Goal: Information Seeking & Learning: Learn about a topic

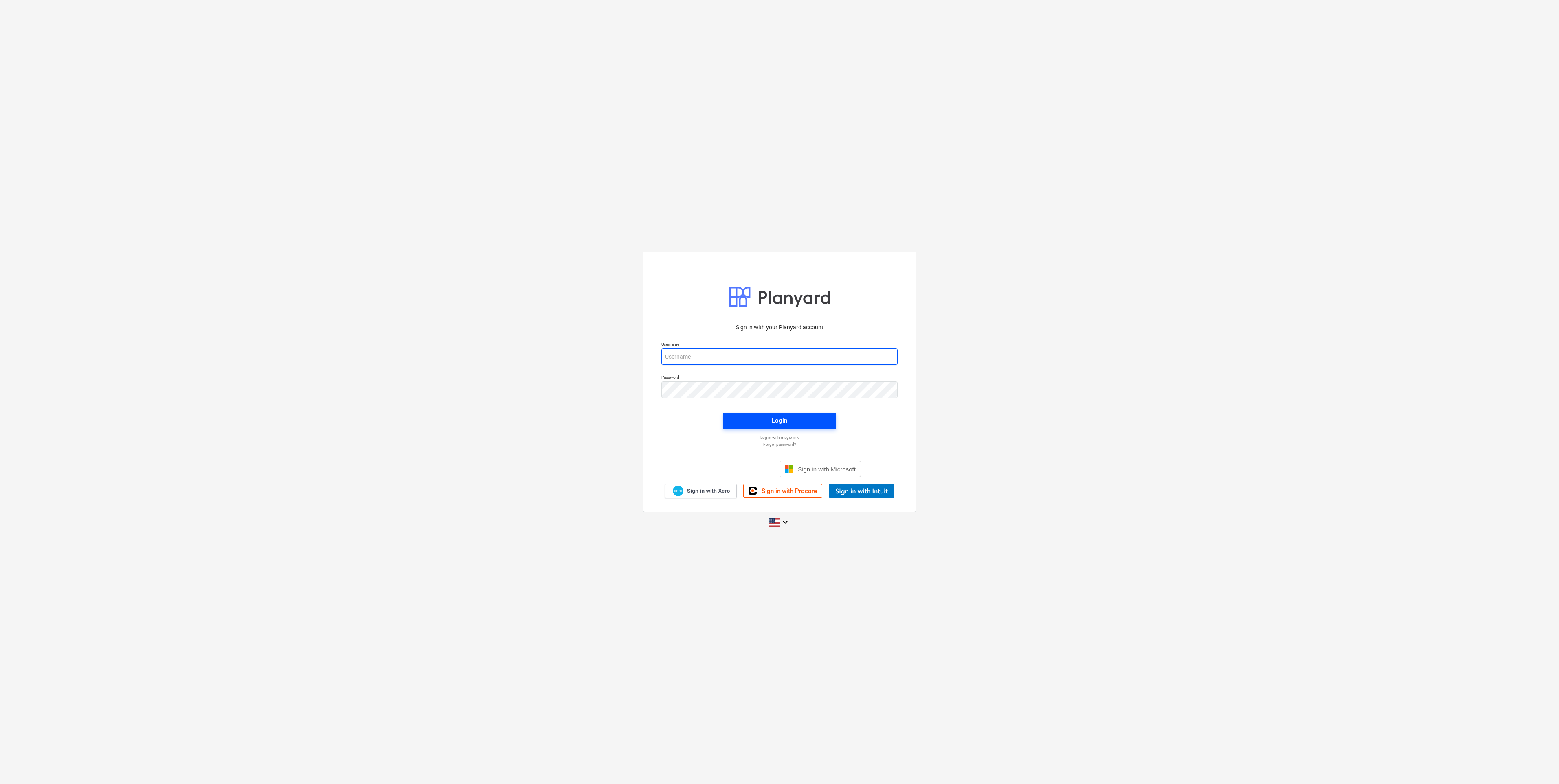
type input "[EMAIL_ADDRESS][DOMAIN_NAME]"
click at [776, 344] on div "Login" at bounding box center [780, 420] width 16 height 10
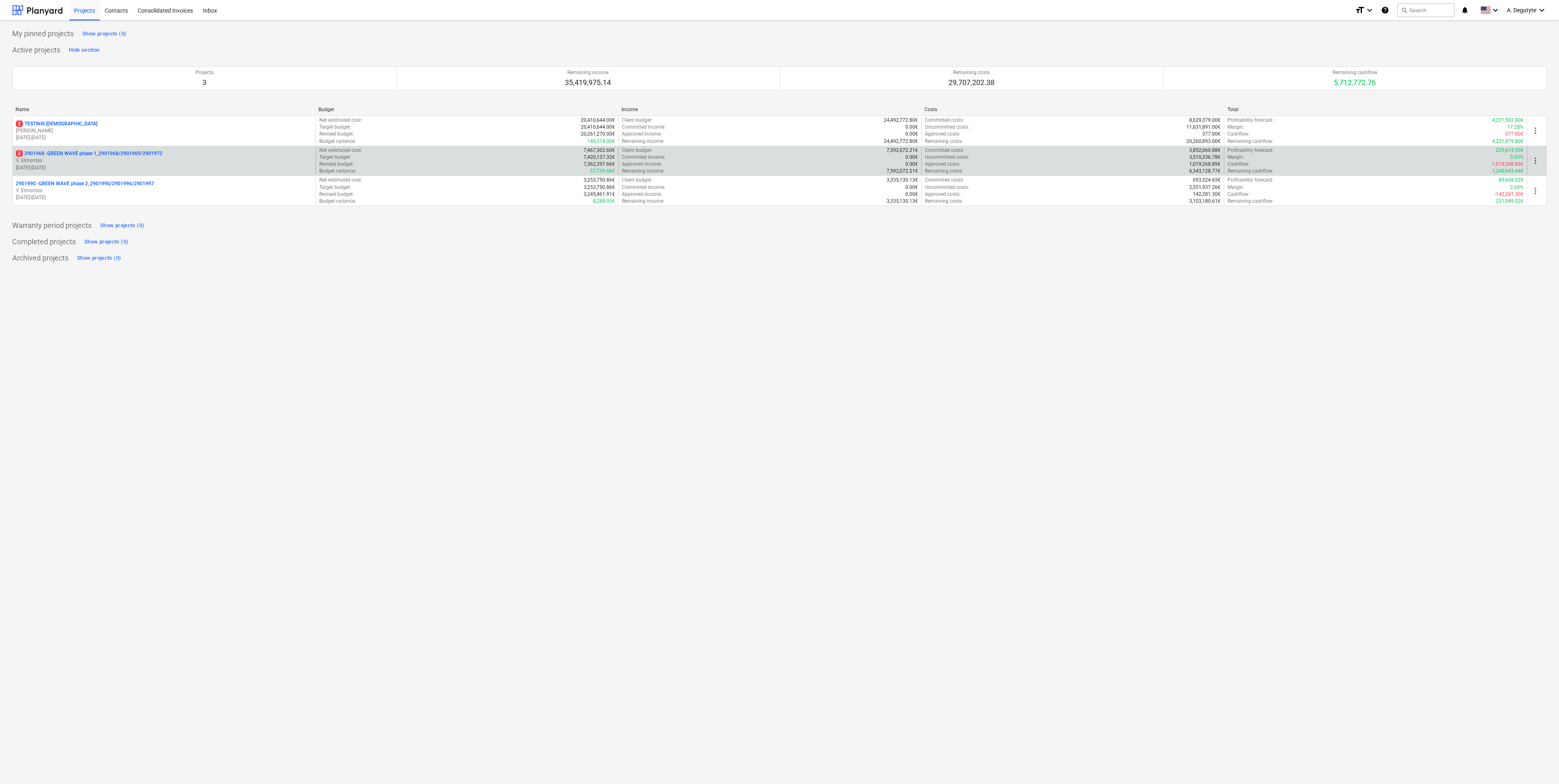
click at [115, 163] on p "V. Eimontas" at bounding box center [164, 160] width 297 height 7
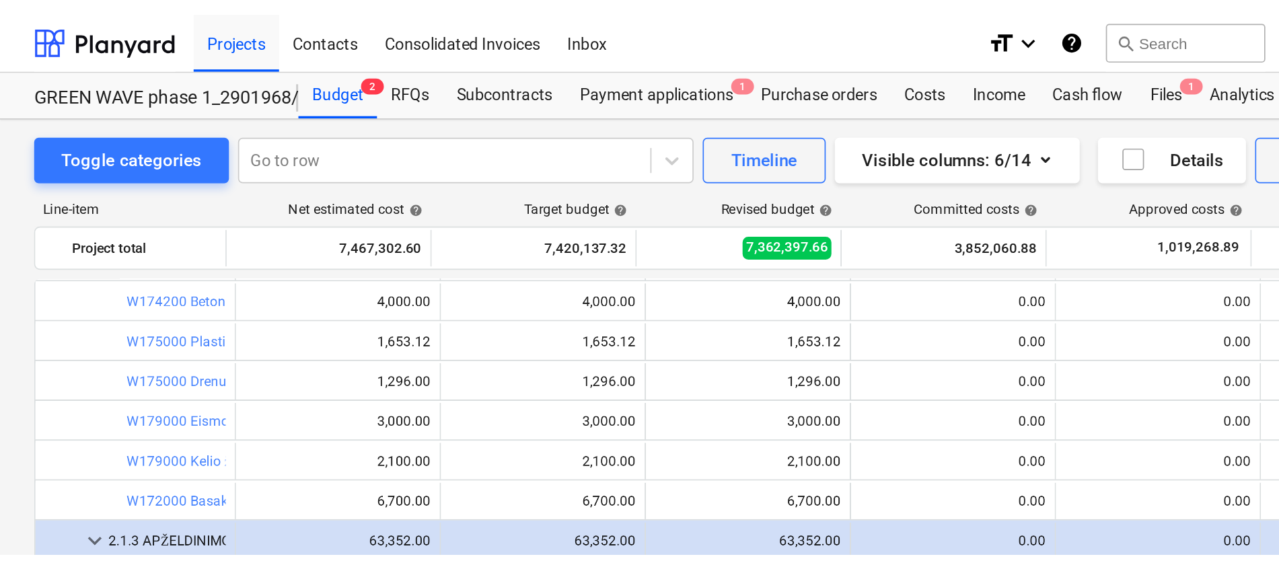
scroll to position [612, 0]
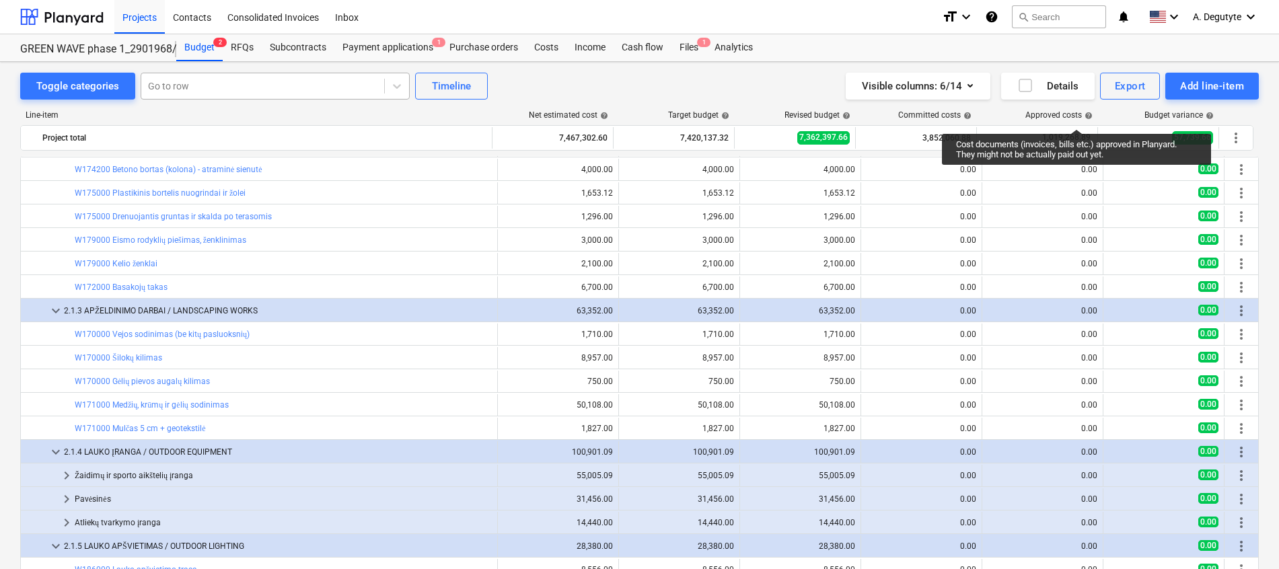
click at [229, 87] on div at bounding box center [262, 85] width 229 height 13
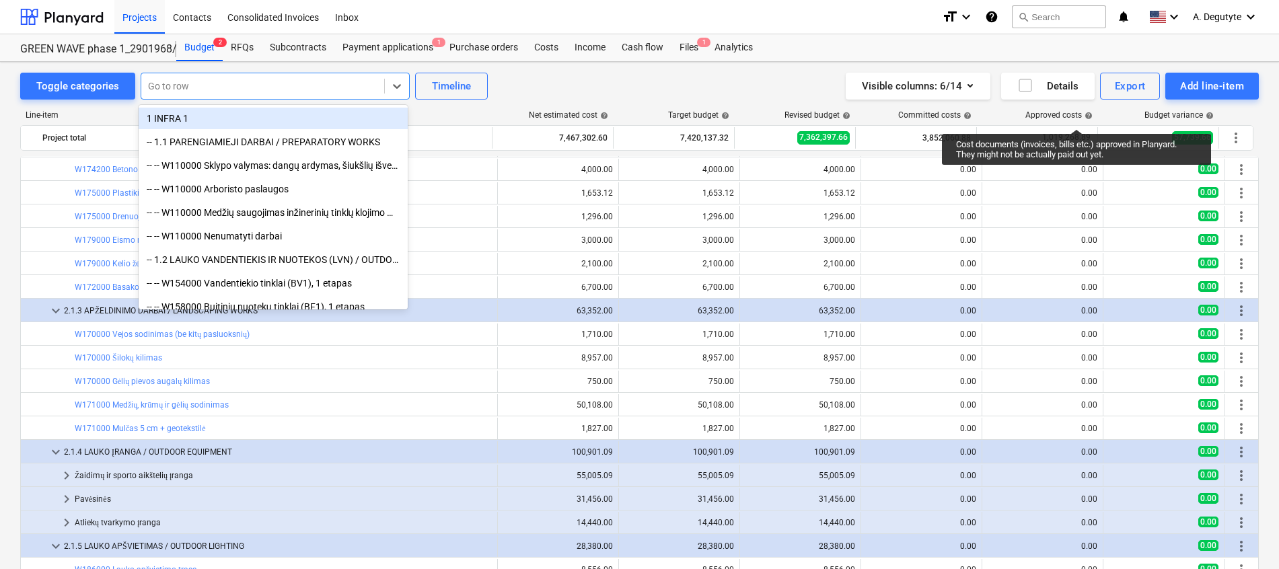
paste input "Polių darbo projektas"
type input "Polių darbo projektas"
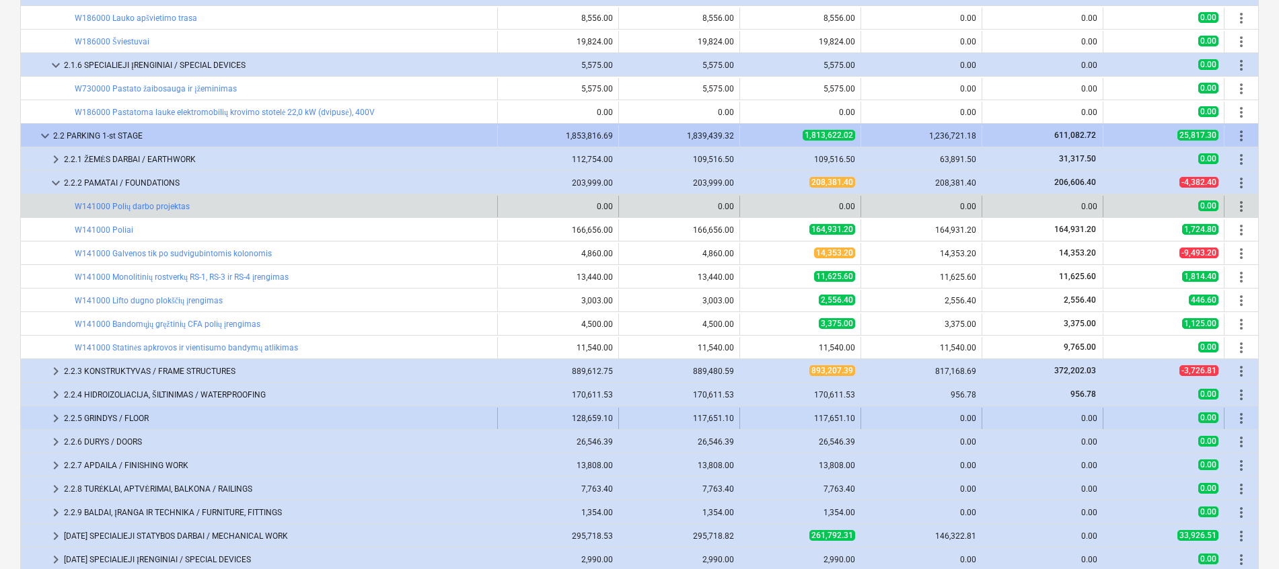
scroll to position [404, 0]
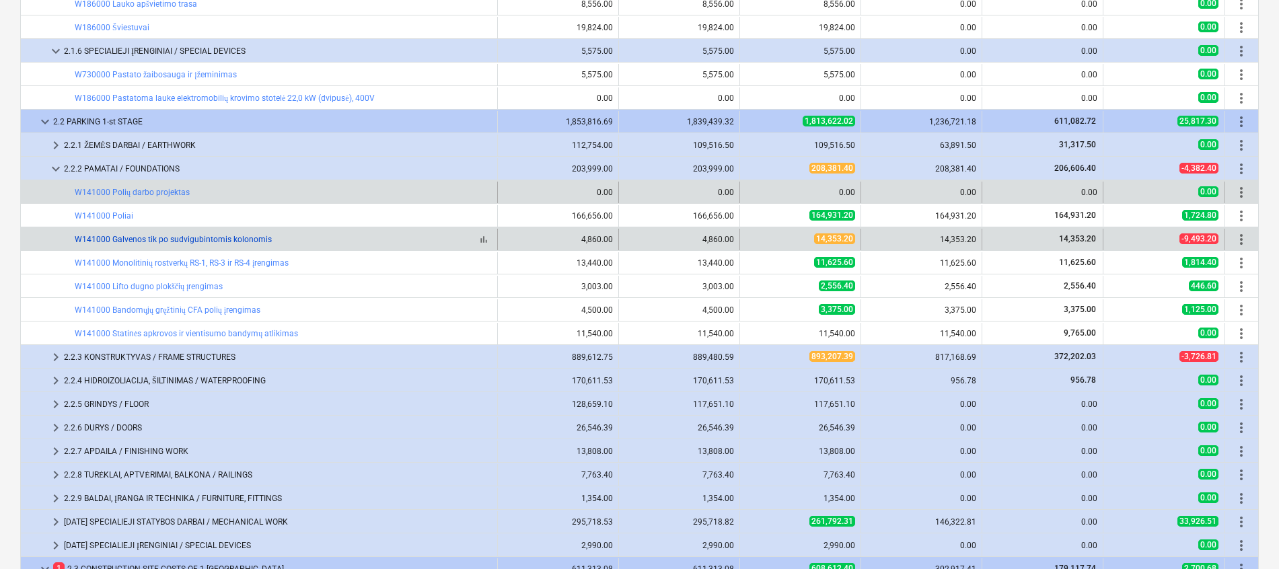
click at [247, 241] on link "W141000 Galvenos tik po sudvigubintomis kolonomis" at bounding box center [173, 239] width 197 height 9
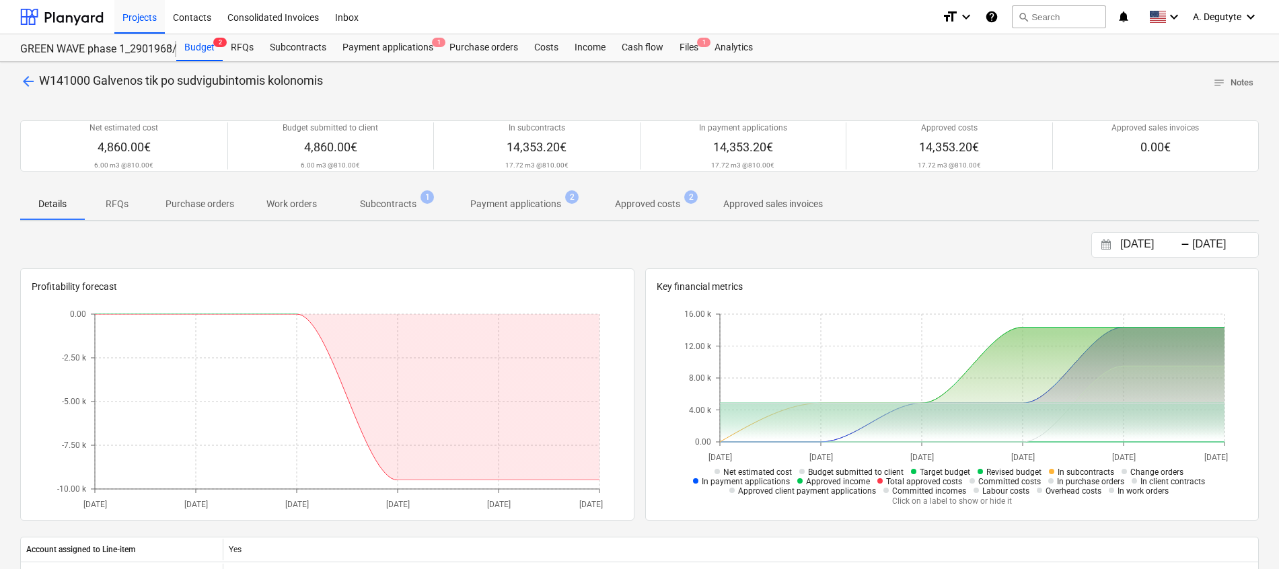
click at [392, 210] on p "Subcontracts" at bounding box center [388, 204] width 57 height 14
drag, startPoint x: 192, startPoint y: 36, endPoint x: 203, endPoint y: 47, distance: 16.2
click at [192, 36] on div "Budget 2" at bounding box center [199, 47] width 46 height 27
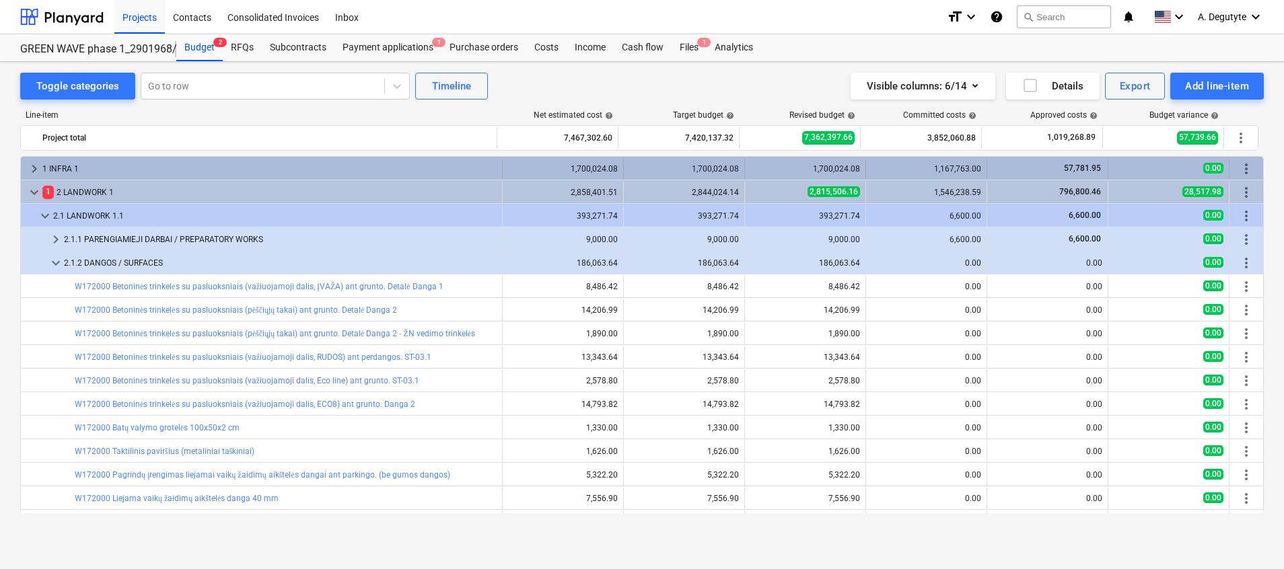
click at [38, 166] on span "keyboard_arrow_right" at bounding box center [34, 169] width 16 height 16
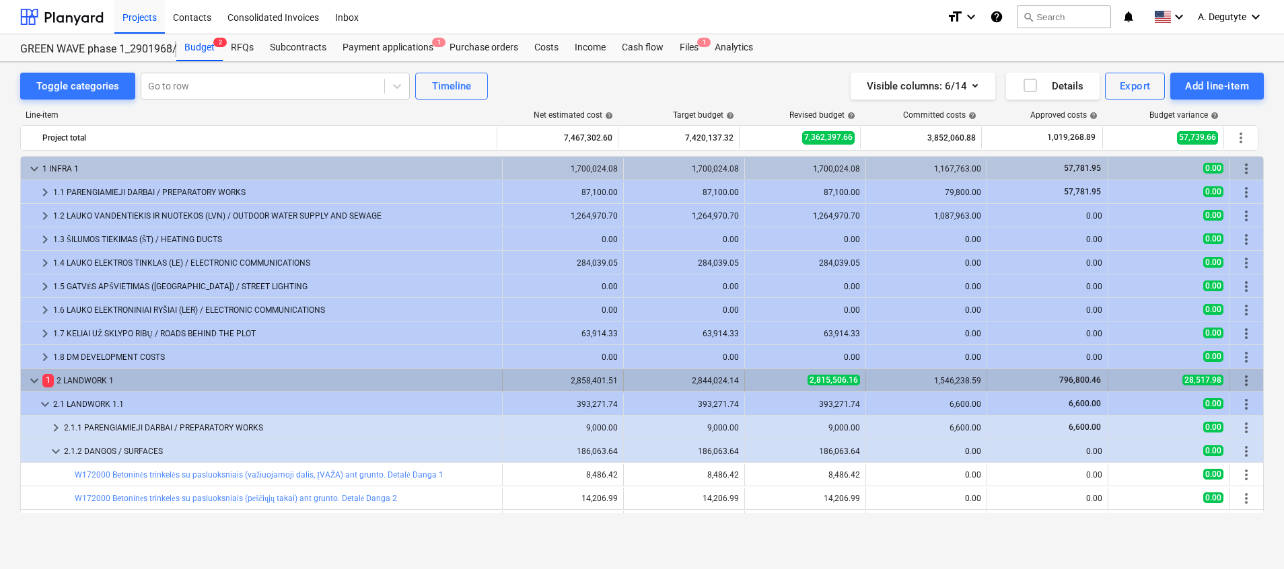
click at [33, 380] on span "keyboard_arrow_down" at bounding box center [34, 381] width 16 height 16
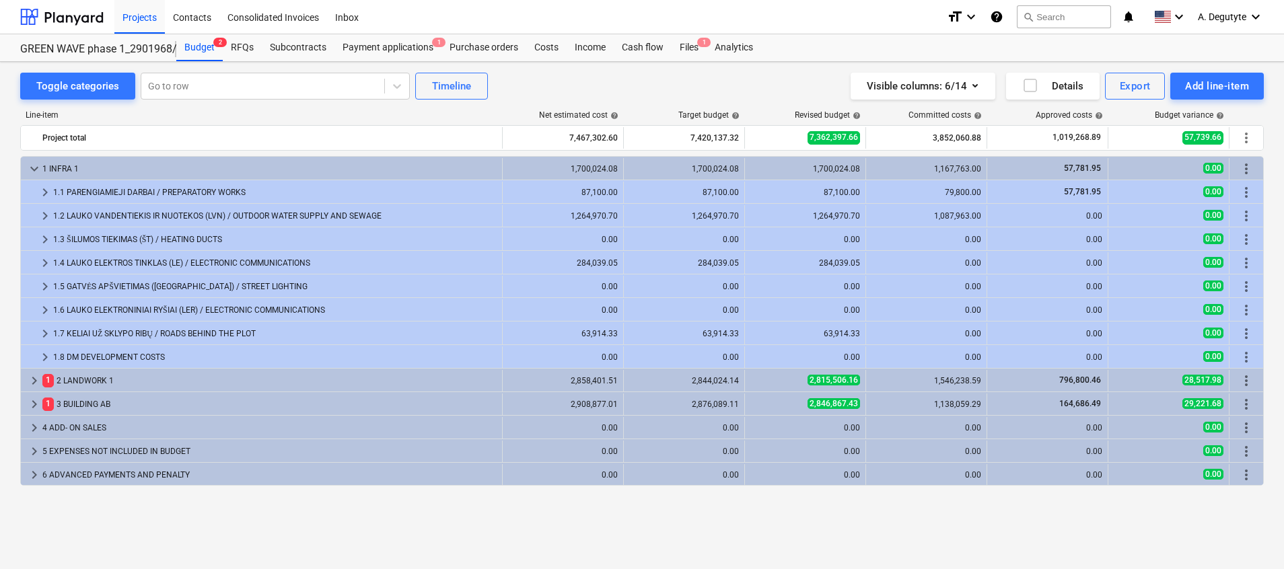
click at [33, 380] on span "keyboard_arrow_right" at bounding box center [34, 381] width 16 height 16
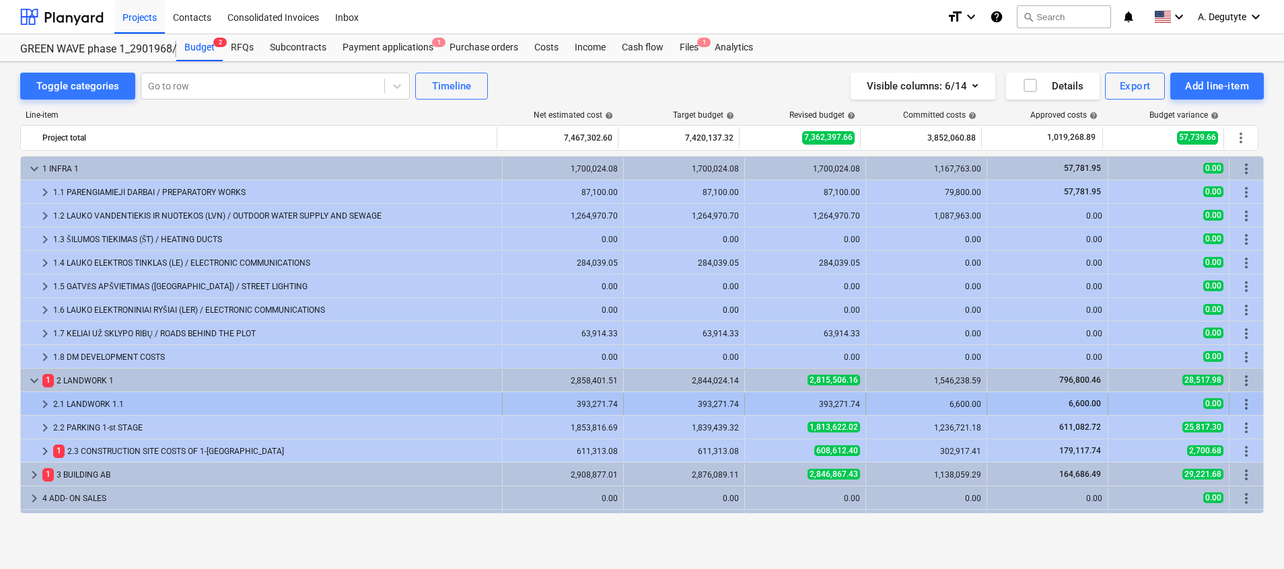
click at [42, 396] on span "keyboard_arrow_right" at bounding box center [45, 404] width 16 height 16
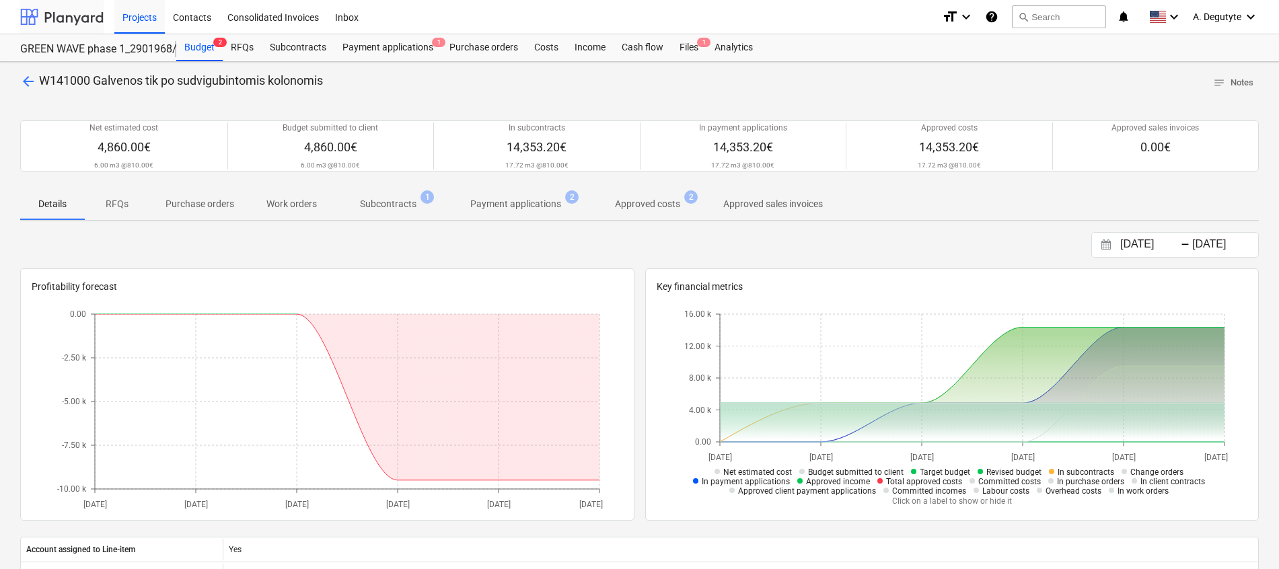
click at [64, 20] on div at bounding box center [61, 17] width 83 height 34
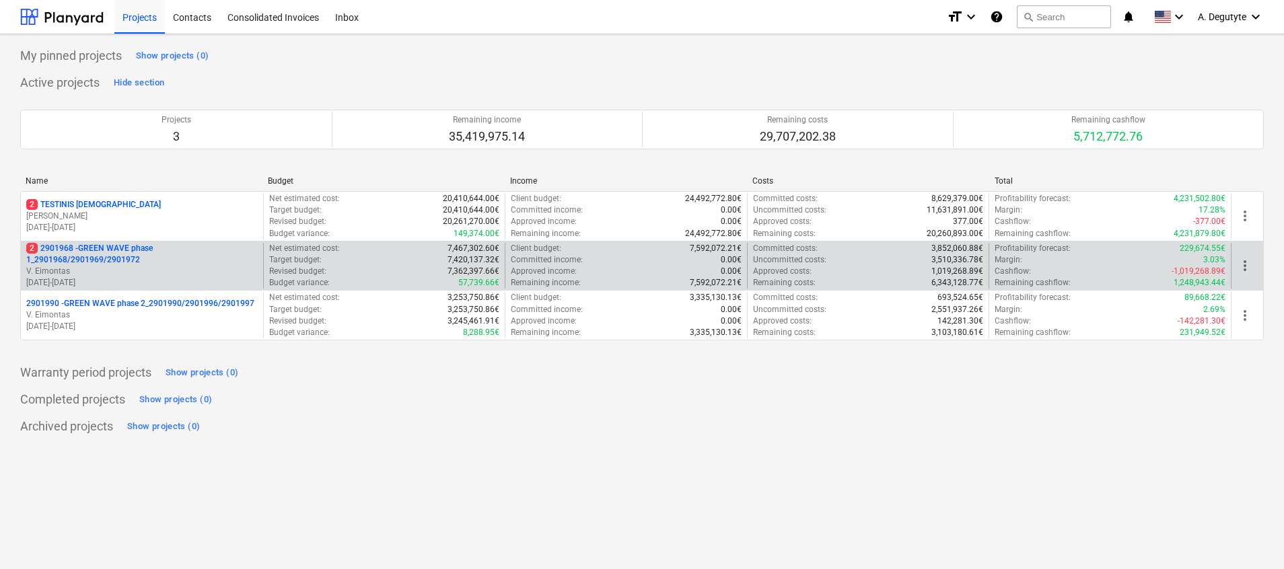
click at [182, 265] on p "2 2901968 - GREEN WAVE phase 1_2901968/2901969/2901972" at bounding box center [141, 254] width 231 height 23
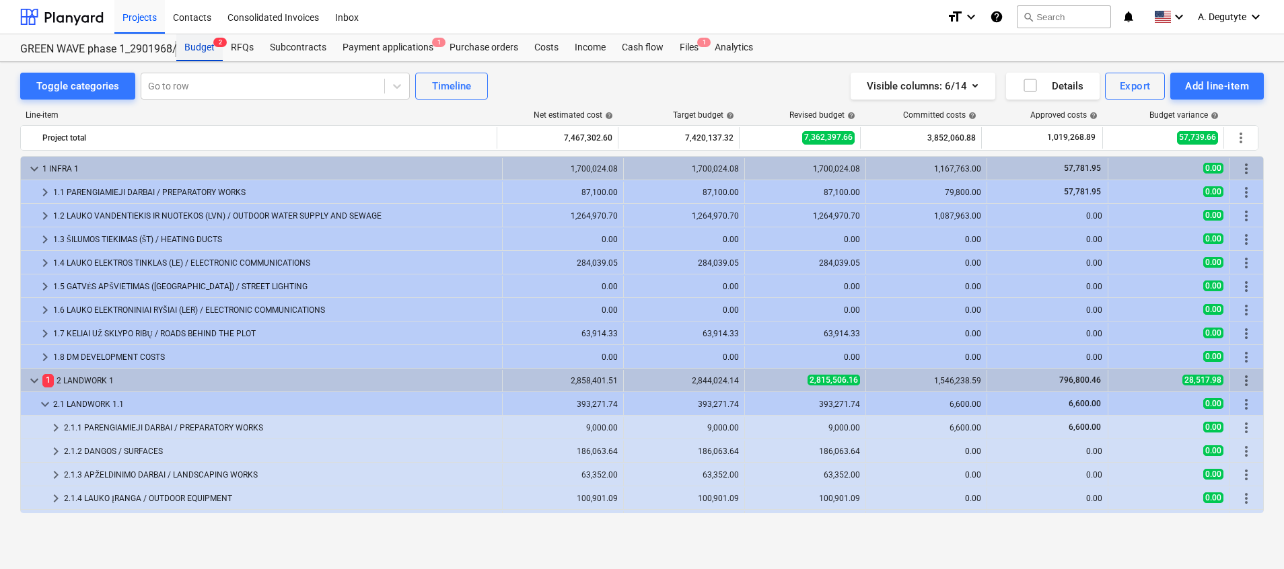
click at [191, 48] on div "Budget 2" at bounding box center [199, 47] width 46 height 27
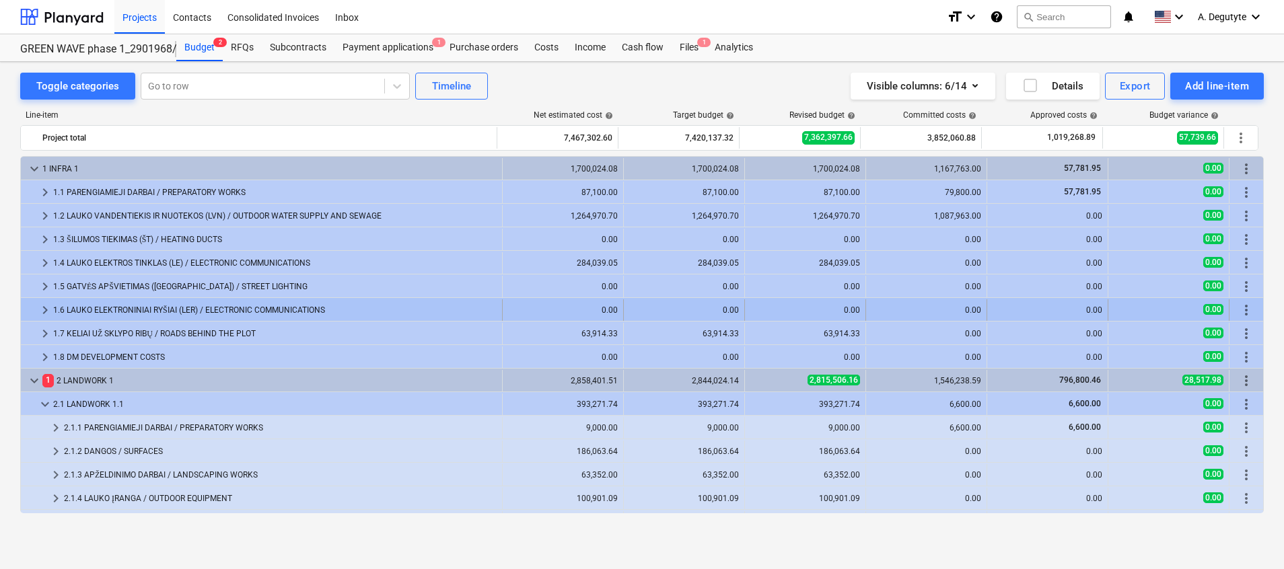
click at [42, 308] on span "keyboard_arrow_right" at bounding box center [45, 310] width 16 height 16
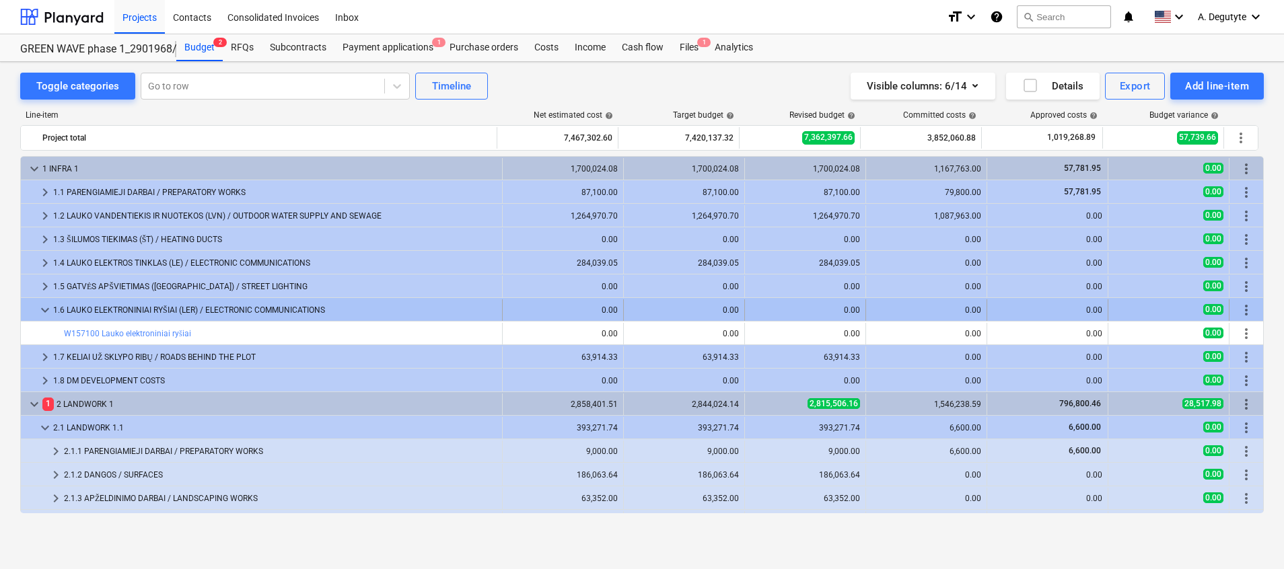
click at [45, 310] on span "keyboard_arrow_down" at bounding box center [45, 310] width 16 height 16
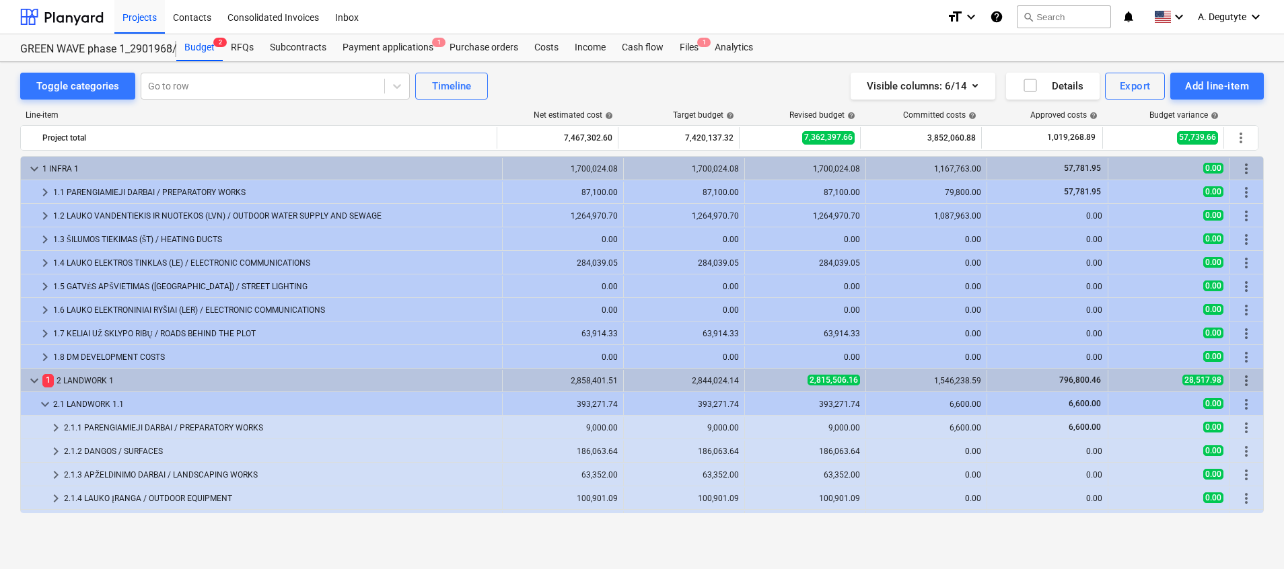
scroll to position [30, 0]
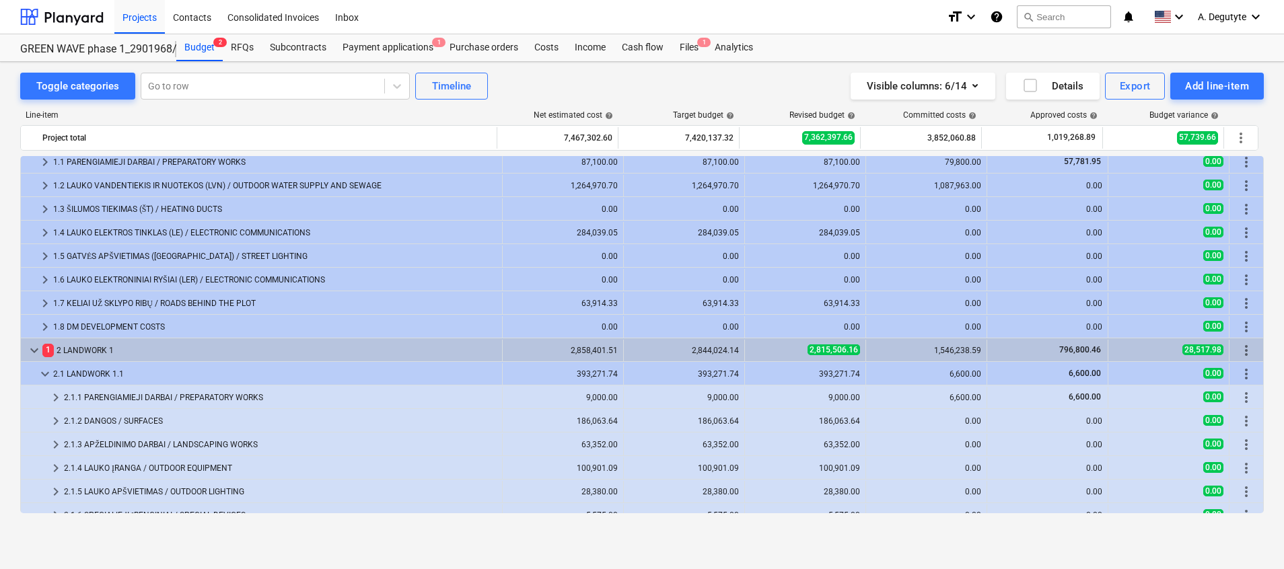
drag, startPoint x: 1266, startPoint y: 305, endPoint x: 1272, endPoint y: 323, distance: 19.0
click at [1272, 323] on div "Toggle categories Go to row Timeline Visible columns : 6/14 Details Export Add …" at bounding box center [642, 301] width 1284 height 478
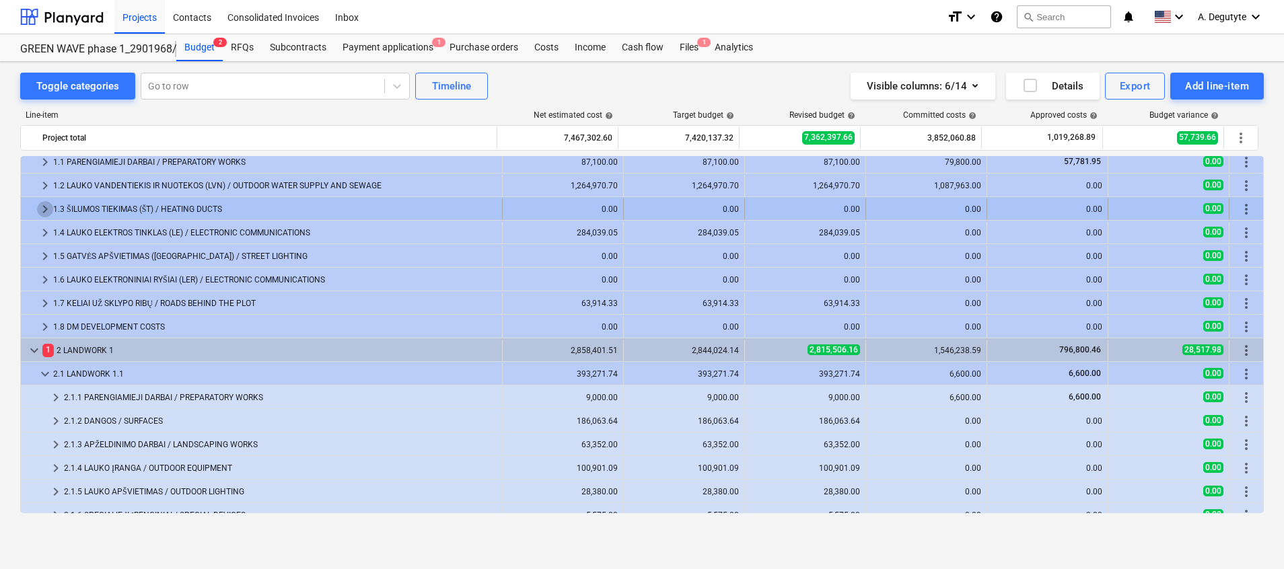
click at [38, 205] on span "keyboard_arrow_right" at bounding box center [45, 209] width 16 height 16
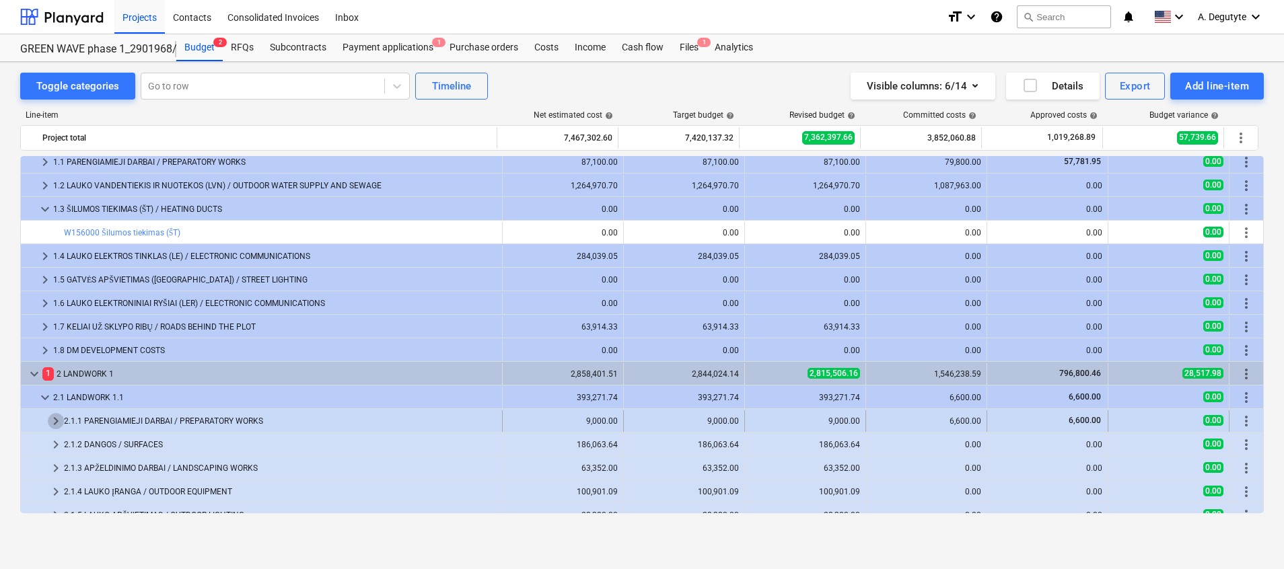
click at [53, 421] on span "keyboard_arrow_right" at bounding box center [56, 421] width 16 height 16
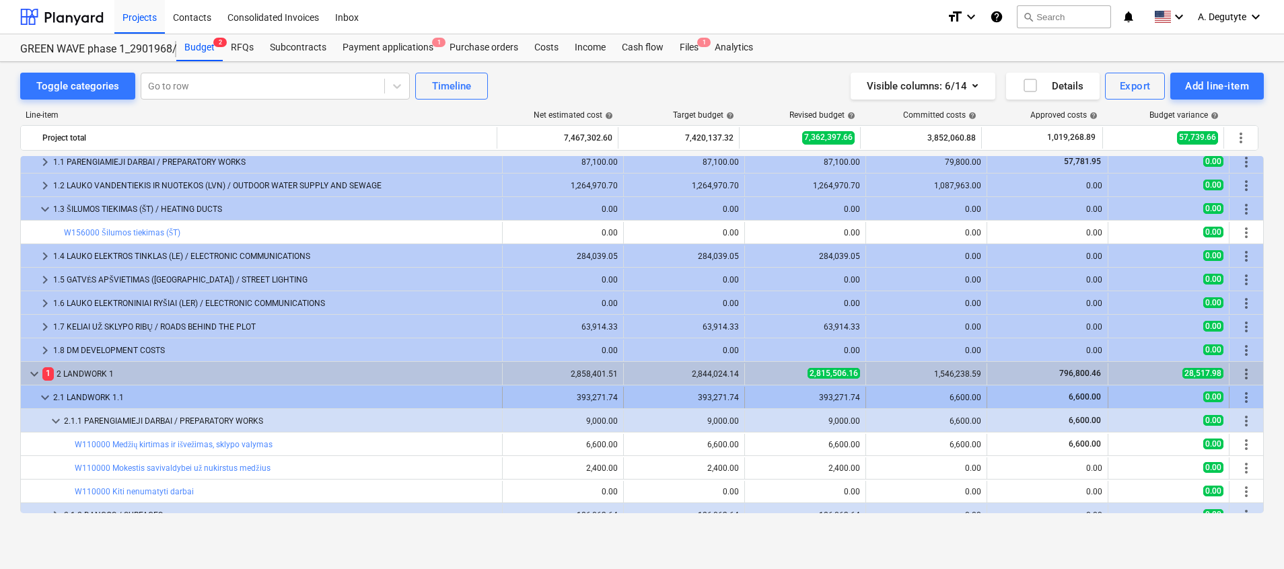
click at [36, 393] on div at bounding box center [31, 398] width 11 height 22
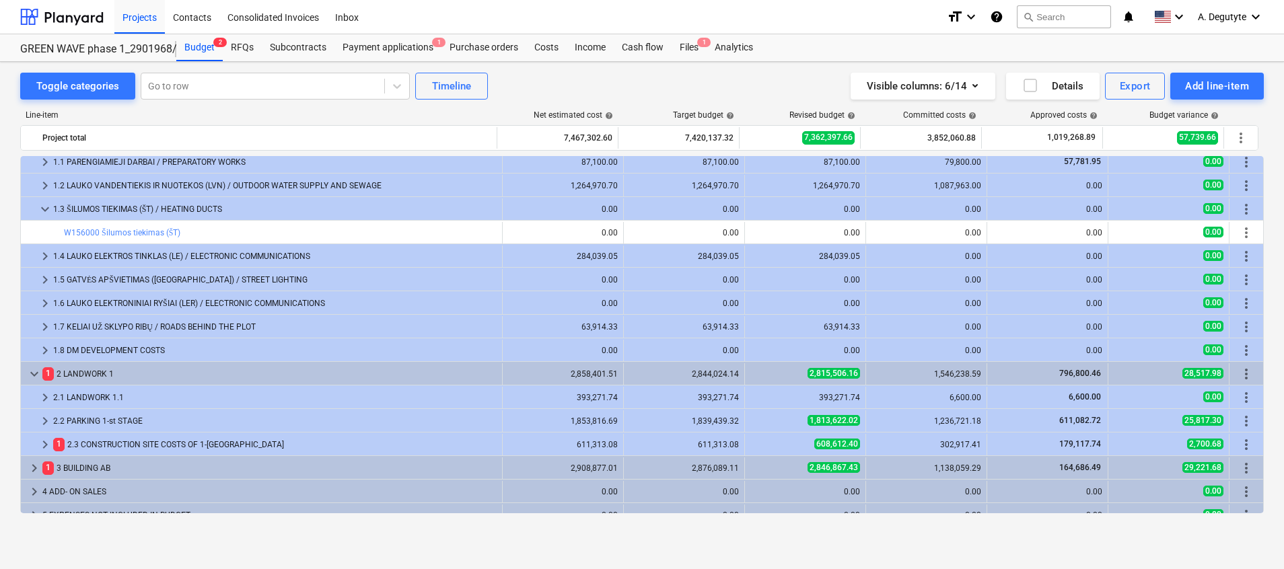
scroll to position [17, 0]
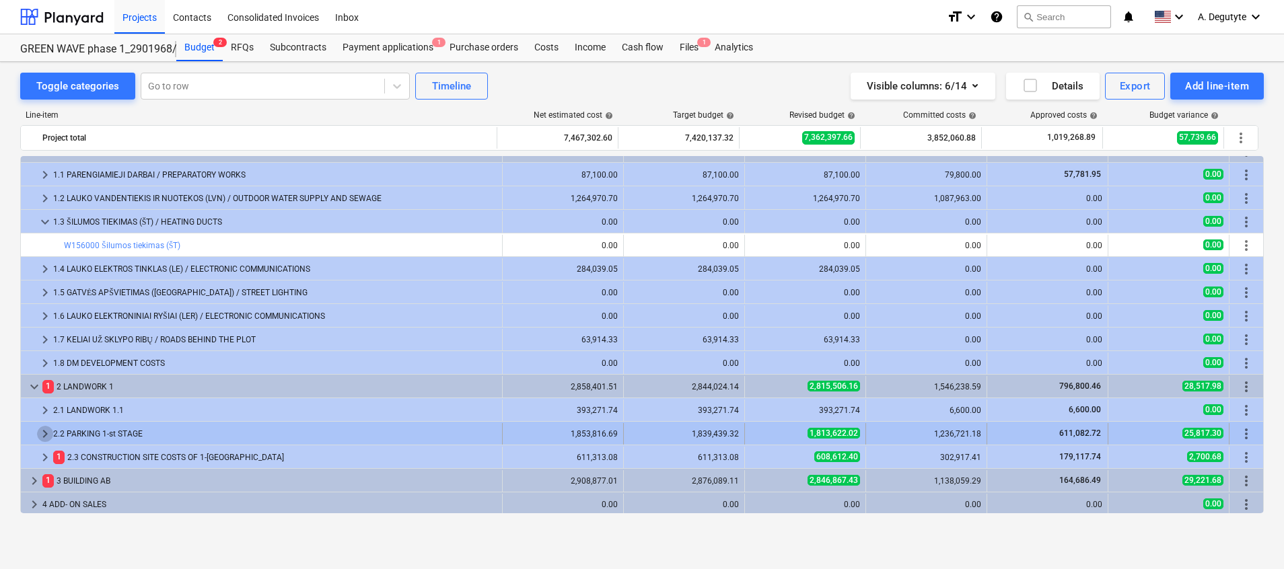
click at [40, 433] on span "keyboard_arrow_right" at bounding box center [45, 434] width 16 height 16
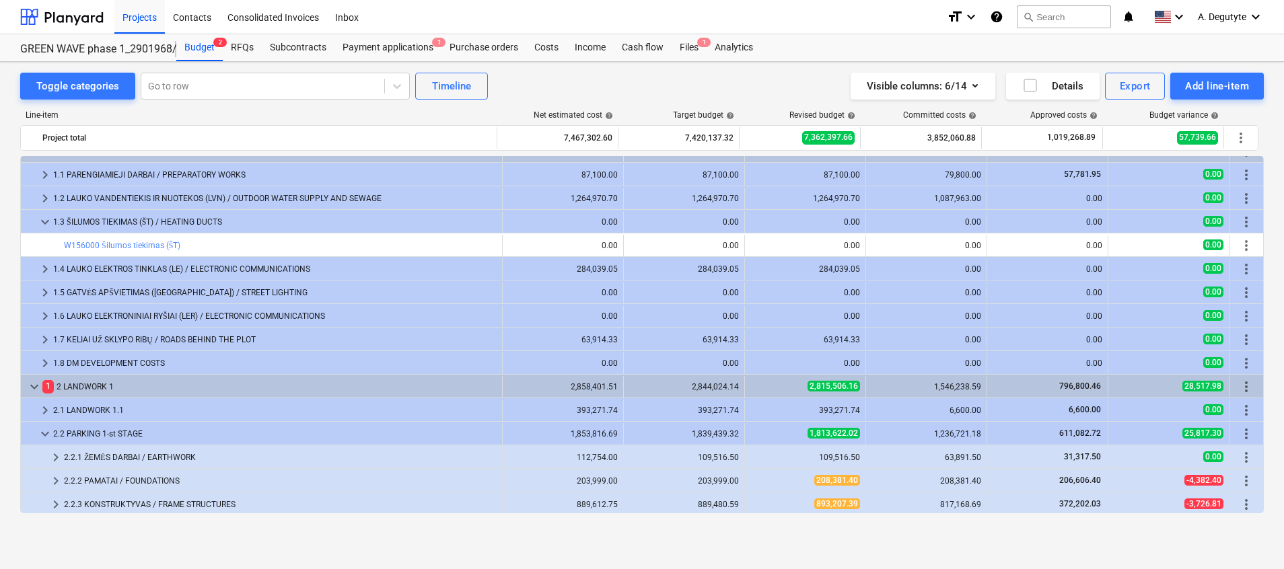
drag, startPoint x: 1264, startPoint y: 260, endPoint x: 1275, endPoint y: 312, distance: 52.3
click at [1275, 312] on div "Toggle categories Go to row Timeline Visible columns : 6/14 Details Export Add …" at bounding box center [642, 301] width 1284 height 478
drag, startPoint x: 1258, startPoint y: 282, endPoint x: 1272, endPoint y: 326, distance: 46.4
click at [1272, 326] on div "Toggle categories Go to row Timeline Visible columns : 6/14 Details Export Add …" at bounding box center [642, 301] width 1284 height 478
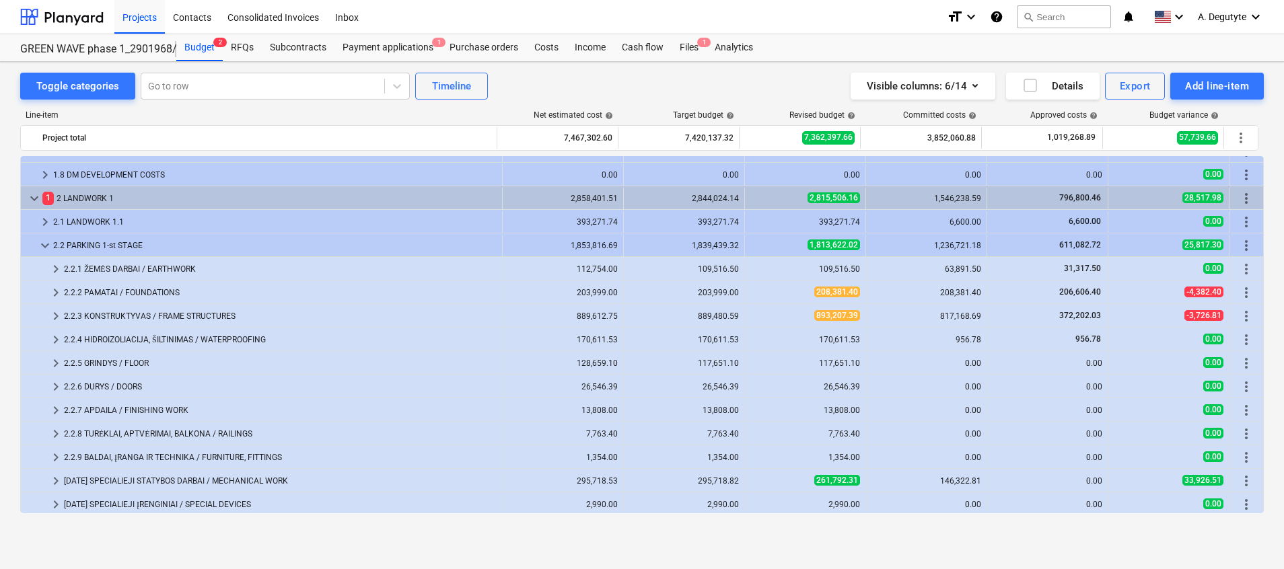
scroll to position [220, 0]
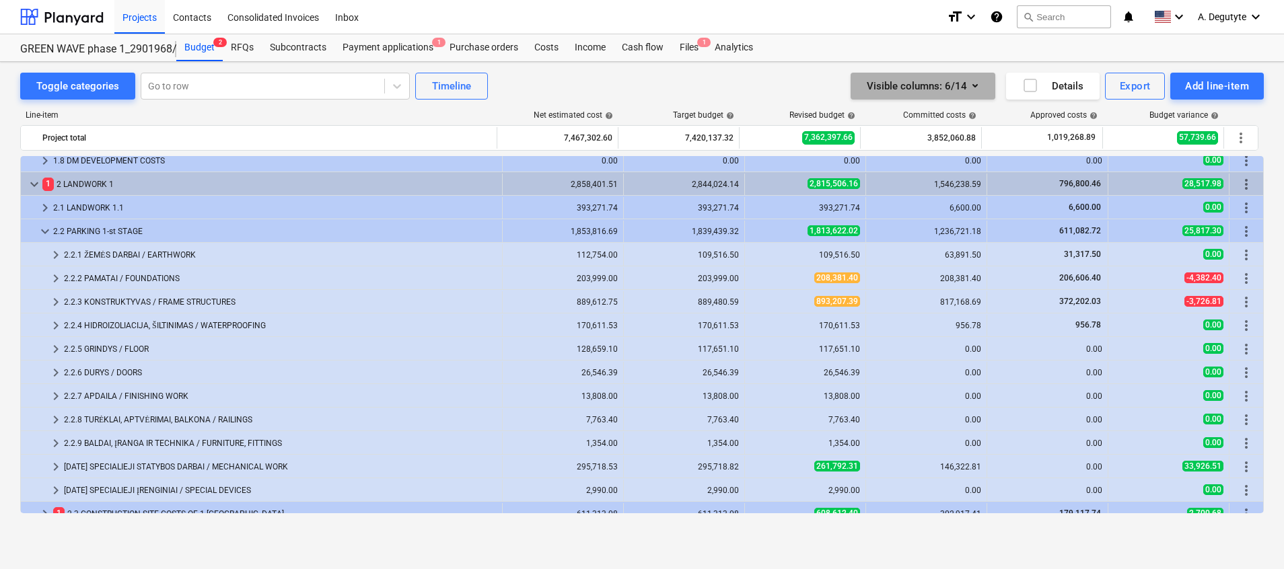
click at [973, 85] on icon "button" at bounding box center [974, 85] width 5 height 3
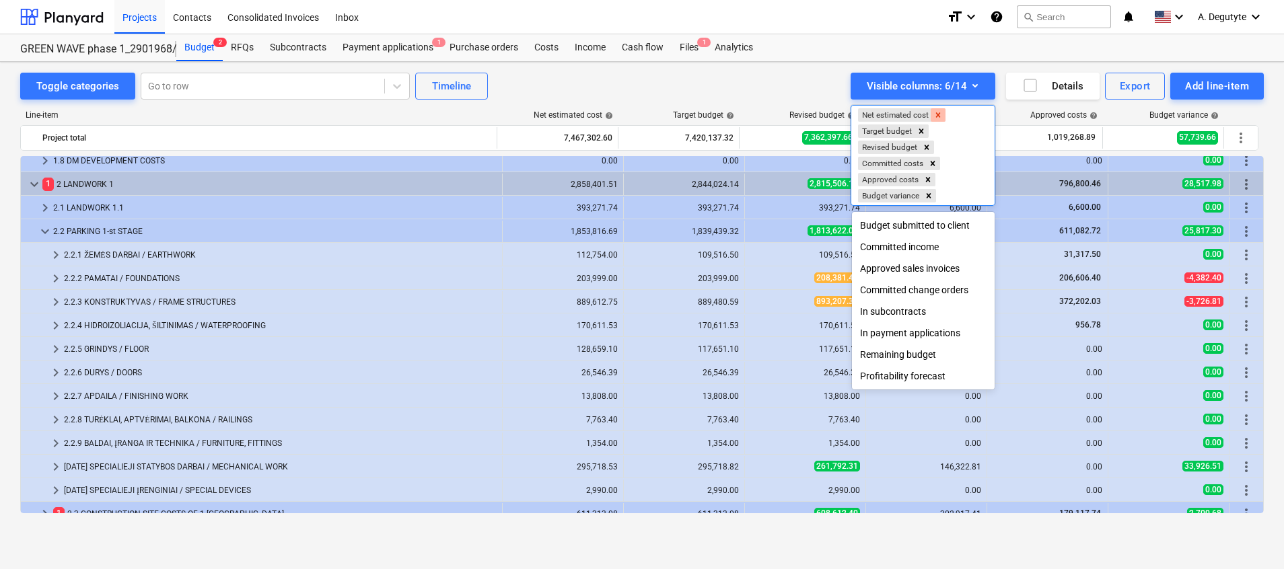
click at [939, 109] on div "Remove Net estimated cost" at bounding box center [938, 114] width 15 height 13
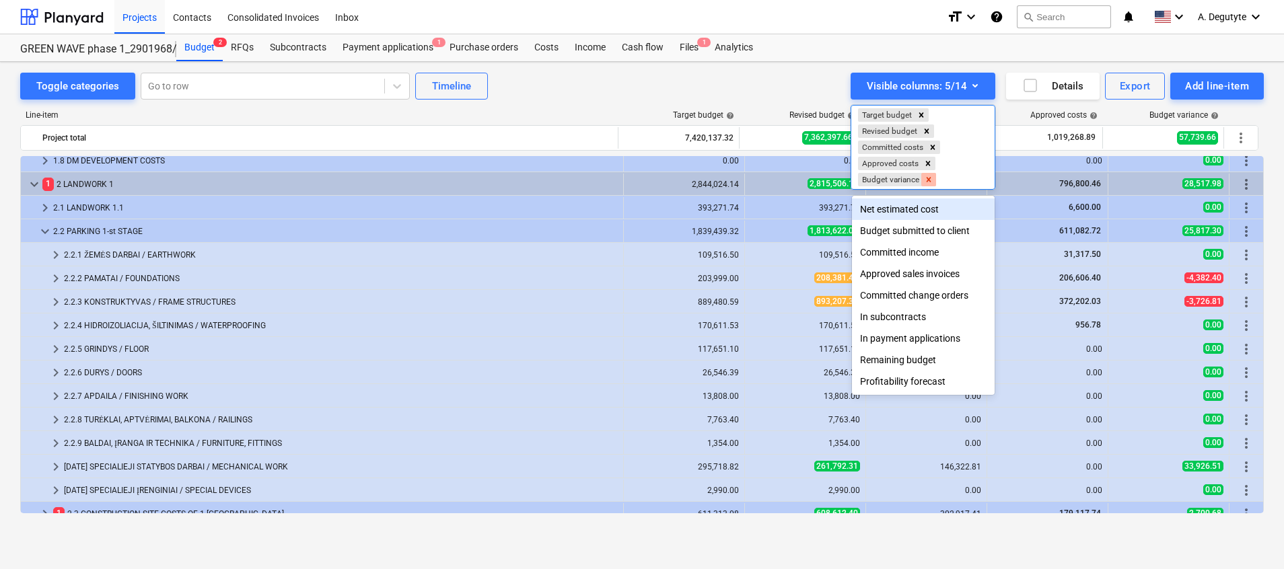
click at [931, 181] on icon "Remove Budget variance" at bounding box center [929, 179] width 5 height 5
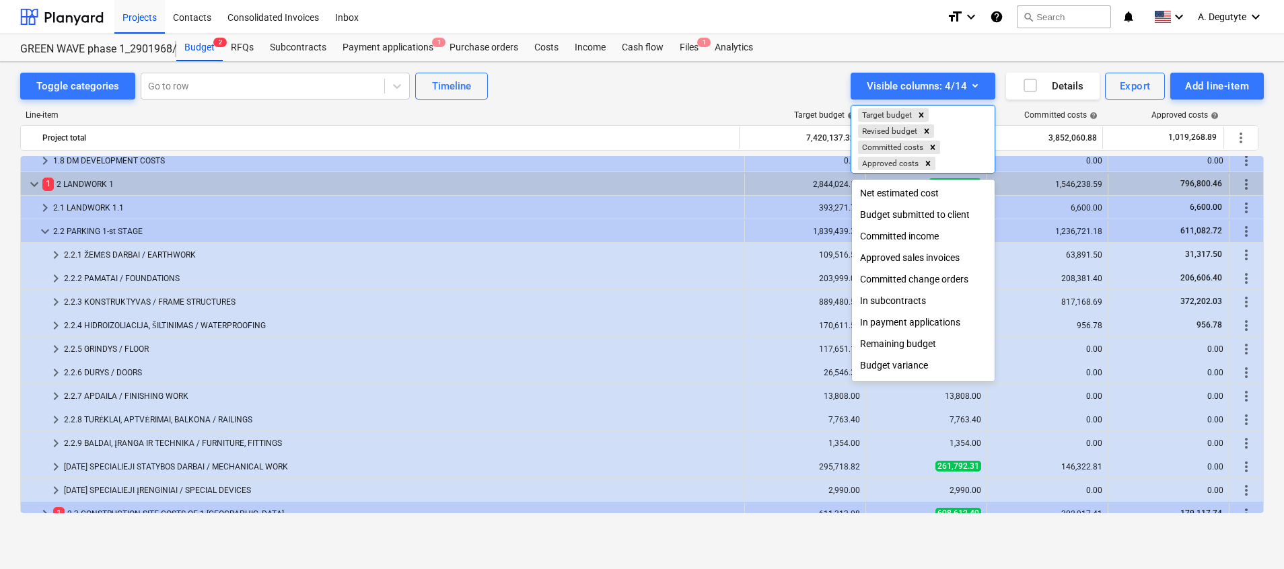
click at [914, 344] on div "Remaining budget" at bounding box center [923, 344] width 143 height 22
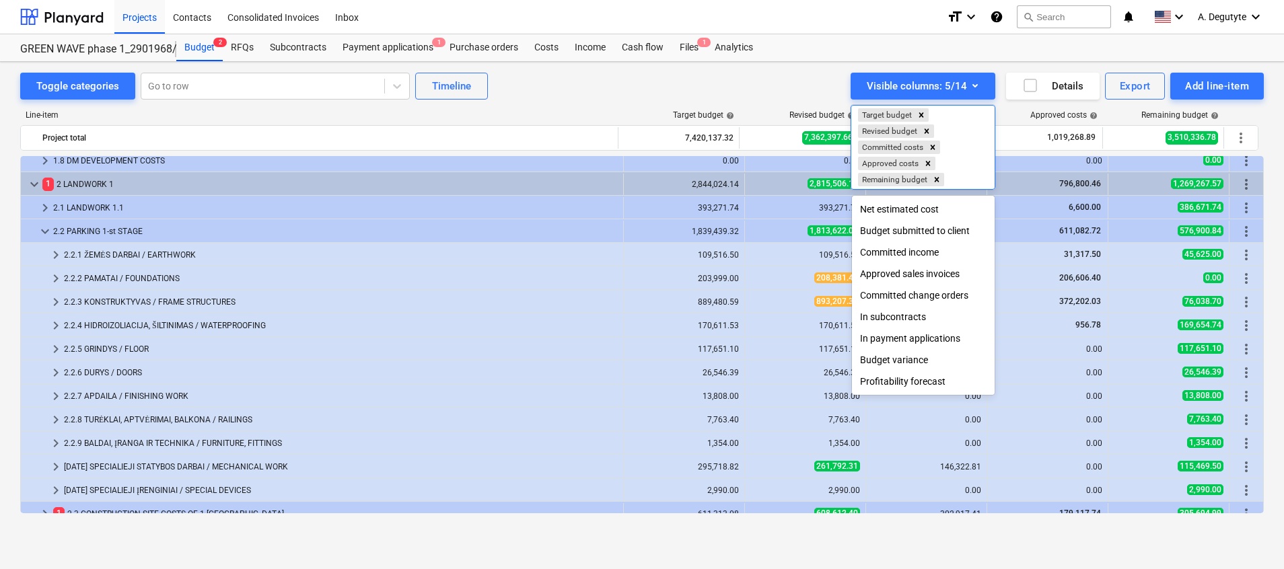
click at [635, 86] on div at bounding box center [642, 284] width 1284 height 569
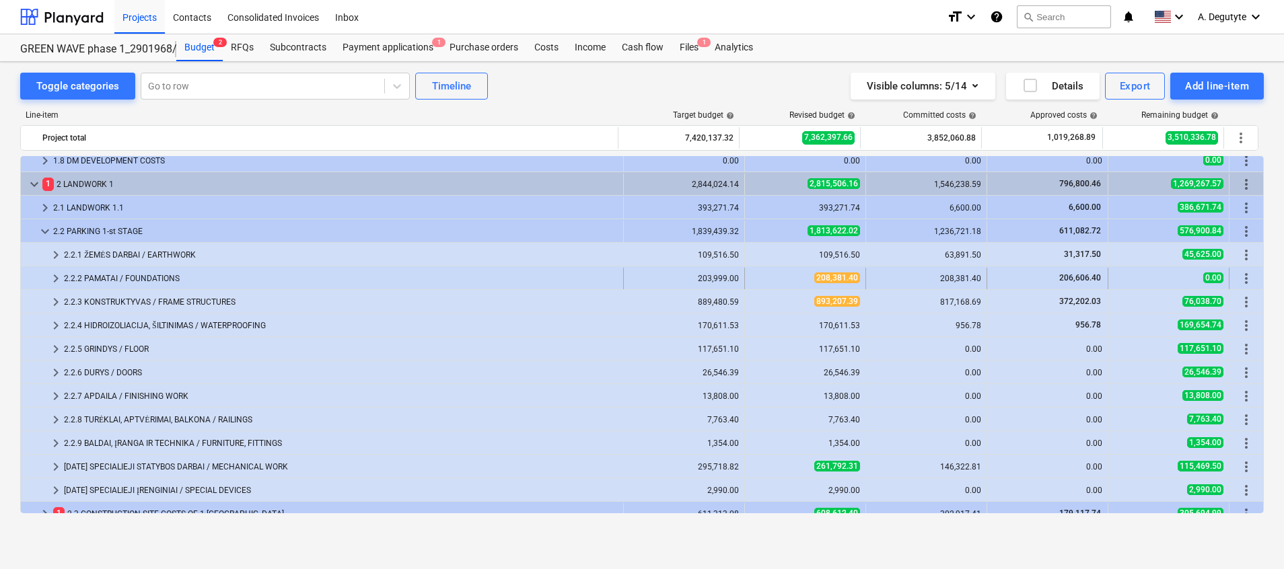
click at [55, 279] on span "keyboard_arrow_right" at bounding box center [56, 279] width 16 height 16
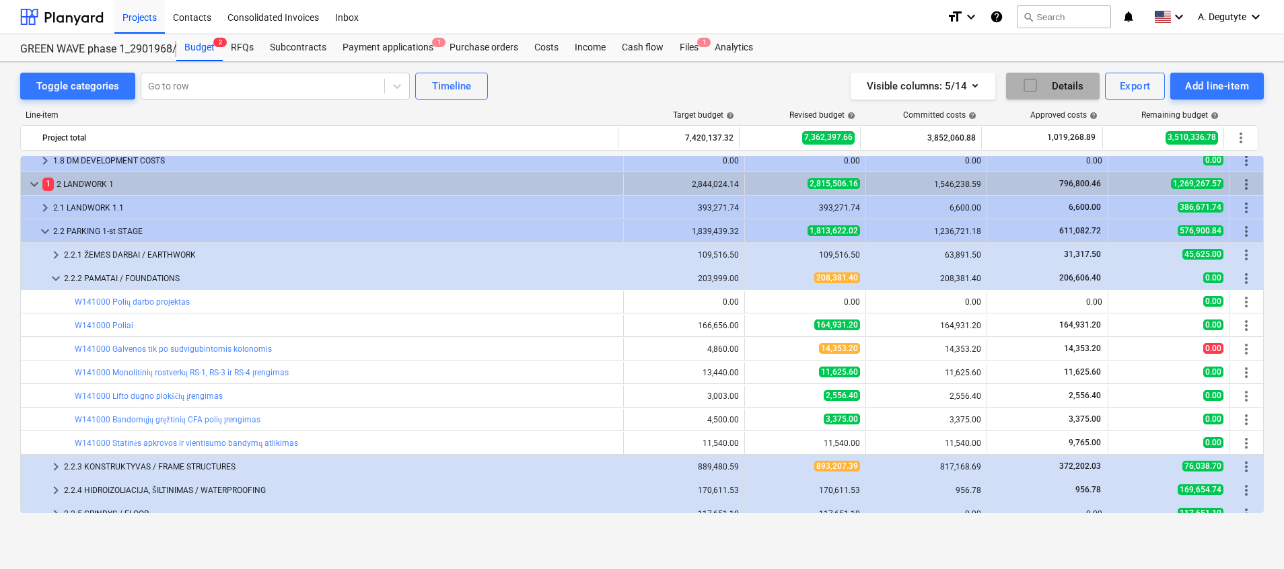
click at [1032, 87] on icon "button" at bounding box center [1030, 85] width 16 height 16
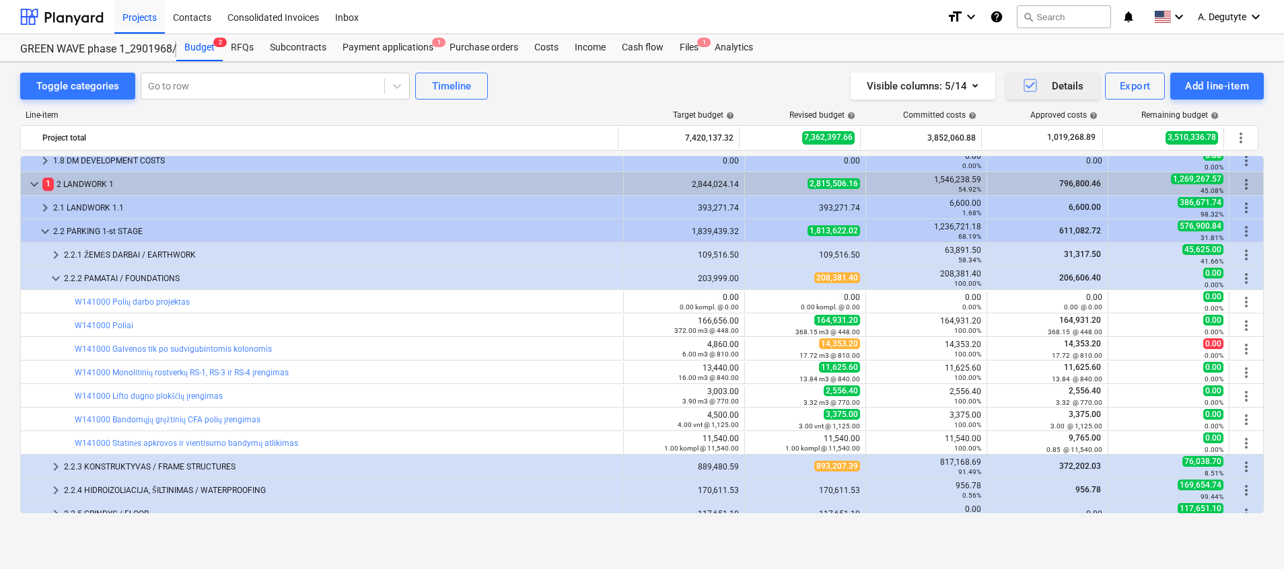
click at [1006, 73] on button "Details" at bounding box center [1053, 86] width 94 height 27
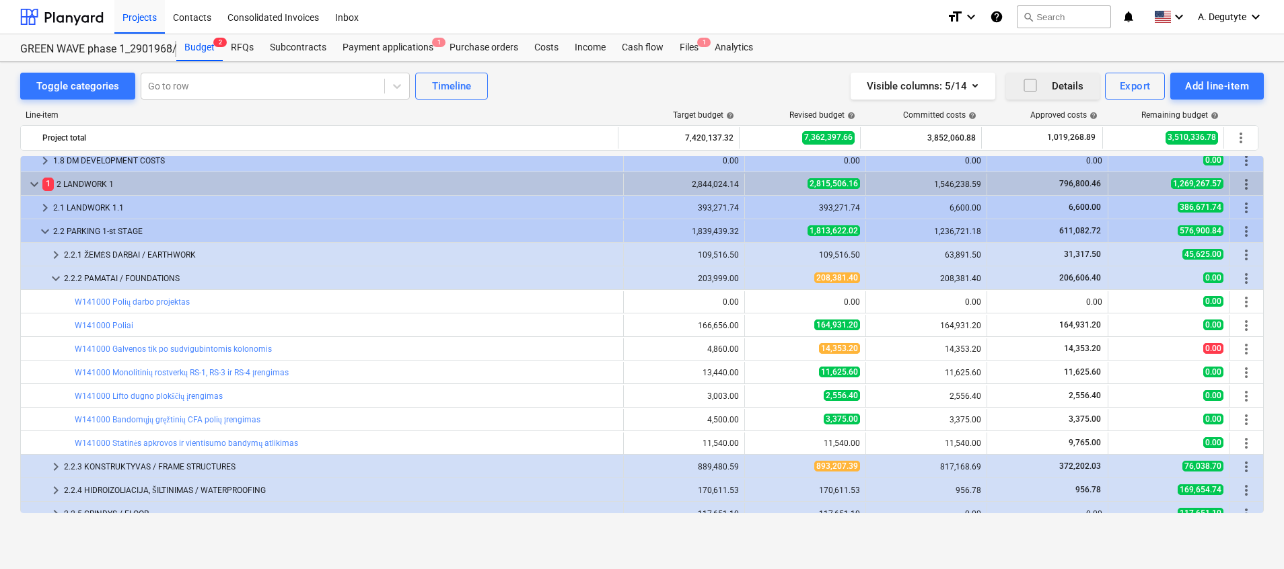
click at [1006, 73] on button "Details" at bounding box center [1053, 86] width 94 height 27
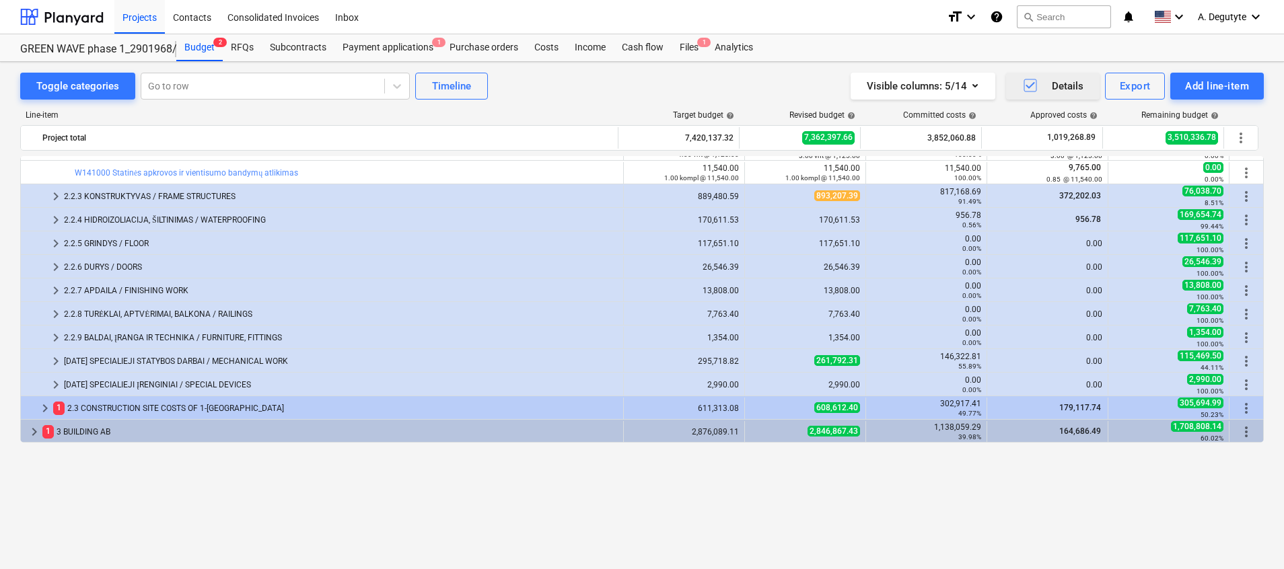
scroll to position [390, 0]
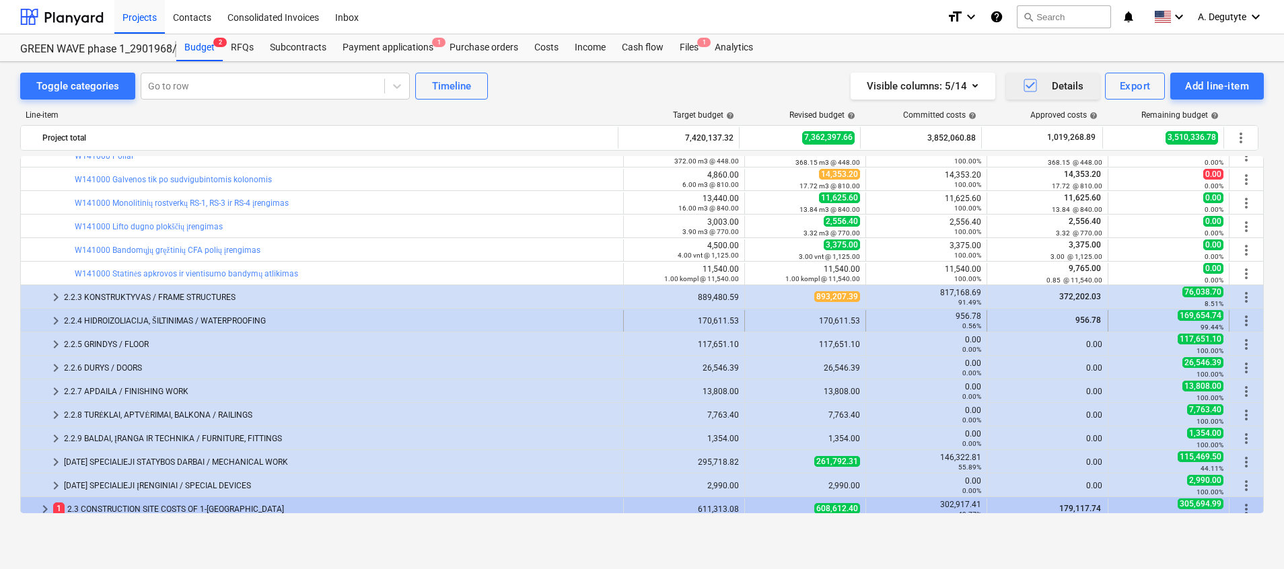
click at [57, 325] on span "keyboard_arrow_right" at bounding box center [56, 321] width 16 height 16
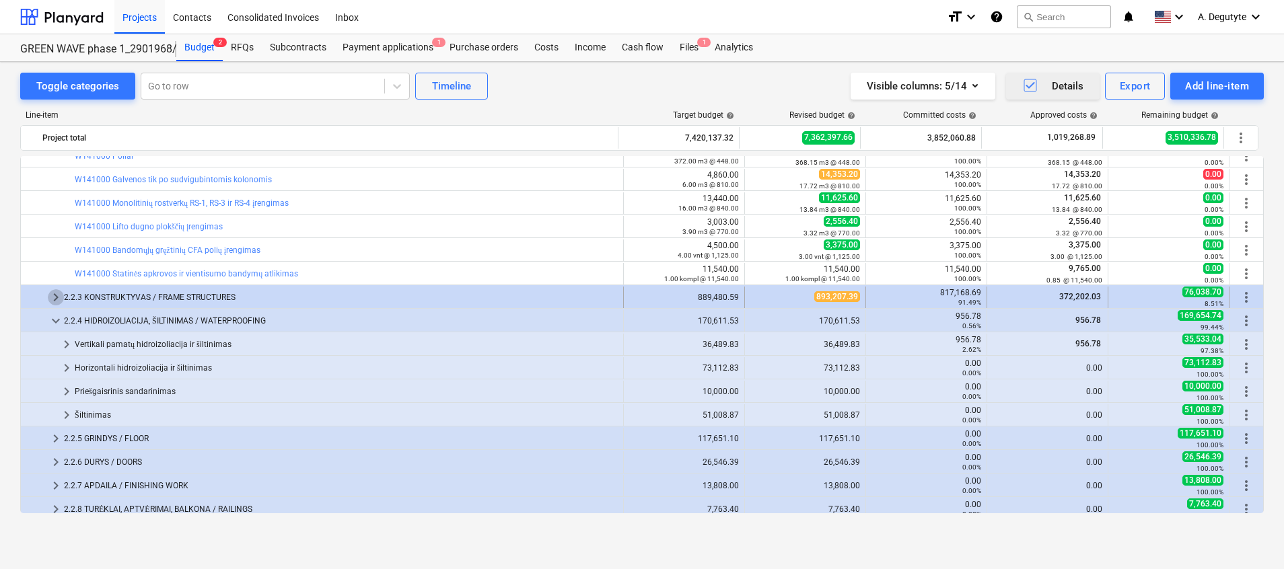
click at [57, 296] on span "keyboard_arrow_right" at bounding box center [56, 297] width 16 height 16
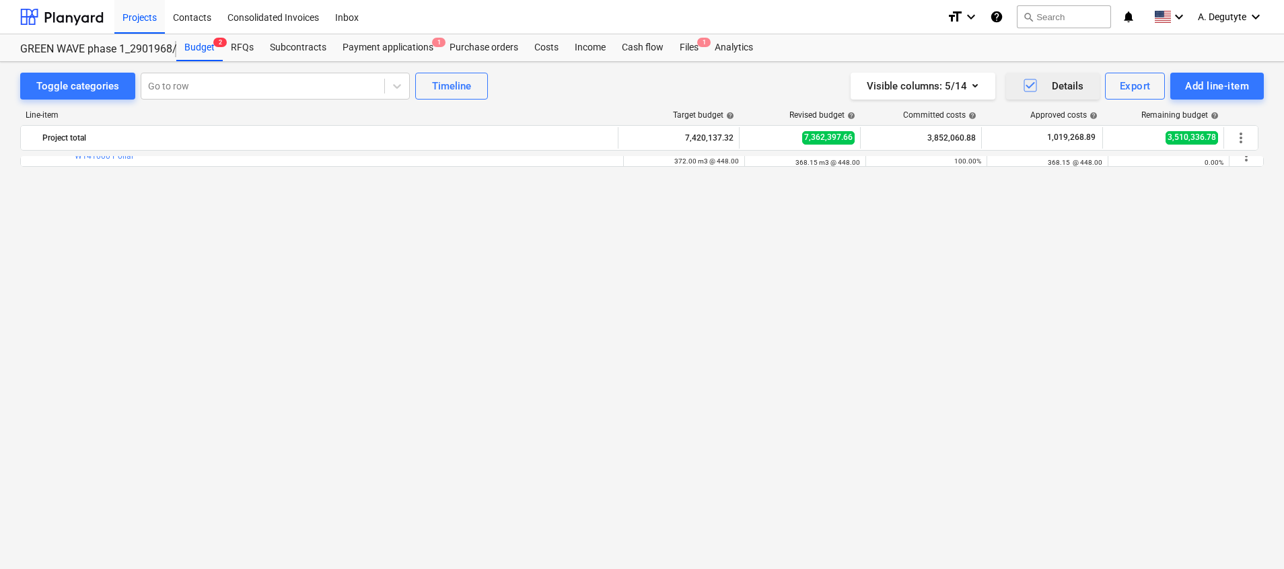
scroll to position [0, 0]
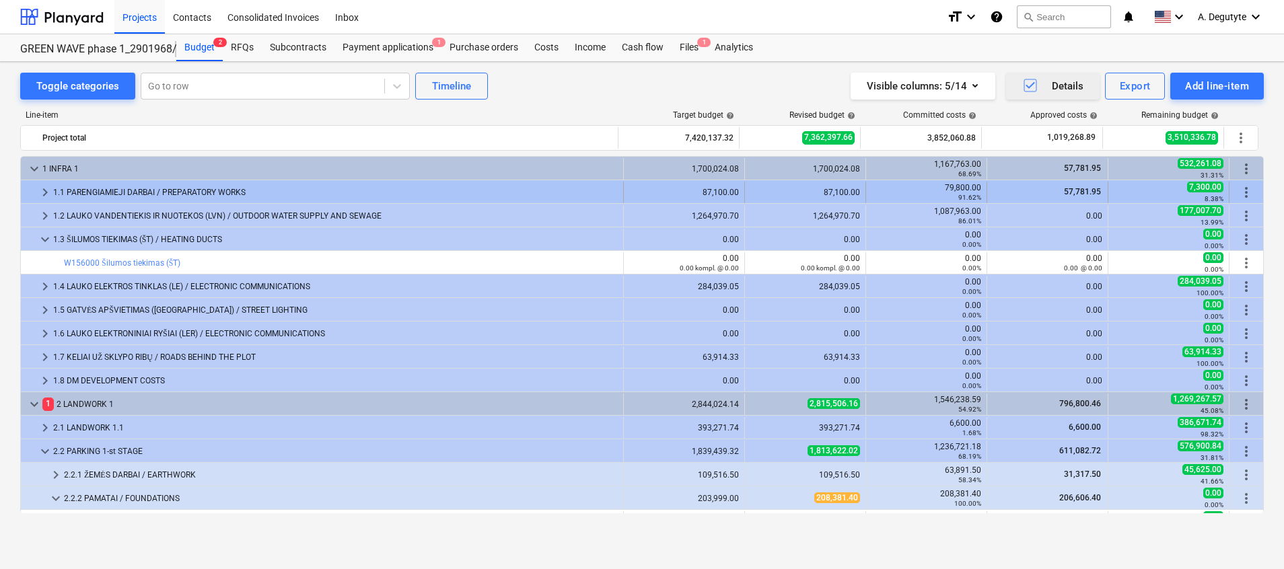
click at [50, 188] on span "keyboard_arrow_right" at bounding box center [45, 192] width 16 height 16
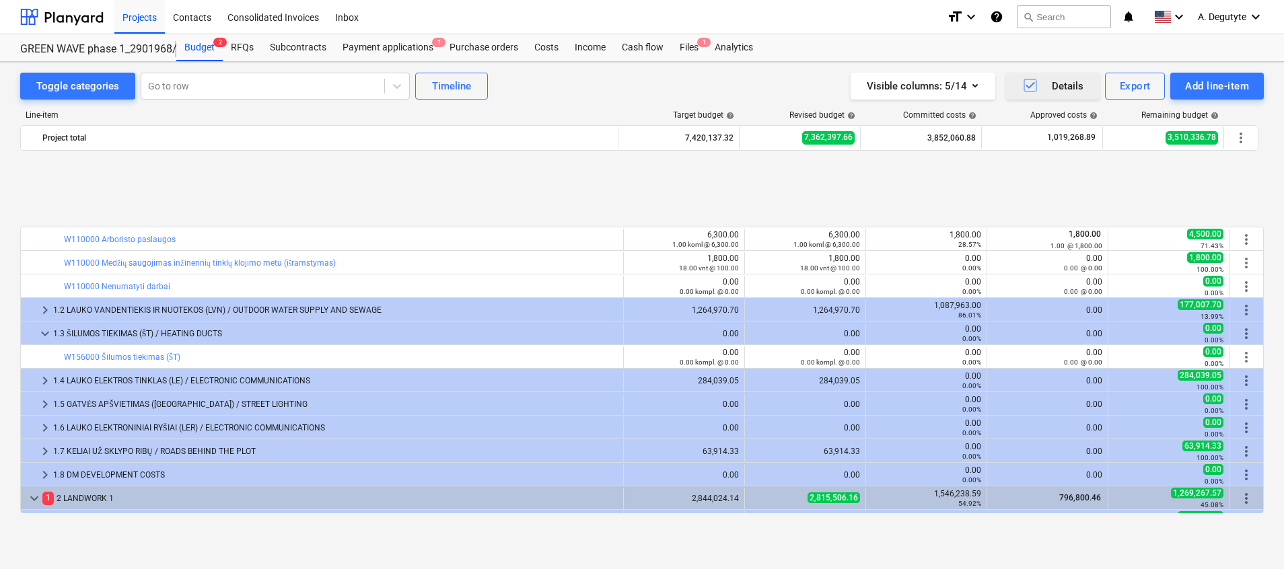
scroll to position [101, 0]
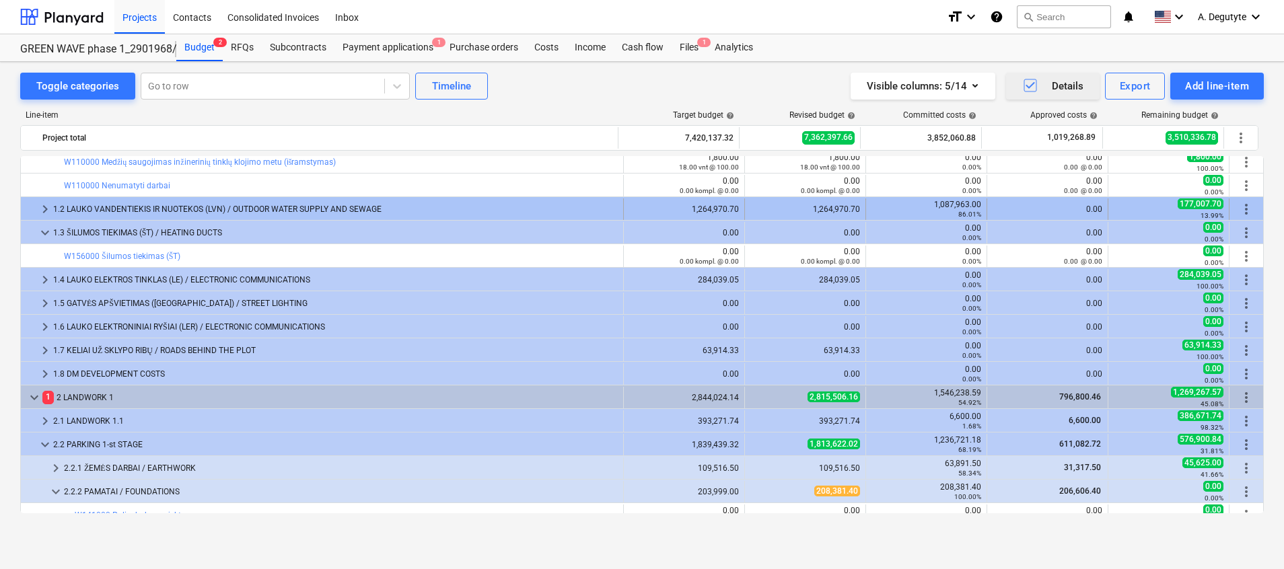
click at [38, 209] on span "keyboard_arrow_right" at bounding box center [45, 209] width 16 height 16
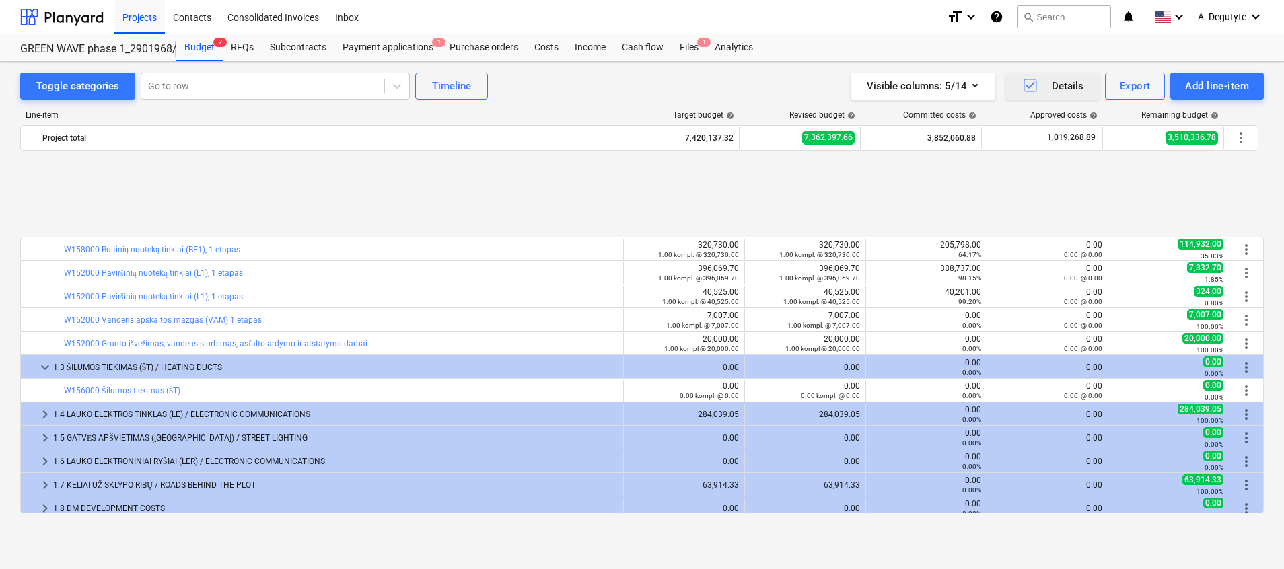
scroll to position [303, 0]
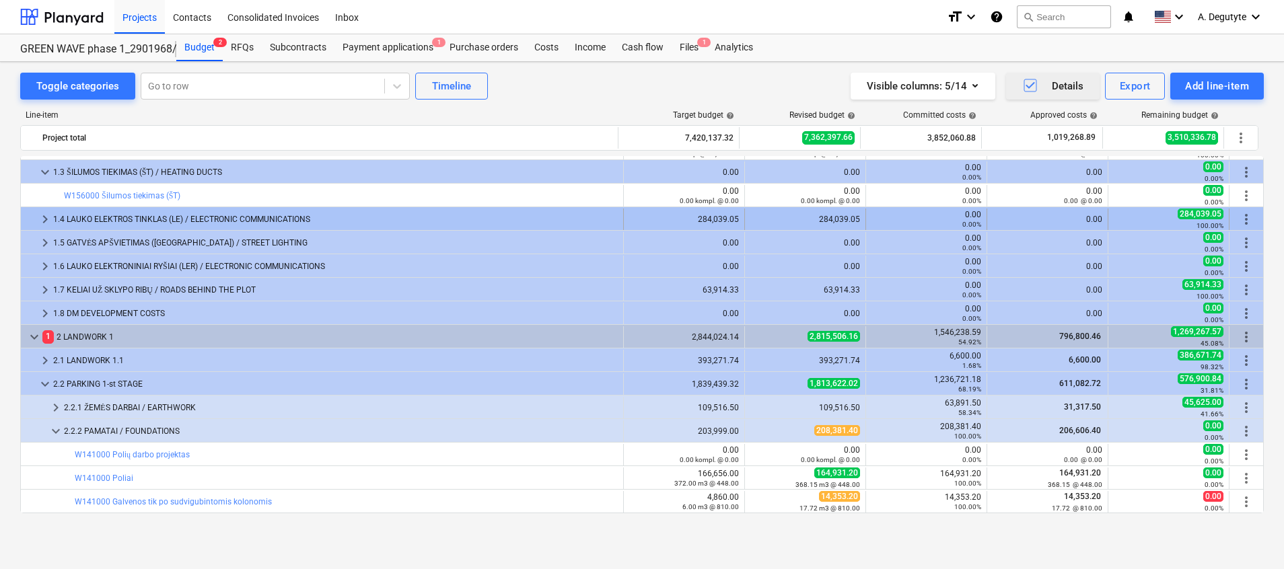
click at [40, 223] on span "keyboard_arrow_right" at bounding box center [45, 219] width 16 height 16
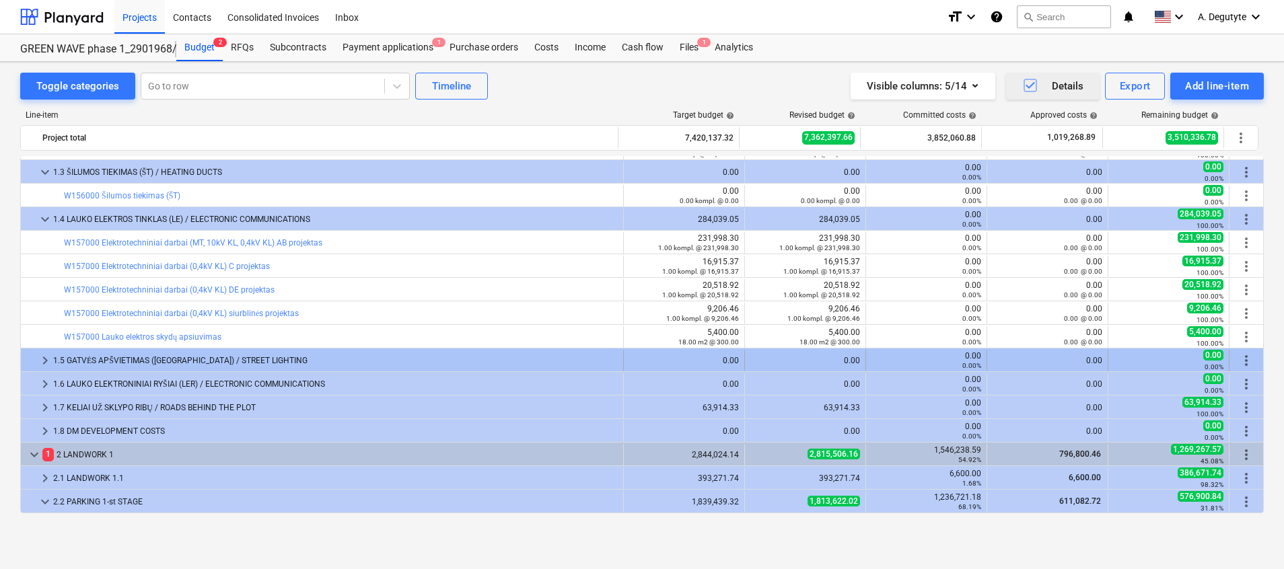
click at [47, 361] on span "keyboard_arrow_right" at bounding box center [45, 361] width 16 height 16
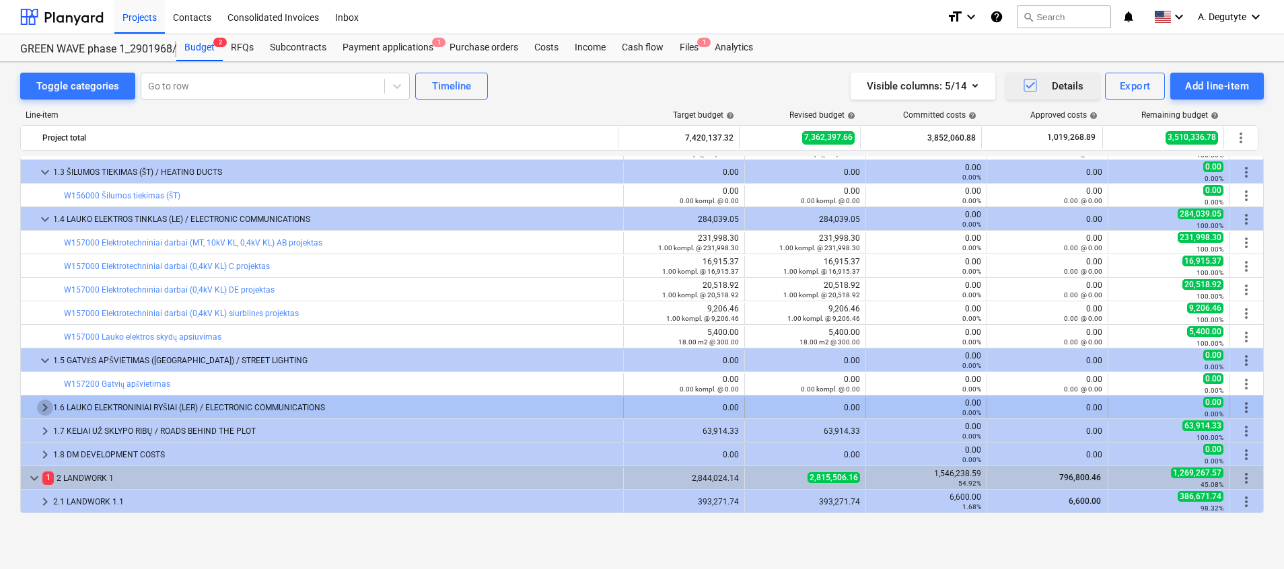
click at [49, 412] on span "keyboard_arrow_right" at bounding box center [45, 408] width 16 height 16
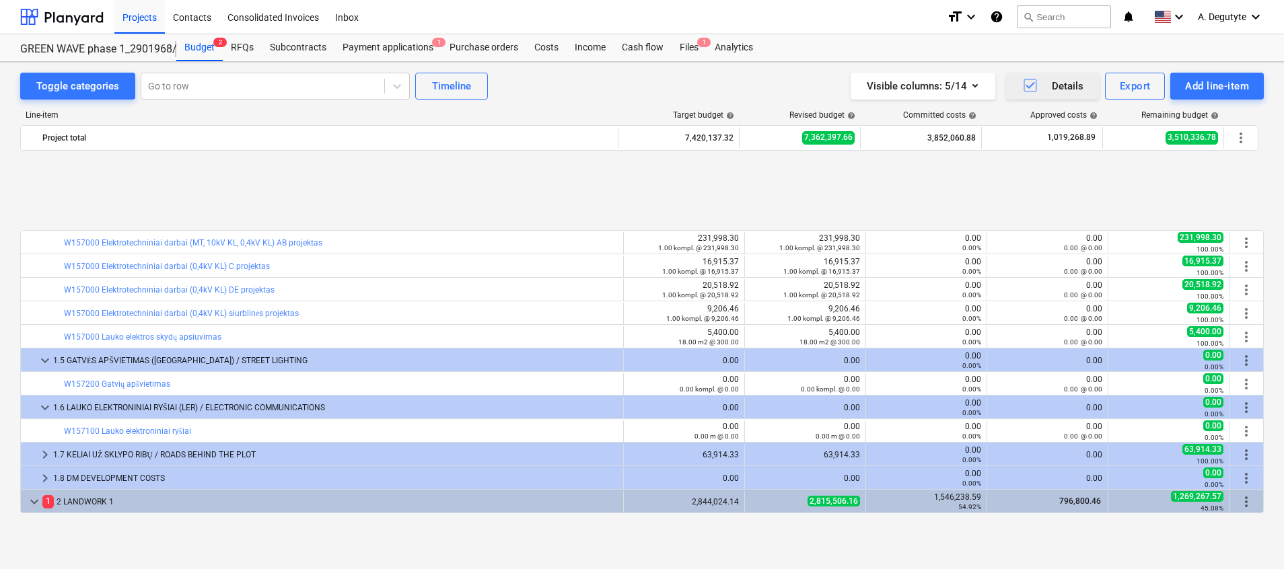
scroll to position [505, 0]
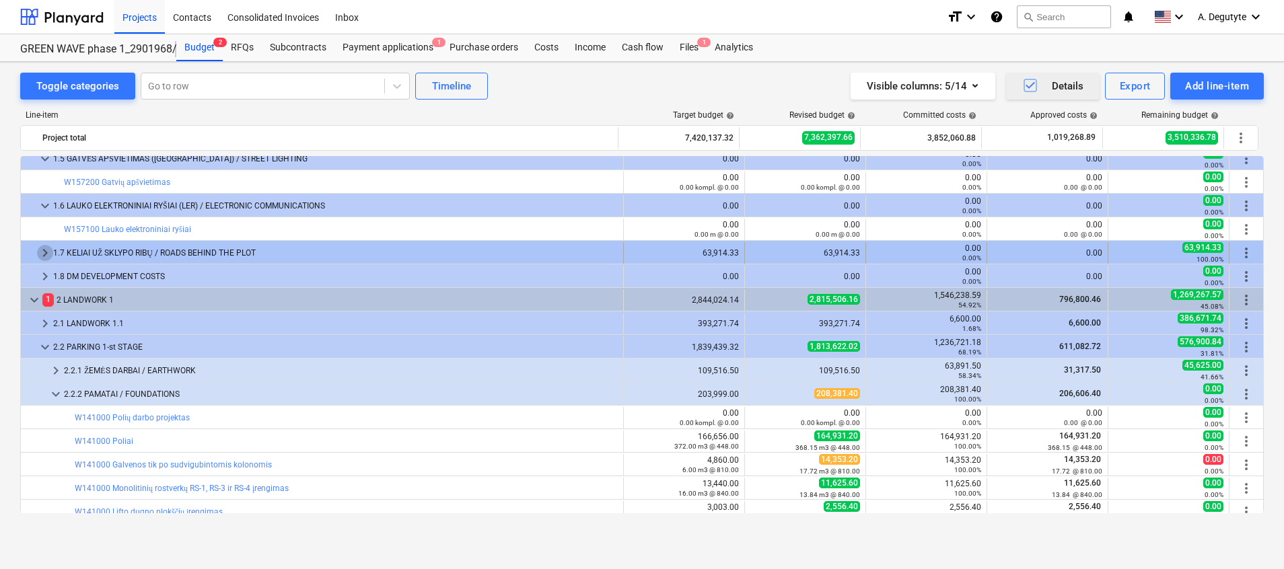
click at [44, 251] on span "keyboard_arrow_right" at bounding box center [45, 253] width 16 height 16
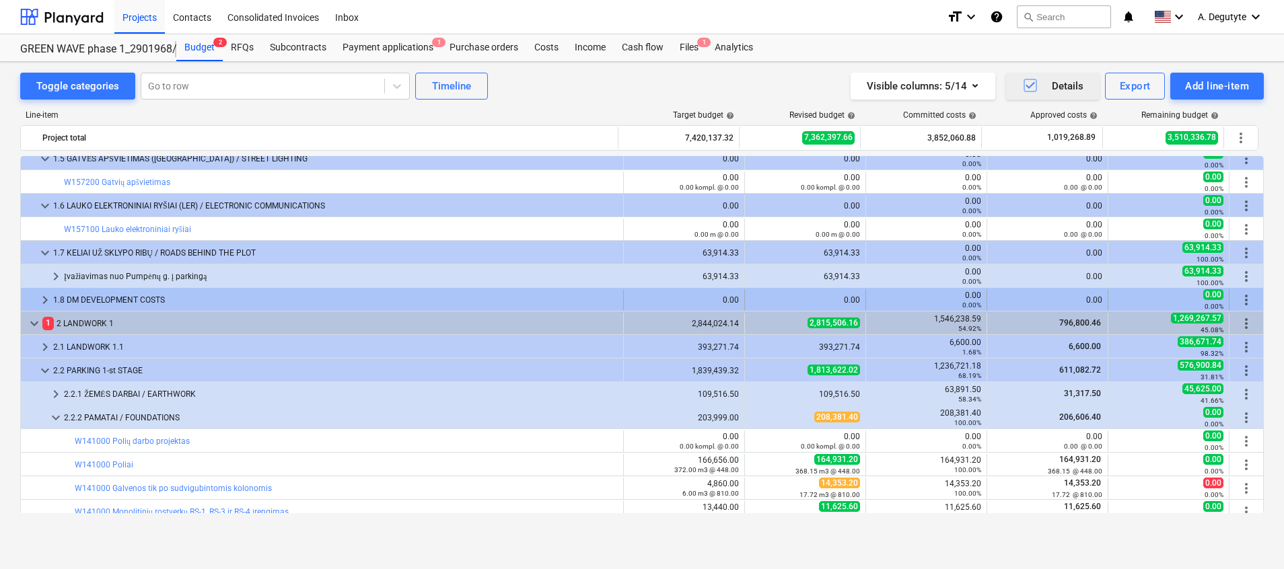
click at [48, 301] on span "keyboard_arrow_right" at bounding box center [45, 300] width 16 height 16
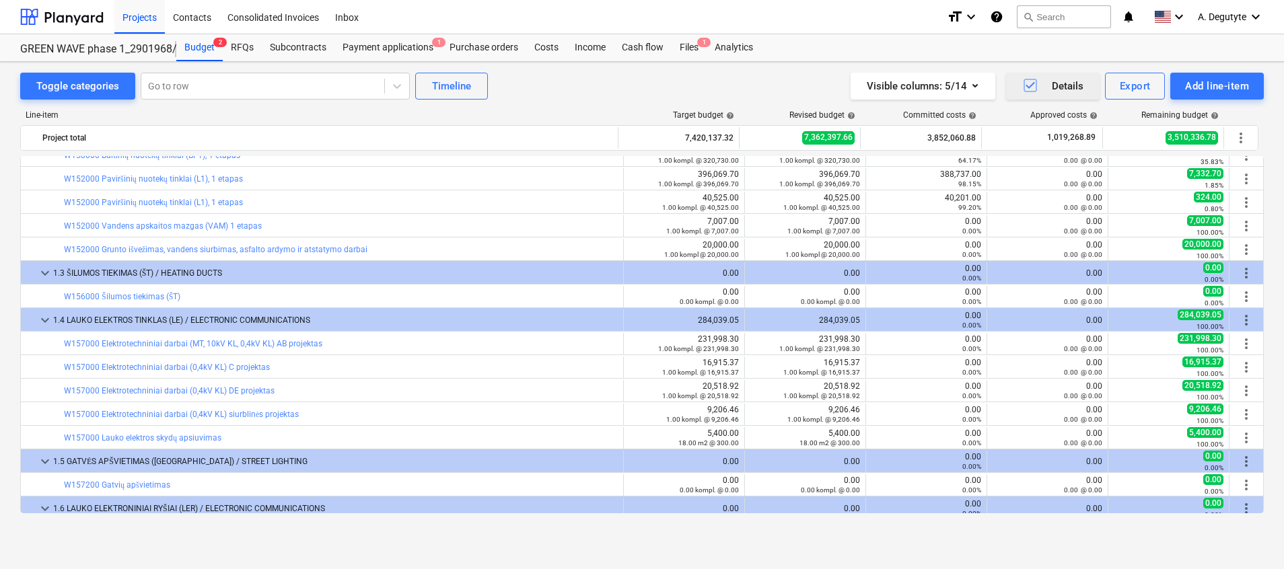
scroll to position [0, 0]
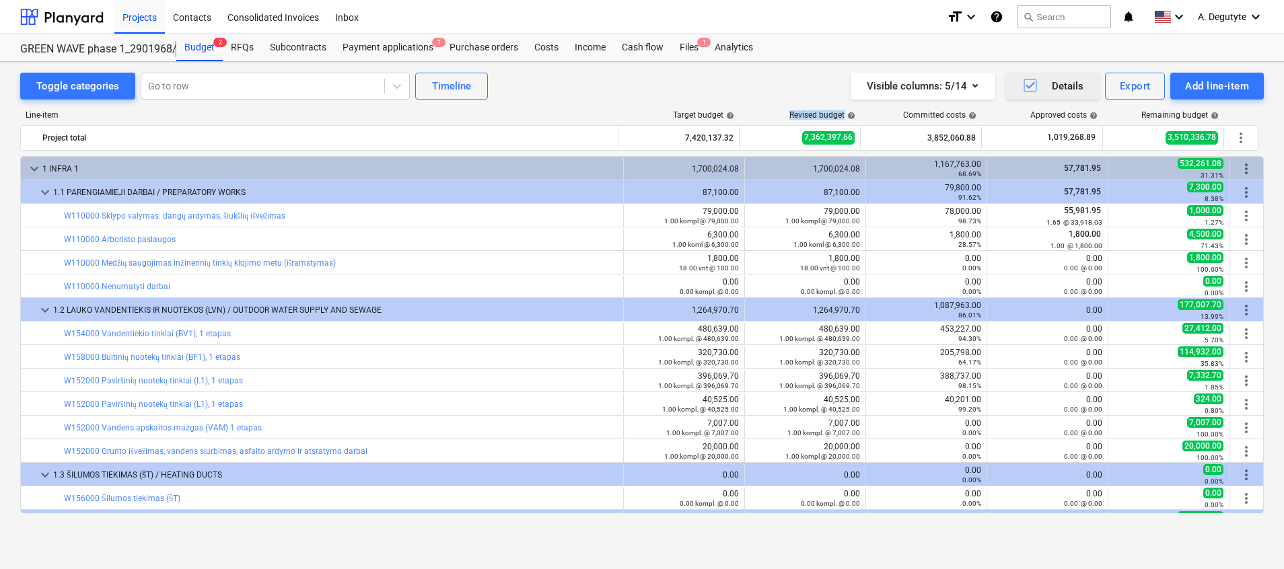
drag, startPoint x: 824, startPoint y: 112, endPoint x: 860, endPoint y: 107, distance: 36.0
click at [860, 107] on div "Line-item Target budget help Revised budget help Committed costs help Approved …" at bounding box center [642, 315] width 1244 height 430
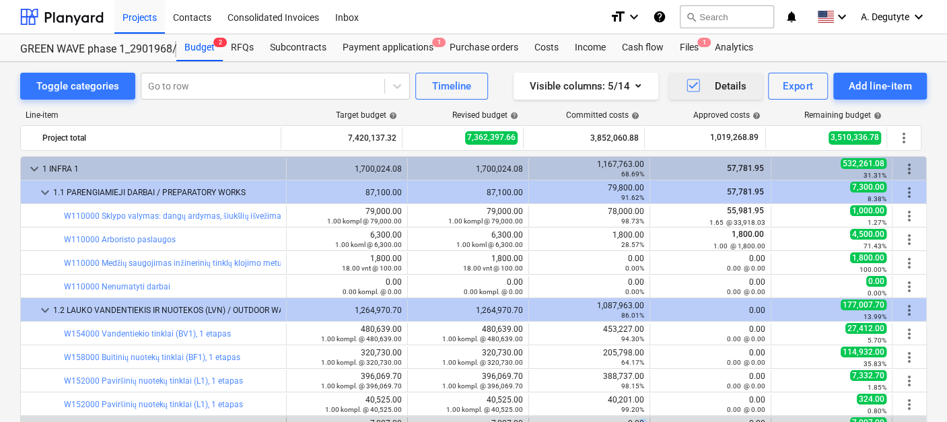
drag, startPoint x: 686, startPoint y: 419, endPoint x: 635, endPoint y: 415, distance: 51.3
click at [635, 416] on div "bar_chart W152000 Vandens apskaitos mazgas (VAM) 1 etapas 7,007.00 1.00 kompl. …" at bounding box center [473, 427] width 905 height 23
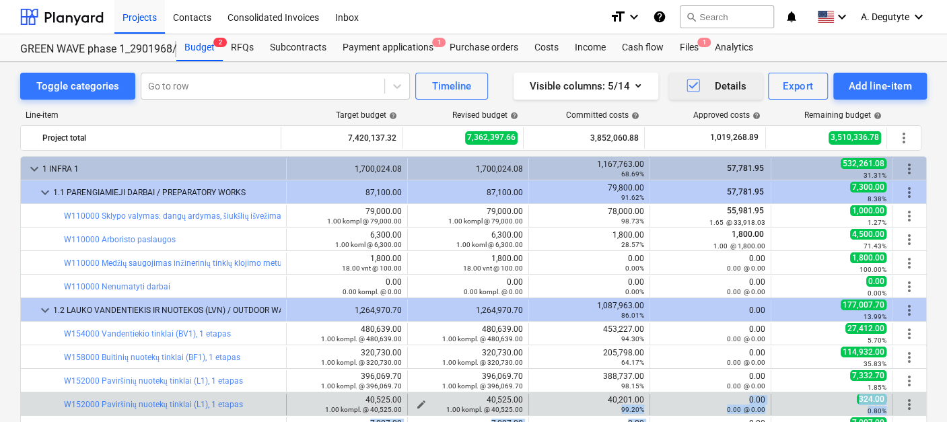
drag, startPoint x: 684, startPoint y: 421, endPoint x: 513, endPoint y: 402, distance: 171.3
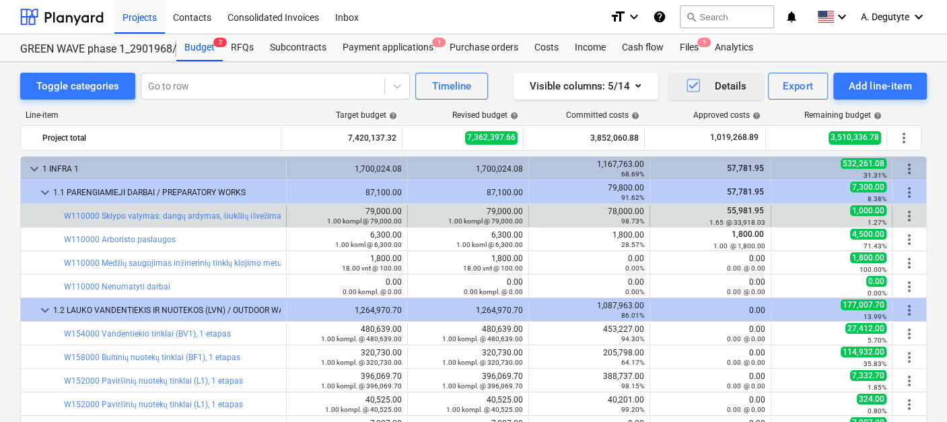
drag, startPoint x: 513, startPoint y: 402, endPoint x: 506, endPoint y: 204, distance: 198.0
click at [506, 204] on div "bar_chart W110000 Sklypo valymas: dangų ardymas, šiukšlių išvežimas 79,000.00 1…" at bounding box center [473, 215] width 905 height 23
click at [186, 217] on link "W110000 Sklypo valymas: dangų ardymas, šiukšlių išvežimas" at bounding box center [174, 215] width 221 height 9
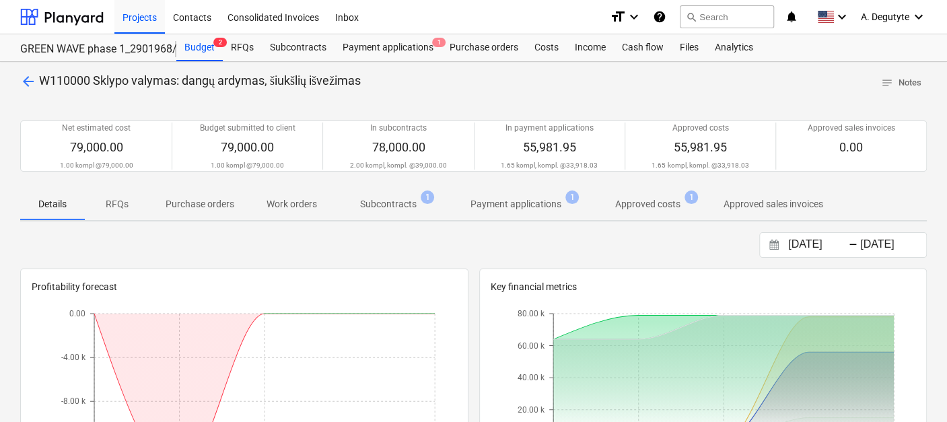
click at [387, 200] on p "Subcontracts" at bounding box center [388, 204] width 57 height 14
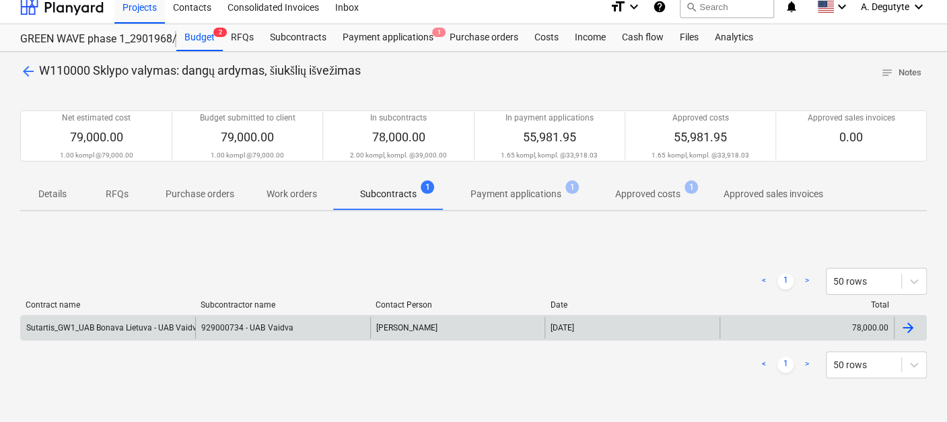
scroll to position [75, 0]
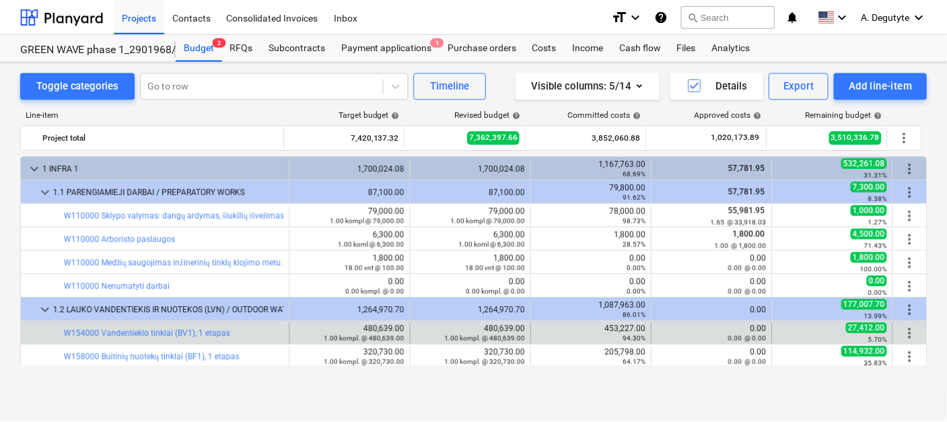
scroll to position [53, 0]
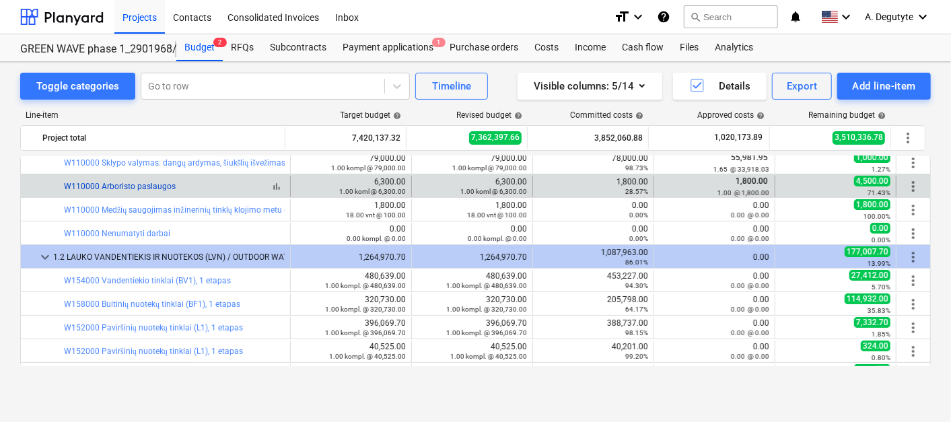
click at [146, 184] on link "W110000 Arboristo paslaugos" at bounding box center [120, 186] width 112 height 9
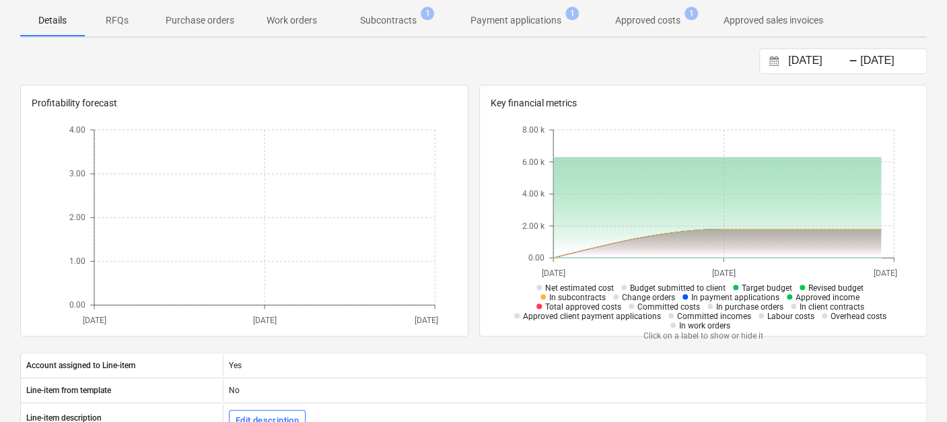
scroll to position [20, 0]
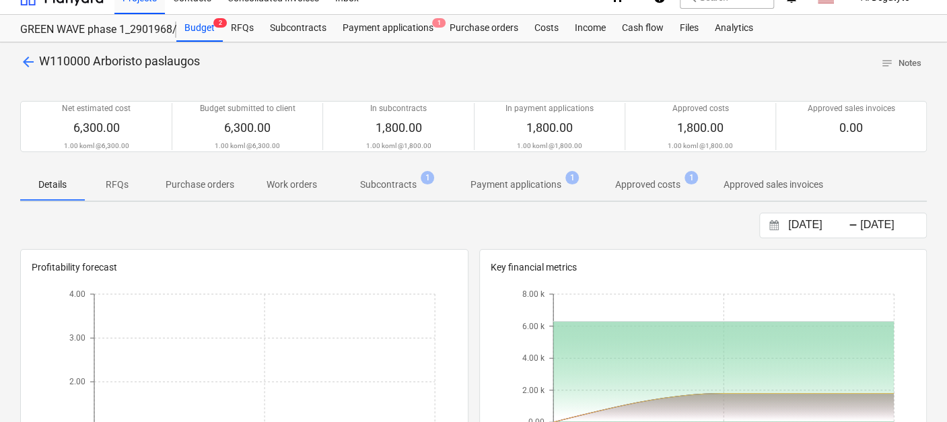
click at [405, 183] on p "Subcontracts" at bounding box center [388, 185] width 57 height 14
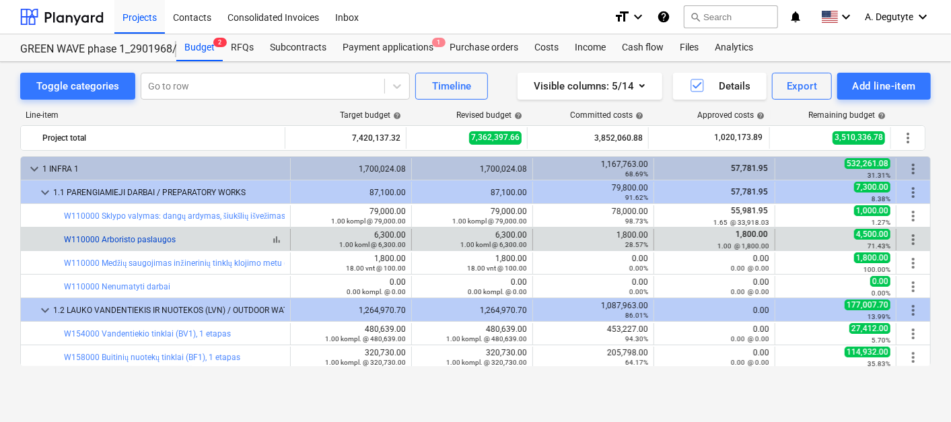
click at [127, 235] on link "W110000 Arboristo paslaugos" at bounding box center [120, 239] width 112 height 9
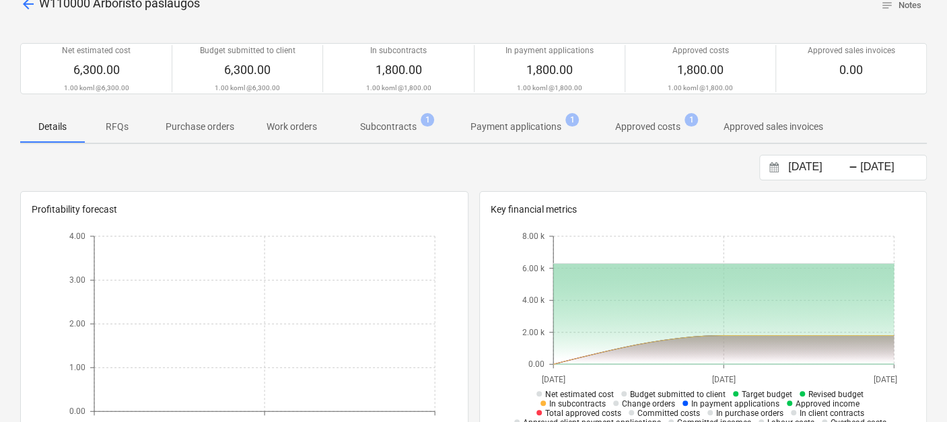
scroll to position [149, 0]
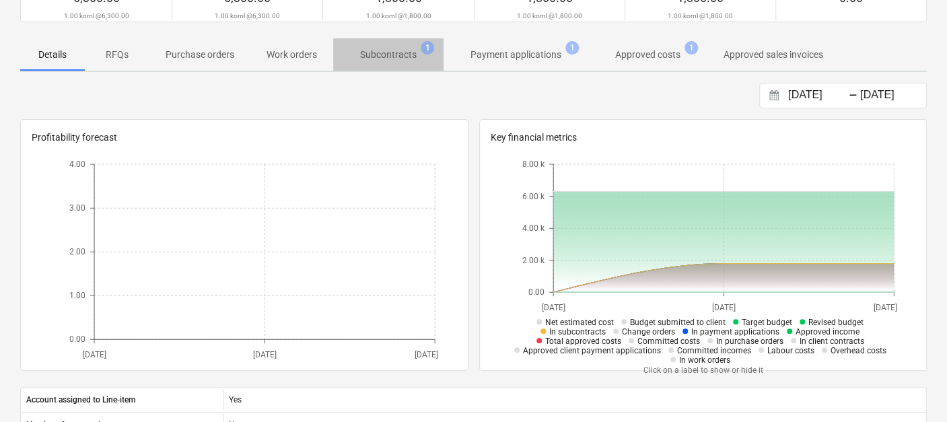
click at [407, 63] on span "Subcontracts 1" at bounding box center [388, 54] width 110 height 24
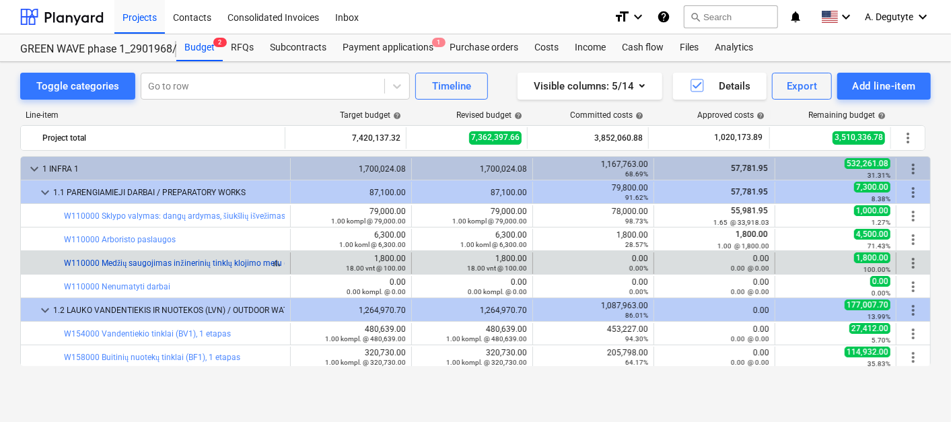
click at [234, 262] on link "W110000 Medžių saugojimas inžinerinių tinklų klojimo metu (išramstymas)" at bounding box center [200, 262] width 272 height 9
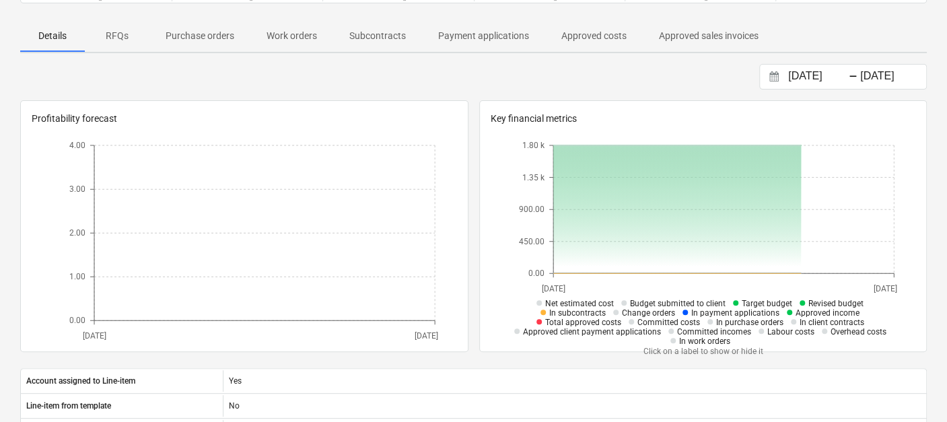
scroll to position [20, 0]
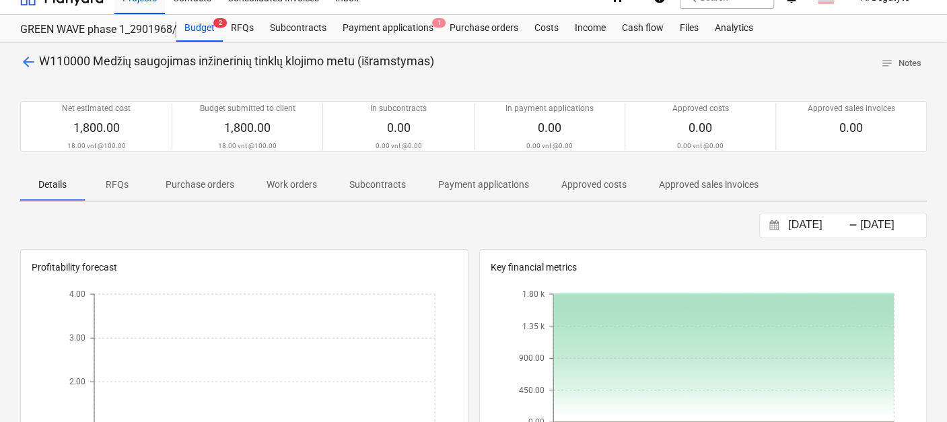
click at [359, 178] on p "Subcontracts" at bounding box center [377, 185] width 57 height 14
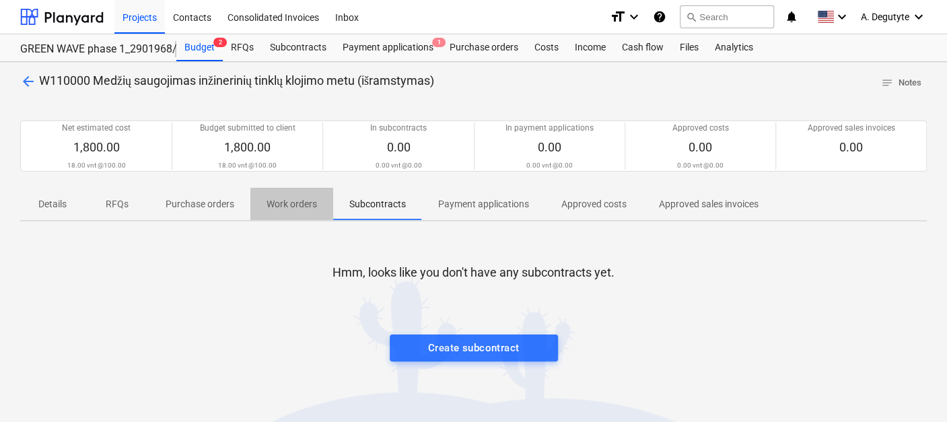
click at [288, 199] on p "Work orders" at bounding box center [291, 204] width 50 height 14
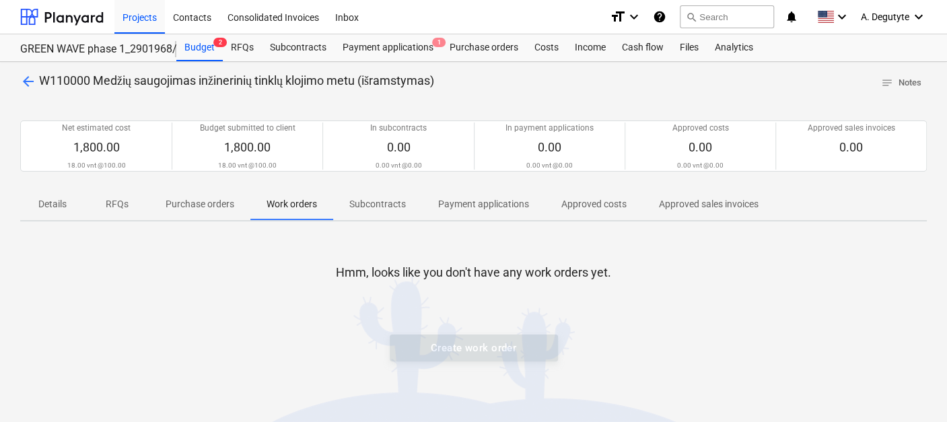
click at [191, 203] on p "Purchase orders" at bounding box center [200, 204] width 69 height 14
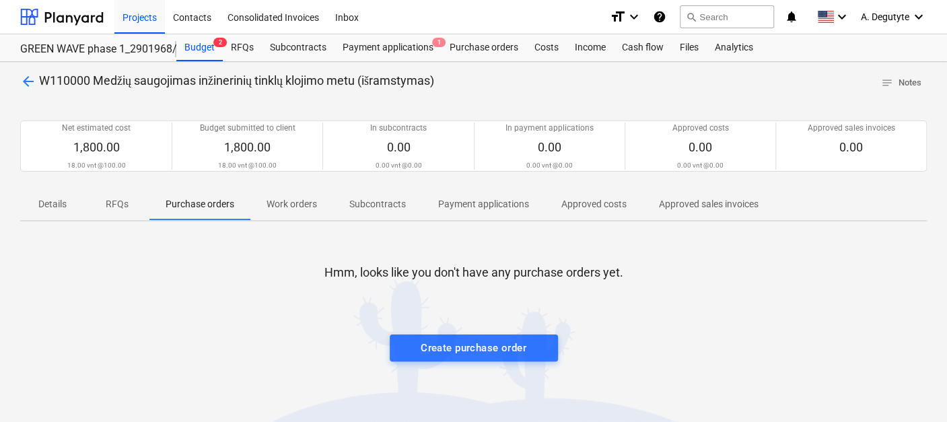
click at [22, 79] on span "arrow_back" at bounding box center [28, 81] width 16 height 16
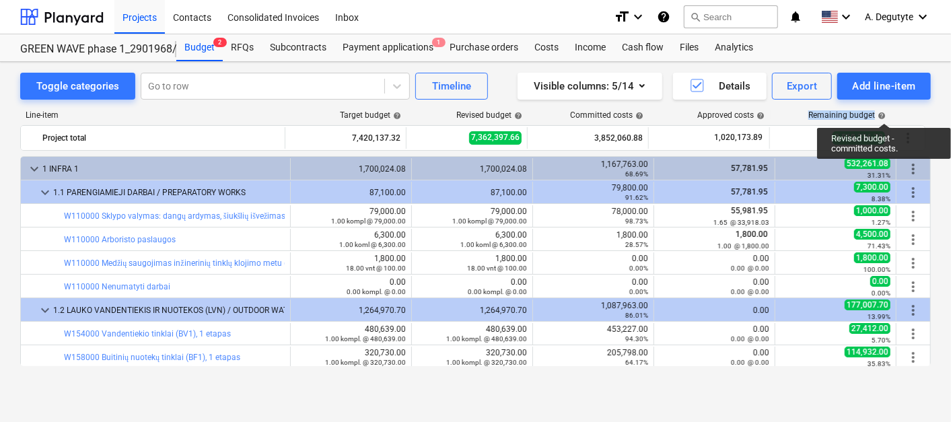
drag, startPoint x: 808, startPoint y: 113, endPoint x: 885, endPoint y: 111, distance: 77.4
click at [885, 111] on div "Remaining budget help" at bounding box center [831, 114] width 121 height 9
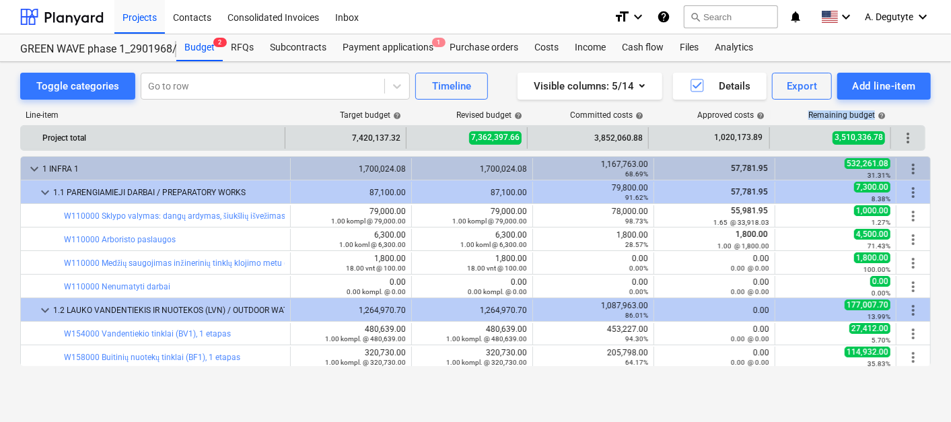
copy div "Remaining budget"
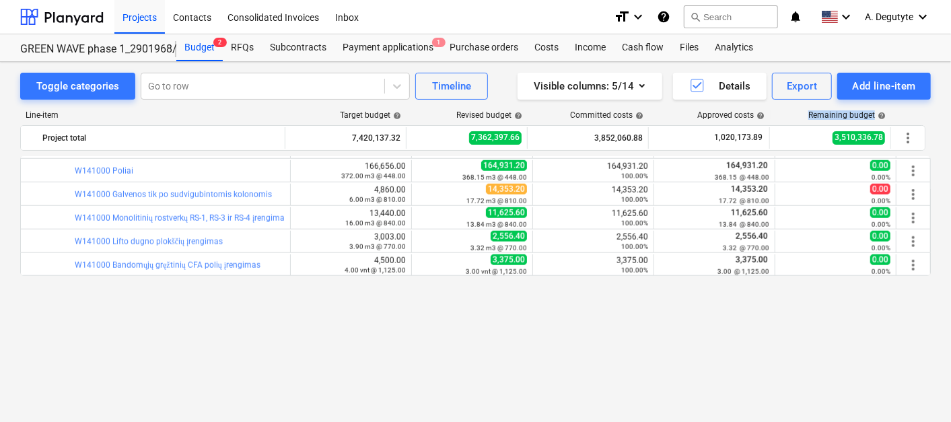
scroll to position [673, 0]
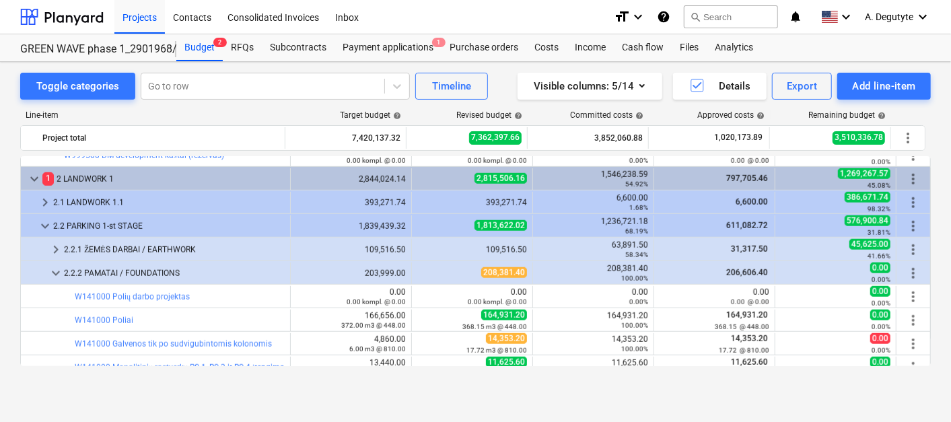
click at [935, 225] on div "Toggle categories Go to row Timeline Visible columns : 5/14 Details Export Add …" at bounding box center [475, 227] width 951 height 331
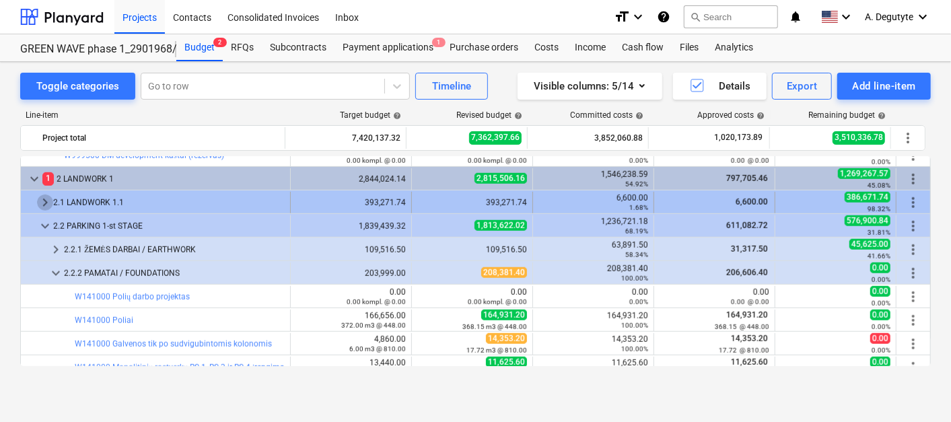
click at [42, 199] on span "keyboard_arrow_right" at bounding box center [45, 202] width 16 height 16
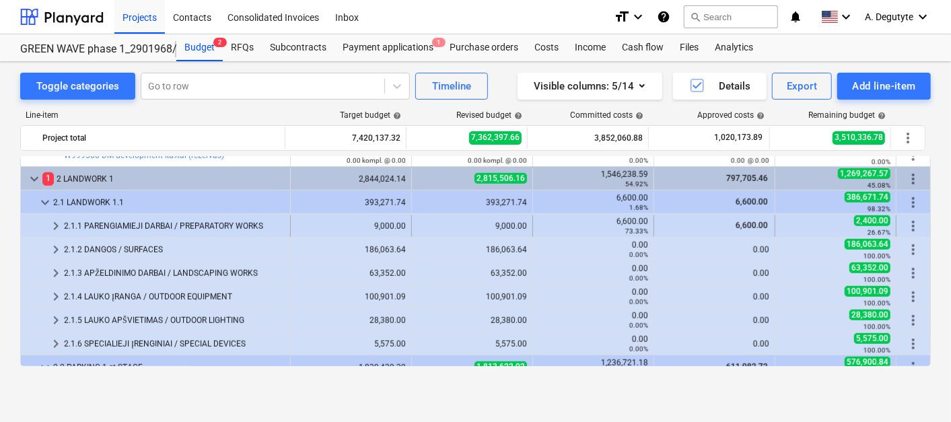
click at [50, 225] on span "keyboard_arrow_right" at bounding box center [56, 226] width 16 height 16
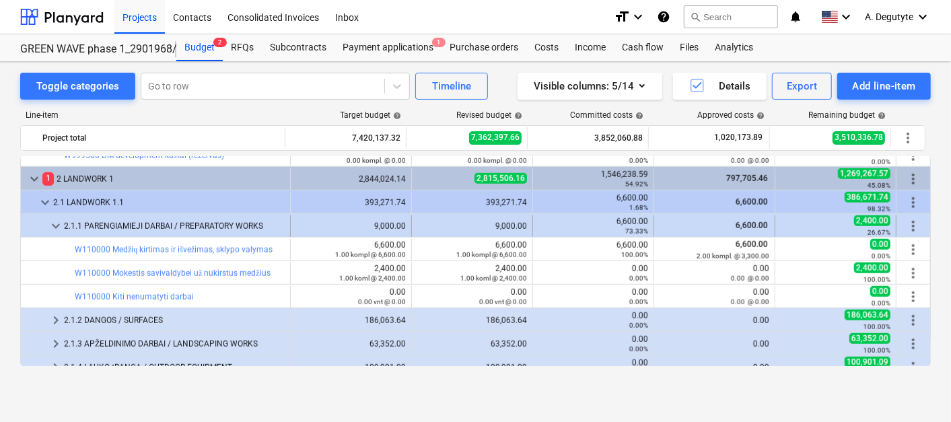
click at [54, 219] on span "keyboard_arrow_down" at bounding box center [56, 226] width 16 height 16
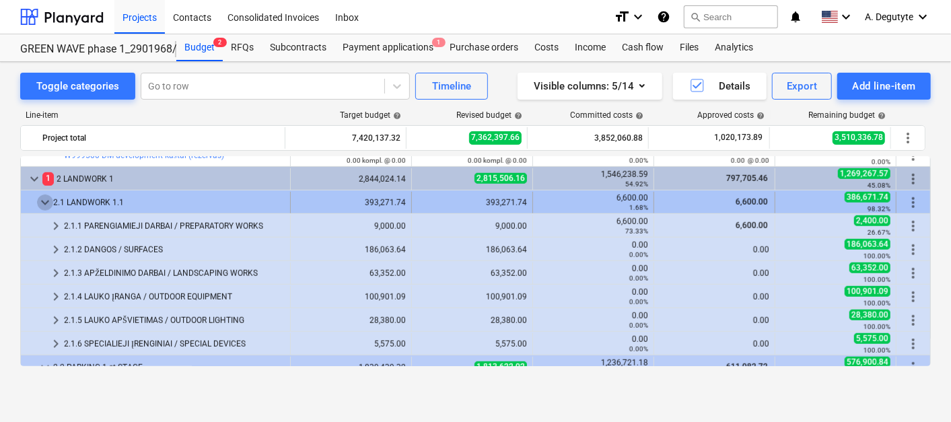
click at [42, 203] on span "keyboard_arrow_down" at bounding box center [45, 202] width 16 height 16
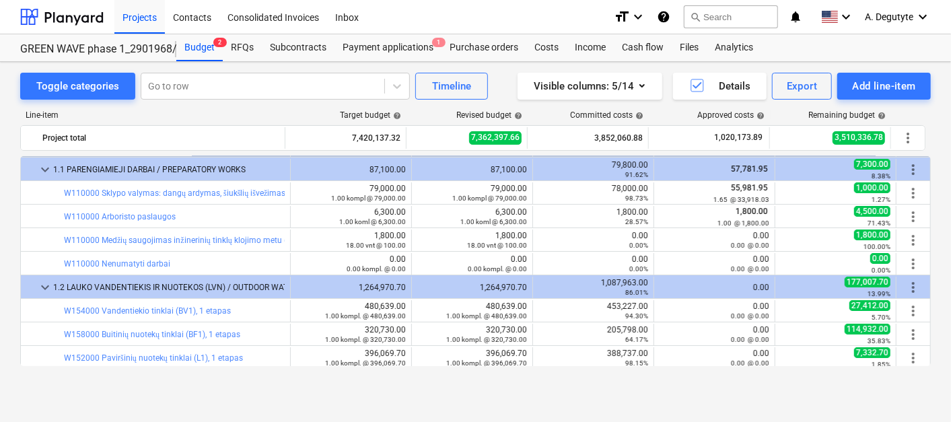
scroll to position [0, 0]
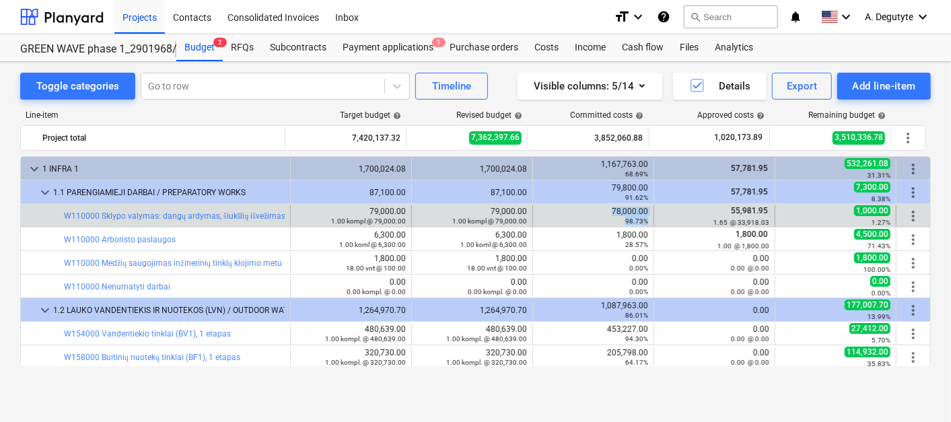
drag, startPoint x: 592, startPoint y: 209, endPoint x: 655, endPoint y: 209, distance: 63.3
click at [655, 209] on div "bar_chart W110000 Sklypo valymas: dangų ardymas, šiukšlių išvežimas 79,000.00 1…" at bounding box center [475, 216] width 909 height 22
click at [654, 209] on div "55,981.95 1.65 @ 33,918.03" at bounding box center [714, 216] width 121 height 22
click at [694, 212] on div "55,981.95 1.65 @ 33,918.03" at bounding box center [714, 215] width 110 height 21
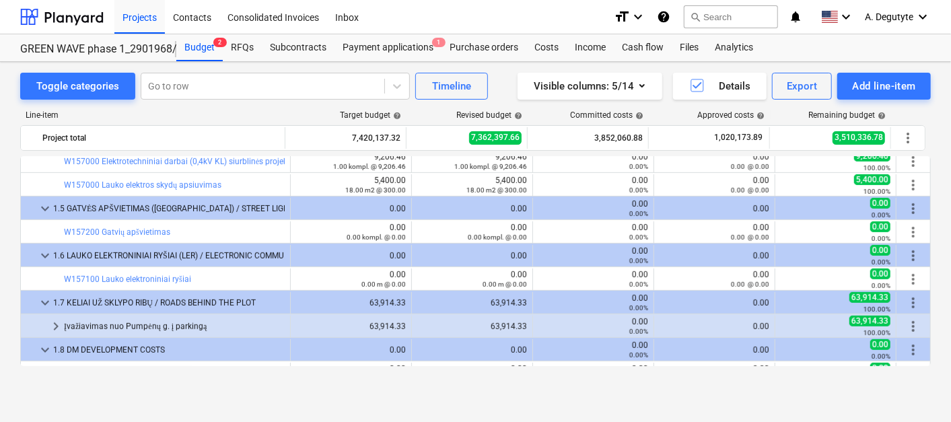
scroll to position [448, 0]
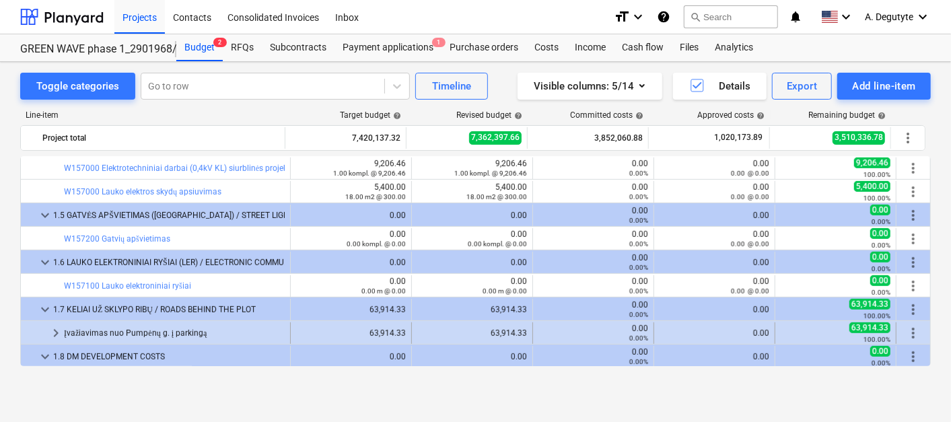
click at [52, 330] on span "keyboard_arrow_right" at bounding box center [56, 333] width 16 height 16
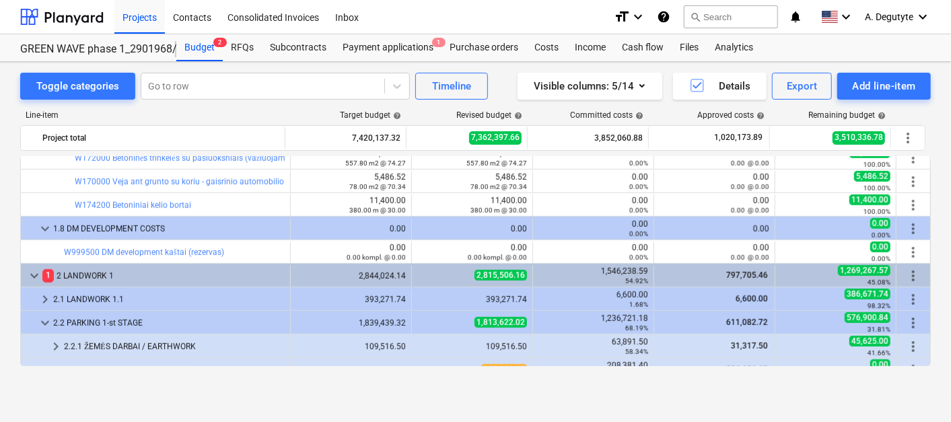
scroll to position [673, 0]
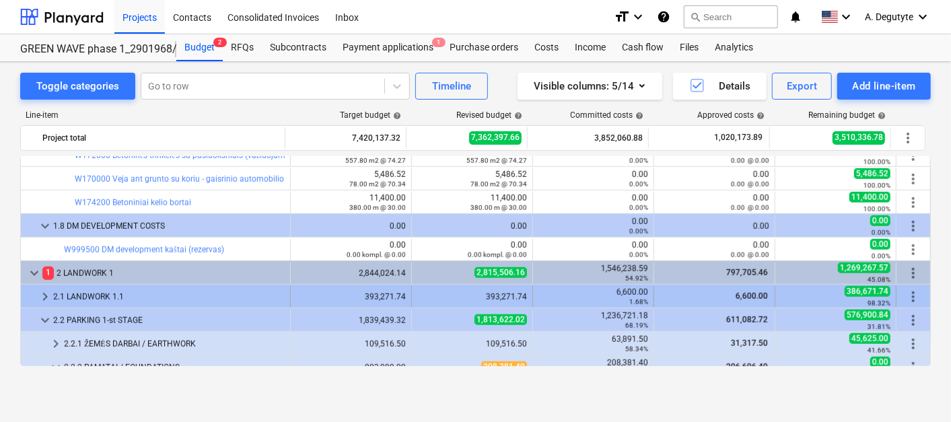
click at [40, 295] on span "keyboard_arrow_right" at bounding box center [45, 297] width 16 height 16
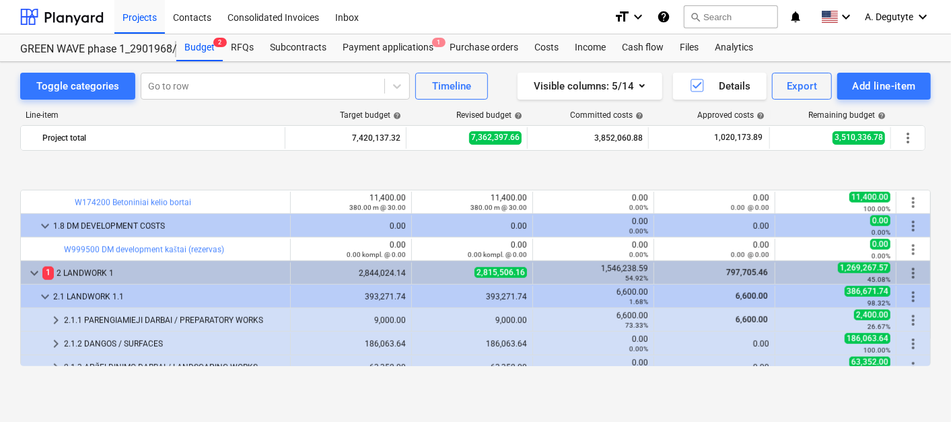
scroll to position [748, 0]
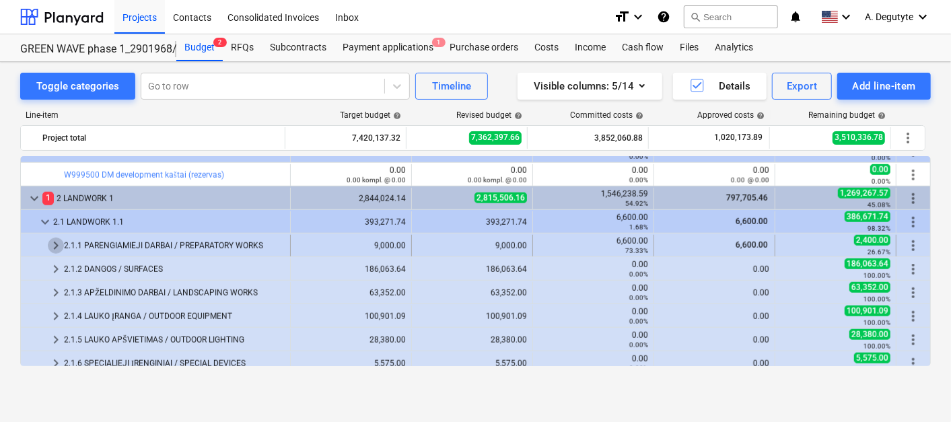
click at [58, 242] on span "keyboard_arrow_right" at bounding box center [56, 246] width 16 height 16
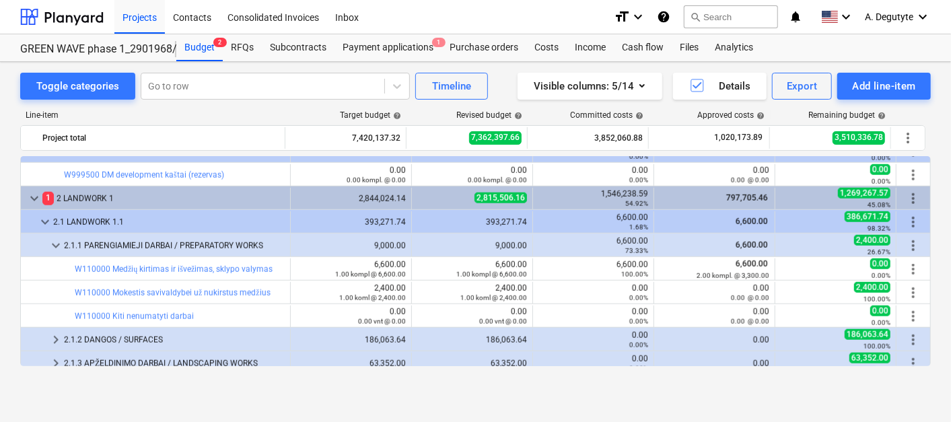
click at [934, 260] on div "Toggle categories Go to row Timeline Visible columns : 5/14 Details Export Add …" at bounding box center [475, 227] width 951 height 331
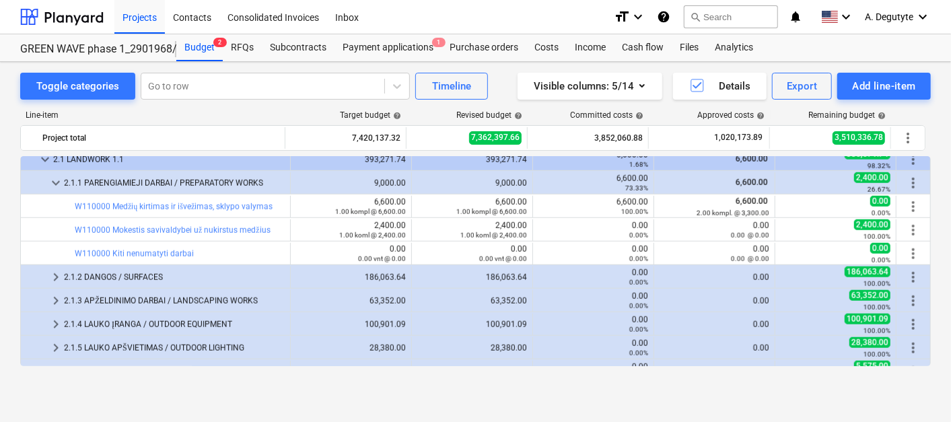
scroll to position [823, 0]
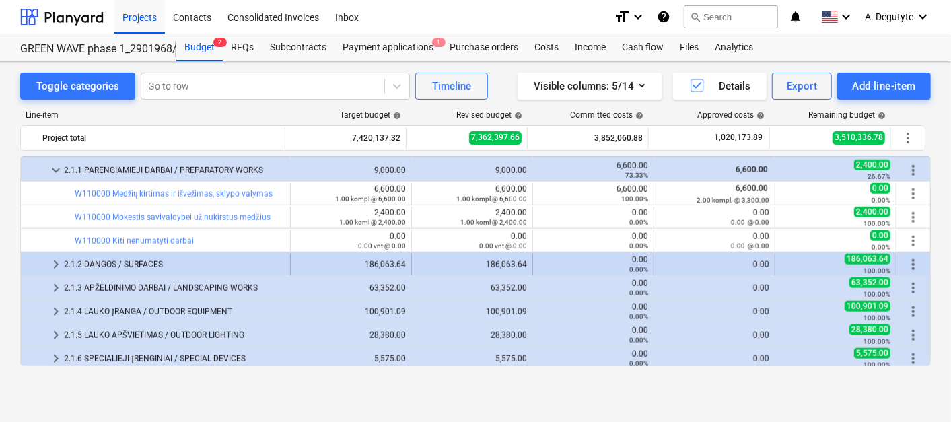
click at [55, 260] on span "keyboard_arrow_right" at bounding box center [56, 264] width 16 height 16
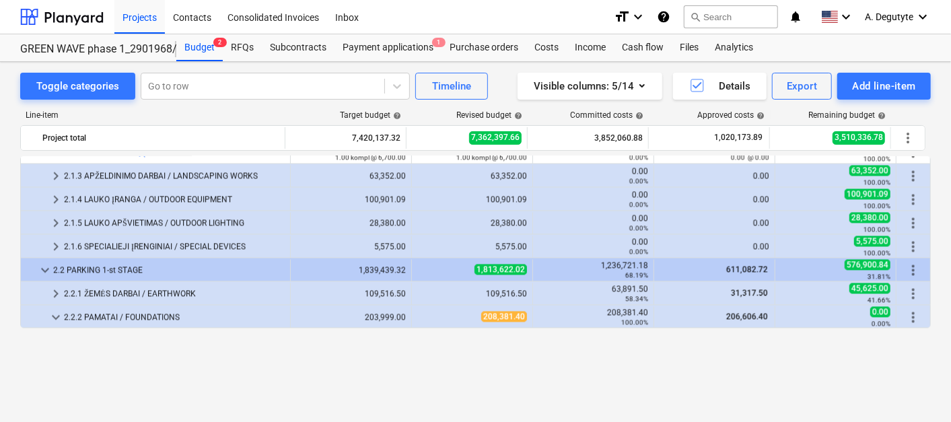
scroll to position [1496, 0]
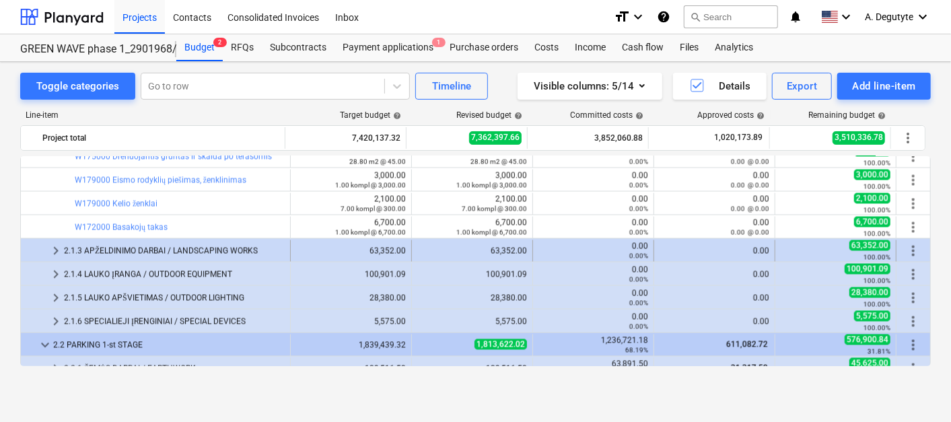
click at [56, 250] on span "keyboard_arrow_right" at bounding box center [56, 251] width 16 height 16
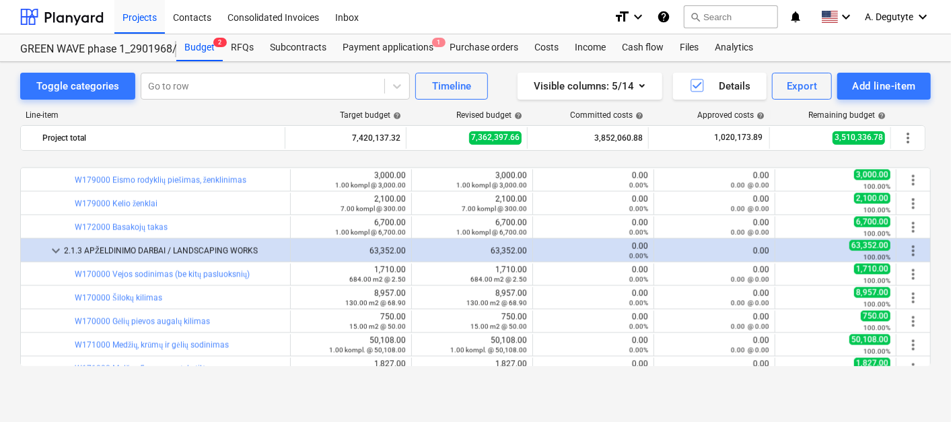
scroll to position [1645, 0]
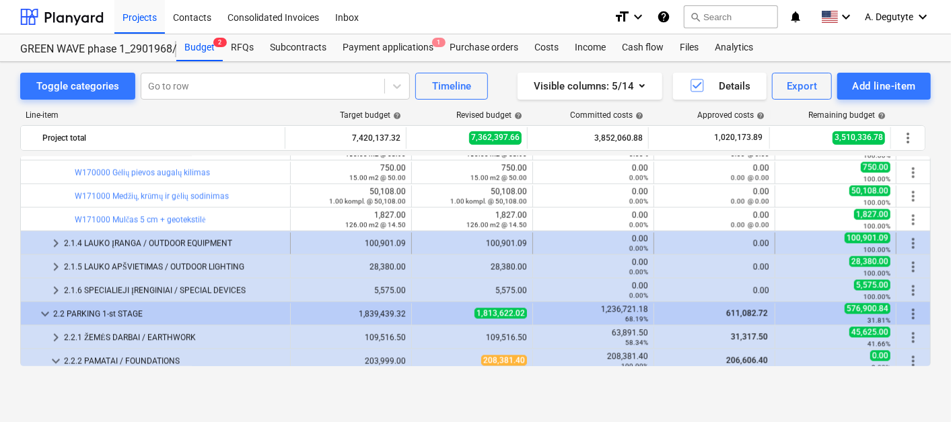
click at [54, 240] on span "keyboard_arrow_right" at bounding box center [56, 243] width 16 height 16
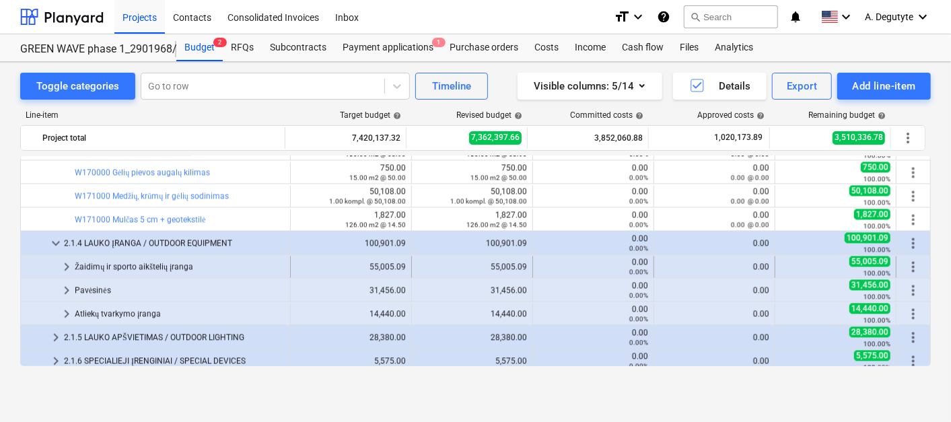
click at [67, 264] on span "keyboard_arrow_right" at bounding box center [67, 266] width 16 height 16
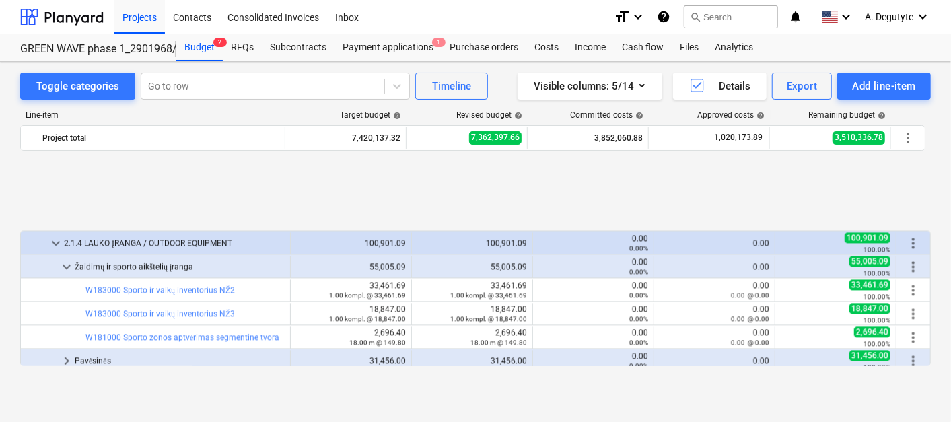
scroll to position [1795, 0]
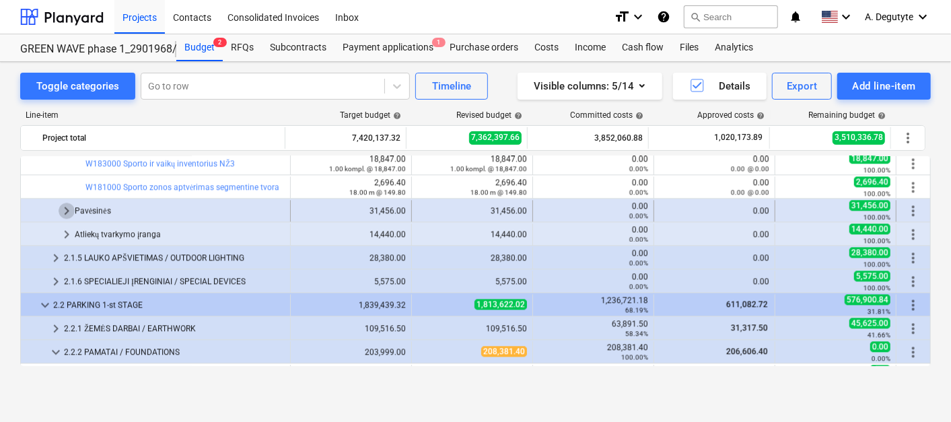
click at [70, 210] on span "keyboard_arrow_right" at bounding box center [67, 211] width 16 height 16
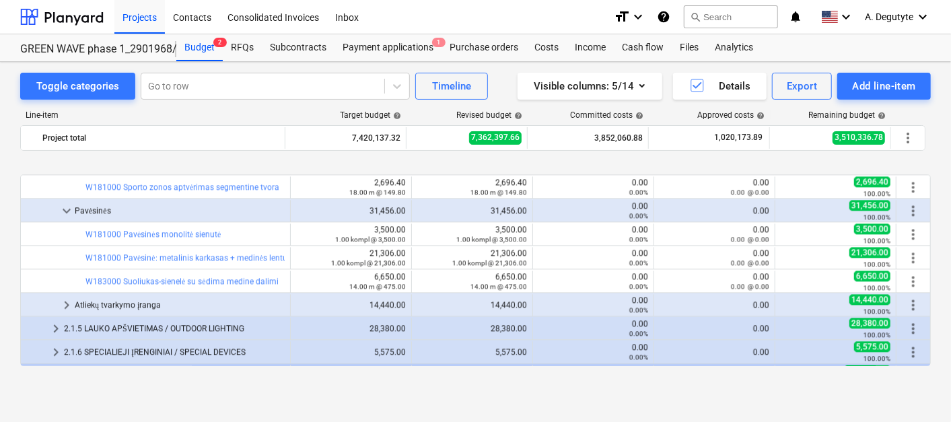
scroll to position [1870, 0]
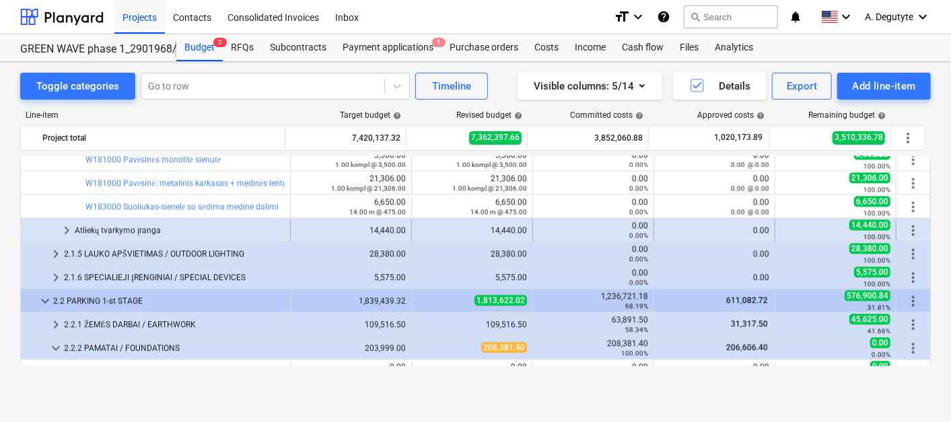
click at [67, 227] on span "keyboard_arrow_right" at bounding box center [67, 230] width 16 height 16
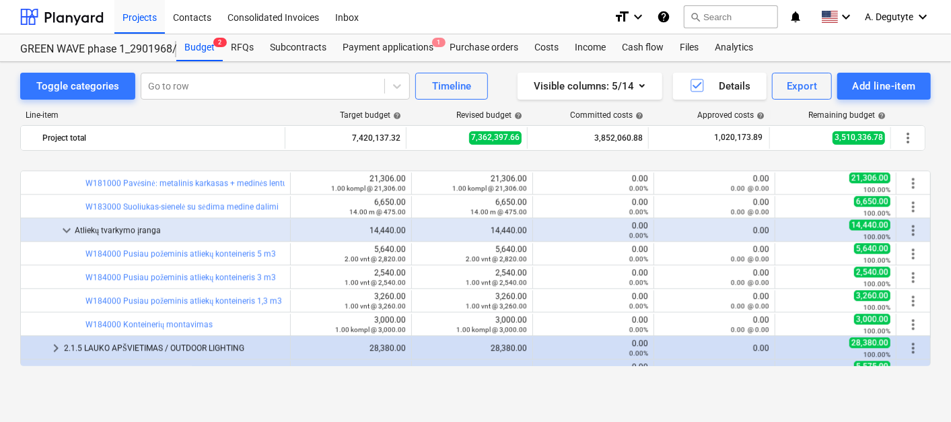
scroll to position [1945, 0]
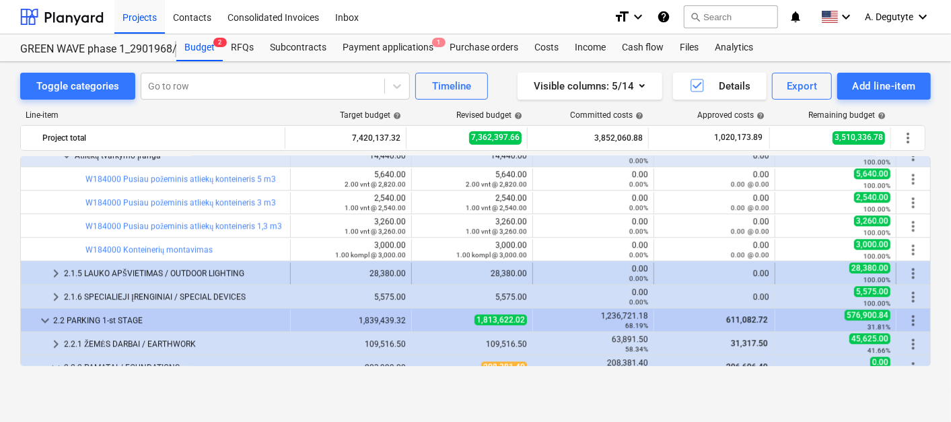
click at [55, 273] on span "keyboard_arrow_right" at bounding box center [56, 273] width 16 height 16
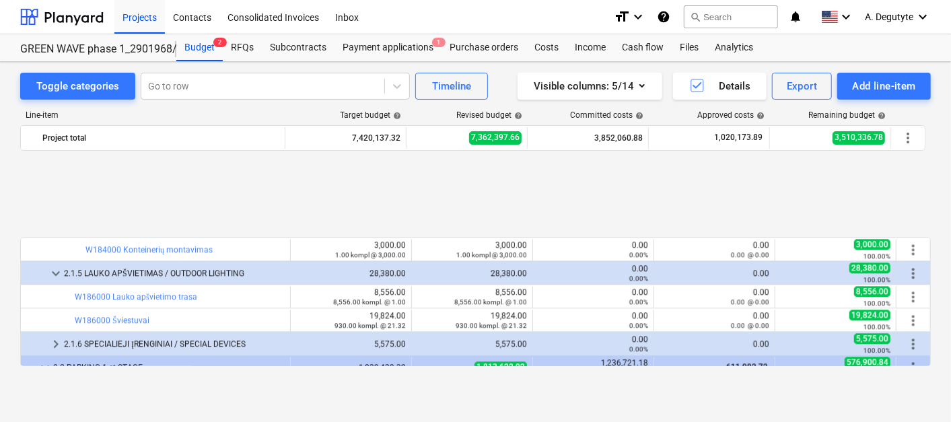
scroll to position [2094, 0]
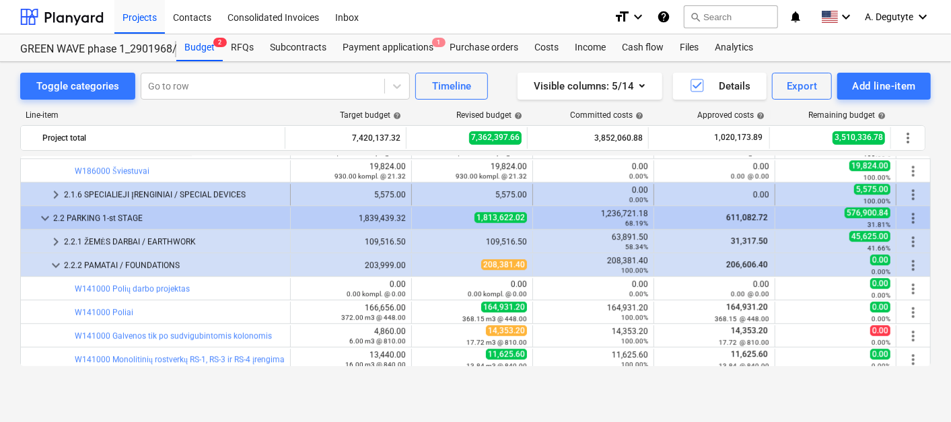
click at [57, 192] on span "keyboard_arrow_right" at bounding box center [56, 194] width 16 height 16
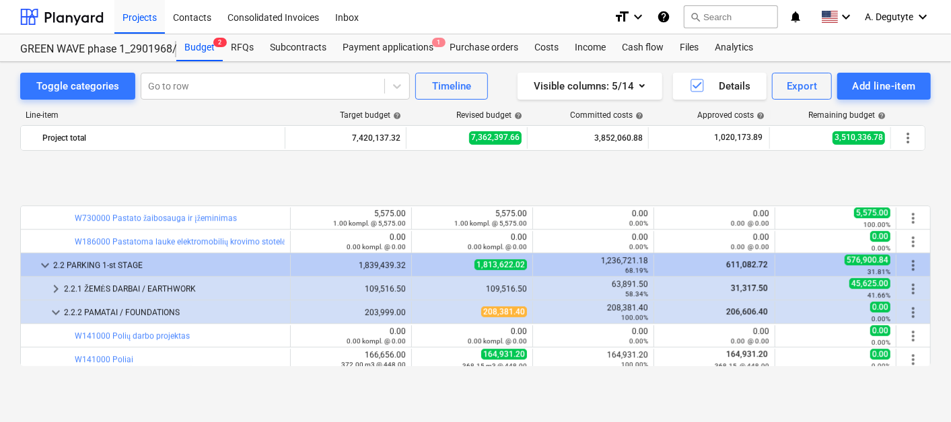
scroll to position [2169, 0]
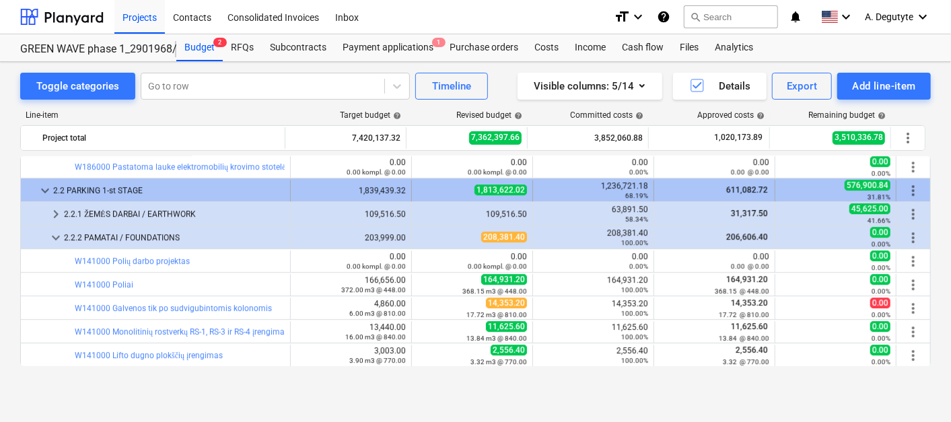
click at [49, 188] on span "keyboard_arrow_down" at bounding box center [45, 190] width 16 height 16
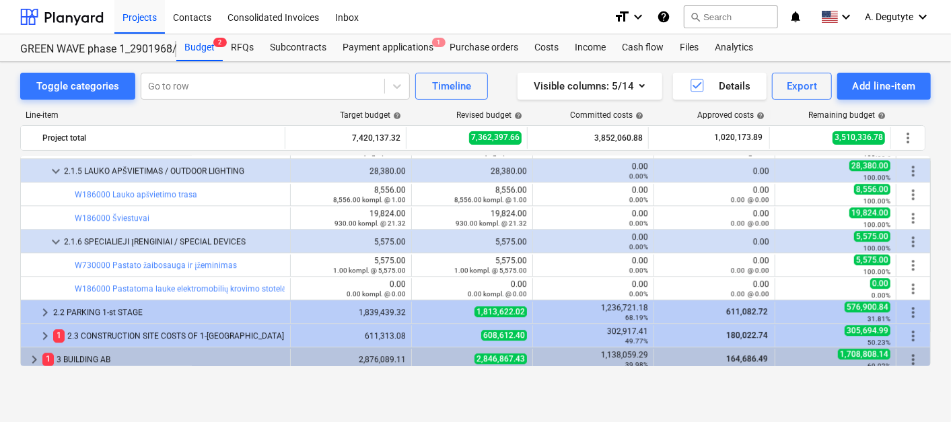
scroll to position [2122, 0]
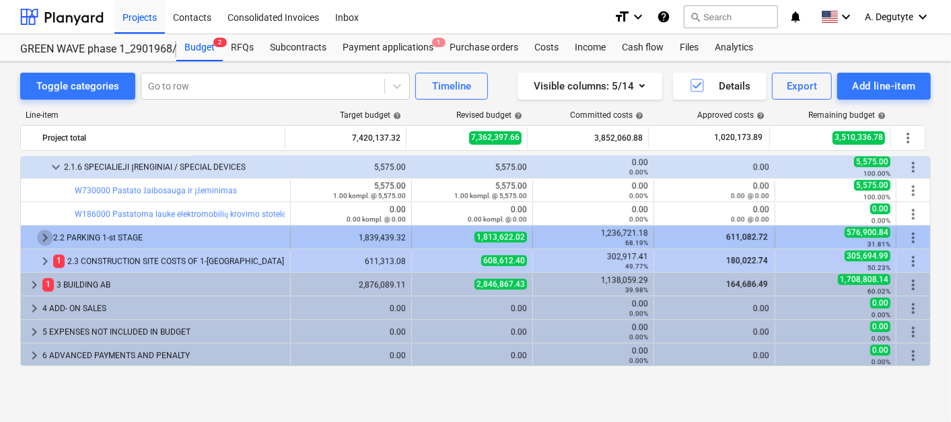
click at [44, 229] on span "keyboard_arrow_right" at bounding box center [45, 237] width 16 height 16
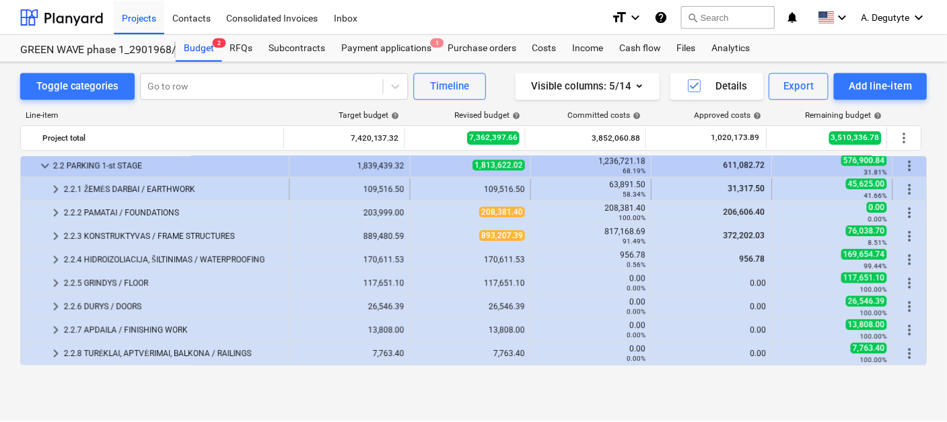
scroll to position [2196, 0]
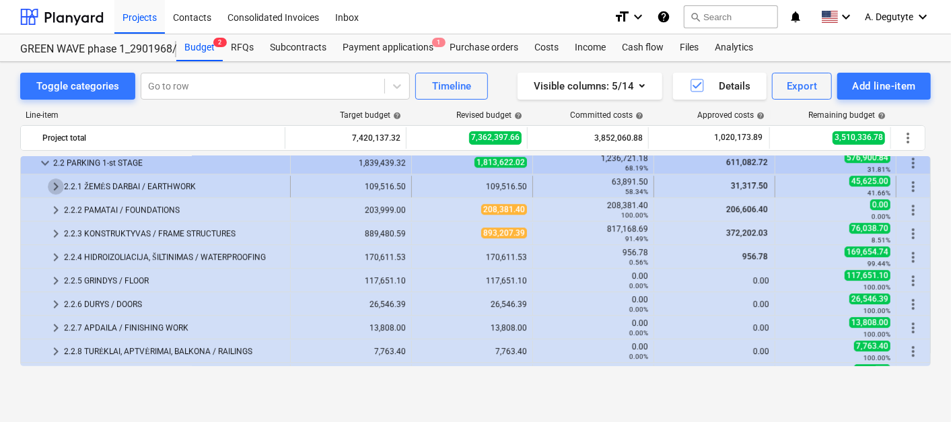
click at [56, 184] on span "keyboard_arrow_right" at bounding box center [56, 186] width 16 height 16
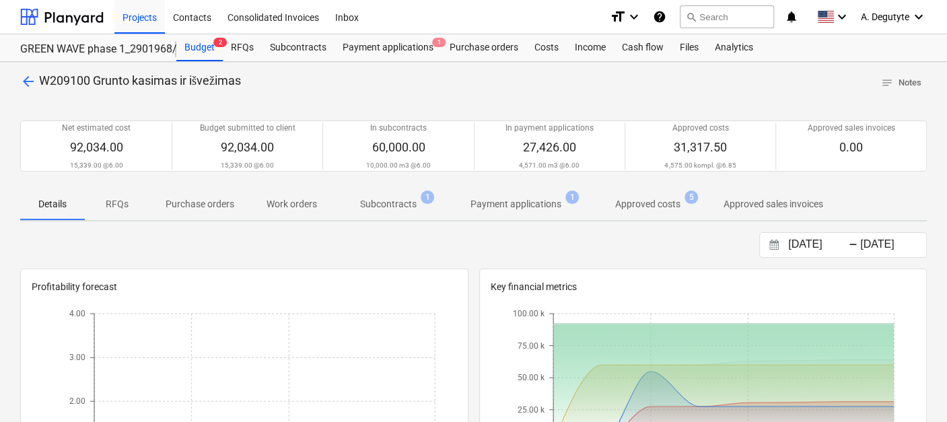
click at [400, 202] on p "Subcontracts" at bounding box center [388, 204] width 57 height 14
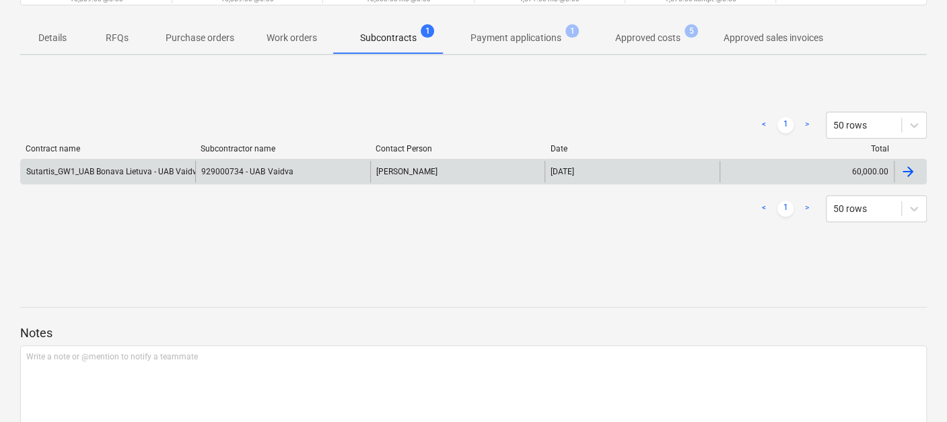
scroll to position [71, 0]
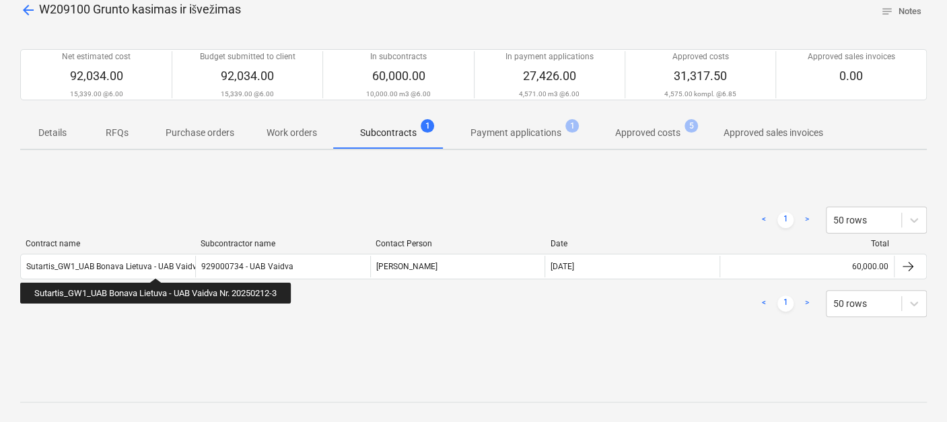
drag, startPoint x: 159, startPoint y: 266, endPoint x: 600, endPoint y: 266, distance: 441.4
click at [162, 266] on div "Sutartis_GW1_UAB Bonava Lietuva - UAB Vaidva Nr. 20250212-3" at bounding box center [143, 266] width 234 height 9
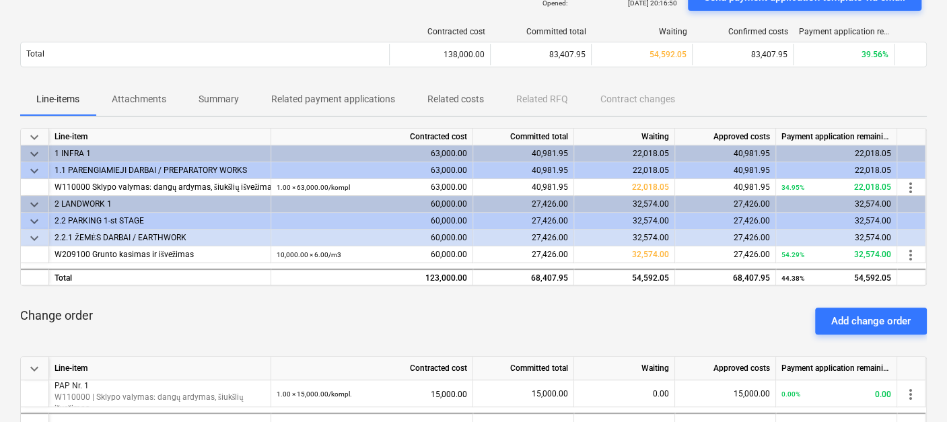
scroll to position [149, 0]
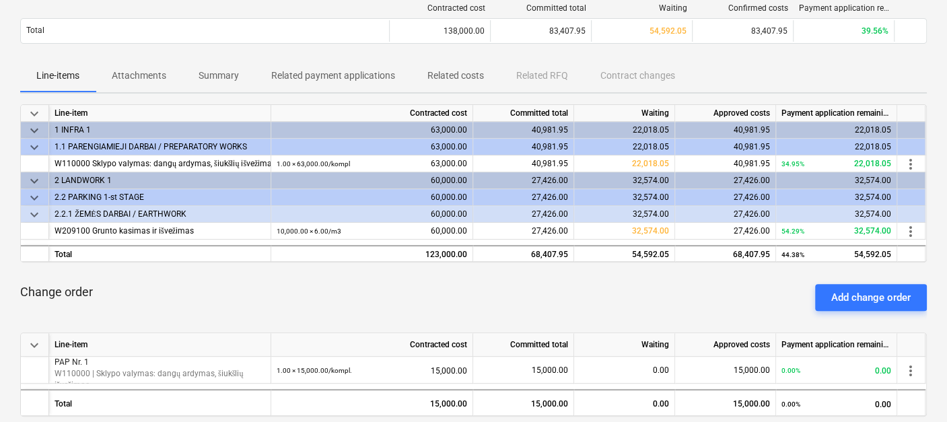
click at [37, 213] on span "keyboard_arrow_down" at bounding box center [34, 215] width 16 height 16
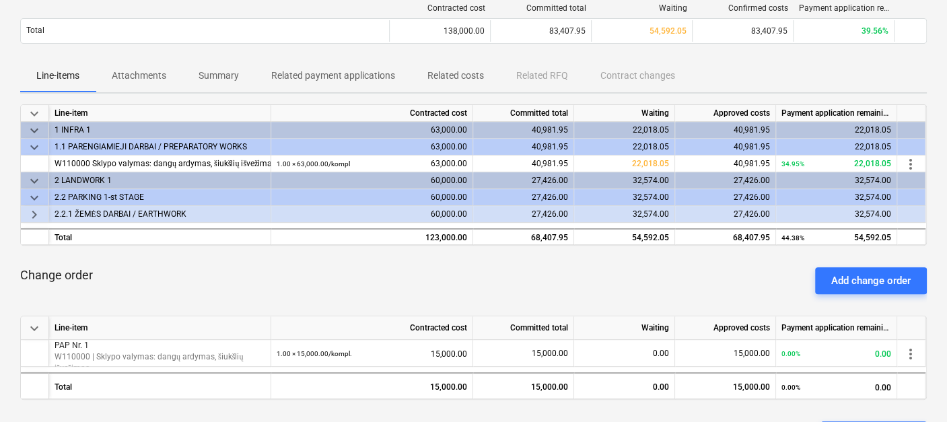
click at [37, 213] on span "keyboard_arrow_right" at bounding box center [34, 215] width 16 height 16
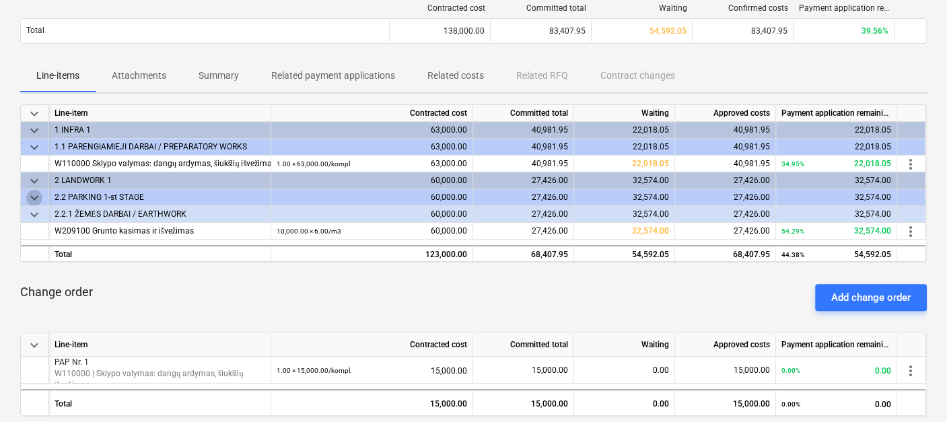
click at [32, 197] on span "keyboard_arrow_down" at bounding box center [34, 198] width 16 height 16
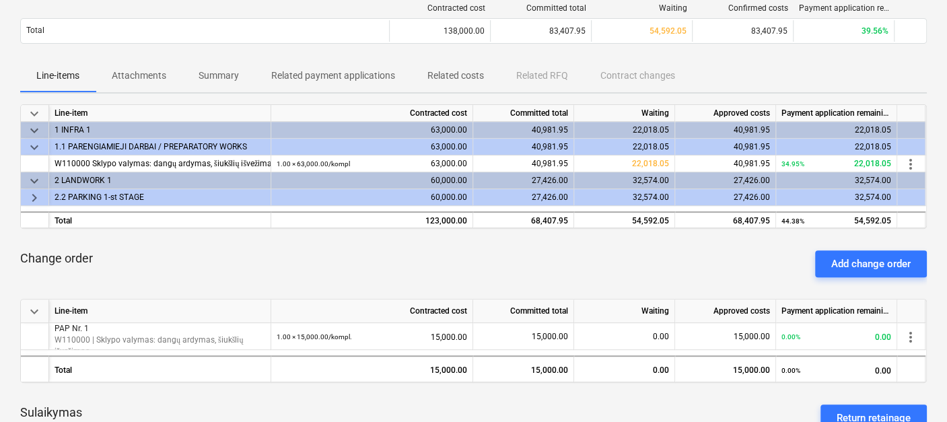
click at [32, 197] on span "keyboard_arrow_right" at bounding box center [34, 198] width 16 height 16
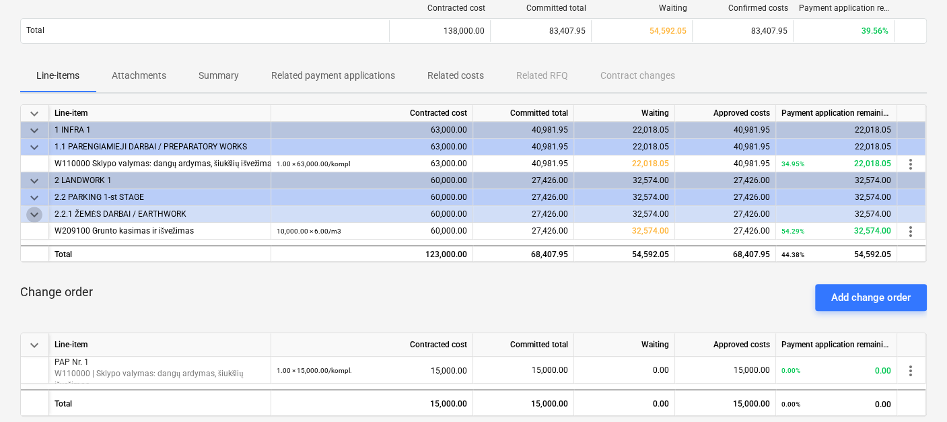
click at [33, 217] on span "keyboard_arrow_down" at bounding box center [34, 215] width 16 height 16
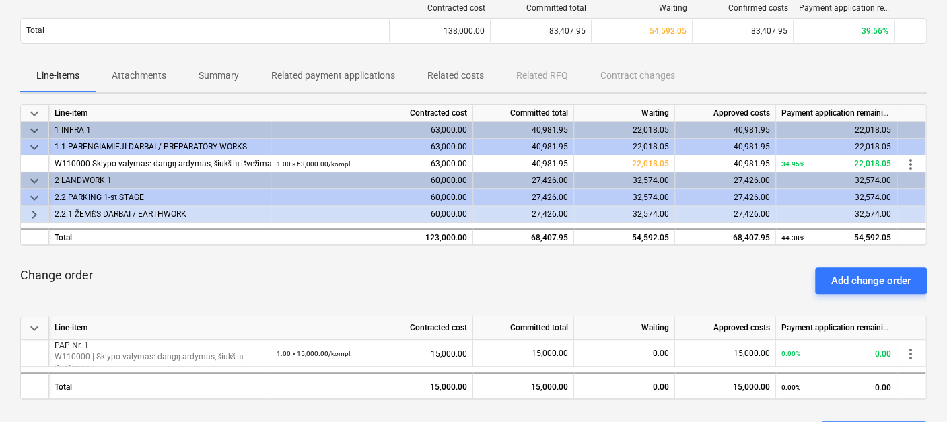
click at [33, 217] on span "keyboard_arrow_right" at bounding box center [34, 215] width 16 height 16
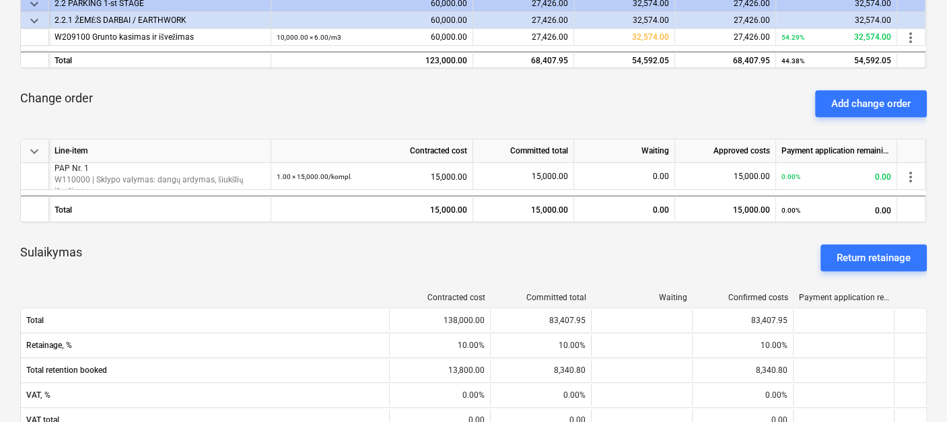
scroll to position [373, 0]
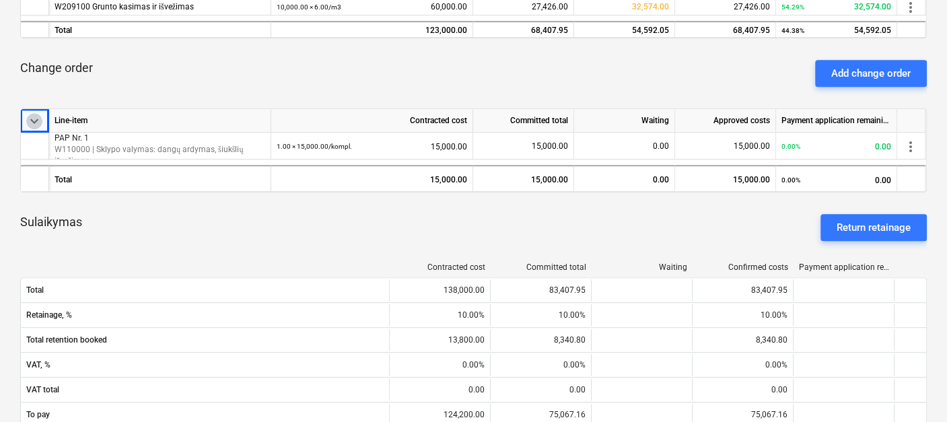
click at [27, 121] on span "keyboard_arrow_down" at bounding box center [34, 121] width 16 height 16
click at [27, 121] on span "keyboard_arrow_right" at bounding box center [34, 121] width 16 height 16
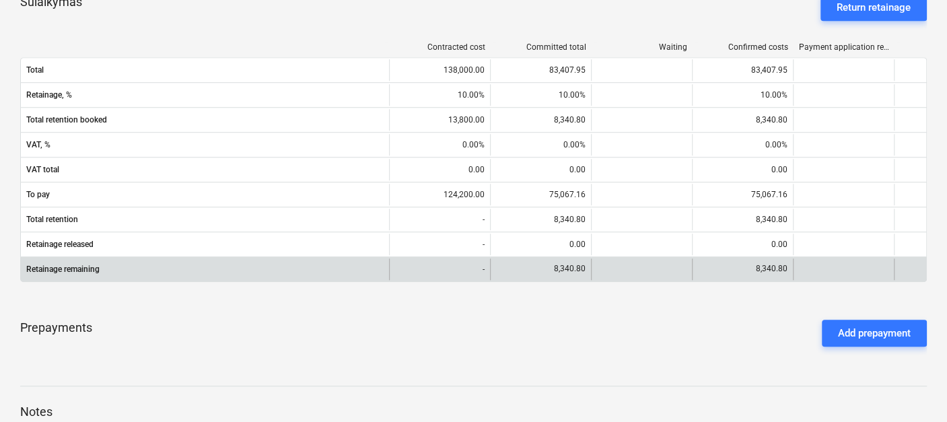
scroll to position [598, 0]
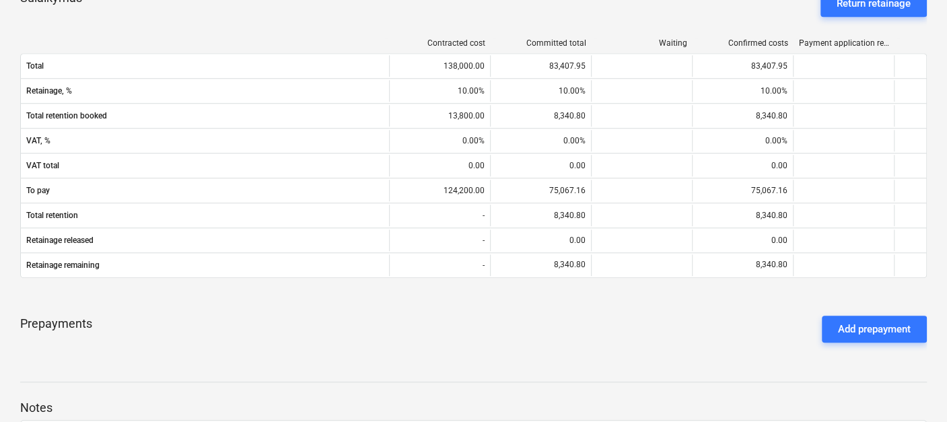
scroll to position [71, 0]
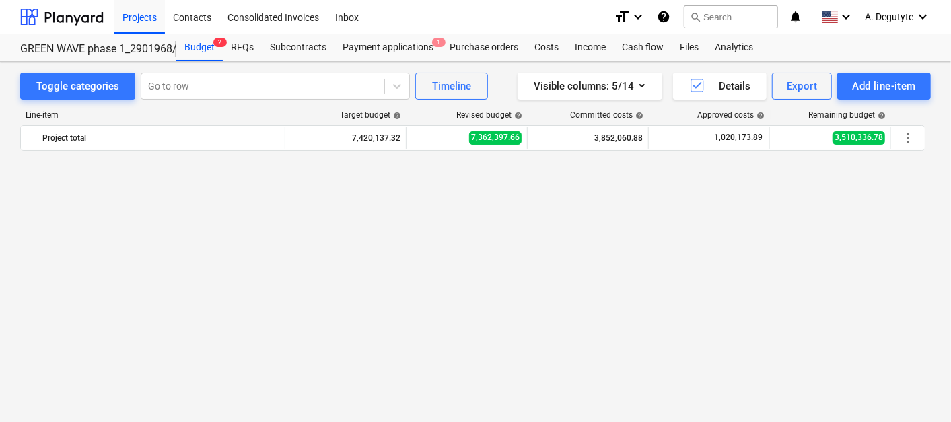
scroll to position [2196, 0]
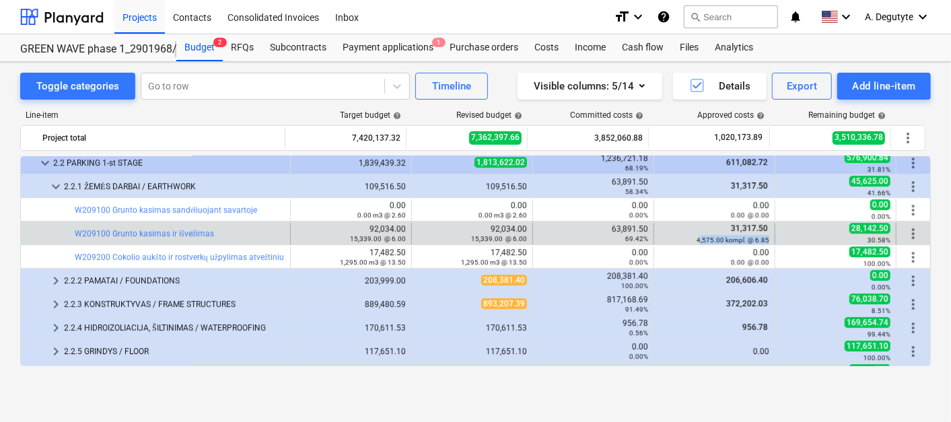
drag, startPoint x: 767, startPoint y: 237, endPoint x: 697, endPoint y: 238, distance: 70.0
click at [697, 238] on div "31,317.50 4,575.00 kompl. @ 6.85" at bounding box center [714, 234] width 121 height 22
click at [766, 238] on div "31,317.50 4,575.00 kompl. @ 6.85" at bounding box center [714, 234] width 121 height 22
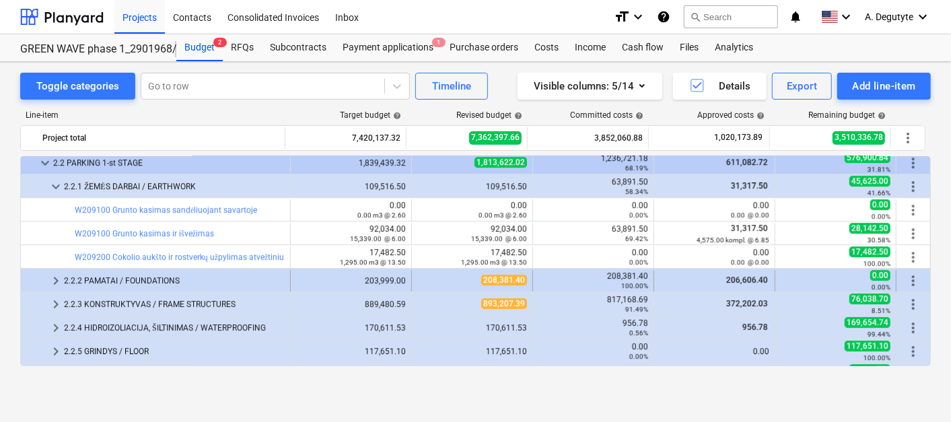
click at [57, 278] on span "keyboard_arrow_right" at bounding box center [56, 281] width 16 height 16
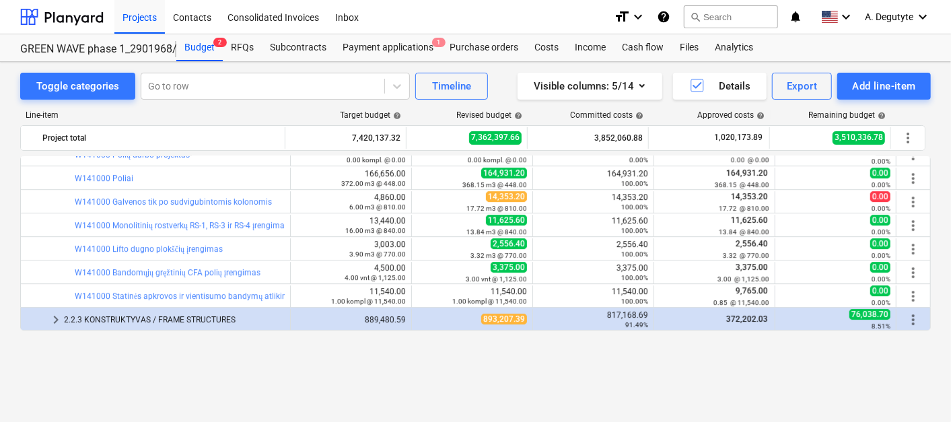
scroll to position [2271, 0]
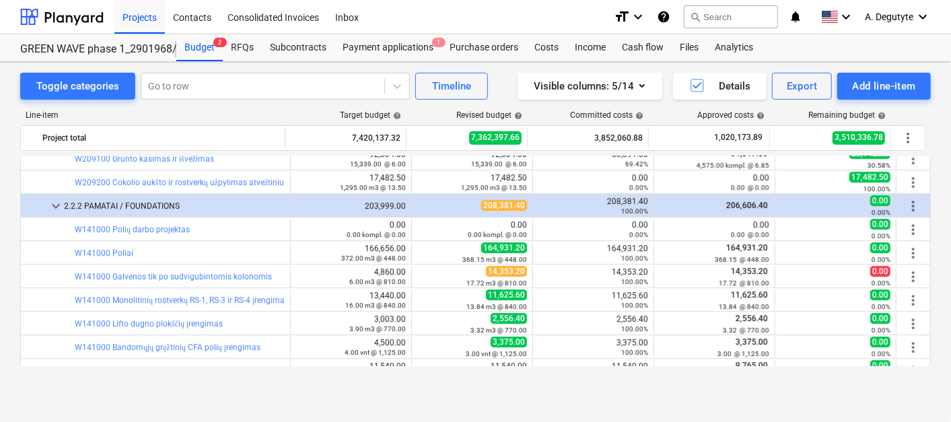
click at [930, 334] on div "bar_chart W183000 Sporto ir vaikų inventorius NŽ3 18,847.00 1.00 kompl. @ 18,84…" at bounding box center [475, 261] width 910 height 210
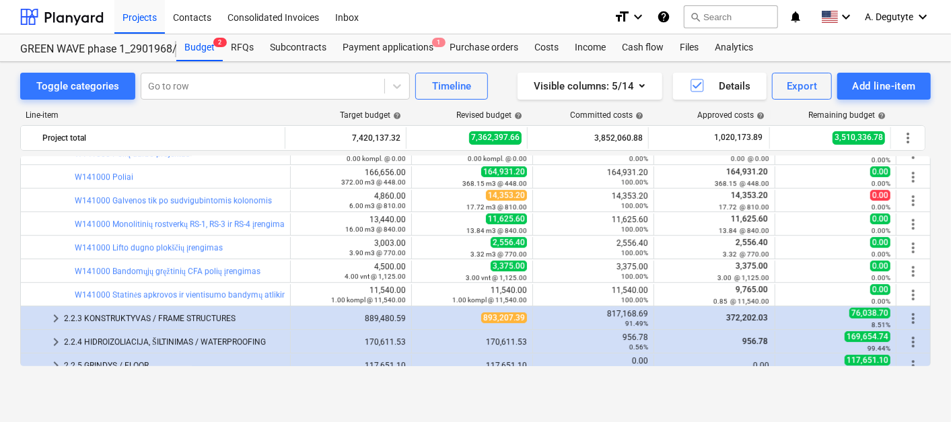
scroll to position [2348, 0]
click at [59, 318] on span "keyboard_arrow_right" at bounding box center [56, 318] width 16 height 16
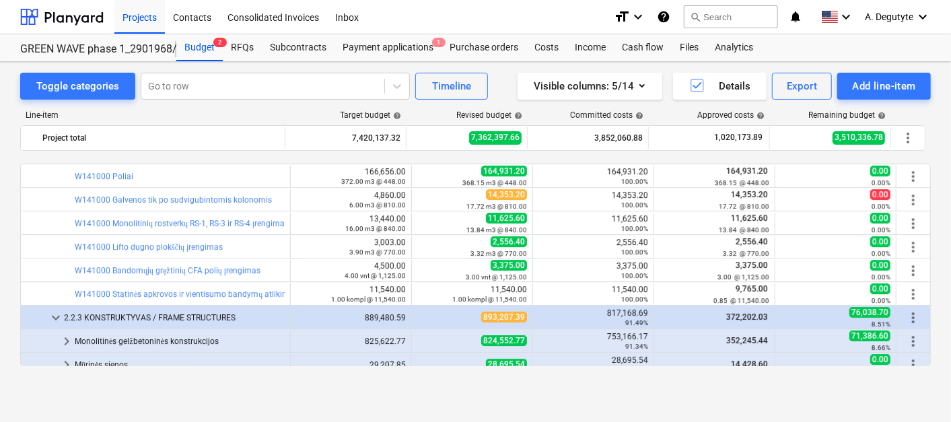
scroll to position [2497, 0]
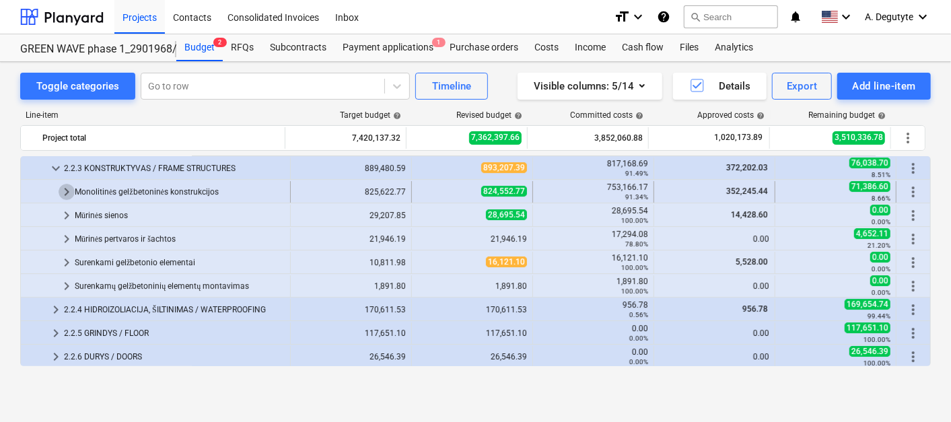
click at [65, 187] on span "keyboard_arrow_right" at bounding box center [67, 192] width 16 height 16
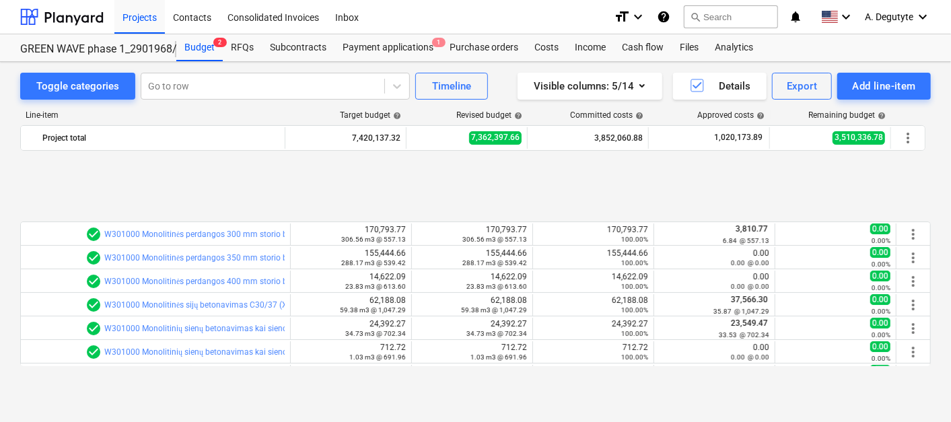
scroll to position [2722, 0]
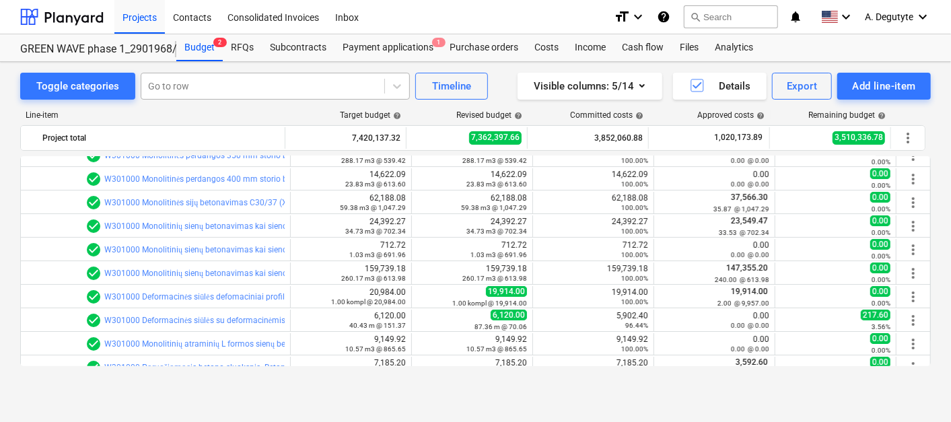
drag, startPoint x: 273, startPoint y: 70, endPoint x: 265, endPoint y: 79, distance: 11.5
click at [273, 71] on div "Toggle categories Go to row Timeline Visible columns : 5/14 Details Export Add …" at bounding box center [475, 227] width 951 height 331
click at [265, 79] on div at bounding box center [262, 85] width 229 height 13
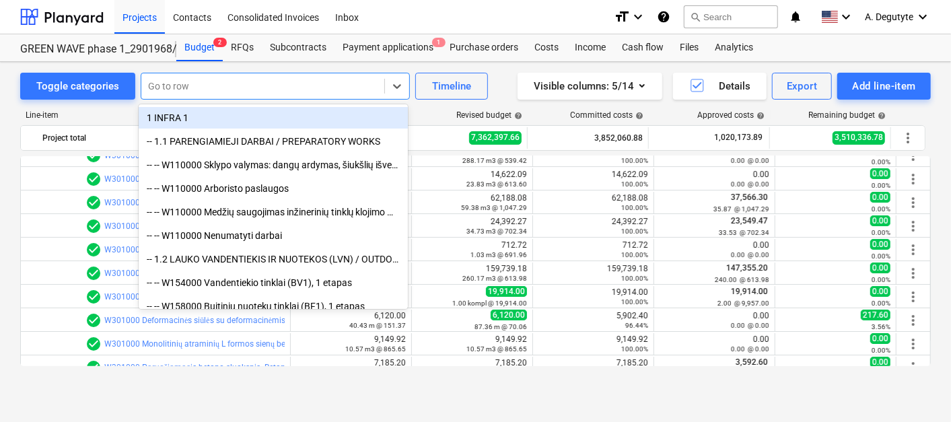
paste input "Deformacinės siūlės defomaciniai profiliai Ancon (HLDQ22 -16 vnt, HLDQ24 – 13 v…"
type input "Deformacinės siūlės defomaciniai profiliai Ancon (HLDQ22 -16 vnt, HLDQ24 – 13 v…"
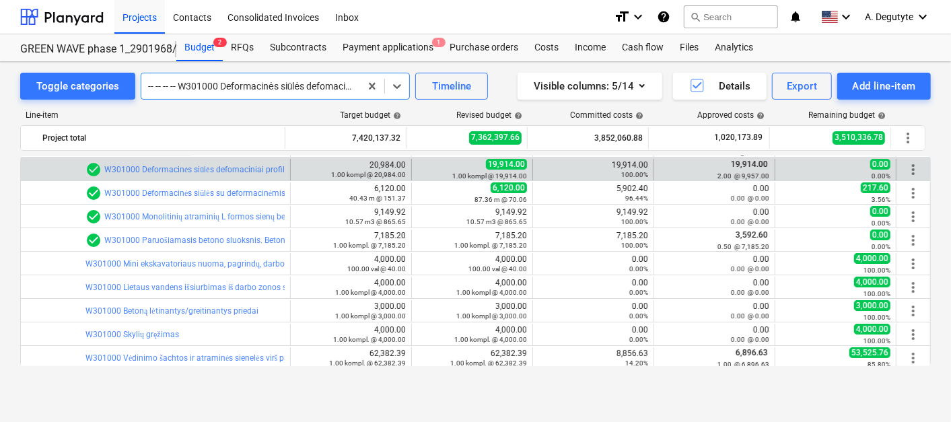
scroll to position [0, 0]
drag, startPoint x: 369, startPoint y: 82, endPoint x: 318, endPoint y: 100, distance: 54.7
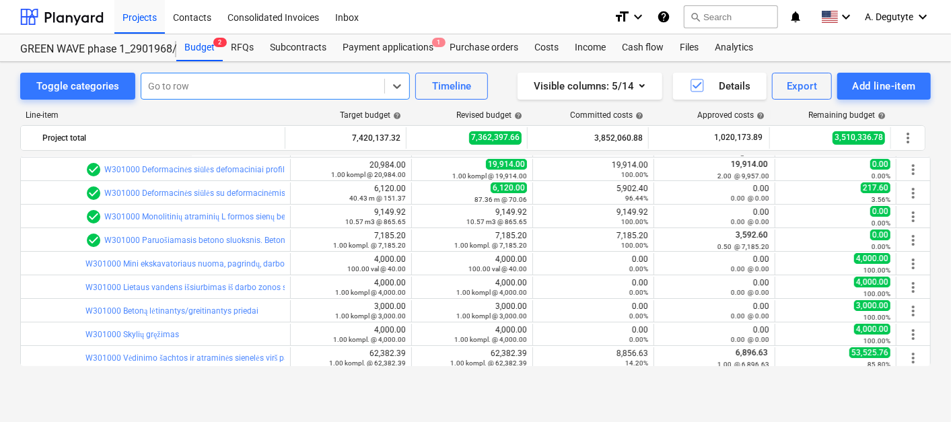
paste input "Vėdinimo šachtos ir atraminės sienelės virš parkingo + rezervas atsiradęs dėl D…"
type input "Vėdinimo šachtos ir atraminės sienelės virš parkingo + rezervas atsiradęs dėl D…"
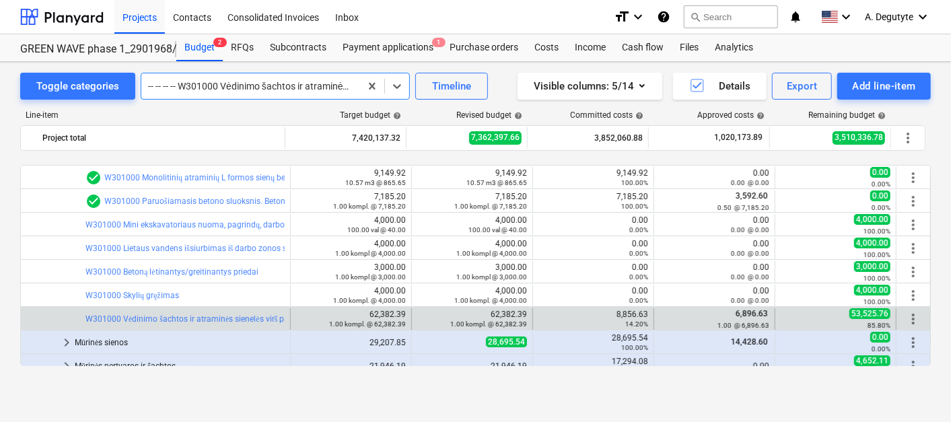
scroll to position [2963, 0]
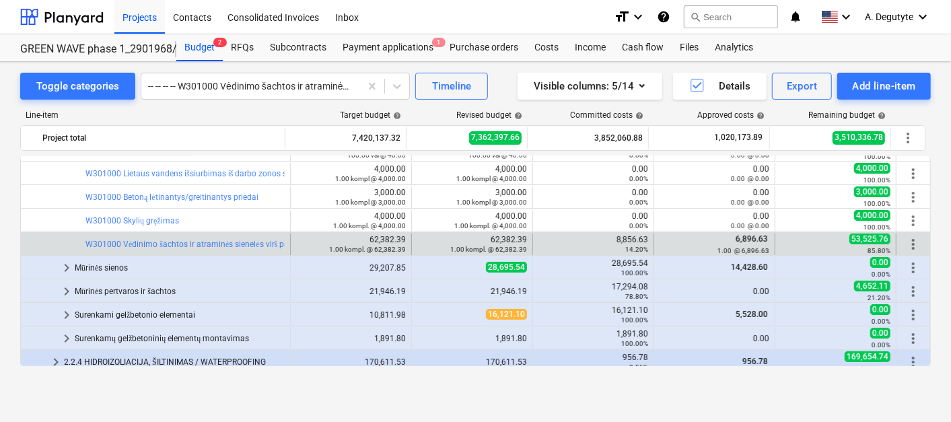
click at [1, 250] on div "Toggle categories -- -- -- -- W301000 Vėdinimo šachtos ir atraminės sienelės vi…" at bounding box center [475, 227] width 951 height 331
drag, startPoint x: 766, startPoint y: 237, endPoint x: 731, endPoint y: 237, distance: 34.3
click at [731, 237] on div "6,896.63 1.00 @ 6,896.63" at bounding box center [714, 245] width 121 height 22
click at [162, 242] on link "W301000 Vėdinimo šachtos ir atraminės sienelės virš parkingo + rezervas atsirad…" at bounding box center [274, 244] width 379 height 9
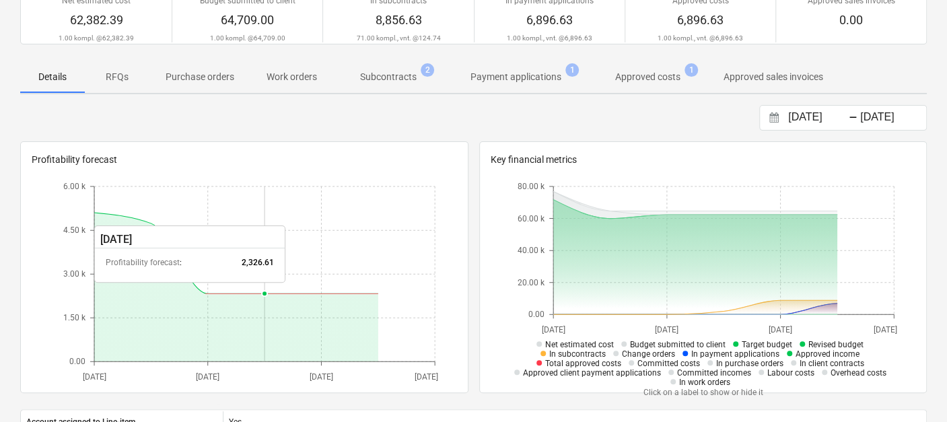
scroll to position [75, 0]
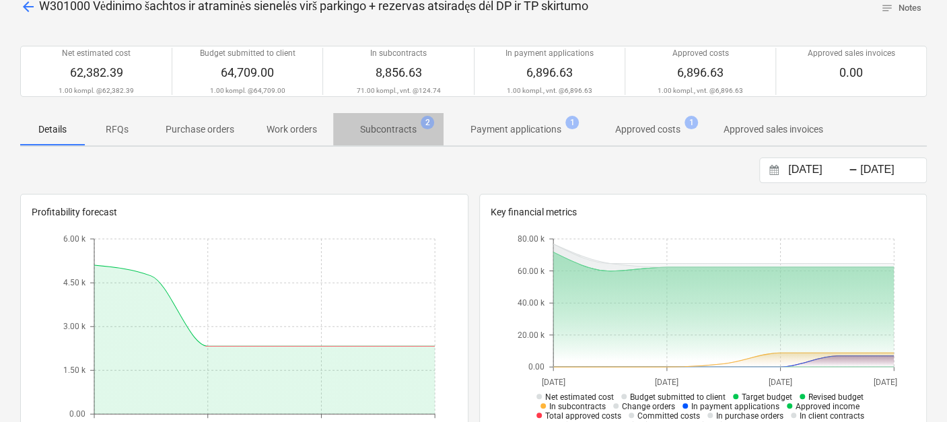
click at [398, 124] on p "Subcontracts" at bounding box center [388, 129] width 57 height 14
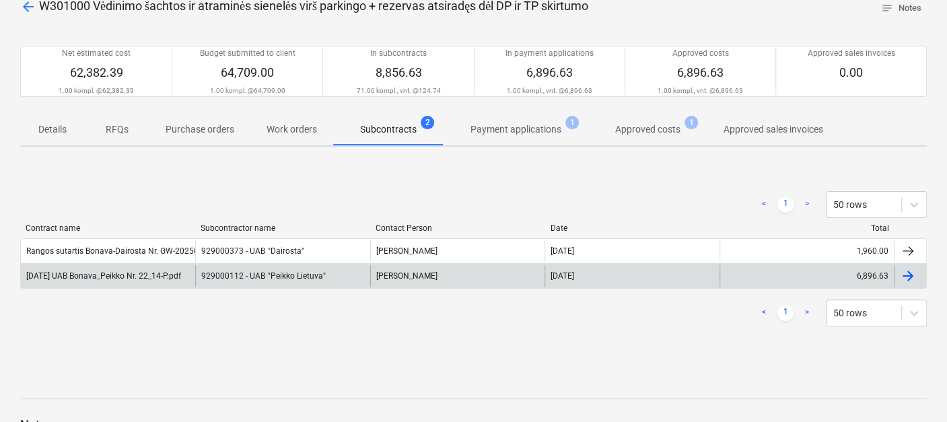
click at [413, 265] on div "Ričardas Gasevičius" at bounding box center [457, 276] width 174 height 22
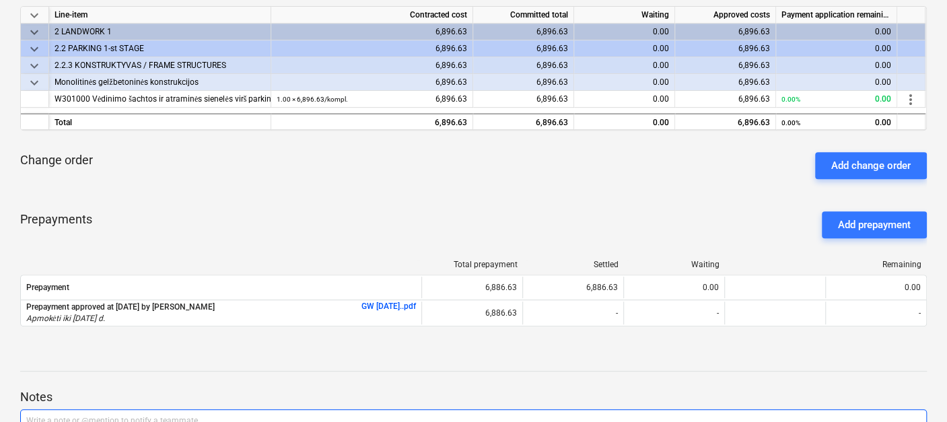
scroll to position [224, 0]
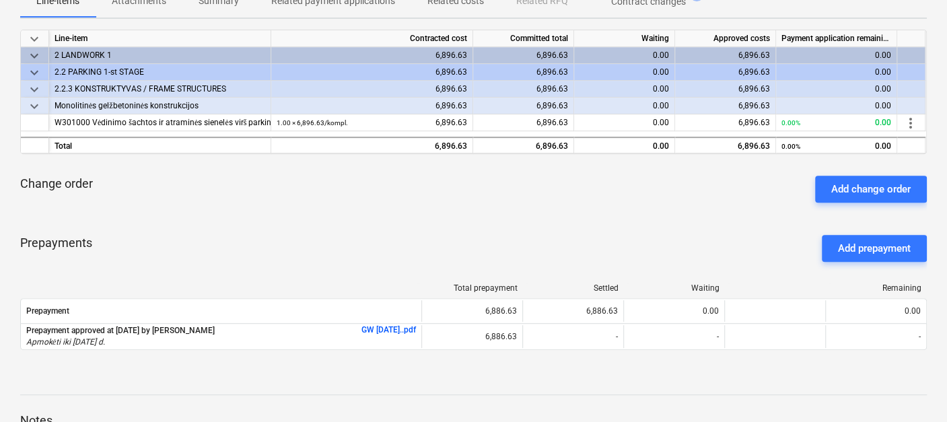
scroll to position [75, 0]
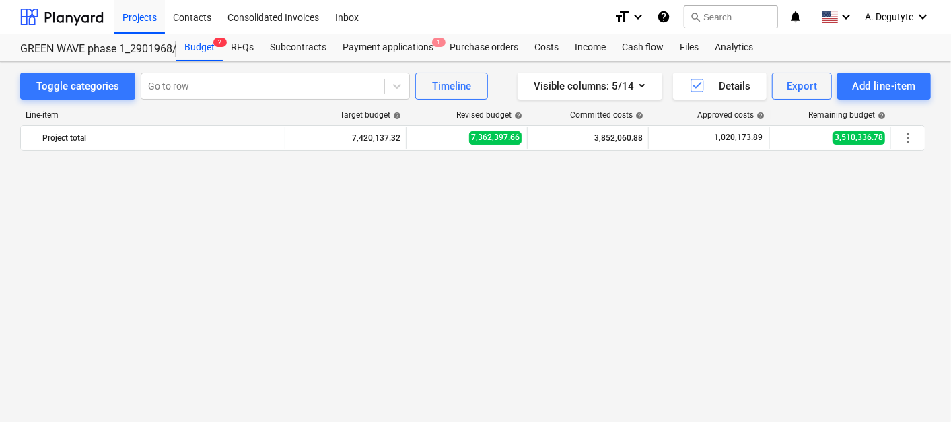
scroll to position [2963, 0]
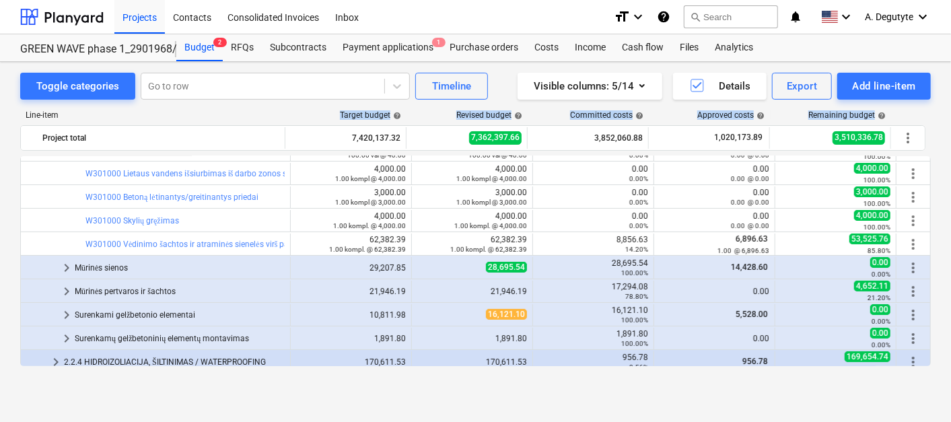
drag, startPoint x: 328, startPoint y: 114, endPoint x: 916, endPoint y: 108, distance: 587.5
click at [916, 108] on div "Line-item Target budget help Revised budget help Committed costs help Approved …" at bounding box center [475, 241] width 910 height 283
click at [495, 380] on div "Line-item Target budget help Revised budget help Committed costs help Approved …" at bounding box center [475, 241] width 910 height 283
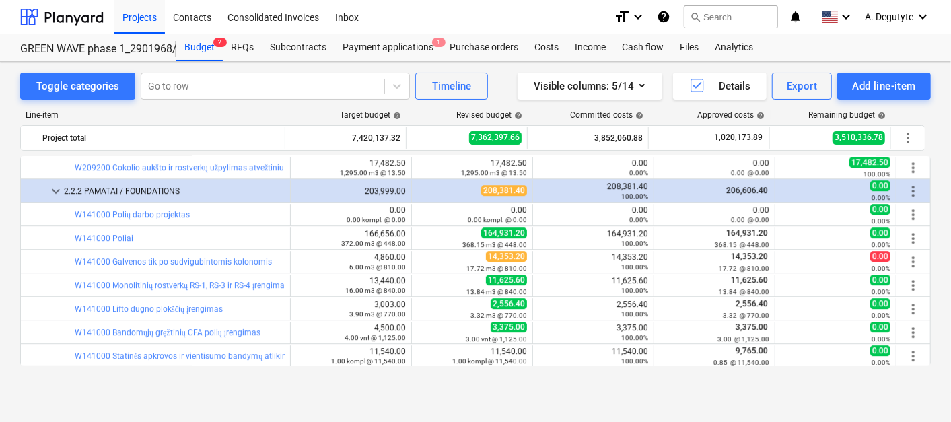
scroll to position [2290, 0]
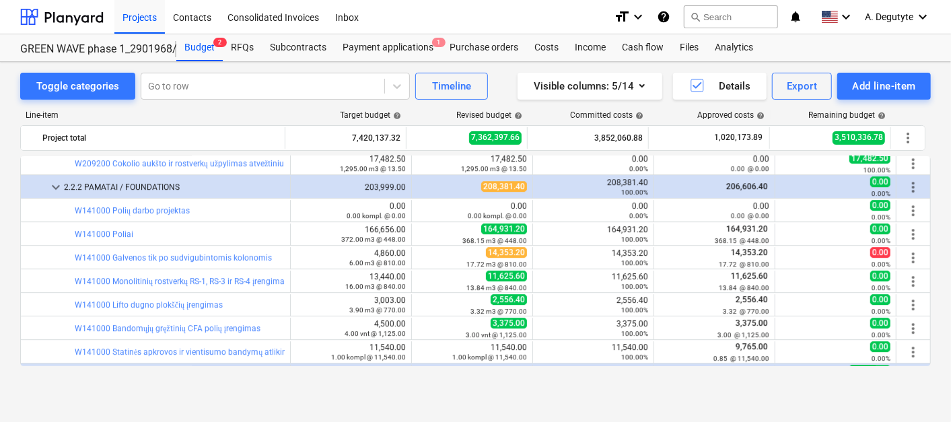
drag, startPoint x: 106, startPoint y: 398, endPoint x: 116, endPoint y: 396, distance: 10.4
click at [106, 398] on div "Toggle categories Go to row Timeline Visible columns : 5/14 Details Export Add …" at bounding box center [475, 242] width 951 height 360
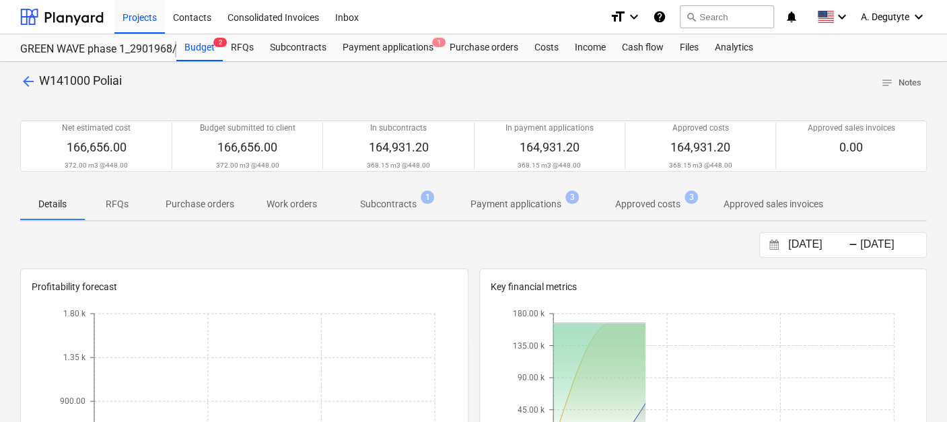
scroll to position [75, 0]
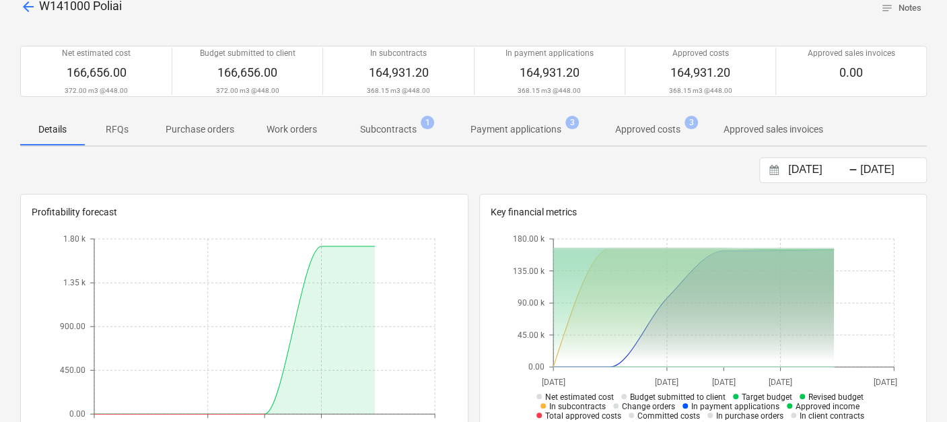
click at [397, 132] on p "Subcontracts" at bounding box center [388, 129] width 57 height 14
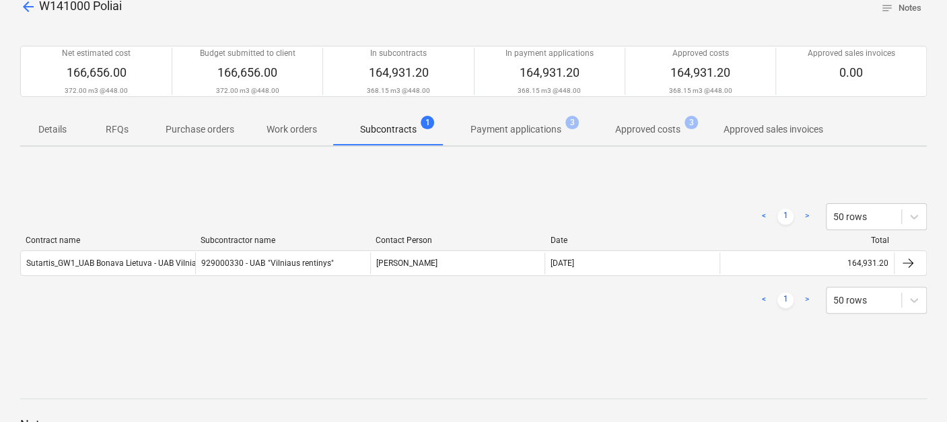
click at [529, 120] on span "Payment applications 3" at bounding box center [515, 129] width 145 height 24
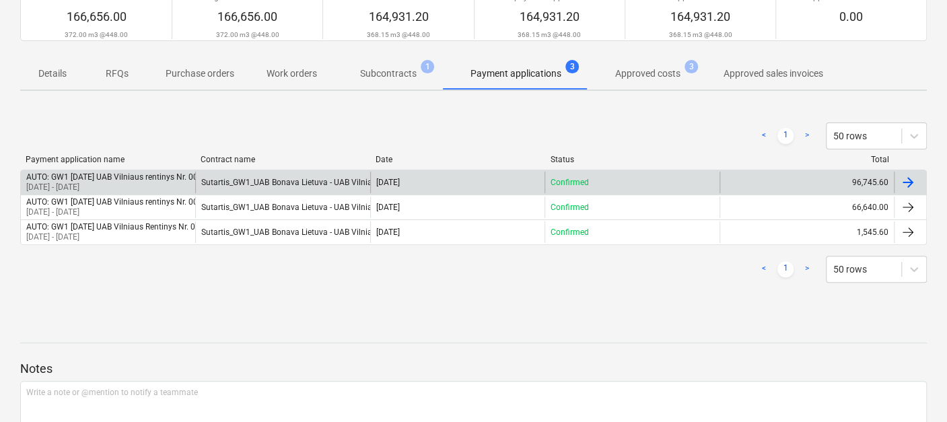
scroll to position [149, 0]
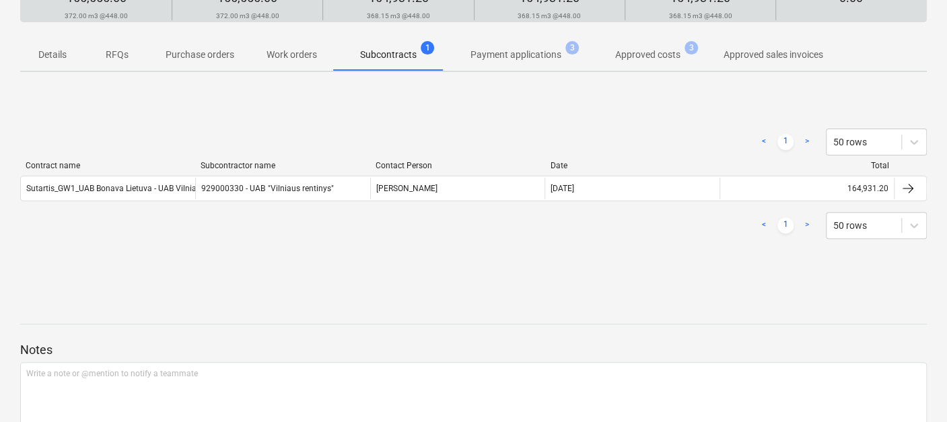
scroll to position [75, 0]
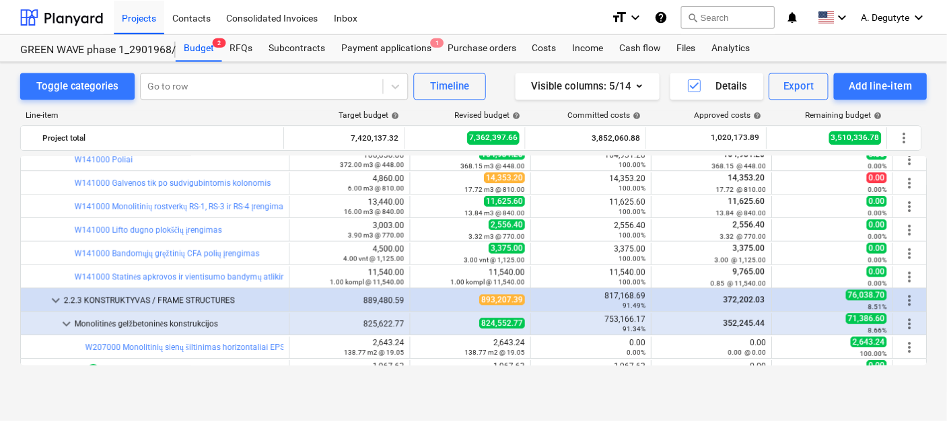
scroll to position [2290, 0]
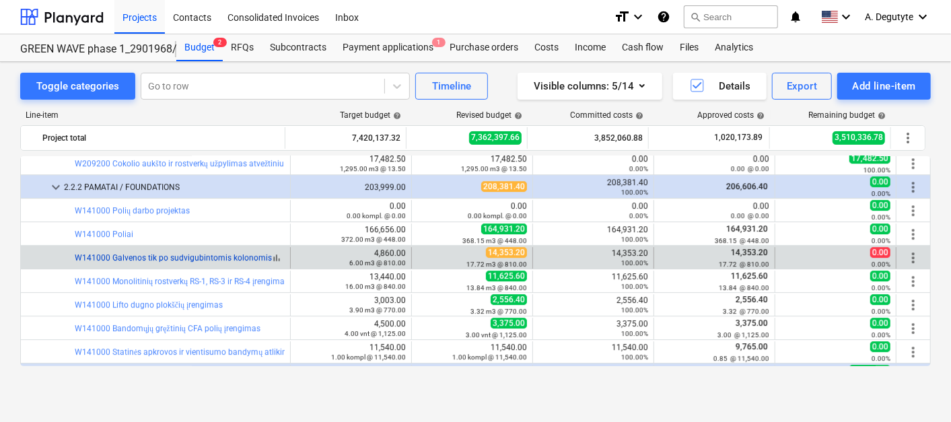
click at [217, 254] on link "W141000 Galvenos tik po sudvigubintomis kolonomis" at bounding box center [173, 257] width 197 height 9
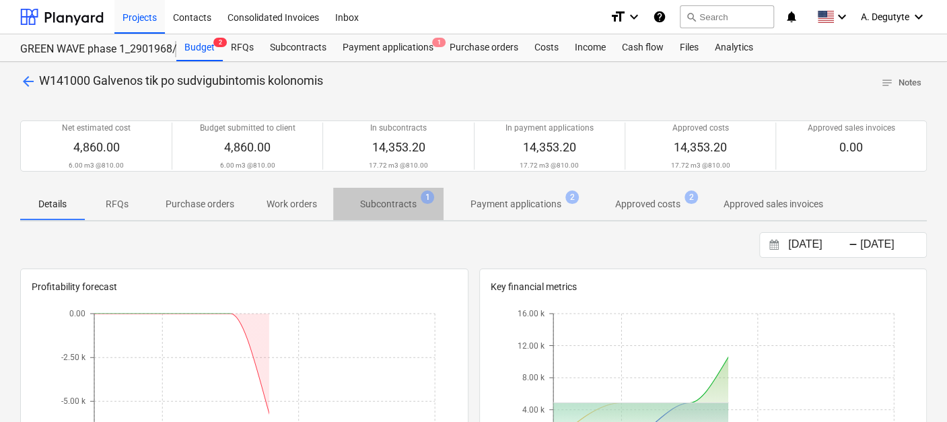
drag, startPoint x: 397, startPoint y: 197, endPoint x: 422, endPoint y: 257, distance: 64.9
click at [398, 200] on p "Subcontracts" at bounding box center [388, 204] width 57 height 14
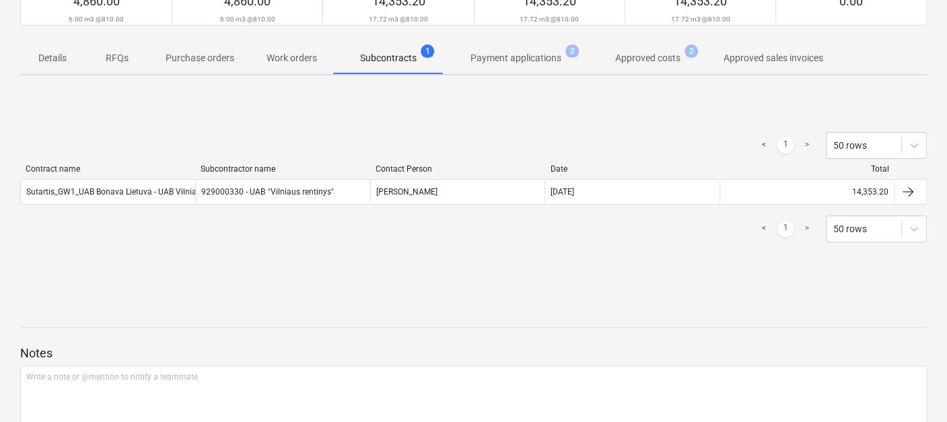
scroll to position [149, 0]
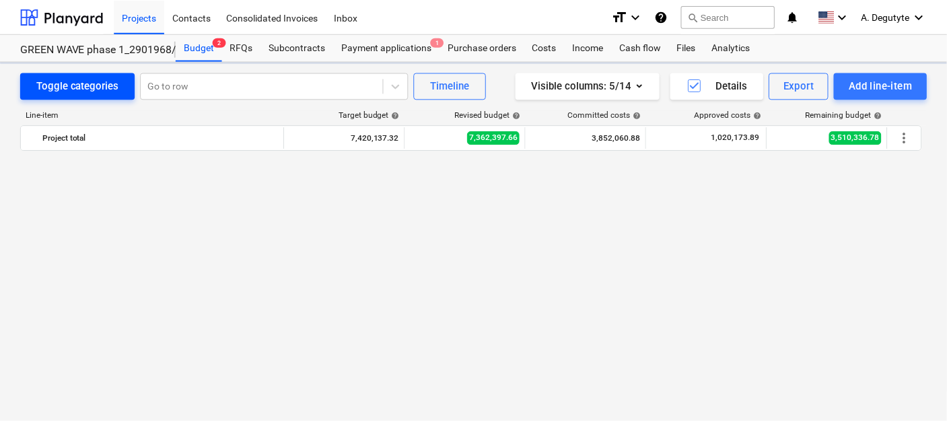
scroll to position [2290, 0]
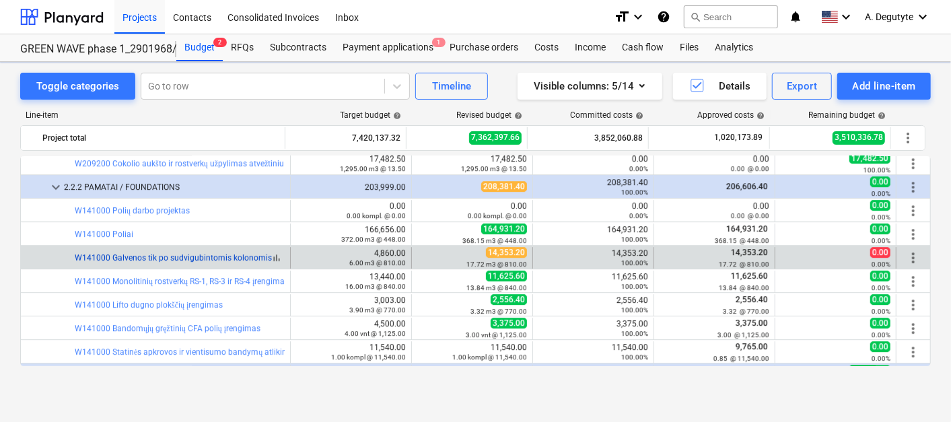
click at [172, 254] on link "W141000 Galvenos tik po sudvigubintomis kolonomis" at bounding box center [173, 257] width 197 height 9
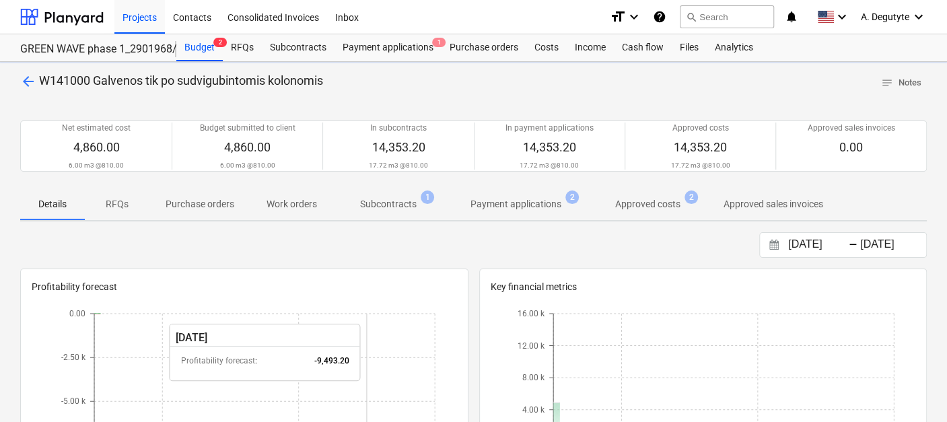
scroll to position [149, 0]
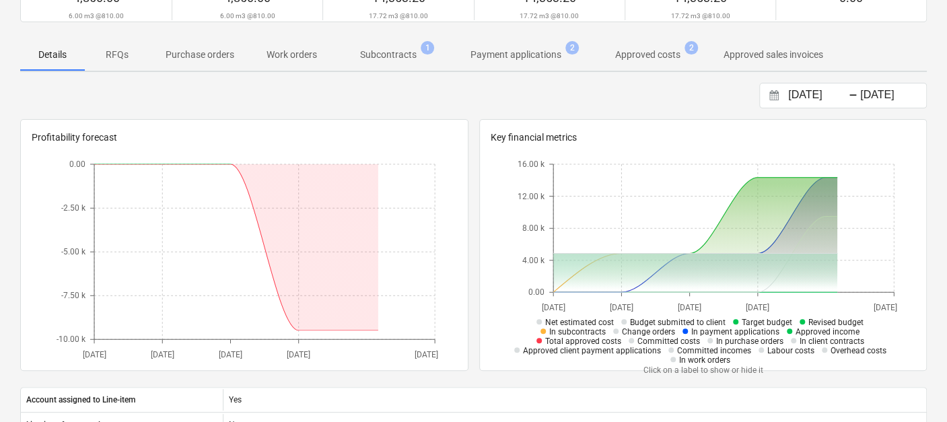
click at [412, 48] on p "Subcontracts" at bounding box center [388, 55] width 57 height 14
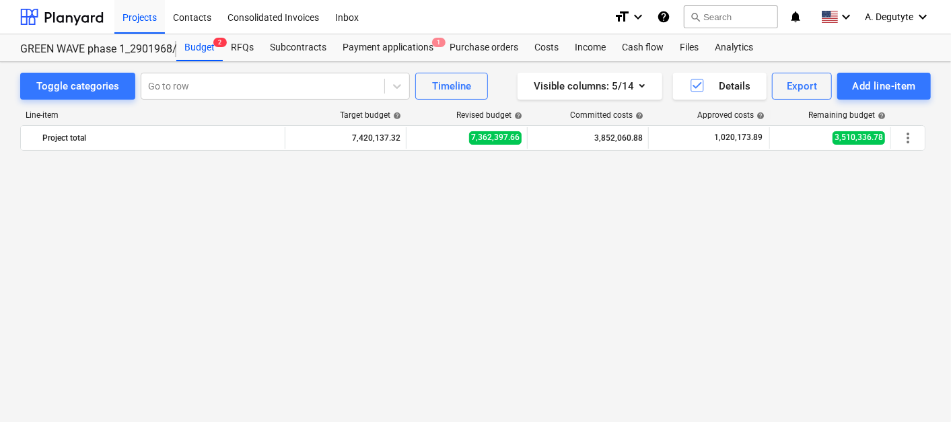
scroll to position [2290, 0]
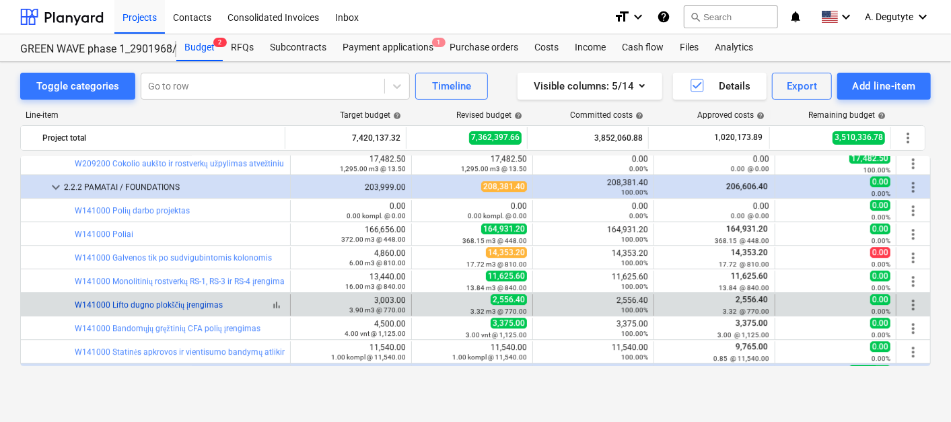
click at [170, 304] on link "W141000 Lifto dugno plokščių įrengimas" at bounding box center [149, 304] width 148 height 9
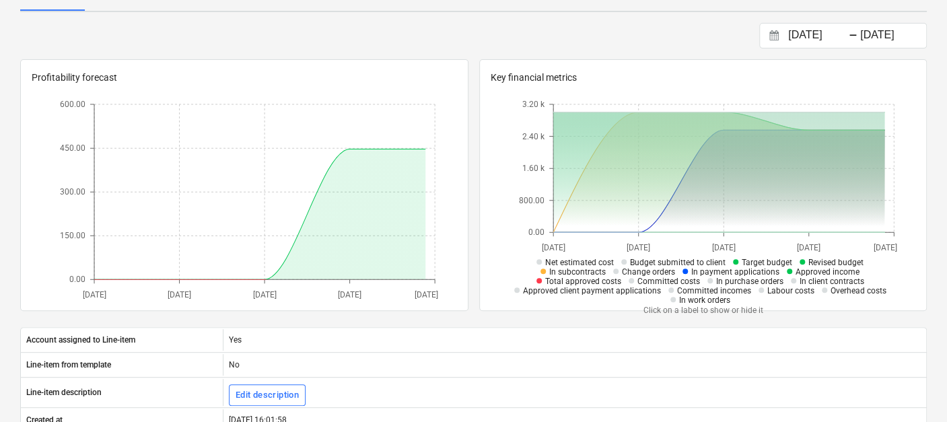
scroll to position [75, 0]
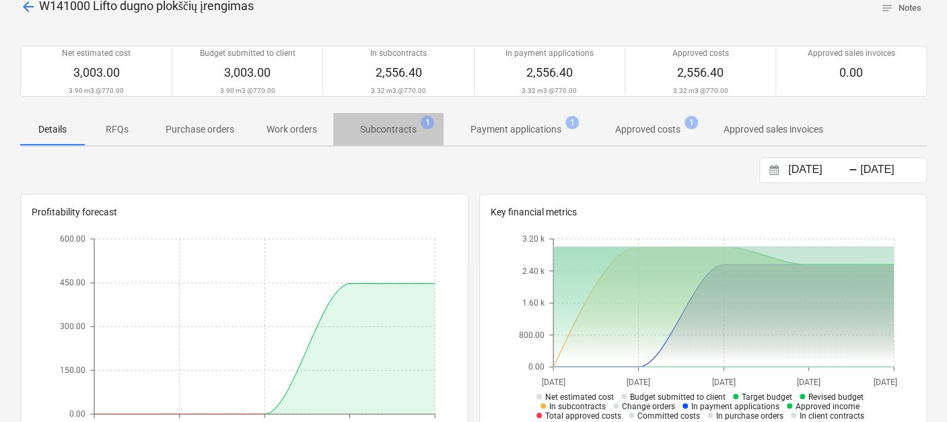
click at [380, 133] on p "Subcontracts" at bounding box center [388, 129] width 57 height 14
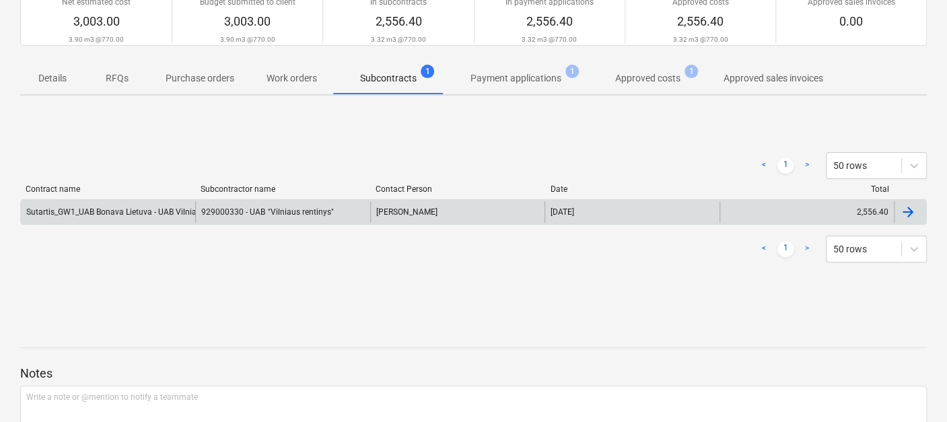
scroll to position [149, 0]
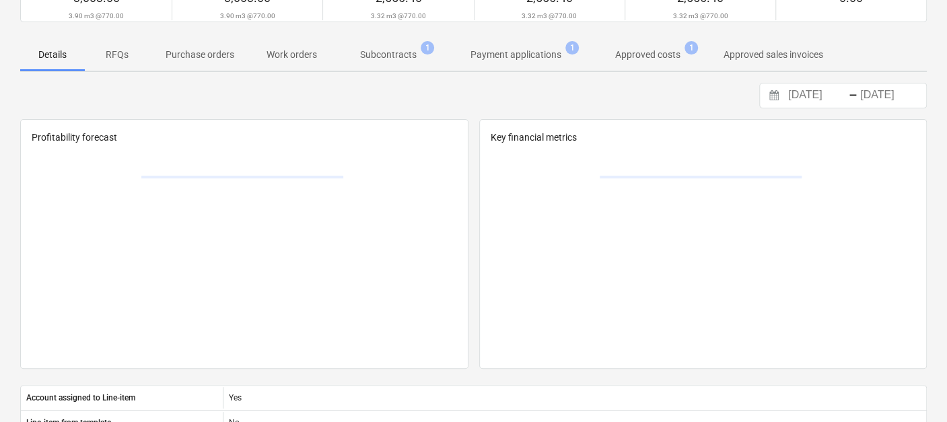
scroll to position [75, 0]
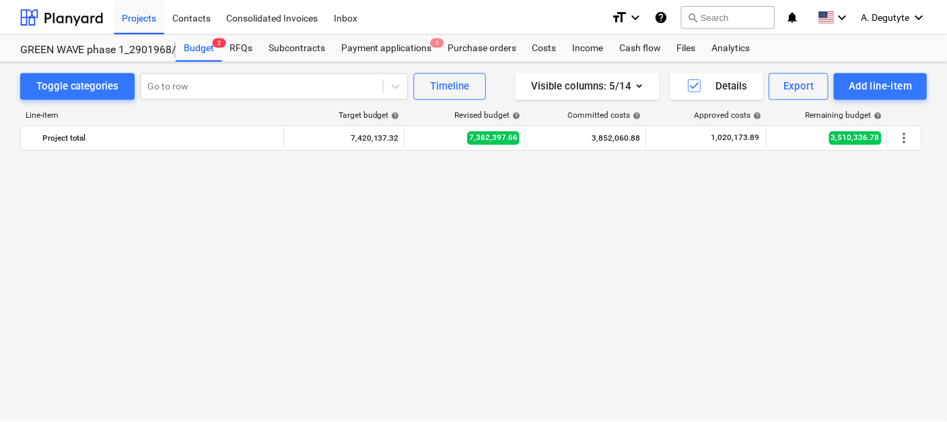
scroll to position [2290, 0]
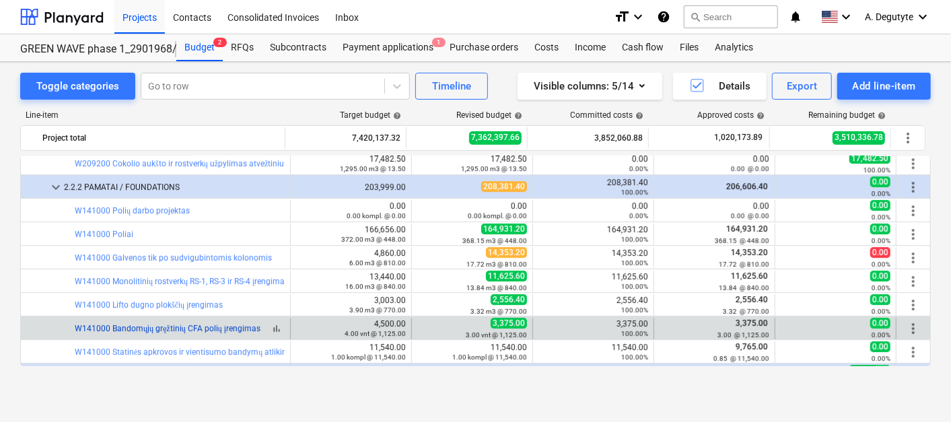
click at [213, 324] on link "W141000 Bandomųjų gręžtinių CFA polių įrengimas" at bounding box center [168, 328] width 186 height 9
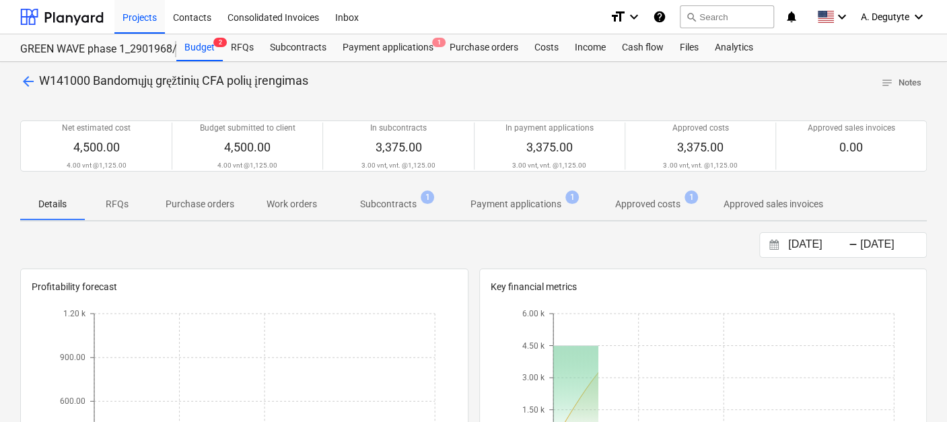
scroll to position [75, 0]
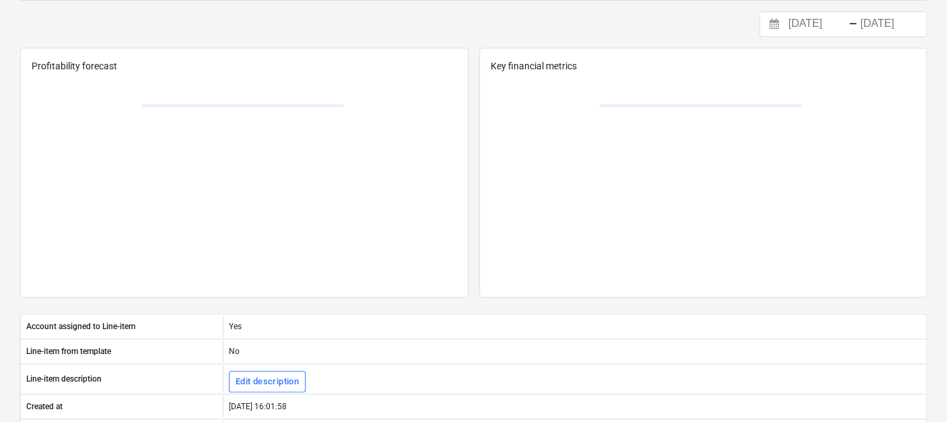
scroll to position [75, 0]
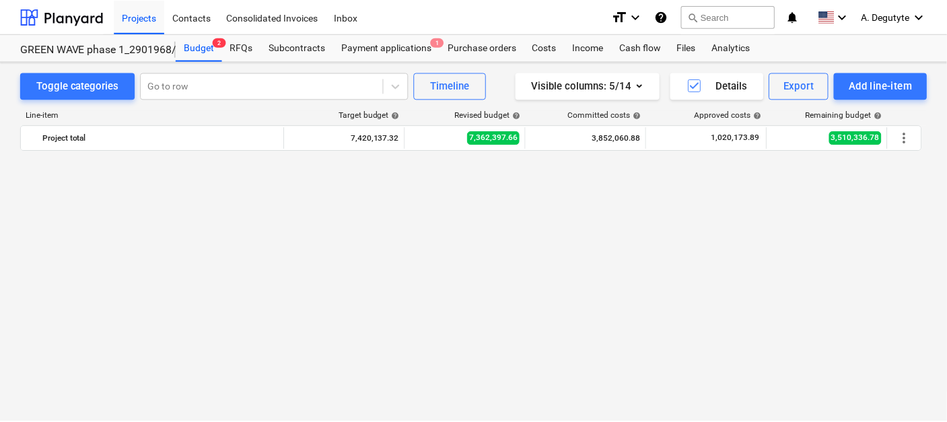
scroll to position [2369, 0]
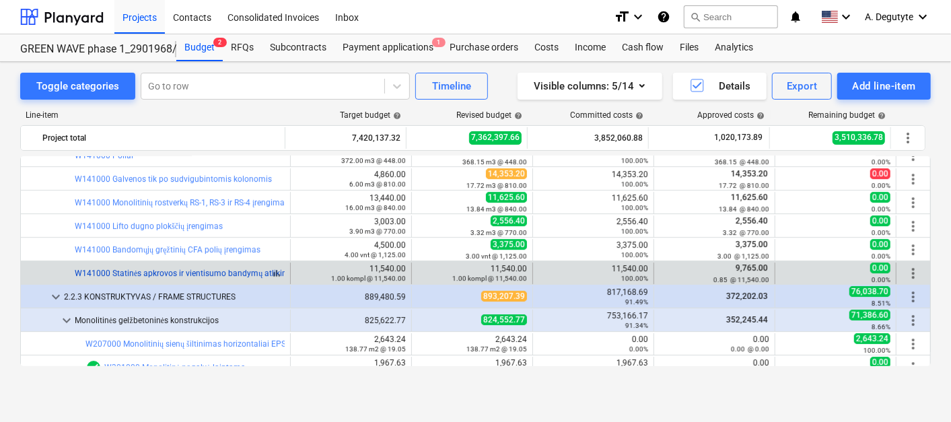
click at [171, 277] on link "W141000 Statinės apkrovos ir vientisumo bandymų atlikimas" at bounding box center [186, 273] width 223 height 9
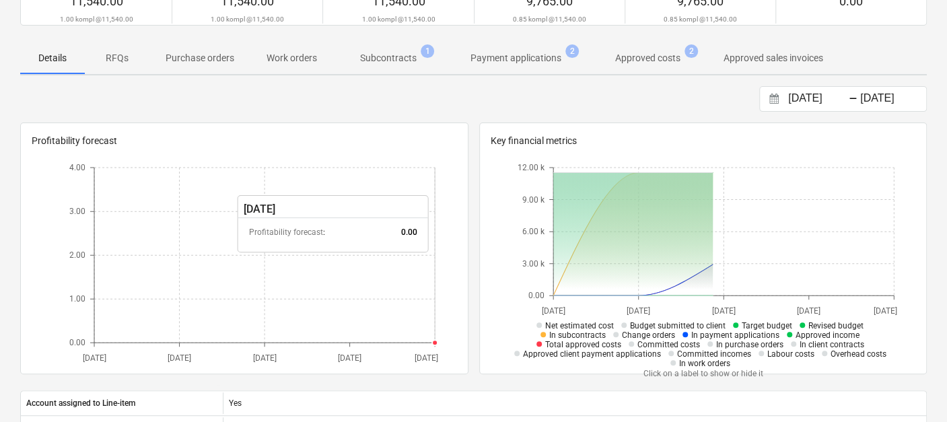
scroll to position [149, 0]
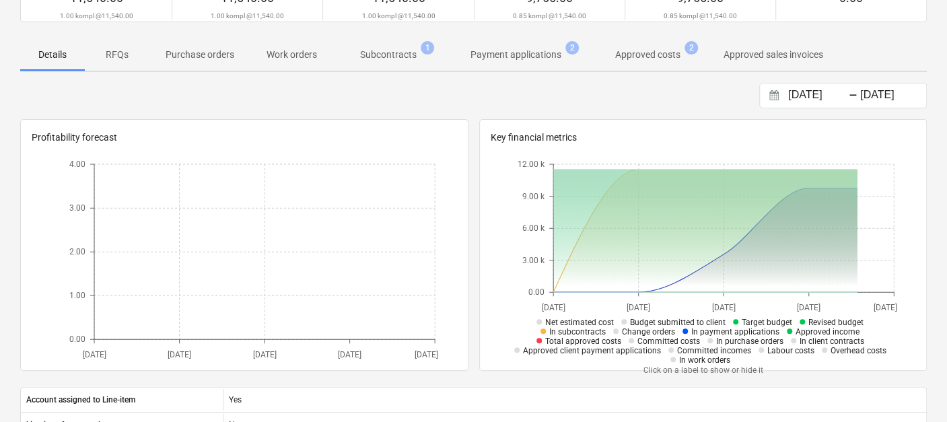
click at [387, 59] on p "Subcontracts" at bounding box center [388, 55] width 57 height 14
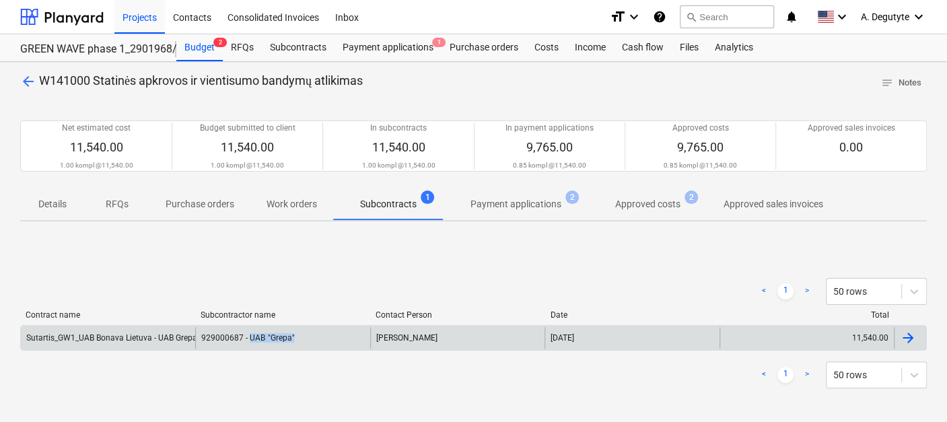
copy div "UAB "Grepa""
drag, startPoint x: 326, startPoint y: 341, endPoint x: 249, endPoint y: 339, distance: 76.7
click at [249, 339] on div "929000687 - UAB "Grepa"" at bounding box center [282, 338] width 174 height 22
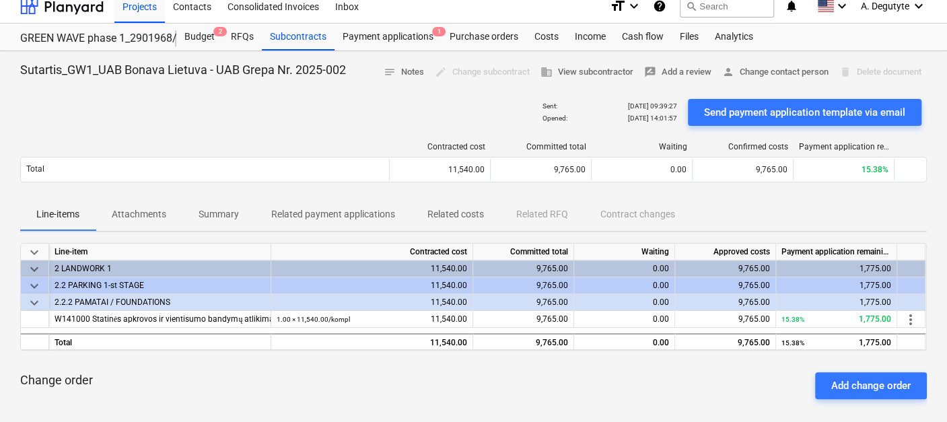
scroll to position [75, 0]
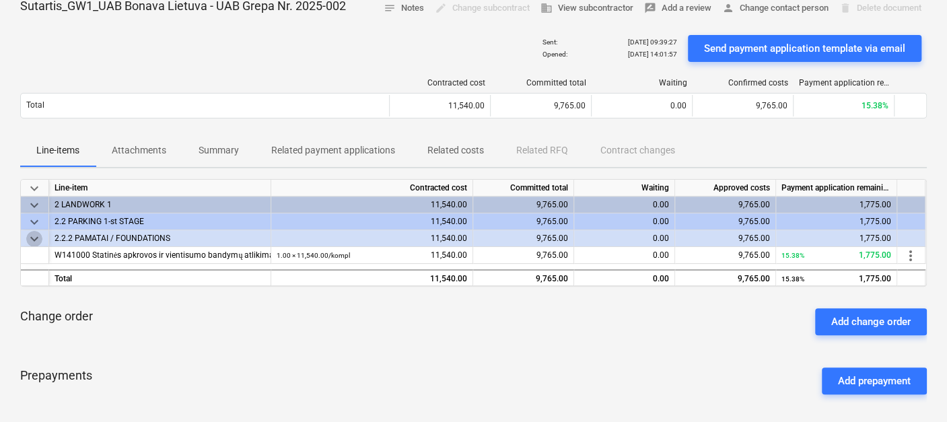
click at [37, 233] on span "keyboard_arrow_down" at bounding box center [34, 239] width 16 height 16
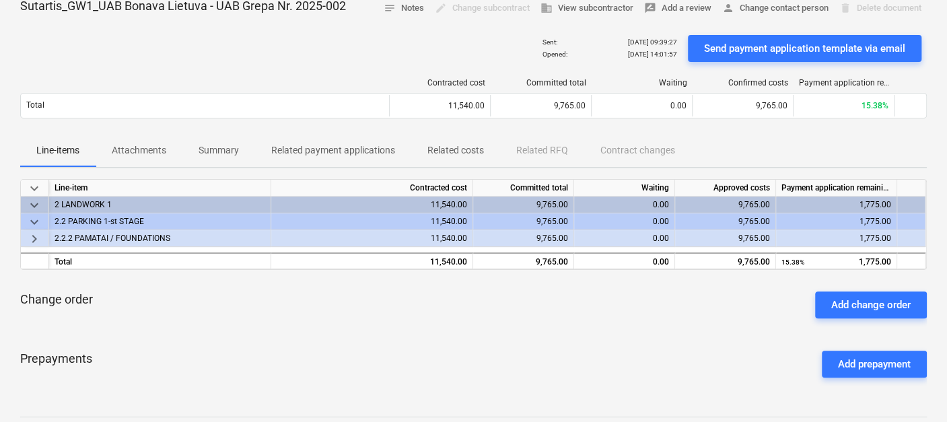
click at [37, 219] on span "keyboard_arrow_down" at bounding box center [34, 222] width 16 height 16
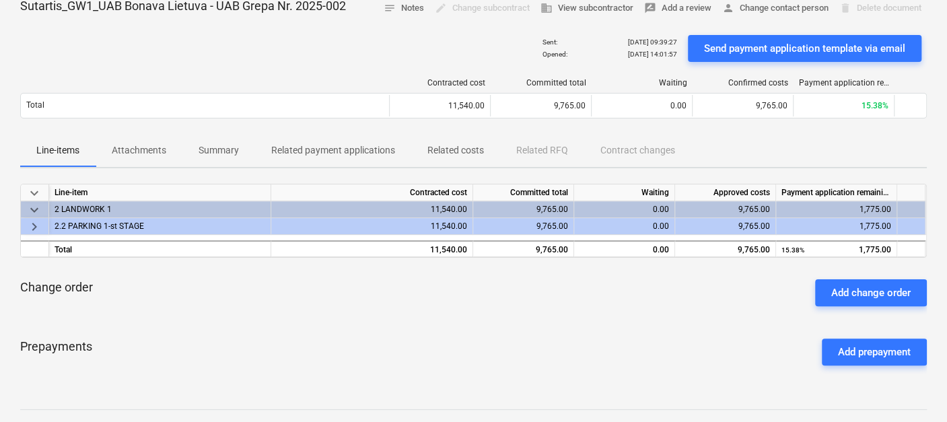
click at [37, 219] on span "keyboard_arrow_right" at bounding box center [34, 227] width 16 height 16
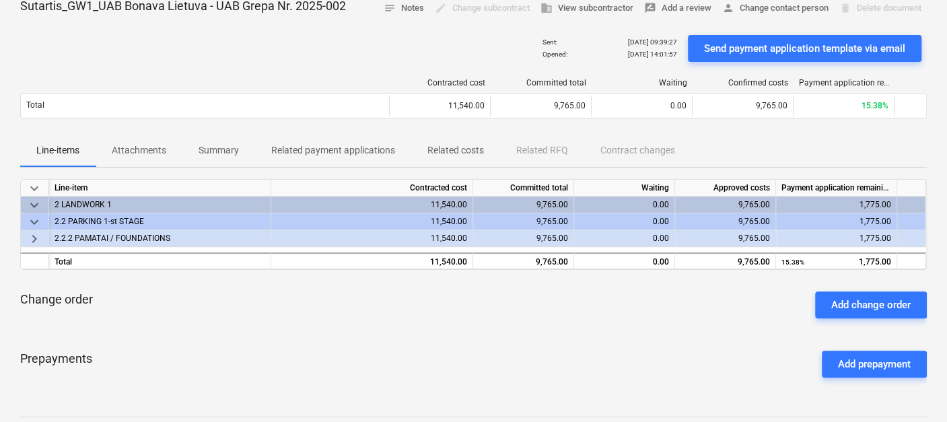
click at [34, 237] on span "keyboard_arrow_right" at bounding box center [34, 239] width 16 height 16
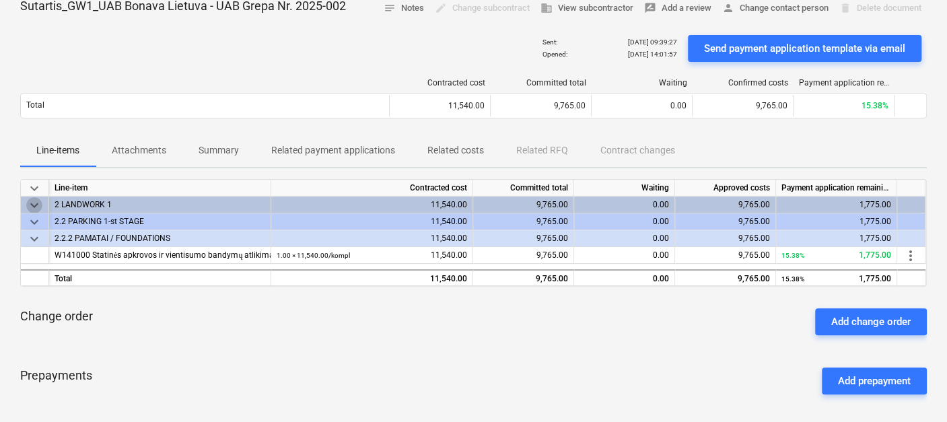
click at [34, 204] on span "keyboard_arrow_down" at bounding box center [34, 205] width 16 height 16
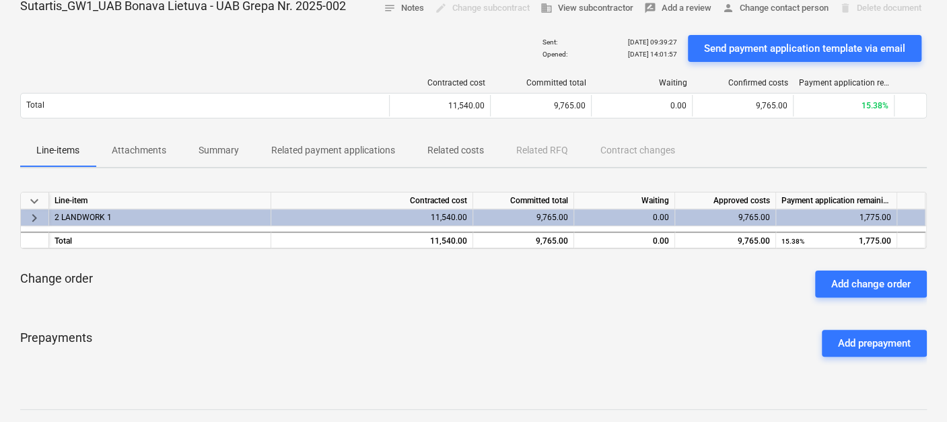
click at [34, 204] on span "keyboard_arrow_down" at bounding box center [34, 201] width 16 height 16
click at [33, 216] on span "keyboard_arrow_right" at bounding box center [34, 218] width 16 height 16
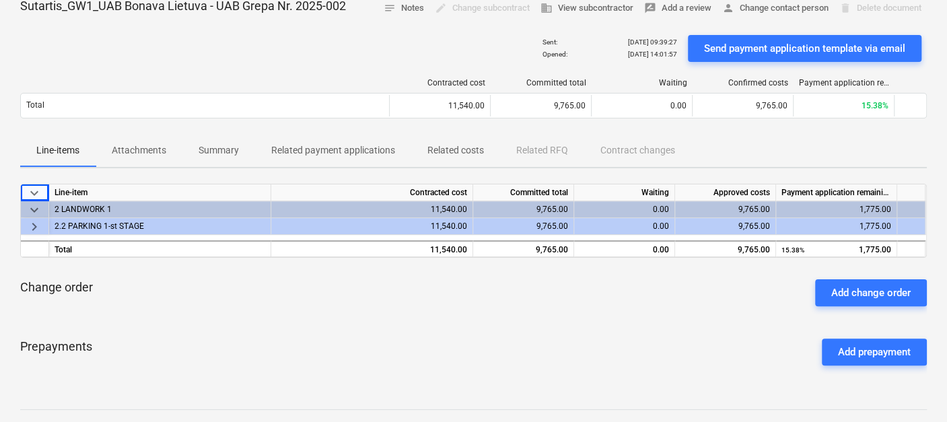
click at [33, 221] on span "keyboard_arrow_right" at bounding box center [34, 227] width 16 height 16
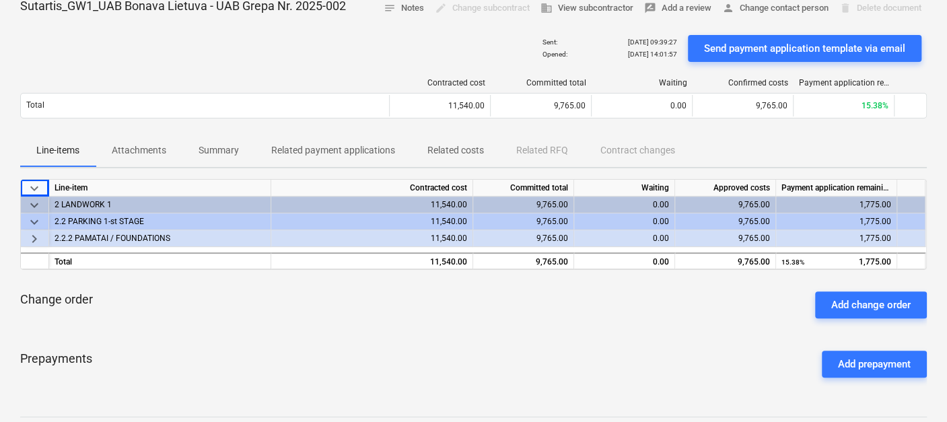
click at [34, 236] on span "keyboard_arrow_right" at bounding box center [34, 239] width 16 height 16
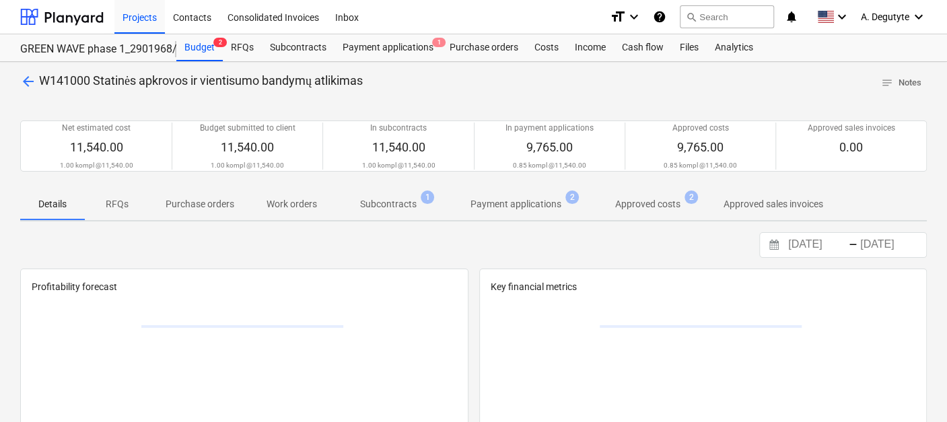
scroll to position [149, 0]
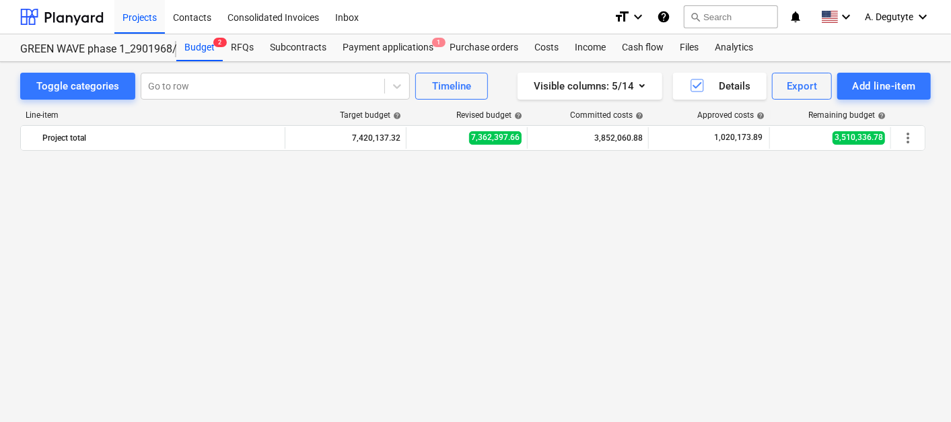
scroll to position [2369, 0]
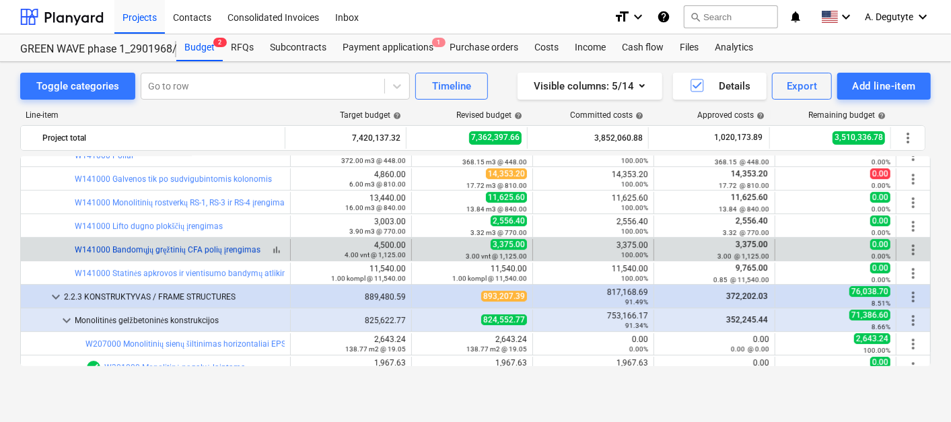
click at [222, 244] on div "bar_chart W141000 Bandomųjų gręžtinių CFA polių įrengimas" at bounding box center [180, 250] width 210 height 22
click at [211, 246] on link "W141000 Bandomųjų gręžtinių CFA polių įrengimas" at bounding box center [168, 249] width 186 height 9
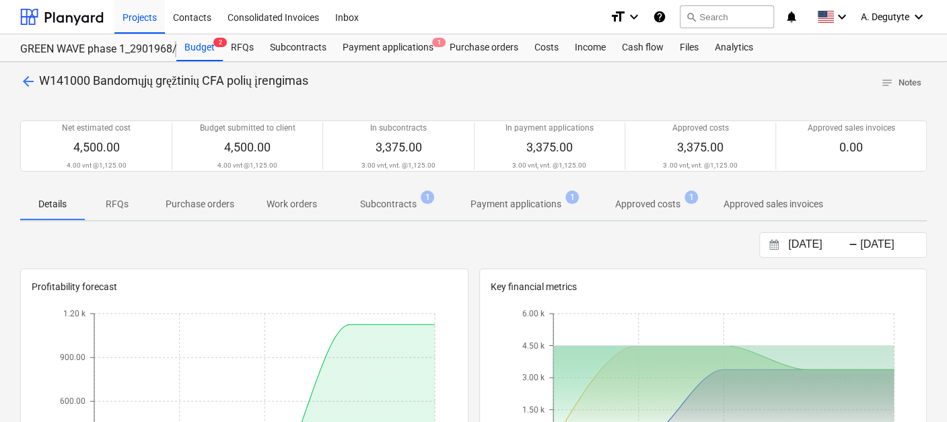
click at [402, 198] on p "Subcontracts" at bounding box center [388, 204] width 57 height 14
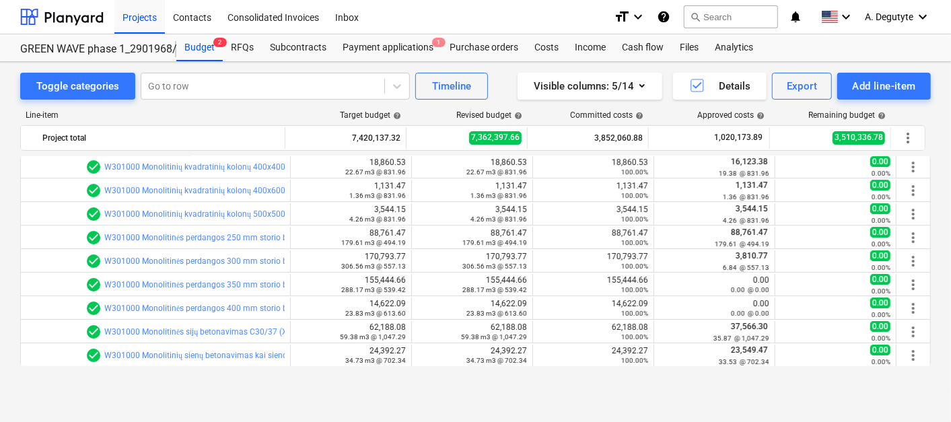
scroll to position [2518, 0]
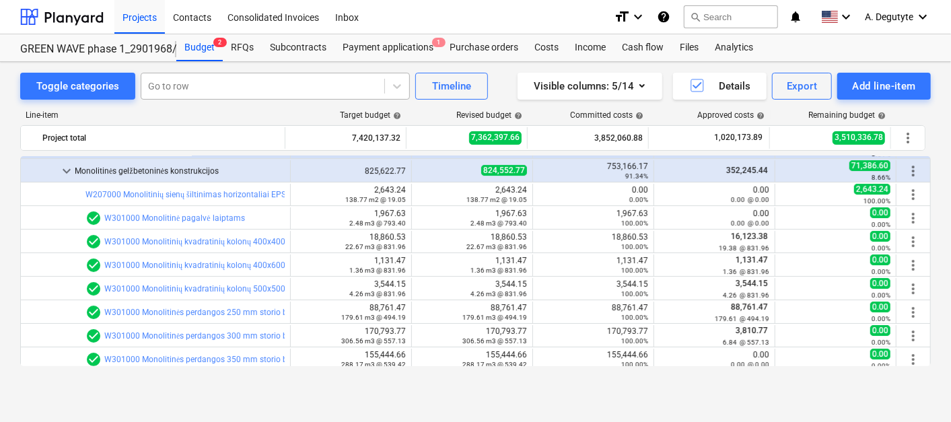
click at [213, 79] on div at bounding box center [262, 85] width 229 height 13
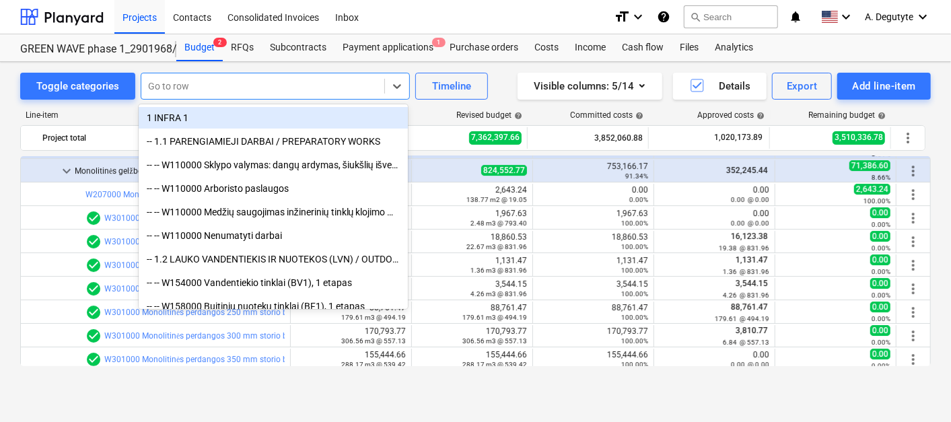
click at [201, 85] on div at bounding box center [262, 85] width 229 height 13
paste input "Monolitinių sienų šiltinimas horizontaliai EPS100, 100mm"
type input "Monolitinių sienų šiltinimas horizontaliai EPS100, 100mm"
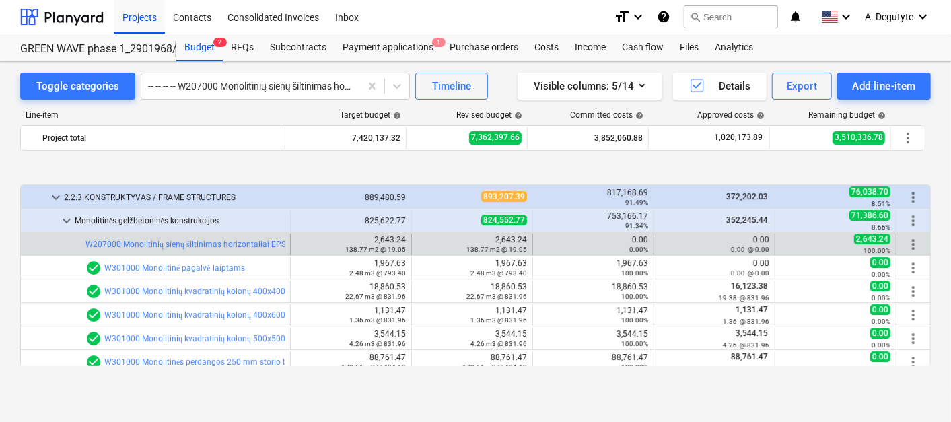
scroll to position [2544, 0]
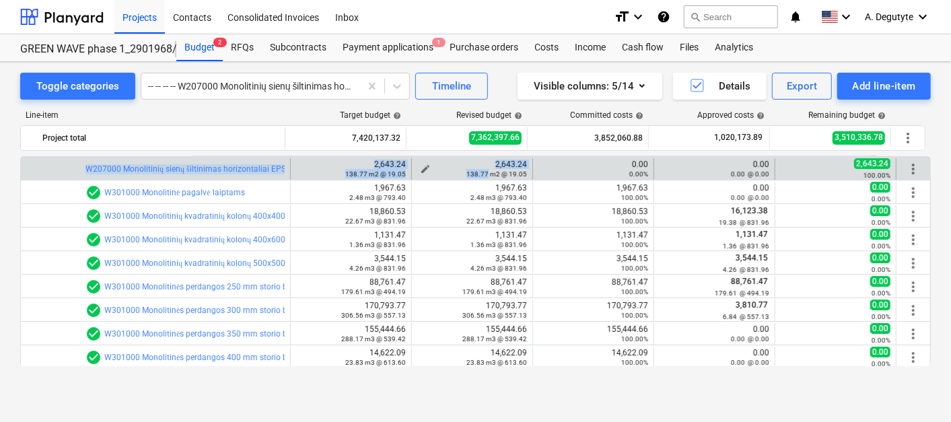
drag, startPoint x: 458, startPoint y: 174, endPoint x: 485, endPoint y: 175, distance: 26.3
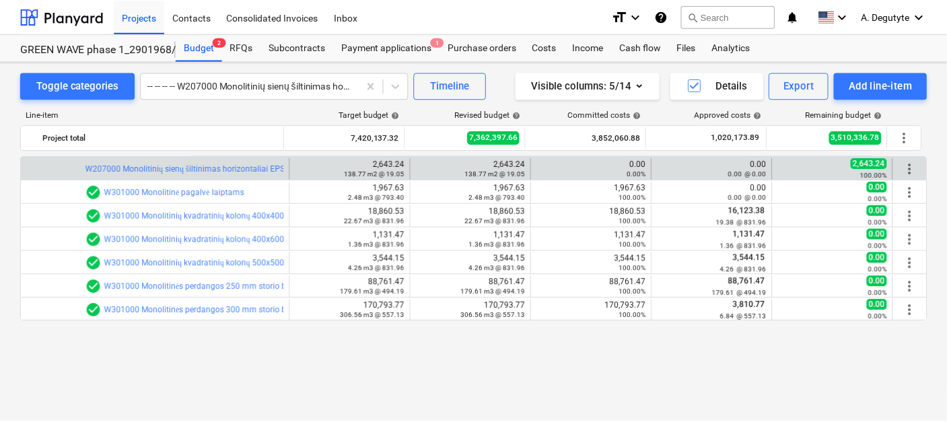
scroll to position [2468, 0]
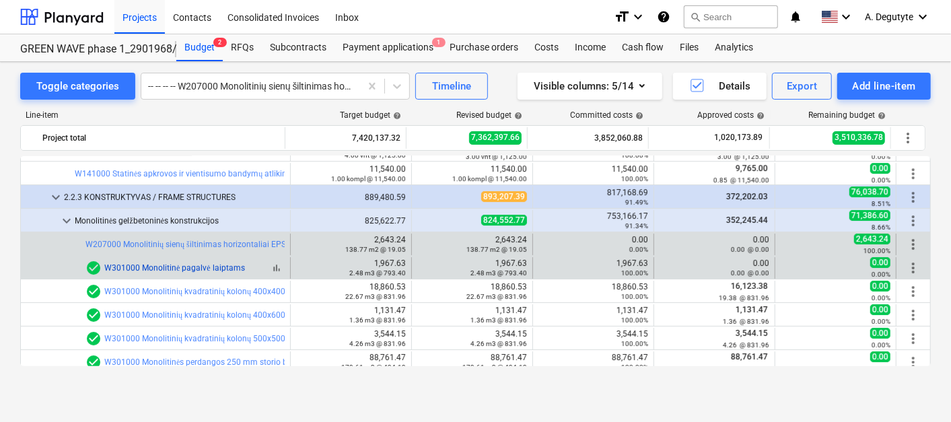
click at [146, 268] on link "W301000 Monolitinė pagalvė laiptams" at bounding box center [174, 267] width 141 height 9
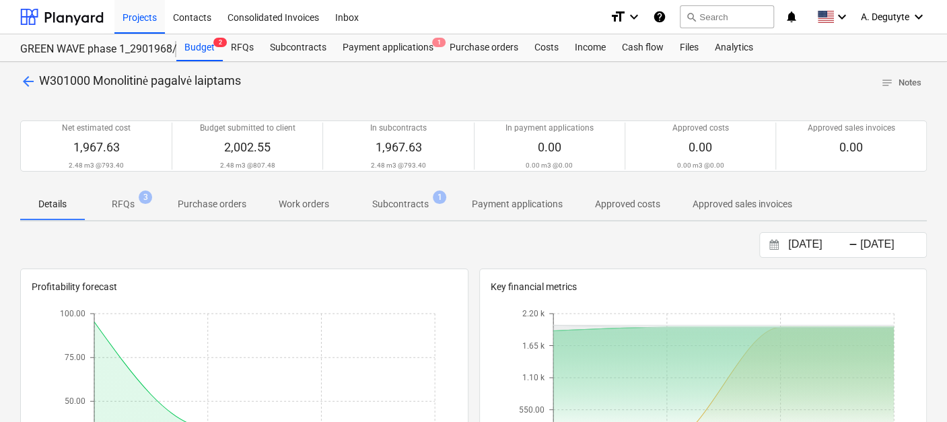
click at [380, 208] on span "Subcontracts 1" at bounding box center [400, 204] width 110 height 24
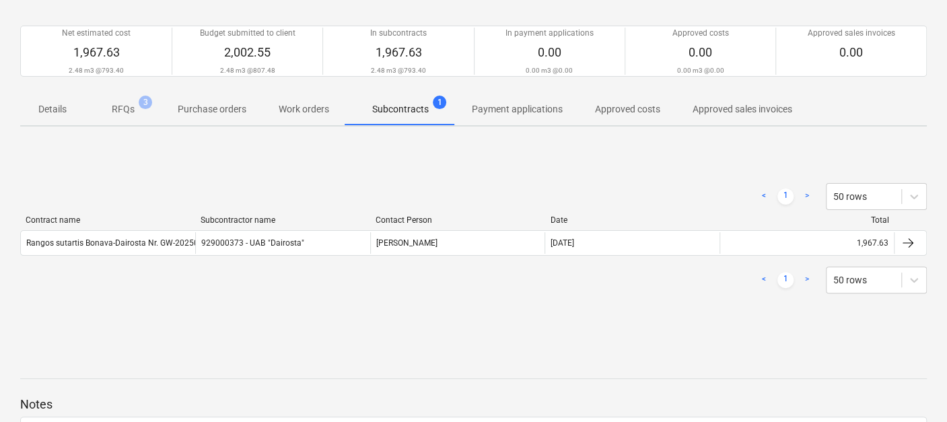
scroll to position [149, 0]
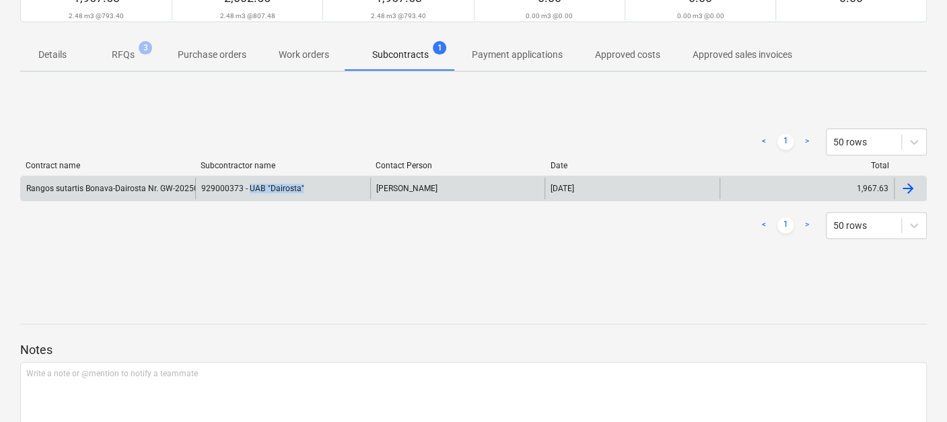
drag, startPoint x: 321, startPoint y: 192, endPoint x: 249, endPoint y: 194, distance: 72.0
click at [249, 194] on div "929000373 - UAB "Dairosta"" at bounding box center [282, 189] width 174 height 22
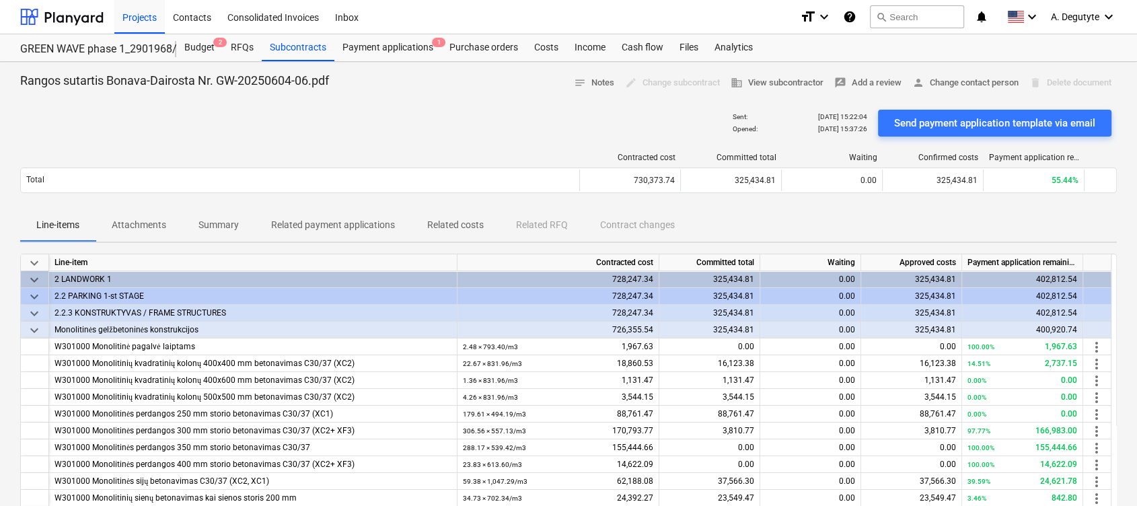
click at [32, 310] on span "keyboard_arrow_down" at bounding box center [34, 314] width 16 height 16
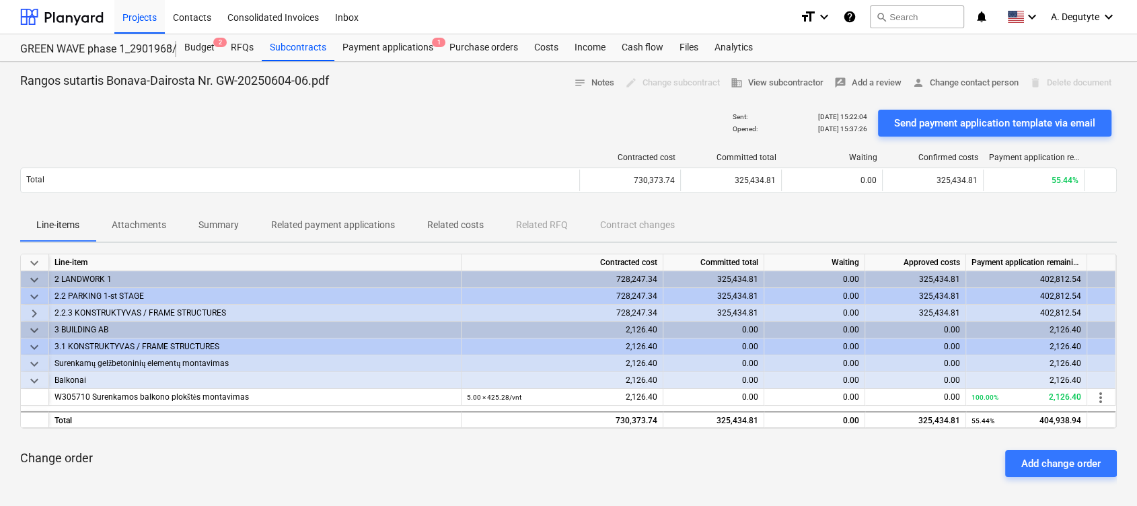
click at [30, 327] on span "keyboard_arrow_down" at bounding box center [34, 330] width 16 height 16
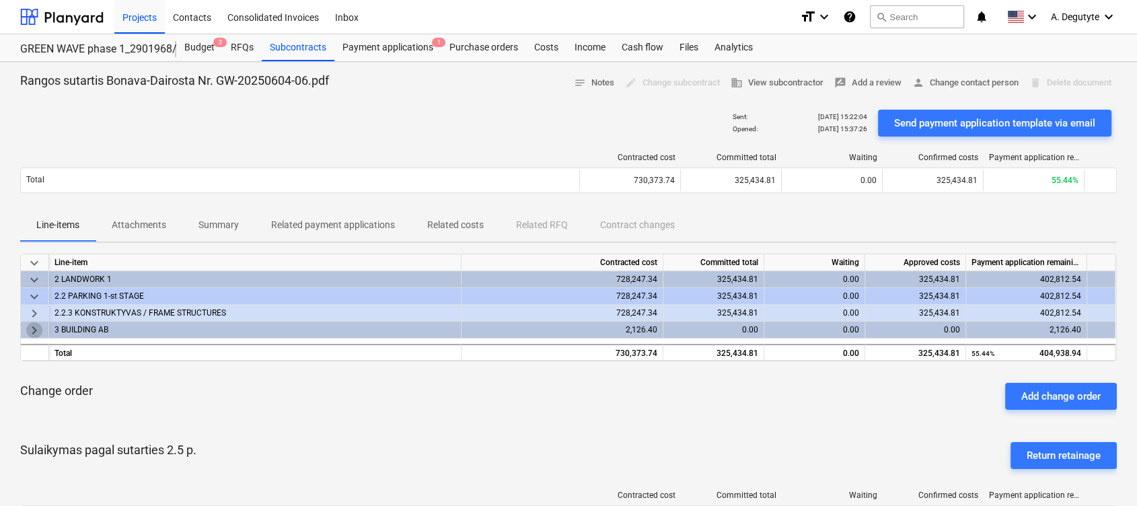
click at [38, 334] on span "keyboard_arrow_right" at bounding box center [34, 330] width 16 height 16
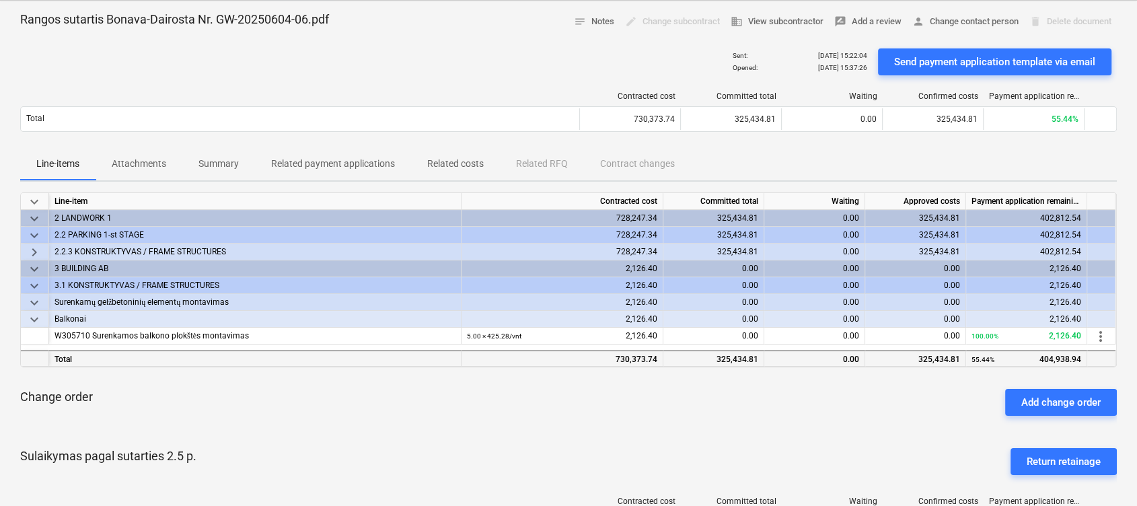
scroll to position [90, 0]
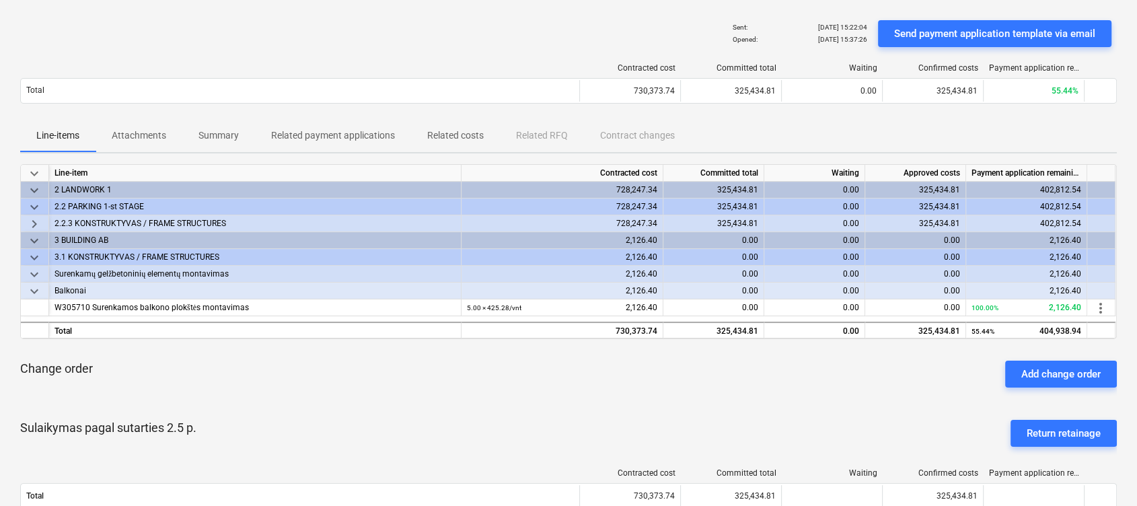
click at [40, 273] on span "keyboard_arrow_down" at bounding box center [34, 274] width 16 height 16
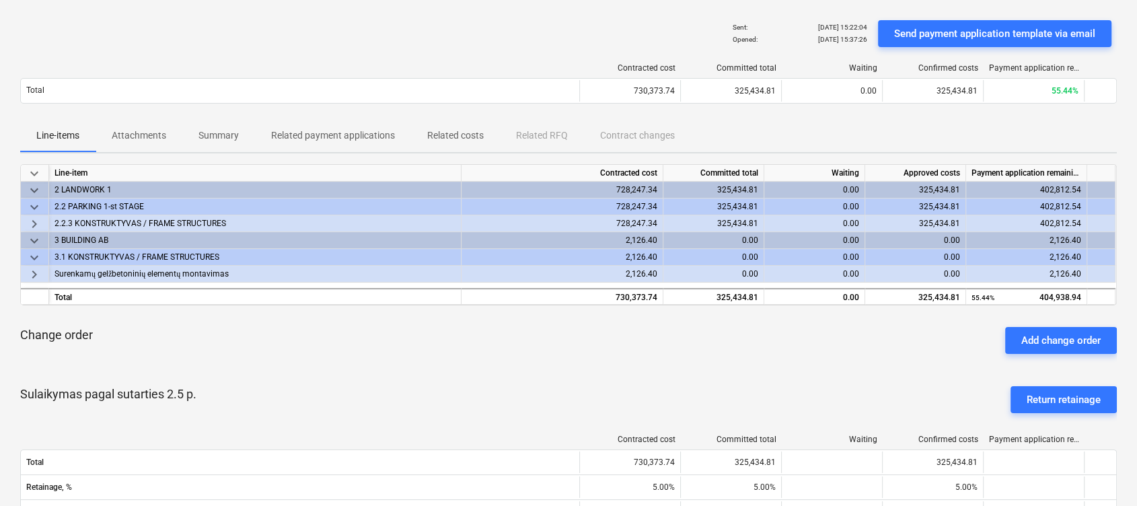
click at [34, 274] on span "keyboard_arrow_right" at bounding box center [34, 274] width 16 height 16
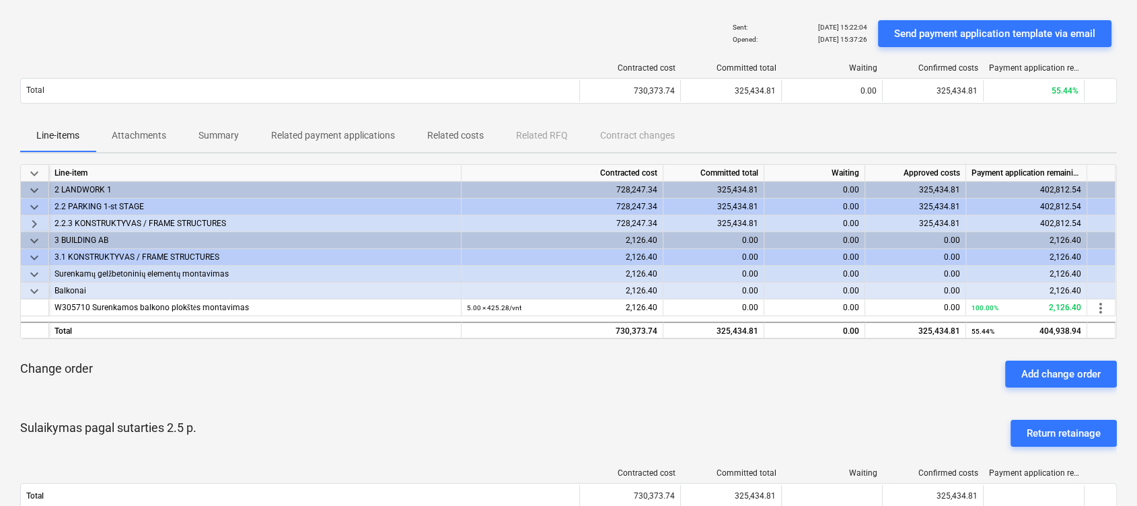
click at [40, 266] on span "keyboard_arrow_down" at bounding box center [34, 274] width 16 height 16
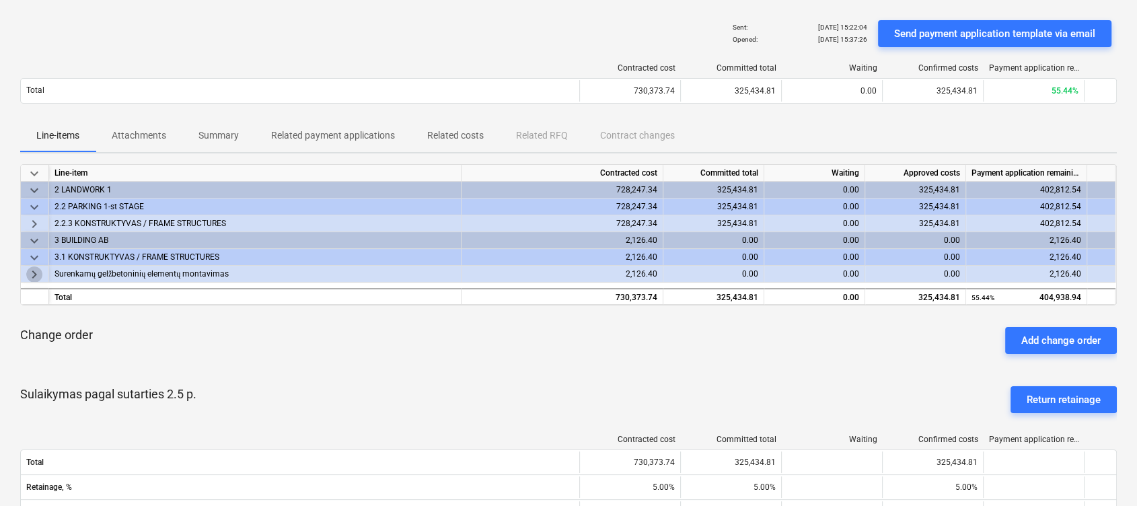
click at [40, 267] on span "keyboard_arrow_right" at bounding box center [34, 274] width 16 height 16
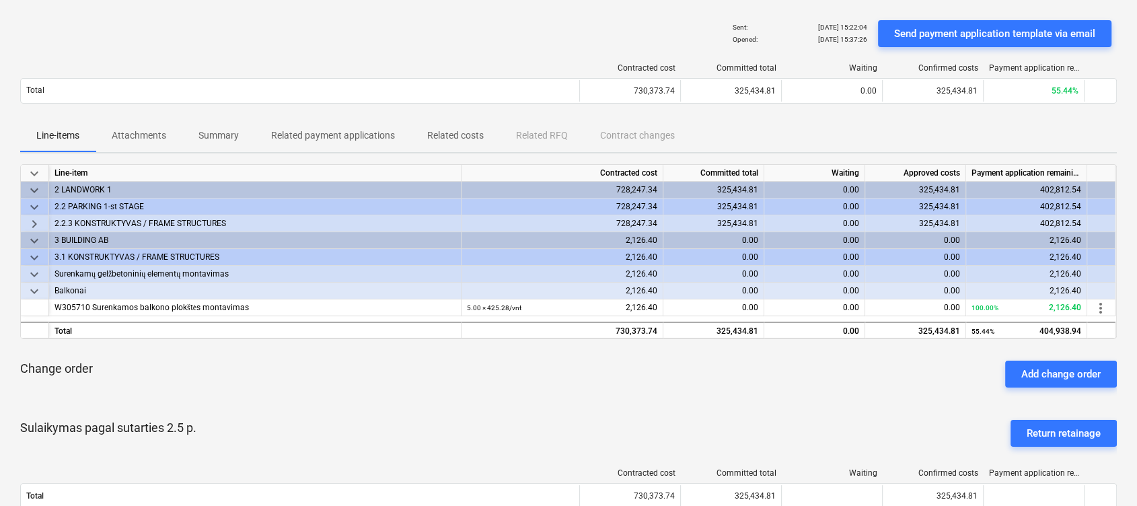
click at [34, 257] on span "keyboard_arrow_down" at bounding box center [34, 258] width 16 height 16
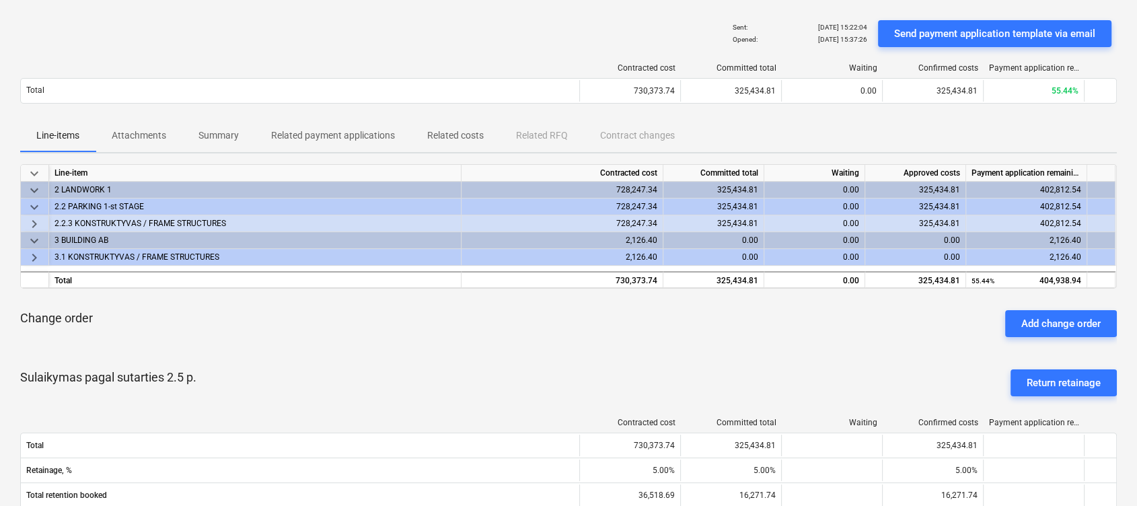
click at [38, 255] on span "keyboard_arrow_right" at bounding box center [34, 258] width 16 height 16
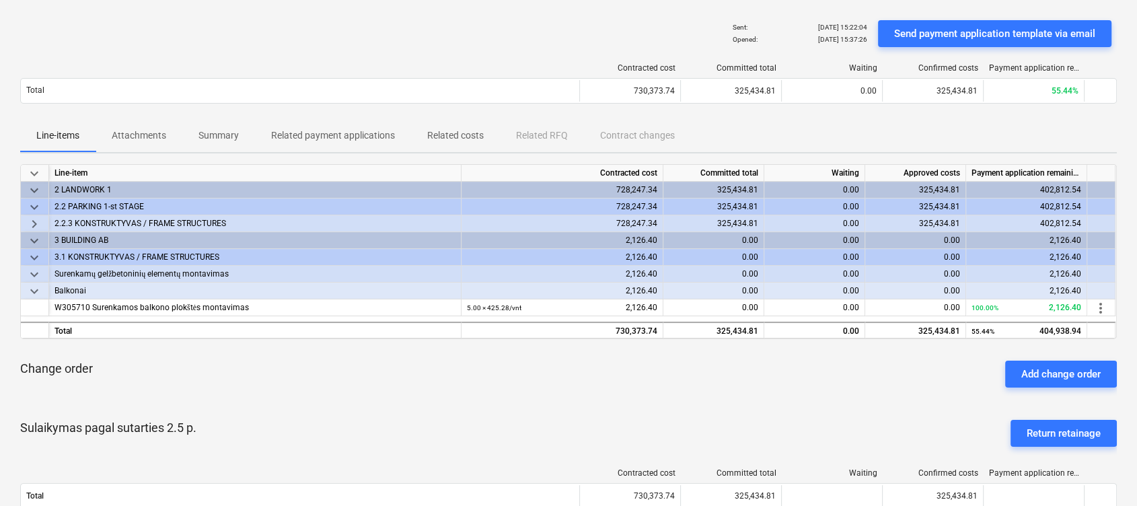
drag, startPoint x: 33, startPoint y: 275, endPoint x: 34, endPoint y: 281, distance: 6.9
click at [34, 279] on span "keyboard_arrow_down" at bounding box center [34, 274] width 16 height 16
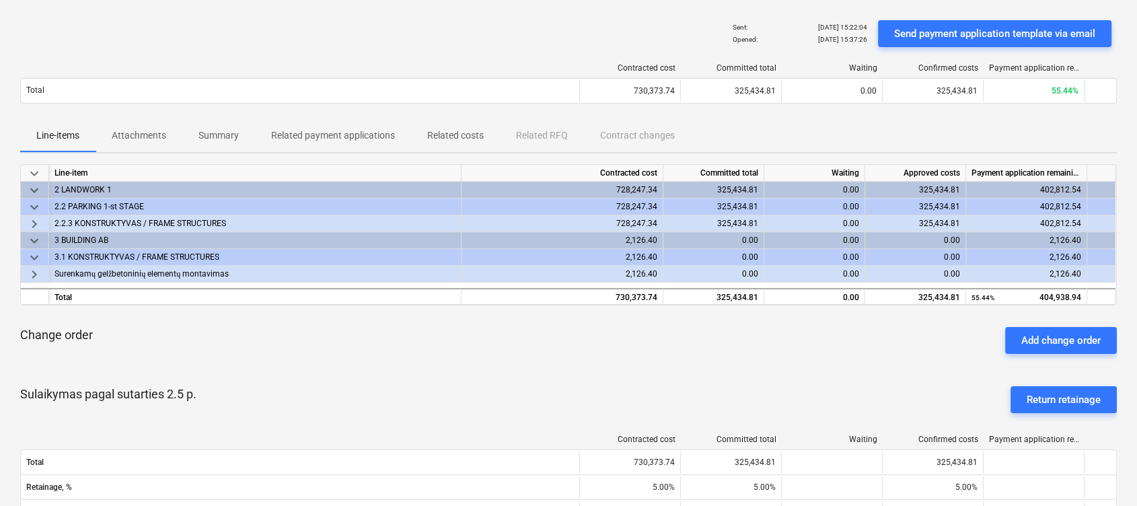
click at [38, 280] on span "keyboard_arrow_right" at bounding box center [34, 274] width 16 height 16
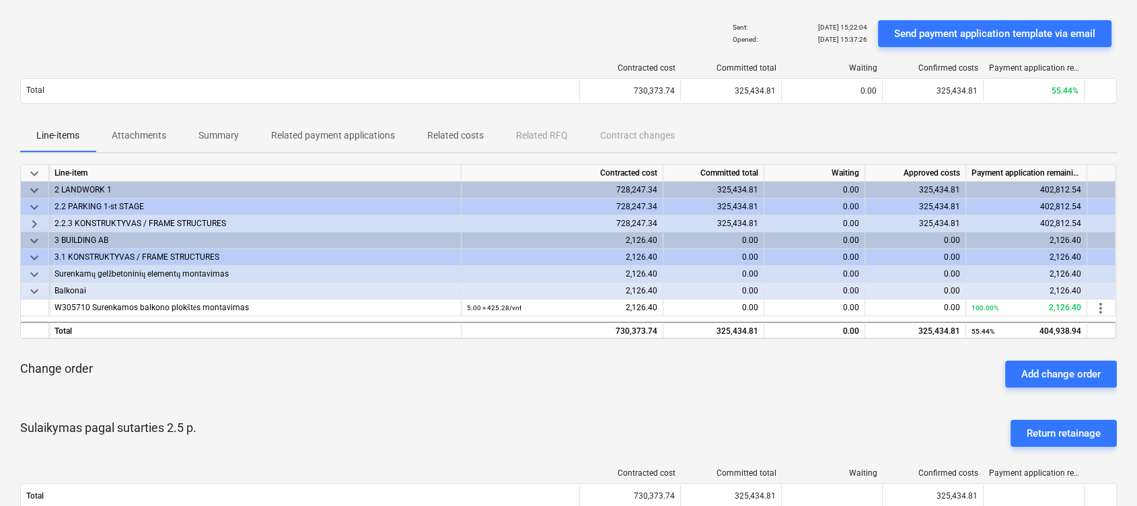
click at [35, 289] on span "keyboard_arrow_down" at bounding box center [34, 291] width 16 height 16
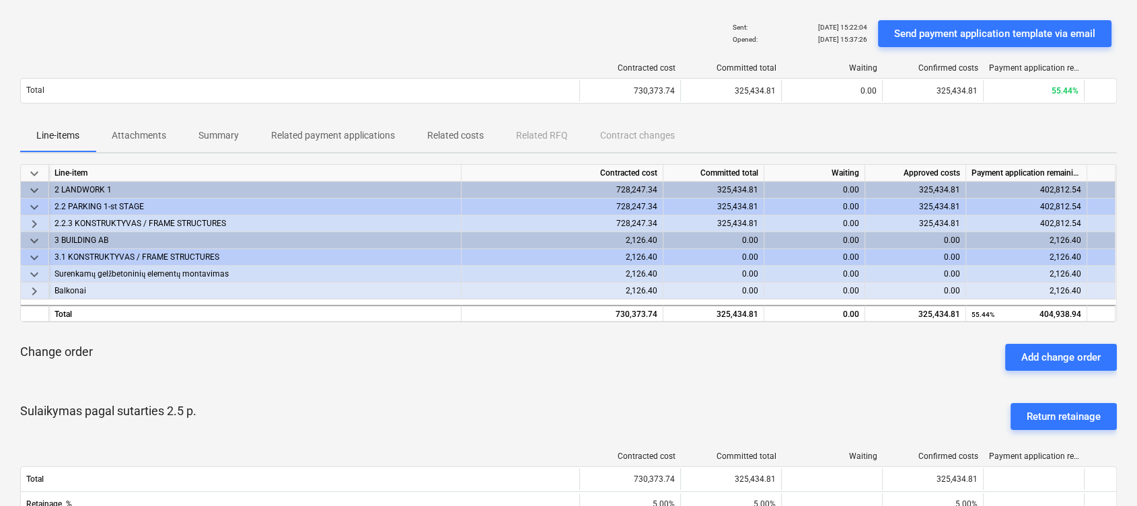
click at [35, 289] on span "keyboard_arrow_right" at bounding box center [34, 291] width 16 height 16
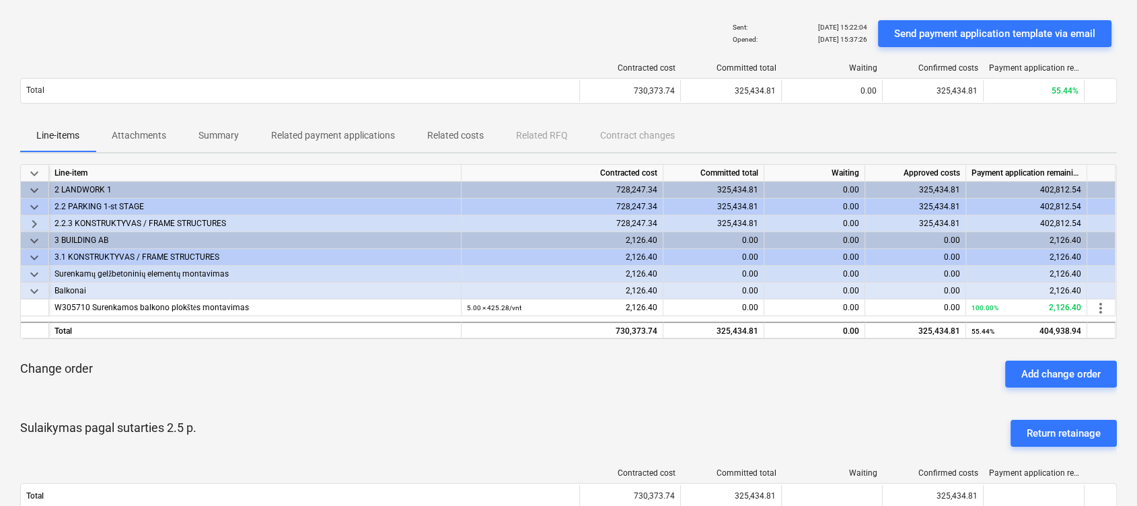
click at [30, 226] on span "keyboard_arrow_right" at bounding box center [34, 224] width 16 height 16
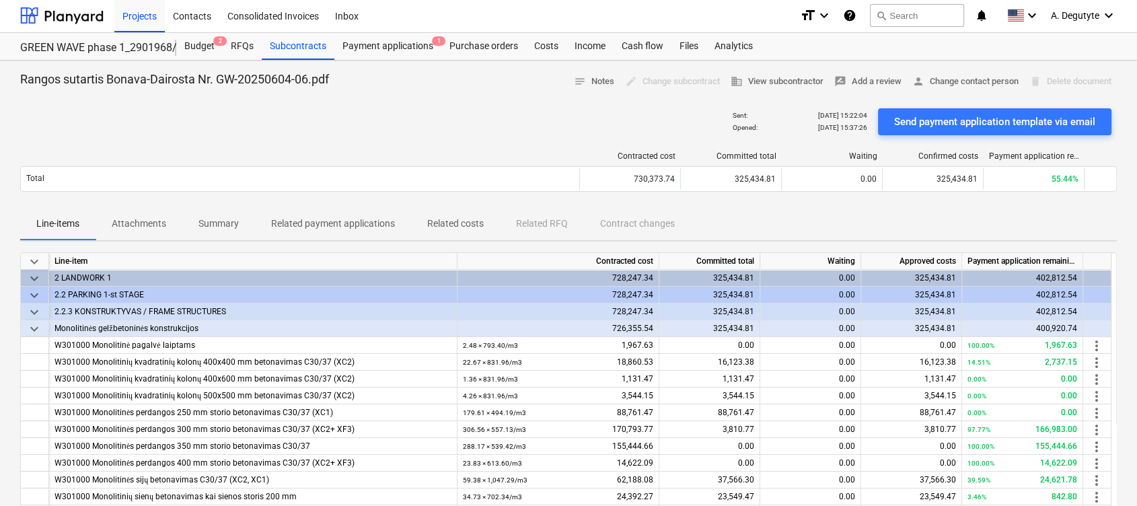
scroll to position [0, 0]
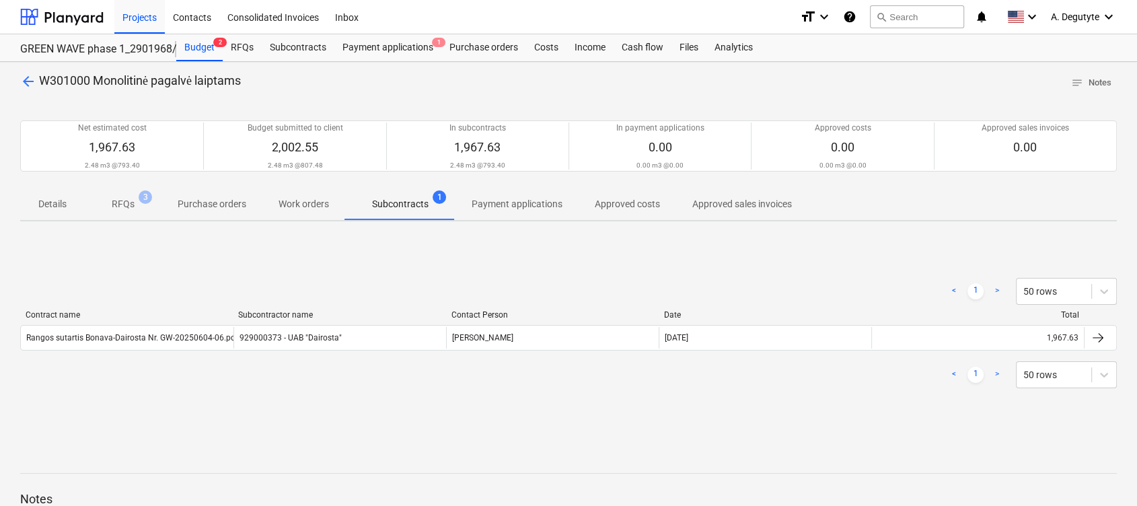
click at [21, 84] on span "arrow_back" at bounding box center [28, 81] width 16 height 16
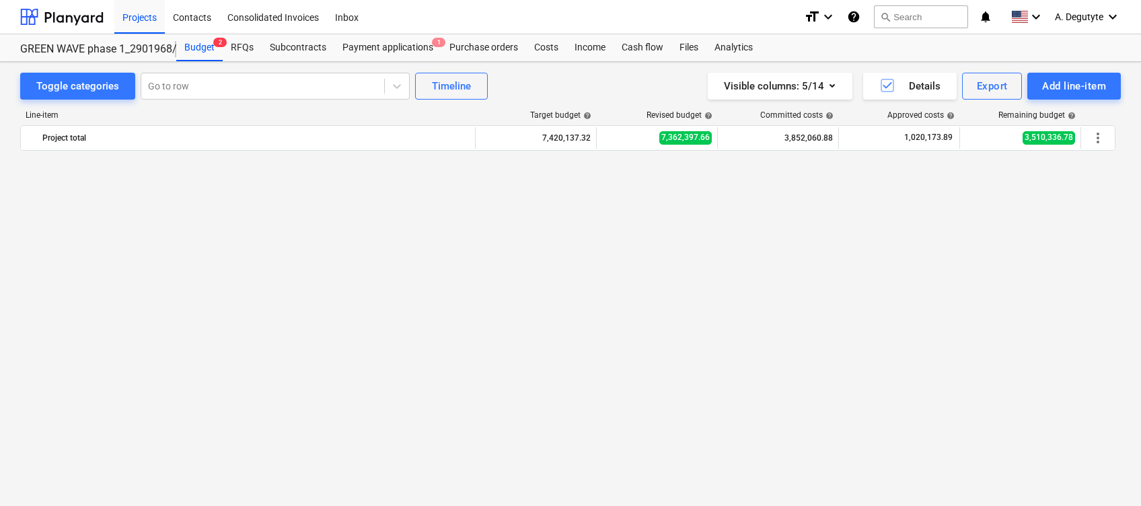
scroll to position [2469, 0]
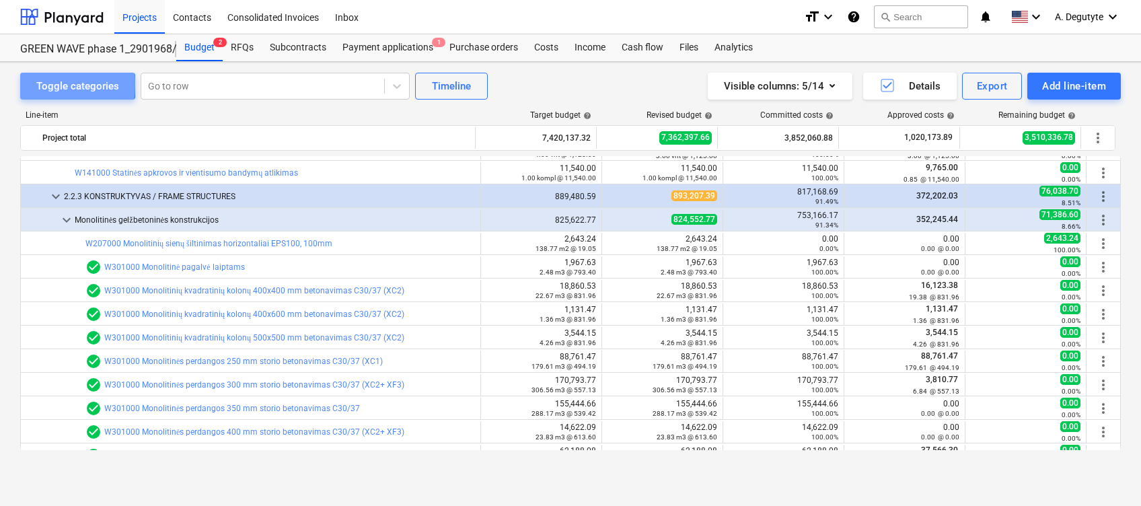
click at [21, 84] on button "Toggle categories" at bounding box center [77, 86] width 115 height 27
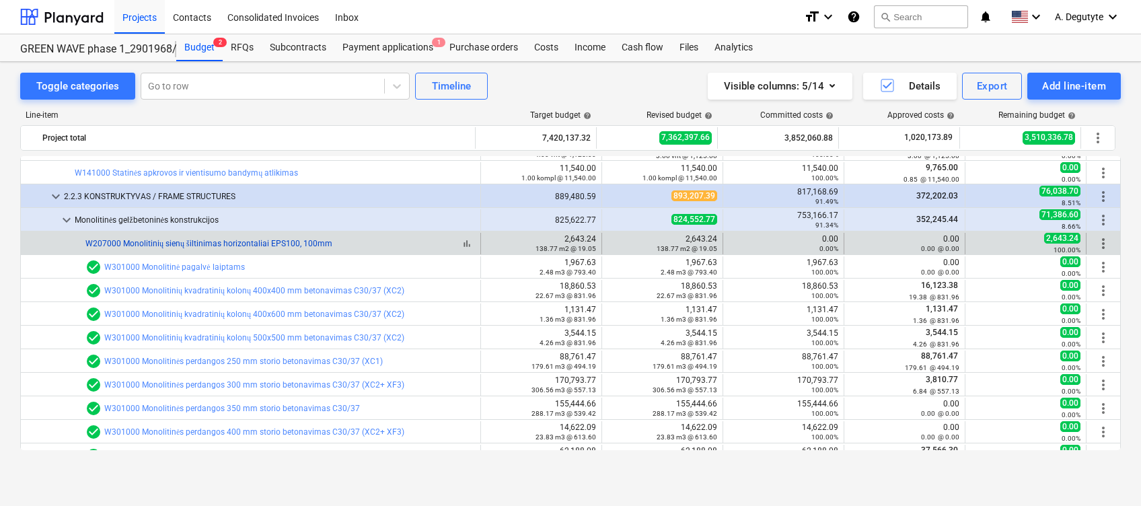
click at [260, 244] on link "W207000 Monolitinių sienų šiltinimas horizontaliai EPS100, 100mm" at bounding box center [208, 243] width 247 height 9
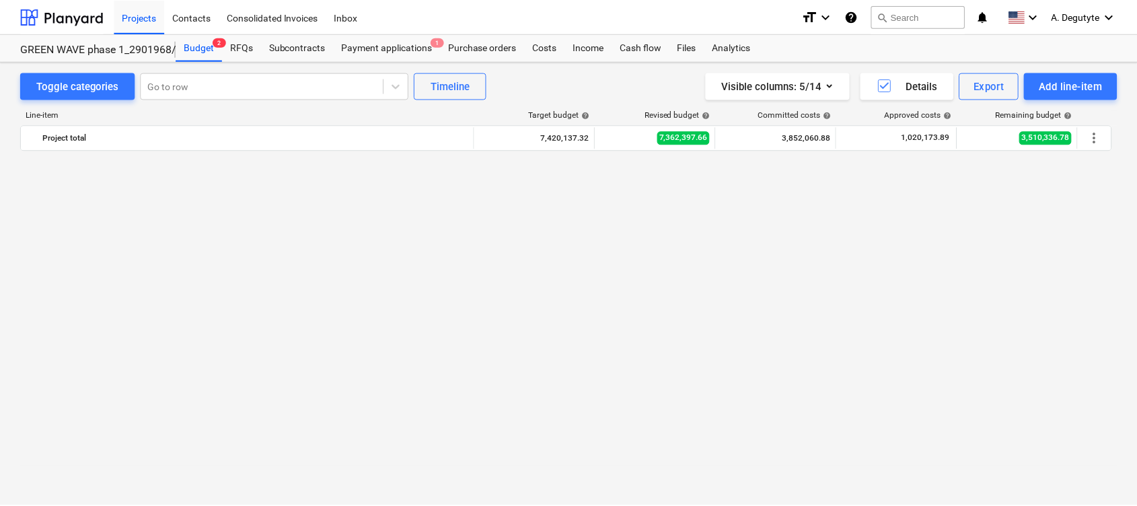
scroll to position [2469, 0]
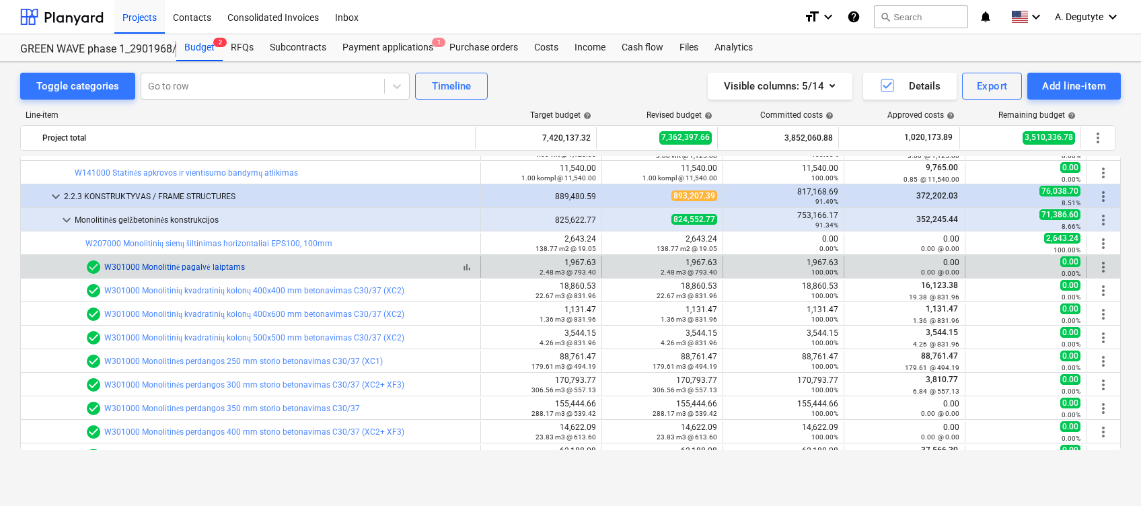
click at [164, 267] on link "W301000 Monolitinė pagalvė laiptams" at bounding box center [174, 266] width 141 height 9
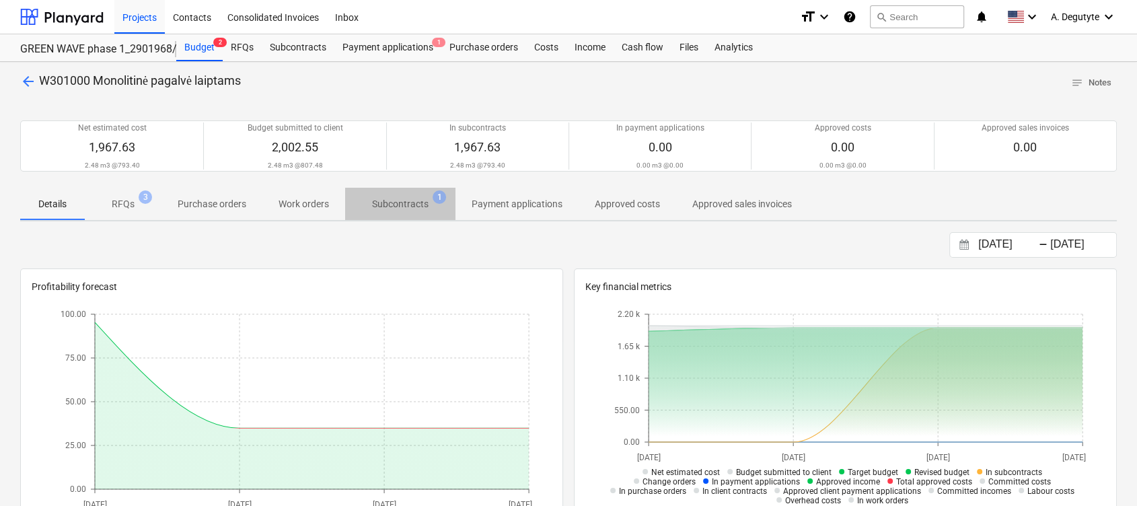
click at [413, 196] on span "Subcontracts 1" at bounding box center [400, 204] width 110 height 24
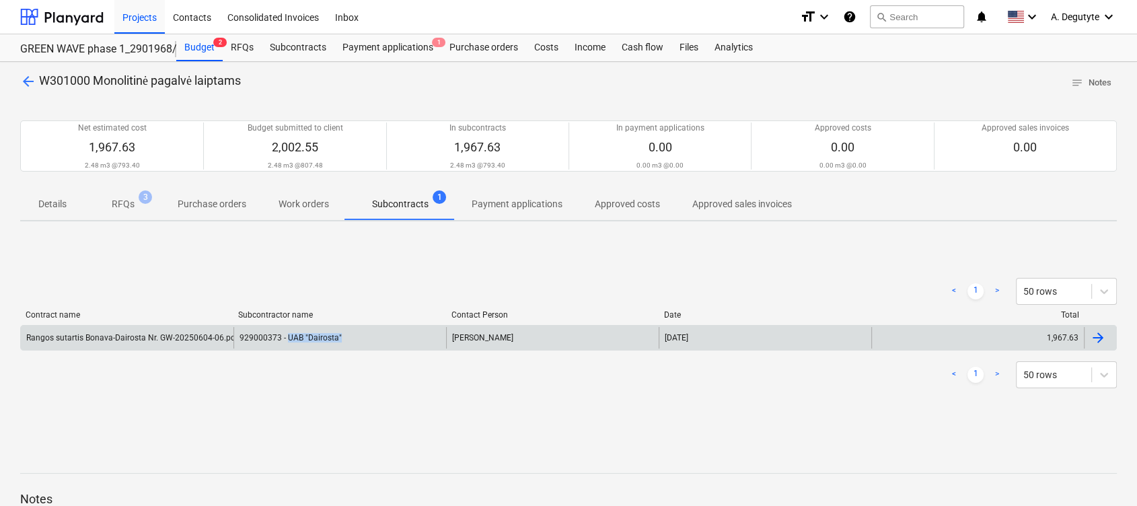
drag, startPoint x: 351, startPoint y: 333, endPoint x: 287, endPoint y: 345, distance: 64.3
click at [287, 345] on div "929000373 - UAB "Dairosta"" at bounding box center [340, 338] width 213 height 22
copy div "UAB "Dairosta""
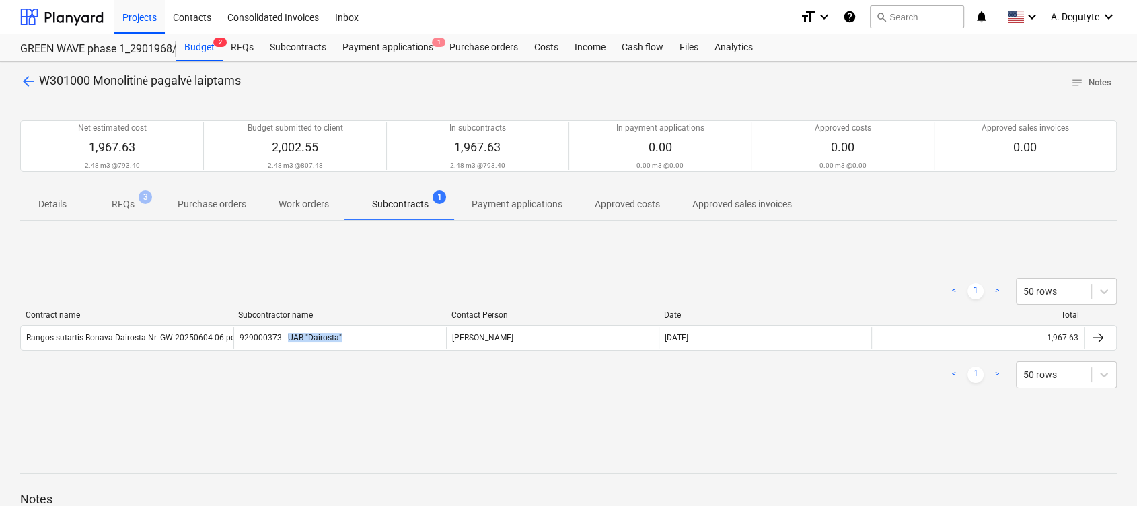
drag, startPoint x: 351, startPoint y: 336, endPoint x: 286, endPoint y: 355, distance: 67.9
click at [286, 355] on div "< 1 > 50 rows Contract name Subcontractor name Contact Person Date Total Rangos…" at bounding box center [568, 333] width 1097 height 143
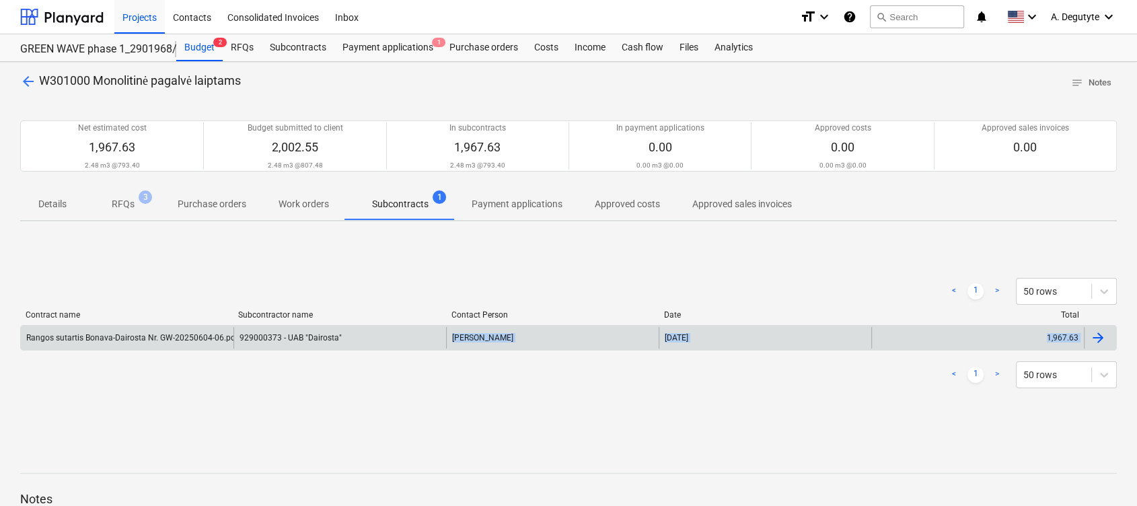
click at [341, 339] on div "929000373 - UAB "Dairosta"" at bounding box center [340, 338] width 213 height 22
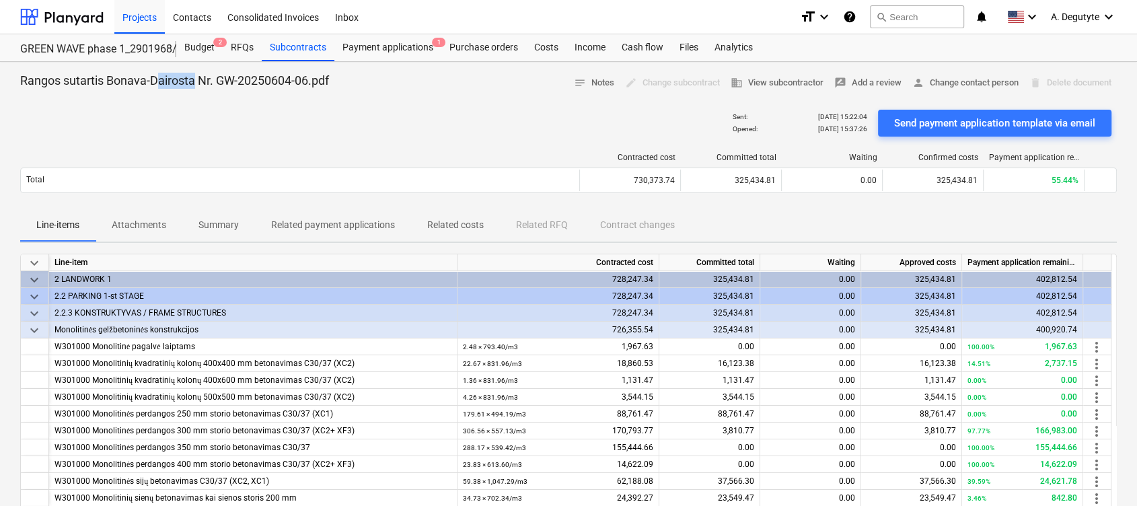
drag, startPoint x: 195, startPoint y: 83, endPoint x: 162, endPoint y: 78, distance: 33.4
click at [162, 78] on p "Rangos sutartis Bonava-Dairosta Nr. GW-20250604-06.pdf" at bounding box center [174, 81] width 309 height 16
copy p "irosta"
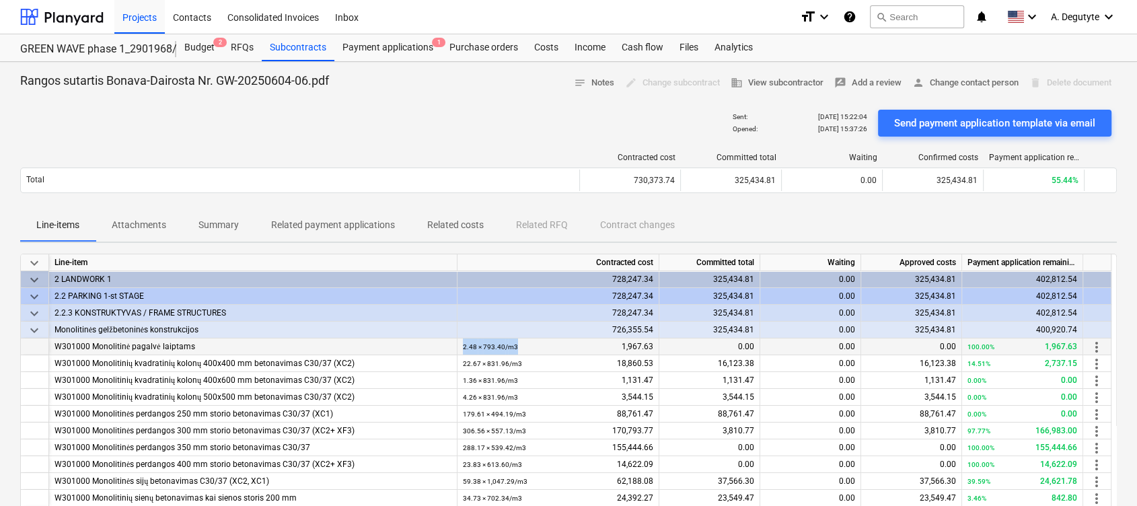
drag, startPoint x: 464, startPoint y: 347, endPoint x: 543, endPoint y: 345, distance: 79.4
click at [543, 345] on div "2.48 × 793.40 / m3 1,967.63" at bounding box center [558, 346] width 190 height 17
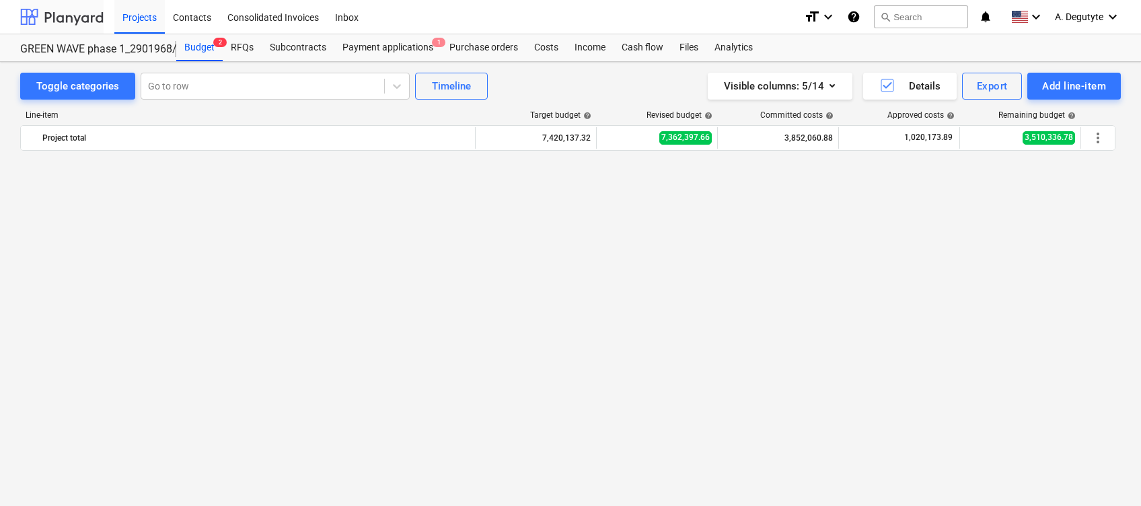
scroll to position [2469, 0]
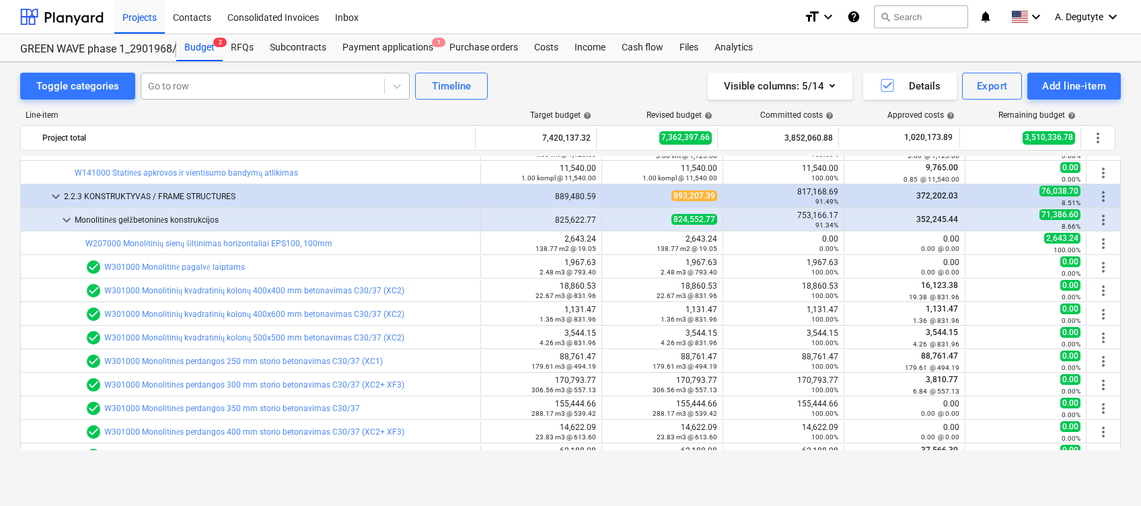
click at [241, 81] on div at bounding box center [262, 85] width 229 height 13
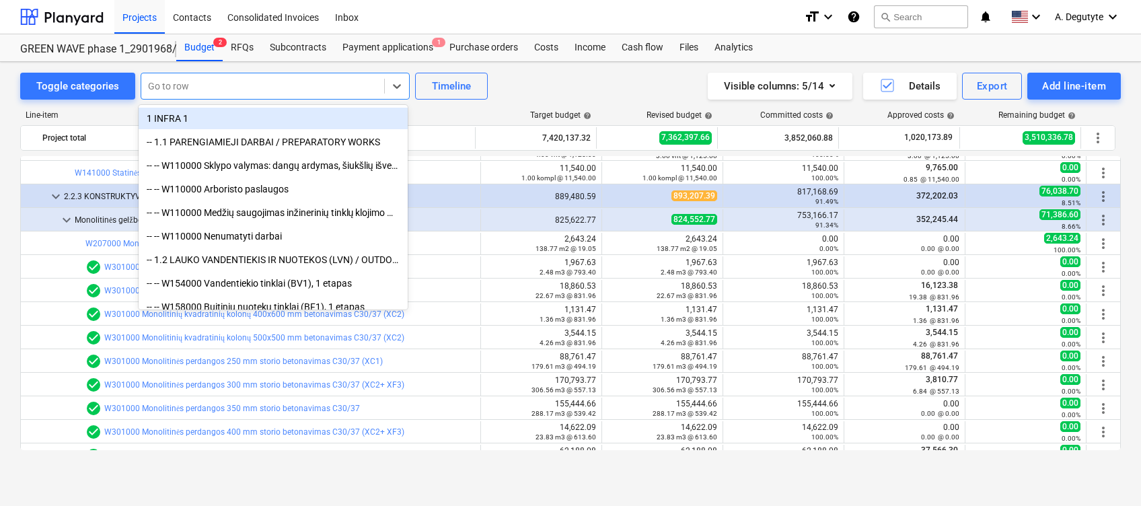
paste input "Deformacinės siūlės su deformacinėmis jungtimis įrengimas ir aptaisymnas priešg…"
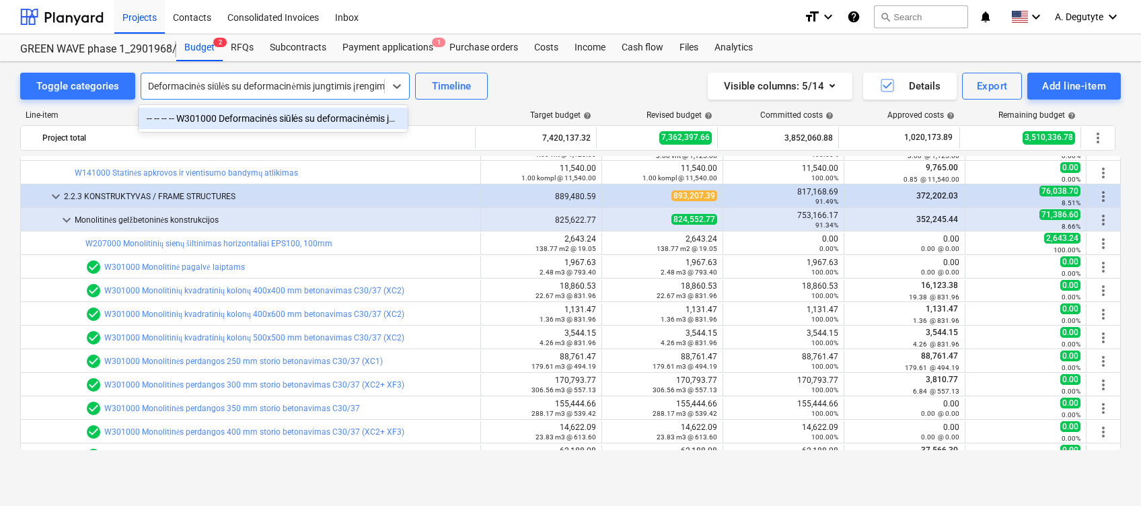
type input "Deformacinės siūlės su deformacinėmis jungtimis įrengimas ir aptaisymnas priešg…"
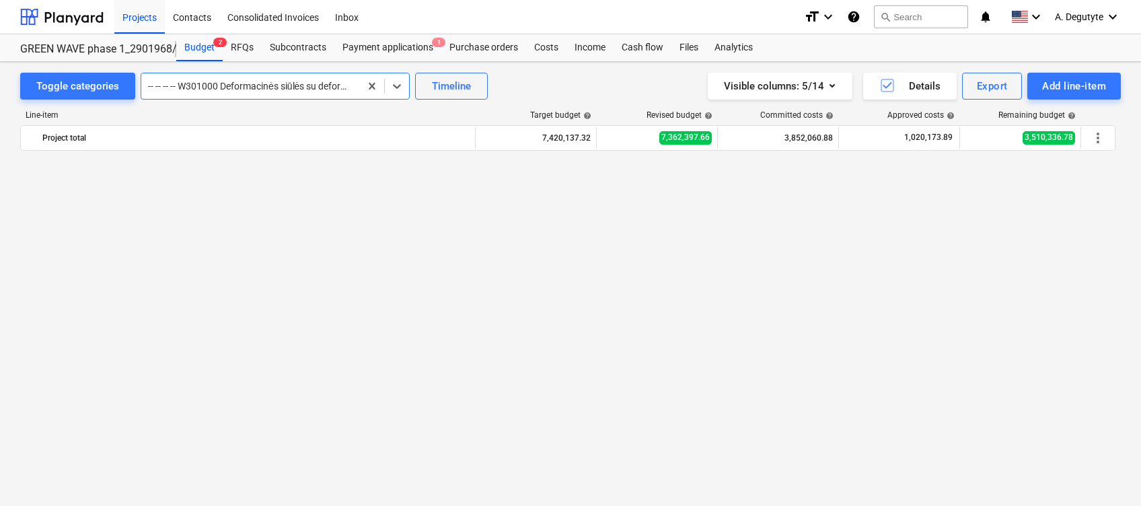
scroll to position [0, 0]
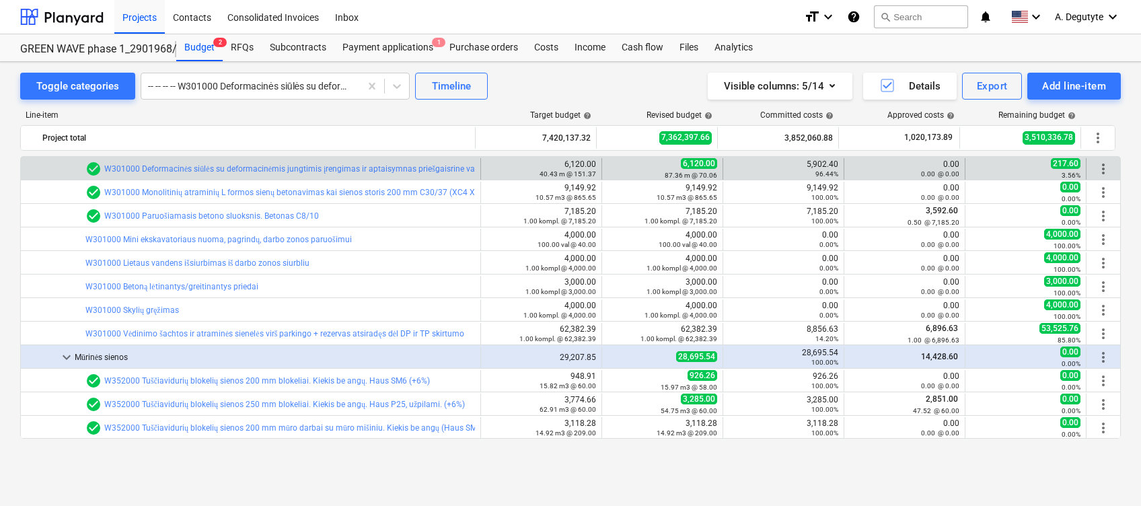
drag, startPoint x: 700, startPoint y: 162, endPoint x: 754, endPoint y: 237, distance: 92.6
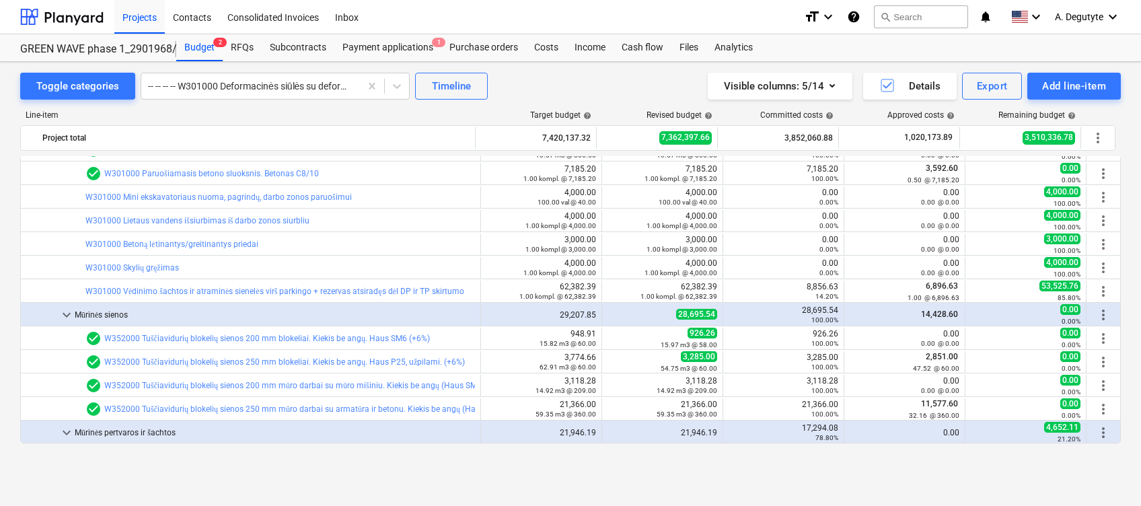
scroll to position [2826, 0]
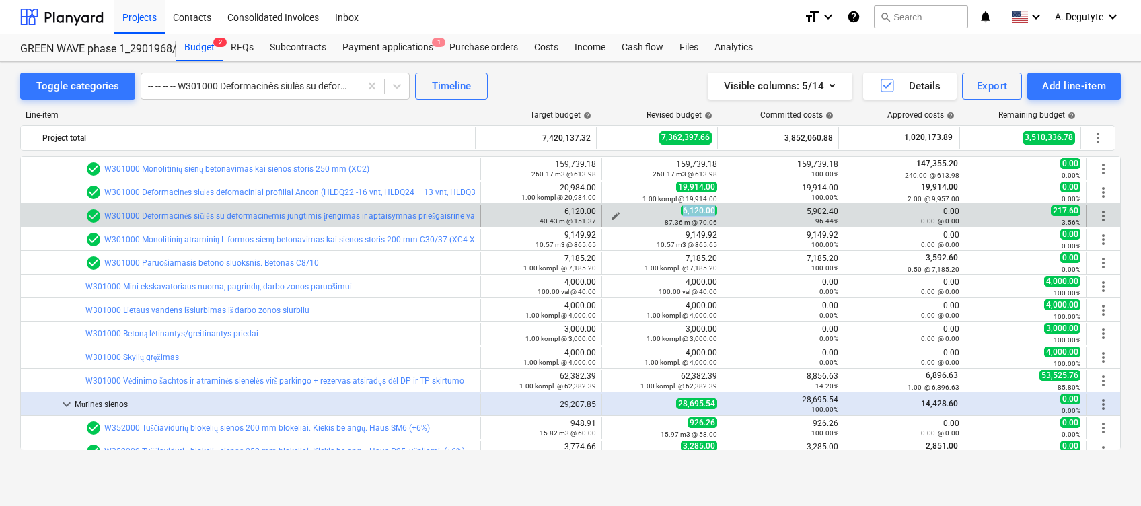
drag, startPoint x: 710, startPoint y: 210, endPoint x: 666, endPoint y: 210, distance: 44.4
click at [666, 210] on div "6,120.00 87.36 m @ 70.06" at bounding box center [663, 215] width 110 height 21
copy span "6,120.00"
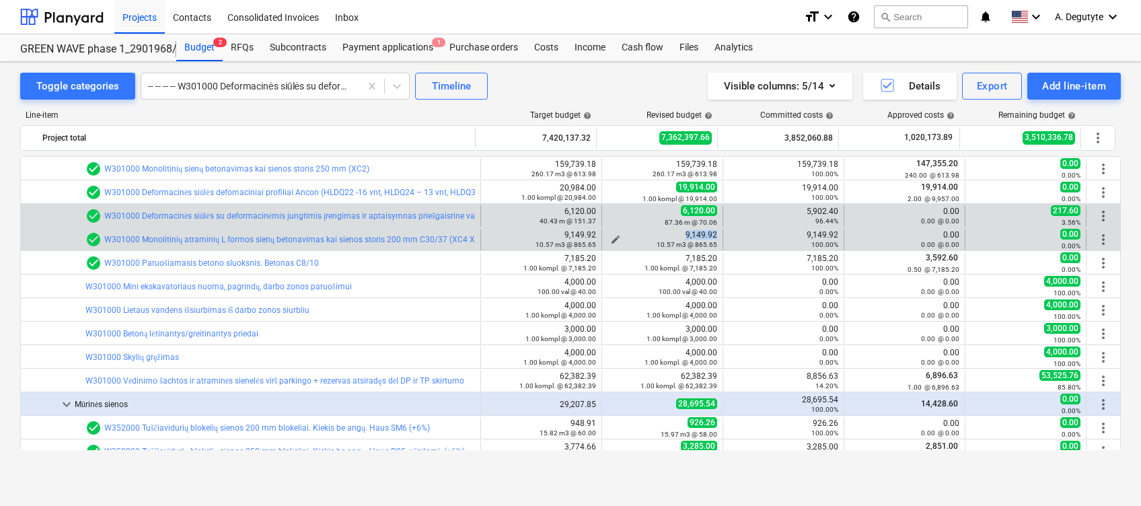
click at [678, 231] on div "9,149.92 10.57 m3 @ 865.65" at bounding box center [663, 239] width 110 height 19
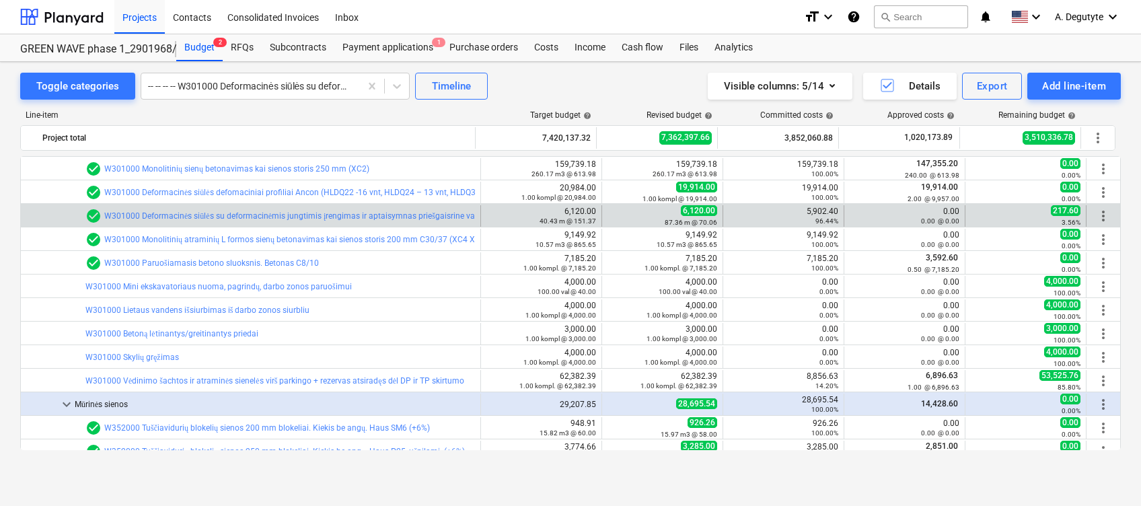
copy div "9,149.92"
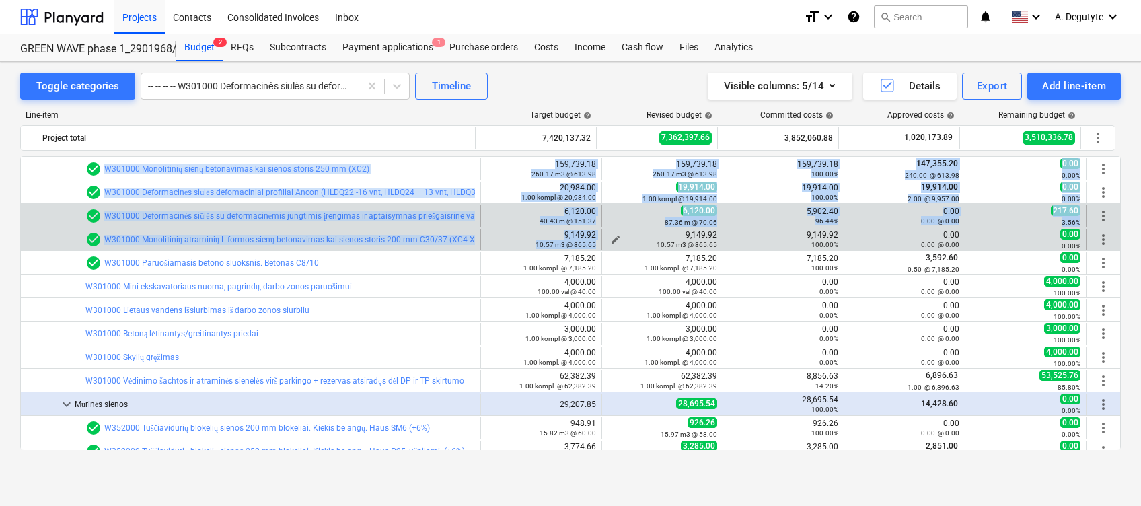
drag, startPoint x: 716, startPoint y: 233, endPoint x: 682, endPoint y: 233, distance: 34.3
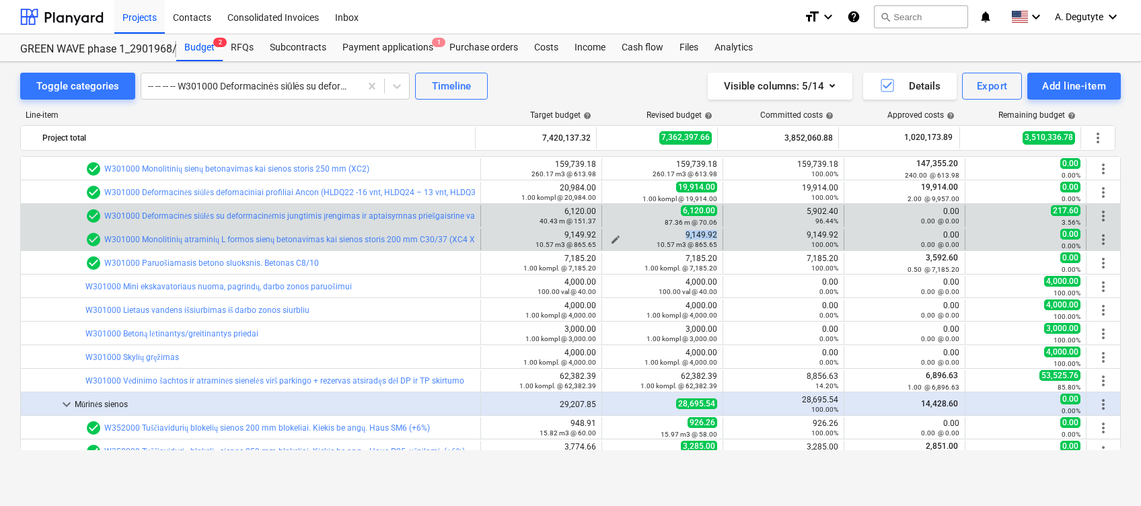
drag, startPoint x: 701, startPoint y: 233, endPoint x: 678, endPoint y: 231, distance: 22.2
click at [678, 231] on div "9,149.92 10.57 m3 @ 865.65" at bounding box center [663, 239] width 110 height 19
copy div "9,149.92"
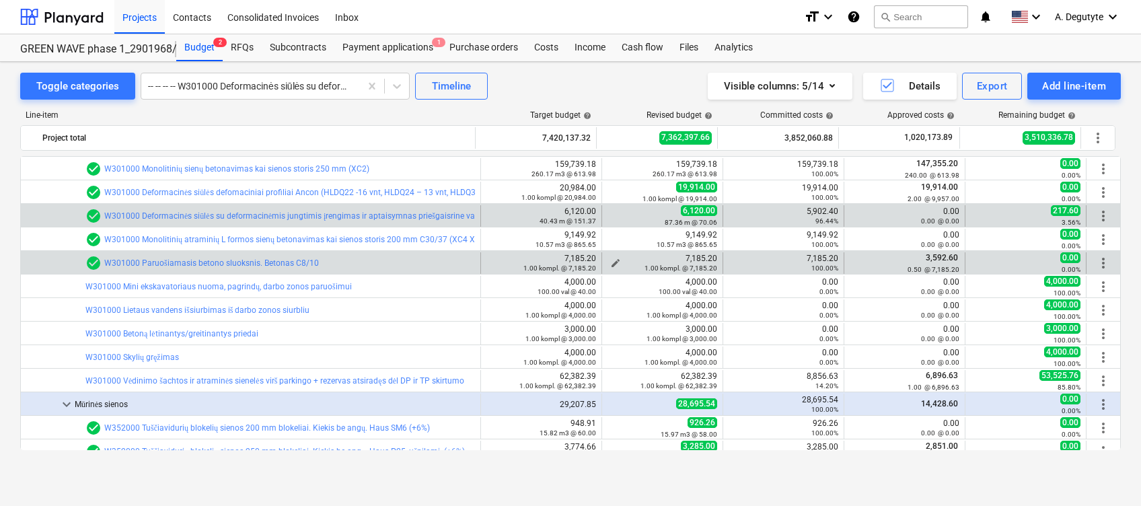
click at [680, 257] on div "edit 7,185.20 1.00 kompl. @ 7,185.20" at bounding box center [662, 263] width 121 height 22
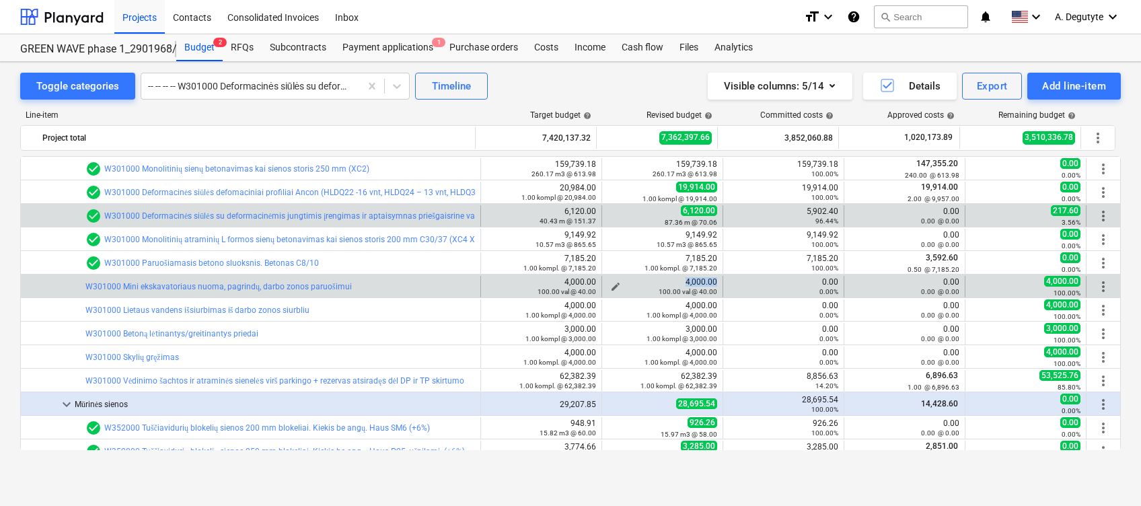
drag, startPoint x: 717, startPoint y: 280, endPoint x: 682, endPoint y: 280, distance: 35.7
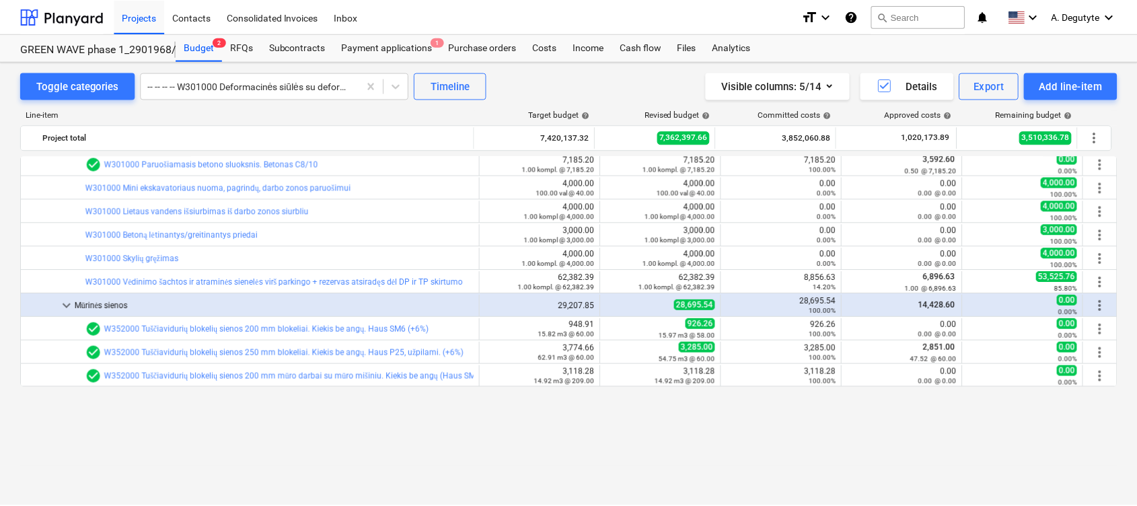
scroll to position [2836, 0]
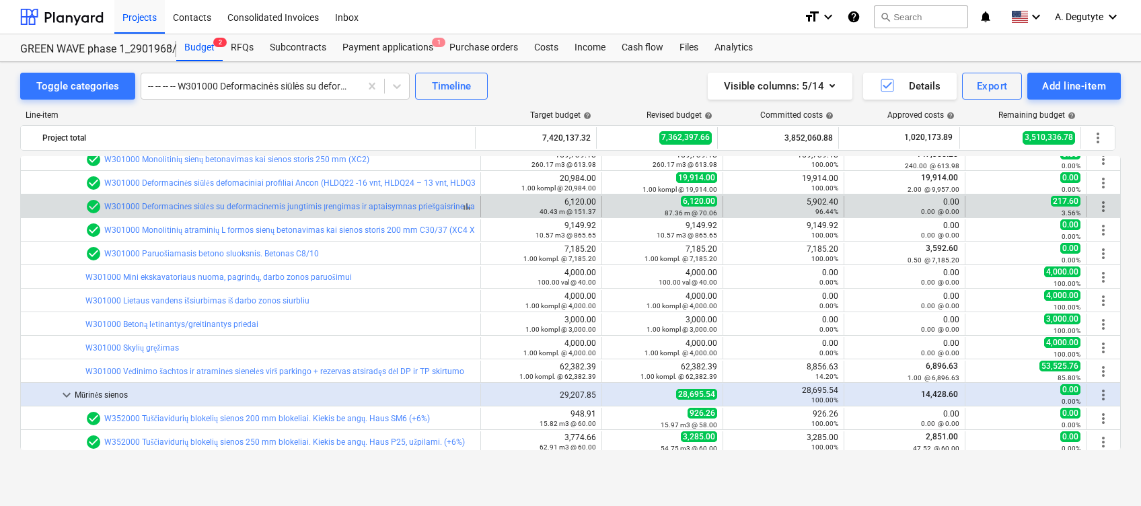
click at [429, 200] on div "check_circle W301000 Deformacinės siūlės su deformacinėmis jungtimis įrengimas …" at bounding box center [324, 207] width 478 height 16
click at [412, 207] on link "W301000 Deformacinės siūlės su deformacinėmis jungtimis įrengimas ir aptaisymna…" at bounding box center [334, 206] width 460 height 9
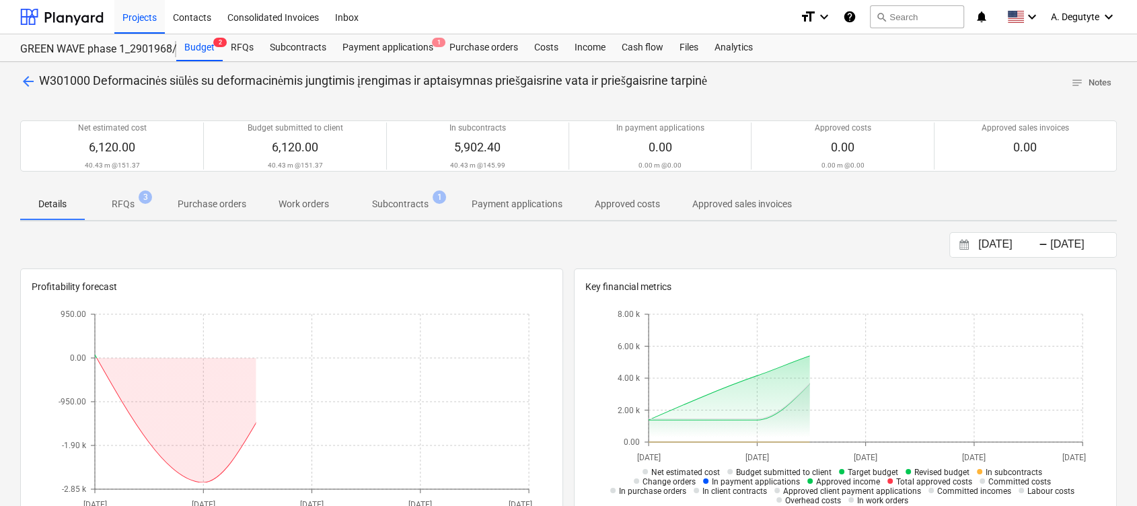
click at [414, 203] on p "Subcontracts" at bounding box center [400, 204] width 57 height 14
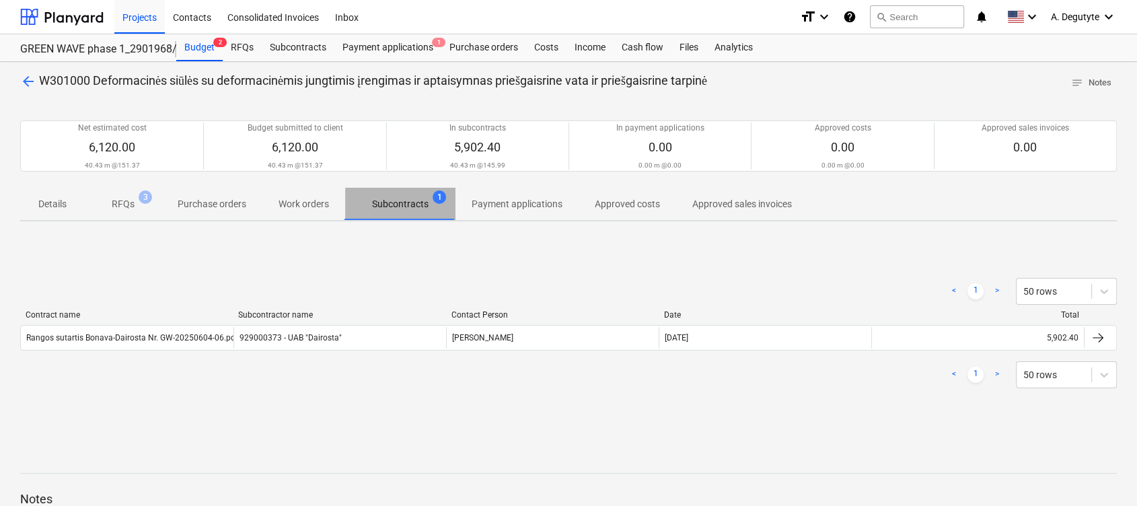
drag, startPoint x: 394, startPoint y: 207, endPoint x: 386, endPoint y: 231, distance: 25.5
click at [396, 207] on p "Subcontracts" at bounding box center [400, 204] width 57 height 14
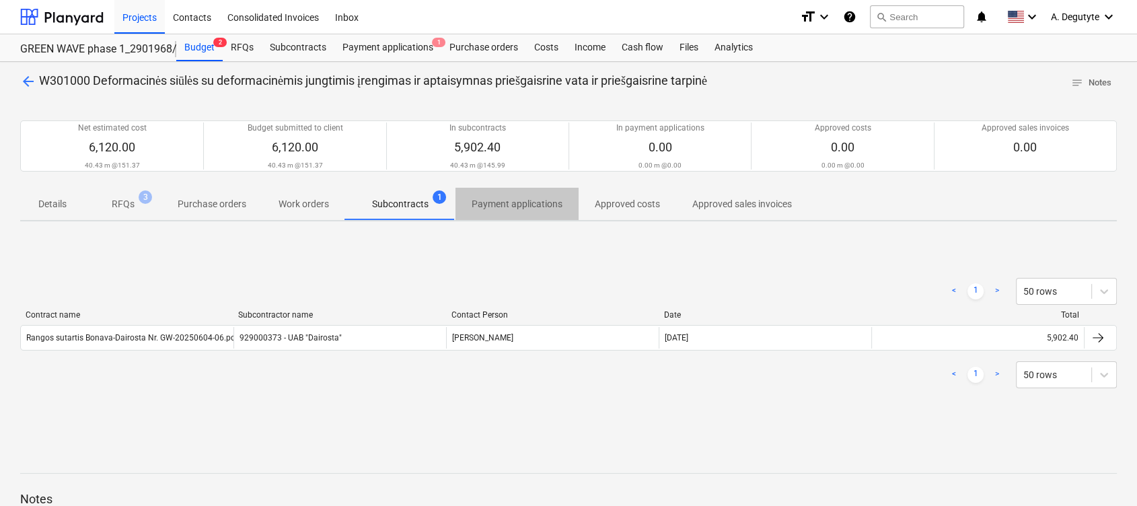
click at [544, 197] on p "Payment applications" at bounding box center [517, 204] width 91 height 14
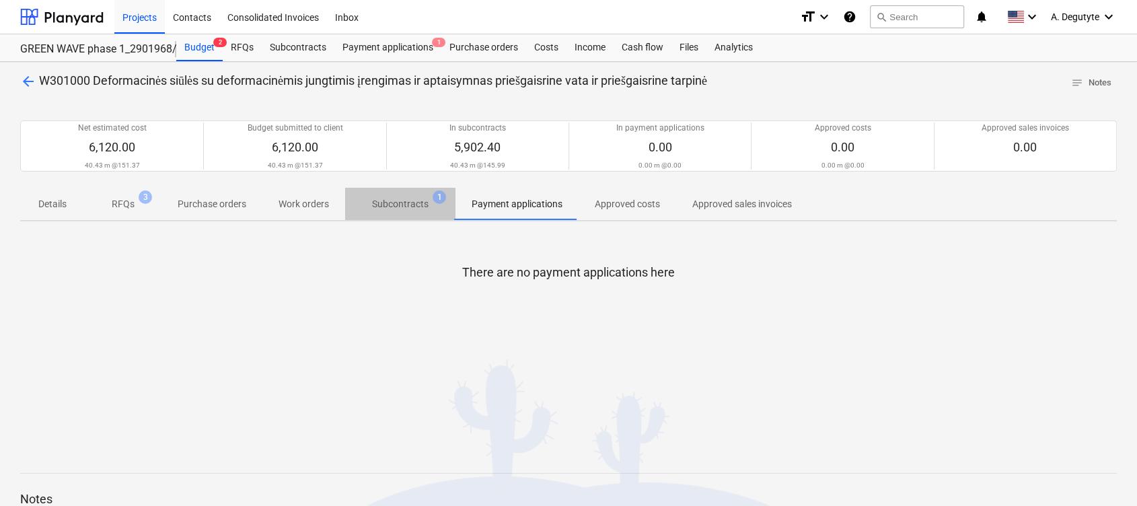
click at [396, 204] on p "Subcontracts" at bounding box center [400, 204] width 57 height 14
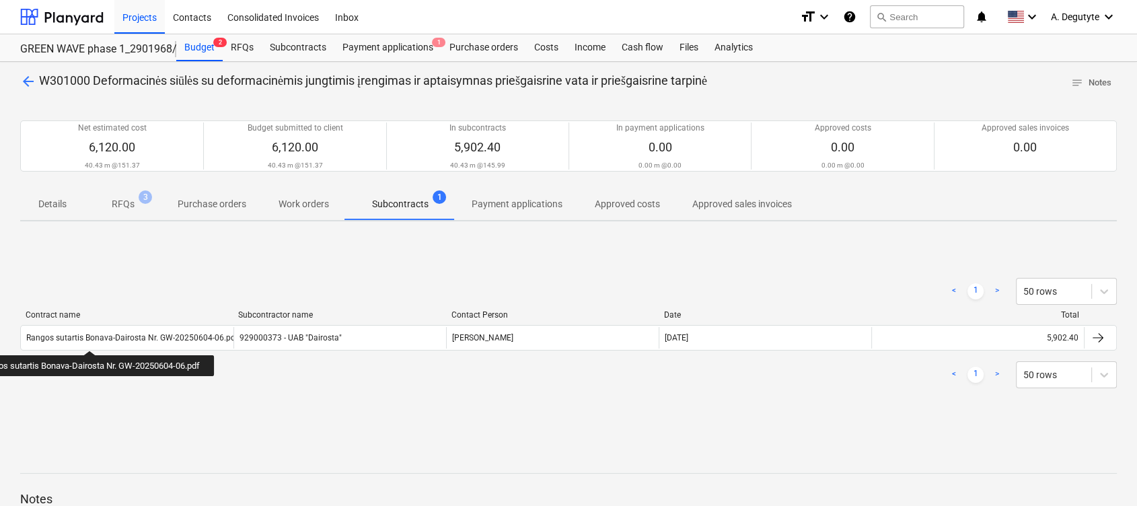
click at [118, 334] on div "Rangos sutartis Bonava-Dairosta Nr. GW-20250604-06.pdf" at bounding box center [132, 337] width 212 height 9
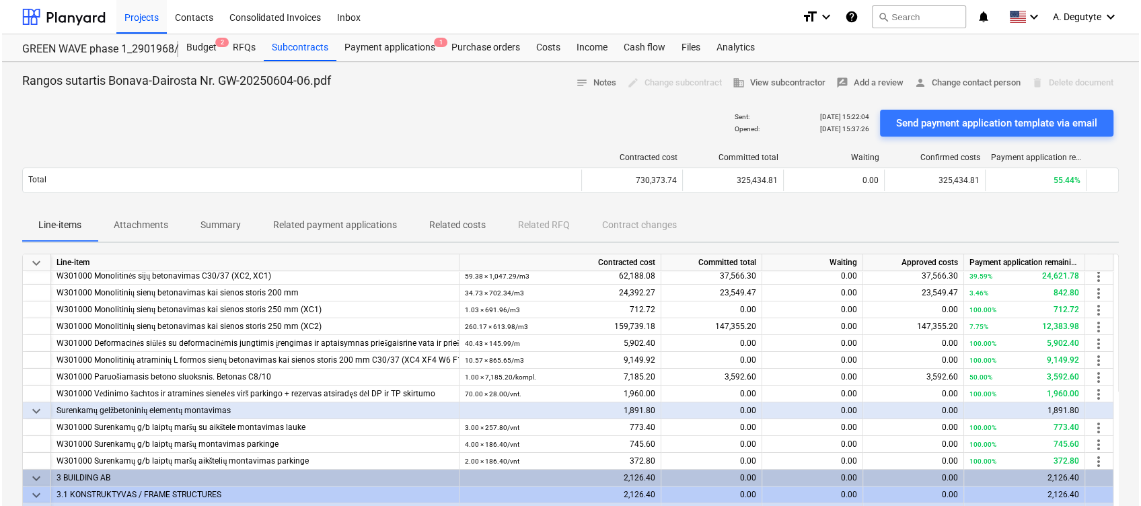
scroll to position [219, 0]
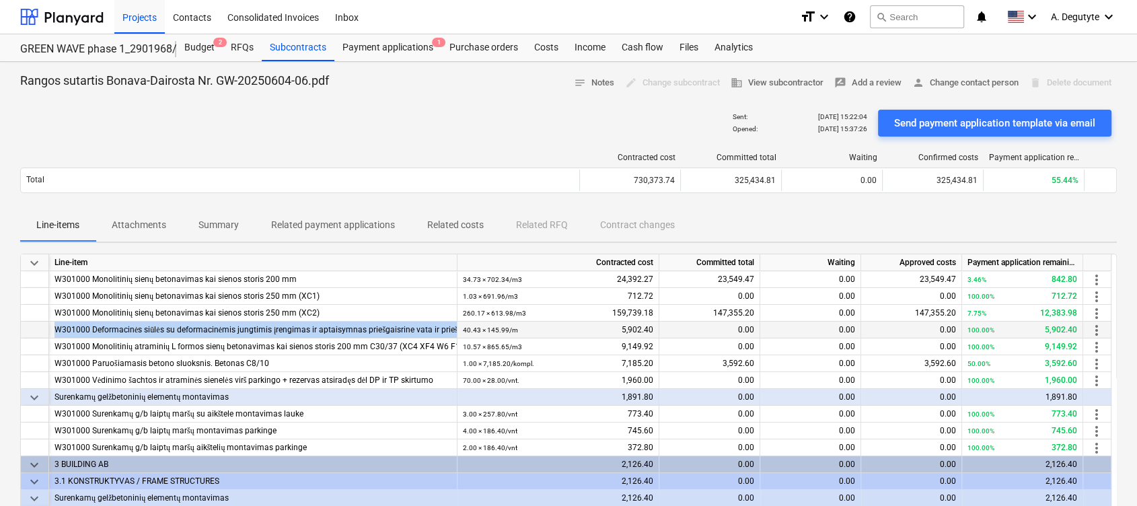
drag, startPoint x: 109, startPoint y: 328, endPoint x: 458, endPoint y: 328, distance: 349.3
click at [0, 0] on div "W301000 Deformacinės siūlės su deformacinėmis jungtimis įrengimas ir aptaisymna…" at bounding box center [0, 0] width 0 height 0
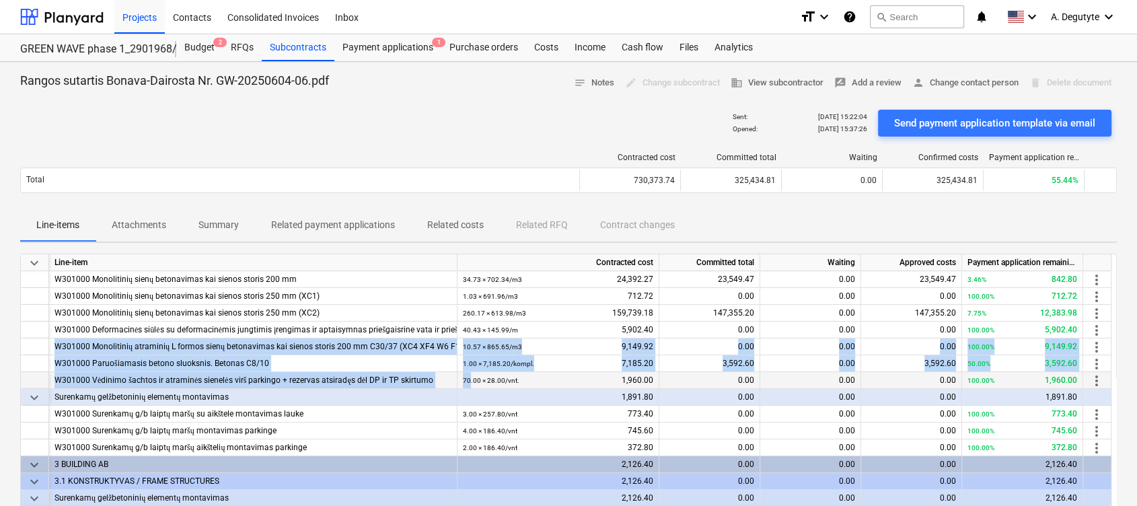
drag, startPoint x: 62, startPoint y: 346, endPoint x: 470, endPoint y: 375, distance: 408.8
click at [470, 375] on div "keyboard_arrow_down Line-item Contracted cost Committed total Waiting Approved …" at bounding box center [568, 405] width 1097 height 303
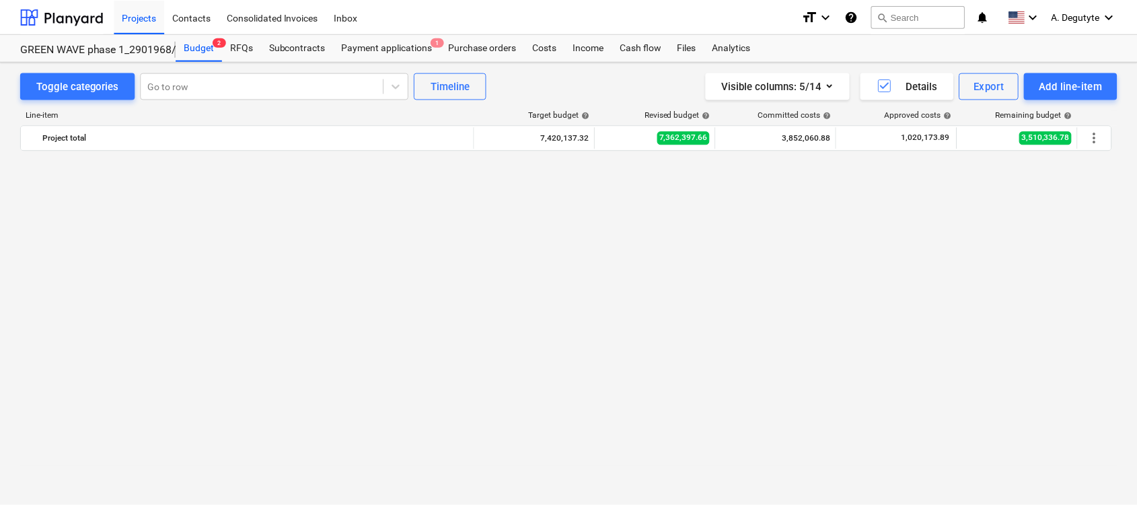
scroll to position [2836, 0]
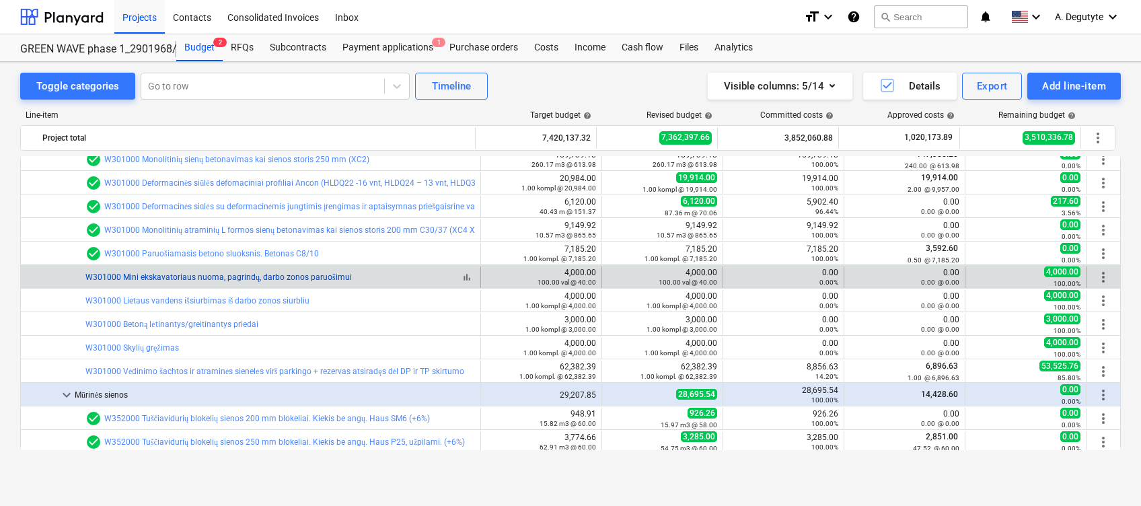
click at [266, 277] on link "W301000 Mini ekskavatoriaus nuoma, pagrindų, darbo zonos paruošimui" at bounding box center [218, 277] width 266 height 9
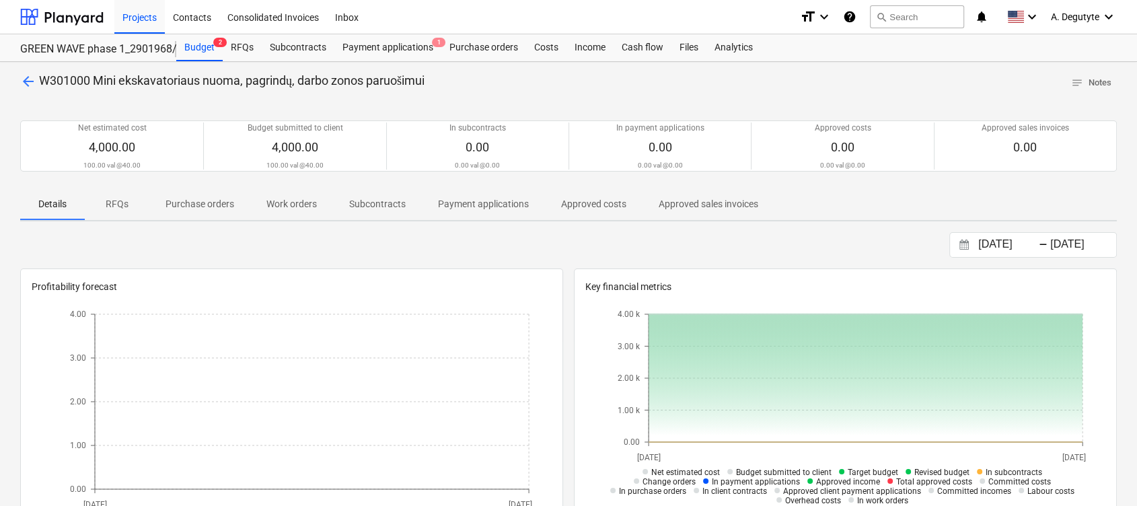
click at [380, 205] on p "Subcontracts" at bounding box center [377, 204] width 57 height 14
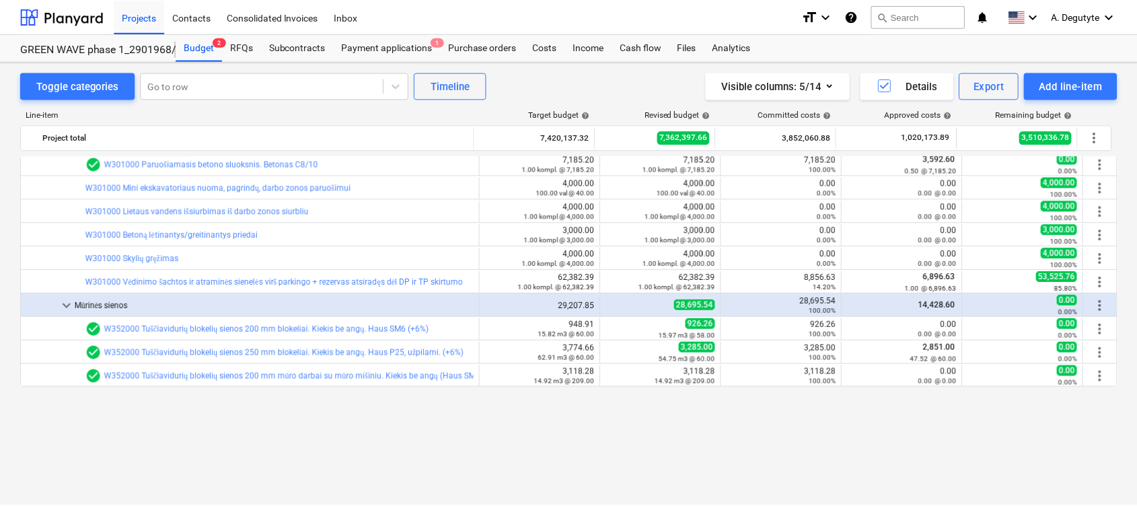
scroll to position [2836, 0]
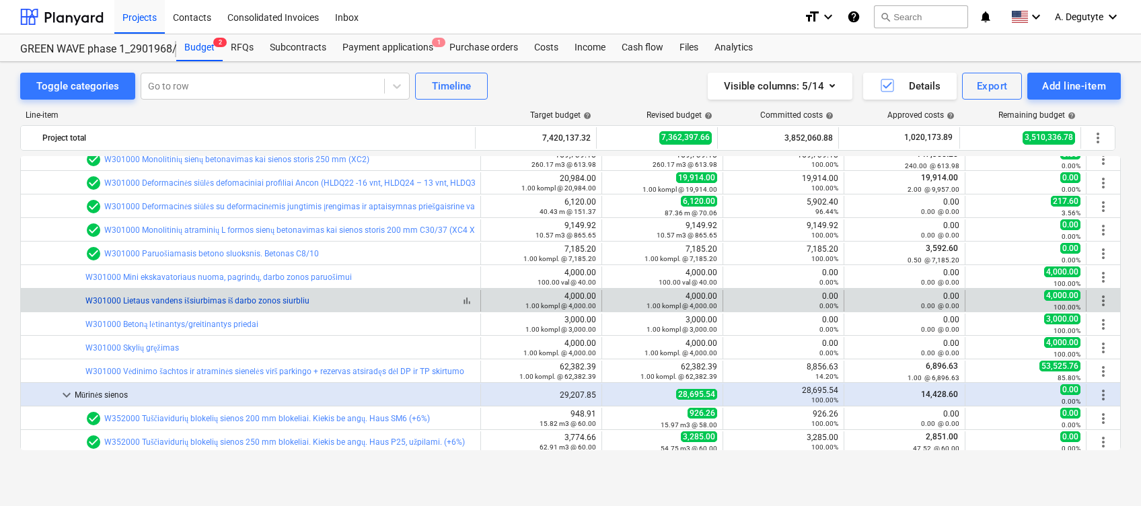
click at [172, 301] on link "W301000 Lietaus vandens išsiurbimas iš darbo zonos siurbliu" at bounding box center [197, 300] width 224 height 9
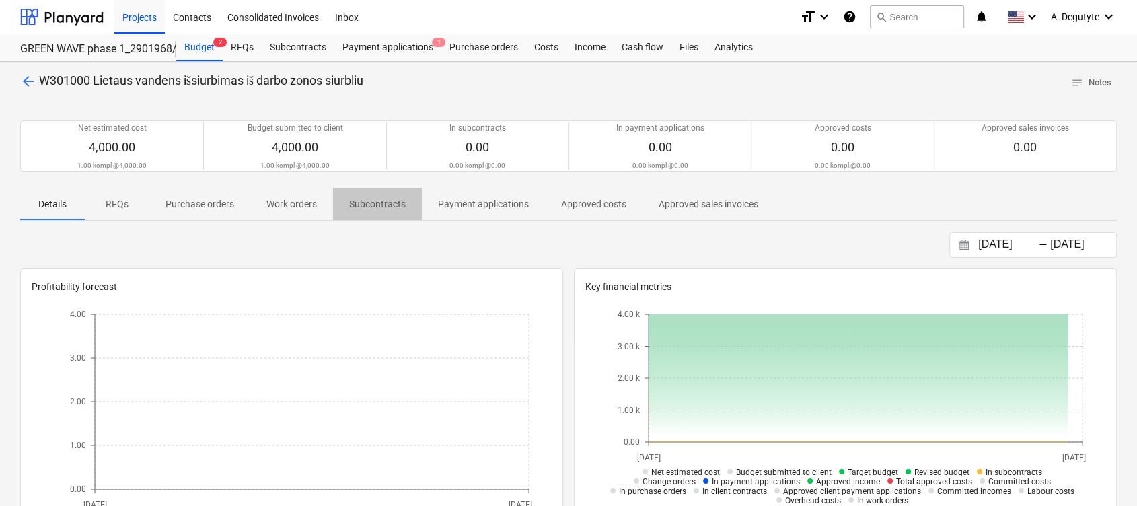
click at [398, 205] on p "Subcontracts" at bounding box center [377, 204] width 57 height 14
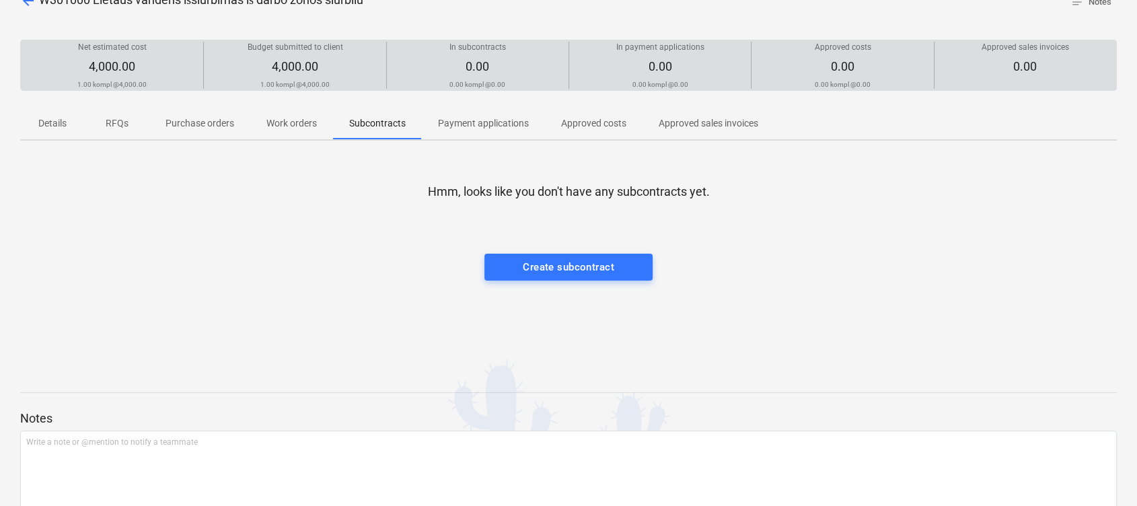
scroll to position [138, 0]
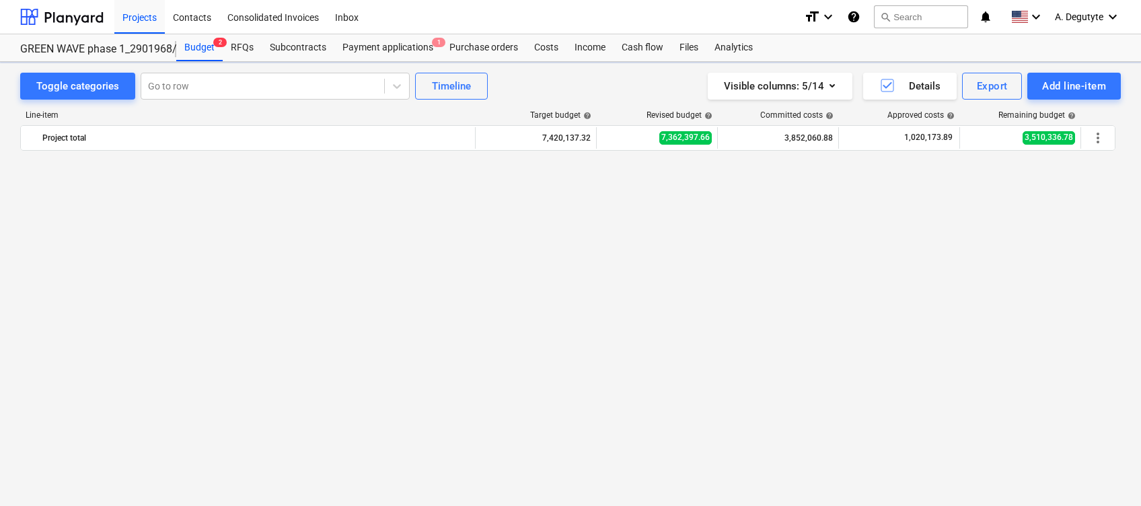
scroll to position [2836, 0]
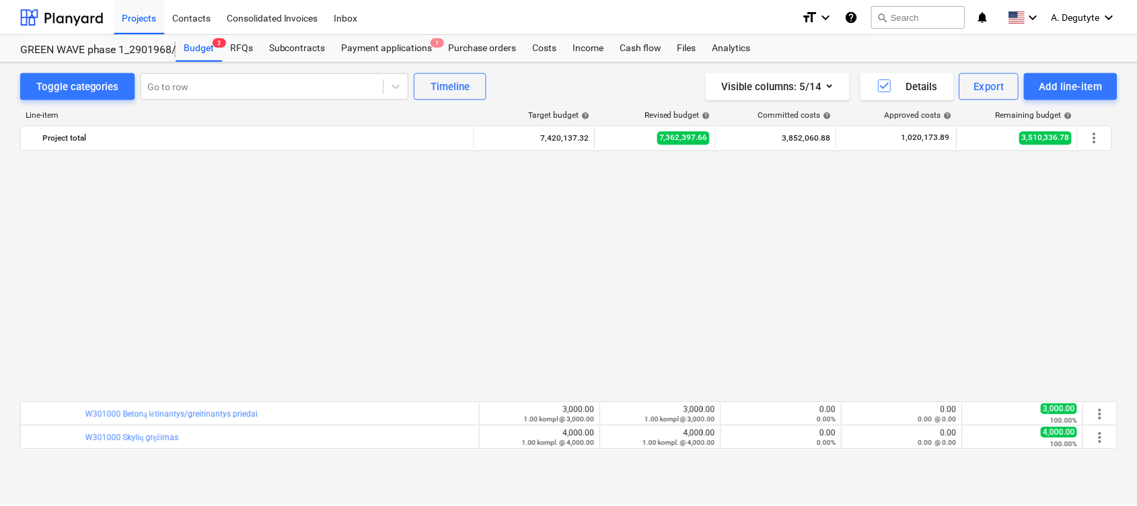
scroll to position [3015, 0]
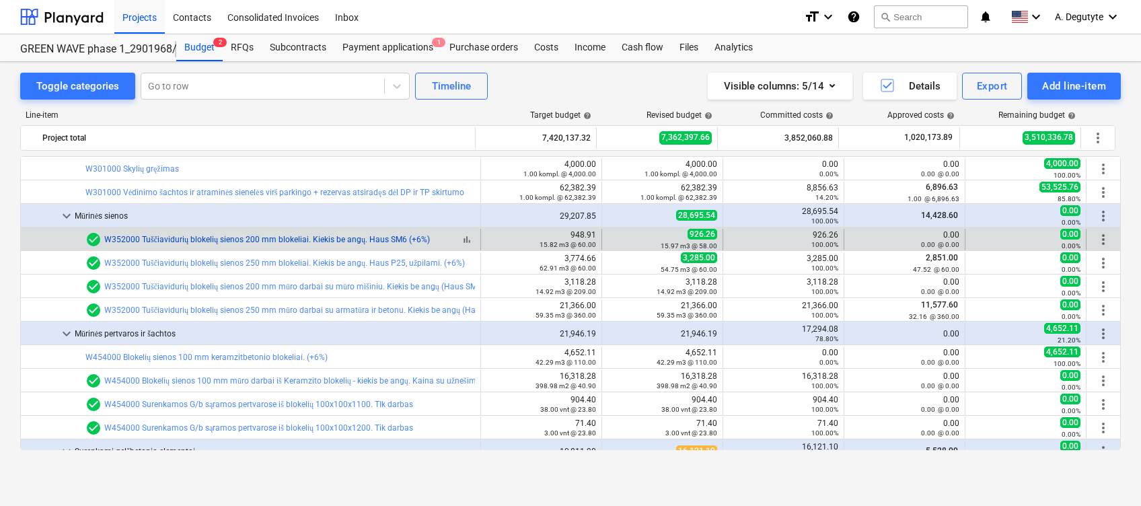
click at [216, 240] on link "W352000 Tuščiavidurių blokelių sienos 200 mm blokeliai. Kiekis be angų. Haus SM…" at bounding box center [267, 239] width 326 height 9
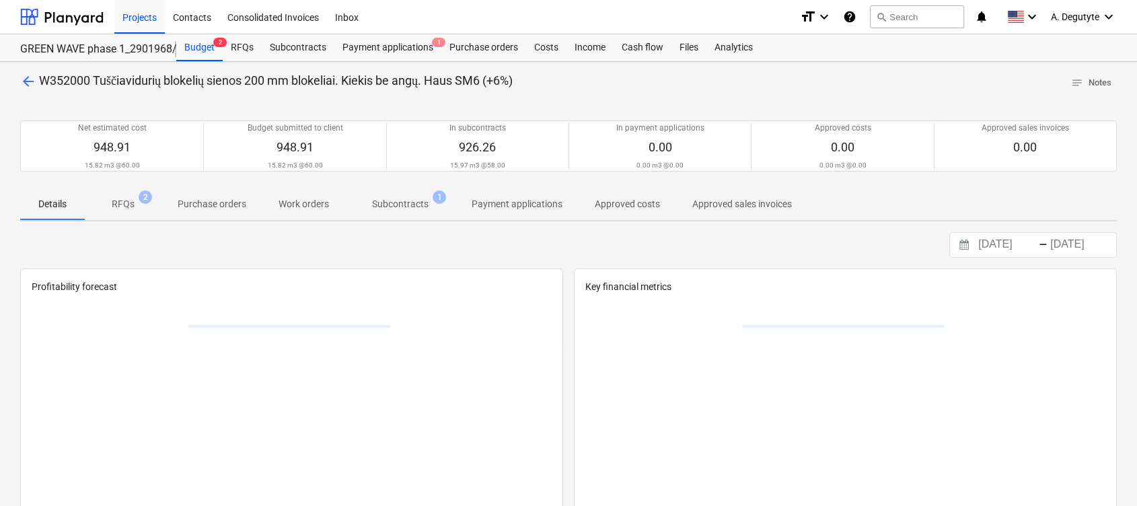
click at [380, 205] on p "Subcontracts" at bounding box center [400, 204] width 57 height 14
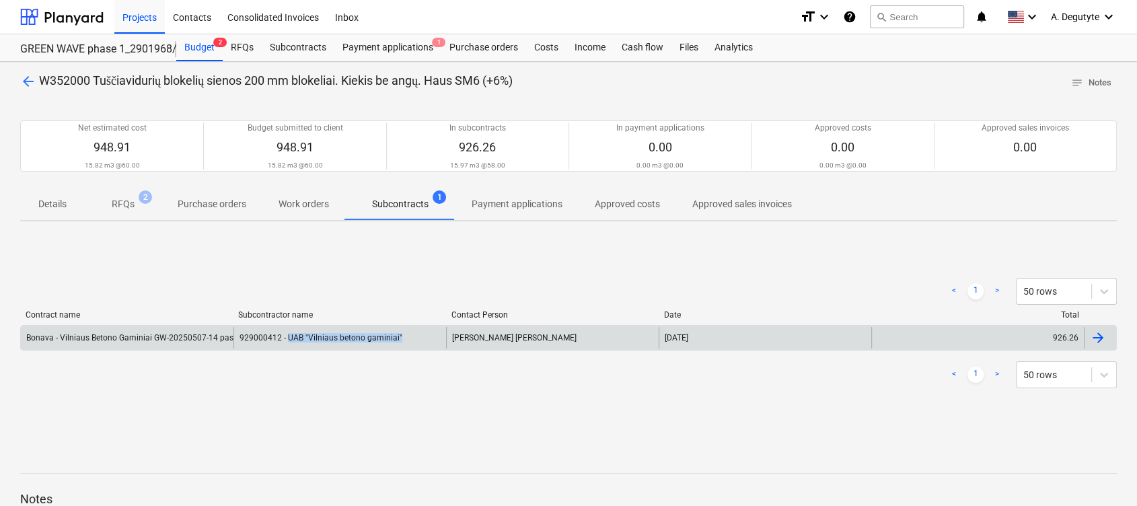
copy div "UAB "Vilniaus betono gaminiai""
drag, startPoint x: 415, startPoint y: 335, endPoint x: 285, endPoint y: 340, distance: 130.0
click at [285, 340] on div "929000412 - UAB "Vilniaus betono gaminiai"" at bounding box center [340, 338] width 213 height 22
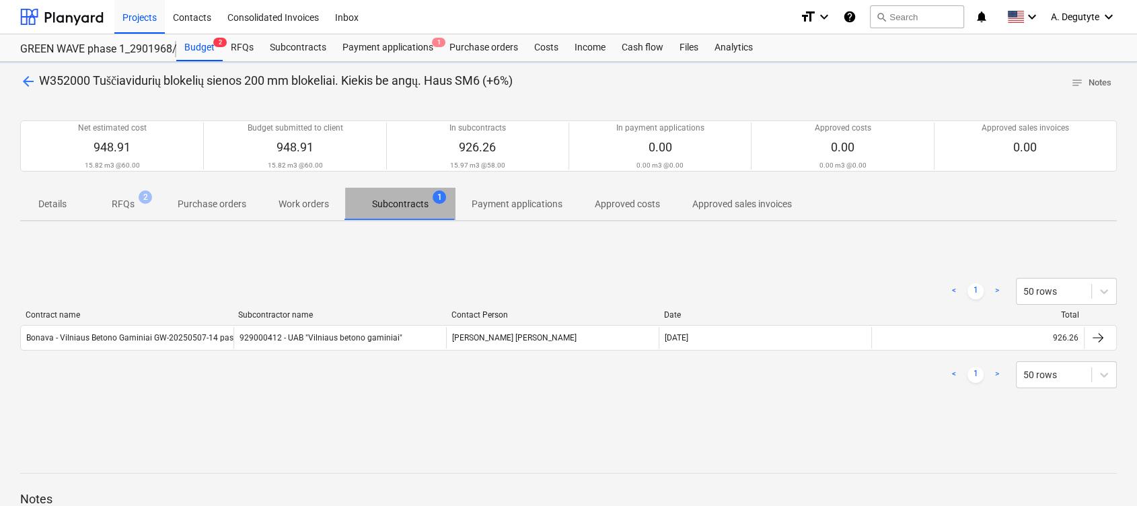
click at [417, 188] on button "Subcontracts 1" at bounding box center [400, 204] width 110 height 32
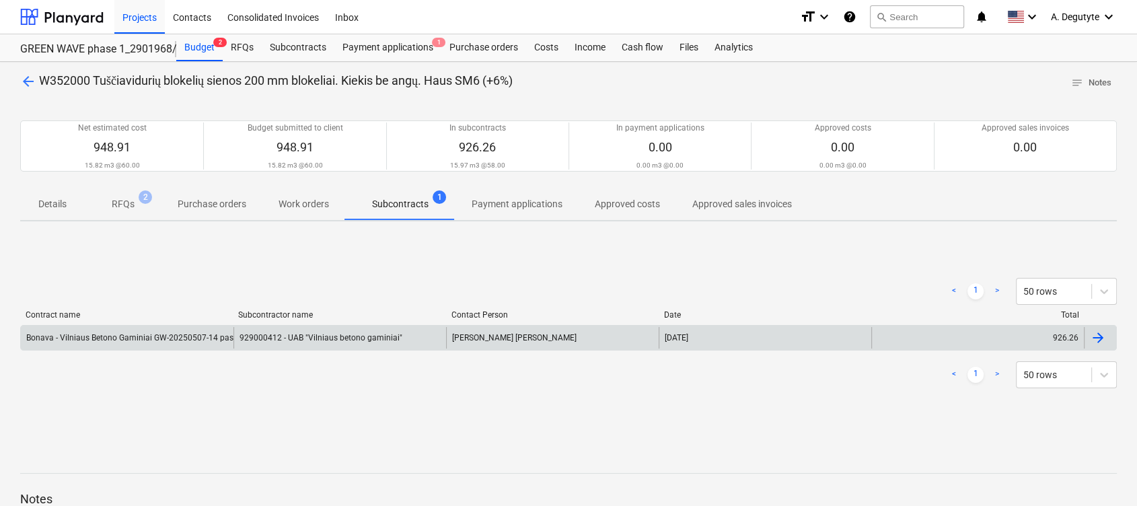
click at [172, 327] on div "Bonava - Vilniaus Betono Gaminiai GW-20250507-14 pasirašyta.pdf" at bounding box center [127, 338] width 213 height 22
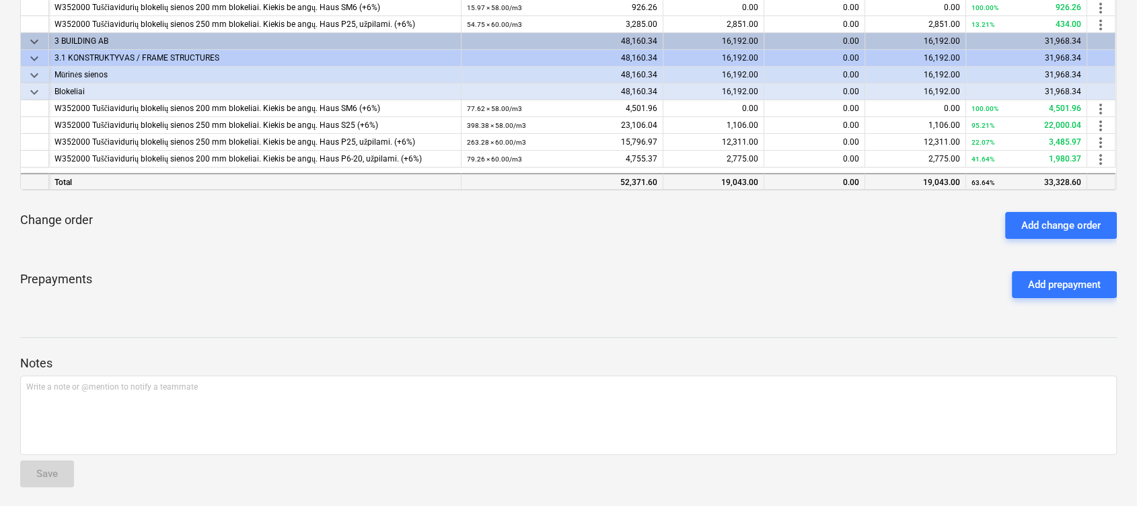
scroll to position [341, 0]
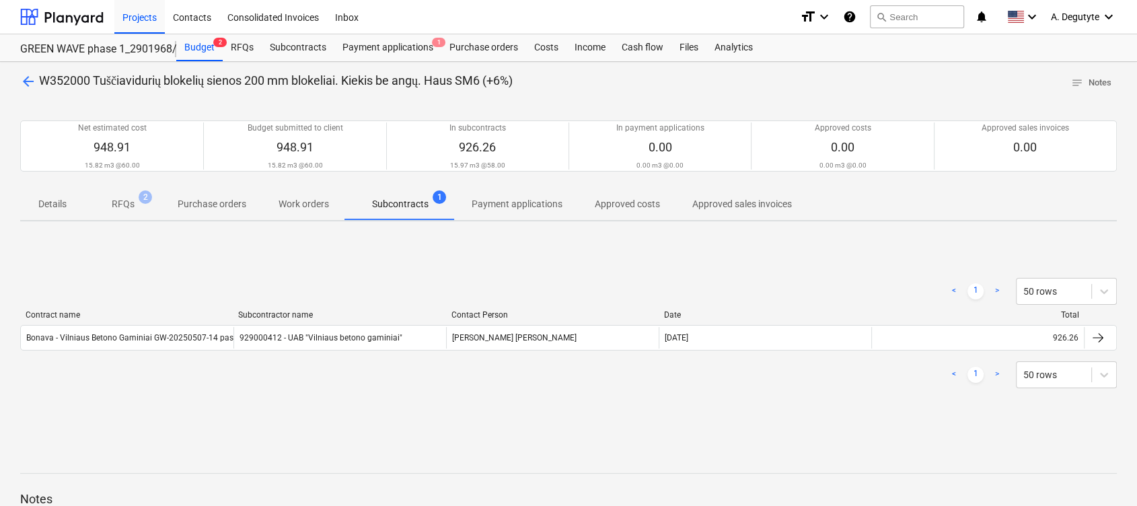
click at [26, 78] on span "arrow_back" at bounding box center [28, 81] width 16 height 16
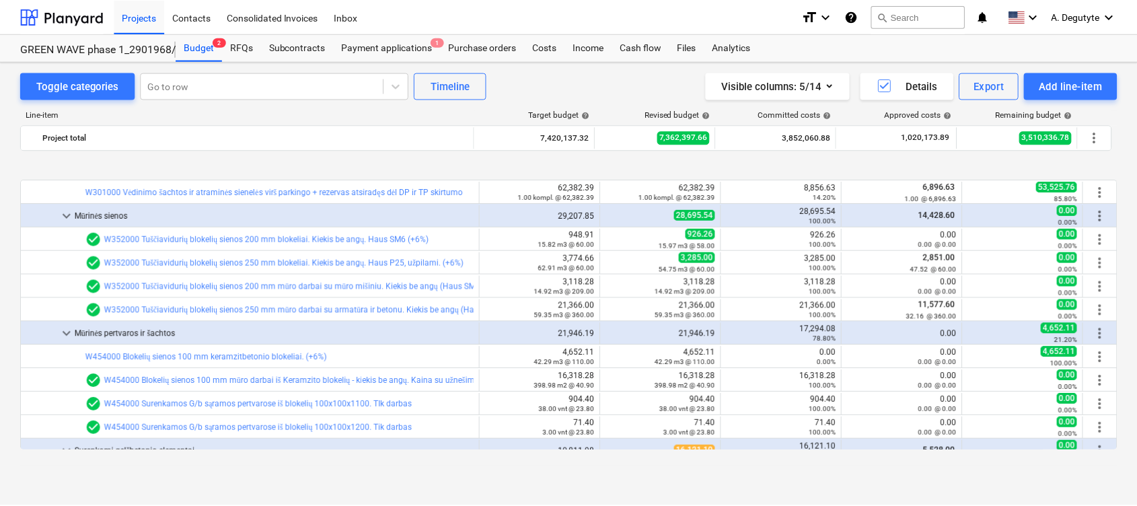
scroll to position [3105, 0]
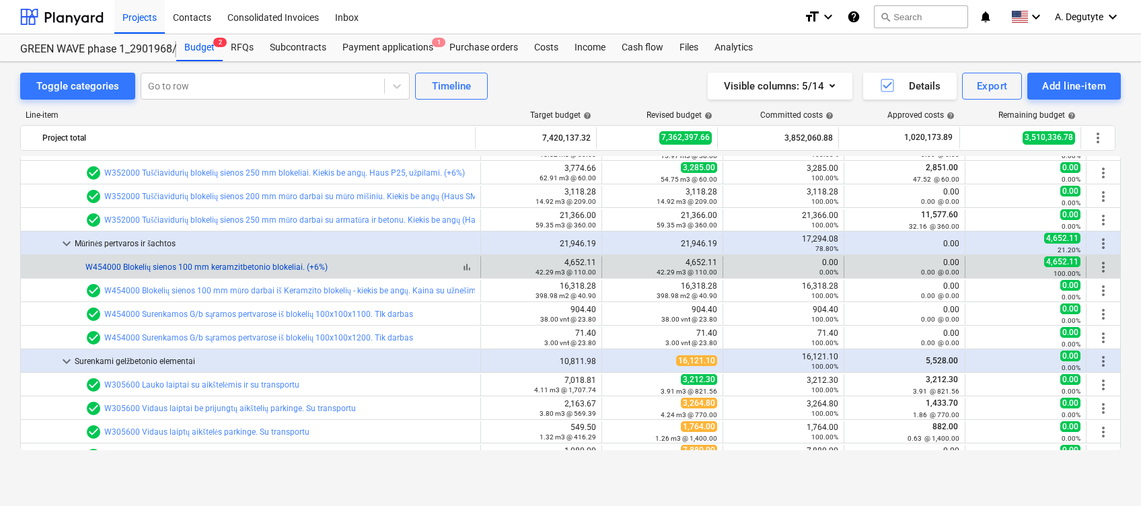
click at [217, 269] on link "W454000 Blokelių sienos 100 mm keramzitbetonio blokeliai. (+6%)" at bounding box center [206, 266] width 242 height 9
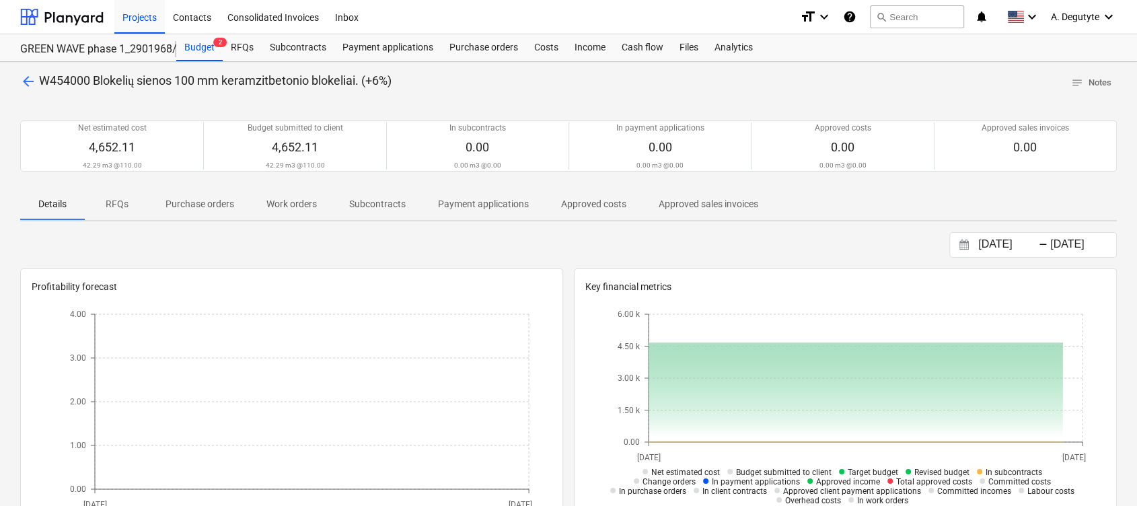
click at [394, 202] on p "Subcontracts" at bounding box center [377, 204] width 57 height 14
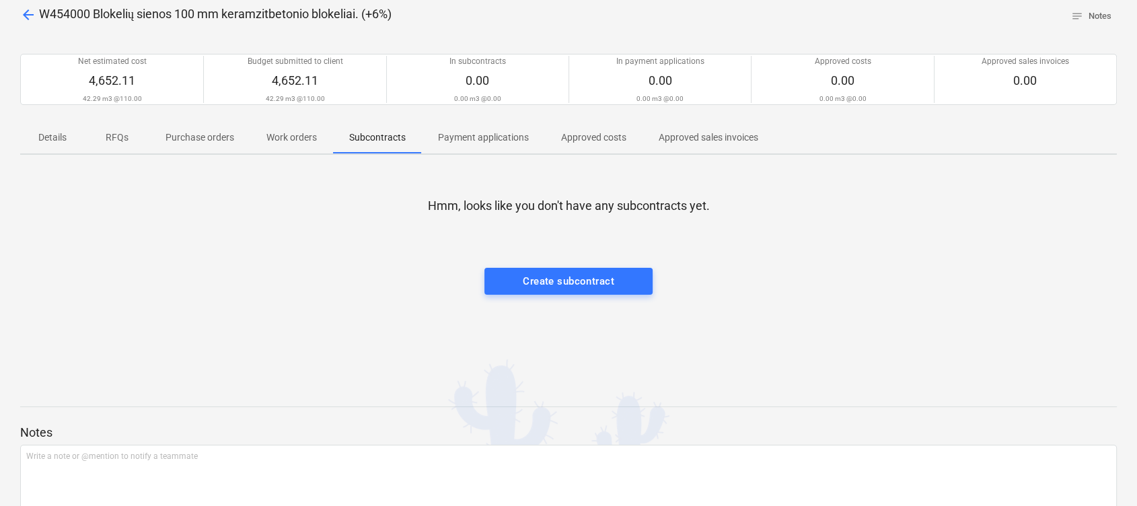
scroll to position [138, 0]
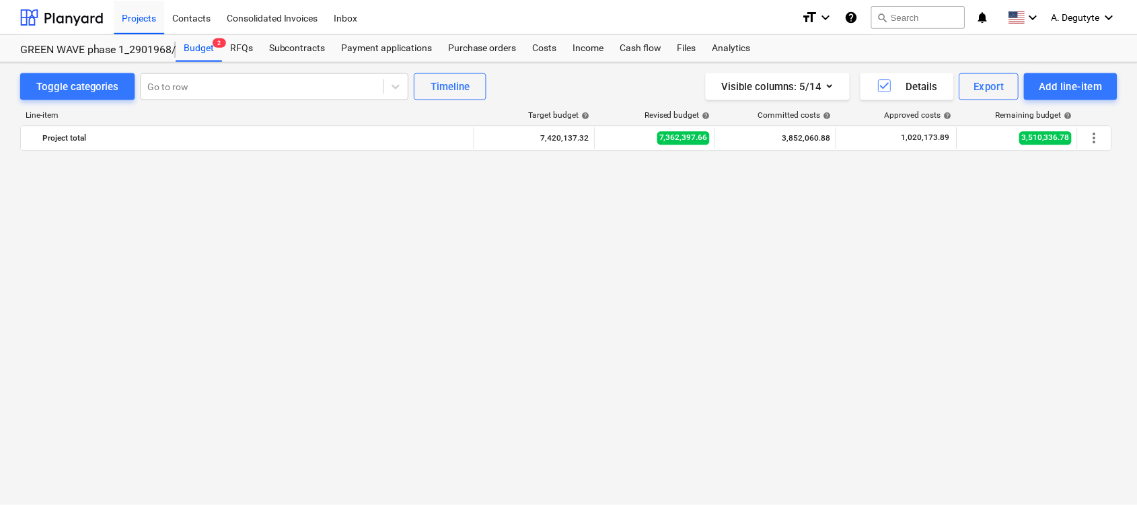
scroll to position [3105, 0]
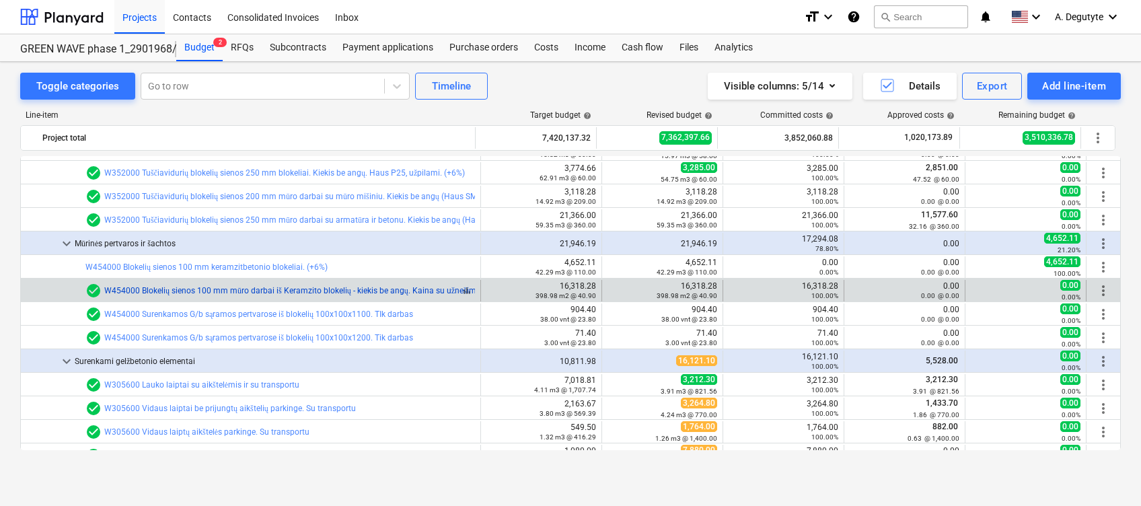
click at [299, 291] on link "W454000 Blokelių sienos 100 mm mūro darbai iš Keramzito blokelių - kiekis be an…" at bounding box center [293, 290] width 379 height 9
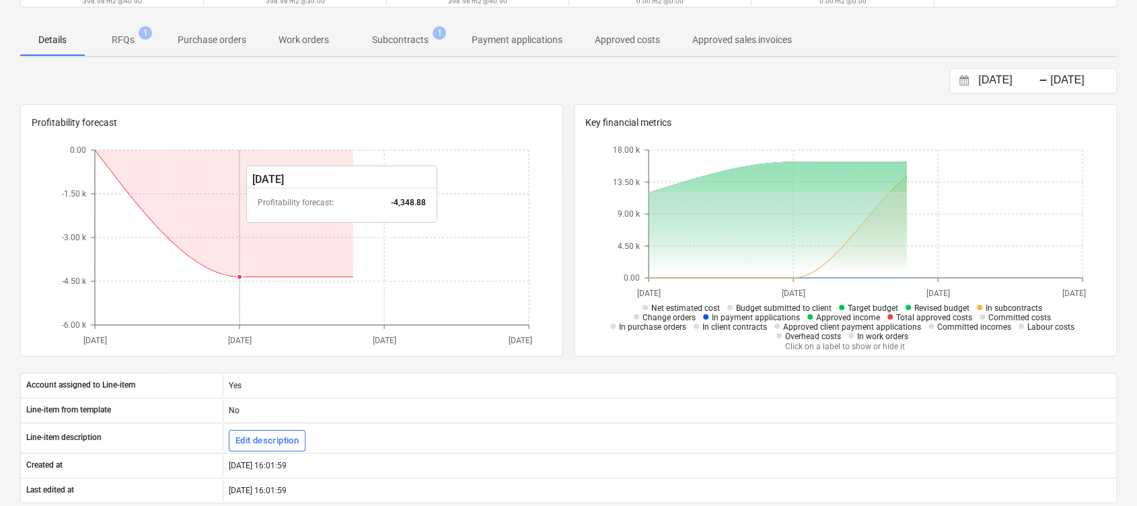
scroll to position [90, 0]
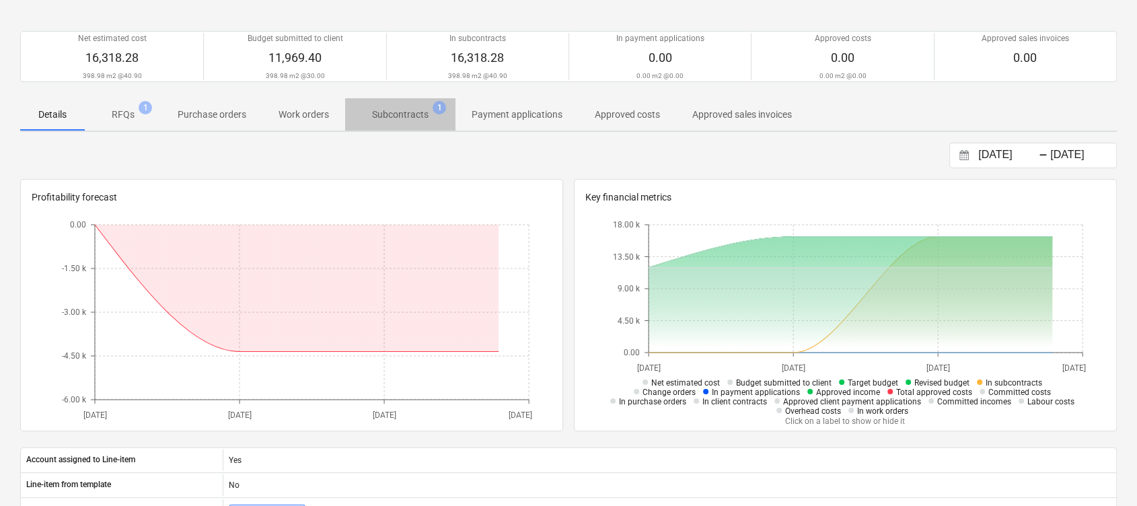
click at [436, 114] on span "Subcontracts 1" at bounding box center [400, 115] width 78 height 14
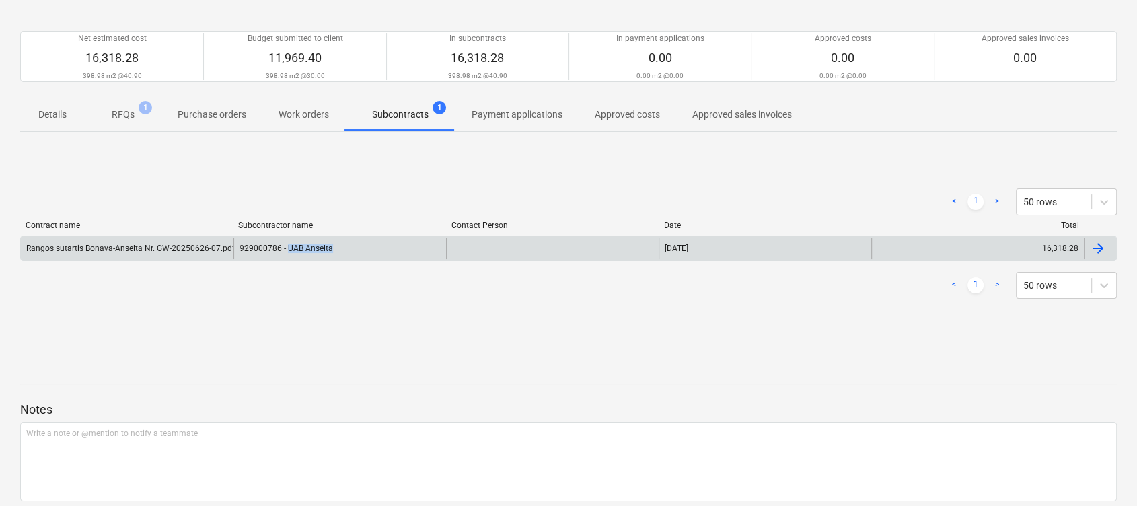
copy div "UAB Anselta"
drag, startPoint x: 380, startPoint y: 253, endPoint x: 1135, endPoint y: 422, distance: 774.4
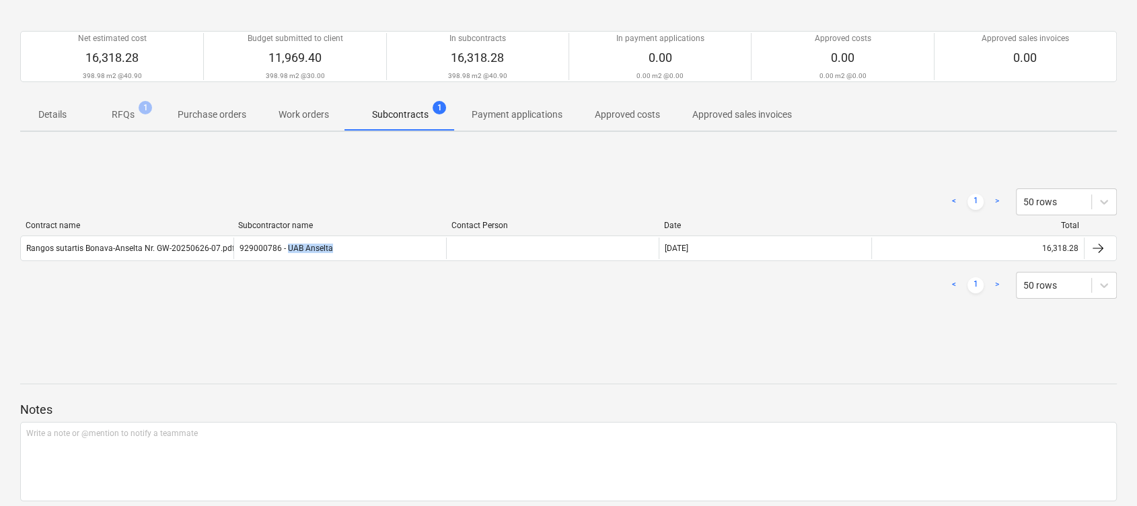
click at [288, 257] on div "929000786 - UAB Anselta" at bounding box center [340, 249] width 213 height 22
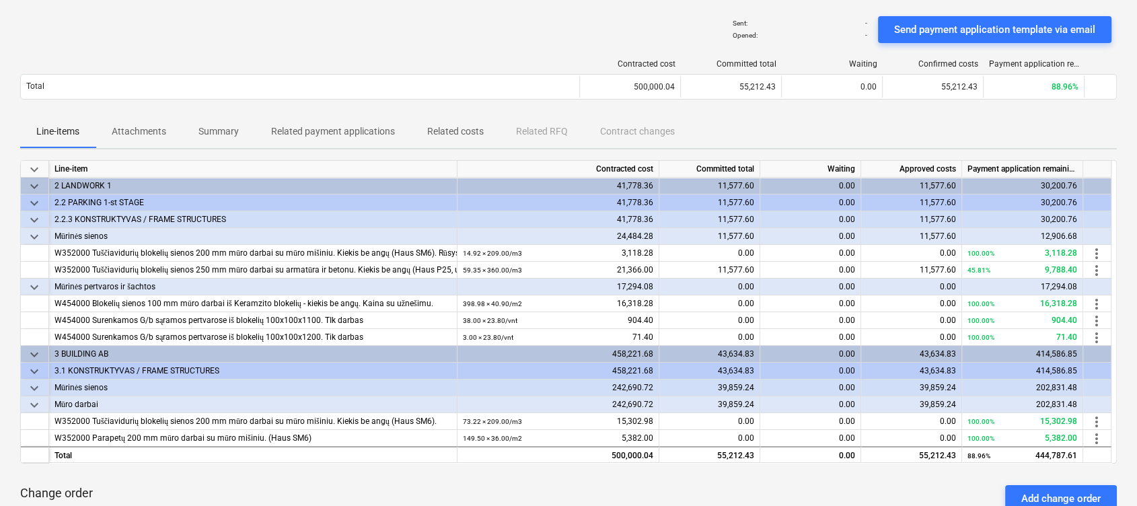
scroll to position [179, 0]
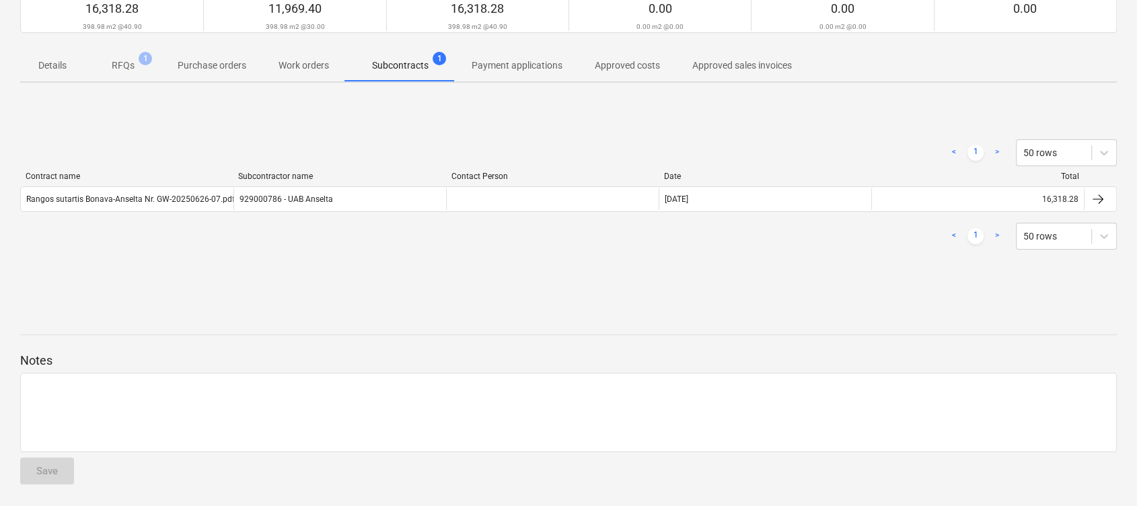
scroll to position [90, 0]
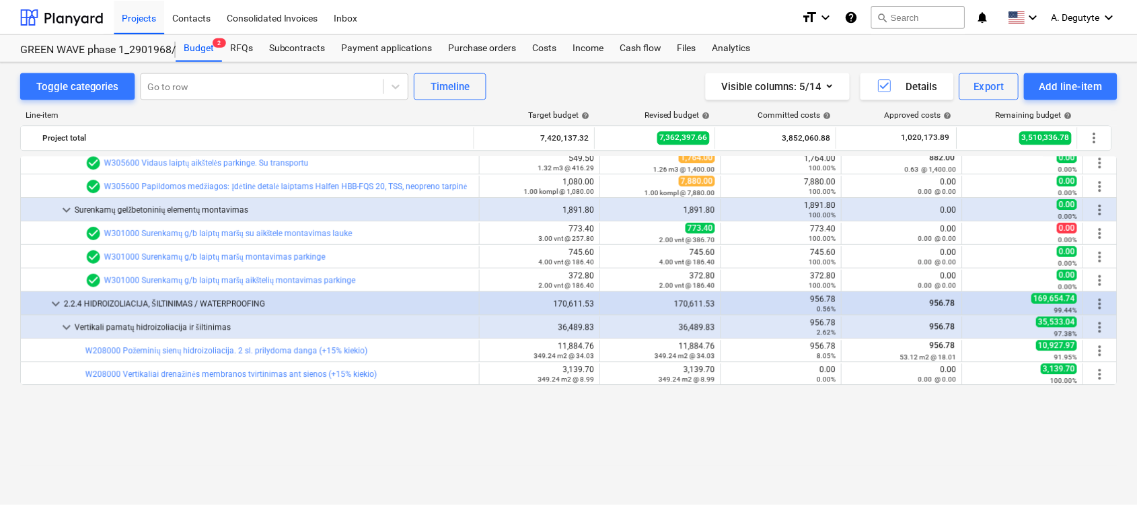
scroll to position [3284, 0]
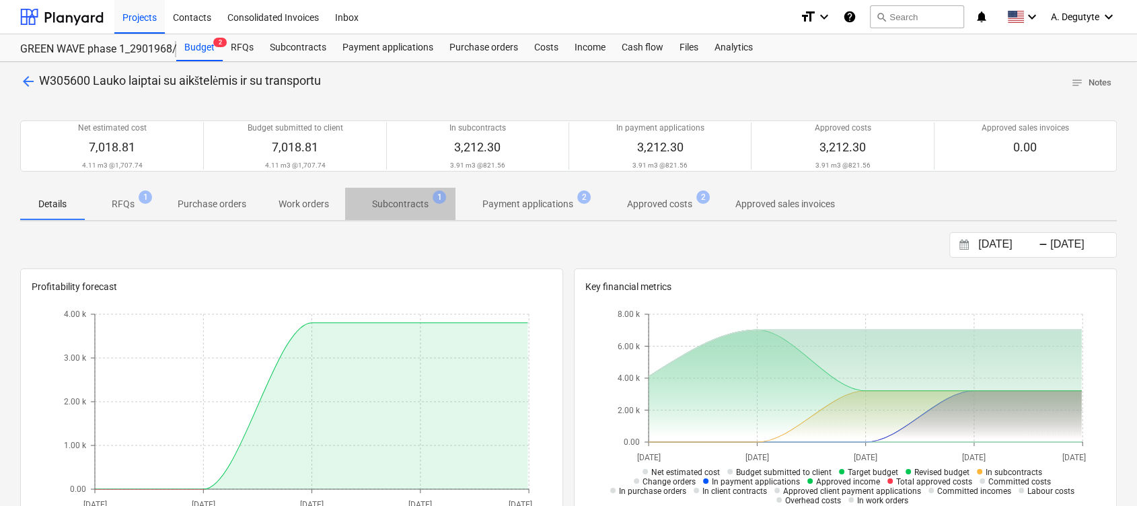
drag, startPoint x: 400, startPoint y: 203, endPoint x: 439, endPoint y: 254, distance: 64.7
click at [401, 209] on p "Subcontracts" at bounding box center [400, 204] width 57 height 14
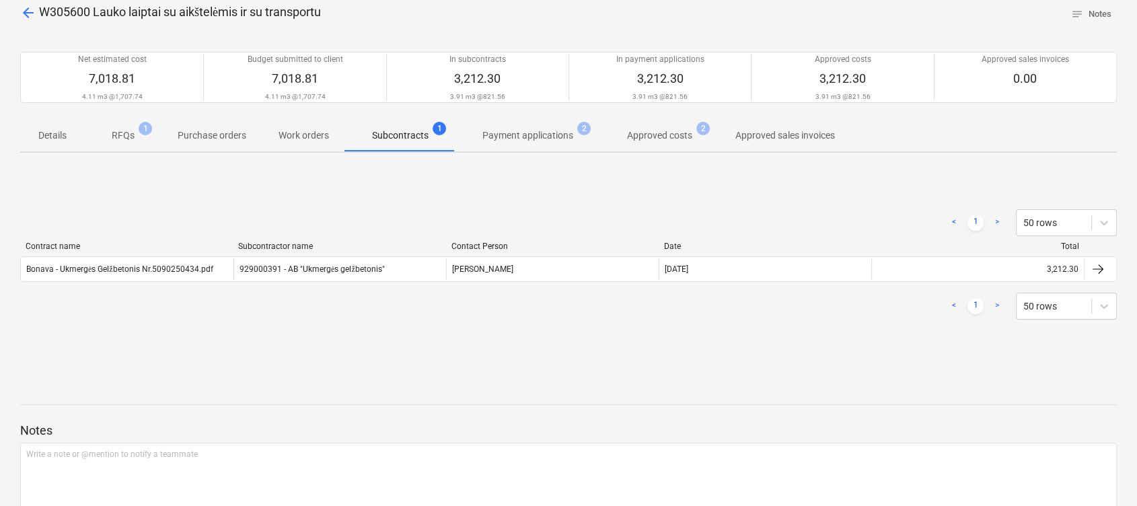
scroll to position [138, 0]
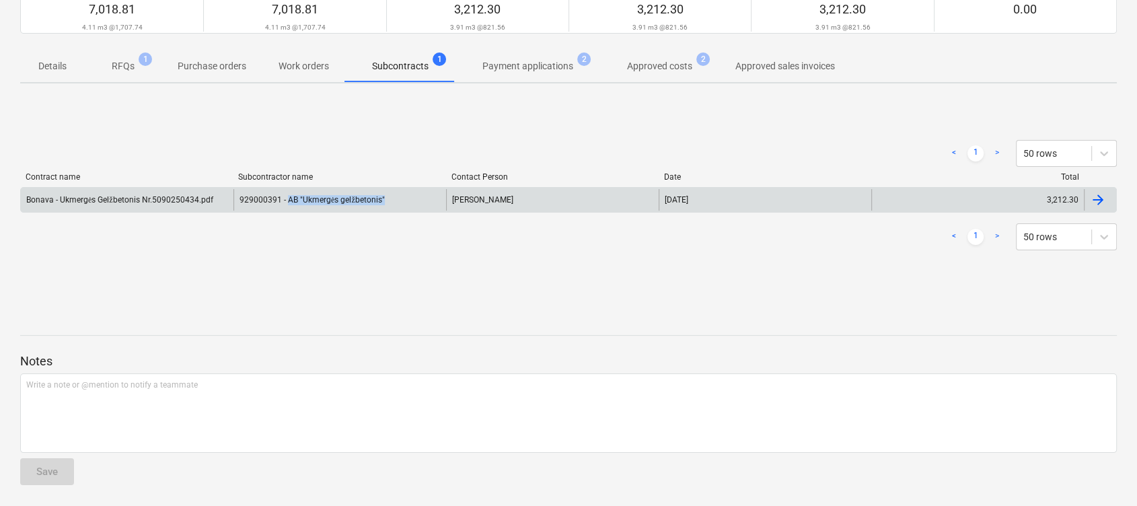
copy div "AB "Ukmergės gelžbetonis""
drag, startPoint x: 403, startPoint y: 192, endPoint x: 285, endPoint y: 203, distance: 118.3
click at [285, 203] on div "929000391 - AB "Ukmergės gelžbetonis"" at bounding box center [340, 200] width 213 height 22
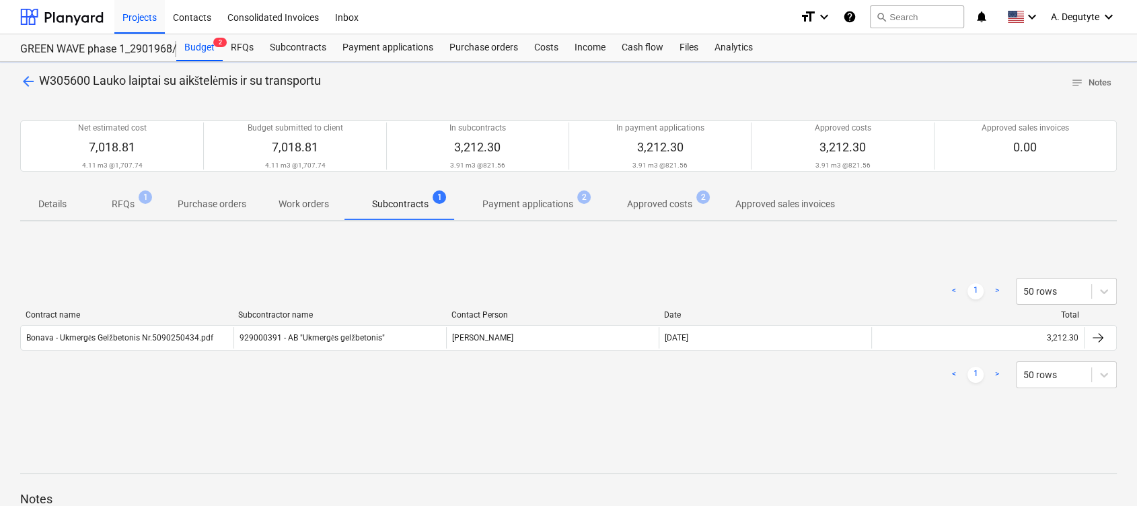
scroll to position [138, 0]
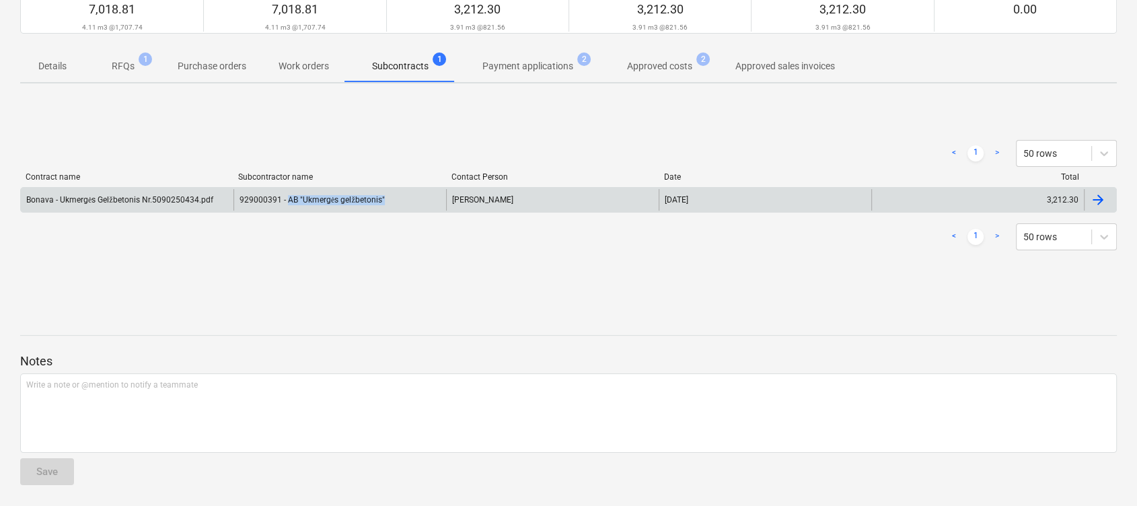
copy div "AB "Ukmergės gelžbetonis""
drag, startPoint x: 409, startPoint y: 199, endPoint x: 289, endPoint y: 207, distance: 120.7
click at [289, 207] on div "929000391 - AB "Ukmergės gelžbetonis"" at bounding box center [340, 200] width 213 height 22
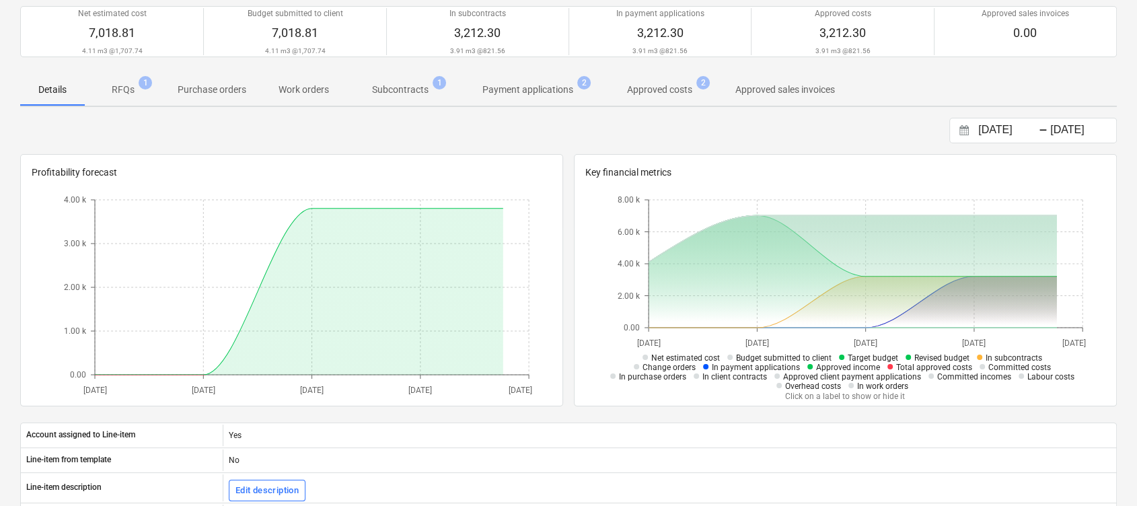
scroll to position [269, 0]
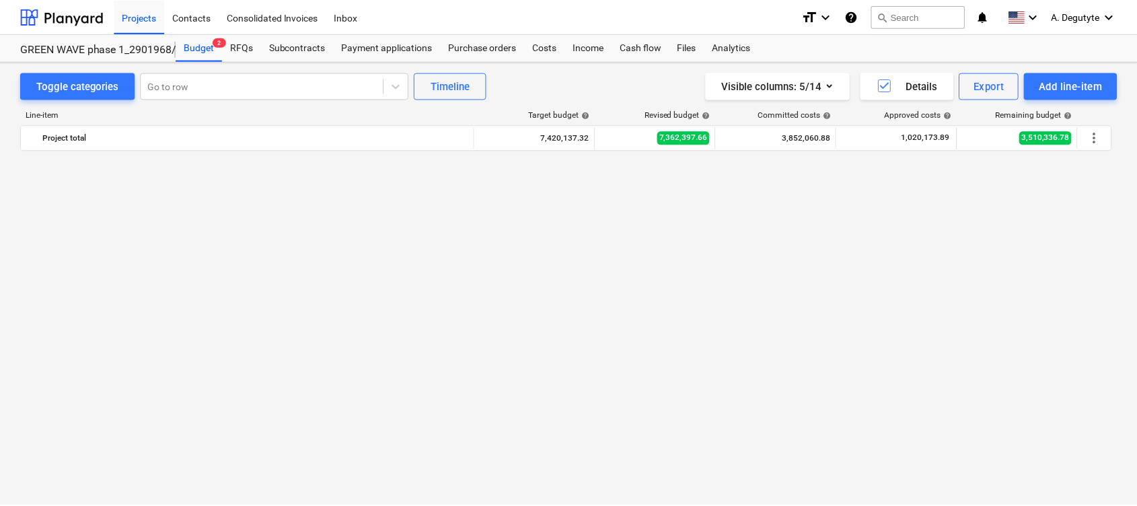
scroll to position [3284, 0]
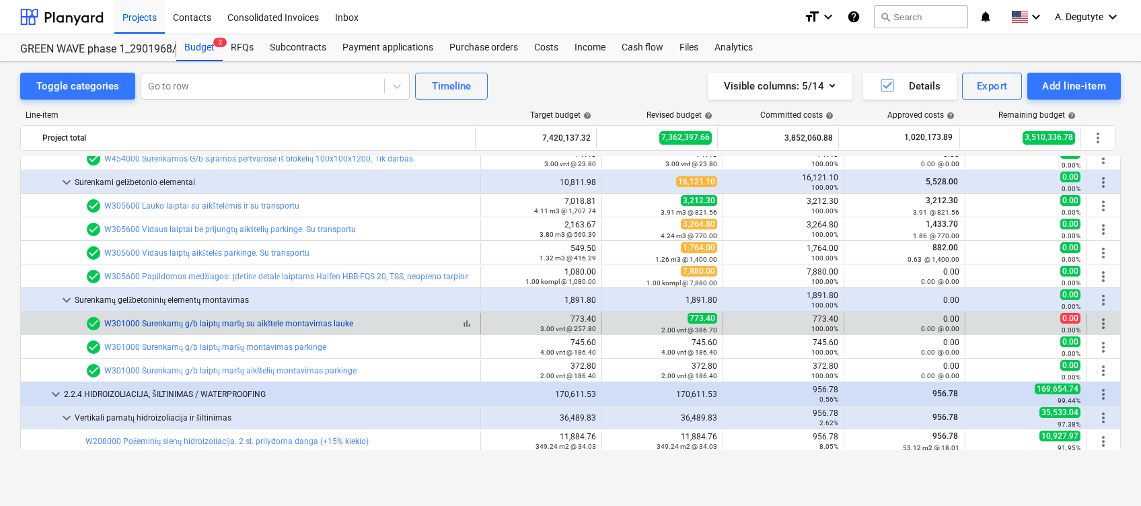
click at [269, 324] on link "W301000 Surenkamų g/b laiptų maršų su aikštele montavimas lauke" at bounding box center [228, 323] width 249 height 9
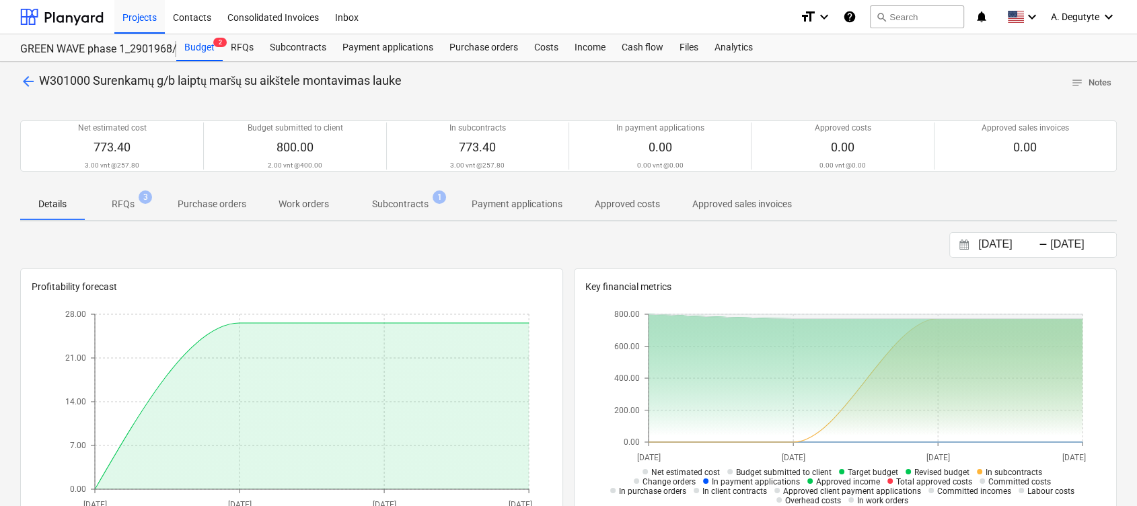
click at [400, 199] on p "Subcontracts" at bounding box center [400, 204] width 57 height 14
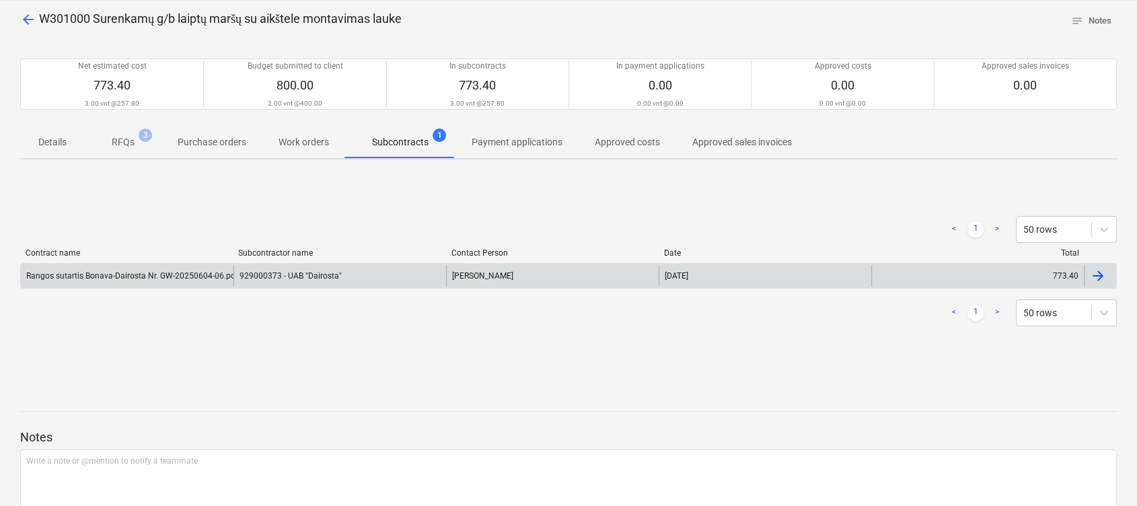
scroll to position [90, 0]
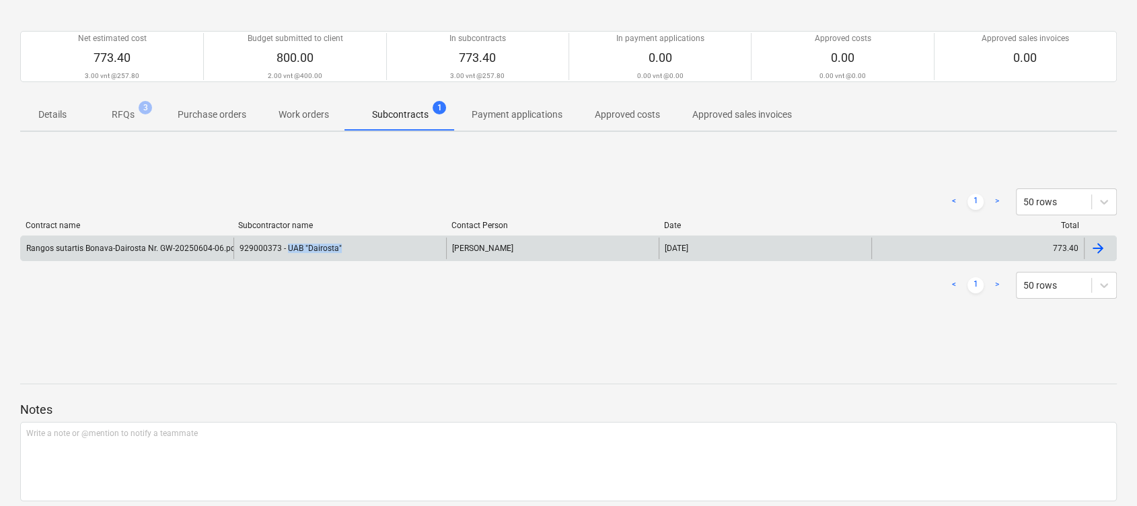
drag, startPoint x: 390, startPoint y: 246, endPoint x: 287, endPoint y: 250, distance: 102.4
click at [287, 250] on div "929000373 - UAB "Dairosta"" at bounding box center [340, 249] width 213 height 22
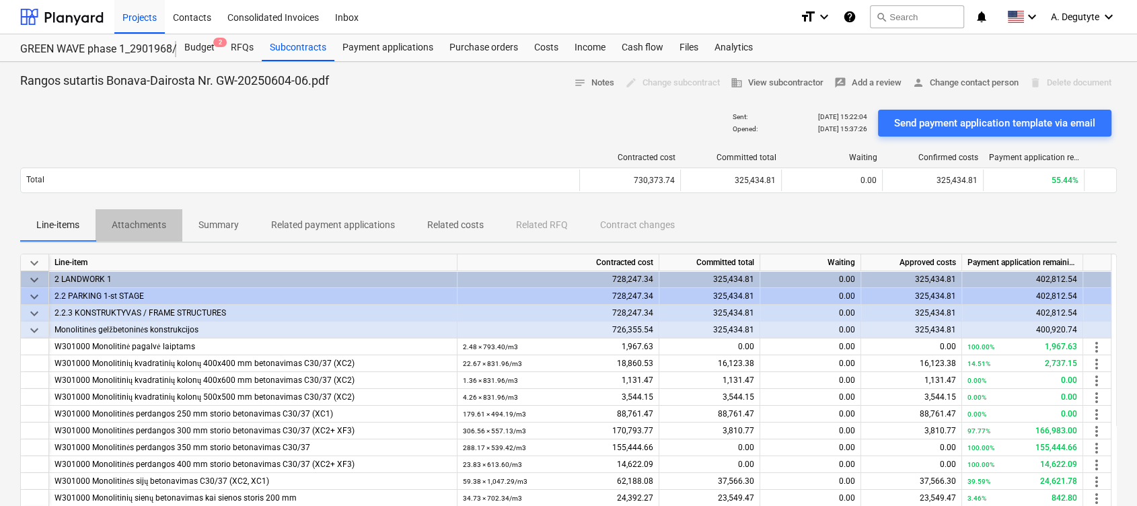
click at [132, 215] on span "Attachments" at bounding box center [139, 225] width 87 height 22
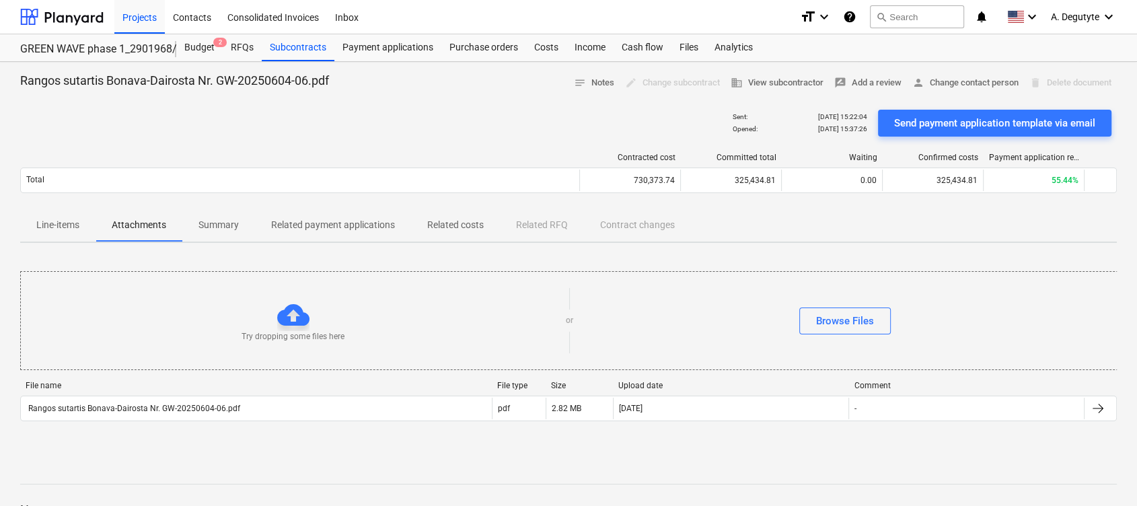
click at [63, 220] on p "Line-items" at bounding box center [57, 225] width 43 height 14
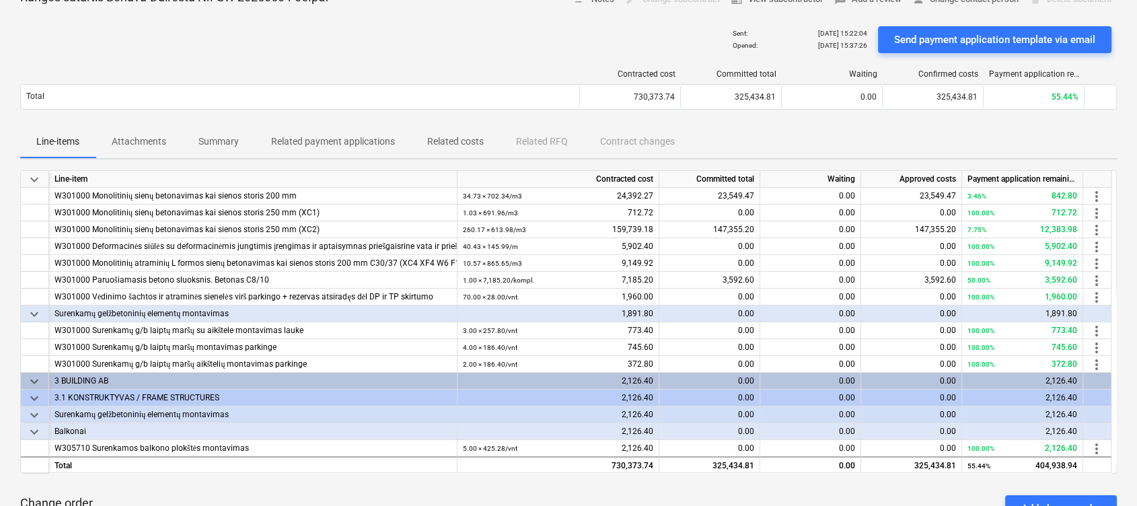
scroll to position [90, 0]
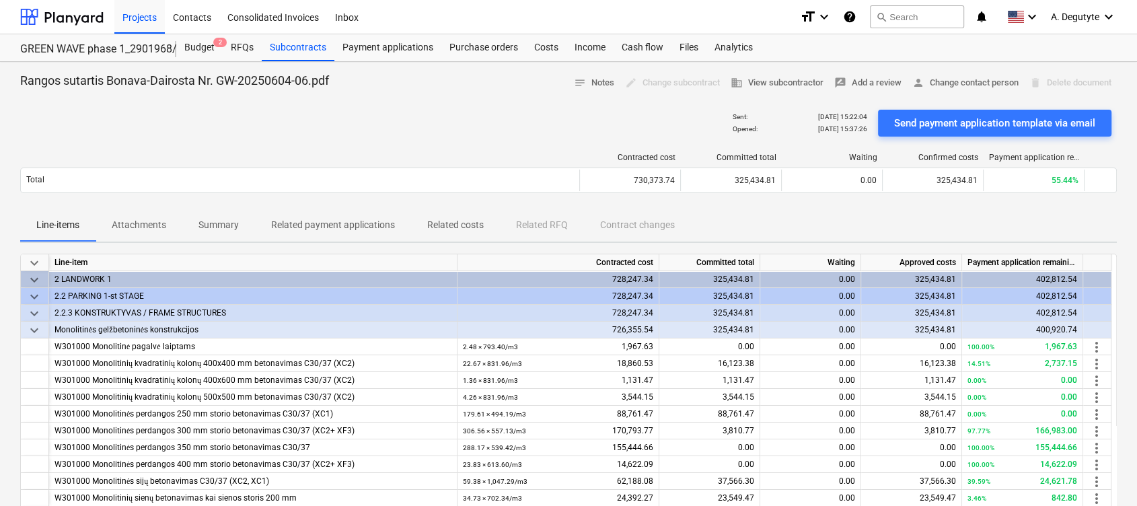
scroll to position [90, 0]
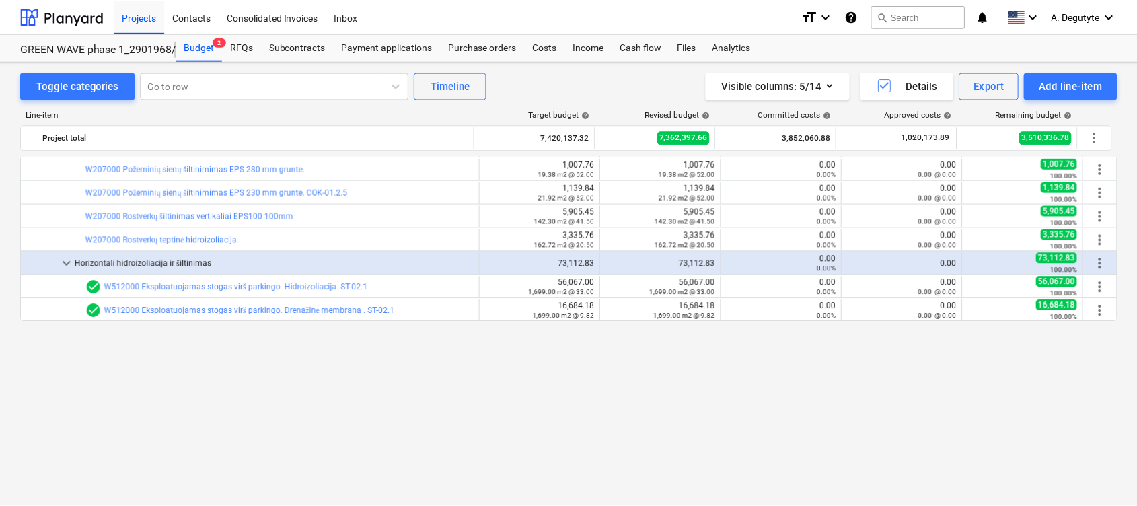
scroll to position [3470, 0]
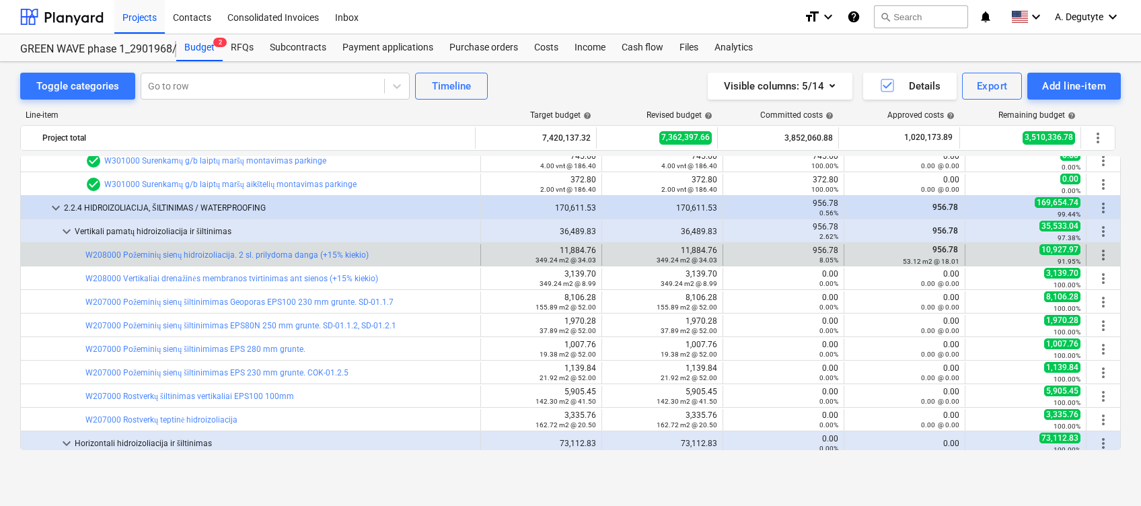
click at [299, 248] on div "bar_chart W208000 Požeminių sienų hidroizoliacija. 2 sl. prilydoma danga (+15% …" at bounding box center [280, 255] width 390 height 22
click at [299, 256] on link "W208000 Požeminių sienų hidroizoliacija. 2 sl. prilydoma danga (+15% kiekio)" at bounding box center [226, 254] width 283 height 9
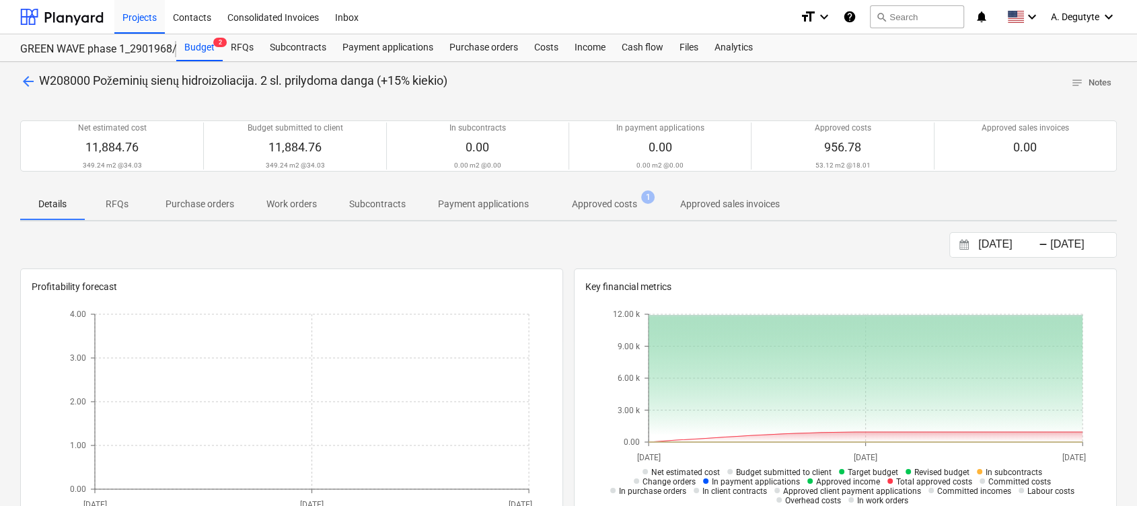
click at [377, 201] on p "Subcontracts" at bounding box center [377, 204] width 57 height 14
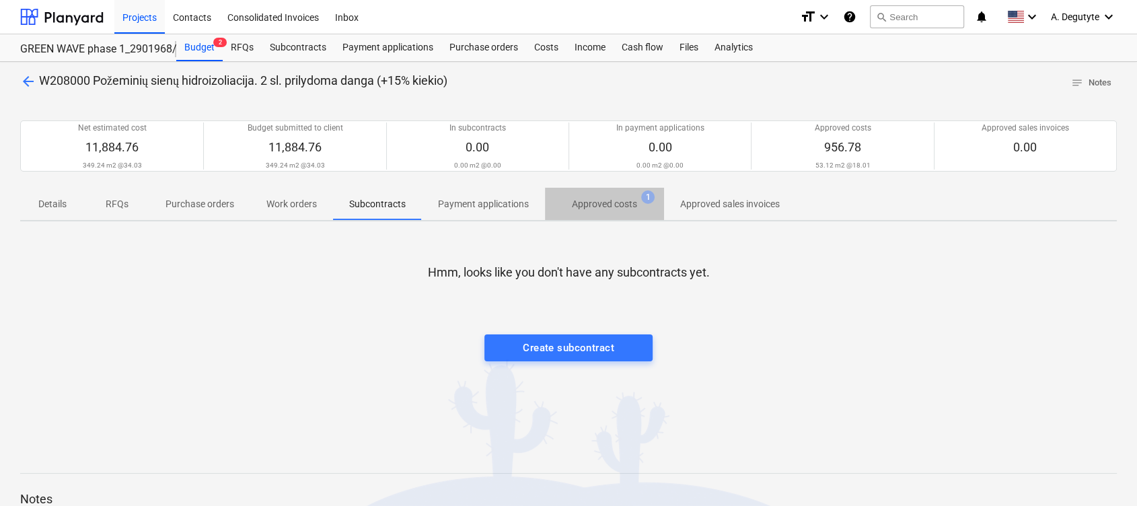
click at [619, 201] on p "Approved costs" at bounding box center [604, 204] width 65 height 14
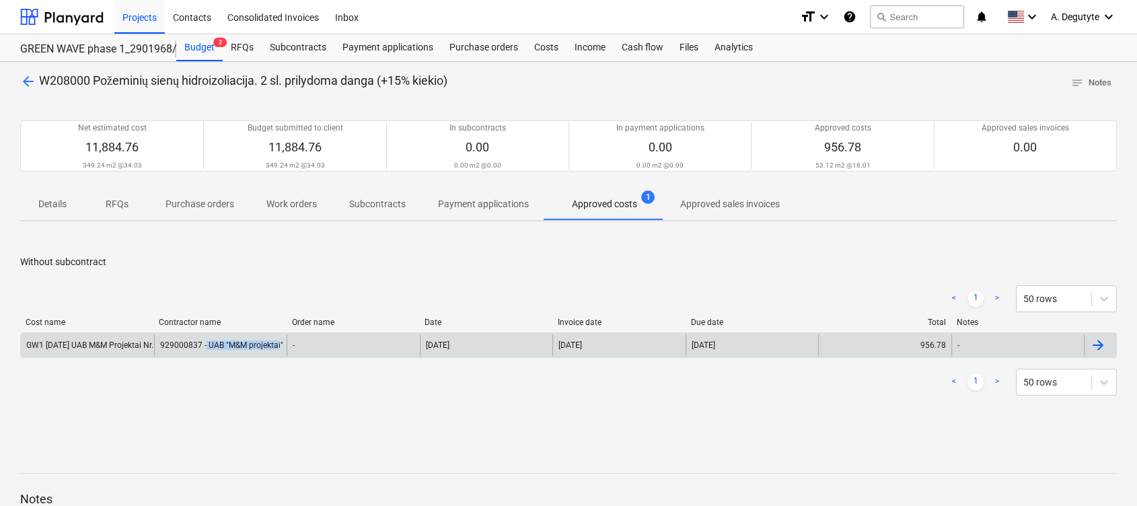
drag, startPoint x: 205, startPoint y: 347, endPoint x: 275, endPoint y: 355, distance: 71.1
click at [275, 355] on div "929000837 - UAB "M&M projektai"" at bounding box center [220, 345] width 133 height 22
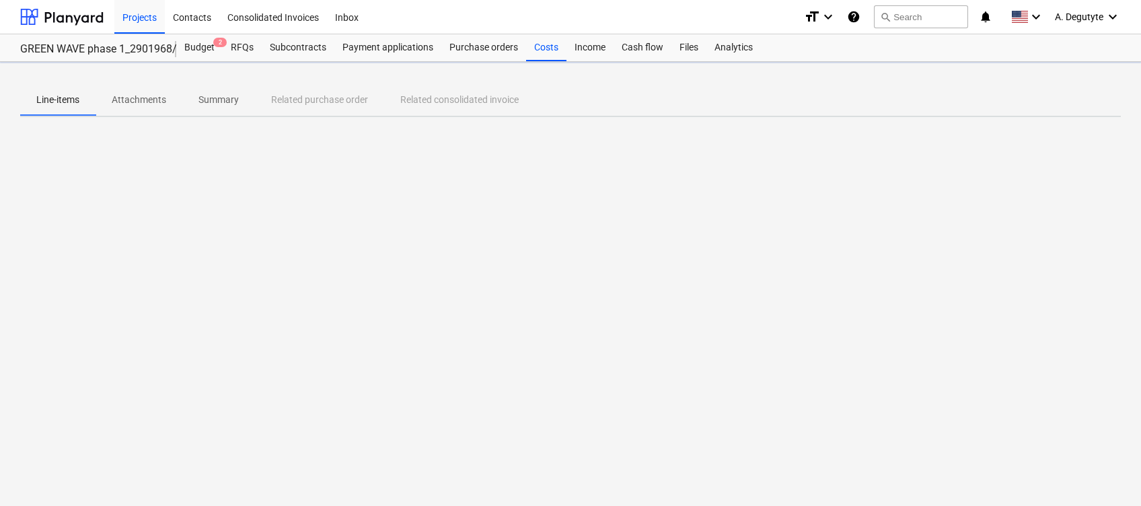
drag, startPoint x: 271, startPoint y: 389, endPoint x: 264, endPoint y: 386, distance: 8.1
click at [270, 390] on div "Line-items Attachments Summary Related purchase order Related consolidated invo…" at bounding box center [570, 284] width 1141 height 444
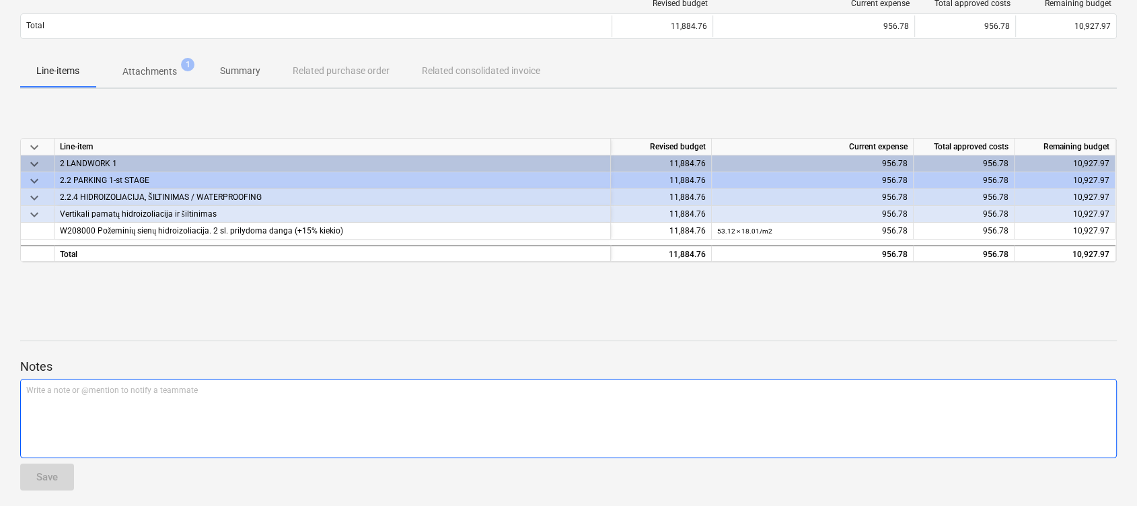
scroll to position [133, 0]
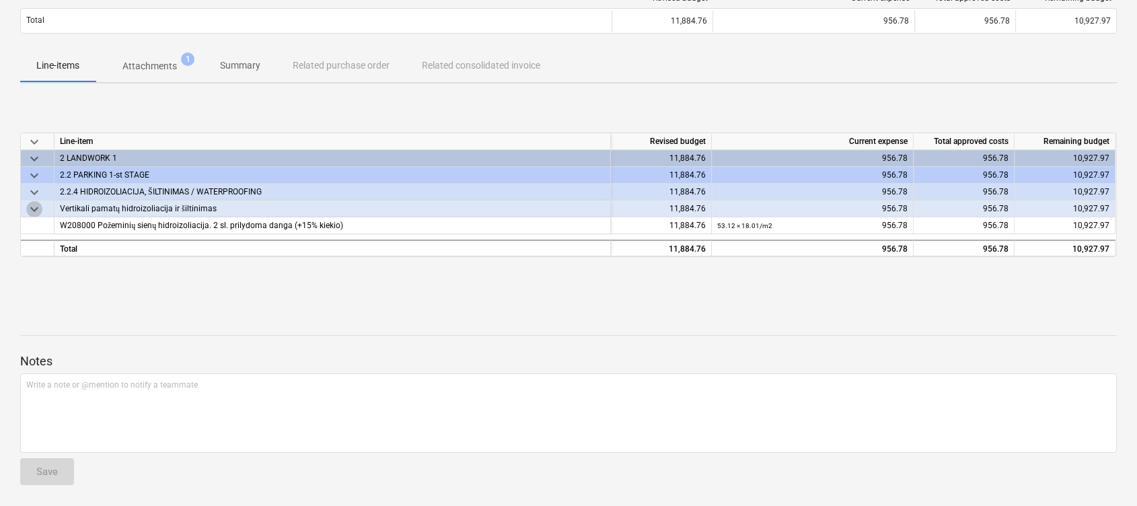
click at [42, 210] on span "keyboard_arrow_down" at bounding box center [34, 209] width 16 height 16
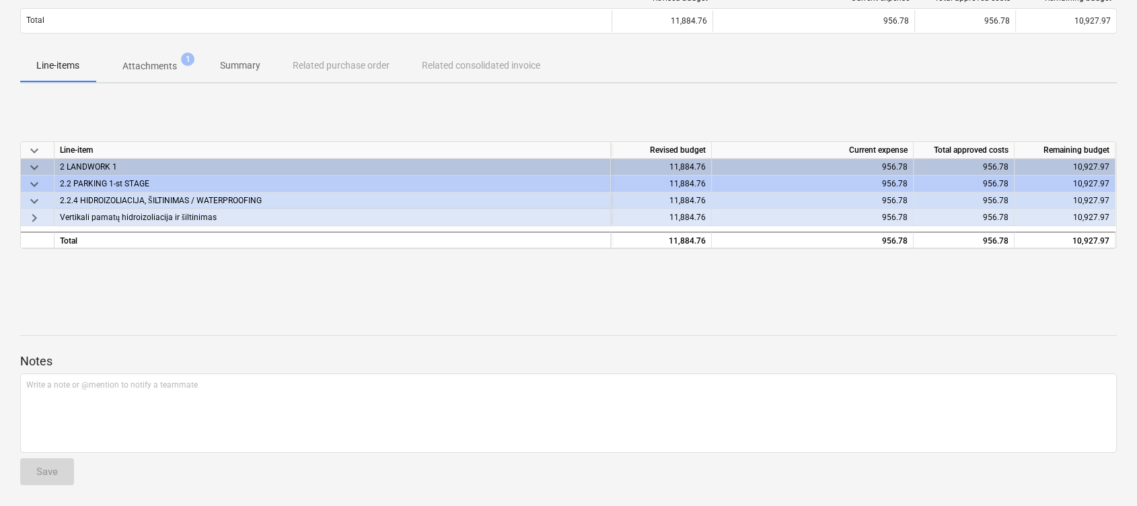
click at [42, 210] on span "keyboard_arrow_right" at bounding box center [34, 218] width 16 height 16
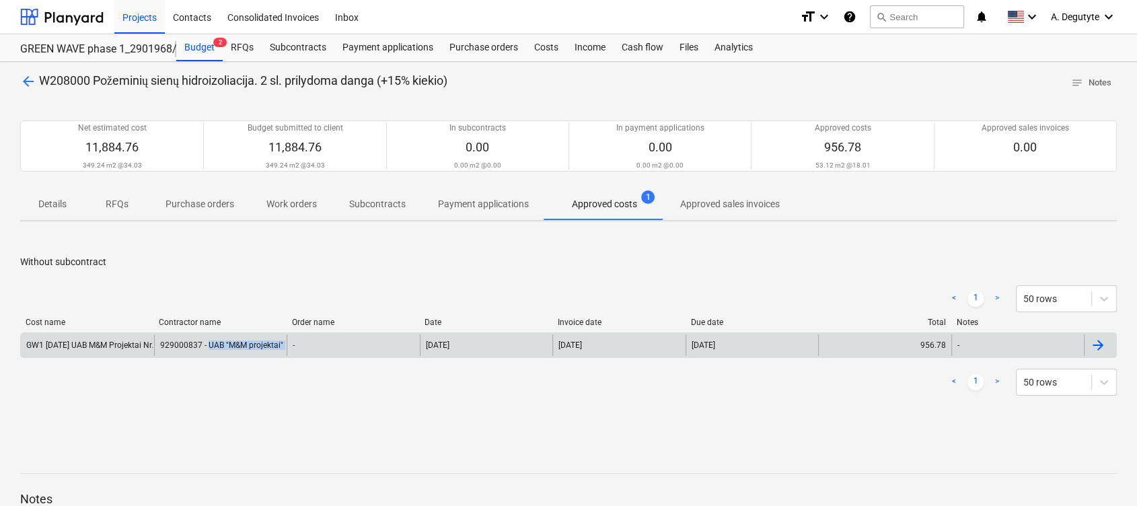
drag, startPoint x: 207, startPoint y: 347, endPoint x: 286, endPoint y: 353, distance: 79.0
click at [286, 353] on div "GW1 2025-08-18 UAB M&M Projektai Nr. 0000669.pdf 929000837 - UAB "M&M projektai…" at bounding box center [569, 345] width 1096 height 22
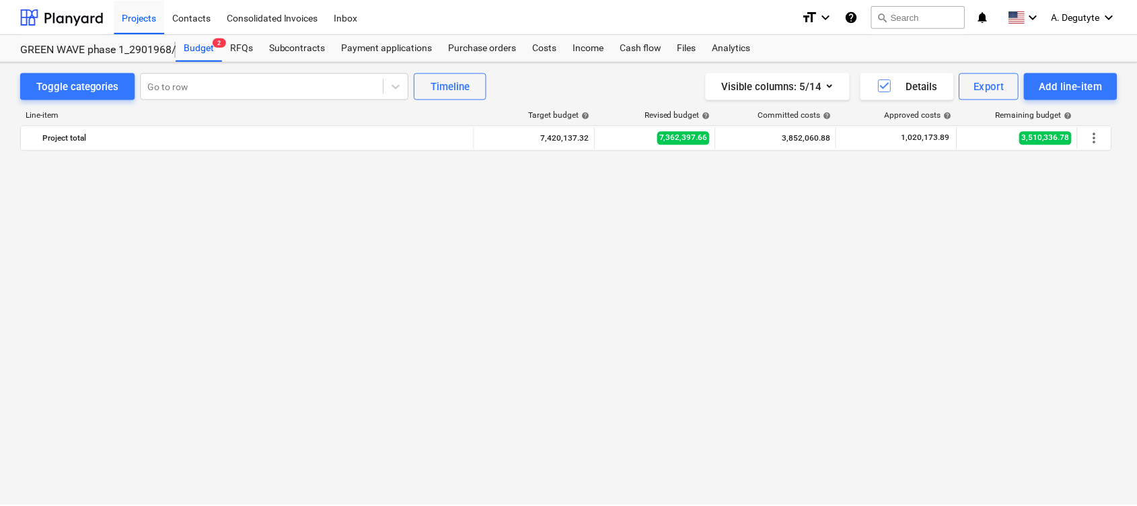
scroll to position [3470, 0]
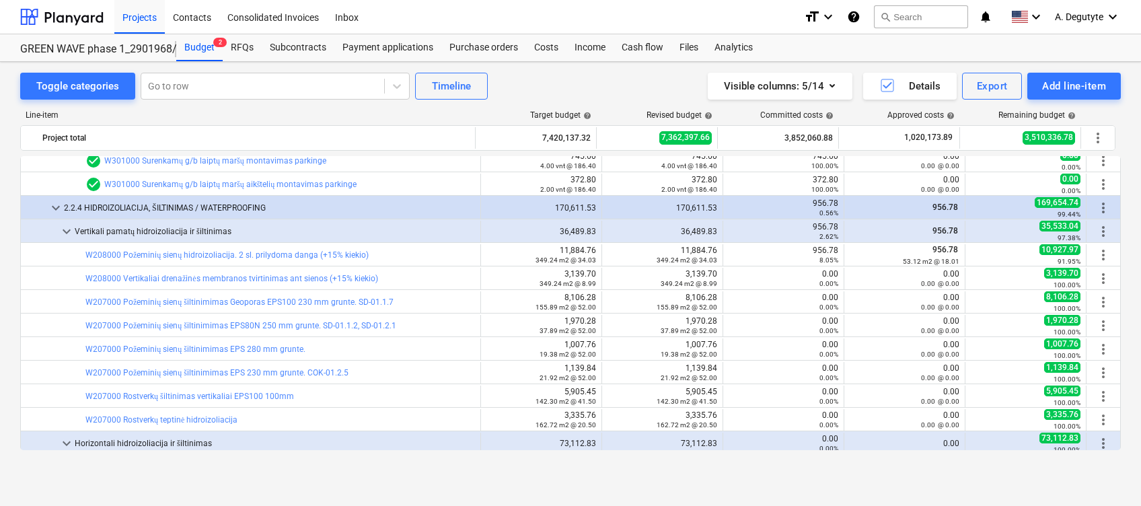
drag, startPoint x: 266, startPoint y: 281, endPoint x: 332, endPoint y: 284, distance: 65.3
click at [332, 284] on div "bar_chart W208000 Vertikaliai drenažinės membranos tvirtinimas ant sienos (+15%…" at bounding box center [280, 279] width 390 height 22
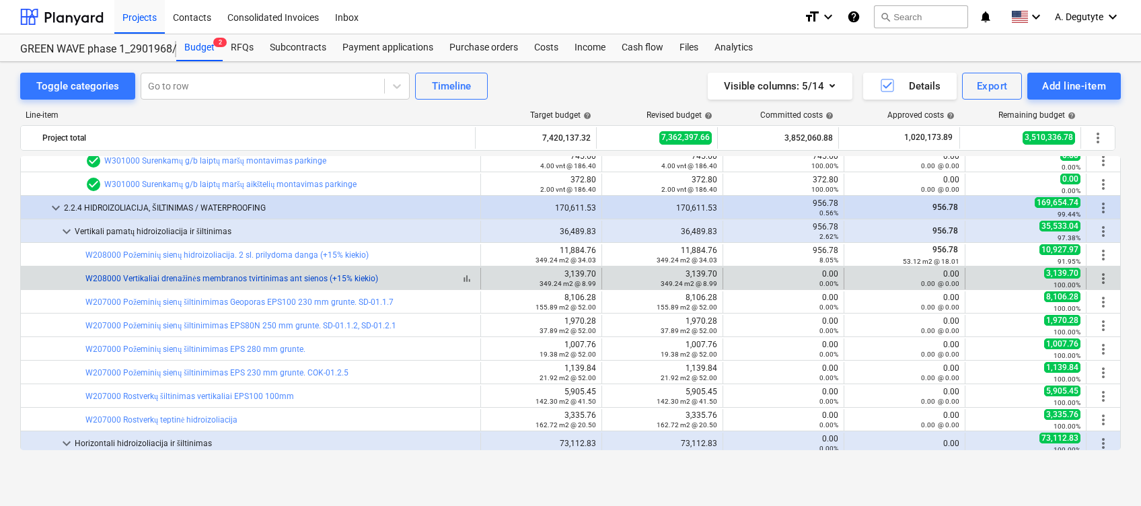
click at [330, 280] on link "W208000 Vertikaliai drenažinės membranos tvirtinimas ant sienos (+15% kiekio)" at bounding box center [231, 278] width 293 height 9
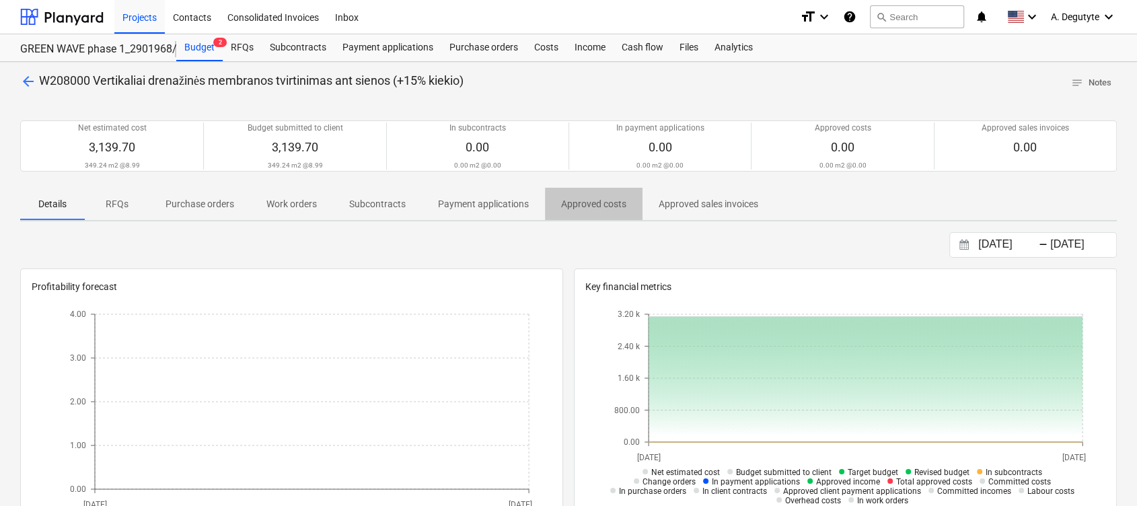
click at [594, 194] on span "Approved costs" at bounding box center [594, 204] width 98 height 22
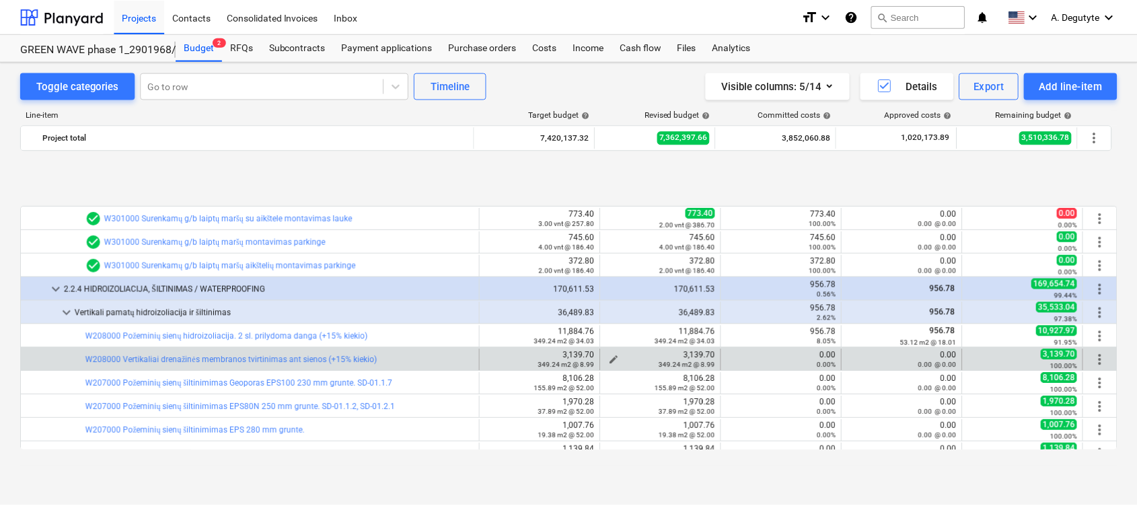
scroll to position [3470, 0]
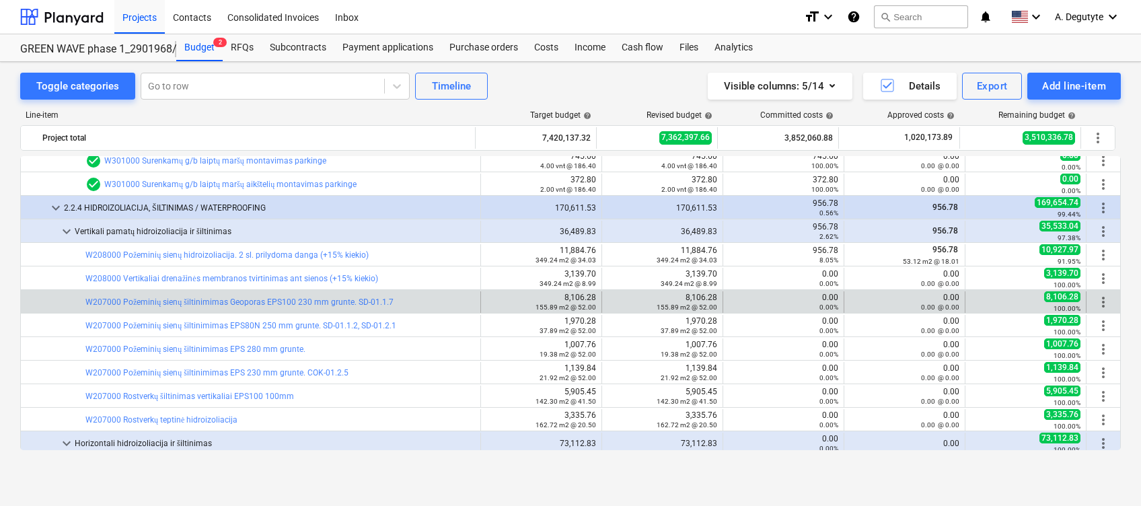
click at [248, 294] on div "bar_chart W207000 Požeminių sienų šiltinimimas Geoporas EPS100 230 mm grunte. S…" at bounding box center [280, 302] width 390 height 22
click at [245, 299] on link "W207000 Požeminių sienų šiltinimimas Geoporas EPS100 230 mm grunte. SD-01.1.7" at bounding box center [239, 301] width 308 height 9
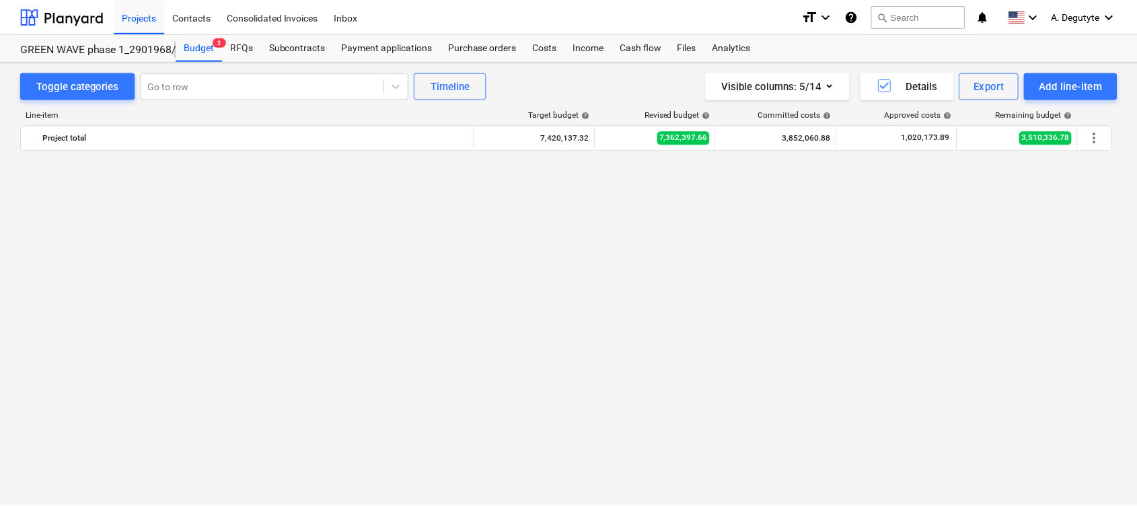
scroll to position [3470, 0]
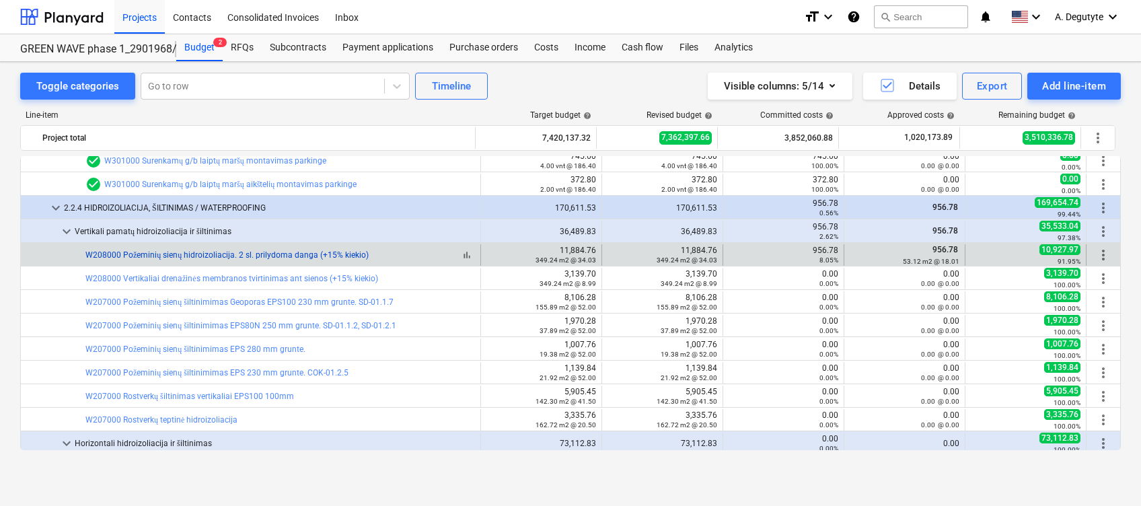
click at [309, 252] on link "W208000 Požeminių sienų hidroizoliacija. 2 sl. prilydoma danga (+15% kiekio)" at bounding box center [226, 254] width 283 height 9
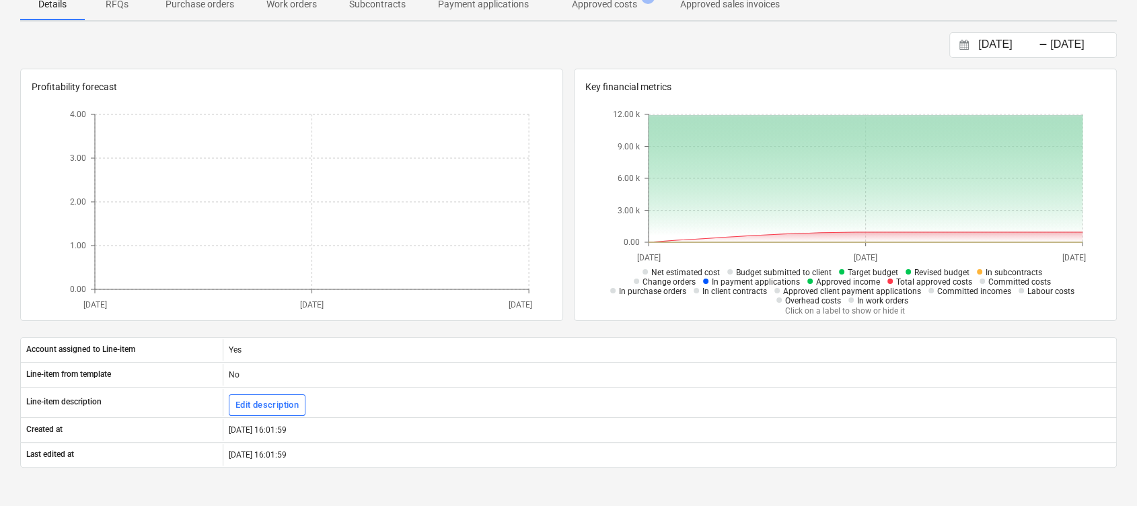
scroll to position [90, 0]
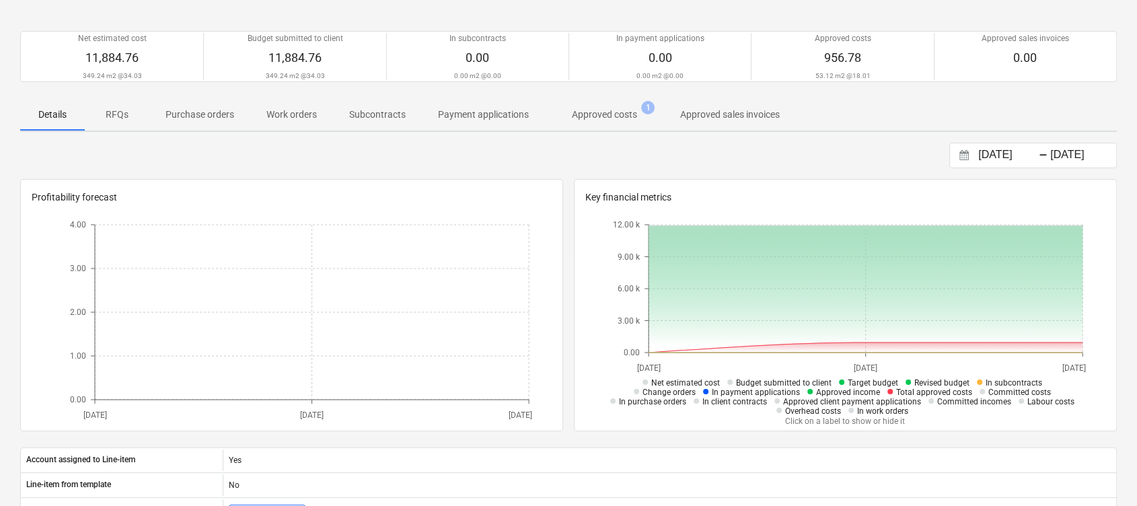
click at [596, 113] on p "Approved costs" at bounding box center [604, 115] width 65 height 14
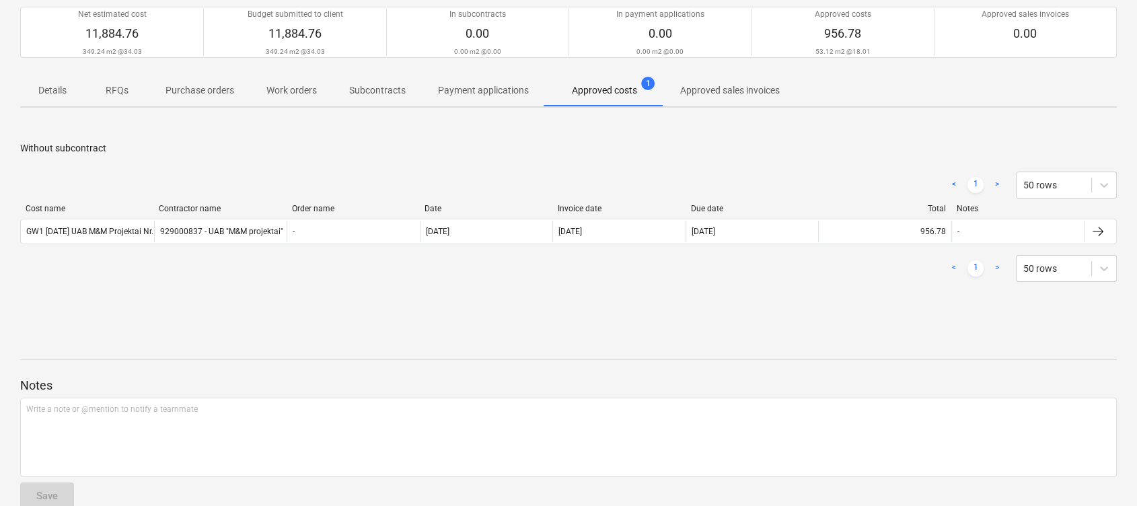
scroll to position [138, 0]
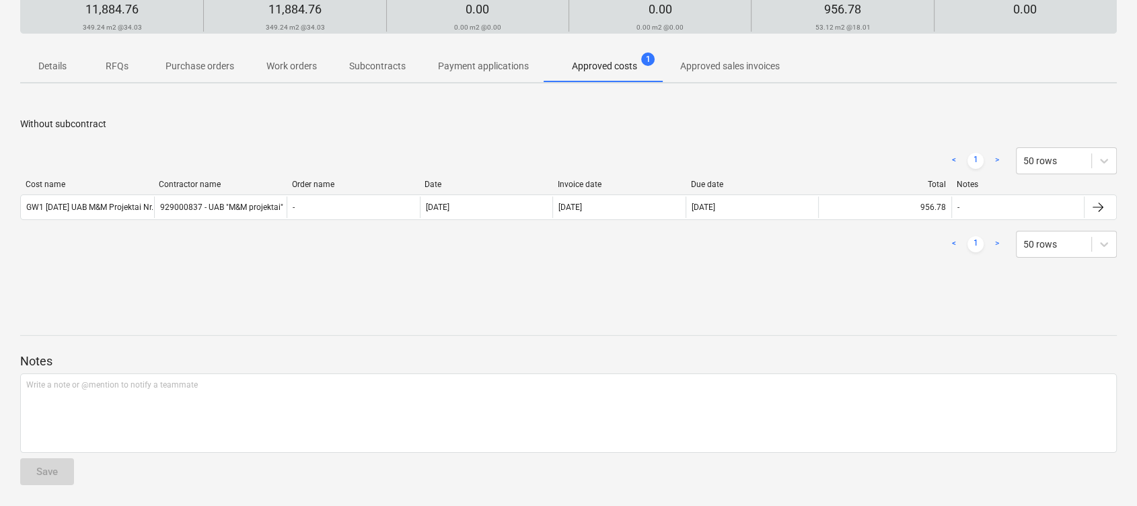
scroll to position [90, 0]
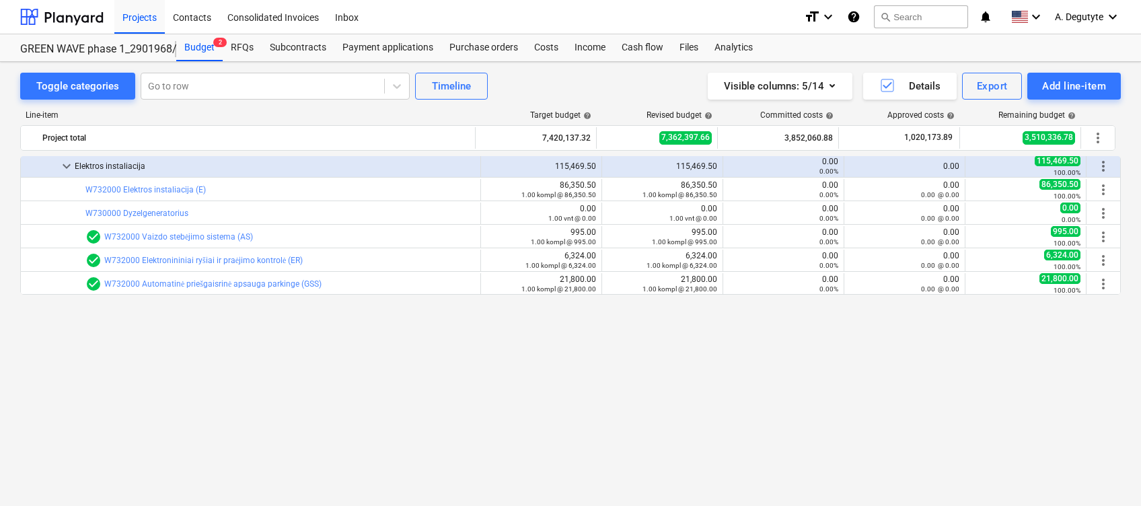
scroll to position [4816, 0]
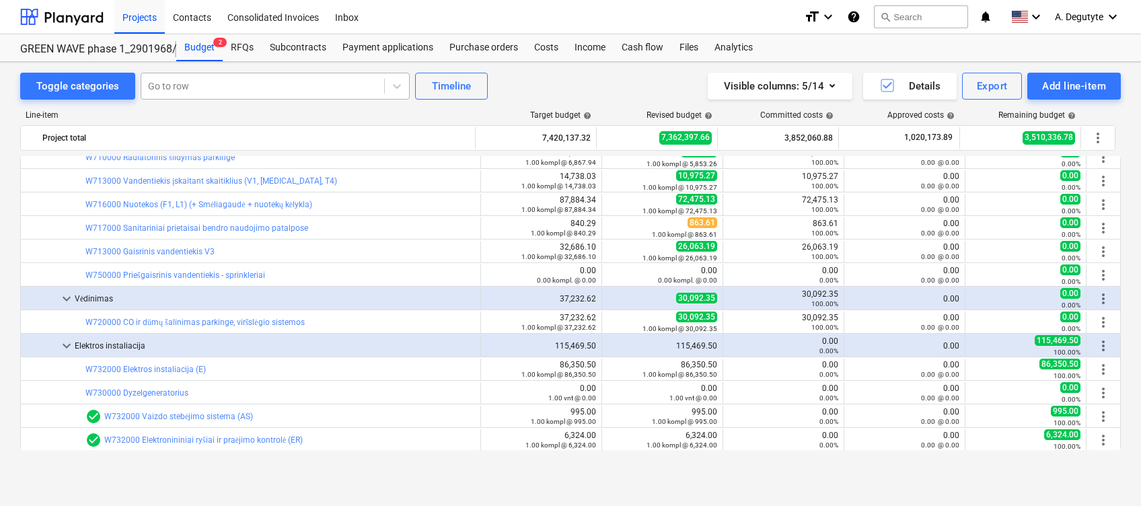
click at [251, 86] on div at bounding box center [262, 85] width 229 height 13
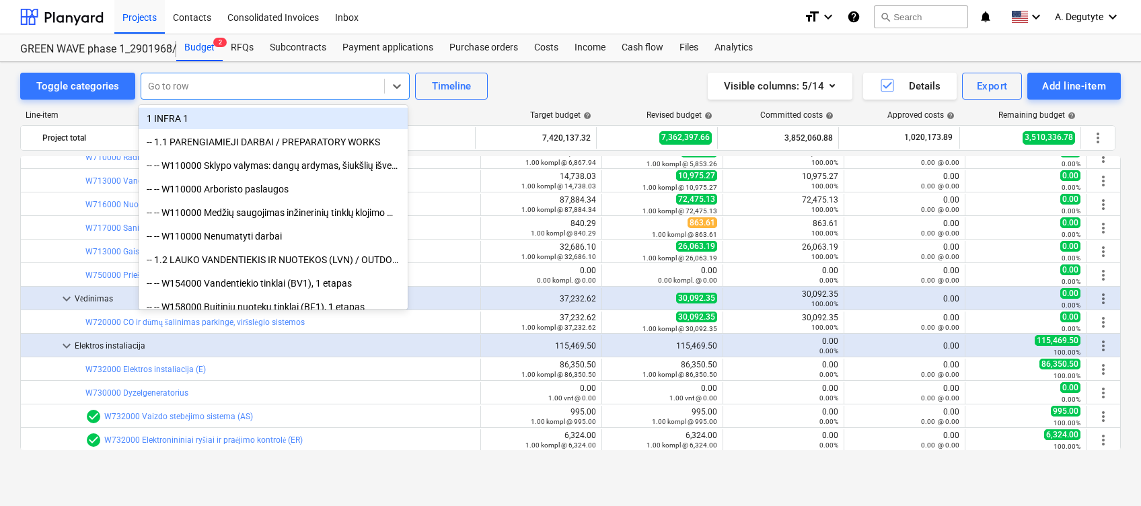
paste input "Vertikaliai drenažinės membranos tvirtinimas ant sienos (+15% kiekio)"
type input "Vertikaliai drenažinės membranos tvirtinimas ant sienos (+15% kiekio)"
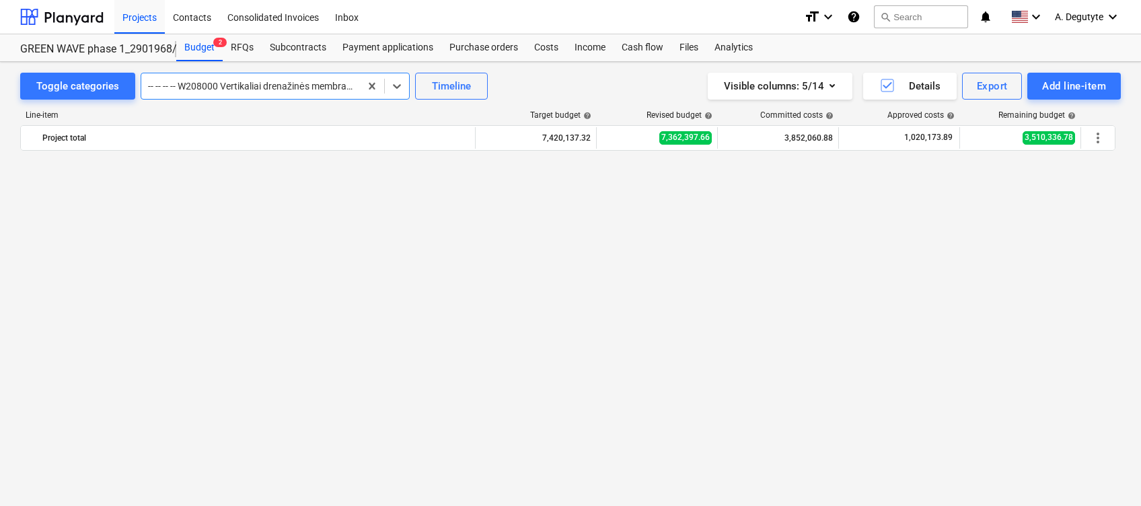
scroll to position [0, 0]
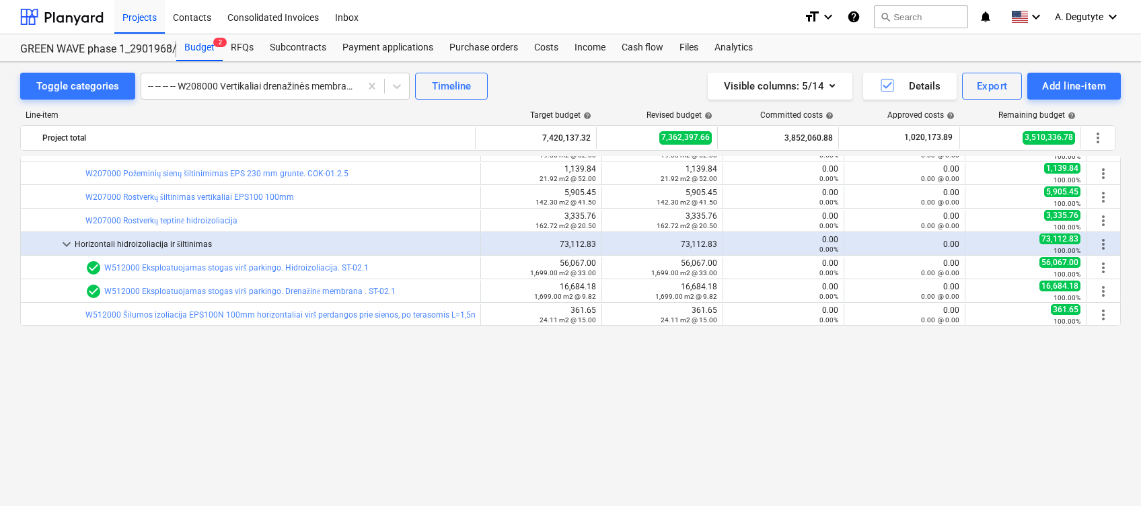
scroll to position [3490, 0]
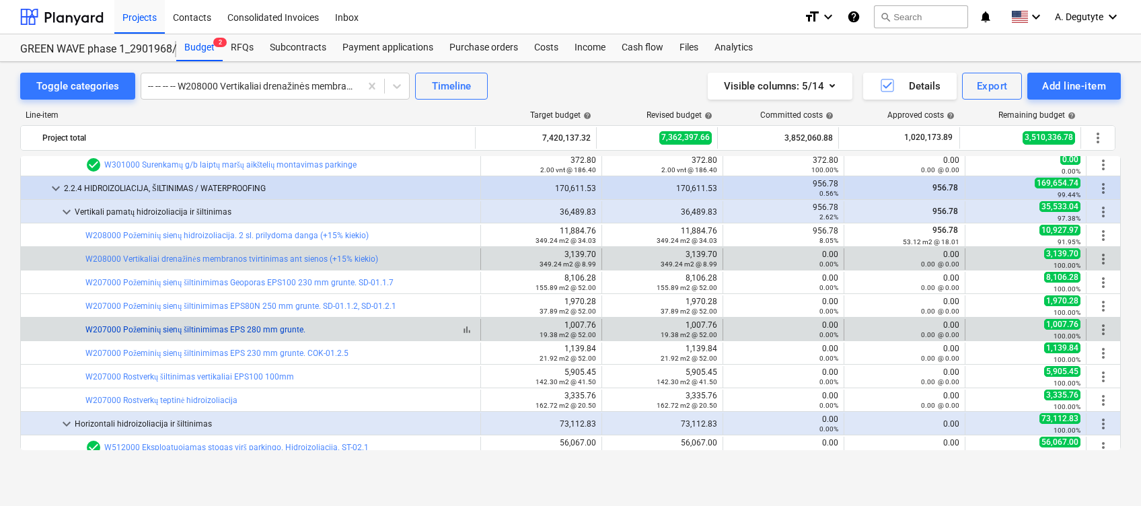
click at [251, 330] on link "W207000 Požeminių sienų šiltinimimas EPS 280 mm grunte." at bounding box center [195, 329] width 220 height 9
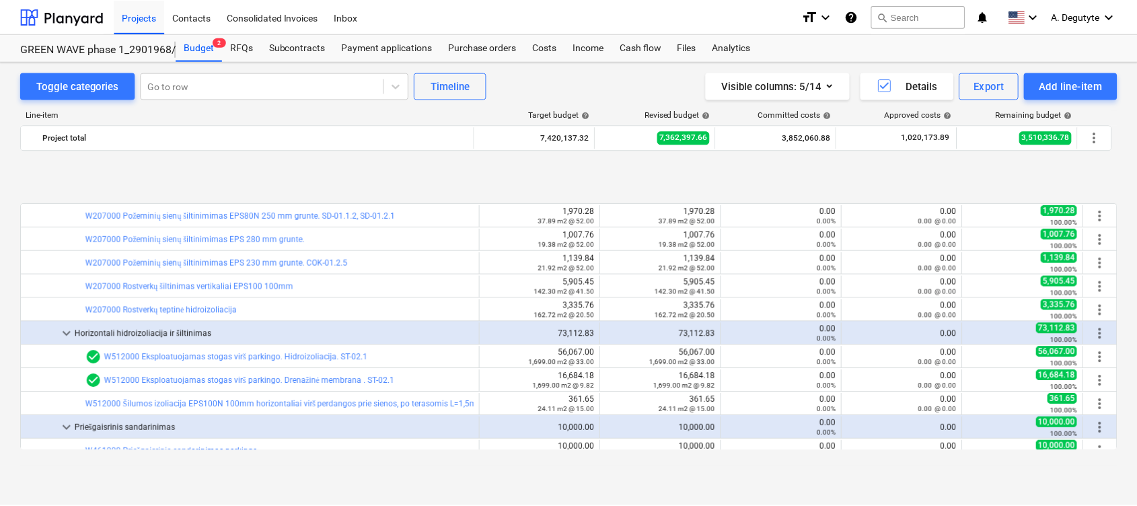
scroll to position [3670, 0]
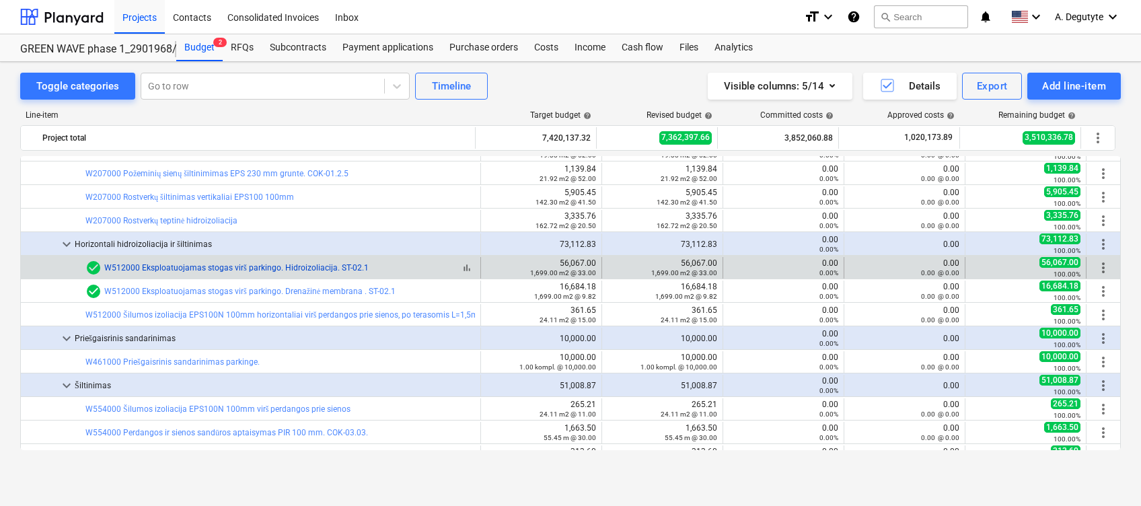
click at [280, 267] on link "W512000 Eksploatuojamas stogas virš parkingo. Hidroizoliacija. ST-02.1" at bounding box center [236, 267] width 264 height 9
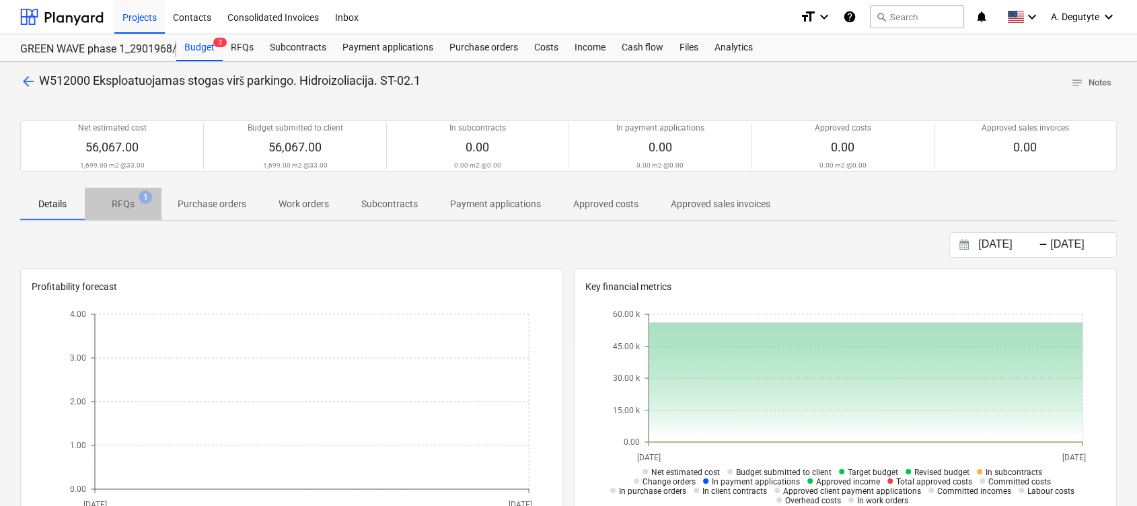
drag, startPoint x: 127, startPoint y: 199, endPoint x: 164, endPoint y: 205, distance: 37.5
click at [129, 199] on p "RFQs" at bounding box center [123, 204] width 23 height 14
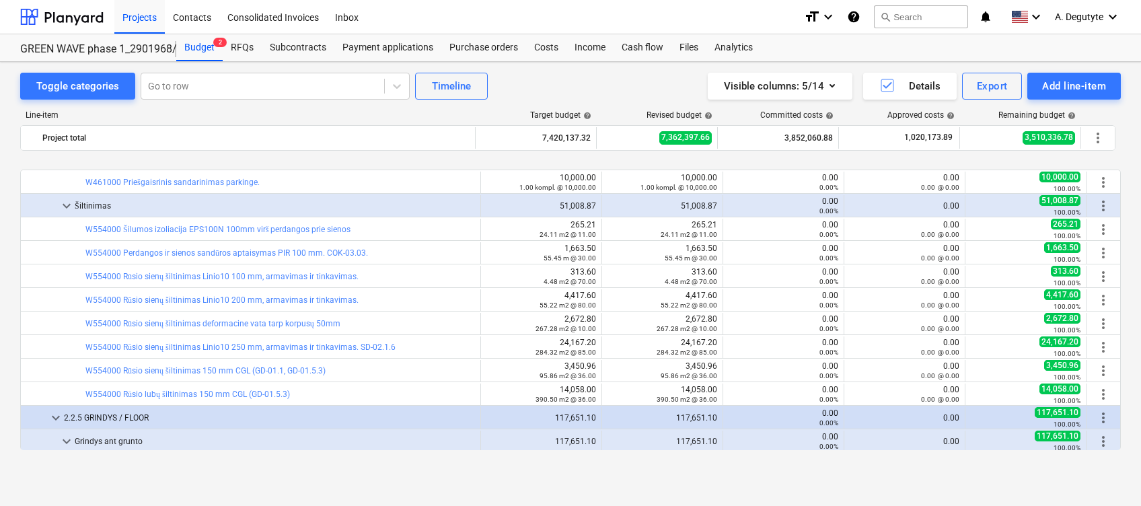
scroll to position [3939, 0]
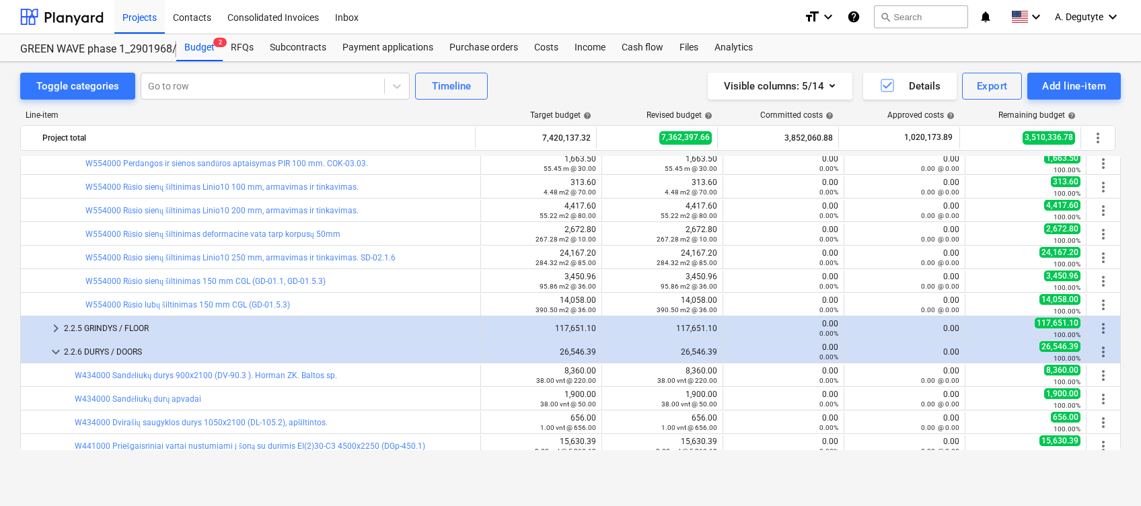
click at [57, 328] on span "keyboard_arrow_right" at bounding box center [56, 328] width 16 height 16
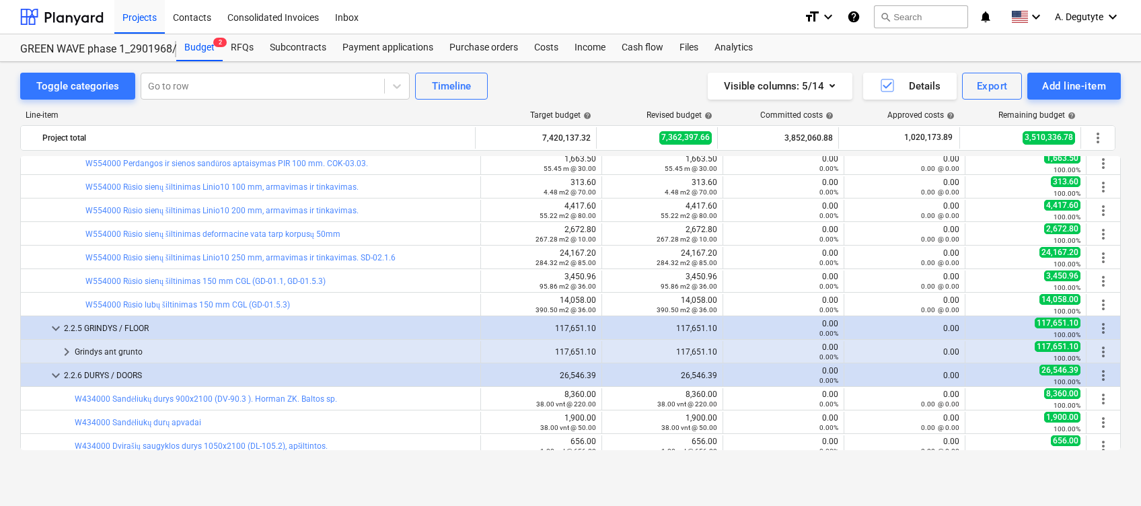
click at [61, 346] on span "keyboard_arrow_right" at bounding box center [67, 352] width 16 height 16
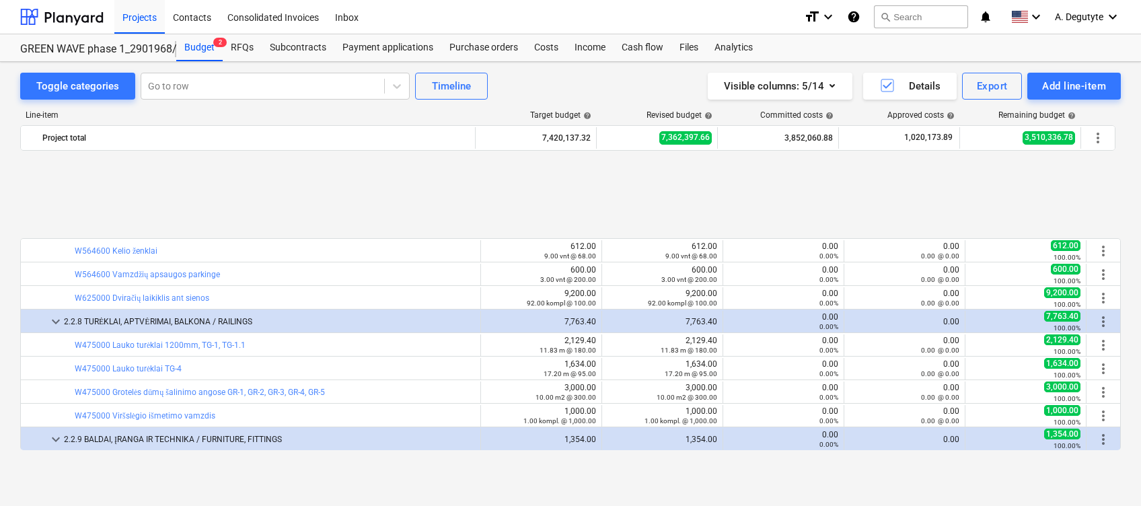
scroll to position [4657, 0]
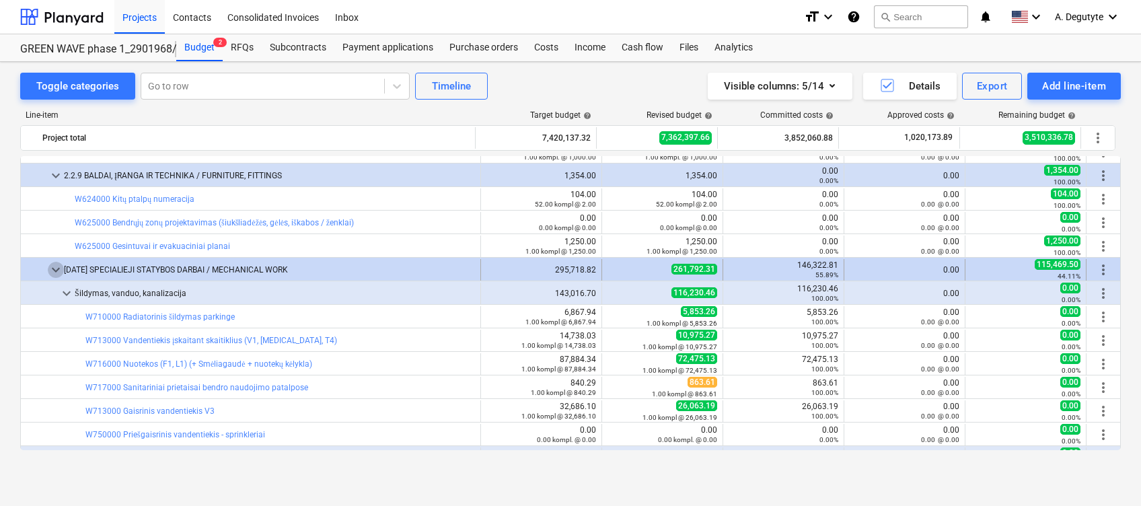
click at [57, 269] on span "keyboard_arrow_down" at bounding box center [56, 270] width 16 height 16
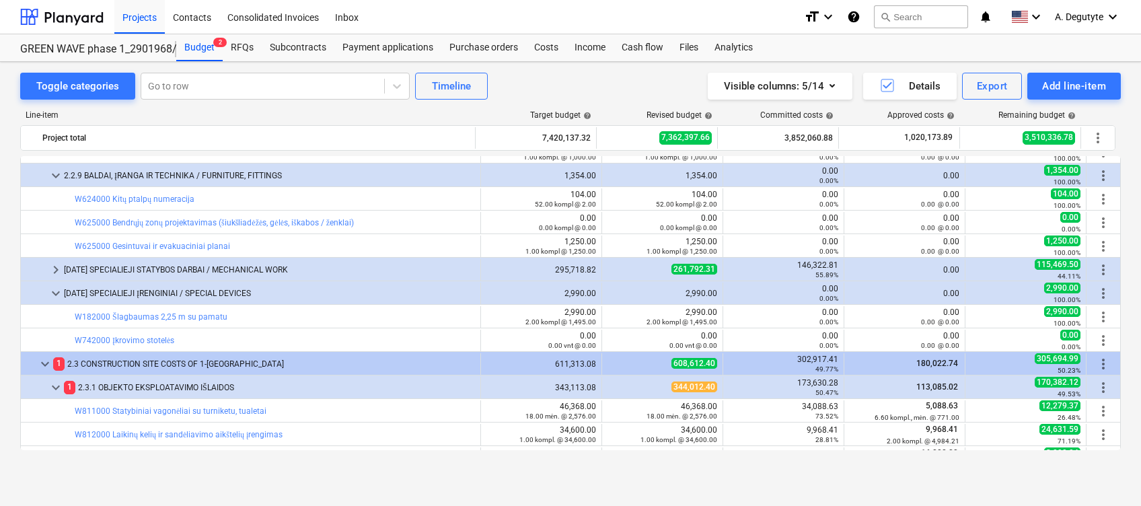
click at [57, 269] on span "keyboard_arrow_right" at bounding box center [56, 270] width 16 height 16
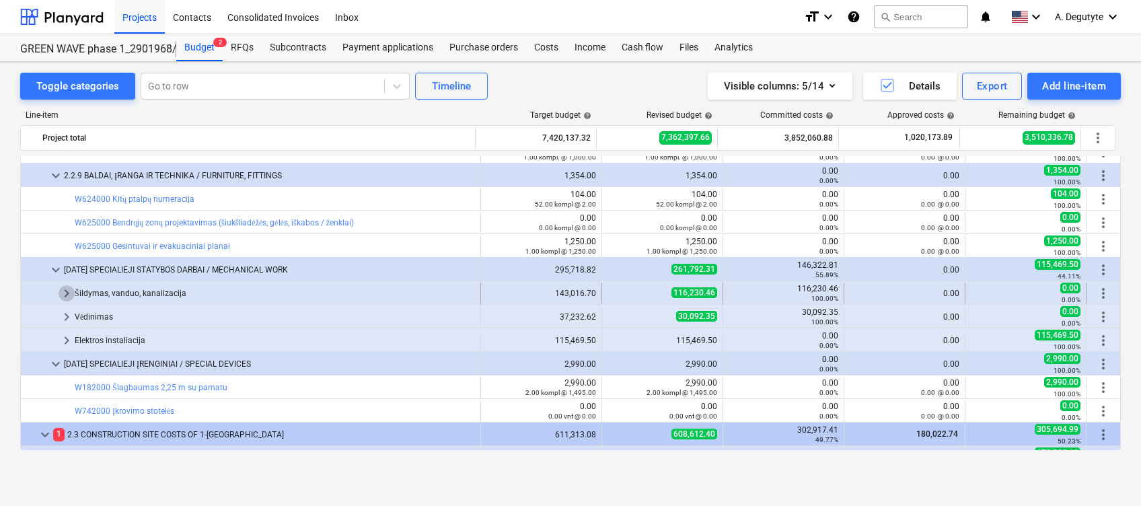
click at [67, 289] on span "keyboard_arrow_right" at bounding box center [67, 293] width 16 height 16
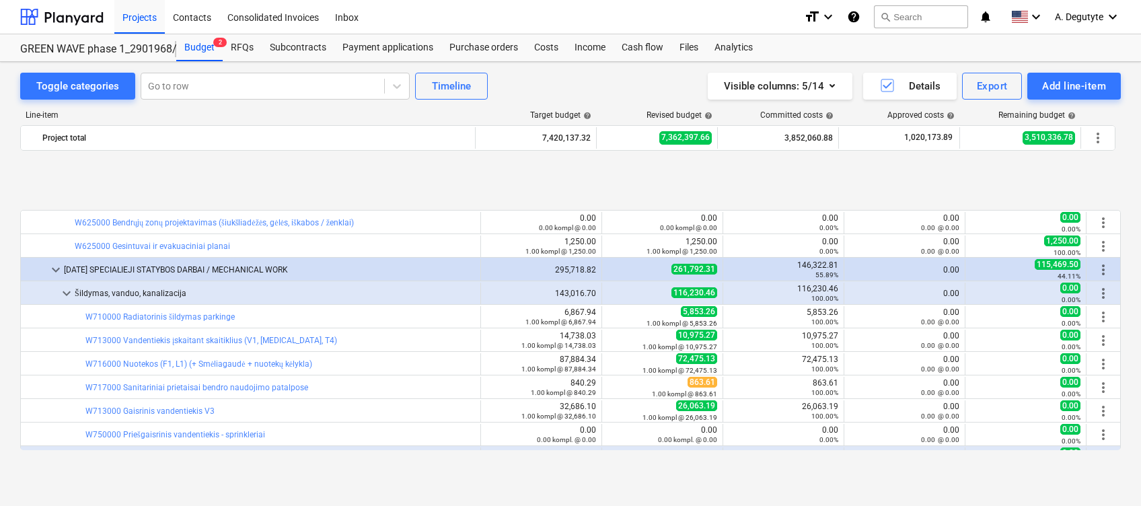
scroll to position [4746, 0]
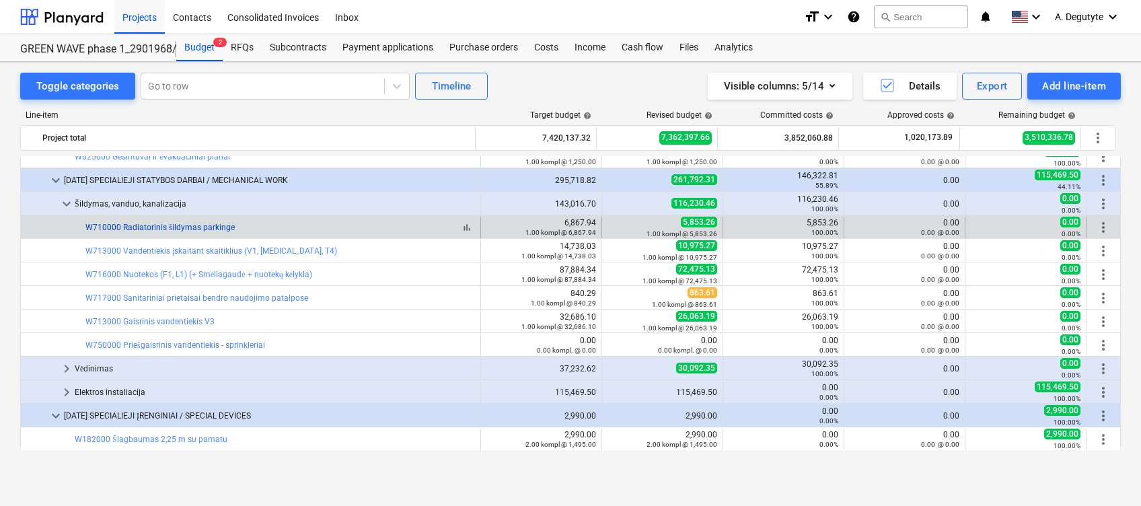
click at [199, 230] on link "W710000 Radiatorinis šildymas parkinge" at bounding box center [159, 227] width 149 height 9
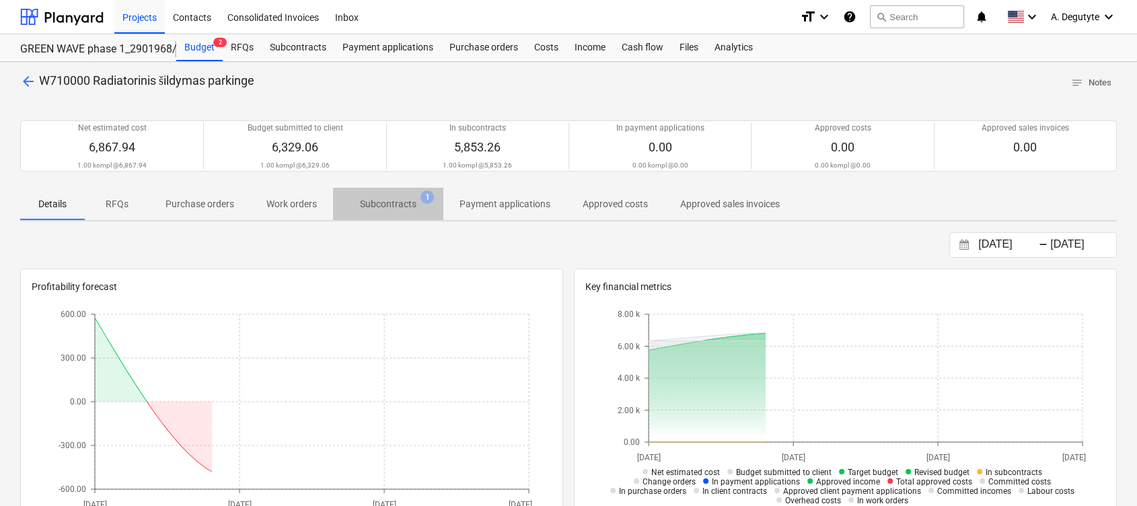
click at [404, 205] on p "Subcontracts" at bounding box center [388, 204] width 57 height 14
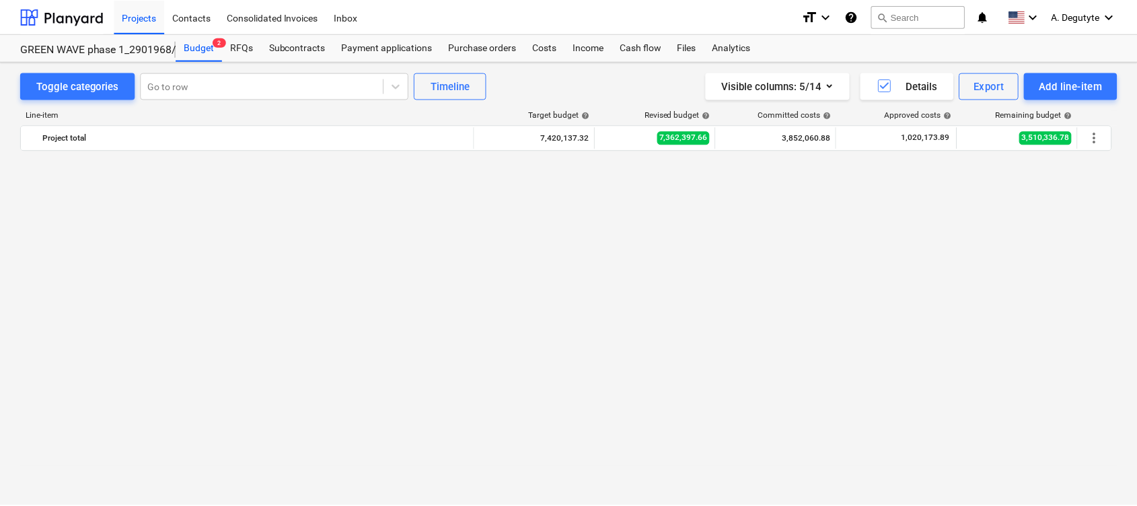
scroll to position [4746, 0]
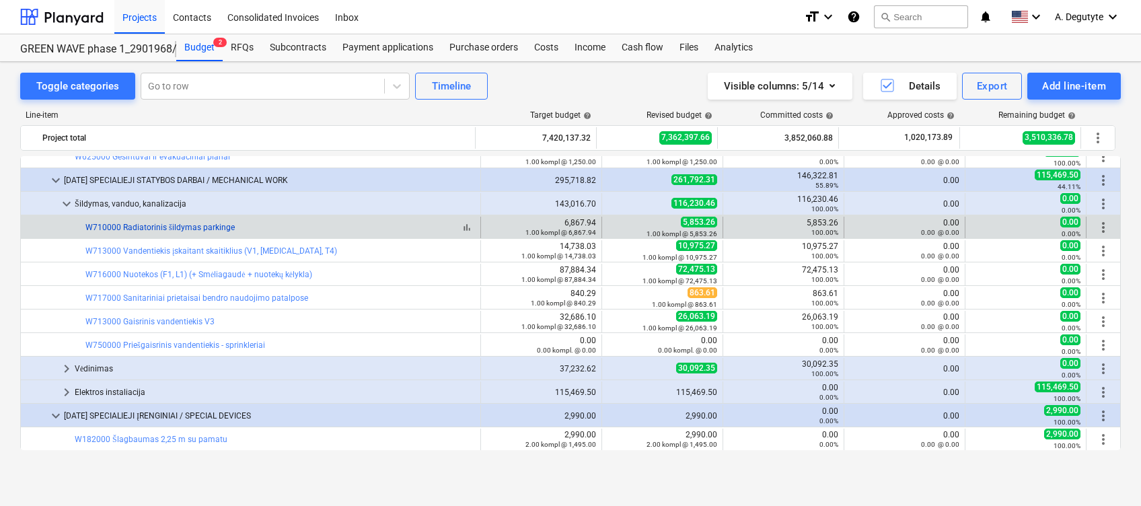
click at [151, 223] on link "W710000 Radiatorinis šildymas parkinge" at bounding box center [159, 227] width 149 height 9
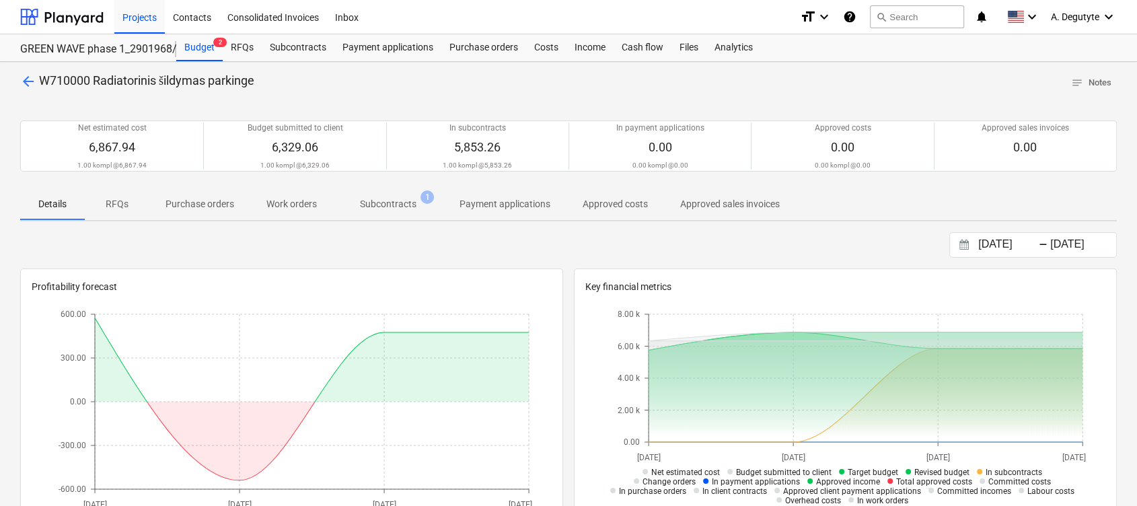
click at [374, 205] on p "Subcontracts" at bounding box center [388, 204] width 57 height 14
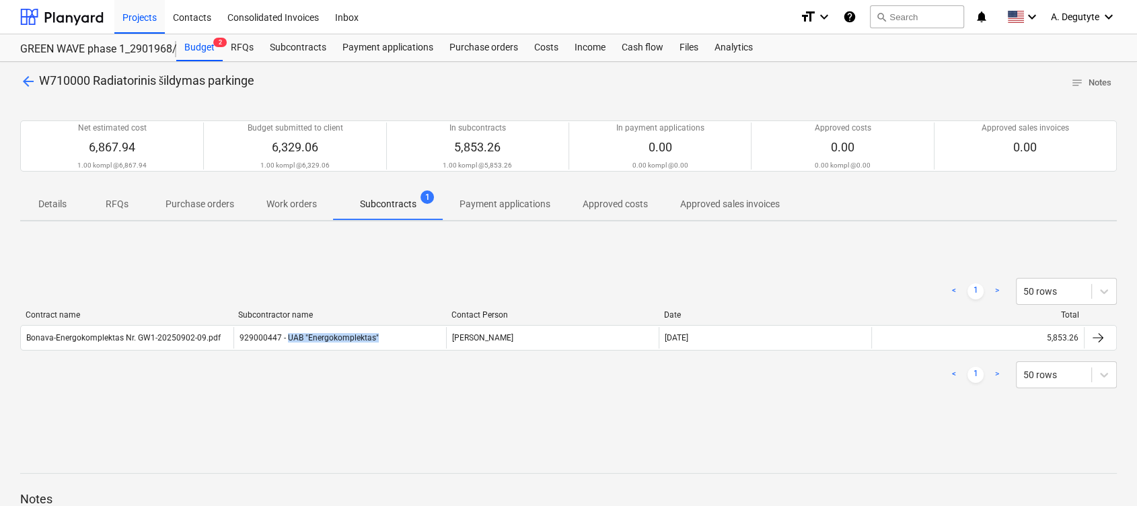
copy div "UAB "Energokomplektas""
drag, startPoint x: 404, startPoint y: 332, endPoint x: 287, endPoint y: 351, distance: 117.8
click at [287, 351] on div "Contract name Subcontractor name Contact Person Date Total Bonava-Energokomplek…" at bounding box center [568, 333] width 1097 height 46
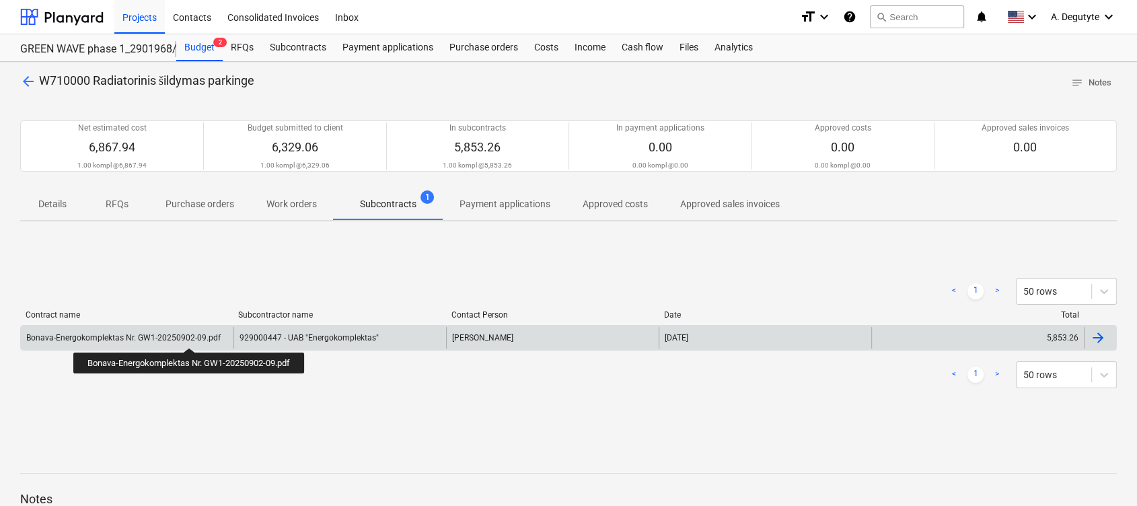
drag, startPoint x: 191, startPoint y: 336, endPoint x: 387, endPoint y: 463, distance: 233.5
click at [192, 338] on div "Bonava-Energokomplektas Nr. GW1-20250902-09.pdf" at bounding box center [123, 337] width 194 height 9
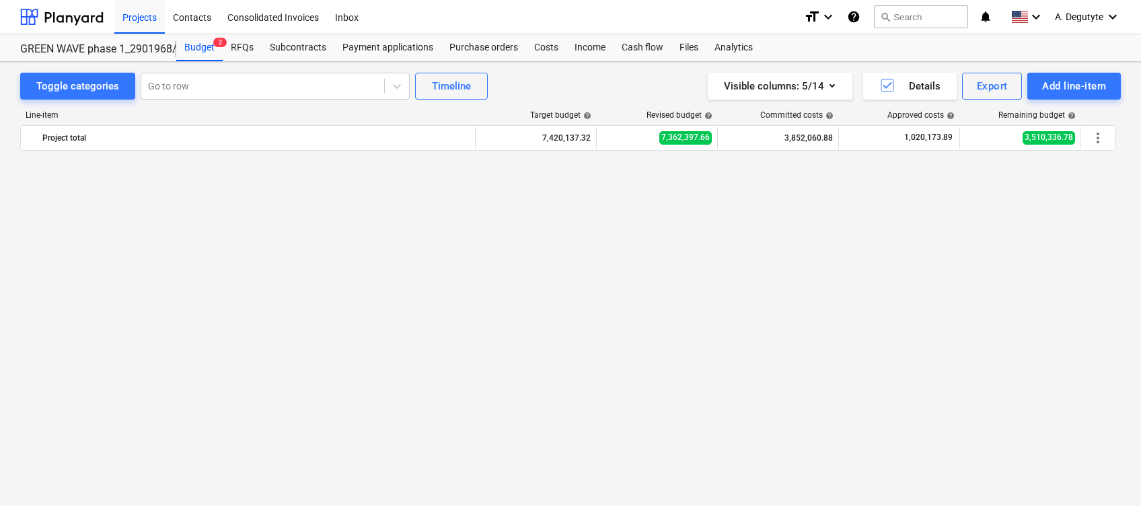
scroll to position [4746, 0]
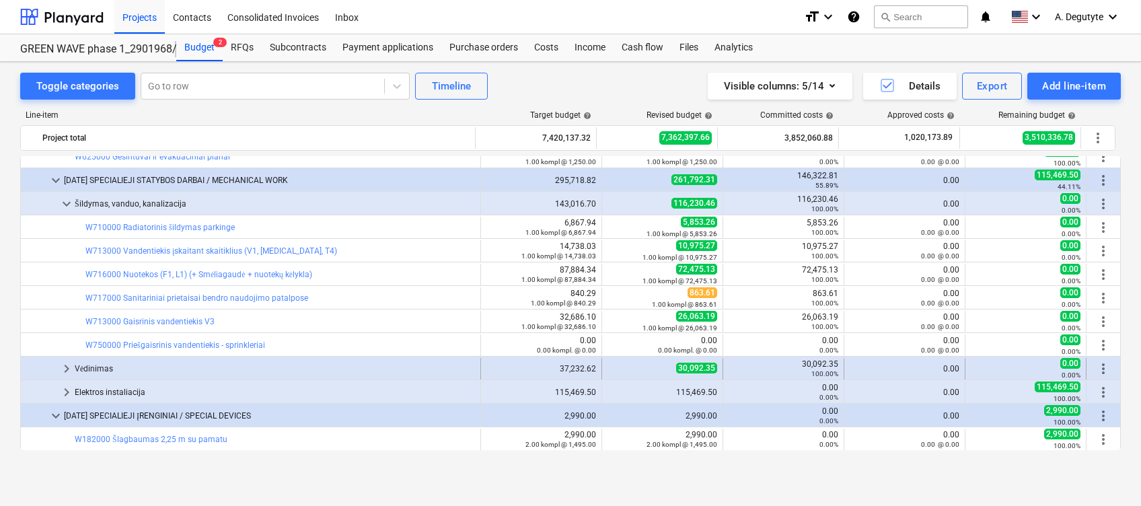
click at [69, 367] on span "keyboard_arrow_right" at bounding box center [67, 369] width 16 height 16
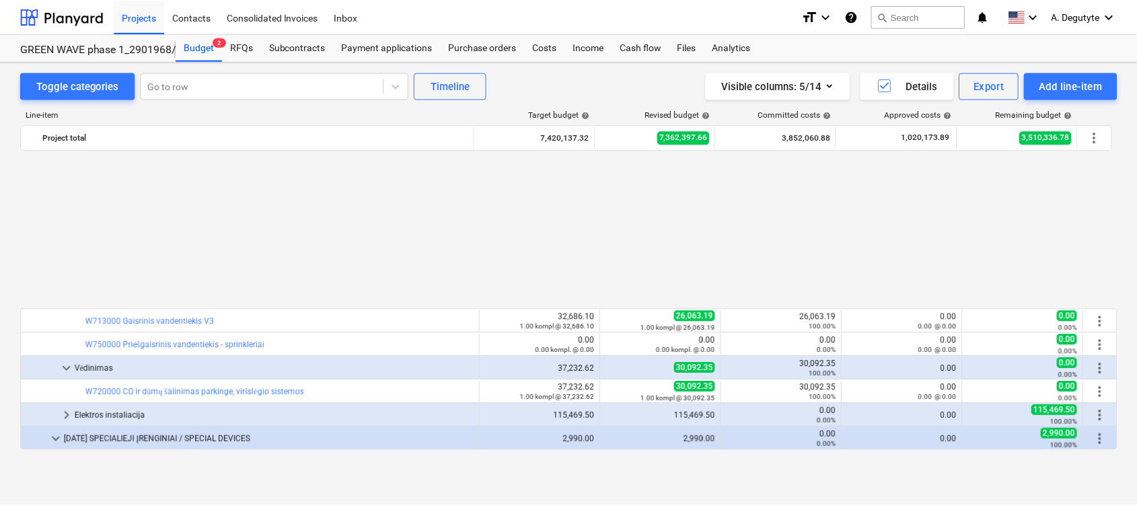
scroll to position [4926, 0]
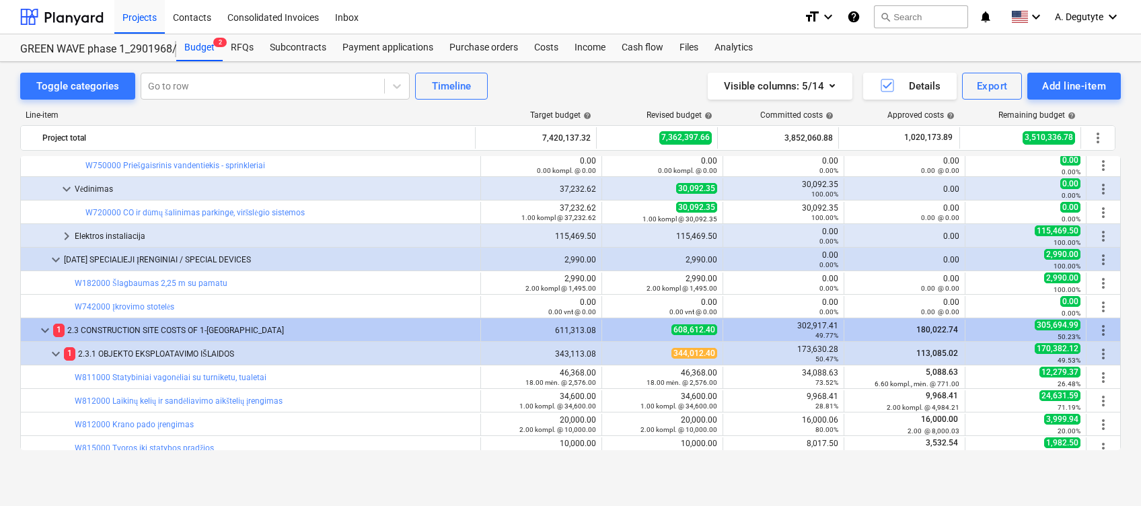
click at [1141, 213] on html "Projects Contacts Consolidated Invoices Inbox format_size keyboard_arrow_down h…" at bounding box center [570, 253] width 1141 height 506
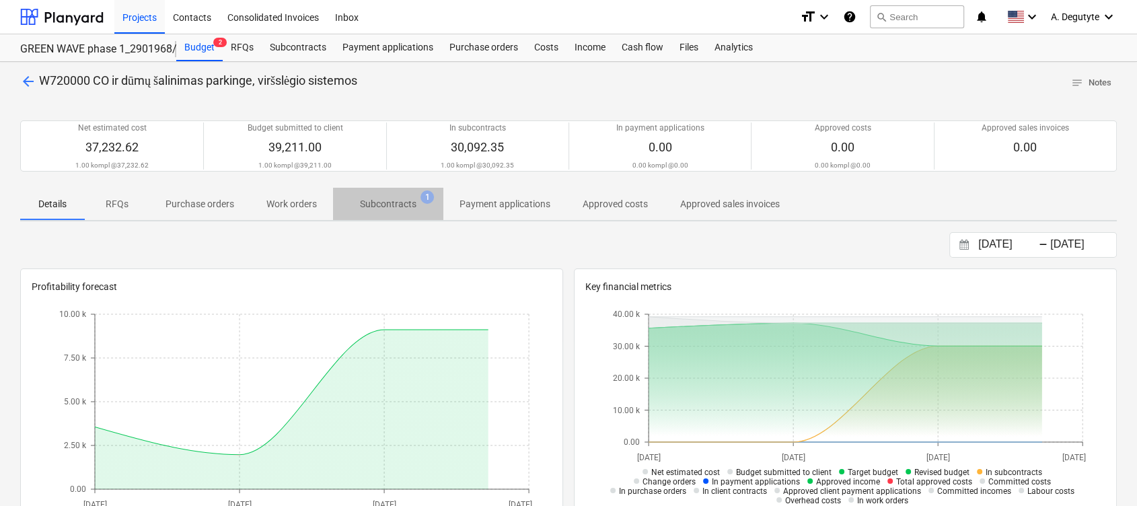
click at [382, 205] on p "Subcontracts" at bounding box center [388, 204] width 57 height 14
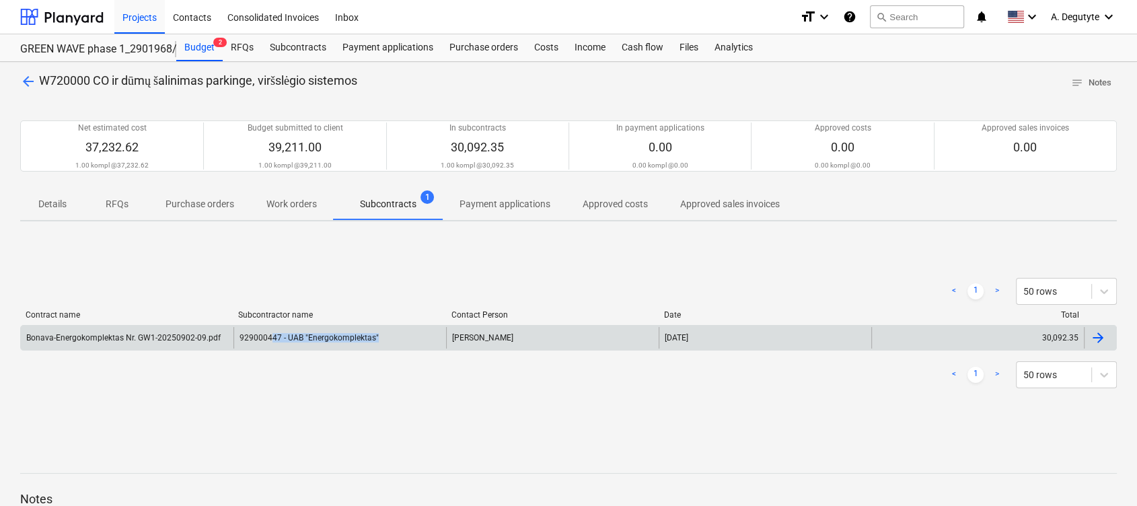
drag, startPoint x: 395, startPoint y: 338, endPoint x: 271, endPoint y: 339, distance: 123.8
click at [271, 339] on div "929000447 - UAB "Energokomplektas"" at bounding box center [340, 338] width 213 height 22
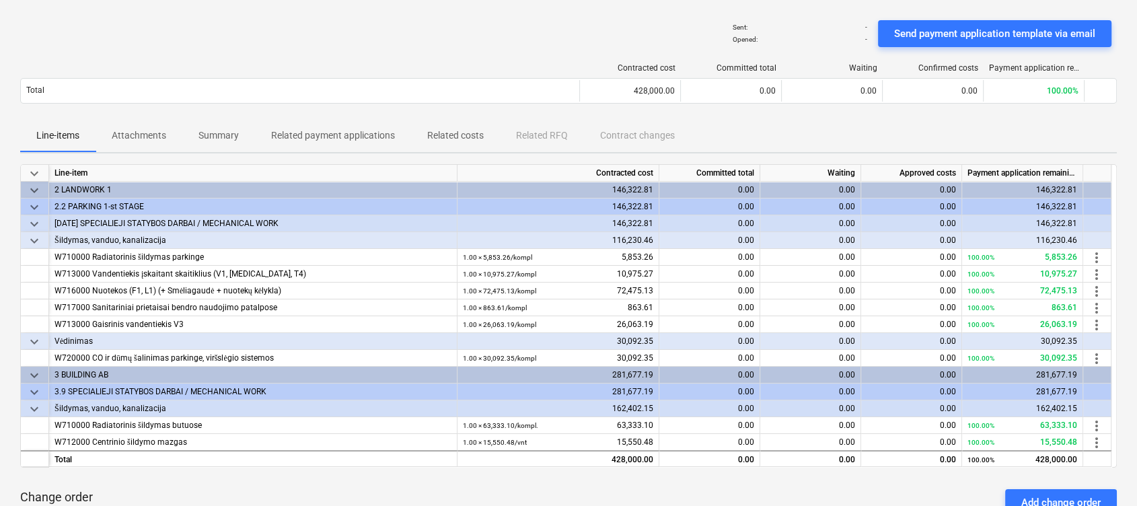
click at [40, 369] on span "keyboard_arrow_down" at bounding box center [34, 375] width 16 height 16
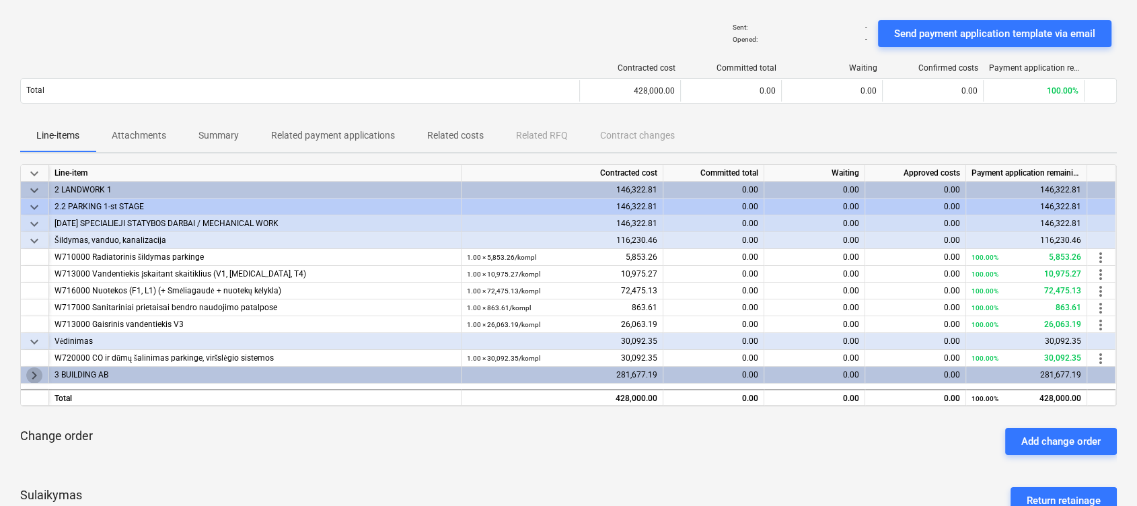
click at [36, 369] on span "keyboard_arrow_right" at bounding box center [34, 375] width 16 height 16
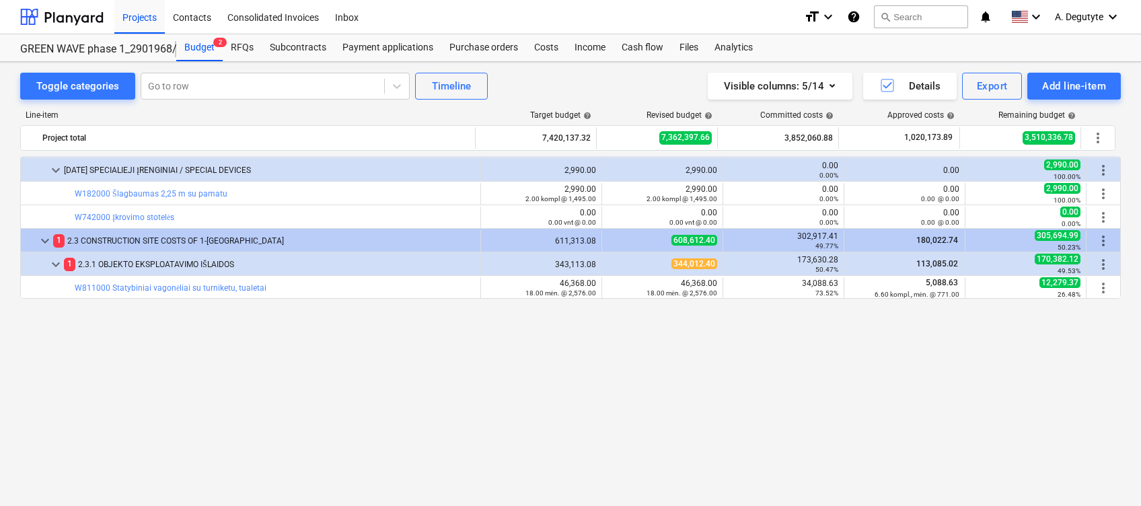
scroll to position [4836, 0]
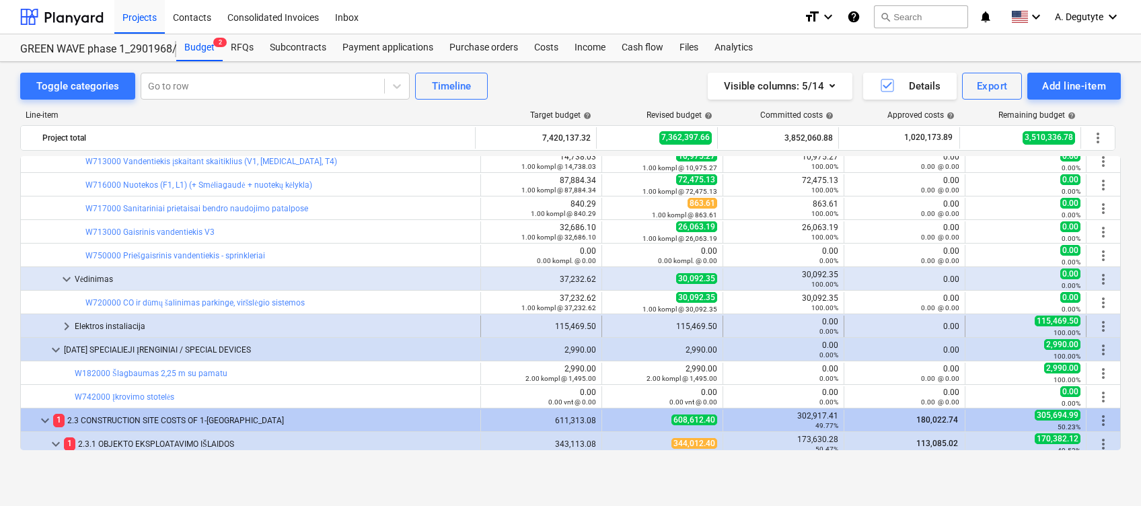
click at [70, 323] on span "keyboard_arrow_right" at bounding box center [67, 326] width 16 height 16
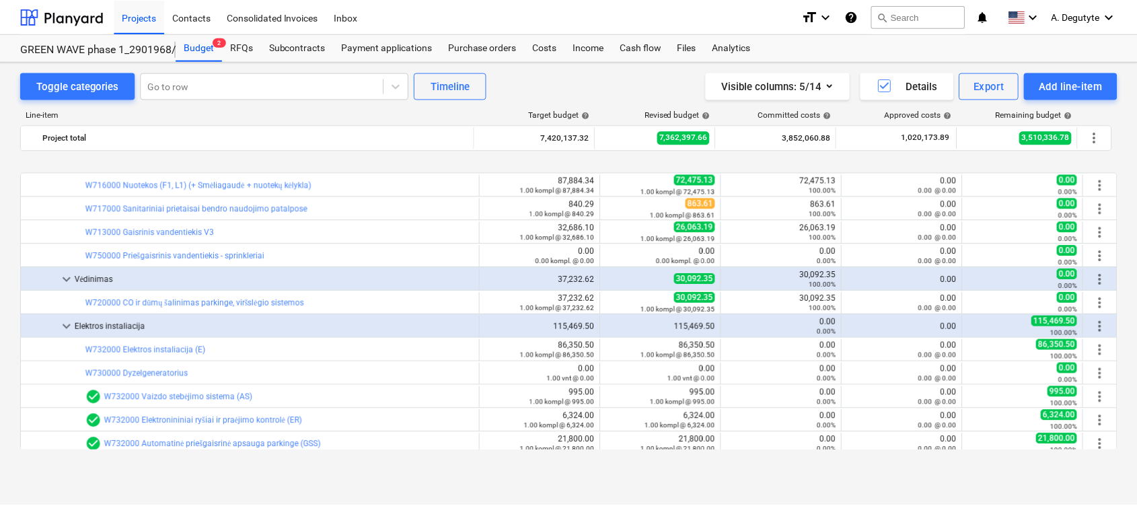
scroll to position [4926, 0]
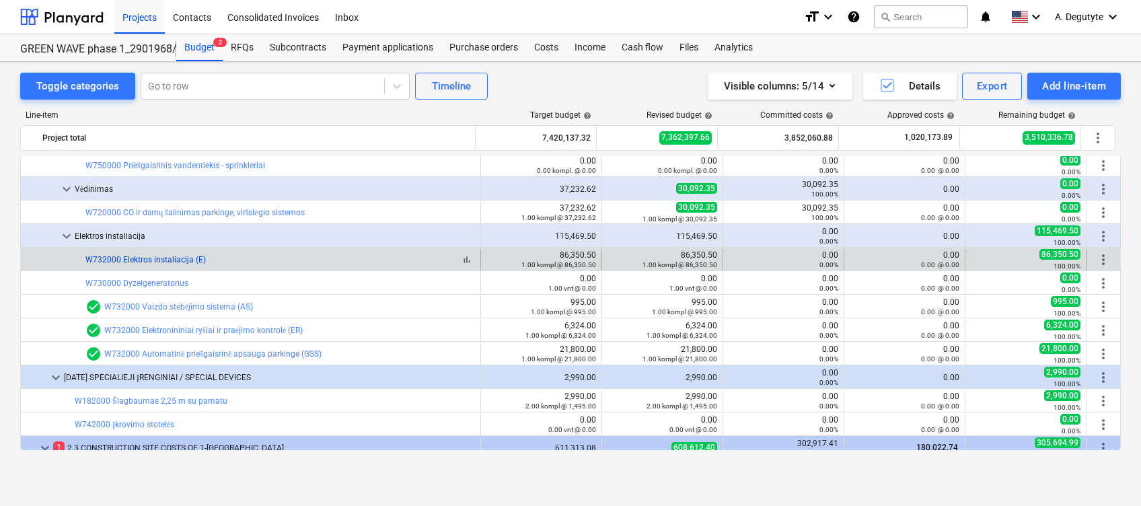
click at [162, 255] on link "W732000 Elektros instaliacija (E)" at bounding box center [145, 259] width 120 height 9
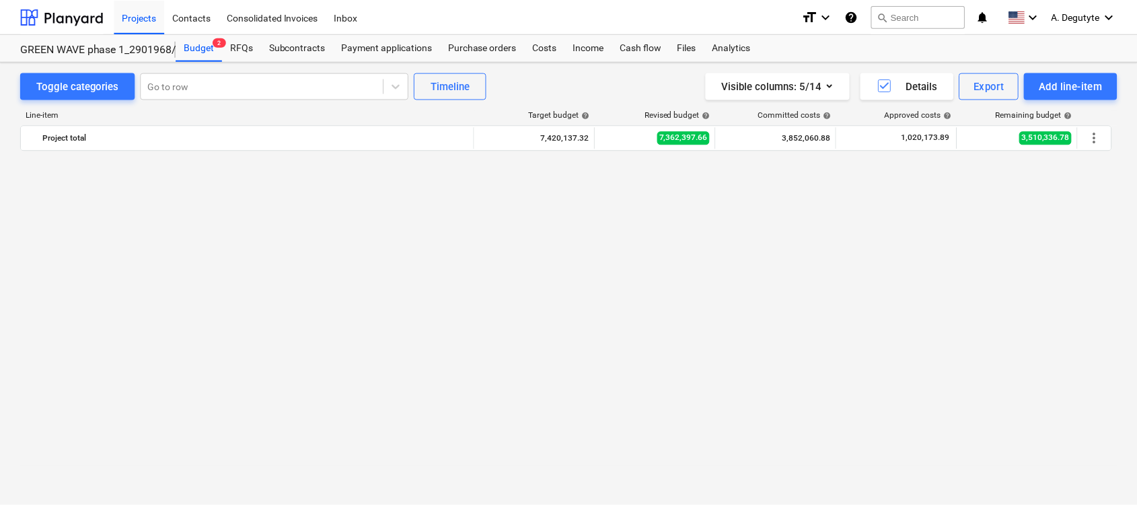
scroll to position [4926, 0]
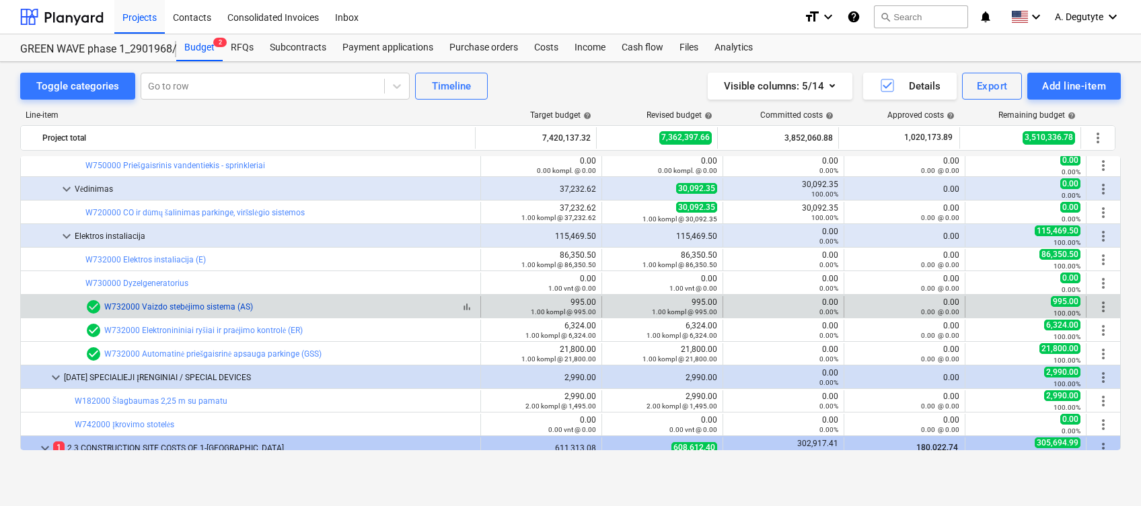
click at [178, 305] on link "W732000 Vaizdo stebėjimo sistema (AS)" at bounding box center [178, 306] width 149 height 9
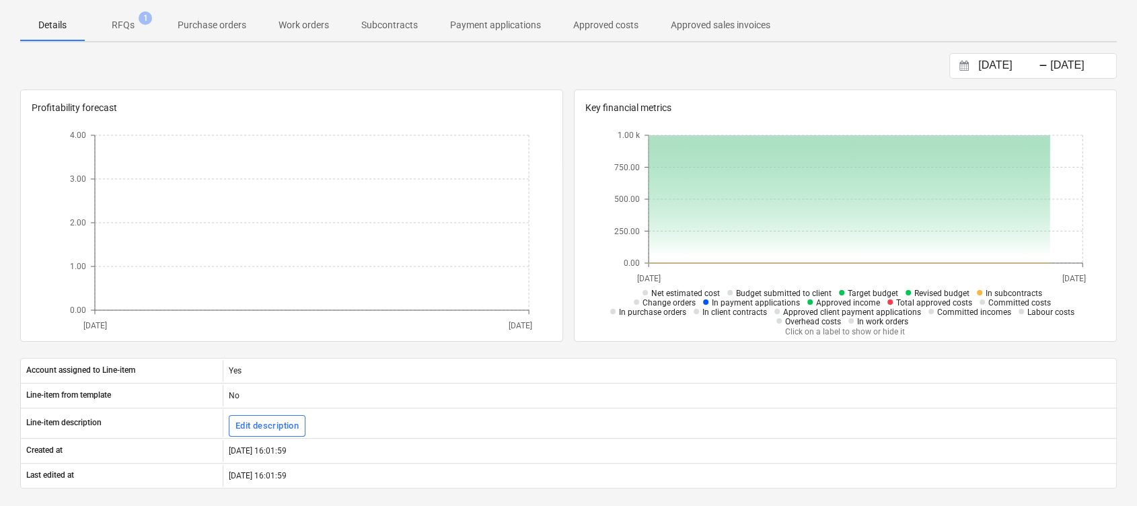
drag, startPoint x: 127, startPoint y: 26, endPoint x: 118, endPoint y: 65, distance: 40.0
click at [127, 26] on p "RFQs" at bounding box center [123, 25] width 23 height 14
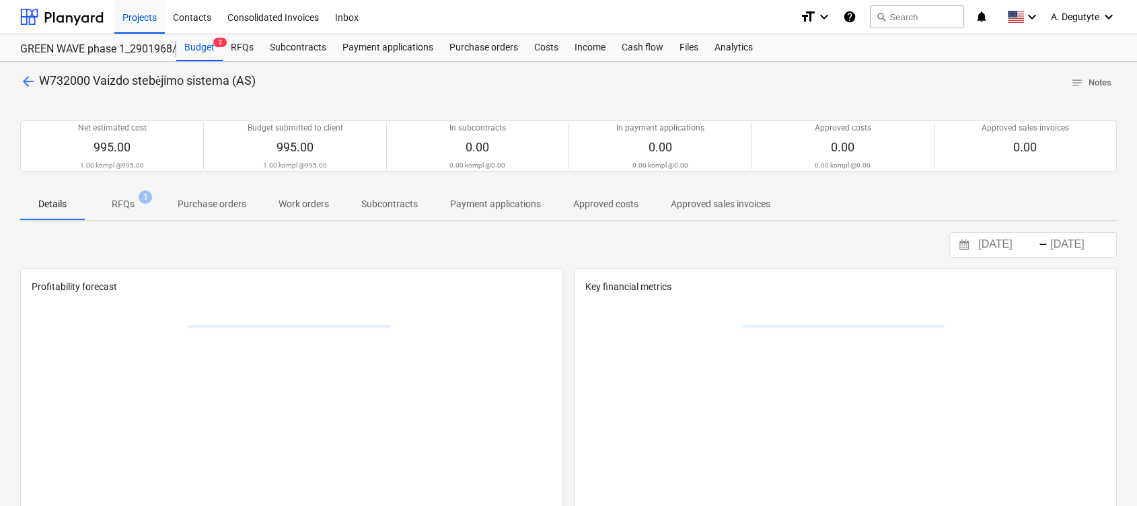
scroll to position [179, 0]
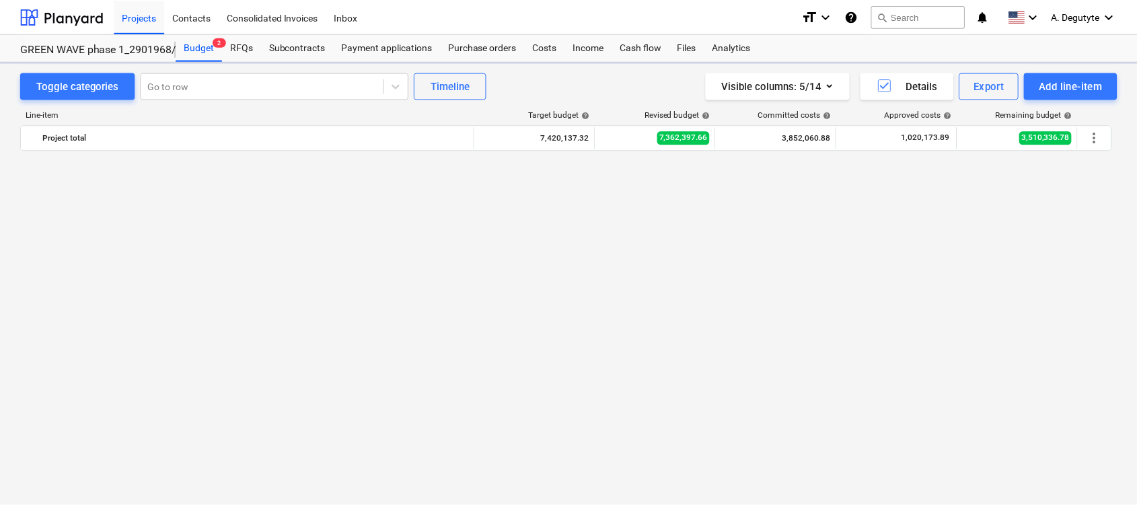
scroll to position [4926, 0]
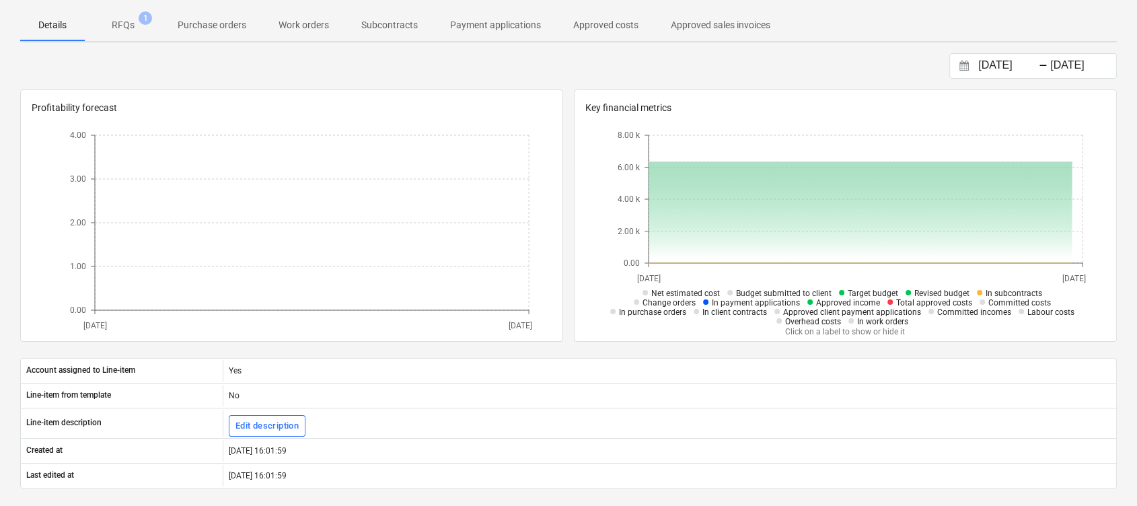
click at [118, 27] on p "RFQs" at bounding box center [123, 25] width 23 height 14
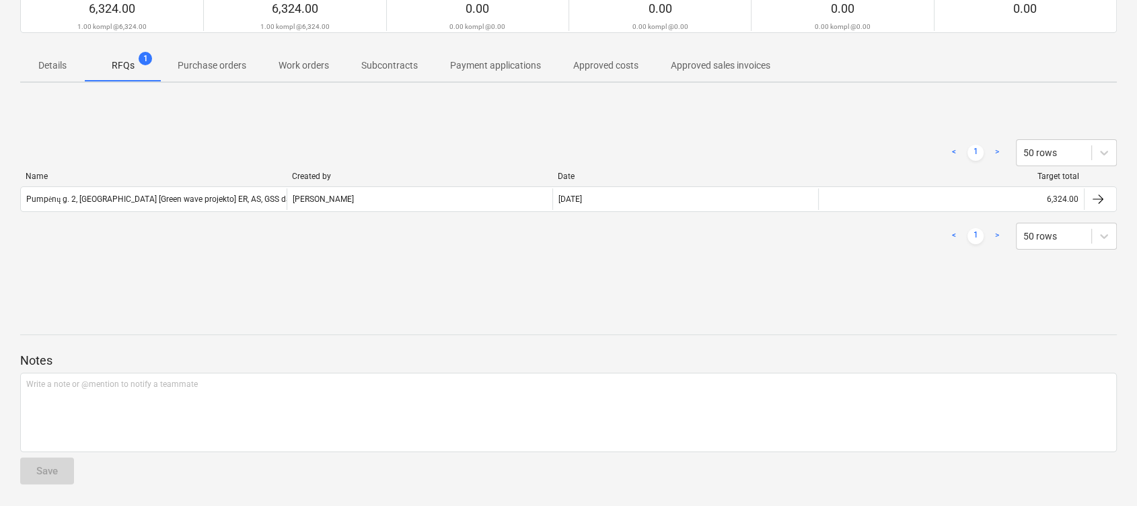
scroll to position [138, 0]
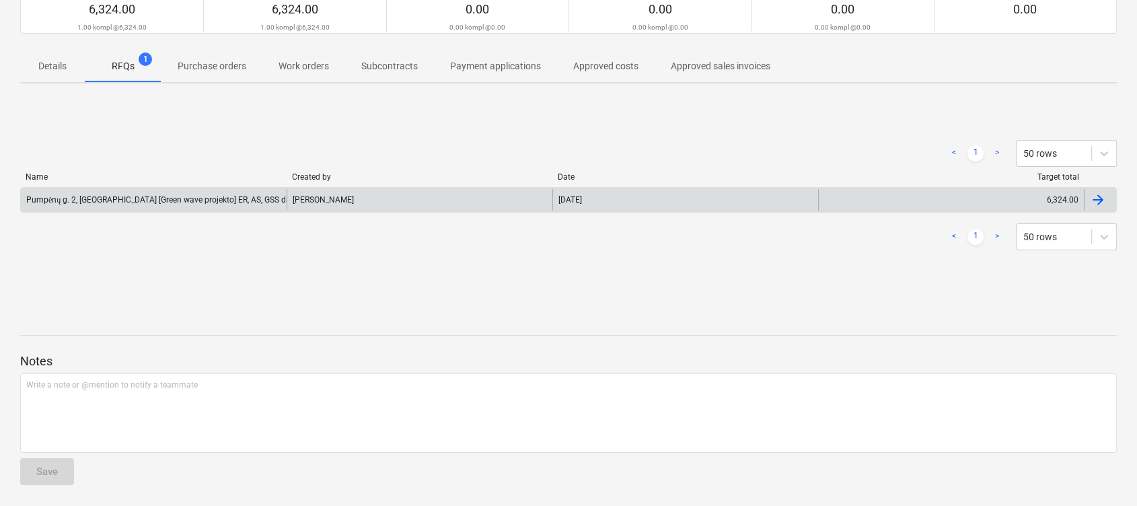
click at [374, 203] on div "Egidijus Bražas" at bounding box center [420, 200] width 266 height 22
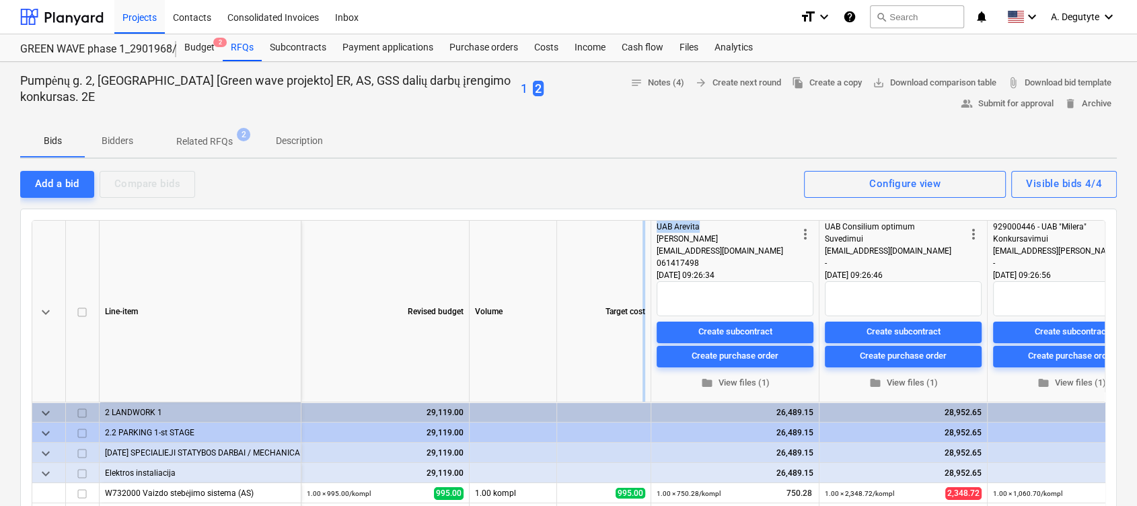
drag, startPoint x: 707, startPoint y: 227, endPoint x: 643, endPoint y: 226, distance: 64.6
click at [0, 0] on div "keyboard_arrow_down Line-item Revised budget Volume Target cost more_vert UAB A…" at bounding box center [0, 0] width 0 height 0
click at [725, 227] on div "UAB Arevita" at bounding box center [727, 227] width 141 height 12
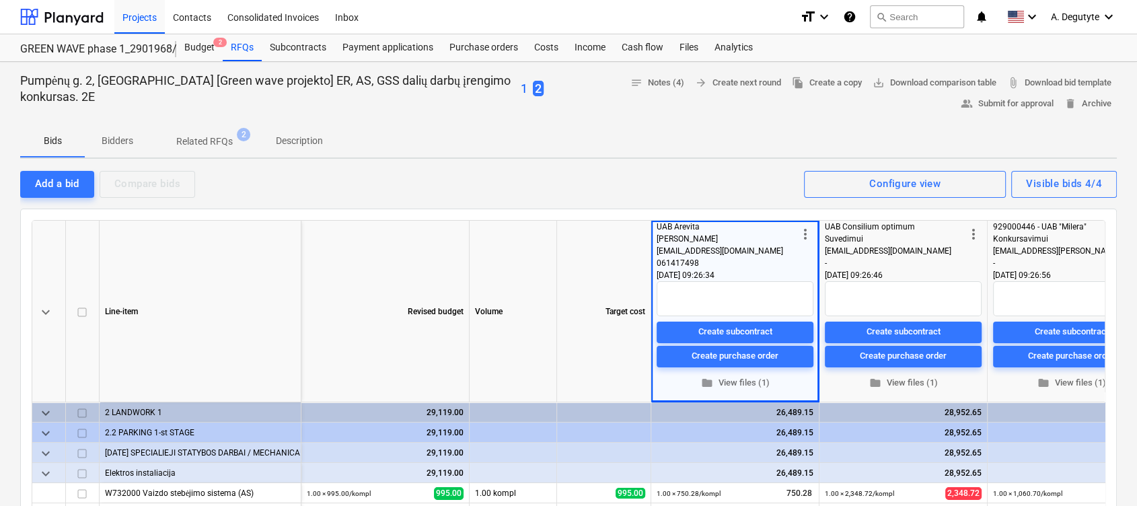
click at [711, 227] on div "UAB Arevita" at bounding box center [727, 227] width 141 height 12
click at [705, 223] on div "UAB Arevita" at bounding box center [727, 227] width 141 height 12
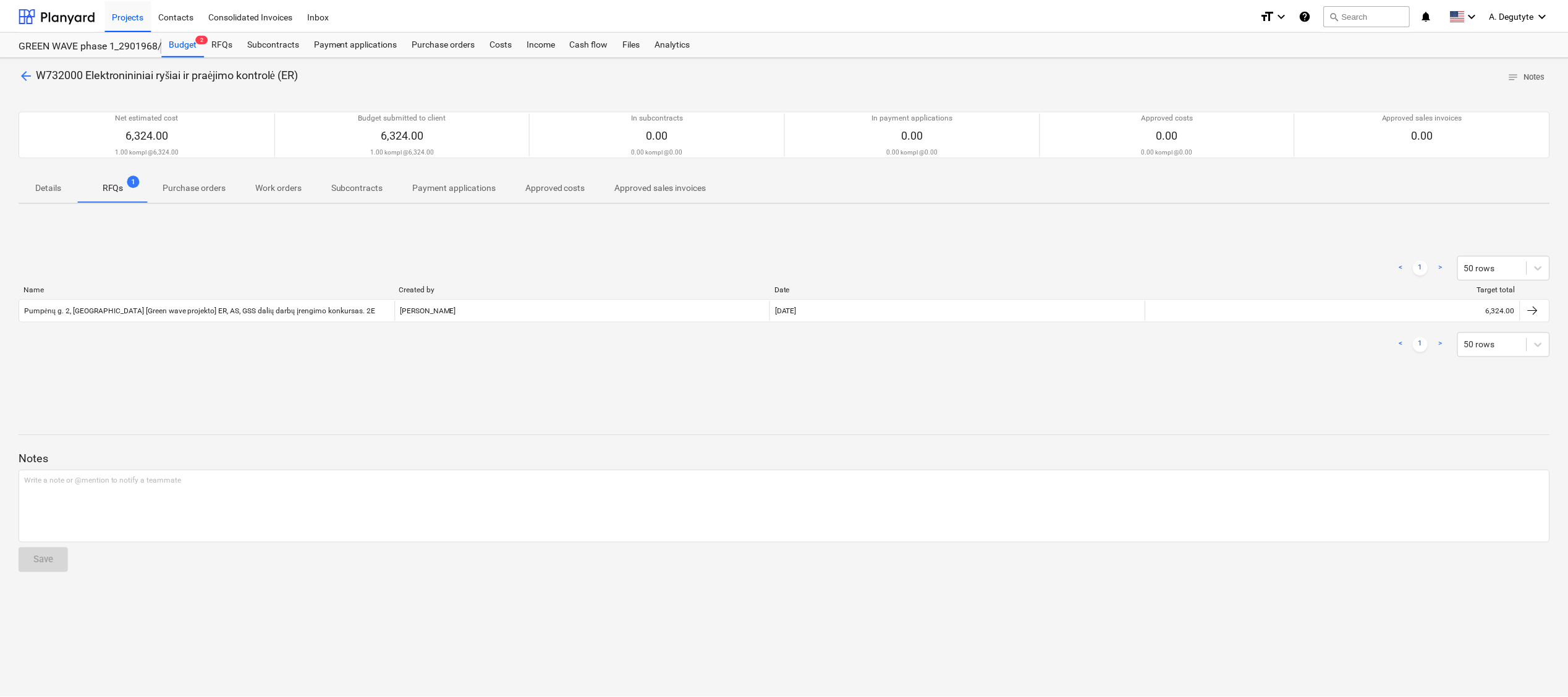
scroll to position [124, 0]
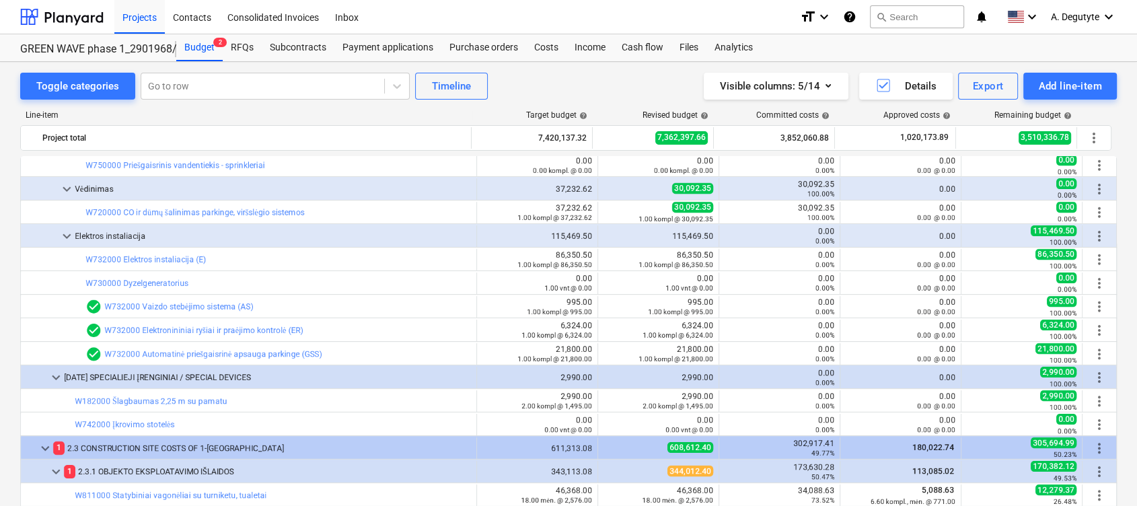
scroll to position [5015, 0]
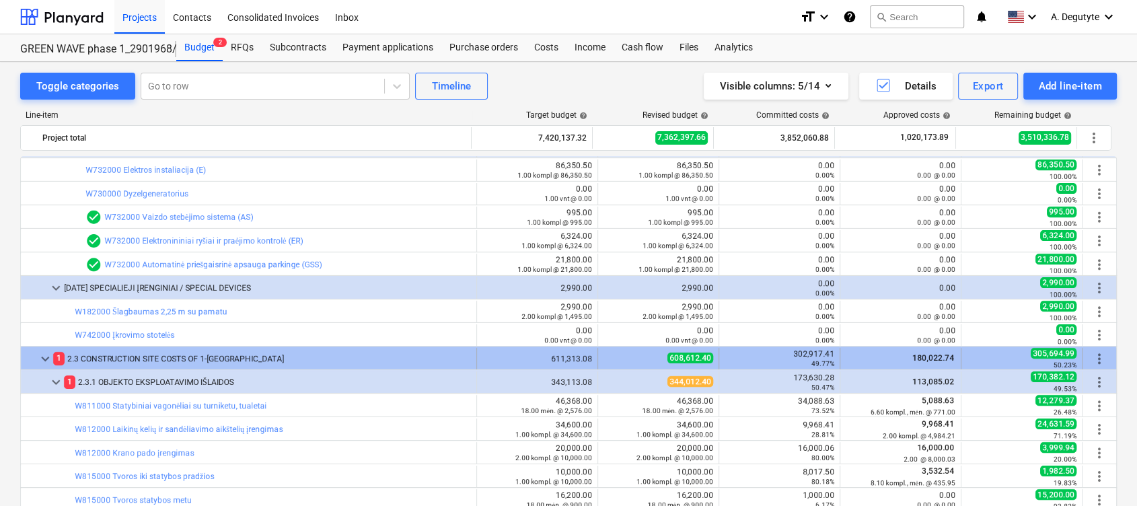
click at [44, 356] on span "keyboard_arrow_down" at bounding box center [45, 359] width 16 height 16
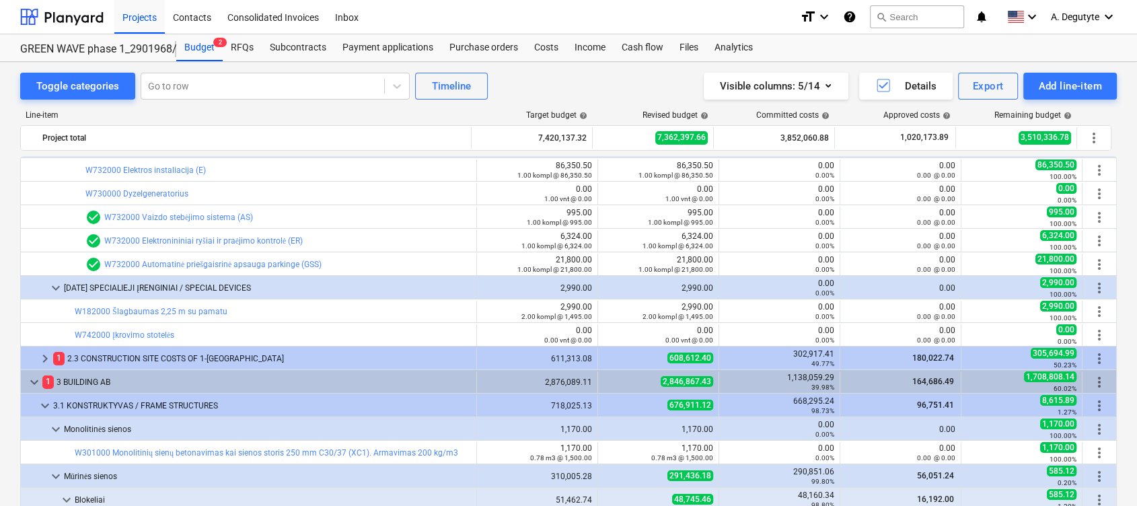
click at [44, 356] on span "keyboard_arrow_right" at bounding box center [45, 359] width 16 height 16
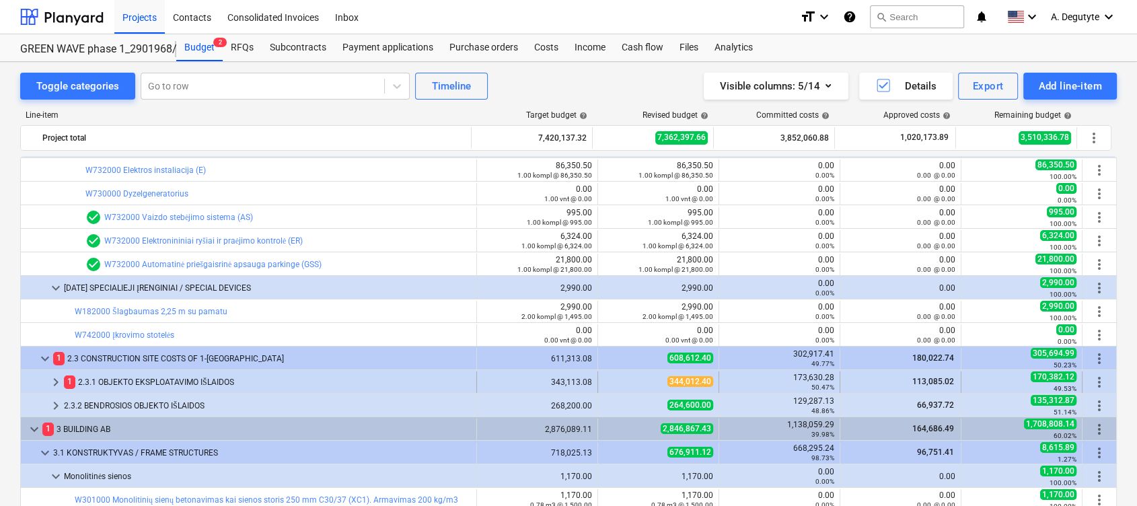
click at [61, 383] on span "keyboard_arrow_right" at bounding box center [56, 382] width 16 height 16
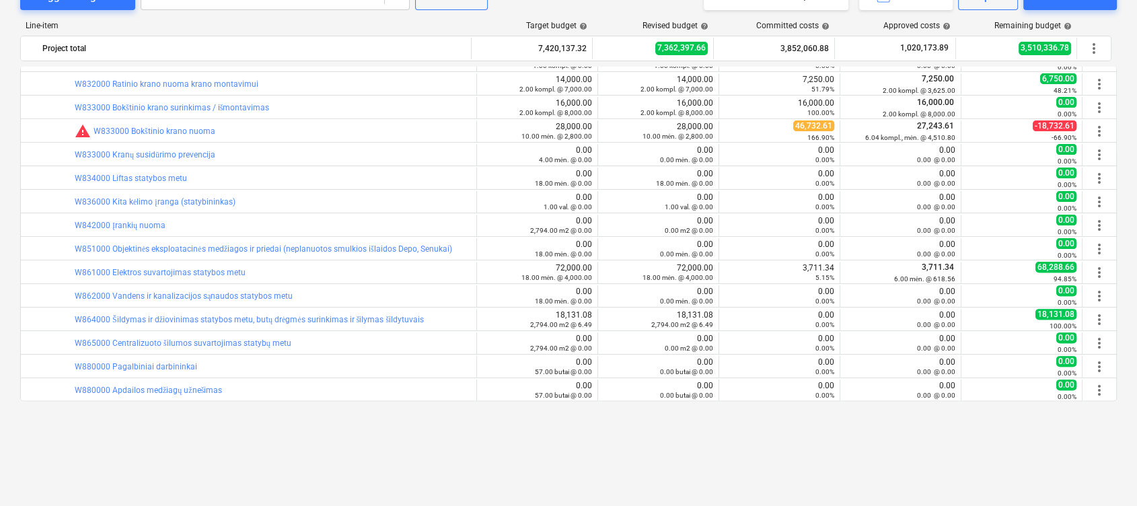
scroll to position [5105, 0]
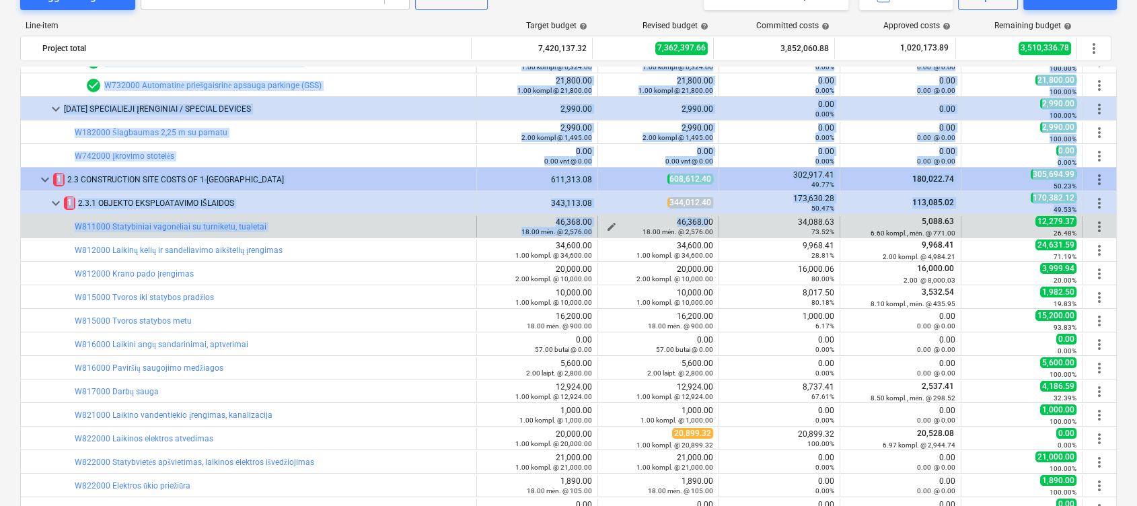
drag, startPoint x: 64, startPoint y: 223, endPoint x: 703, endPoint y: 223, distance: 638.6
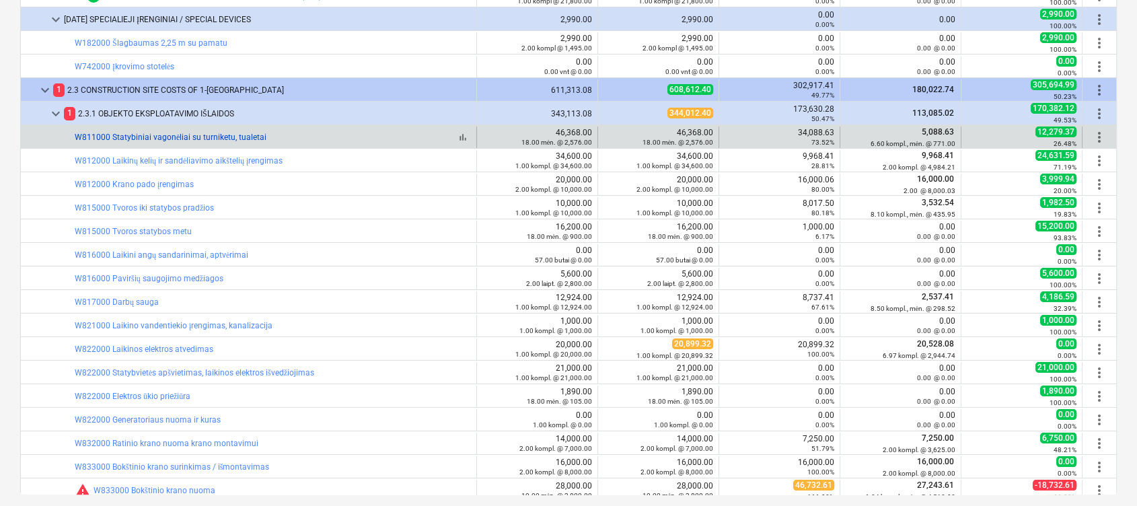
click at [218, 135] on link "W811000 Statybiniai vagonėliai su turniketu, tualetai" at bounding box center [171, 137] width 192 height 9
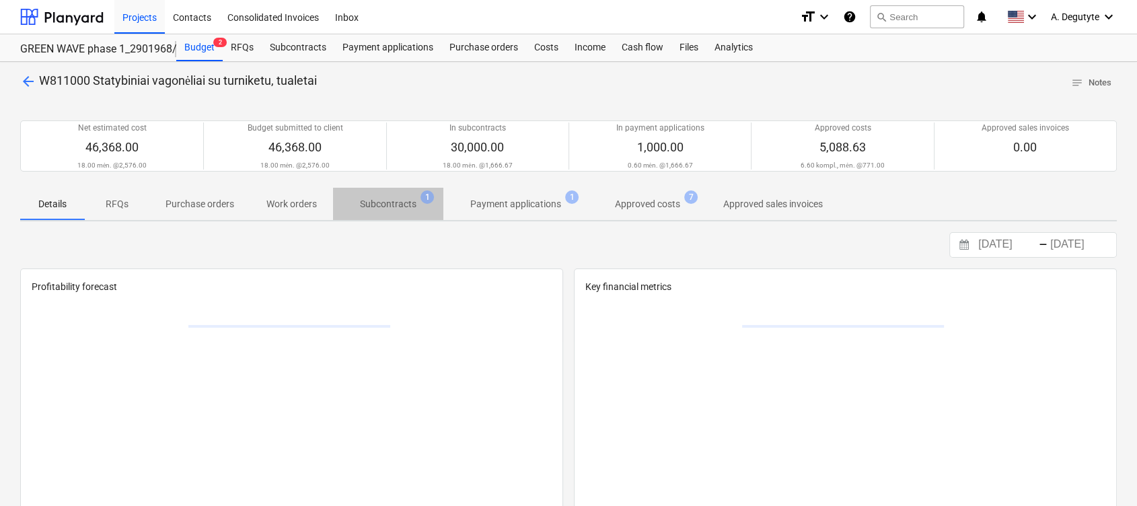
click at [382, 202] on p "Subcontracts" at bounding box center [388, 204] width 57 height 14
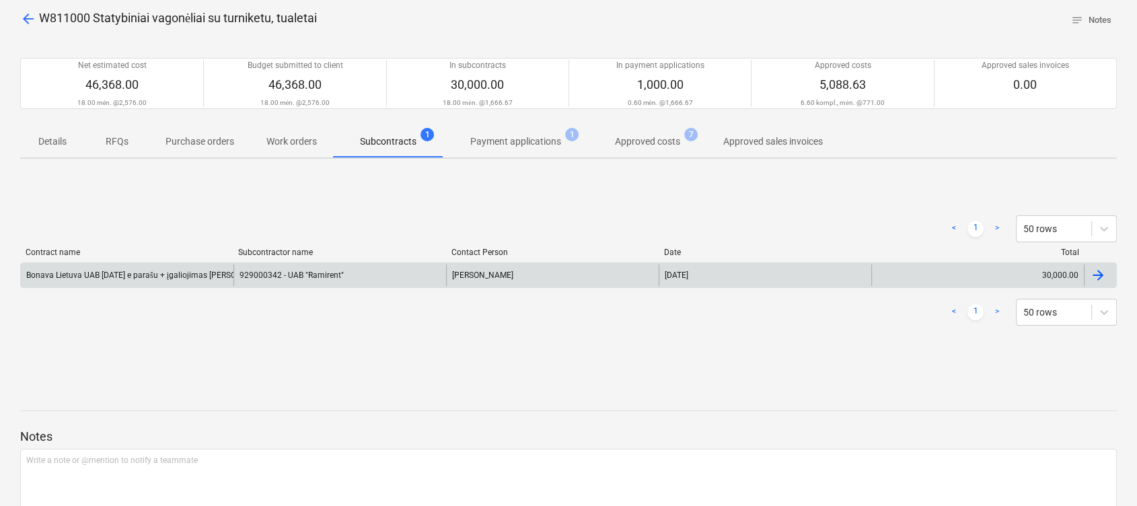
scroll to position [90, 0]
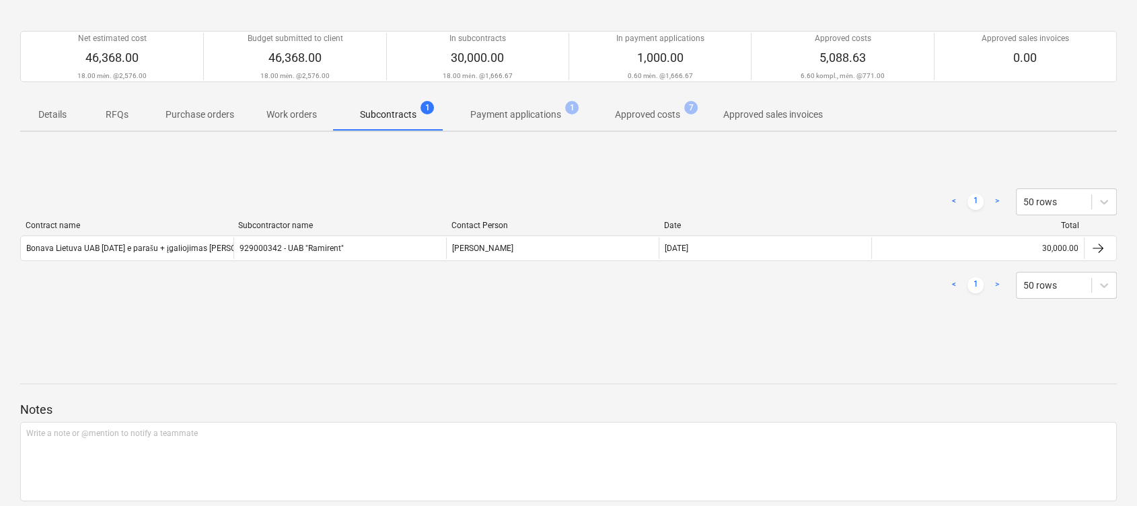
drag, startPoint x: 514, startPoint y: 122, endPoint x: 600, endPoint y: 122, distance: 86.1
click at [532, 124] on span "Payment applications 1" at bounding box center [515, 114] width 145 height 24
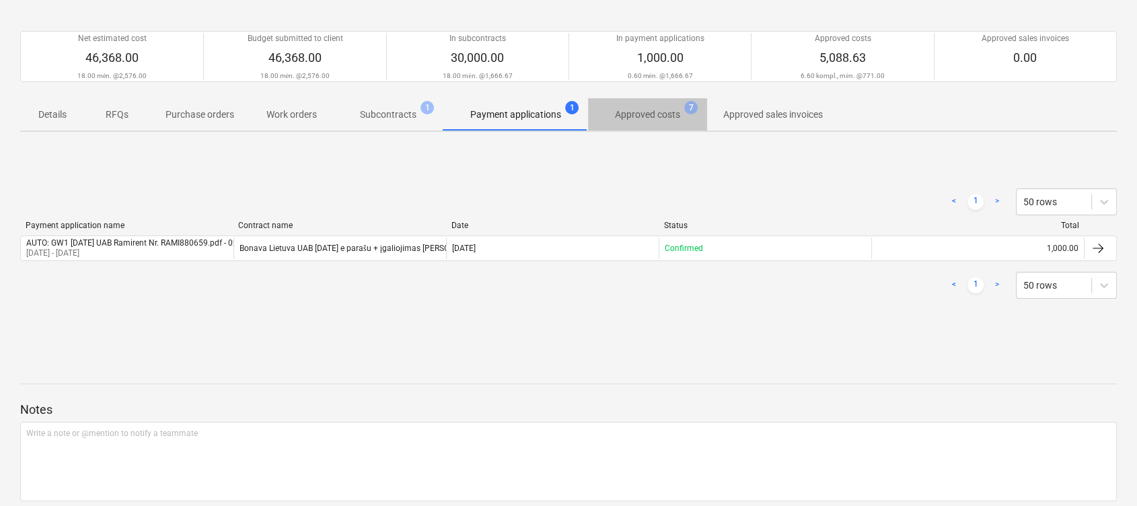
drag, startPoint x: 659, startPoint y: 118, endPoint x: 473, endPoint y: 122, distance: 185.8
click at [627, 122] on span "Approved costs 7" at bounding box center [647, 114] width 119 height 24
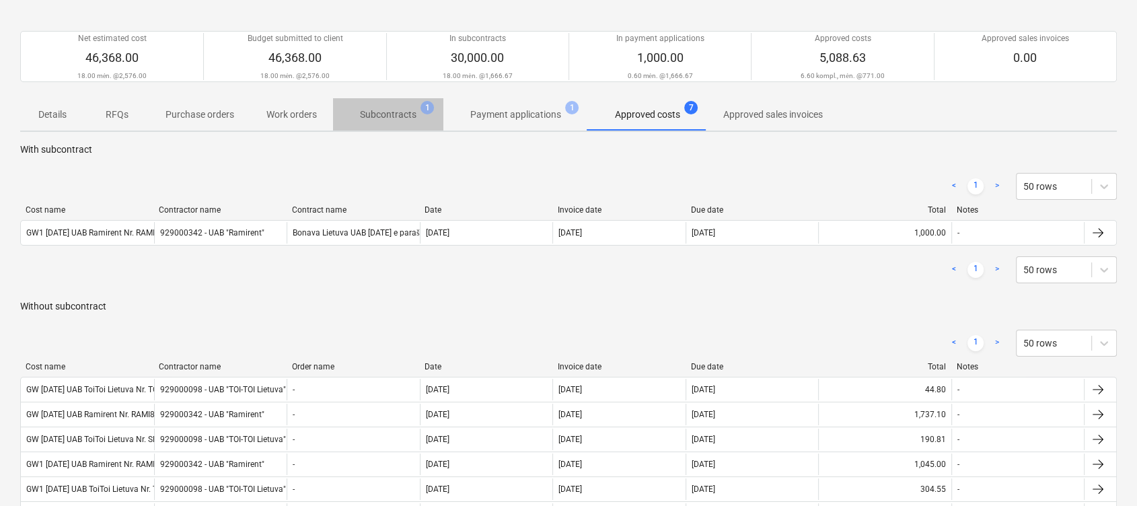
click at [395, 113] on p "Subcontracts" at bounding box center [388, 115] width 57 height 14
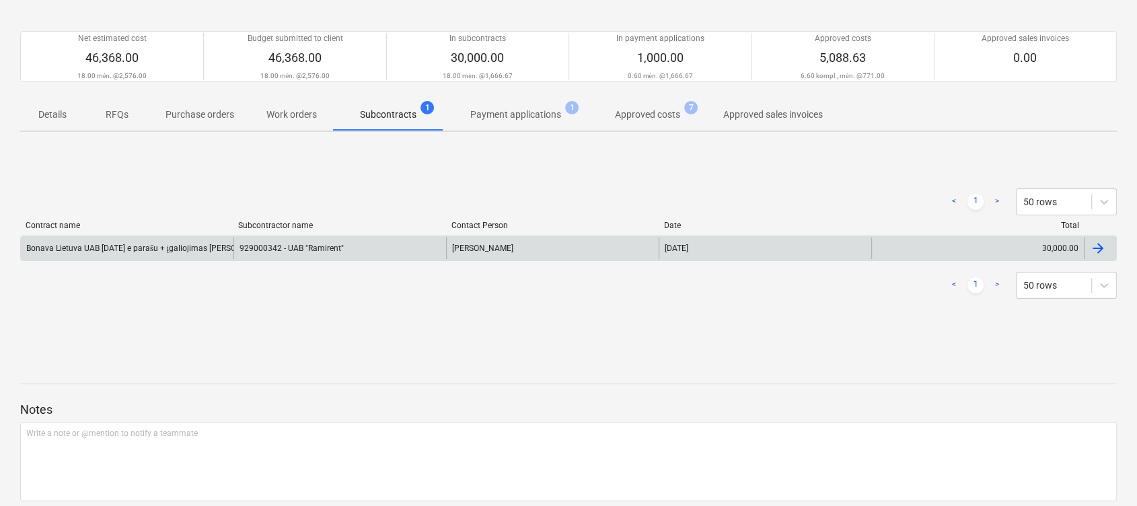
click at [318, 242] on div "929000342 - UAB "Ramirent"" at bounding box center [340, 249] width 213 height 22
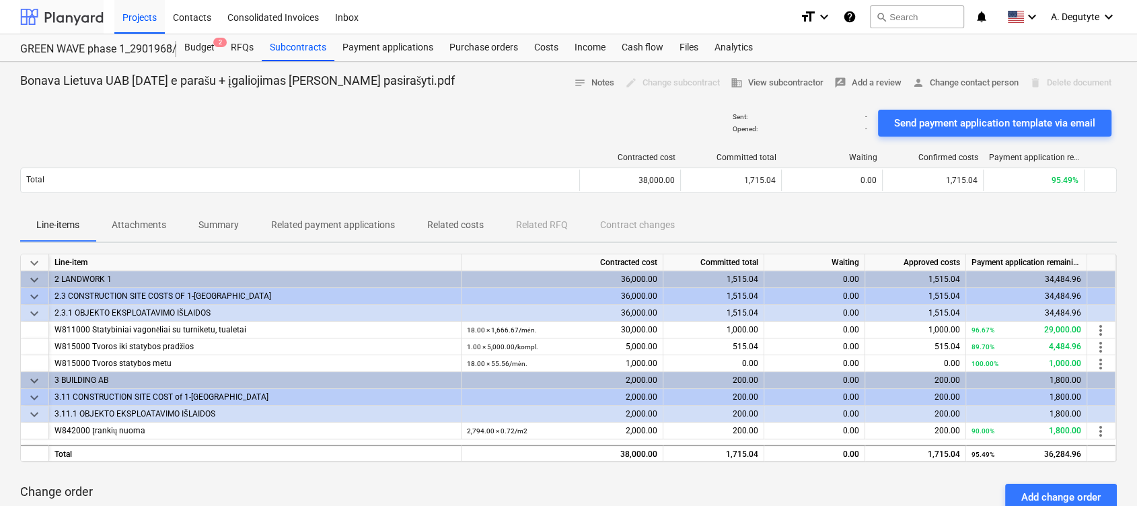
scroll to position [90, 0]
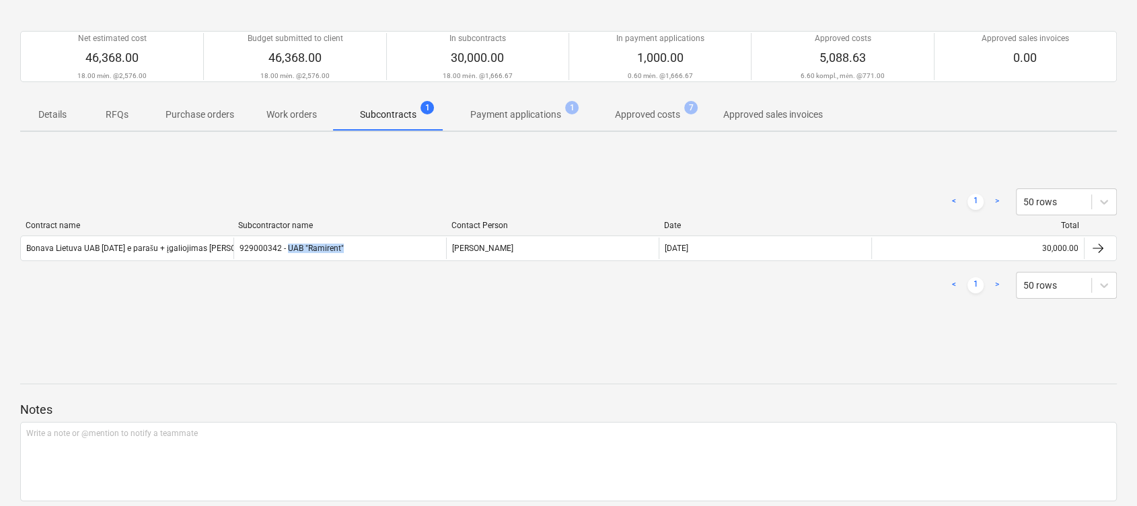
copy div "UAB "Ramirent""
drag, startPoint x: 379, startPoint y: 244, endPoint x: 287, endPoint y: 262, distance: 94.0
click at [287, 262] on div "Contract name Subcontractor name Contact Person Date Total Bonava Lietuva UAB 2…" at bounding box center [568, 244] width 1097 height 46
drag, startPoint x: 287, startPoint y: 262, endPoint x: 363, endPoint y: 312, distance: 91.1
click at [363, 312] on div "< 1 > 50 rows Contract name Subcontractor name Contact Person Date Total Bonava…" at bounding box center [568, 243] width 1097 height 143
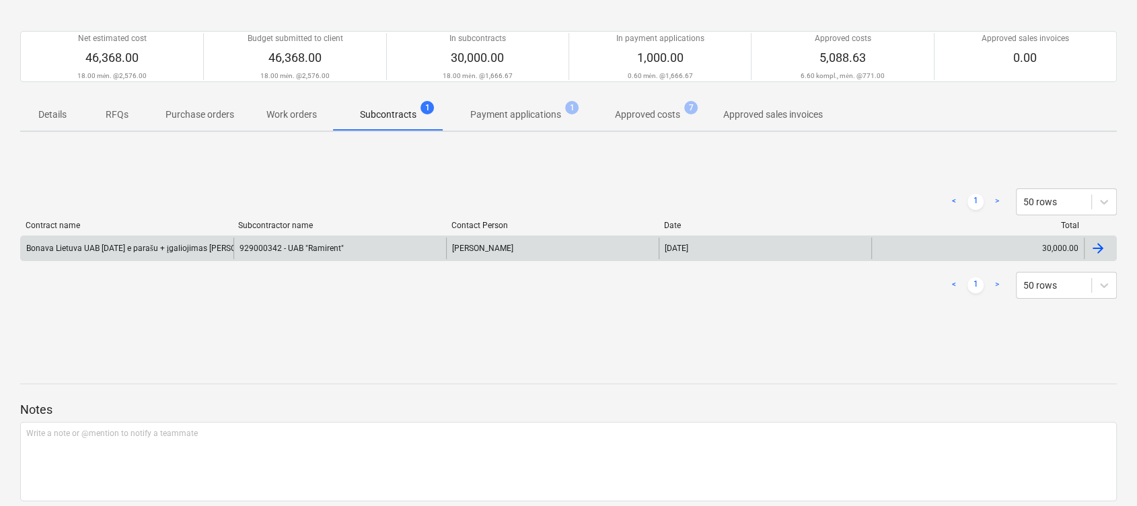
click at [301, 244] on div "929000342 - UAB "Ramirent"" at bounding box center [340, 249] width 213 height 22
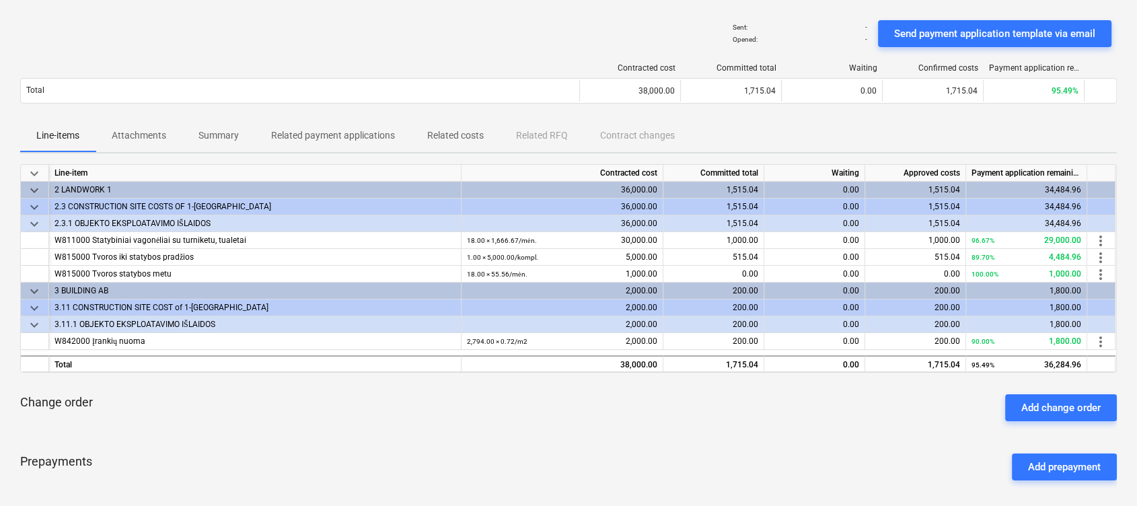
scroll to position [179, 0]
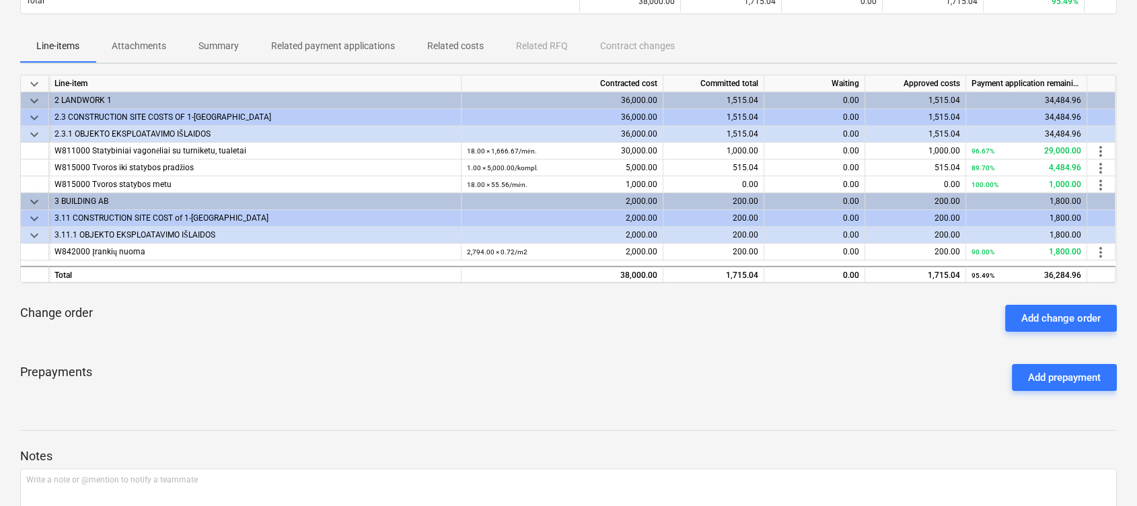
click at [36, 129] on span "keyboard_arrow_down" at bounding box center [34, 135] width 16 height 16
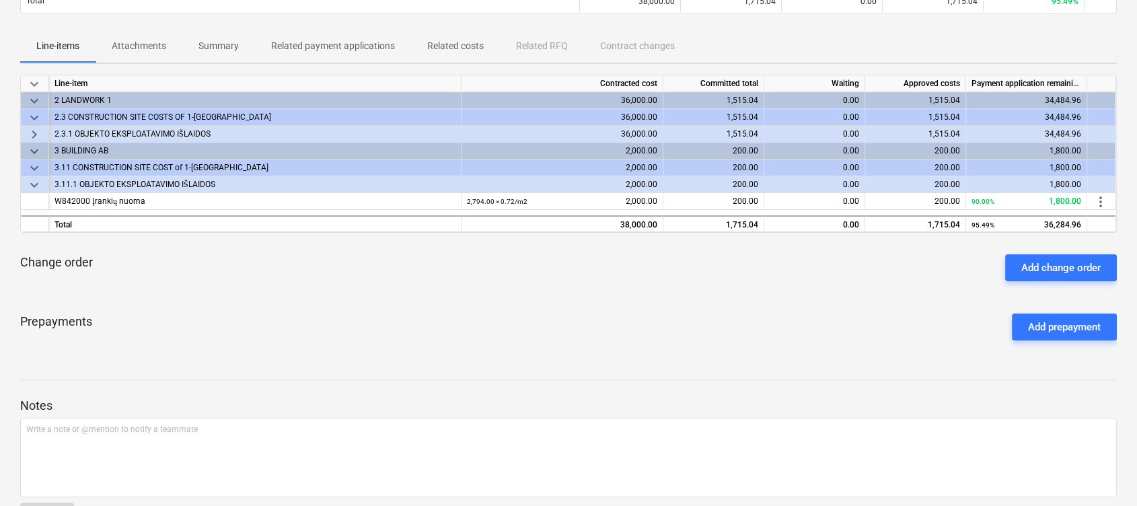
click at [36, 129] on span "keyboard_arrow_right" at bounding box center [34, 135] width 16 height 16
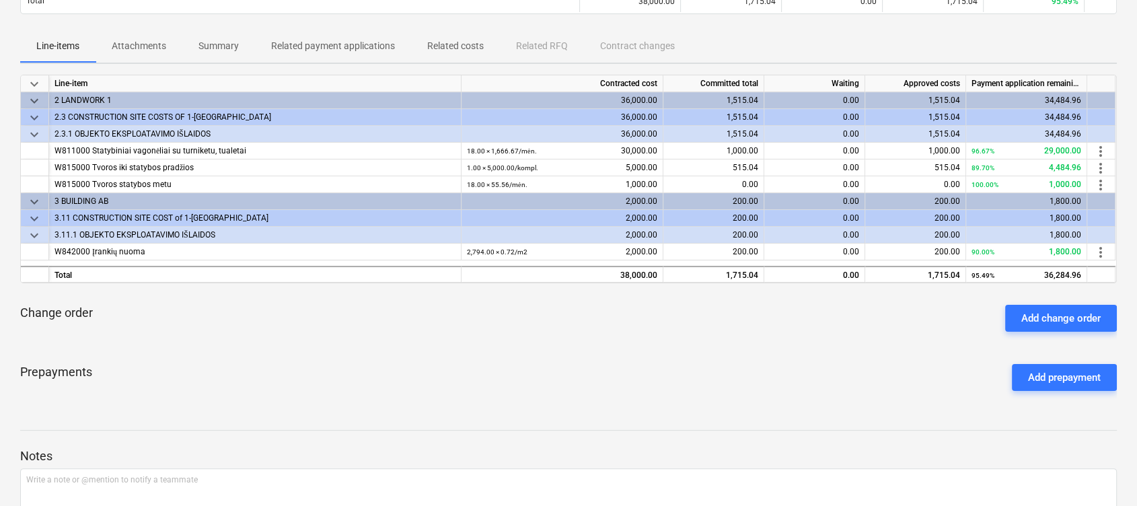
click at [36, 111] on span "keyboard_arrow_down" at bounding box center [34, 118] width 16 height 16
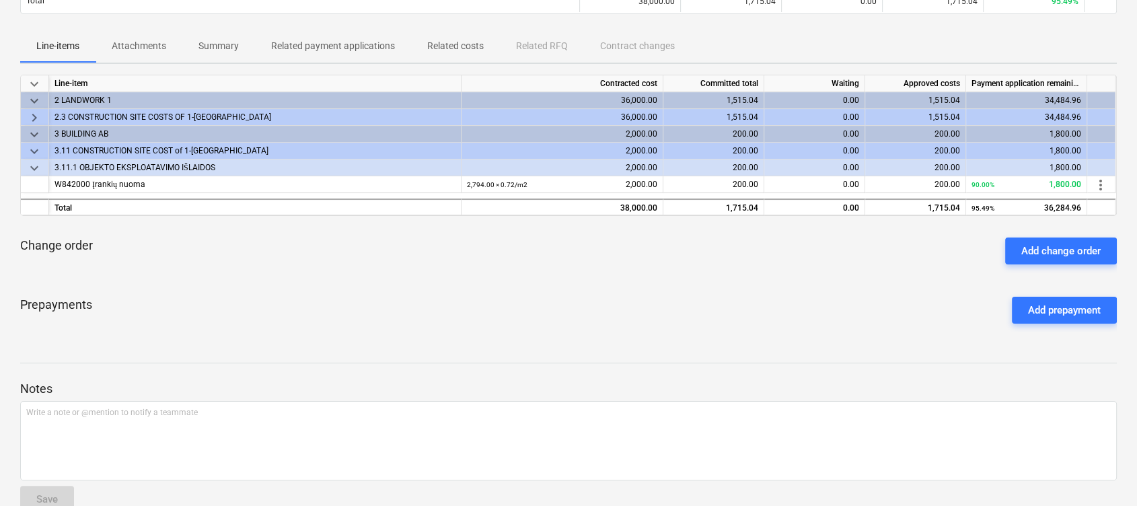
click at [36, 111] on span "keyboard_arrow_right" at bounding box center [34, 118] width 16 height 16
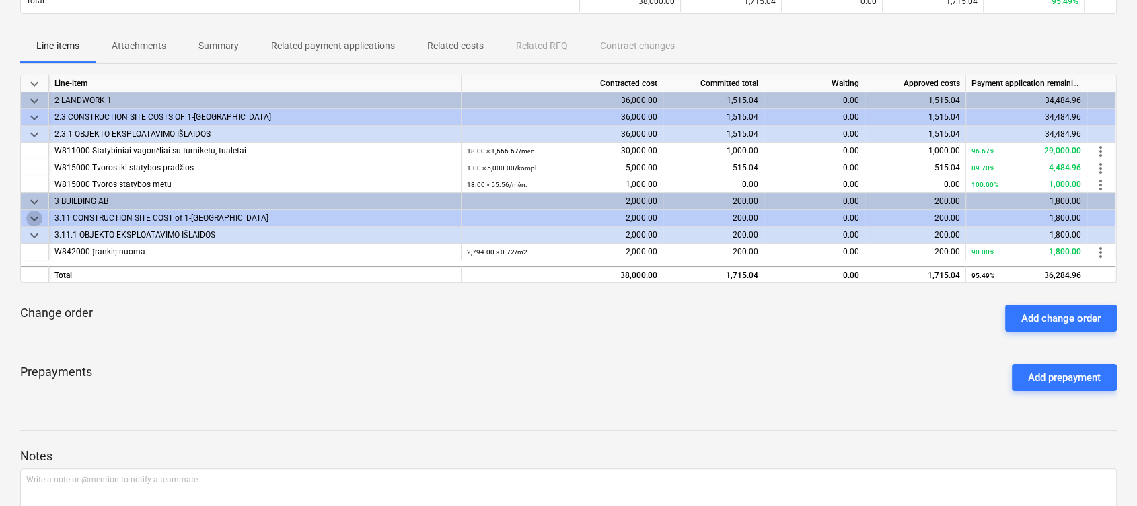
click at [36, 215] on span "keyboard_arrow_down" at bounding box center [34, 219] width 16 height 16
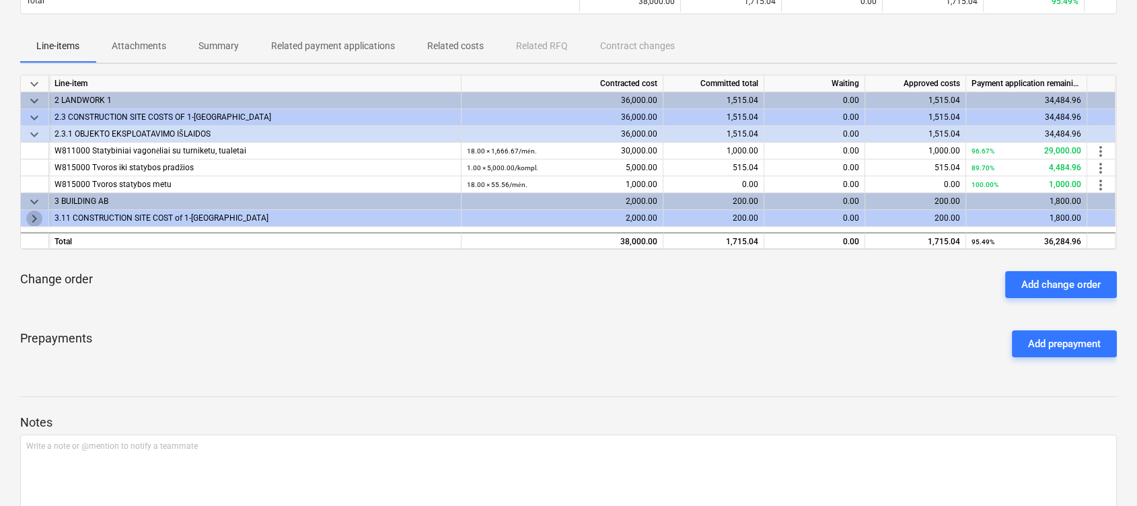
click at [36, 215] on span "keyboard_arrow_right" at bounding box center [34, 219] width 16 height 16
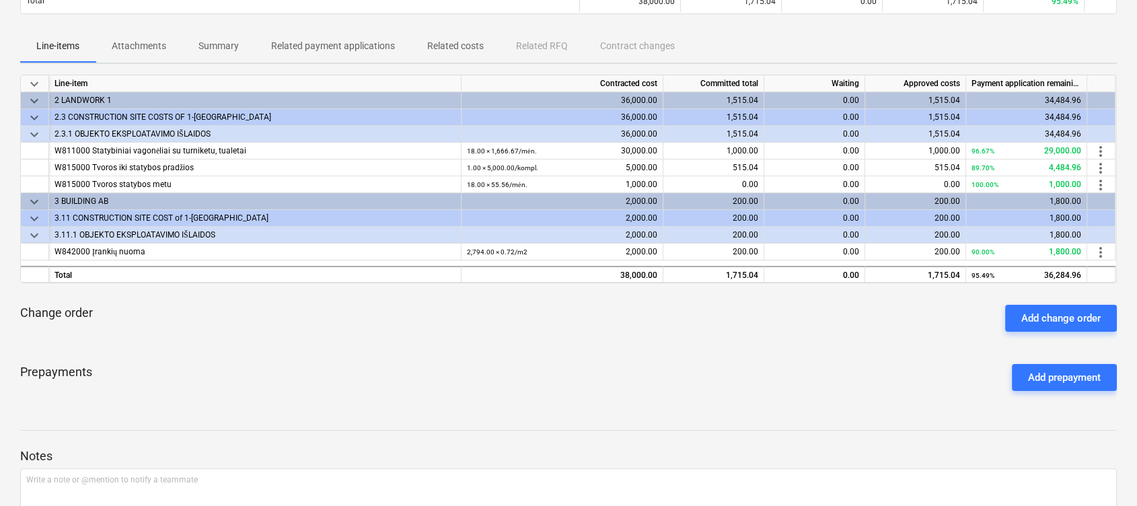
click at [31, 239] on span "keyboard_arrow_down" at bounding box center [34, 235] width 16 height 16
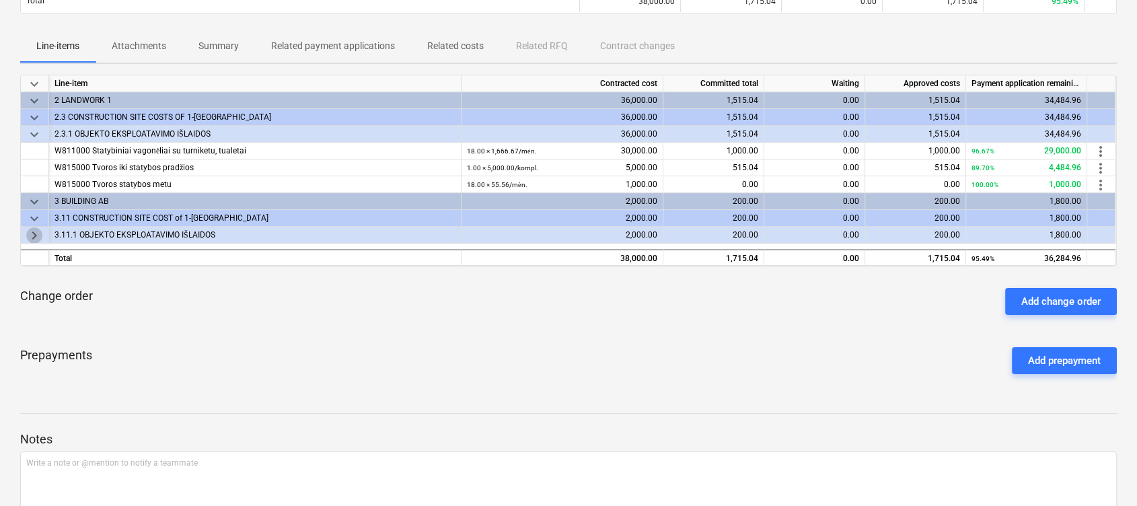
click at [36, 231] on span "keyboard_arrow_right" at bounding box center [34, 235] width 16 height 16
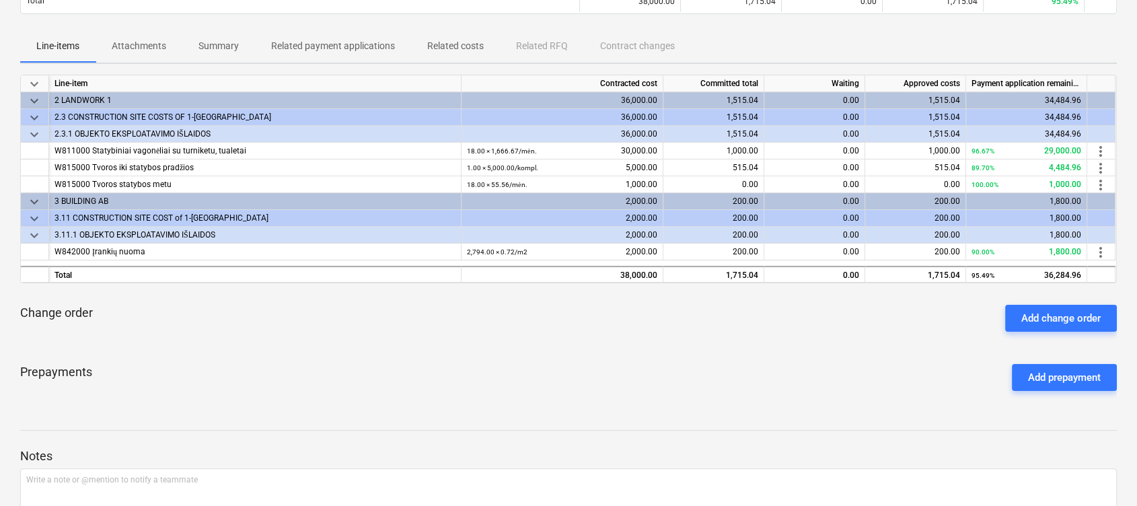
click at [36, 231] on span "keyboard_arrow_down" at bounding box center [34, 235] width 16 height 16
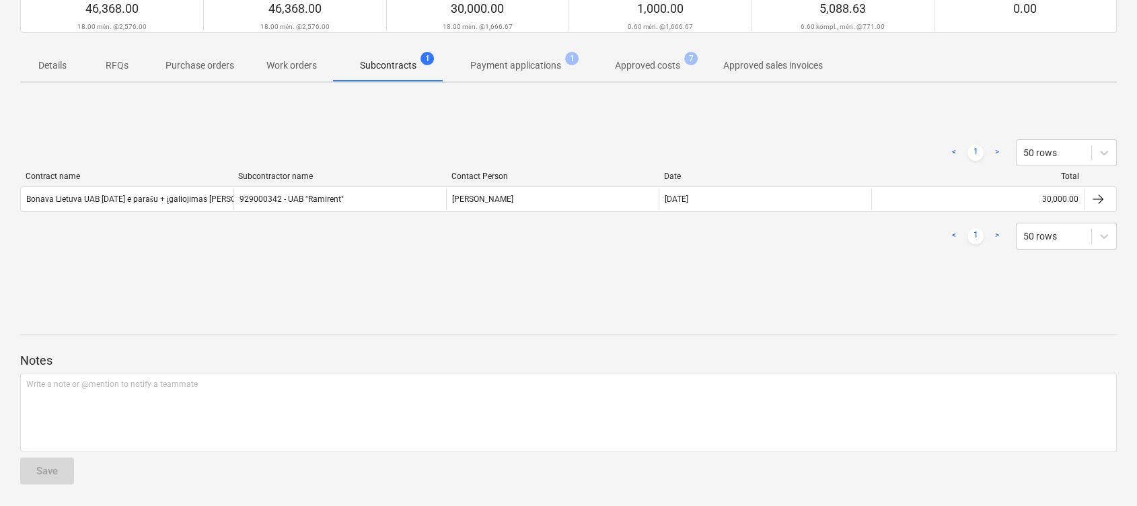
scroll to position [90, 0]
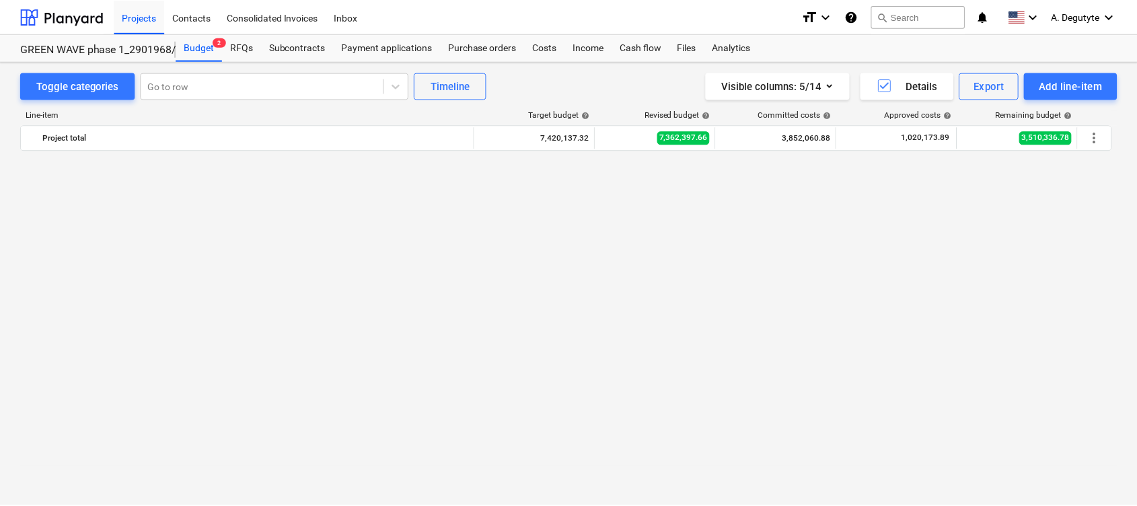
scroll to position [5105, 0]
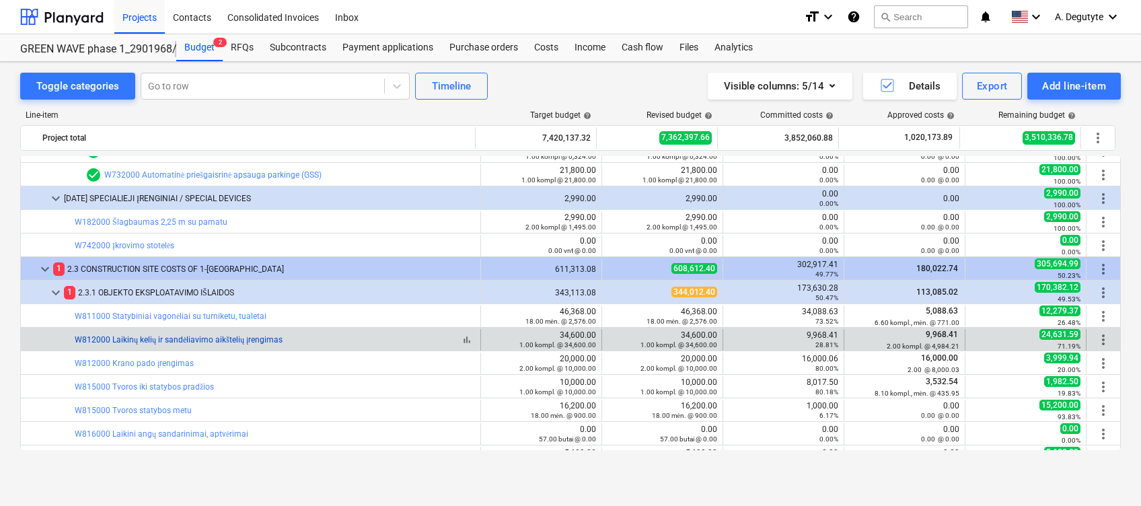
click at [258, 336] on link "W812000 Laikinų kelių ir sandėliavimo aikštelių įrengimas" at bounding box center [179, 339] width 208 height 9
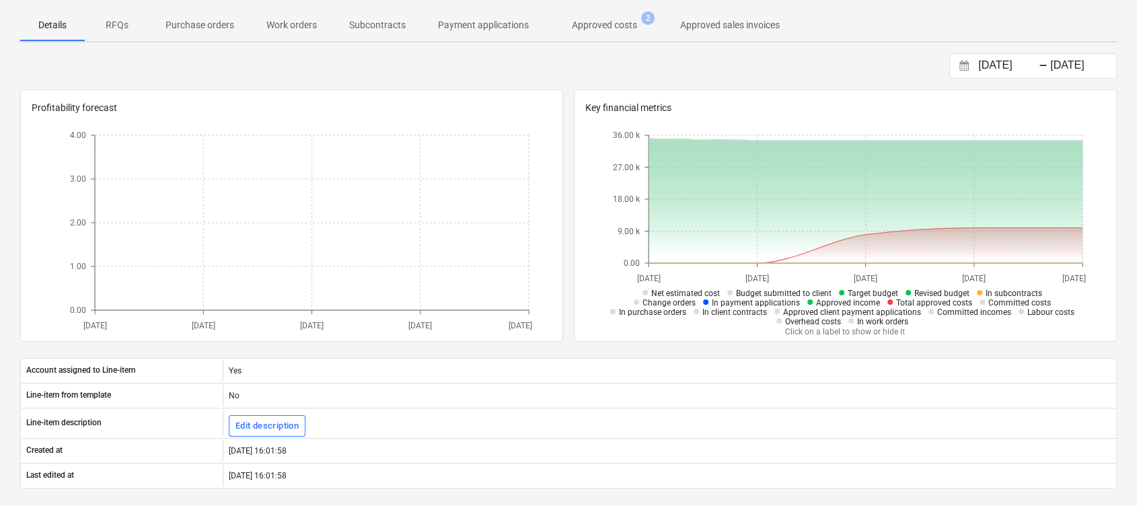
drag, startPoint x: 593, startPoint y: 24, endPoint x: 592, endPoint y: 81, distance: 57.2
click at [593, 27] on p "Approved costs" at bounding box center [604, 25] width 65 height 14
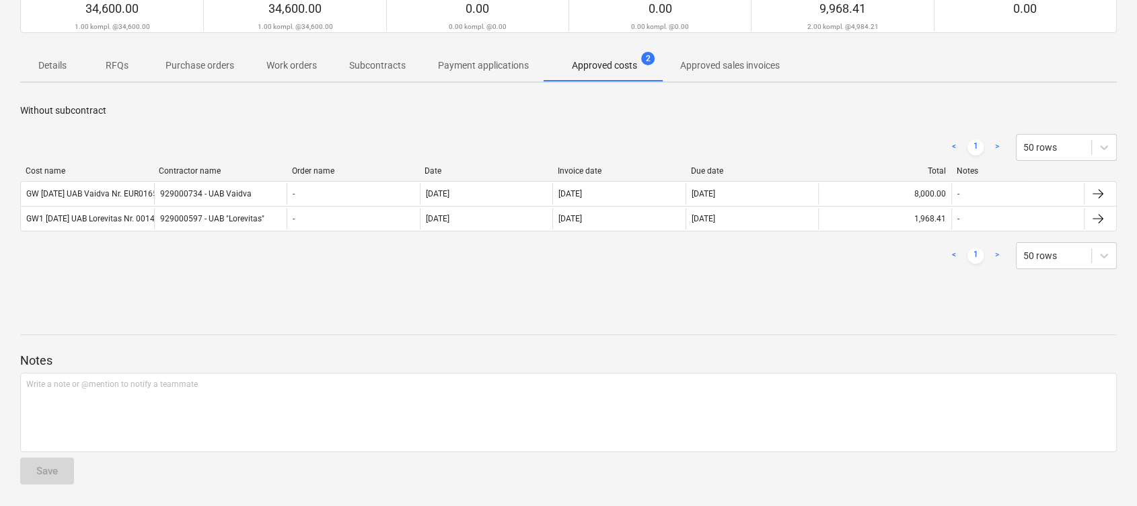
scroll to position [138, 0]
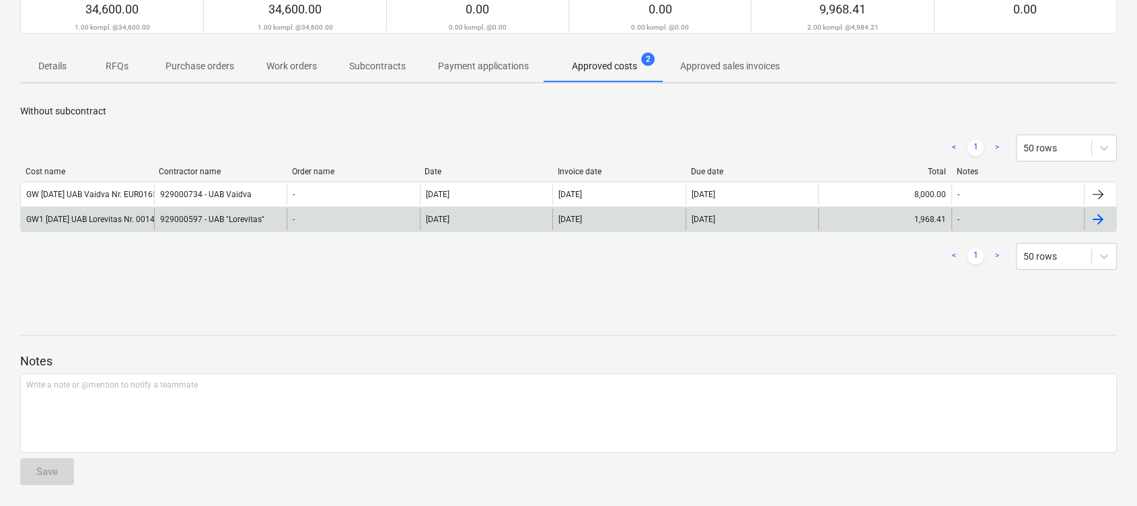
click at [1100, 210] on div at bounding box center [1100, 220] width 32 height 22
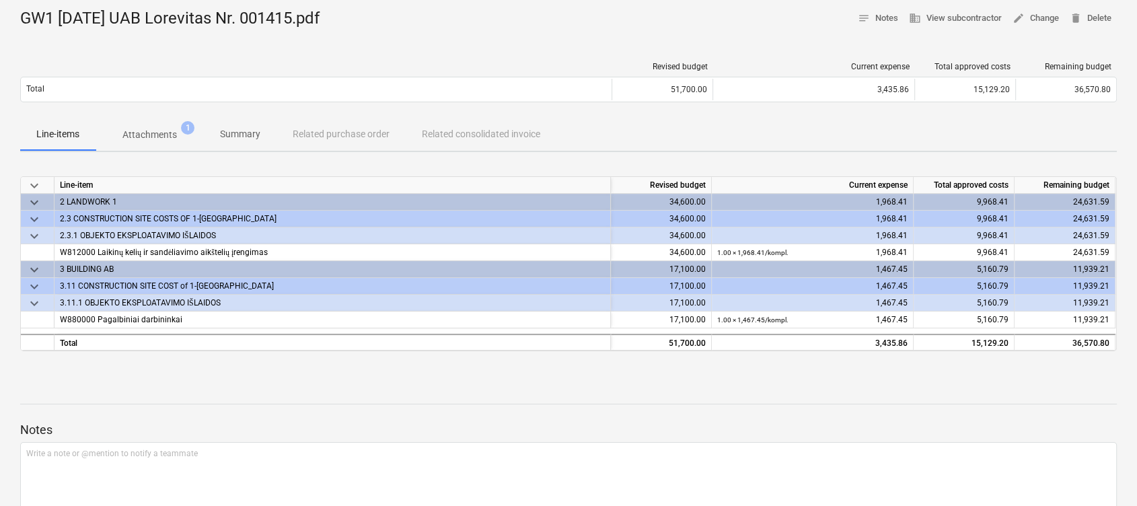
scroll to position [90, 0]
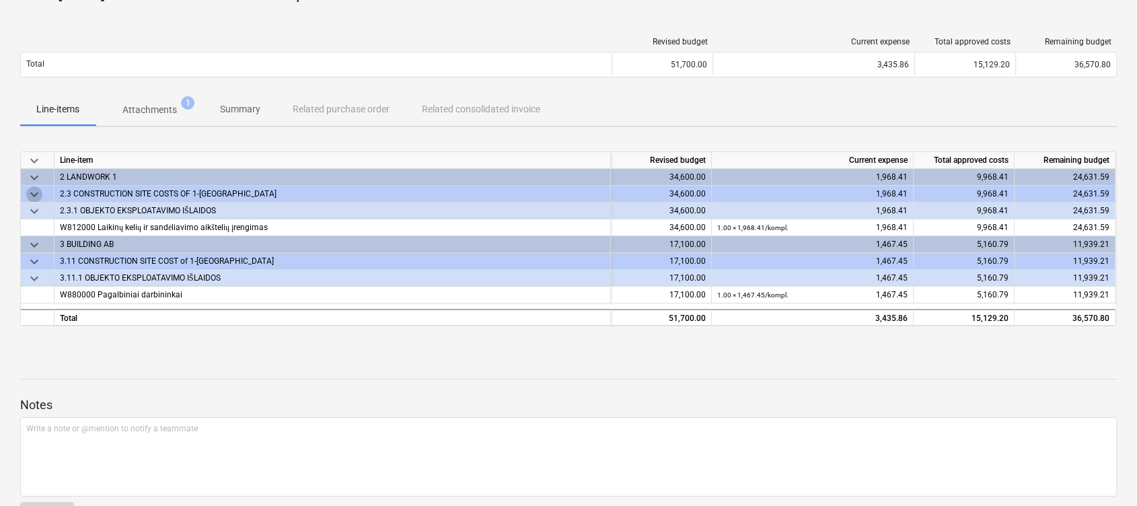
click at [34, 188] on span "keyboard_arrow_down" at bounding box center [34, 194] width 16 height 16
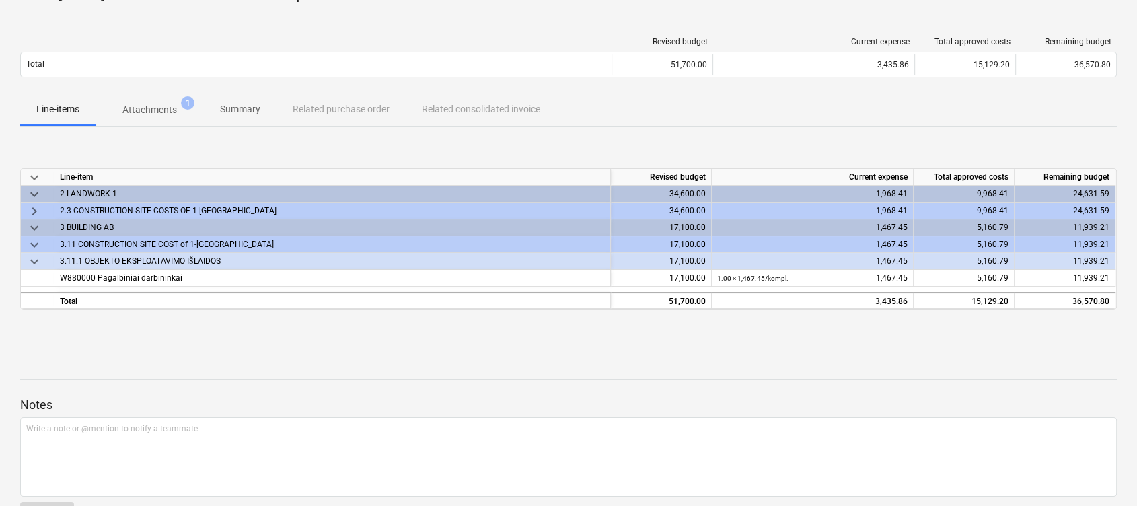
click at [34, 188] on span "keyboard_arrow_down" at bounding box center [34, 194] width 16 height 16
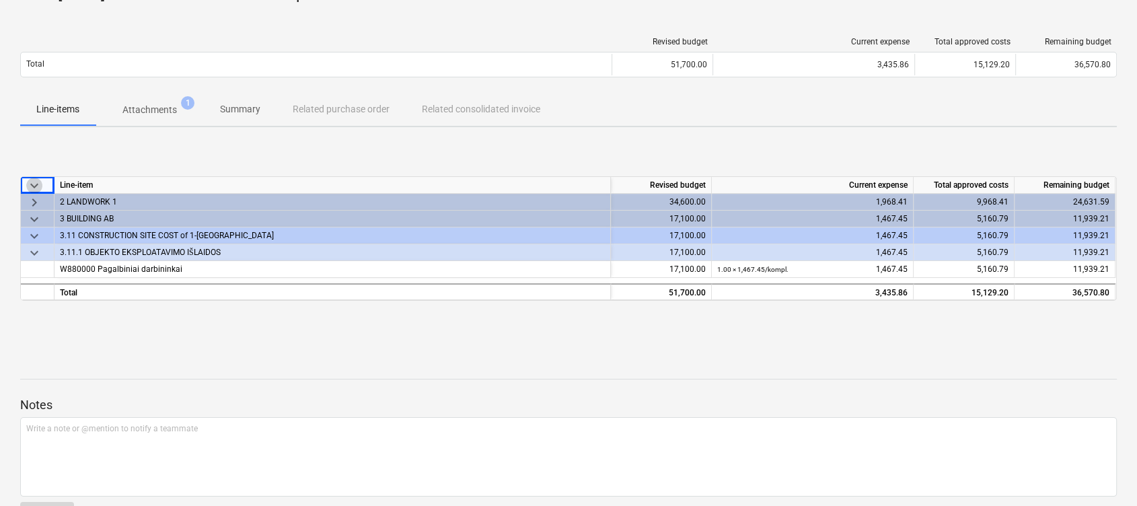
click at [33, 183] on span "keyboard_arrow_down" at bounding box center [34, 186] width 16 height 16
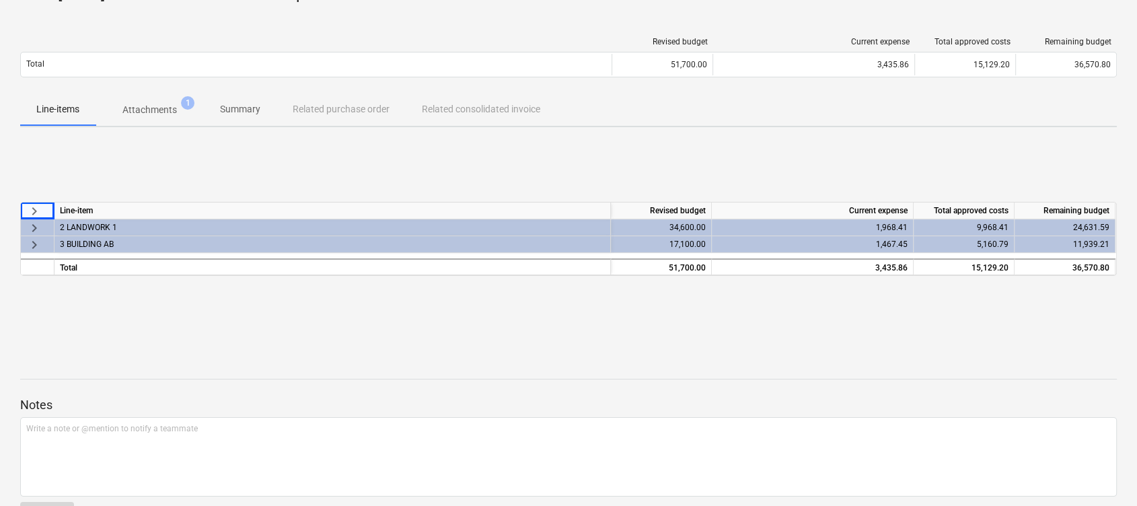
click at [35, 215] on span "keyboard_arrow_right" at bounding box center [34, 211] width 16 height 16
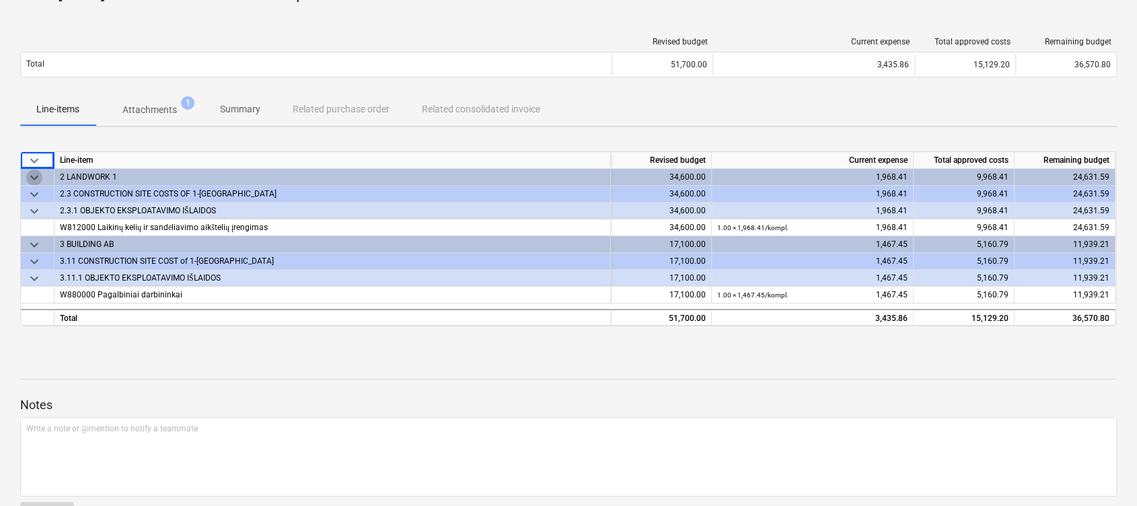
click at [35, 182] on span "keyboard_arrow_down" at bounding box center [34, 178] width 16 height 16
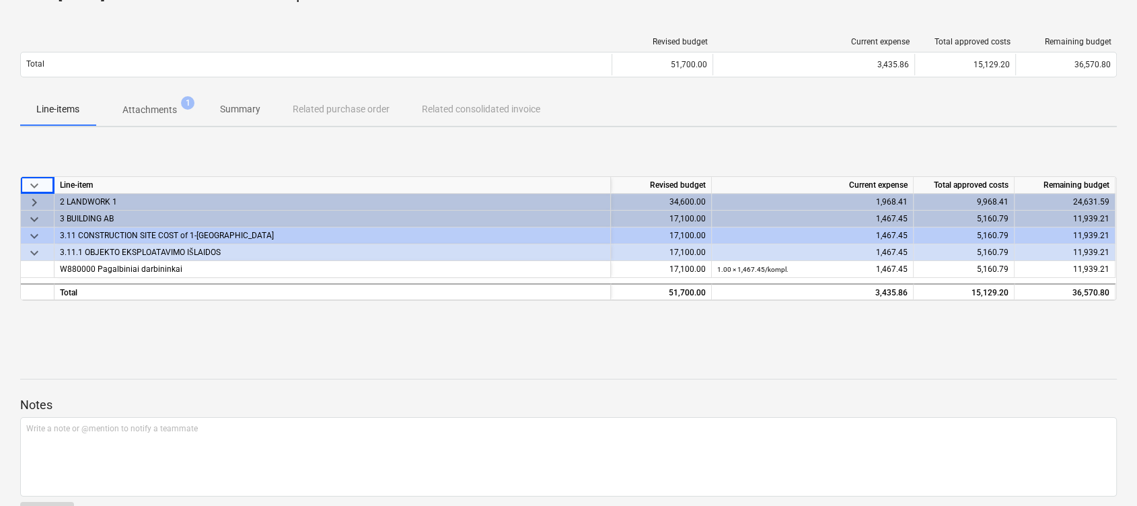
click at [33, 197] on span "keyboard_arrow_right" at bounding box center [34, 202] width 16 height 16
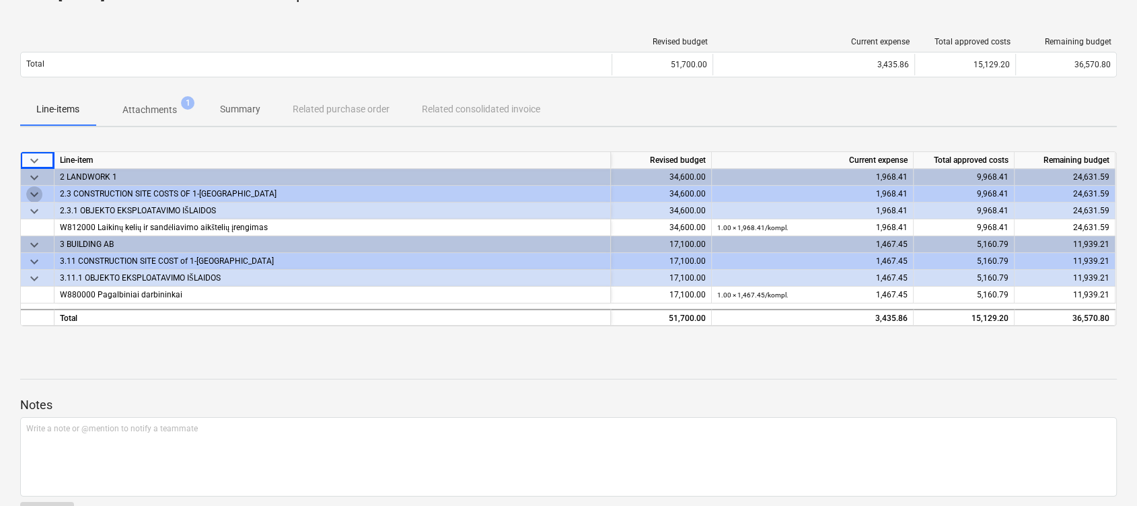
click at [37, 193] on span "keyboard_arrow_down" at bounding box center [34, 194] width 16 height 16
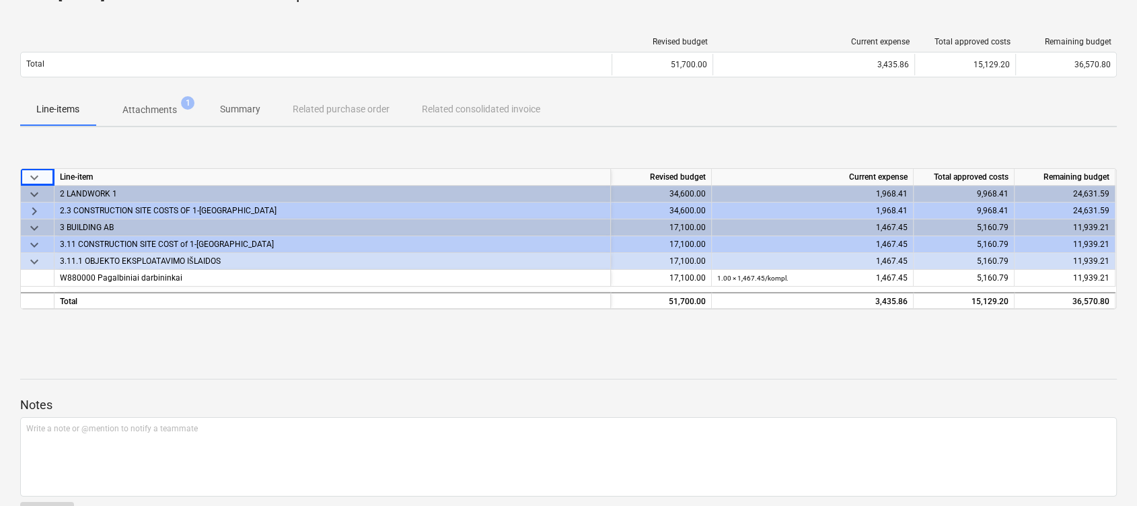
drag, startPoint x: 31, startPoint y: 208, endPoint x: 35, endPoint y: 225, distance: 18.0
click at [31, 209] on span "keyboard_arrow_right" at bounding box center [34, 211] width 16 height 16
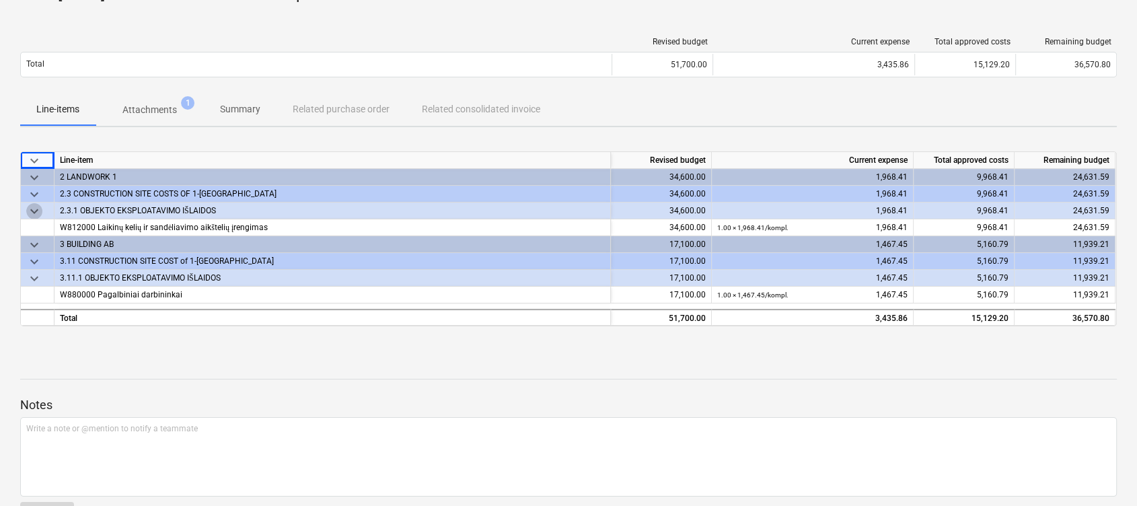
click at [32, 209] on span "keyboard_arrow_down" at bounding box center [34, 211] width 16 height 16
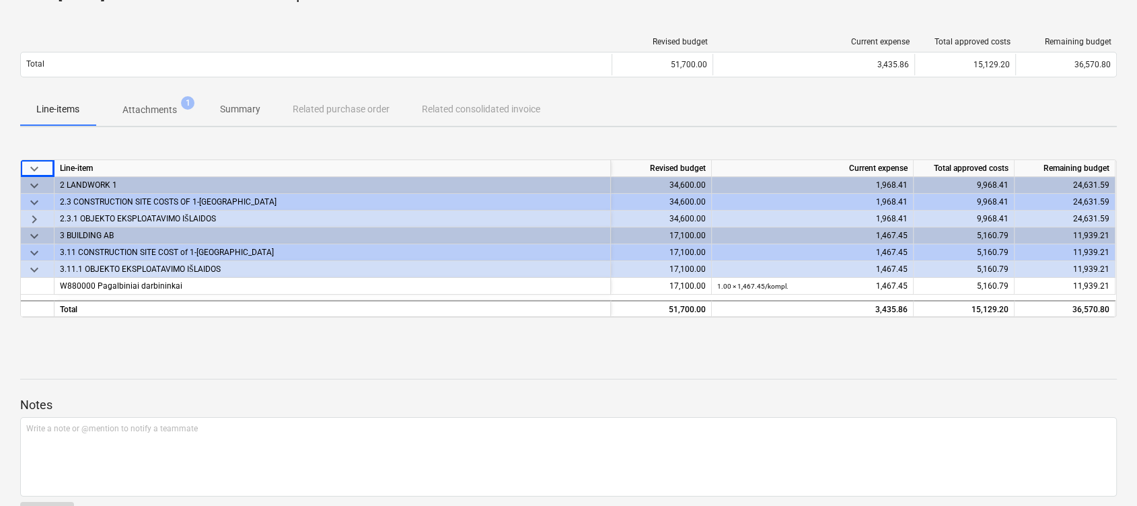
click at [33, 217] on span "keyboard_arrow_right" at bounding box center [34, 219] width 16 height 16
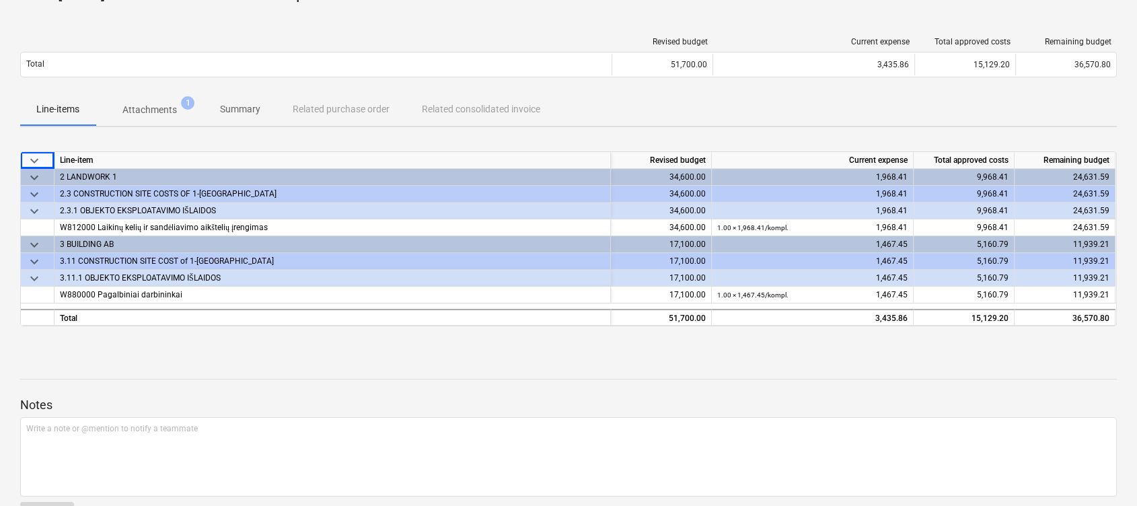
click at [32, 242] on span "keyboard_arrow_down" at bounding box center [34, 245] width 16 height 16
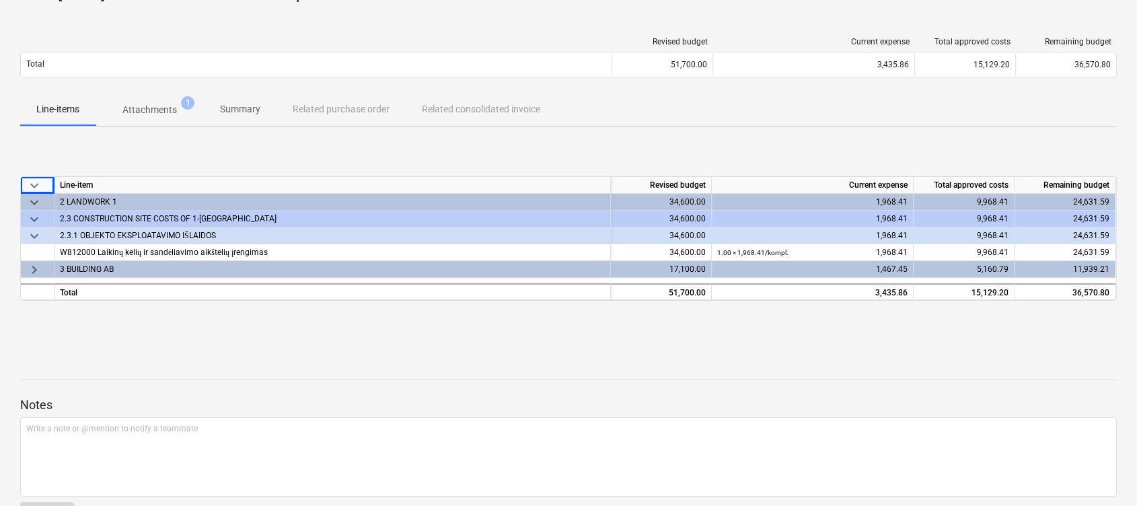
click at [34, 264] on span "keyboard_arrow_right" at bounding box center [34, 270] width 16 height 16
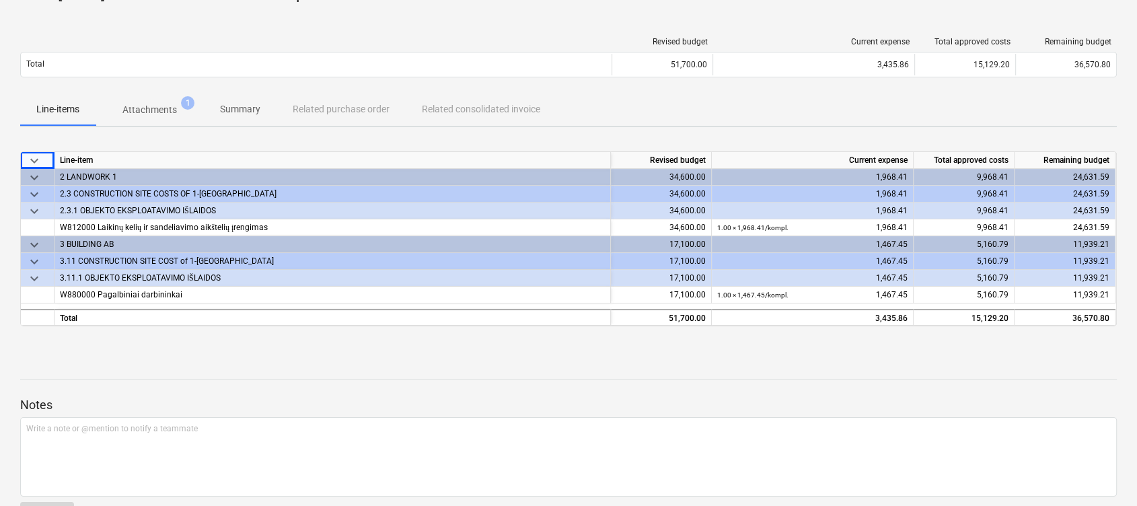
click at [34, 262] on span "keyboard_arrow_down" at bounding box center [34, 262] width 16 height 16
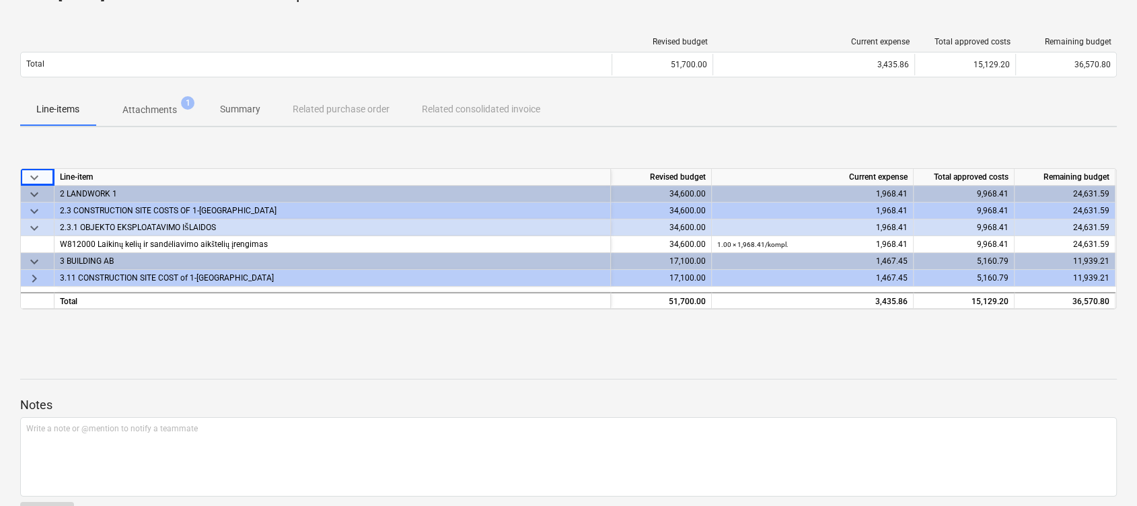
click at [32, 273] on div "keyboard_arrow_right" at bounding box center [38, 278] width 34 height 17
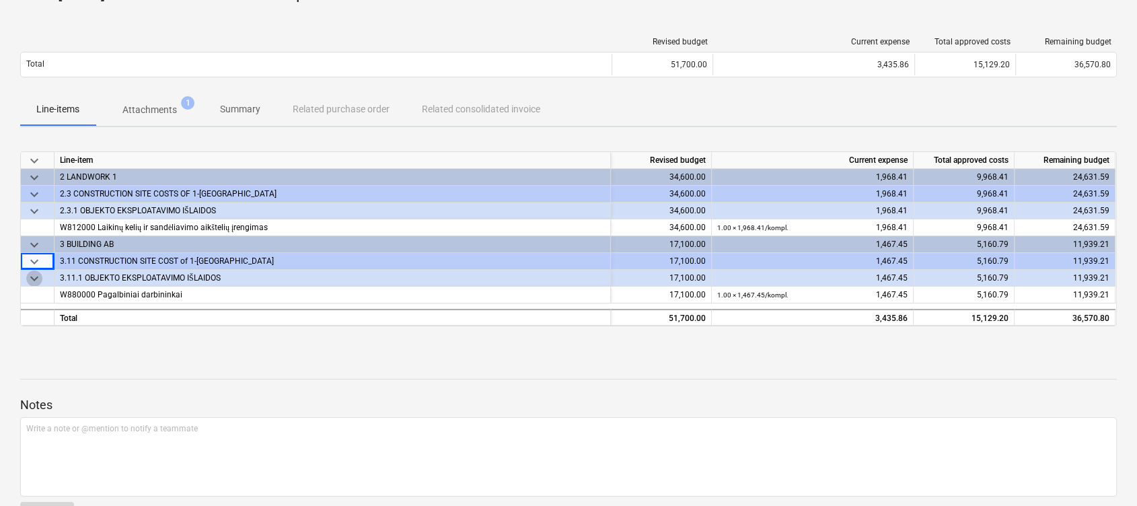
click at [37, 281] on span "keyboard_arrow_down" at bounding box center [34, 279] width 16 height 16
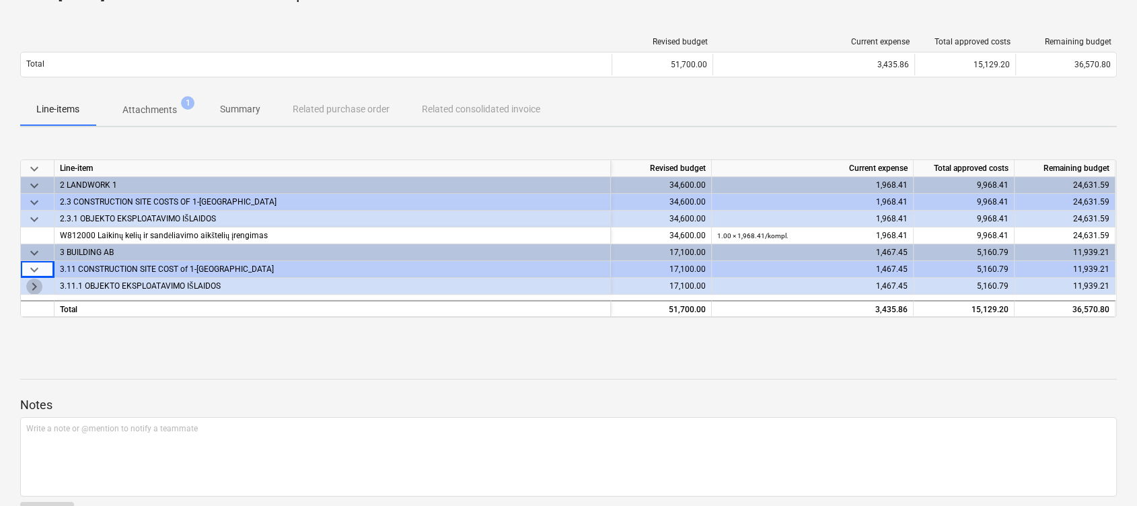
click at [37, 287] on span "keyboard_arrow_right" at bounding box center [34, 287] width 16 height 16
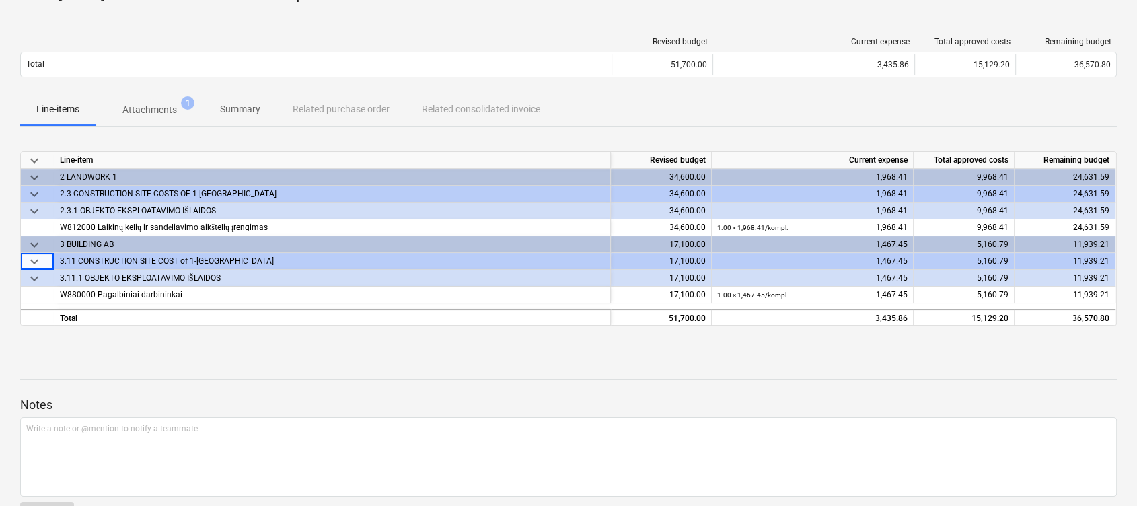
scroll to position [0, 0]
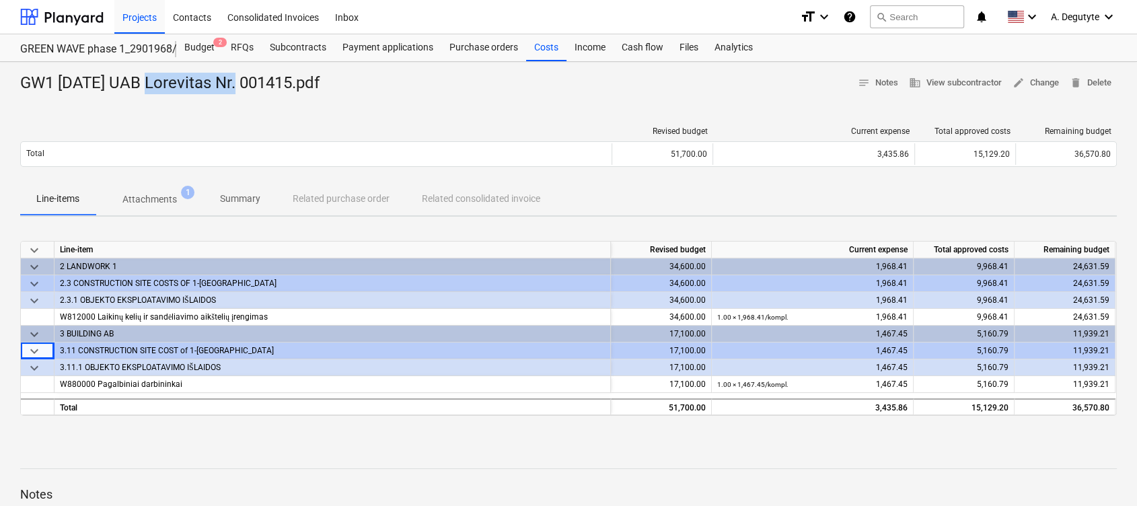
drag, startPoint x: 242, startPoint y: 86, endPoint x: 147, endPoint y: 81, distance: 95.0
click at [147, 81] on div "GW1 2025-07-29 UAB Lorevitas Nr. 001415.pdf" at bounding box center [175, 84] width 310 height 22
copy div "UAB Lorevitas"
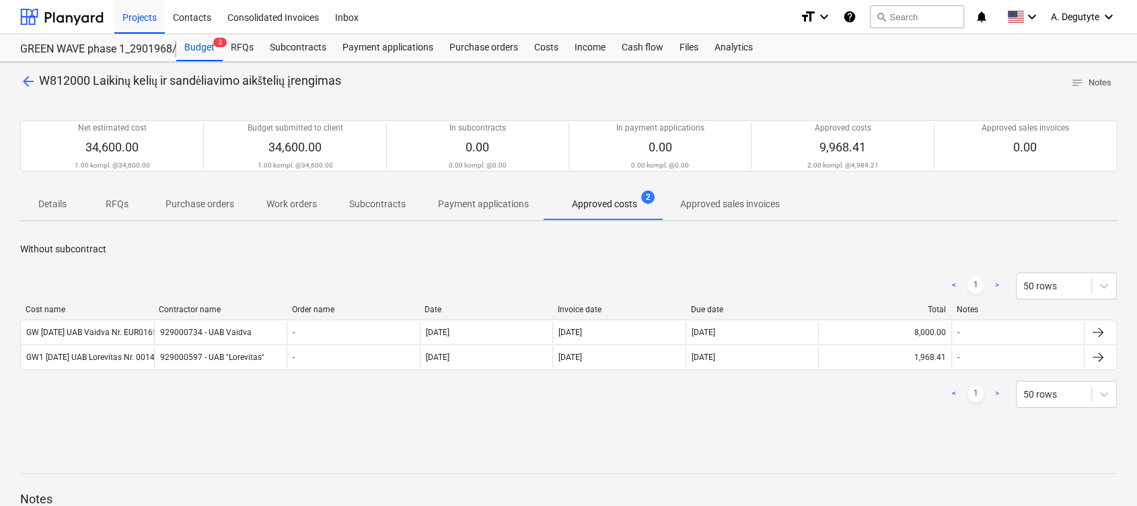
scroll to position [138, 0]
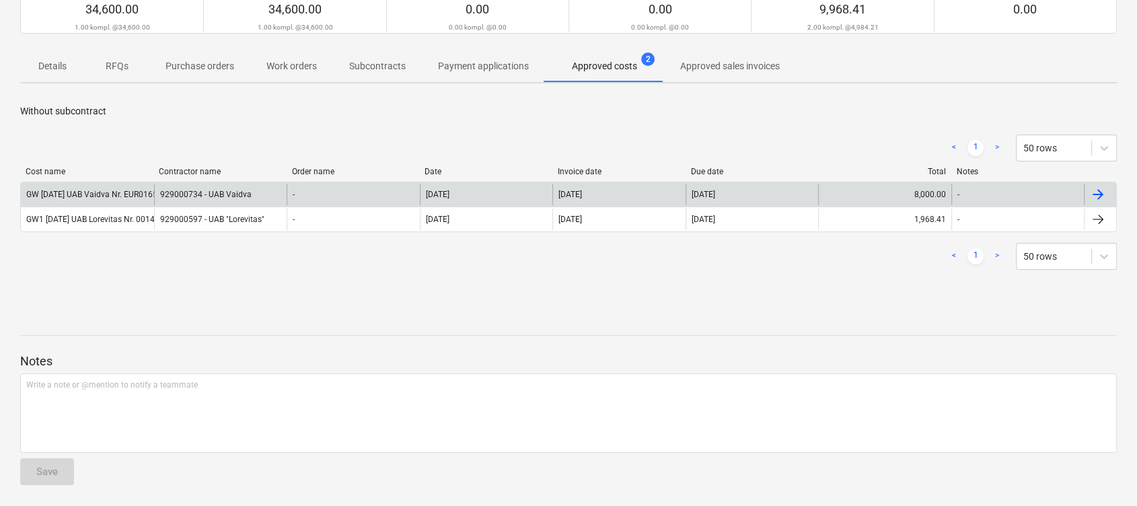
click at [1096, 186] on div at bounding box center [1098, 194] width 16 height 16
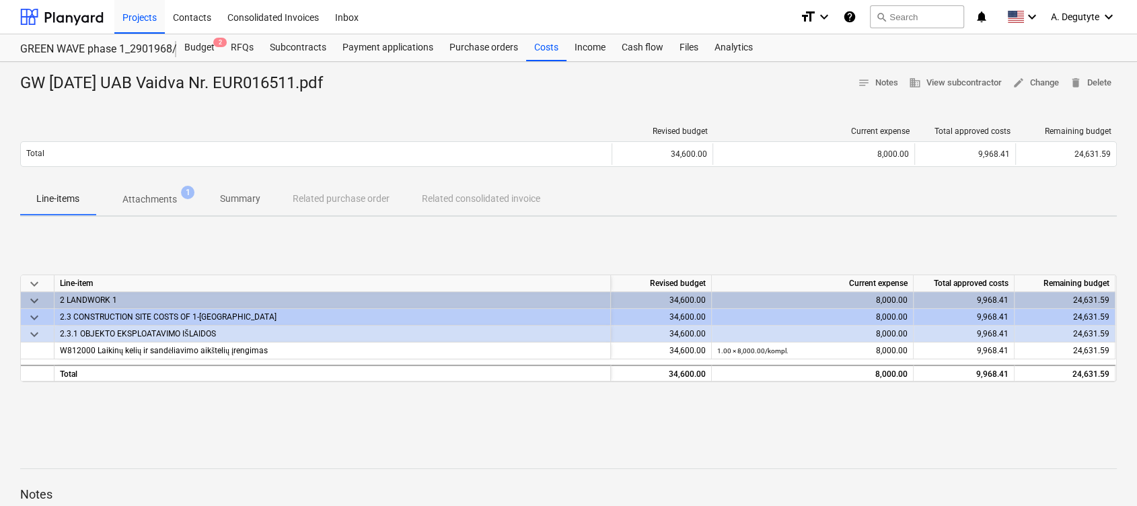
click at [42, 332] on span "keyboard_arrow_down" at bounding box center [34, 334] width 16 height 16
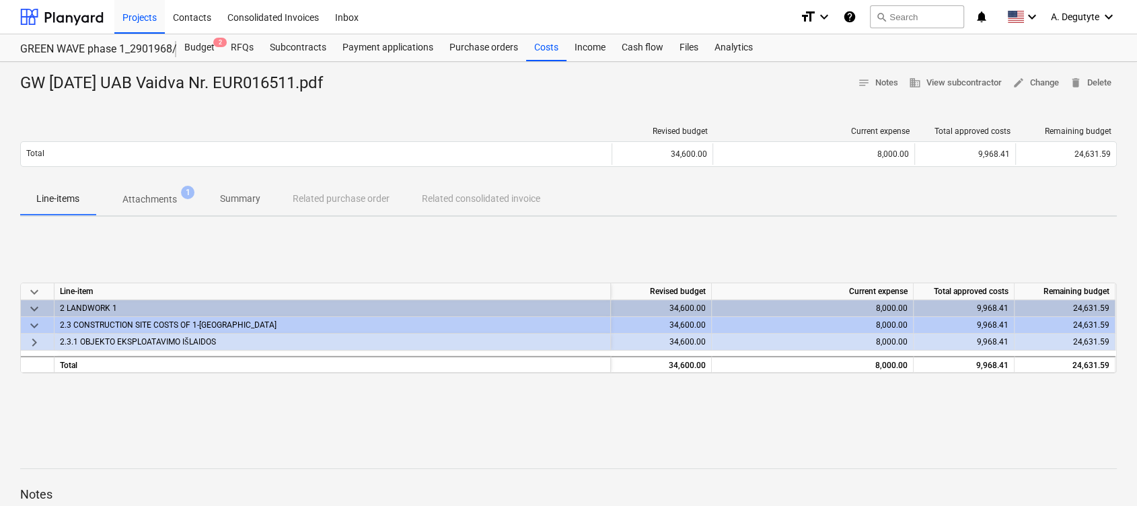
click at [42, 332] on span "keyboard_arrow_down" at bounding box center [34, 326] width 16 height 16
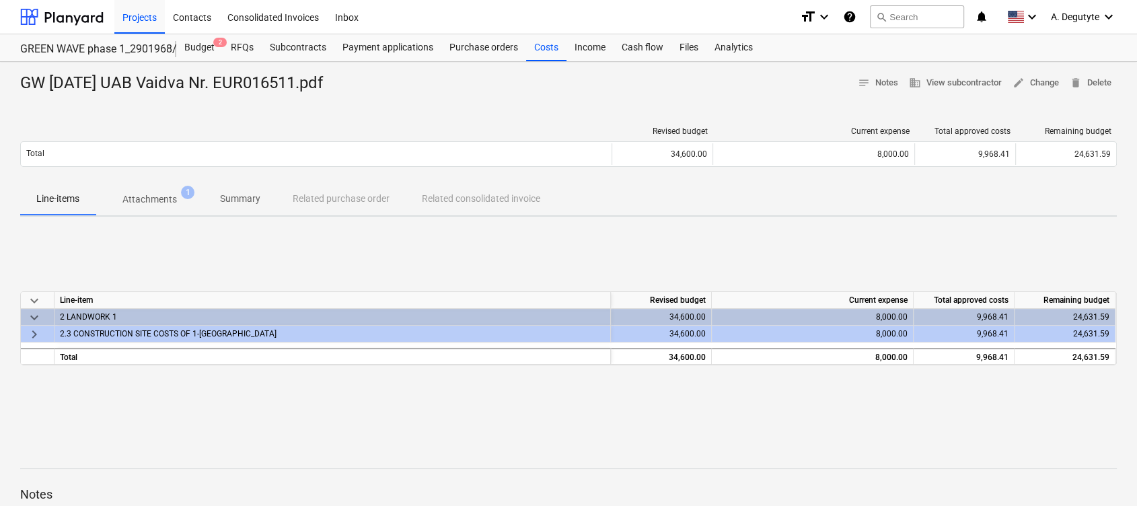
click at [38, 332] on span "keyboard_arrow_right" at bounding box center [34, 334] width 16 height 16
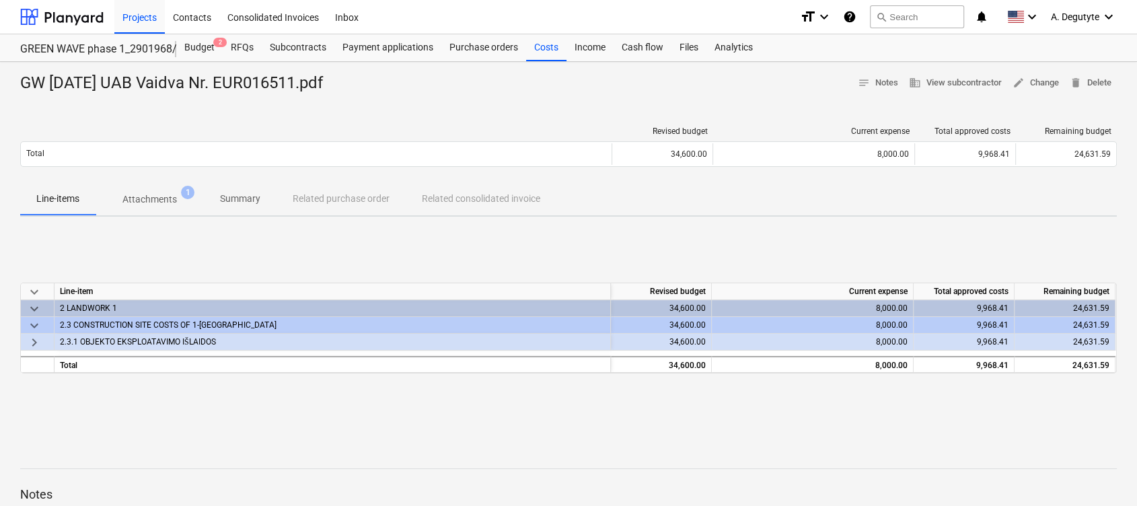
click at [36, 343] on span "keyboard_arrow_right" at bounding box center [34, 342] width 16 height 16
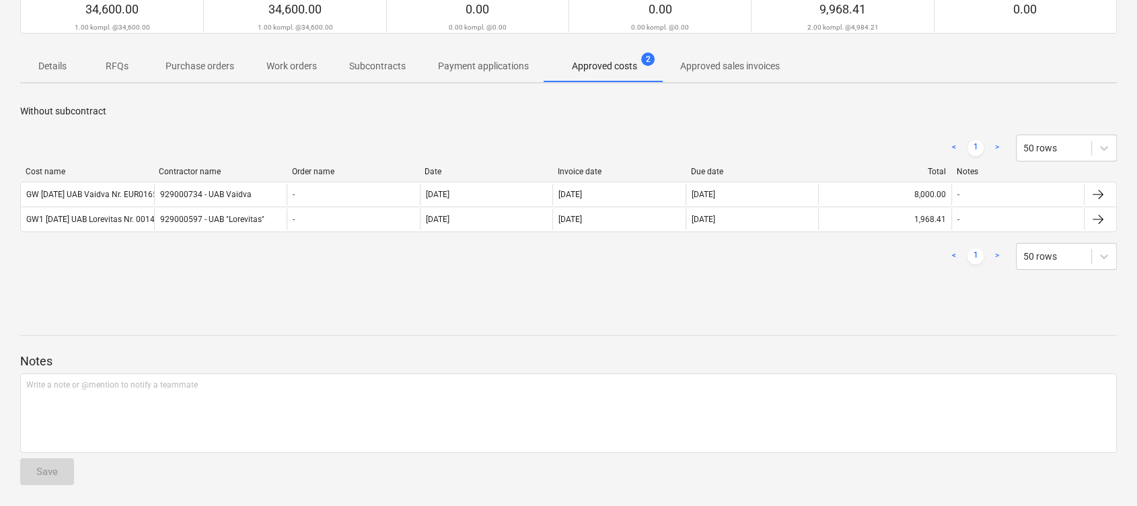
scroll to position [179, 0]
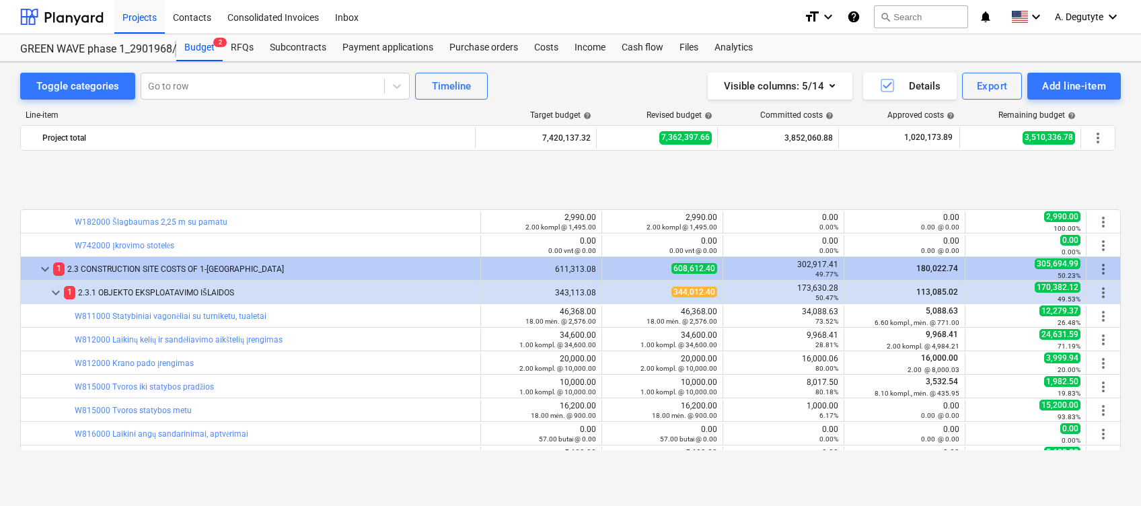
scroll to position [5195, 0]
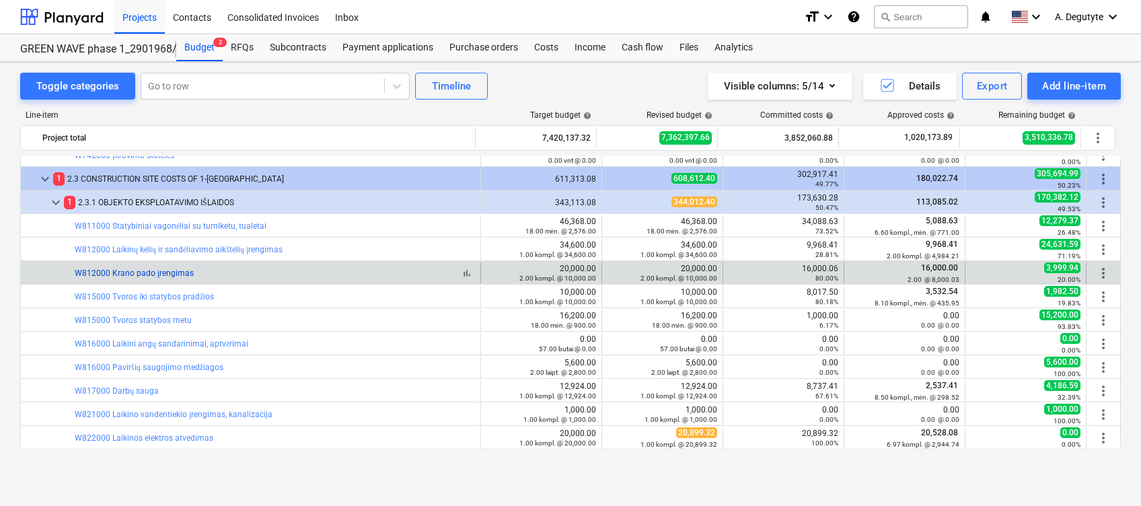
click at [140, 271] on link "W812000 Krano pado įrengimas" at bounding box center [134, 273] width 119 height 9
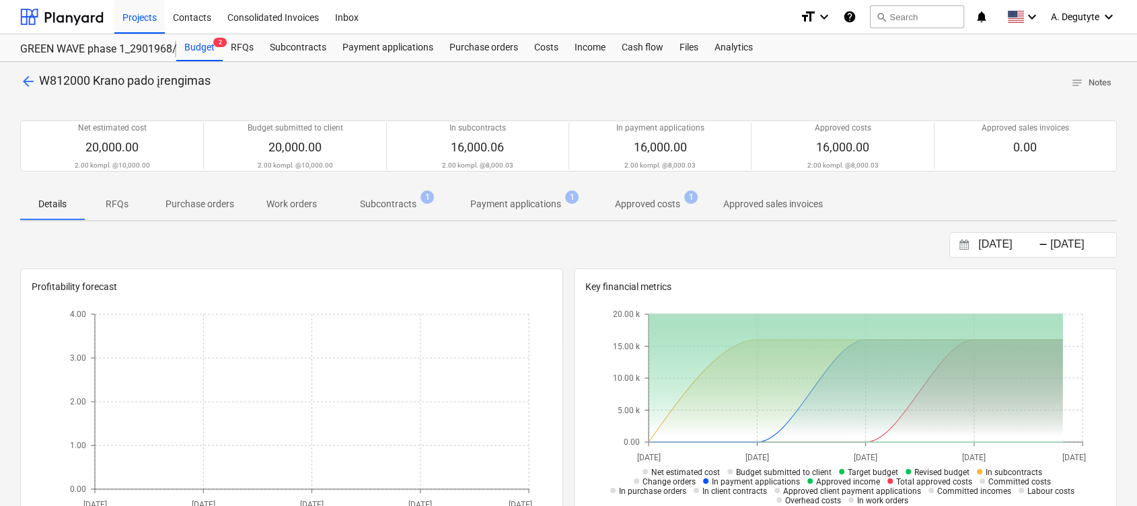
click at [431, 205] on span "Subcontracts 1" at bounding box center [388, 204] width 110 height 24
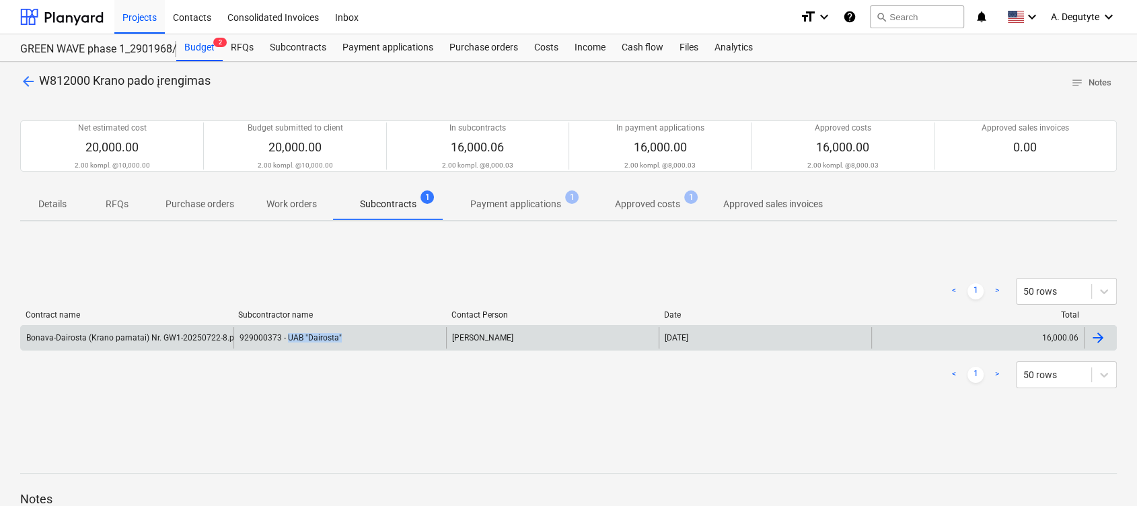
copy div "UAB "Dairosta""
drag, startPoint x: 352, startPoint y: 339, endPoint x: 287, endPoint y: 349, distance: 66.0
click at [287, 349] on div "Bonava-Dairosta (Krano pamatai) Nr. GW1-20250722-8.pdf 929000373 - UAB "Dairost…" at bounding box center [568, 338] width 1097 height 26
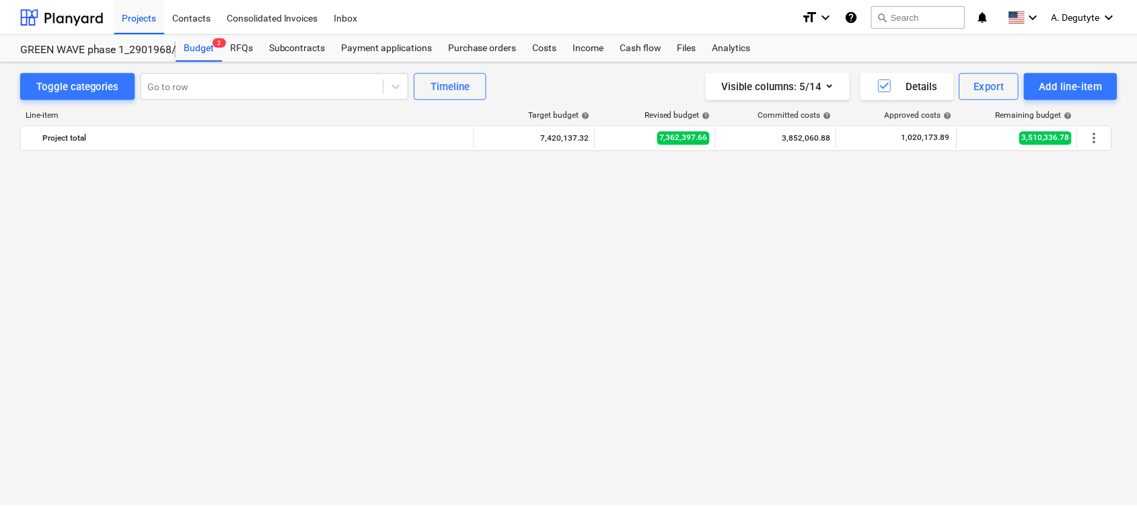
scroll to position [5195, 0]
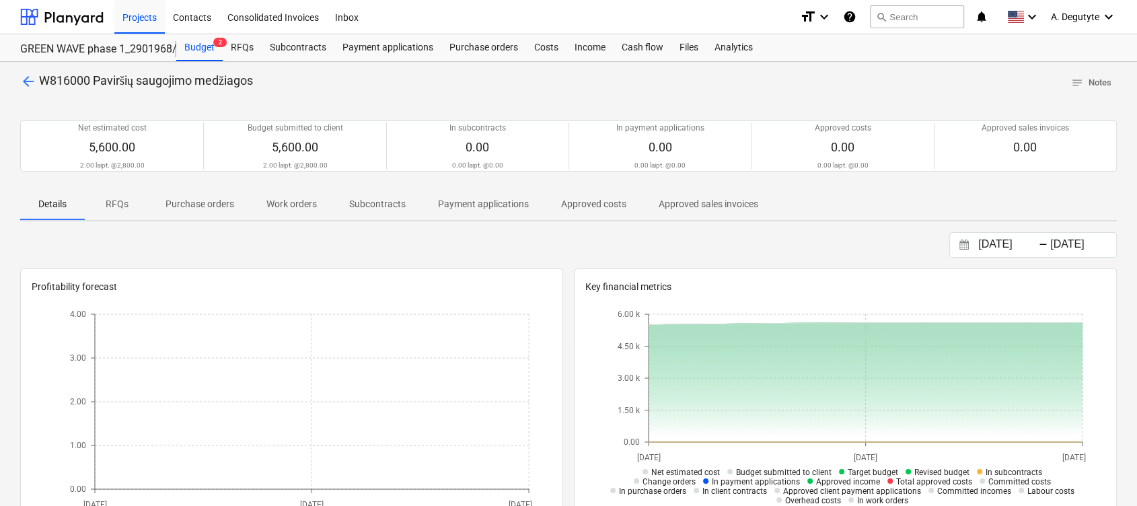
click at [385, 193] on span "Subcontracts" at bounding box center [377, 204] width 89 height 22
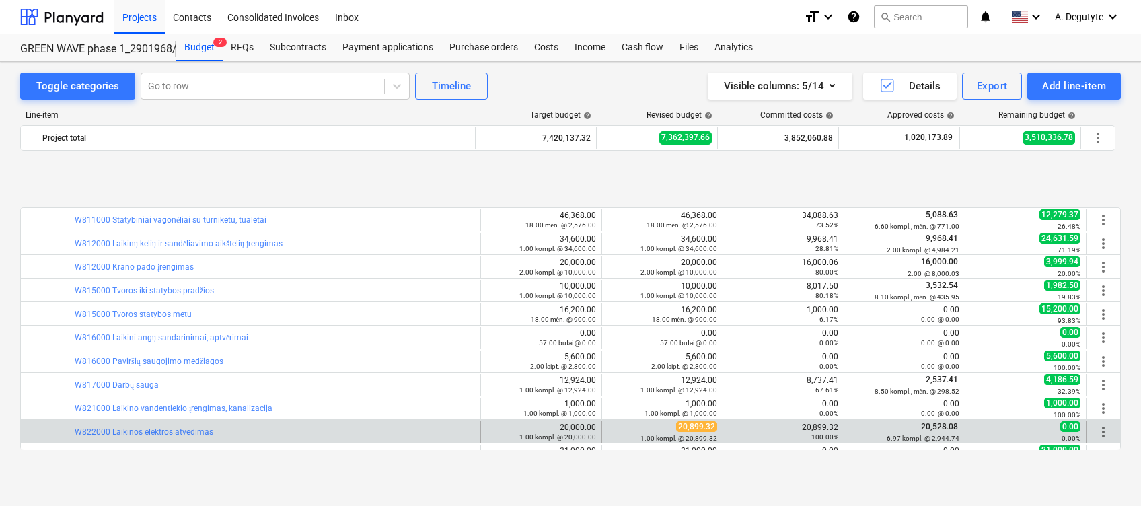
scroll to position [5285, 0]
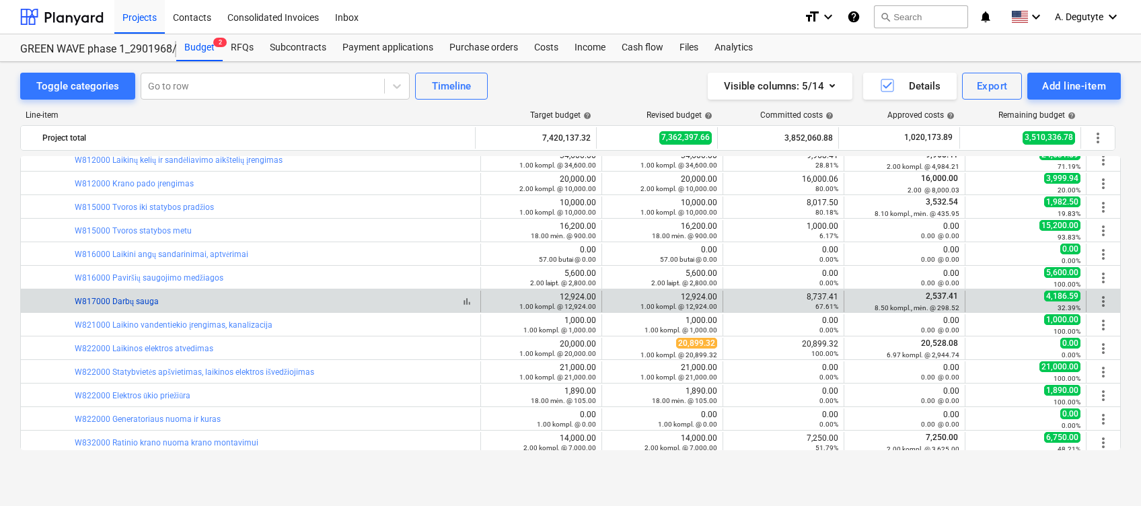
click at [137, 305] on link "W817000 Darbų sauga" at bounding box center [117, 301] width 84 height 9
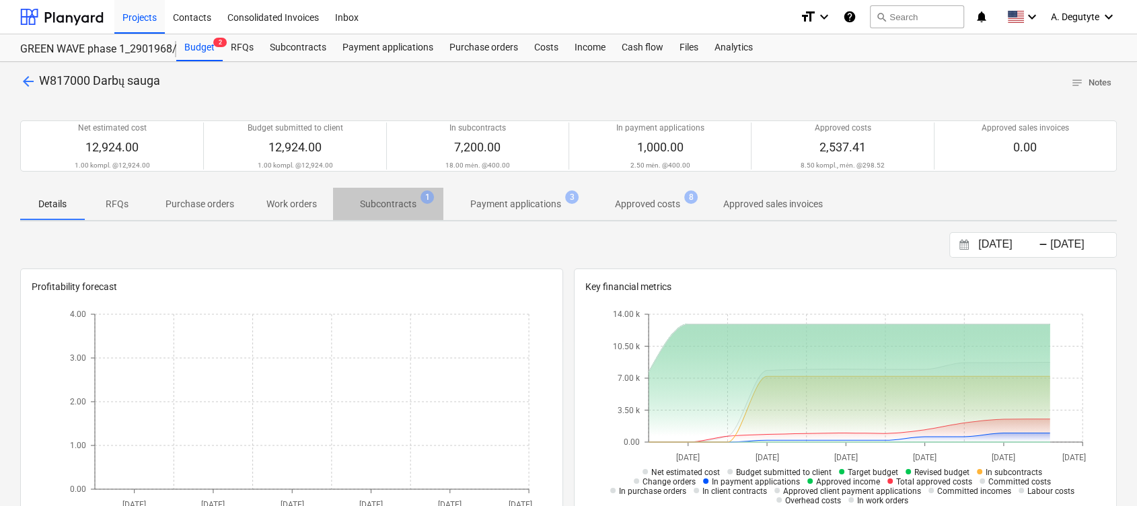
click at [362, 210] on p "Subcontracts" at bounding box center [388, 204] width 57 height 14
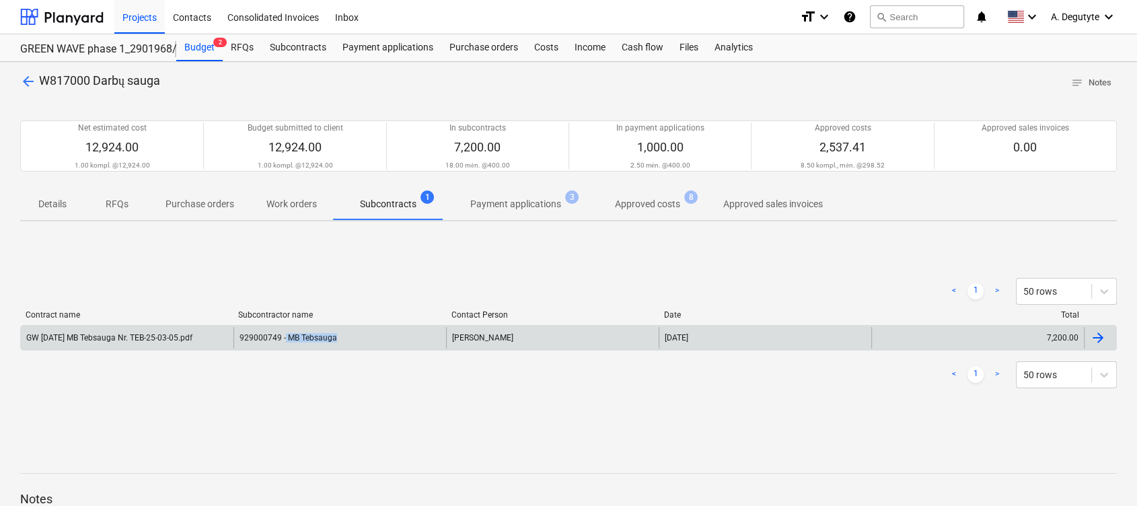
drag, startPoint x: 354, startPoint y: 339, endPoint x: 285, endPoint y: 343, distance: 68.8
click at [285, 343] on div "929000749 - MB Tebsauga" at bounding box center [340, 338] width 213 height 22
copy div "MB Tebsauga"
drag, startPoint x: 377, startPoint y: 346, endPoint x: 287, endPoint y: 346, distance: 89.5
click at [287, 346] on div "929000749 - MB Tebsauga" at bounding box center [340, 338] width 213 height 22
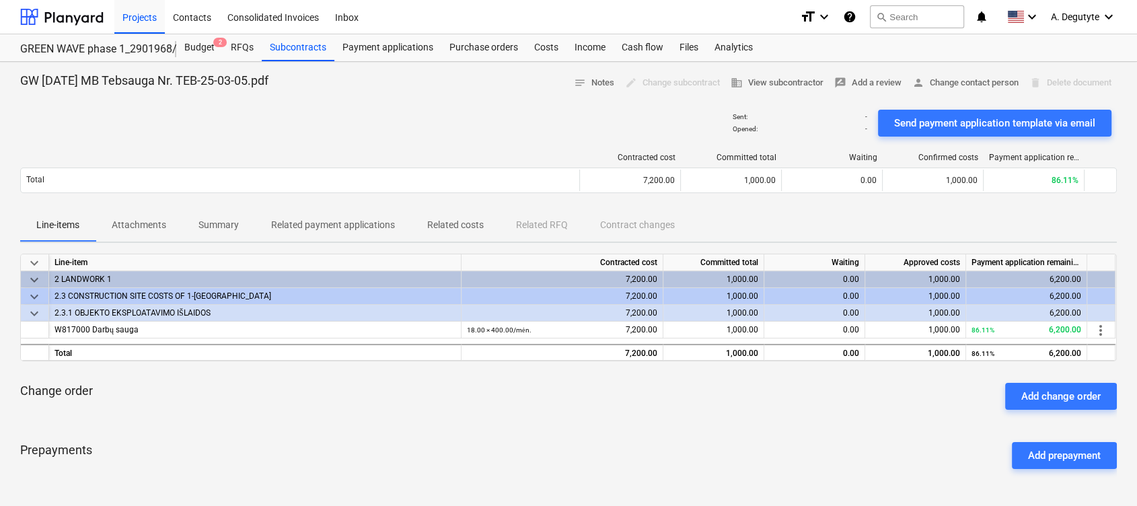
click at [34, 313] on span "keyboard_arrow_down" at bounding box center [34, 314] width 16 height 16
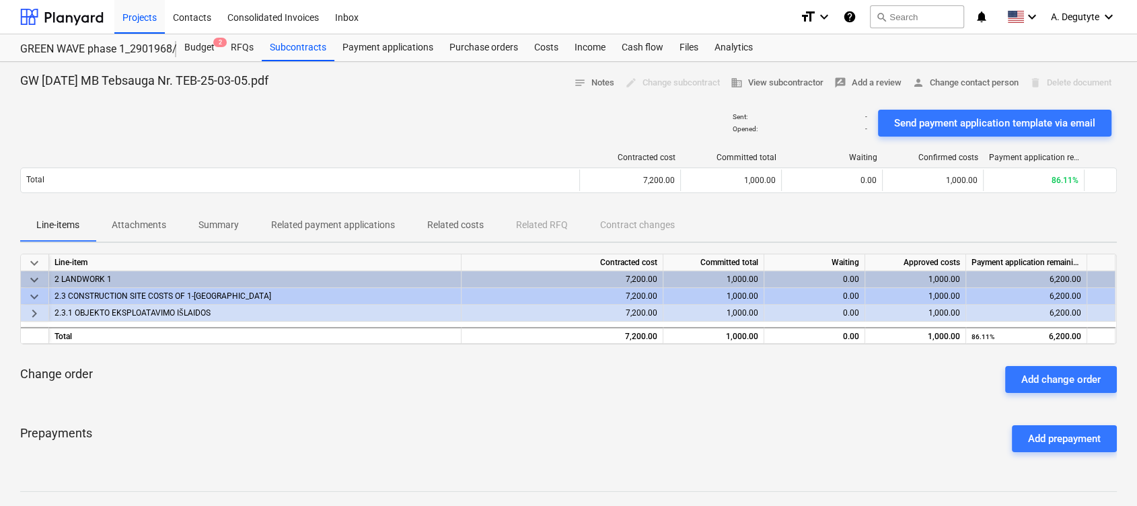
click at [34, 313] on span "keyboard_arrow_right" at bounding box center [34, 314] width 16 height 16
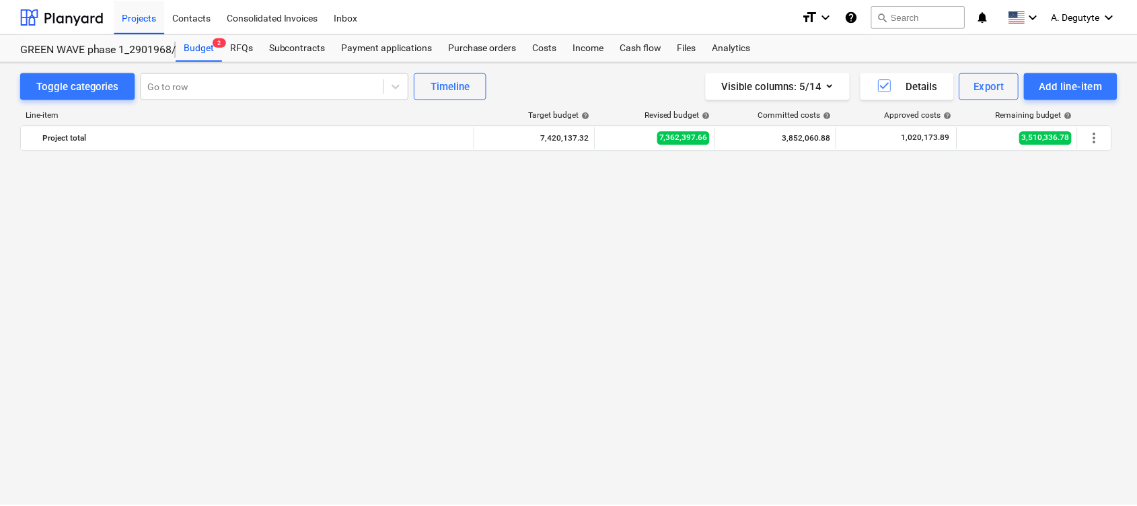
scroll to position [5285, 0]
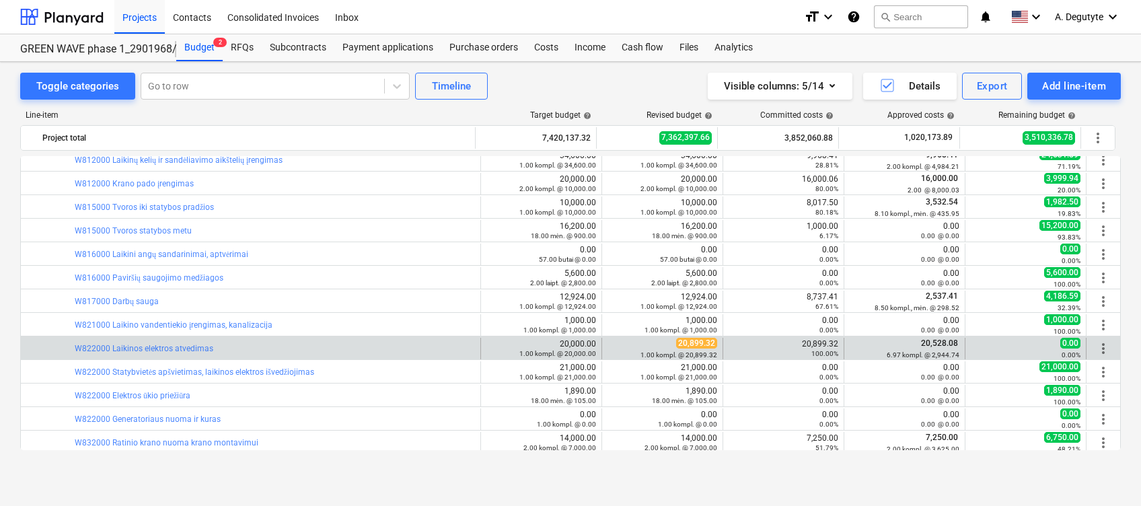
click at [171, 343] on div "bar_chart W822000 Laikinos elektros atvedimas" at bounding box center [275, 349] width 400 height 22
click at [167, 353] on div "bar_chart W822000 Laikinos elektros atvedimas" at bounding box center [275, 349] width 400 height 22
click at [169, 349] on link "W822000 Laikinos elektros atvedimas" at bounding box center [144, 348] width 139 height 9
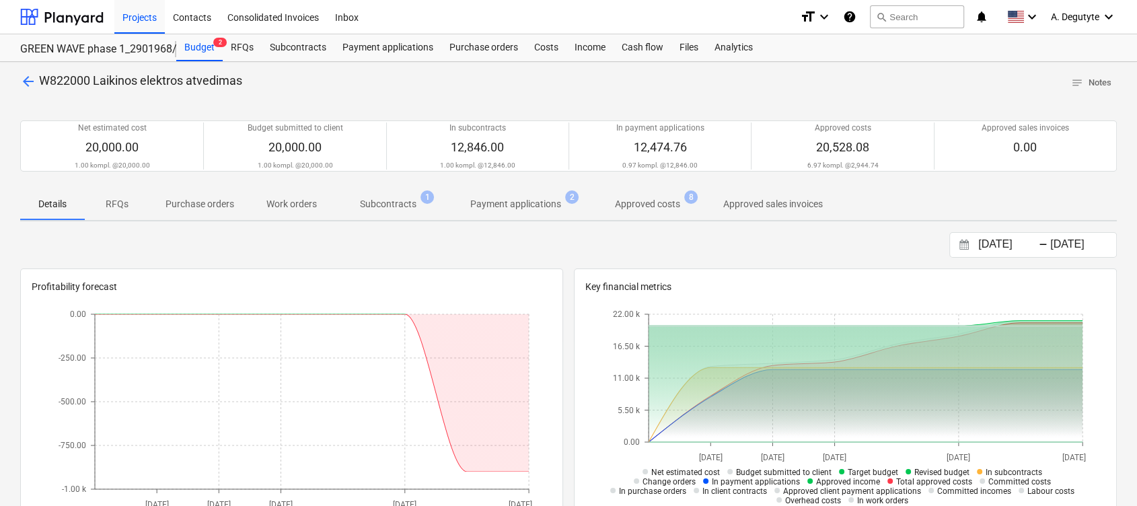
click at [390, 213] on span "Subcontracts 1" at bounding box center [388, 204] width 110 height 24
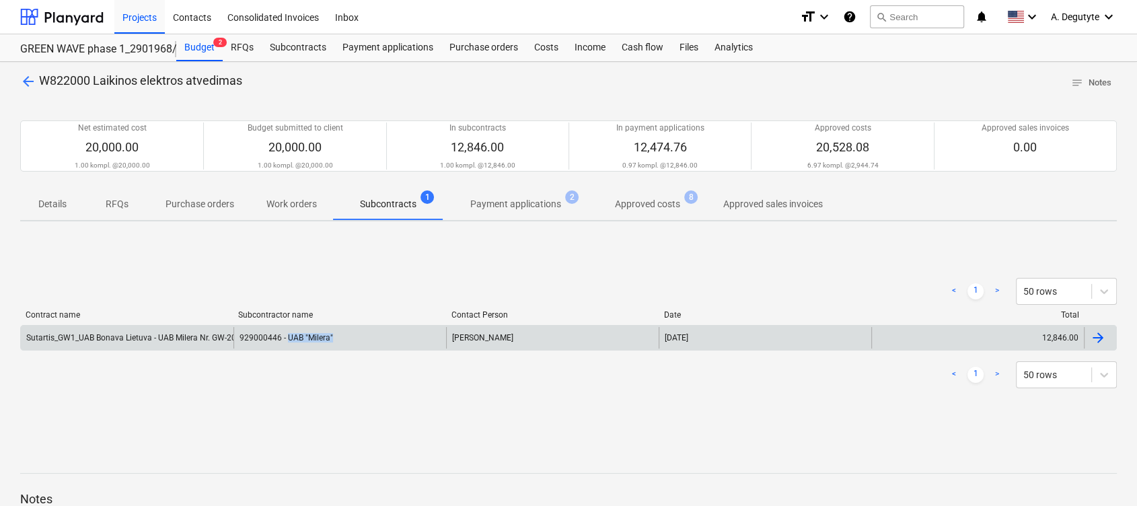
copy div "UAB "Milera""
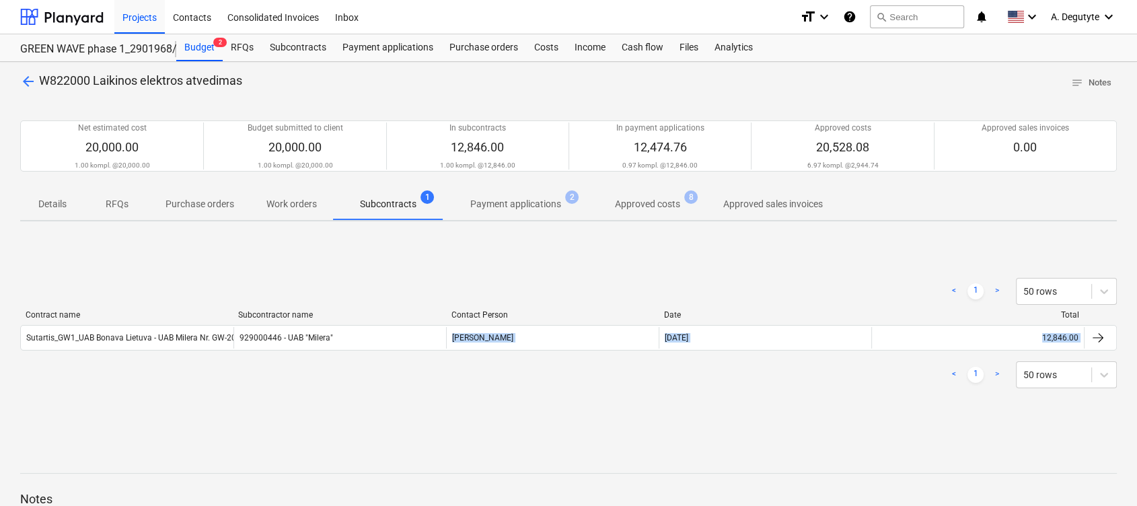
drag, startPoint x: 369, startPoint y: 332, endPoint x: 253, endPoint y: 419, distance: 145.2
click at [253, 419] on div "< 1 > 50 rows Contract name Subcontractor name Contact Person Date Total Sutart…" at bounding box center [568, 333] width 1097 height 202
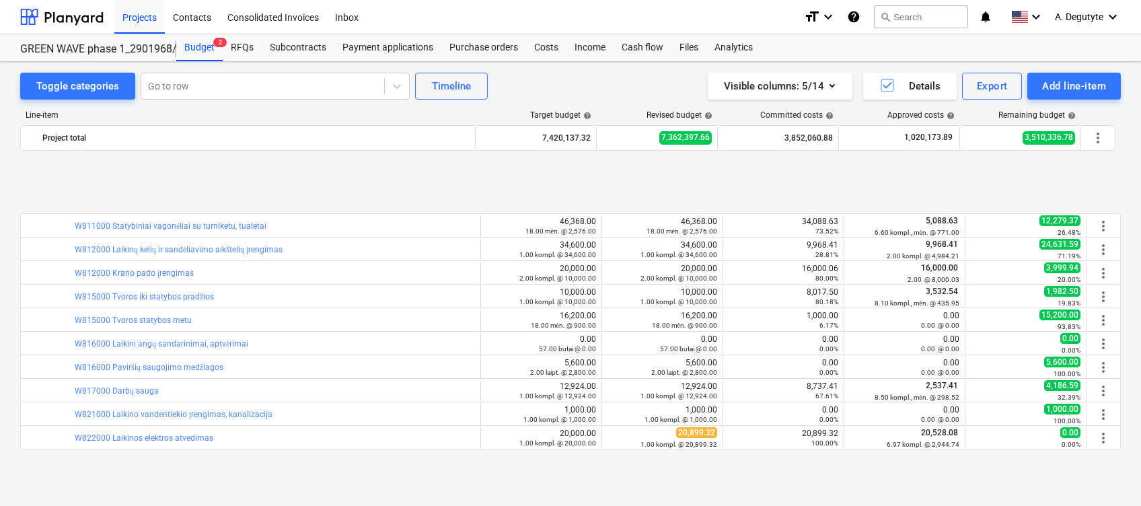
scroll to position [5285, 0]
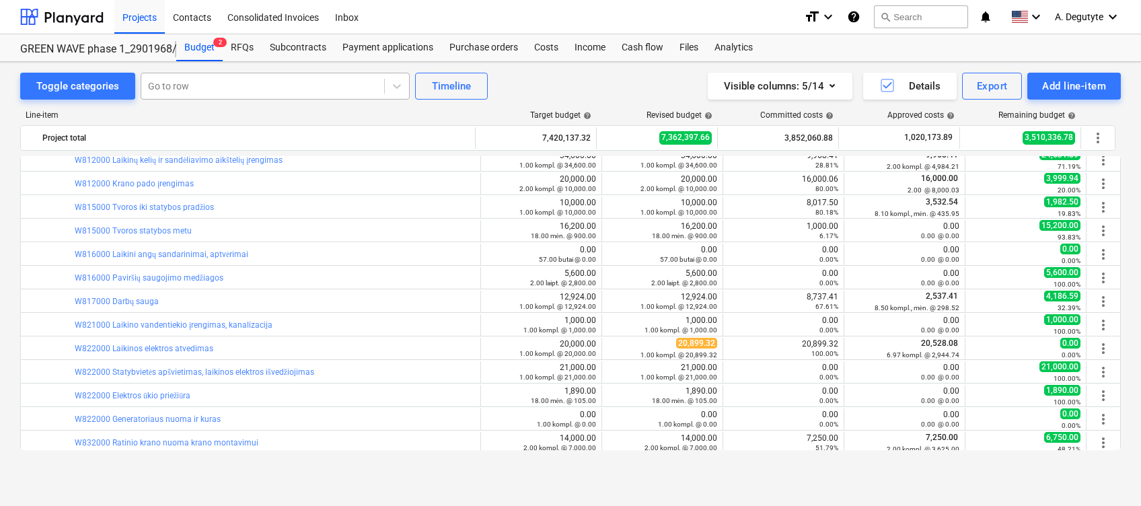
click at [298, 88] on div at bounding box center [262, 85] width 229 height 13
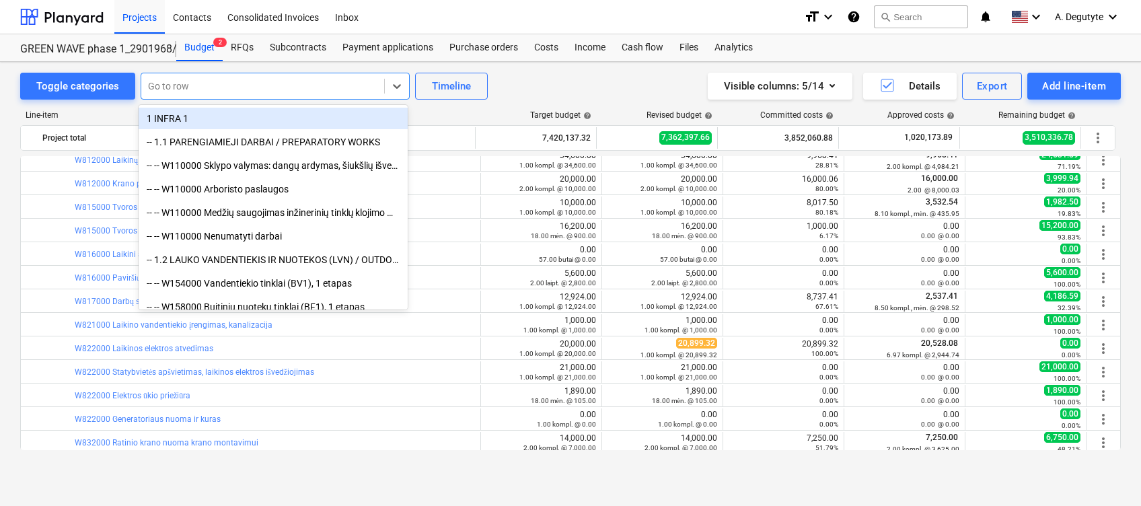
paste input "Laikinos elektros atvedimas"
type input "Laikinos elektros atvedimas"
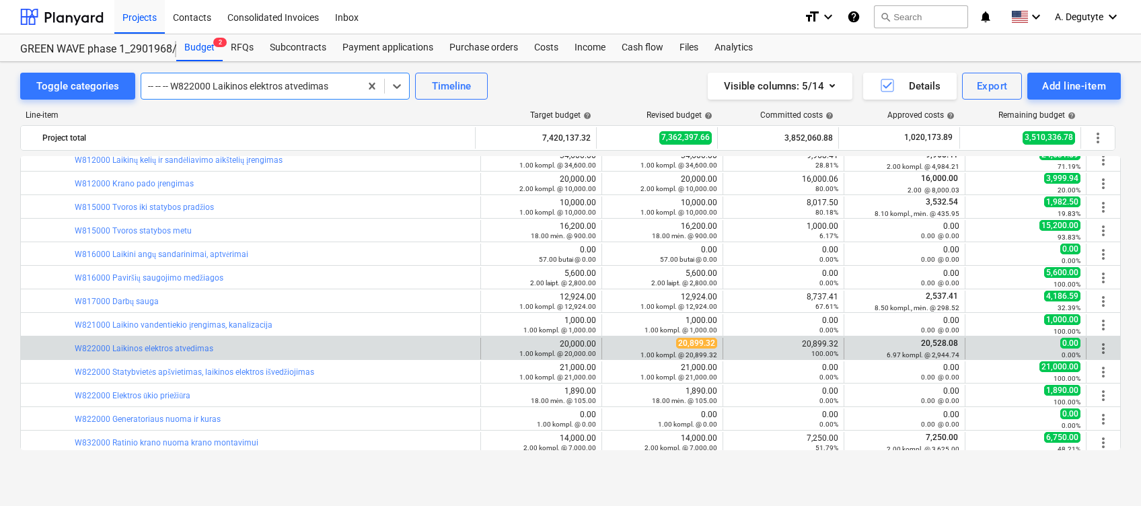
scroll to position [5464, 0]
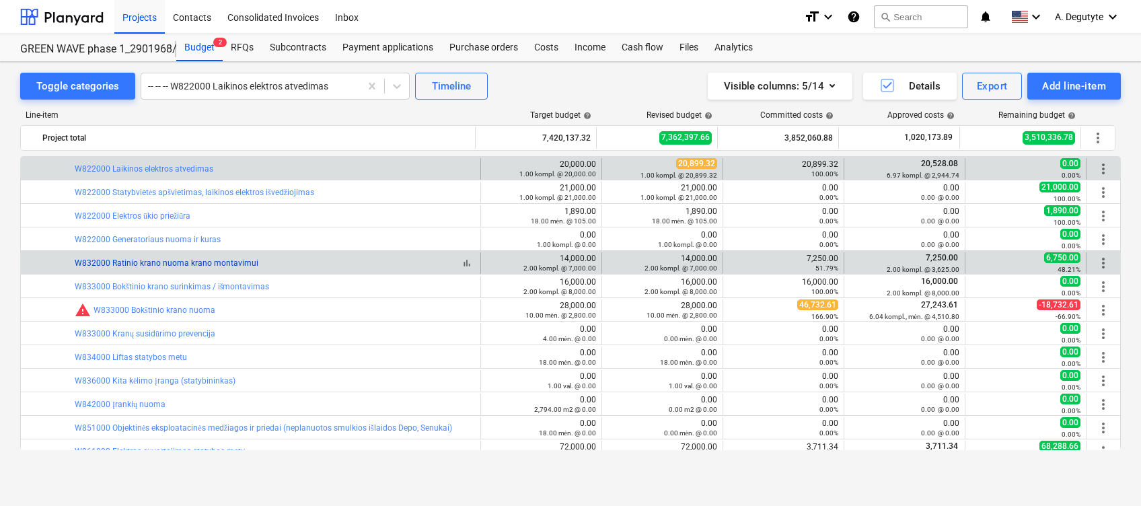
click at [187, 260] on link "W832000 Ratinio krano nuoma krano montavimui" at bounding box center [167, 262] width 184 height 9
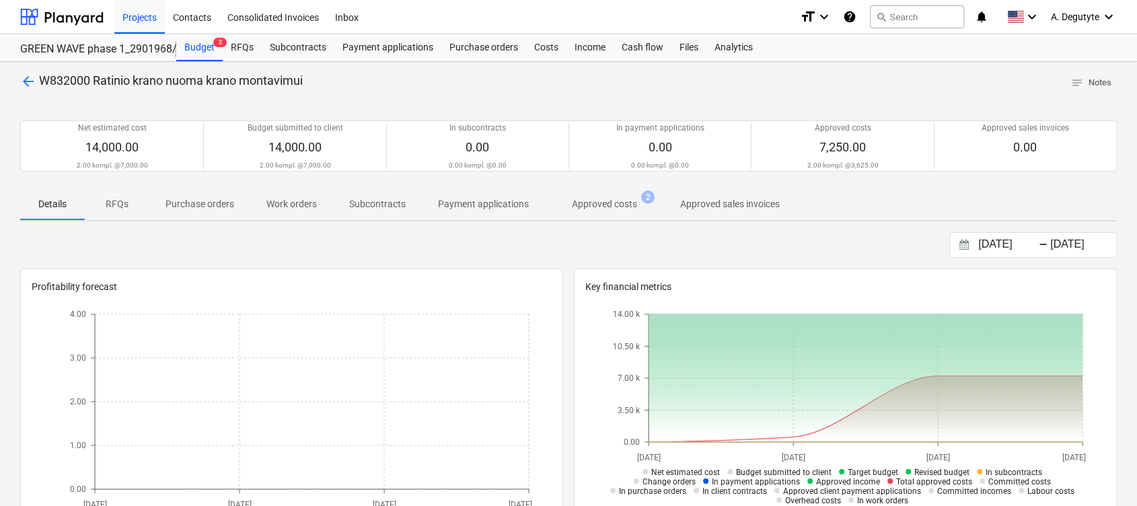
click at [603, 206] on p "Approved costs" at bounding box center [604, 204] width 65 height 14
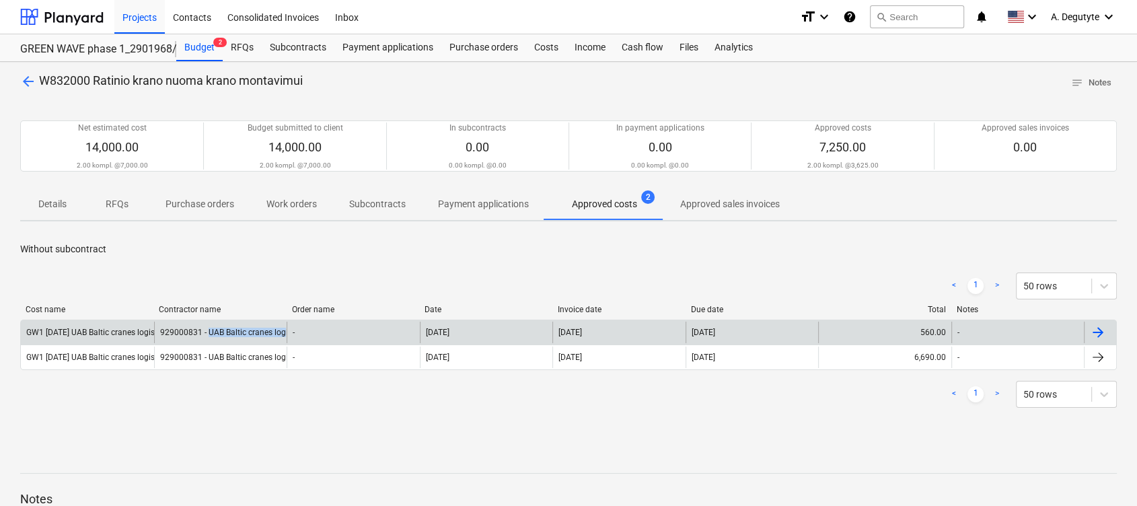
drag, startPoint x: 205, startPoint y: 332, endPoint x: 283, endPoint y: 342, distance: 78.0
click at [283, 342] on div "929000831 - UAB Baltic cranes logistics" at bounding box center [220, 333] width 133 height 22
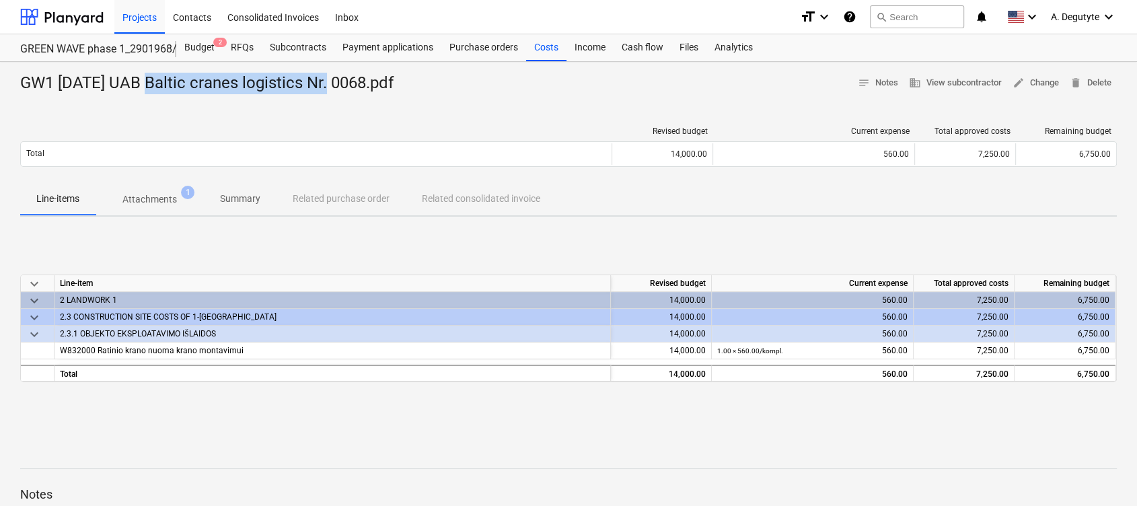
drag, startPoint x: 144, startPoint y: 83, endPoint x: 336, endPoint y: 83, distance: 191.8
click at [336, 83] on div "GW1 2025-08-31 UAB Baltic cranes logistics Nr. 0068.pdf" at bounding box center [212, 84] width 384 height 22
copy div "UAB Baltic cranes logistics"
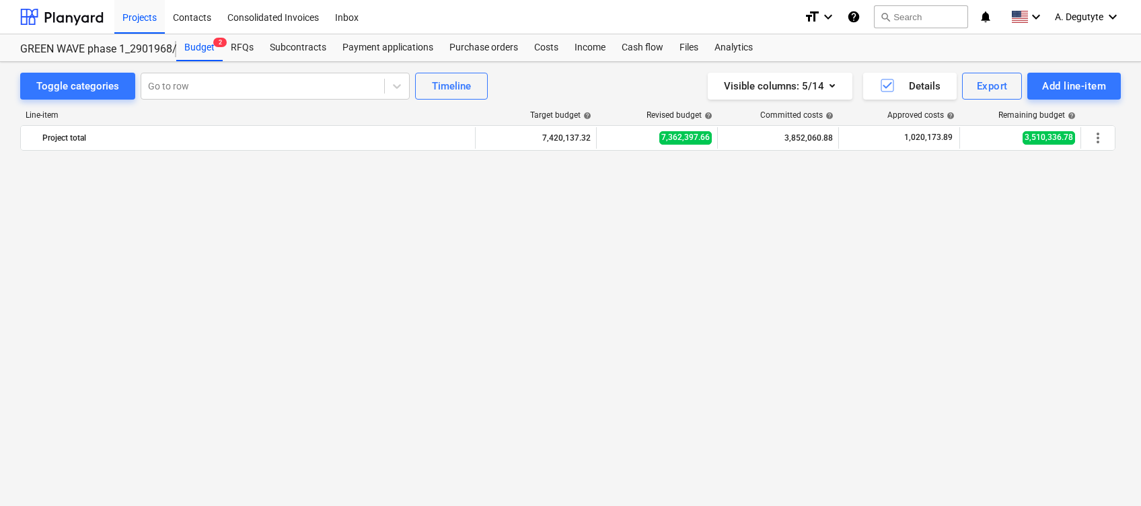
scroll to position [5464, 0]
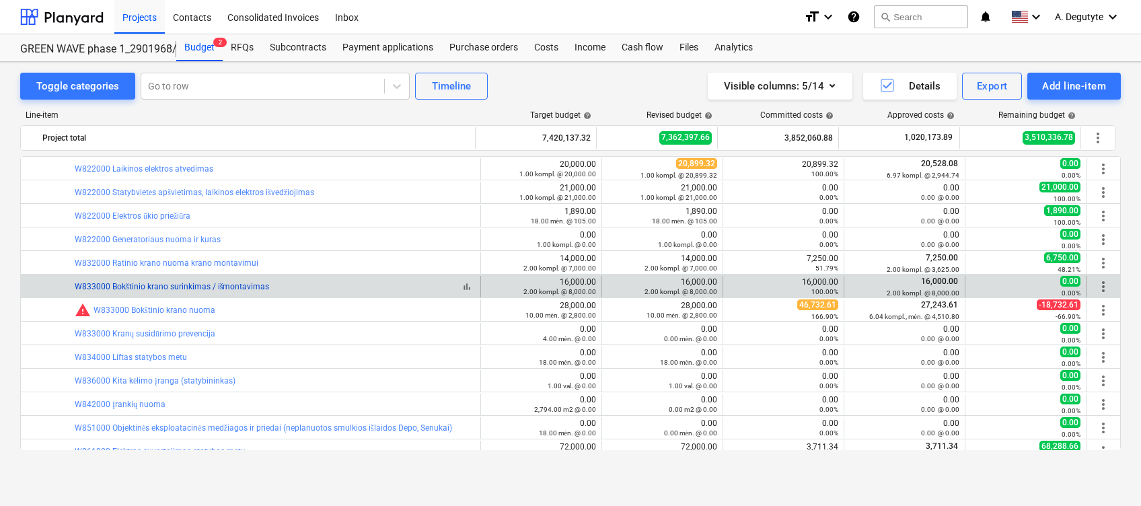
click at [216, 285] on link "W833000 Bokštinio krano surinkimas / išmontavimas" at bounding box center [172, 286] width 194 height 9
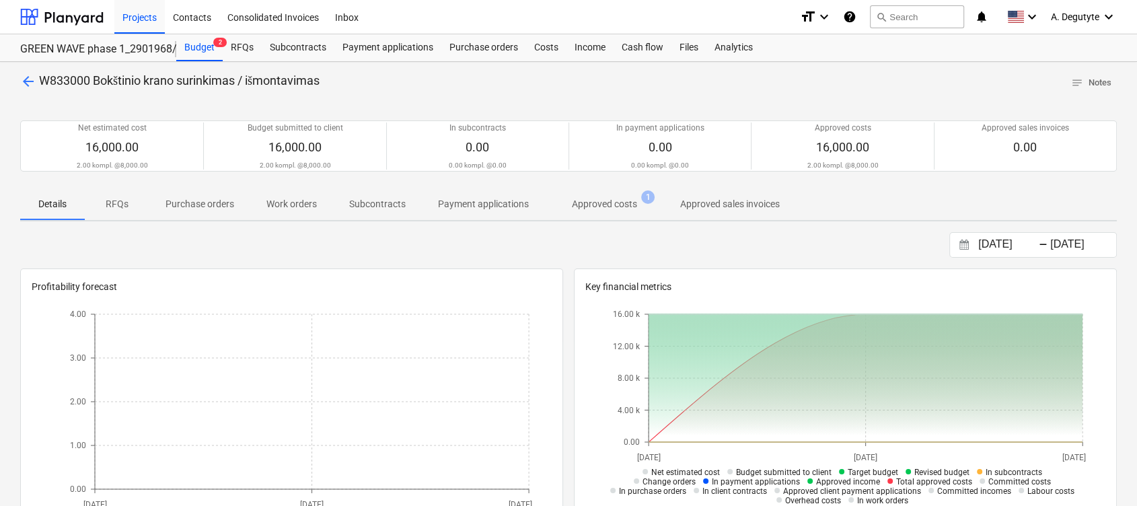
click at [641, 196] on span "1" at bounding box center [647, 196] width 13 height 13
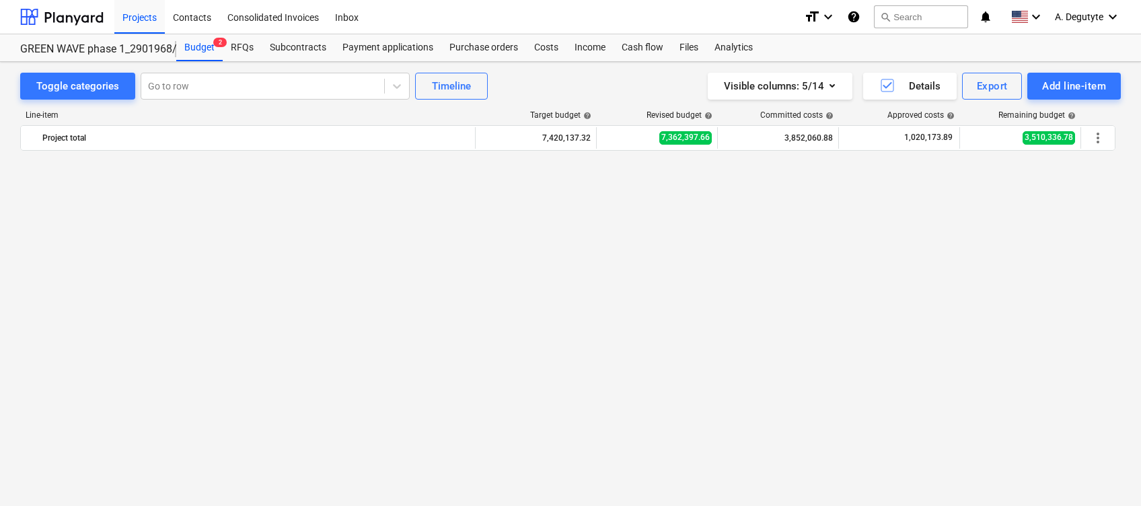
scroll to position [5464, 0]
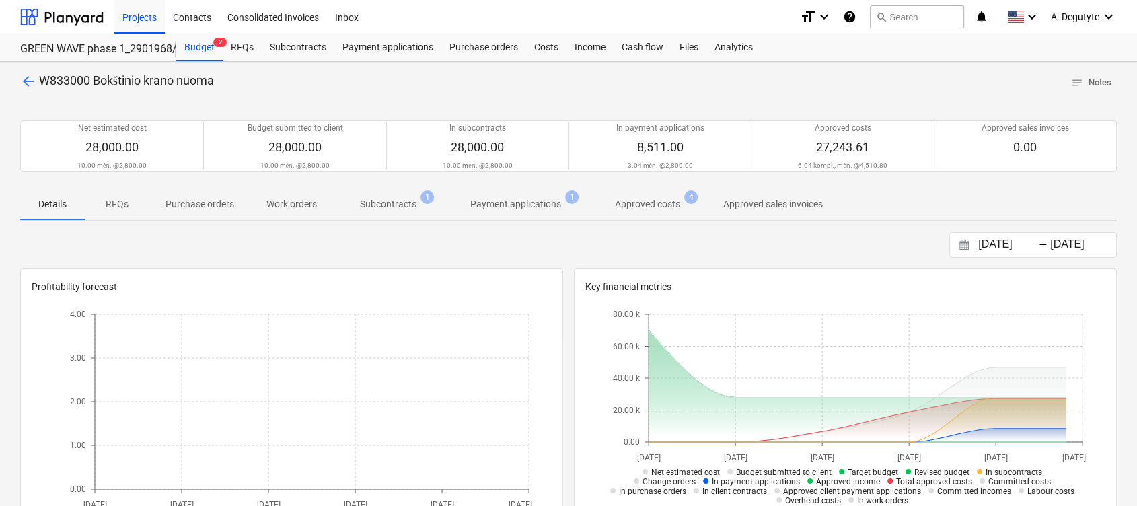
click at [410, 199] on p "Subcontracts" at bounding box center [388, 204] width 57 height 14
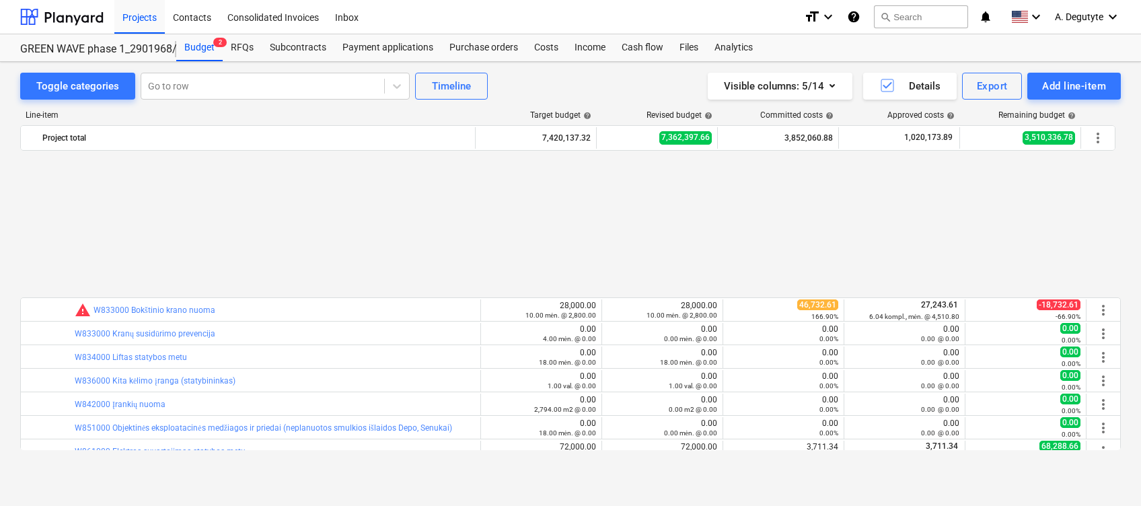
scroll to position [5643, 0]
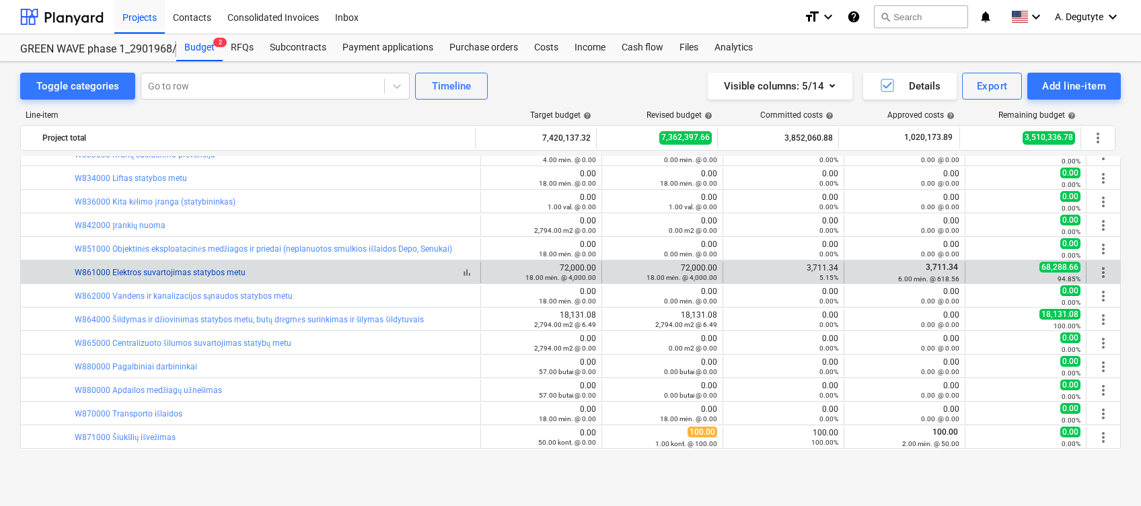
click at [203, 269] on link "W861000 Elektros suvartojimas statybos metu" at bounding box center [160, 272] width 171 height 9
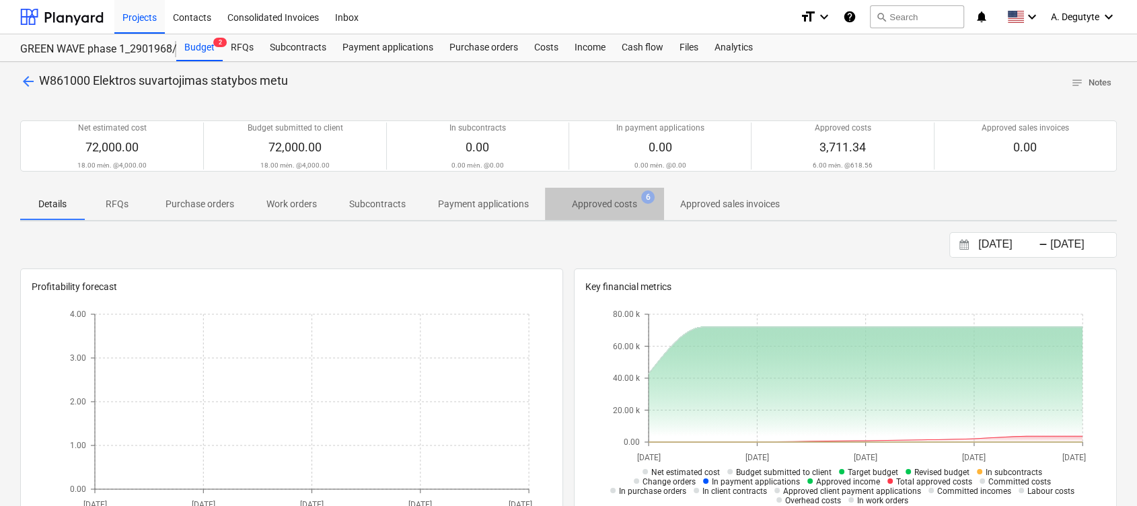
click at [589, 201] on p "Approved costs" at bounding box center [604, 204] width 65 height 14
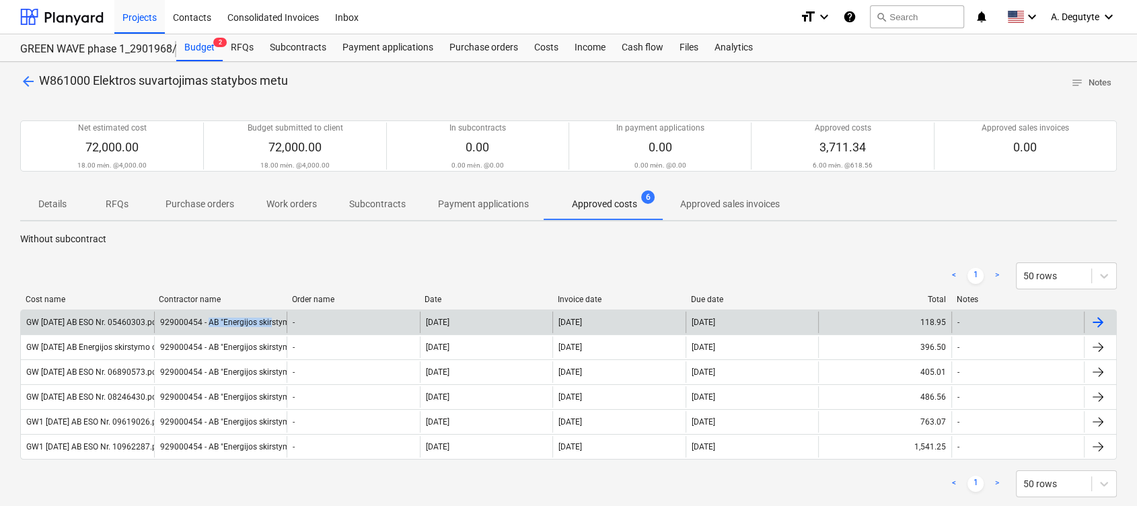
drag, startPoint x: 207, startPoint y: 321, endPoint x: 269, endPoint y: 322, distance: 61.9
click at [269, 322] on div "929000454 - AB "Energijos skirstymo operatorius"" at bounding box center [220, 323] width 133 height 22
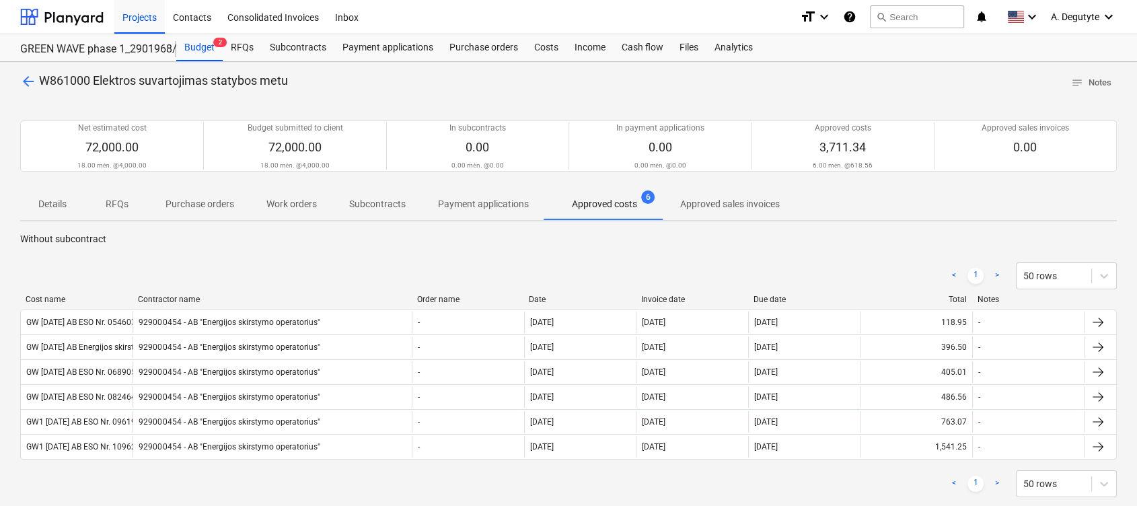
drag, startPoint x: 291, startPoint y: 303, endPoint x: 437, endPoint y: 301, distance: 146.0
click at [437, 301] on div "Cost name Contractor name Order name Date Invoice date Due date Total Notes" at bounding box center [568, 299] width 1097 height 9
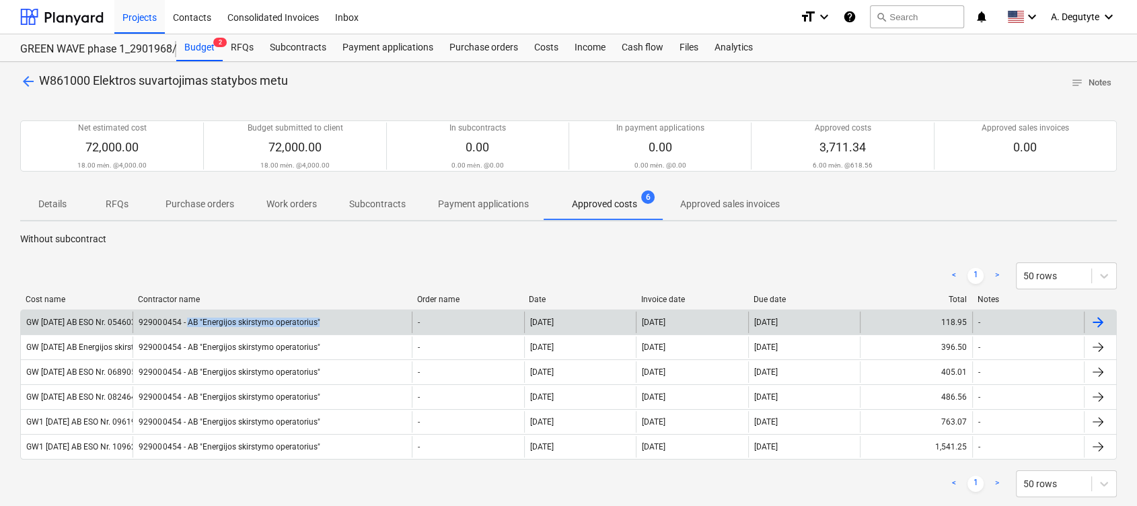
copy div "AB "Energijos skirstymo operatorius""
drag, startPoint x: 350, startPoint y: 322, endPoint x: 186, endPoint y: 320, distance: 163.5
click at [186, 320] on div "929000454 - AB "Energijos skirstymo operatorius"" at bounding box center [272, 323] width 279 height 22
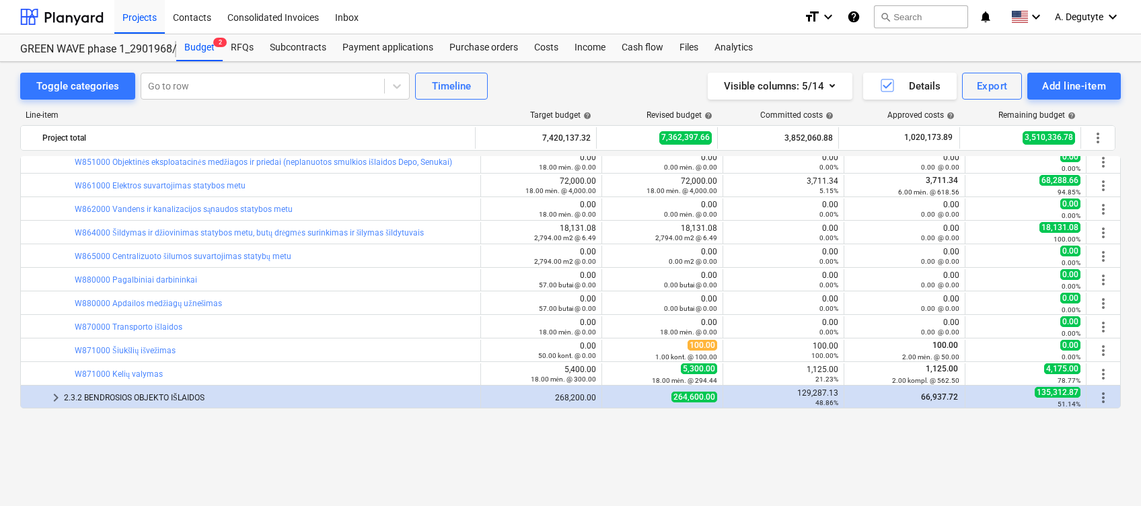
scroll to position [5643, 0]
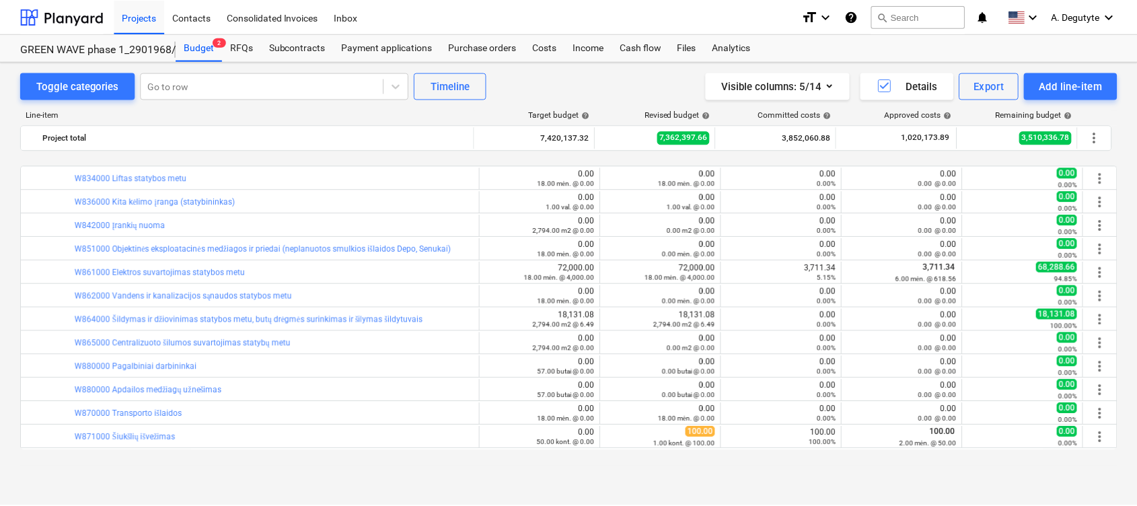
scroll to position [5733, 0]
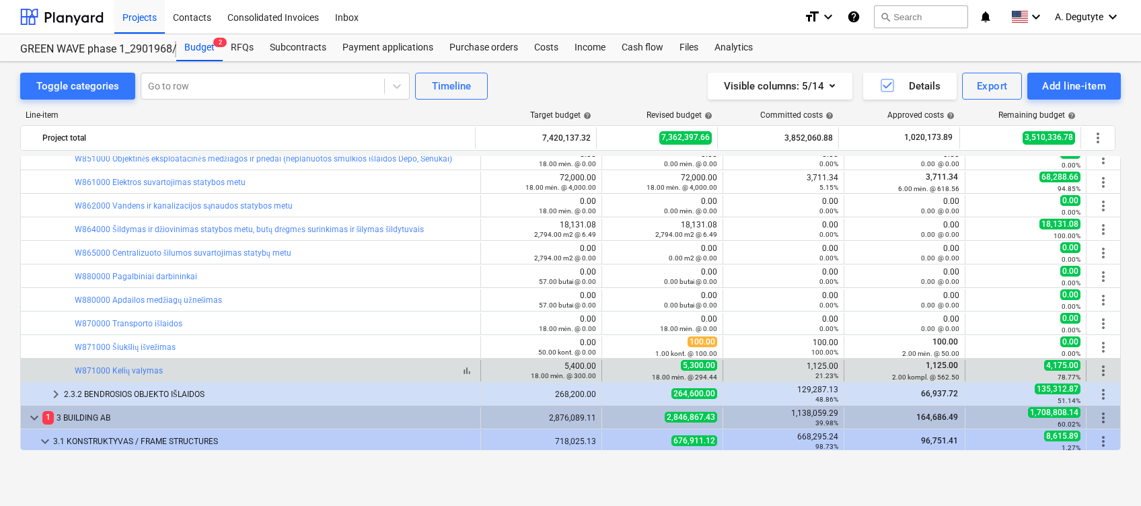
click at [205, 367] on div "bar_chart W871000 Kelių valymas" at bounding box center [275, 371] width 400 height 10
click at [219, 366] on div "bar_chart W871000 Kelių valymas" at bounding box center [275, 371] width 400 height 10
click at [135, 369] on link "W871000 Kelių valymas" at bounding box center [119, 370] width 88 height 9
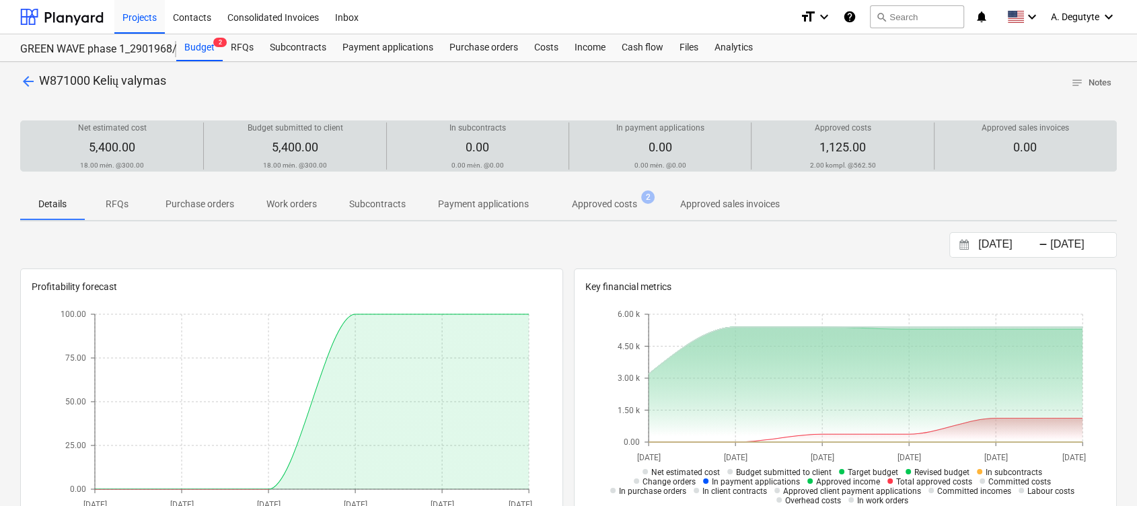
drag, startPoint x: 357, startPoint y: 147, endPoint x: 491, endPoint y: 213, distance: 149.6
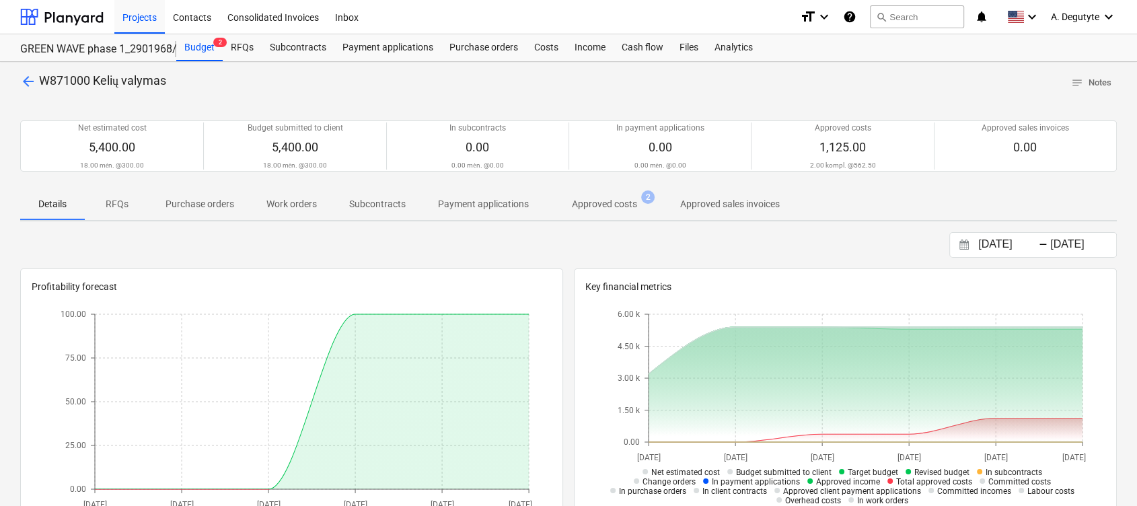
click at [264, 150] on div "Budget submitted to client 5,400.00 18.00 mėn. @ 300.00" at bounding box center [294, 145] width 171 height 47
drag, startPoint x: 619, startPoint y: 205, endPoint x: 593, endPoint y: 230, distance: 36.6
click at [619, 205] on p "Approved costs" at bounding box center [604, 204] width 65 height 14
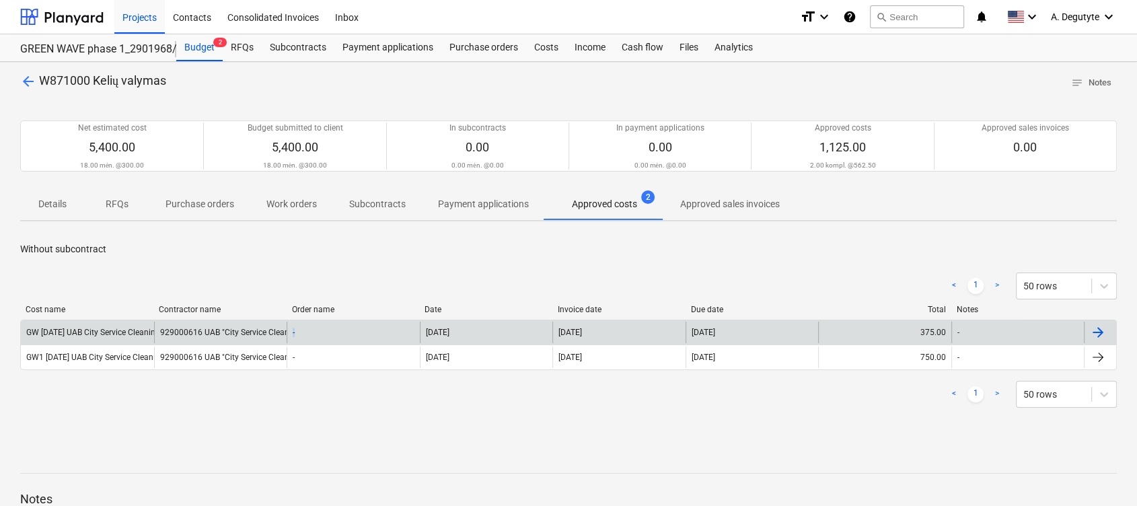
drag, startPoint x: 289, startPoint y: 334, endPoint x: 400, endPoint y: 334, distance: 110.4
click at [400, 334] on div "-" at bounding box center [353, 333] width 133 height 22
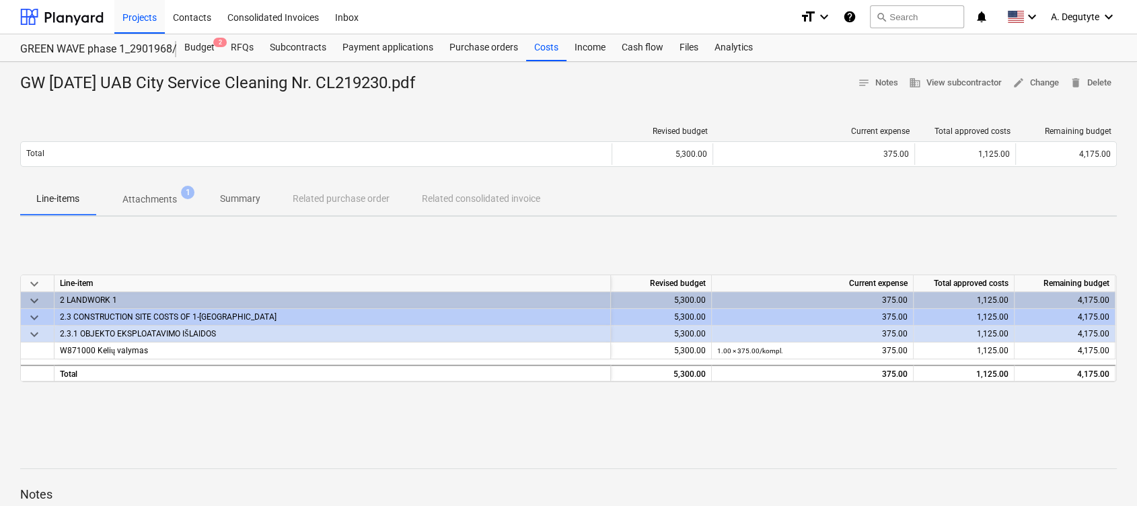
click at [140, 81] on div "GW [DATE] UAB City Service Cleaning Nr. CL219230.pdf" at bounding box center [223, 84] width 406 height 22
drag, startPoint x: 167, startPoint y: 84, endPoint x: 320, endPoint y: 88, distance: 152.8
click at [320, 88] on div "GW [DATE] UAB City Service Cleaning Nr. CL219230.pdf" at bounding box center [223, 84] width 406 height 22
copy div "UAB City Service Cleaning"
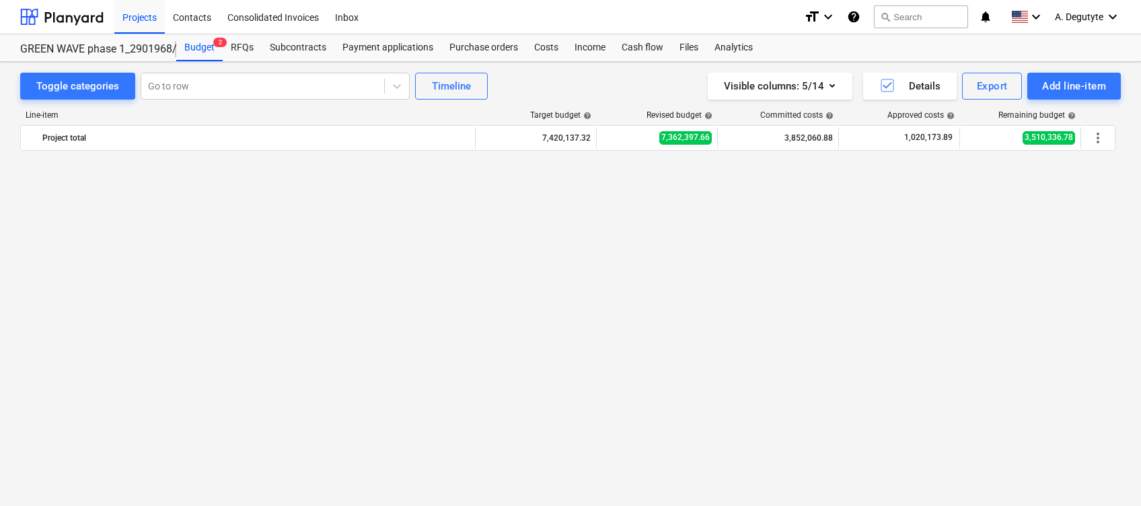
scroll to position [5733, 0]
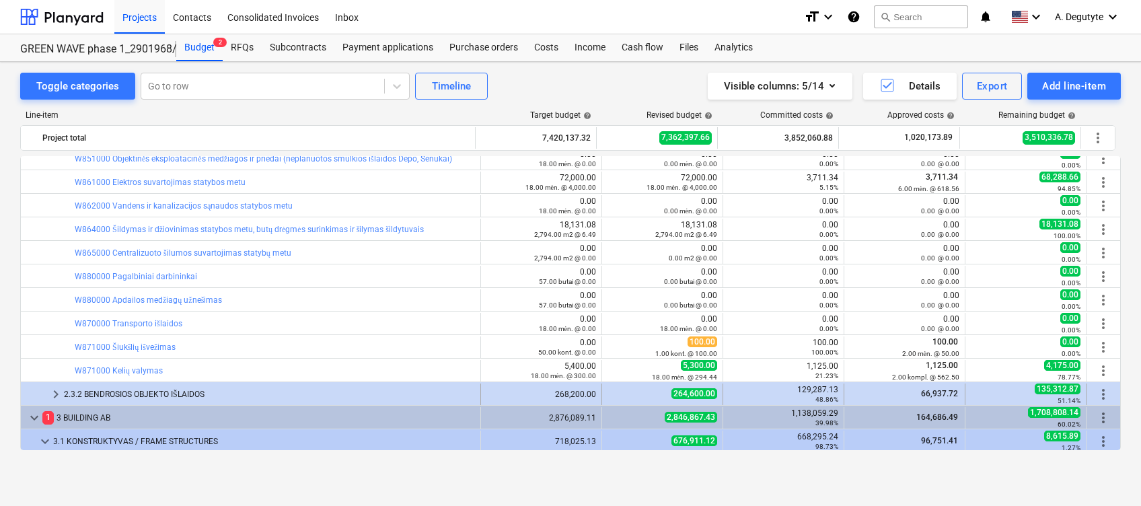
click at [48, 390] on span "keyboard_arrow_right" at bounding box center [56, 394] width 16 height 16
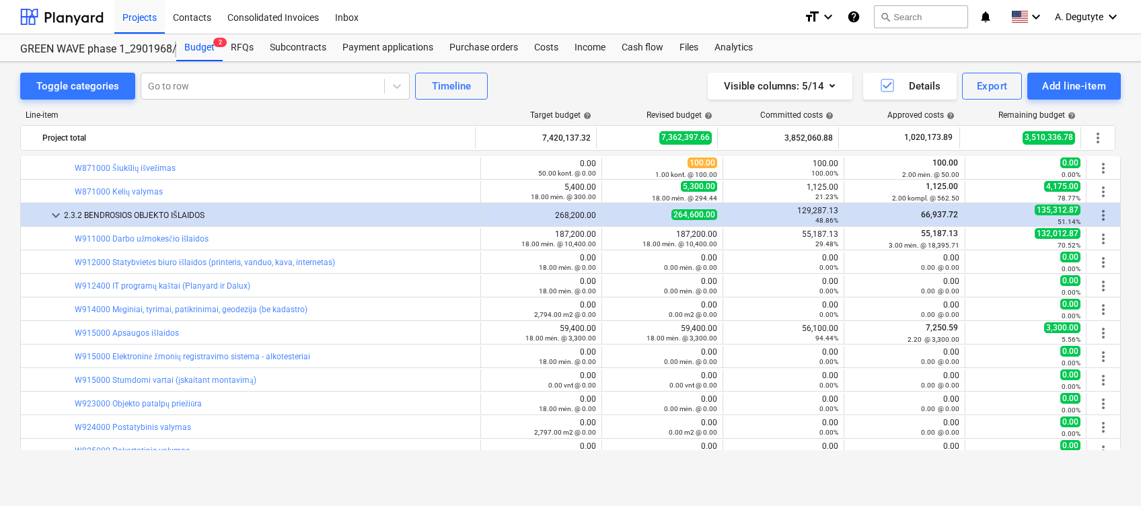
scroll to position [6003, 0]
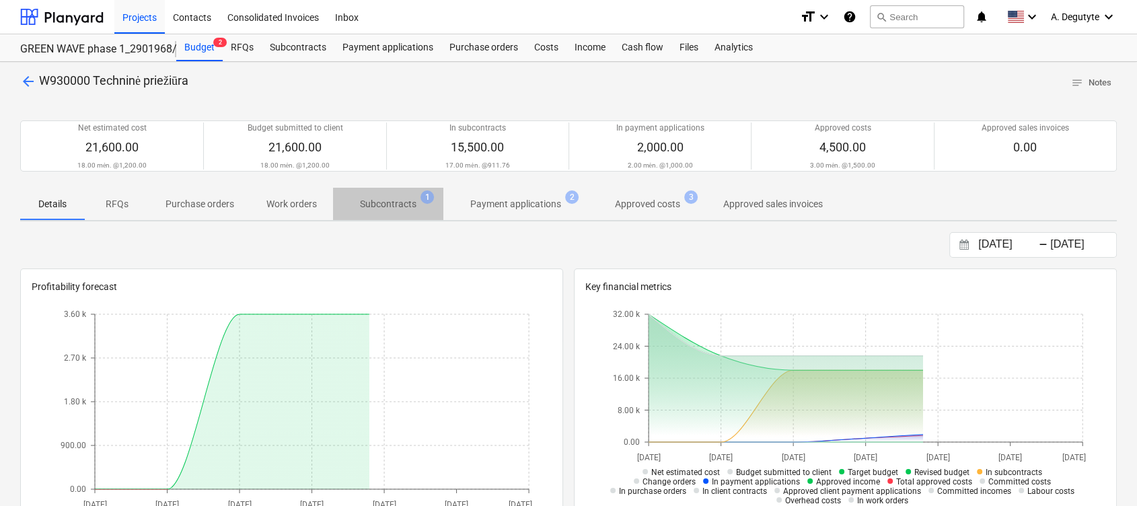
click at [388, 211] on span "Subcontracts 1" at bounding box center [388, 204] width 110 height 24
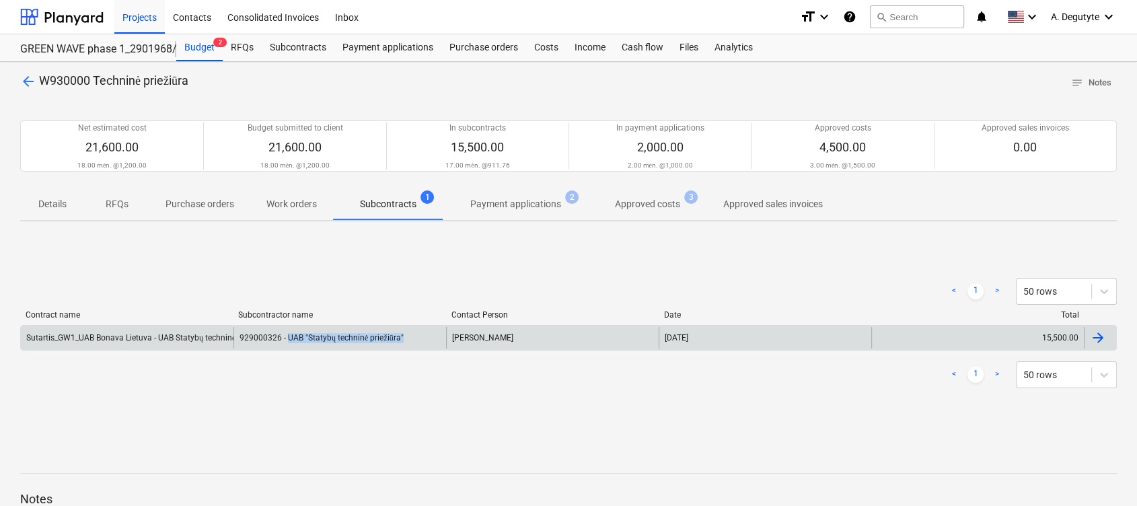
copy div "UAB "Statybų techninė priežiūra""
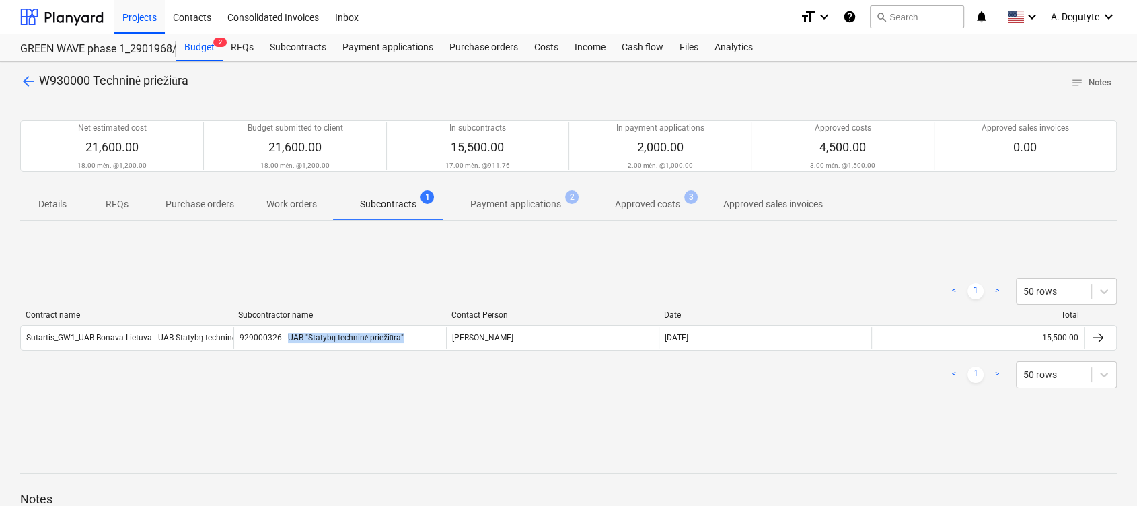
drag, startPoint x: 422, startPoint y: 333, endPoint x: 287, endPoint y: 345, distance: 135.1
click at [287, 343] on div "929000326 - UAB "Statybų techninė priežiūra"" at bounding box center [340, 338] width 213 height 22
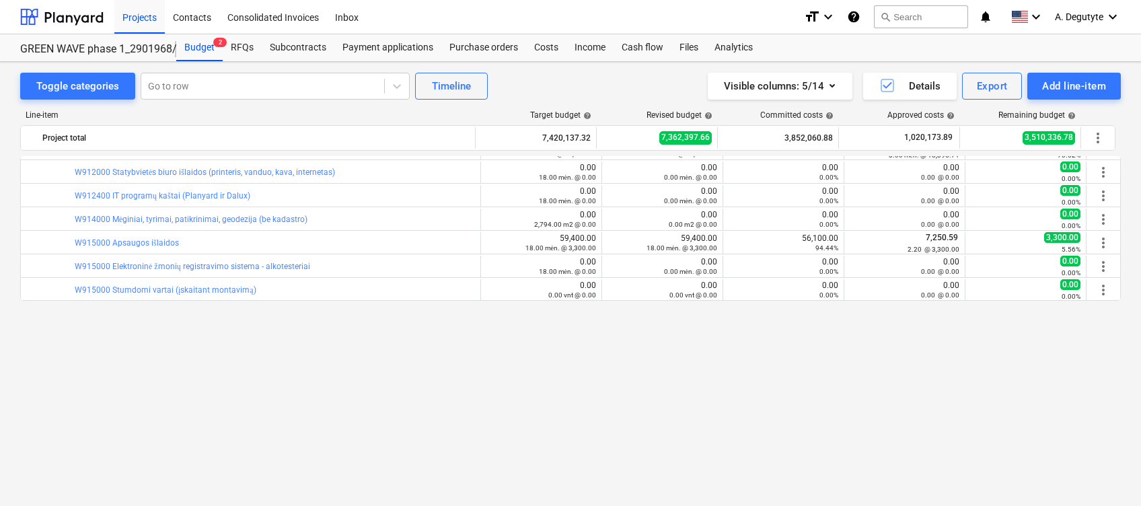
scroll to position [5823, 0]
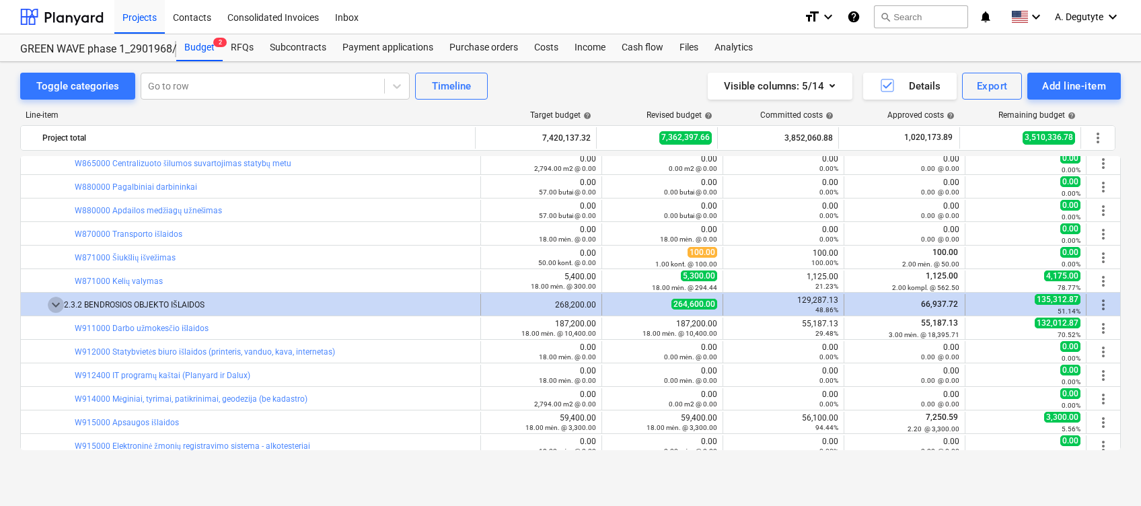
click at [55, 300] on span "keyboard_arrow_down" at bounding box center [56, 305] width 16 height 16
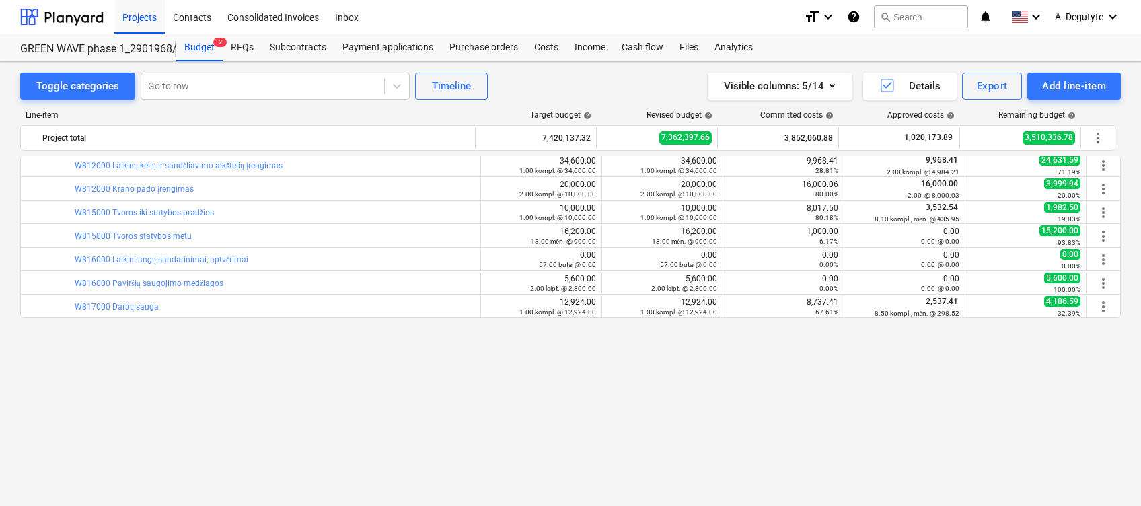
scroll to position [5105, 0]
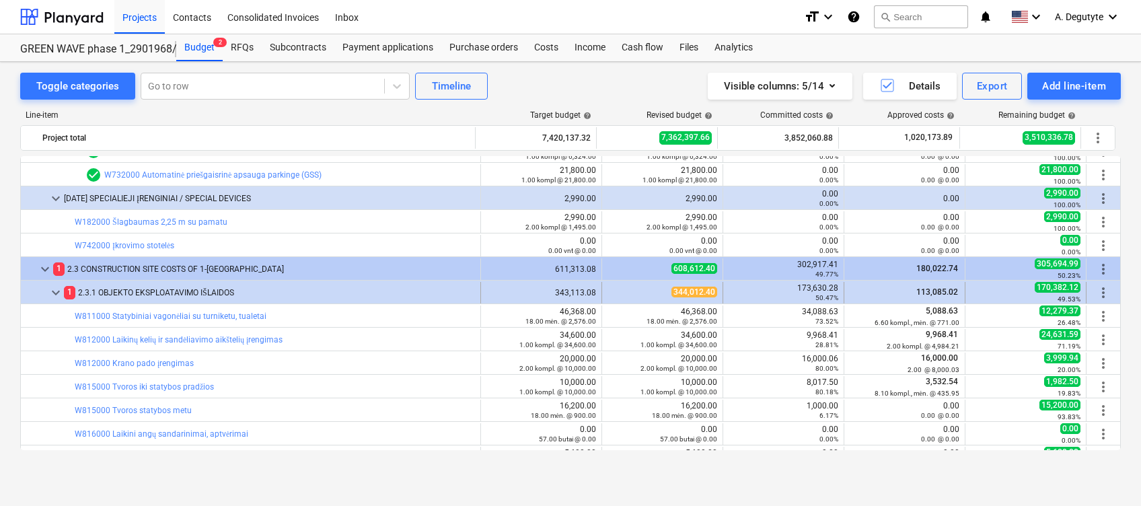
click at [56, 294] on span "keyboard_arrow_down" at bounding box center [56, 293] width 16 height 16
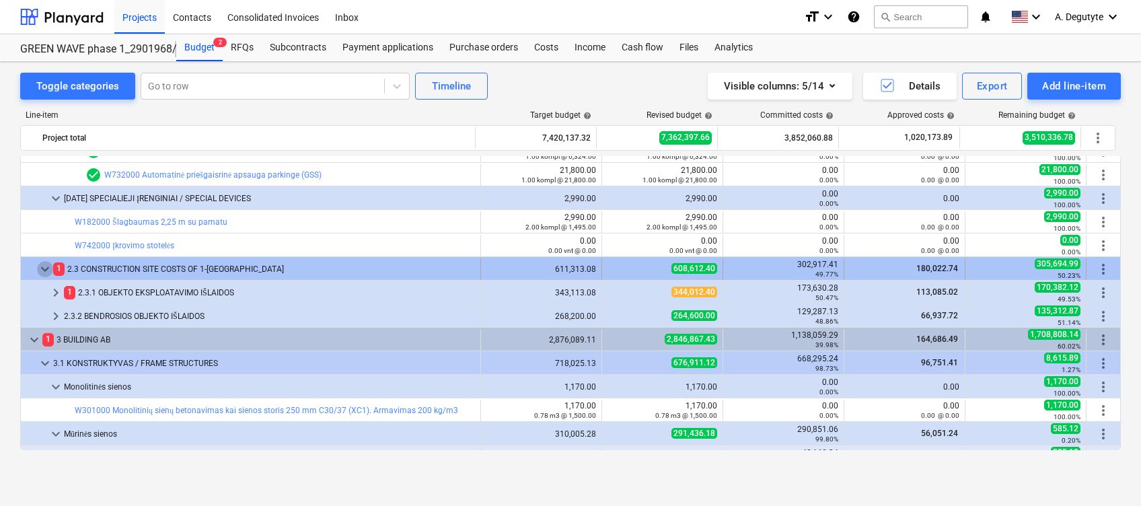
click at [44, 266] on span "keyboard_arrow_down" at bounding box center [45, 269] width 16 height 16
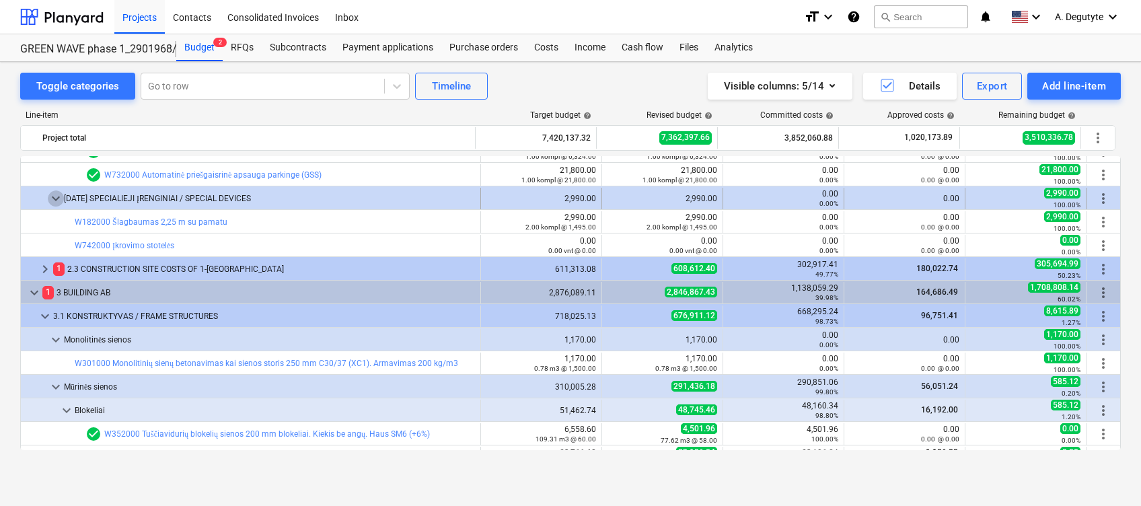
click at [57, 193] on span "keyboard_arrow_down" at bounding box center [56, 198] width 16 height 16
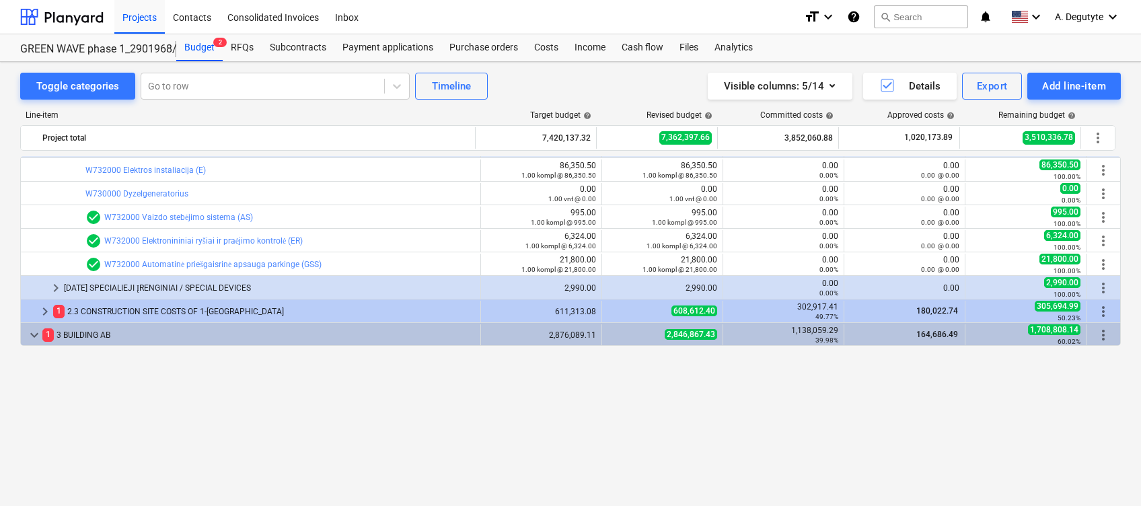
scroll to position [4836, 0]
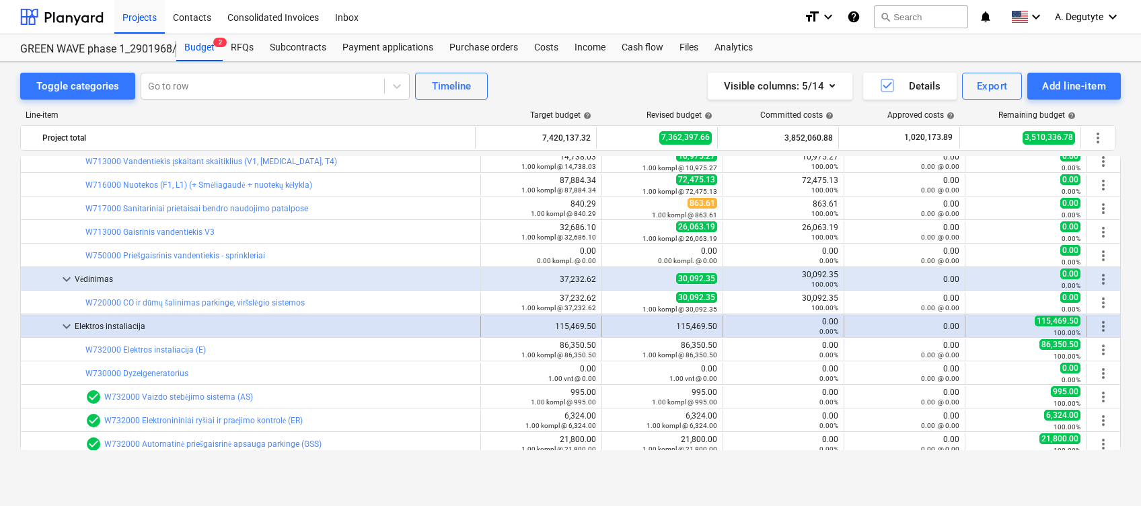
click at [70, 324] on span "keyboard_arrow_down" at bounding box center [67, 326] width 16 height 16
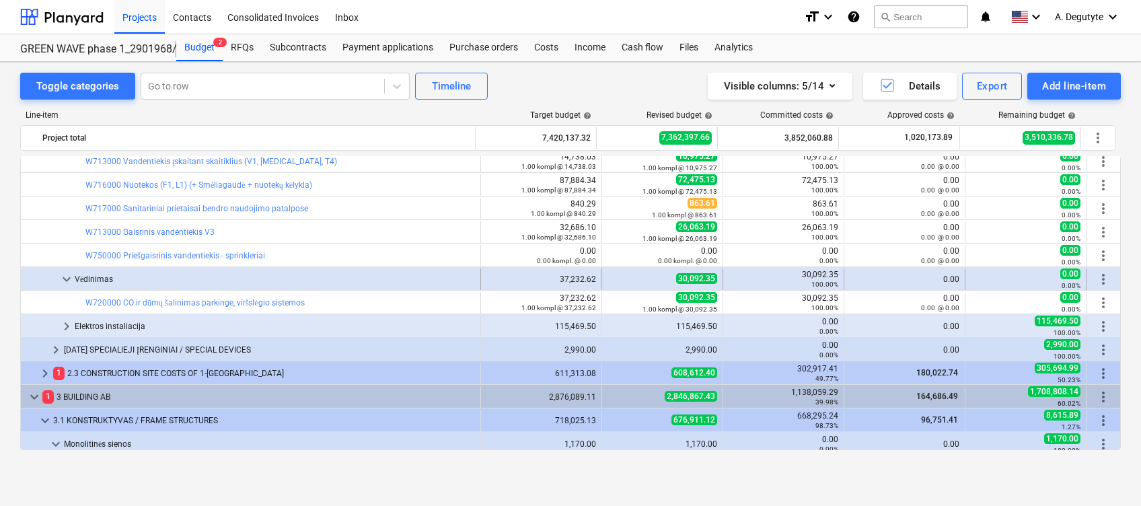
click at [71, 283] on span "keyboard_arrow_down" at bounding box center [67, 279] width 16 height 16
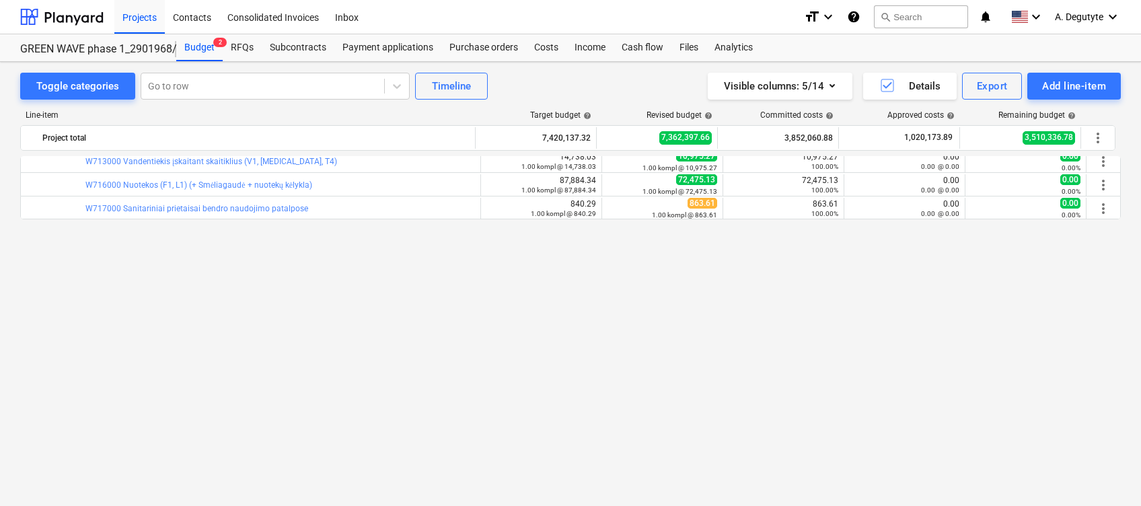
scroll to position [4567, 0]
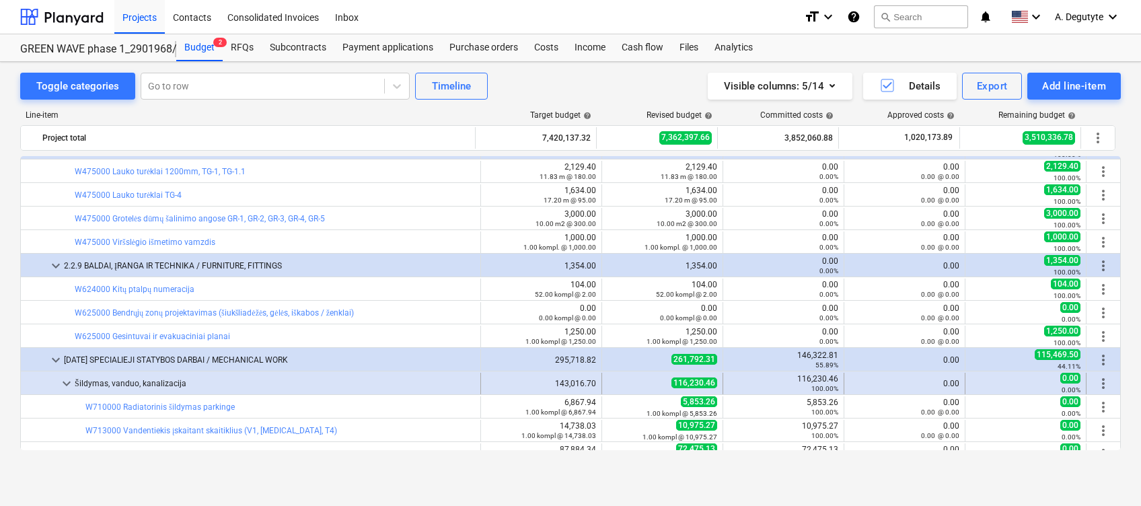
click at [67, 381] on span "keyboard_arrow_down" at bounding box center [67, 383] width 16 height 16
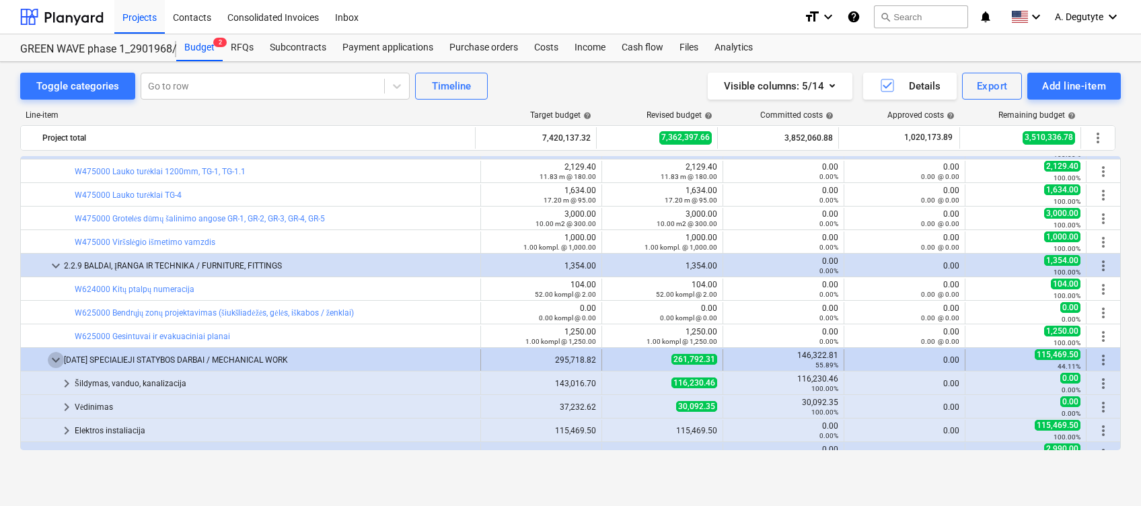
click at [55, 353] on span "keyboard_arrow_down" at bounding box center [56, 360] width 16 height 16
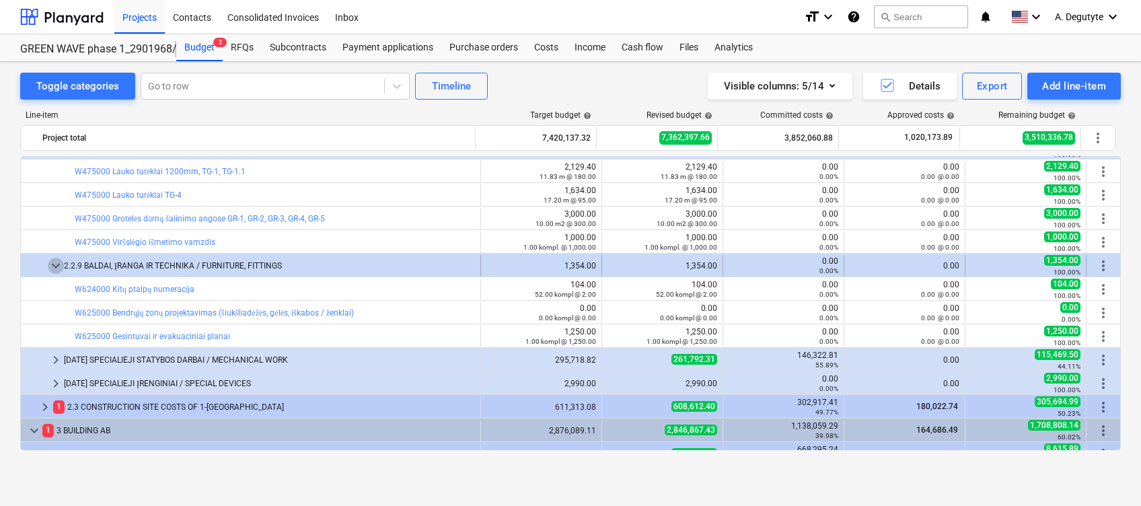
click at [50, 260] on span "keyboard_arrow_down" at bounding box center [56, 266] width 16 height 16
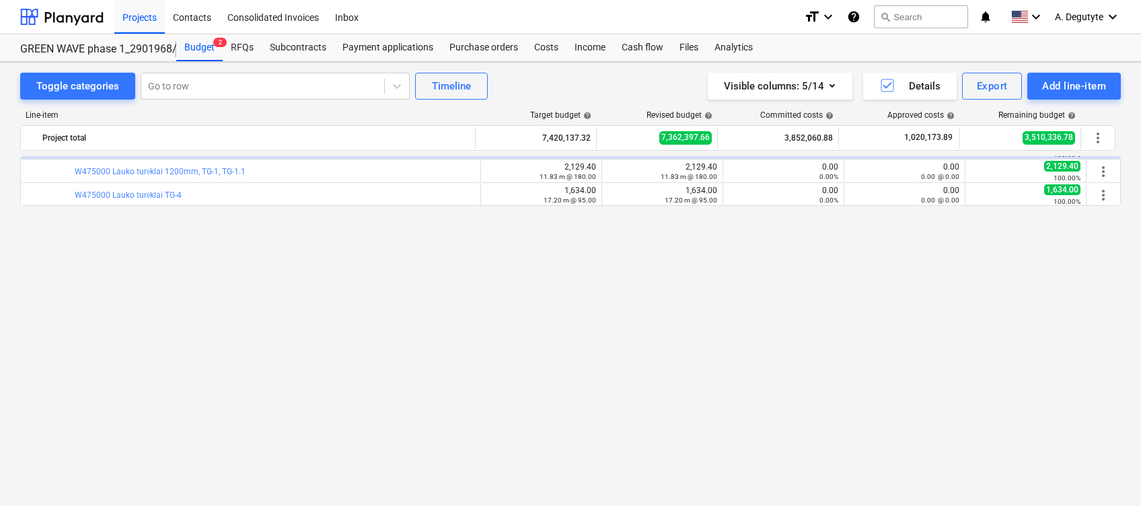
scroll to position [4297, 0]
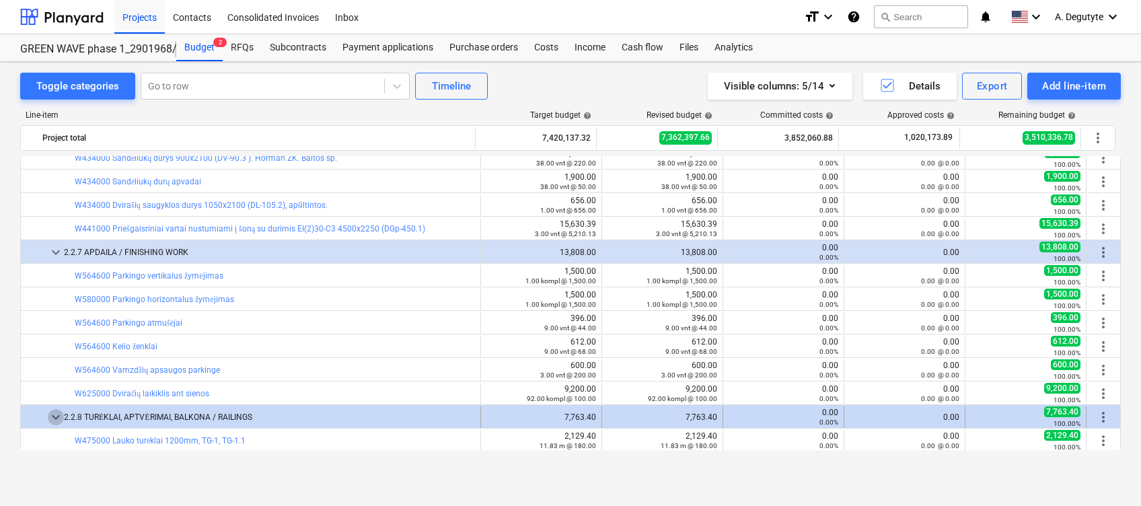
click at [55, 415] on span "keyboard_arrow_down" at bounding box center [56, 417] width 16 height 16
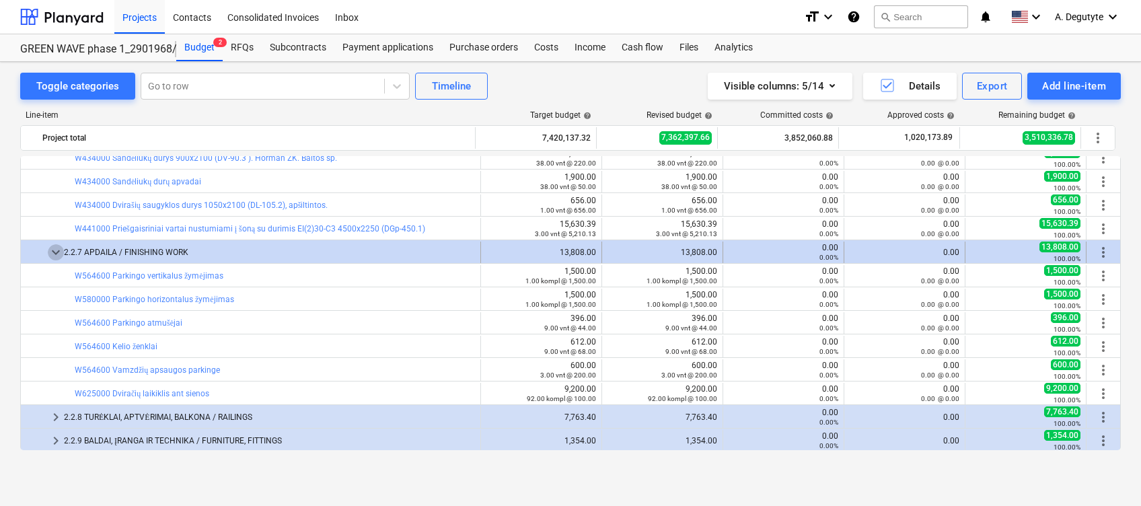
click at [56, 249] on span "keyboard_arrow_down" at bounding box center [56, 252] width 16 height 16
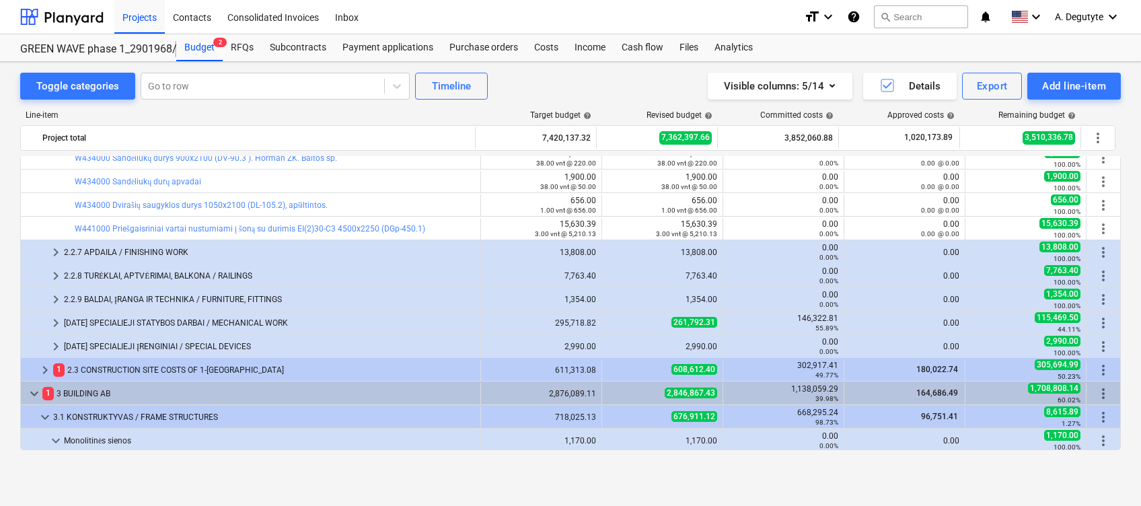
scroll to position [4118, 0]
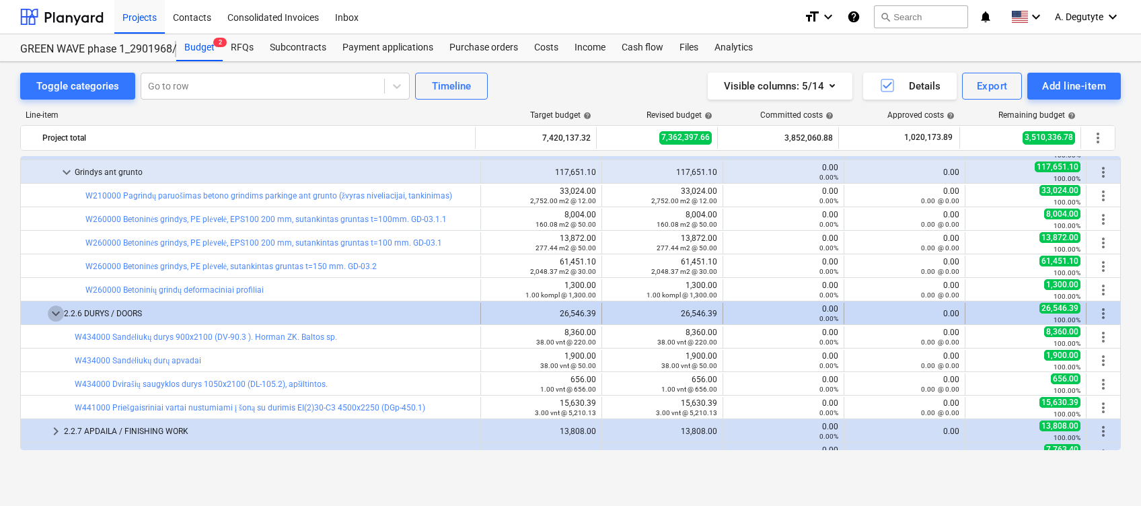
click at [52, 312] on span "keyboard_arrow_down" at bounding box center [56, 314] width 16 height 16
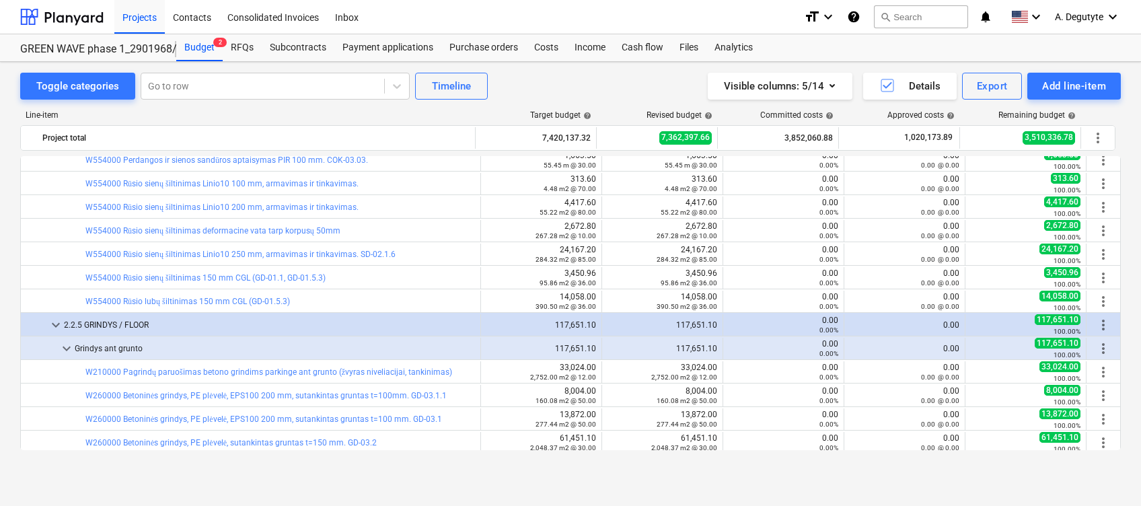
scroll to position [3939, 0]
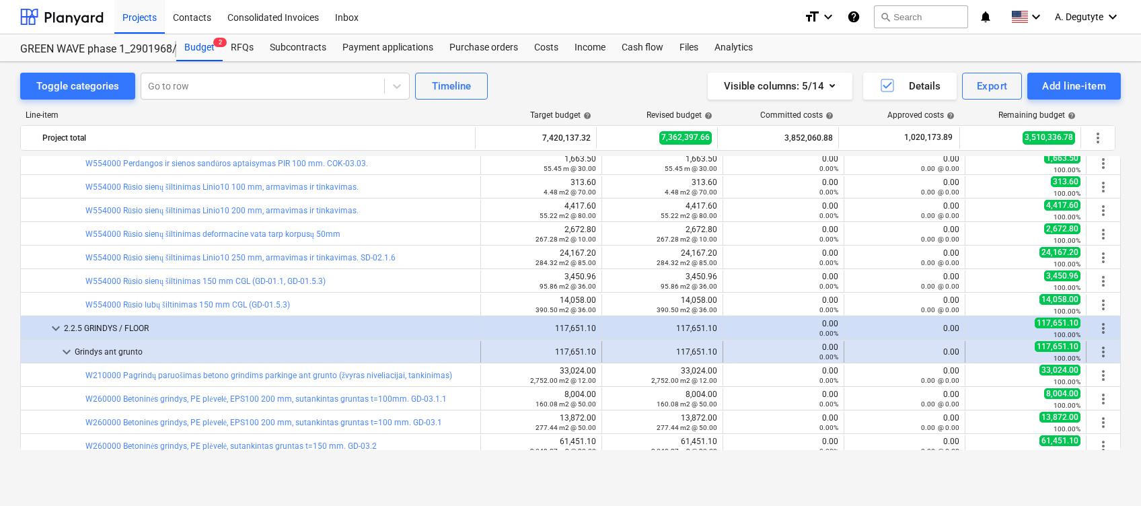
click at [64, 350] on span "keyboard_arrow_down" at bounding box center [67, 352] width 16 height 16
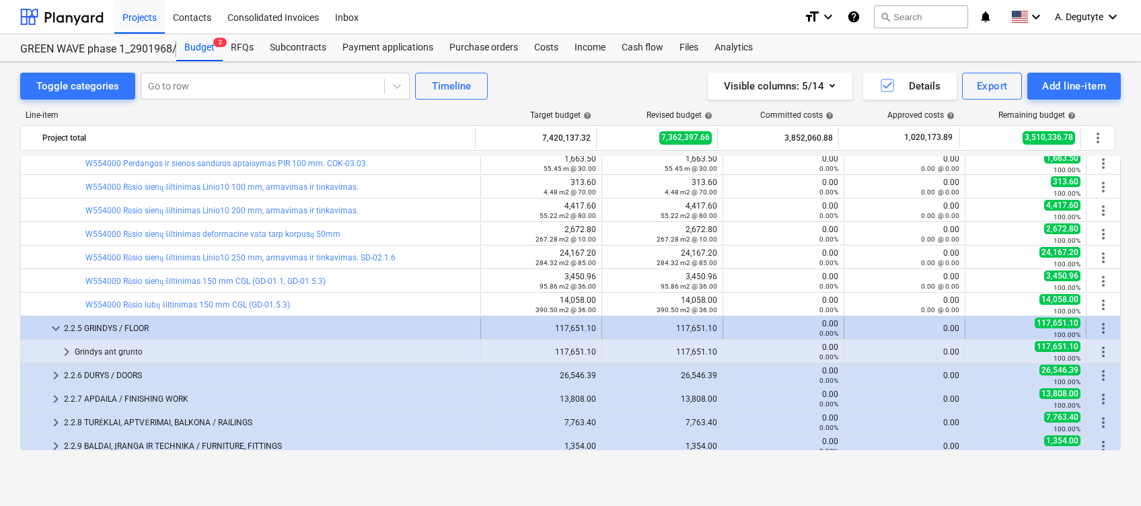
click at [58, 328] on span "keyboard_arrow_down" at bounding box center [56, 328] width 16 height 16
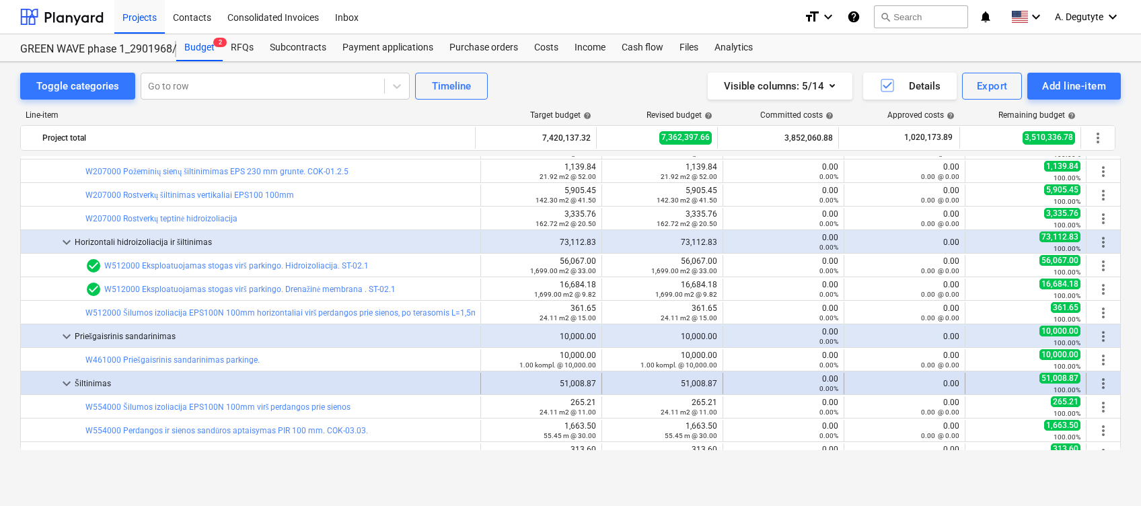
scroll to position [3670, 0]
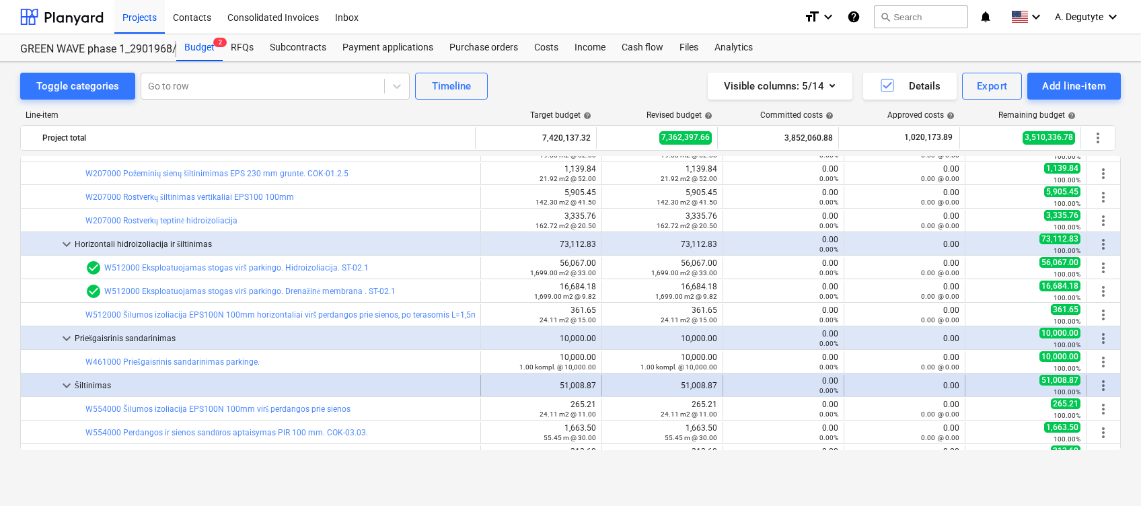
click at [69, 378] on span "keyboard_arrow_down" at bounding box center [67, 386] width 16 height 16
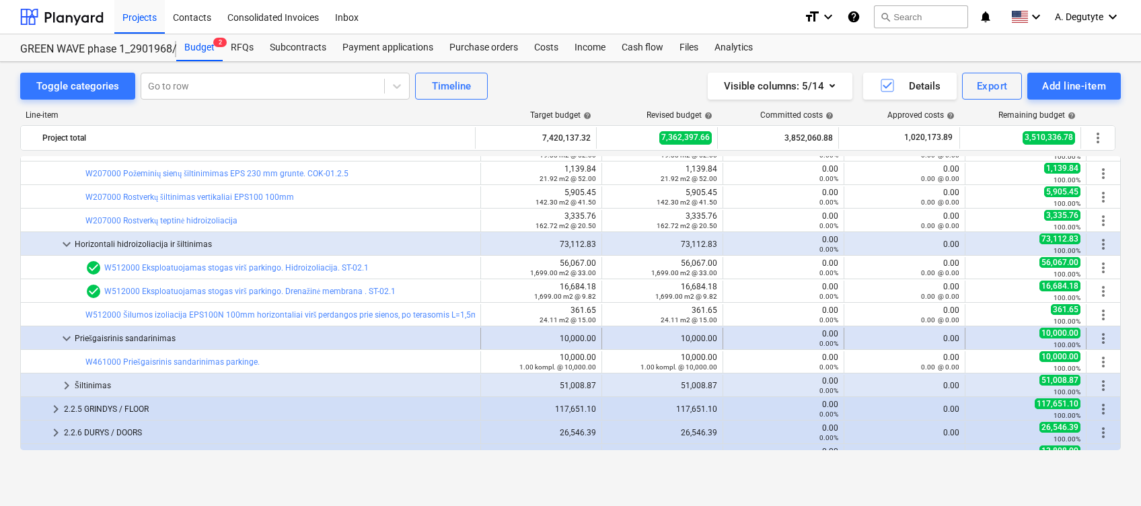
click at [70, 342] on span "keyboard_arrow_down" at bounding box center [67, 338] width 16 height 16
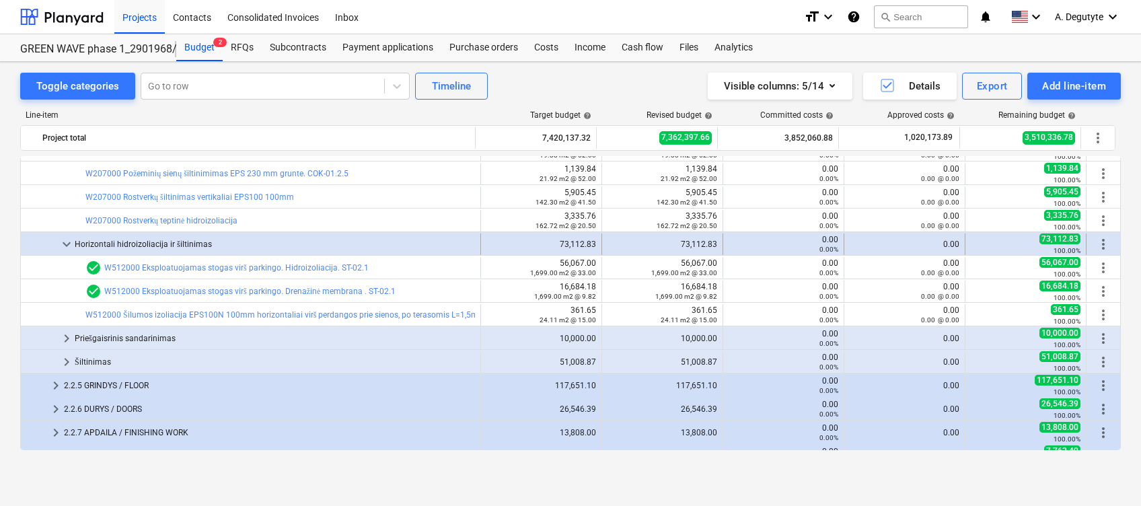
click at [68, 234] on div "keyboard_arrow_down" at bounding box center [67, 245] width 16 height 22
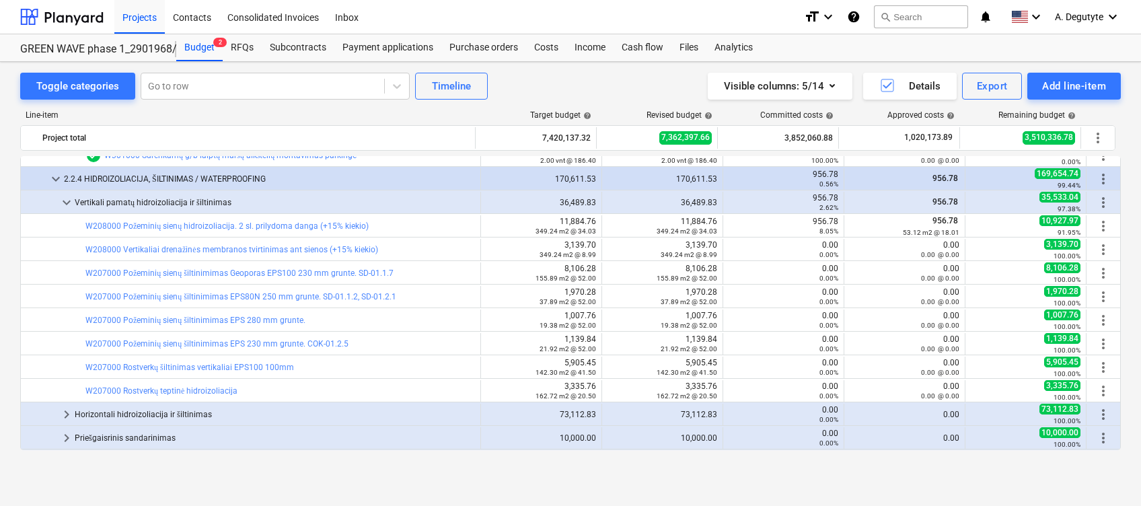
scroll to position [3490, 0]
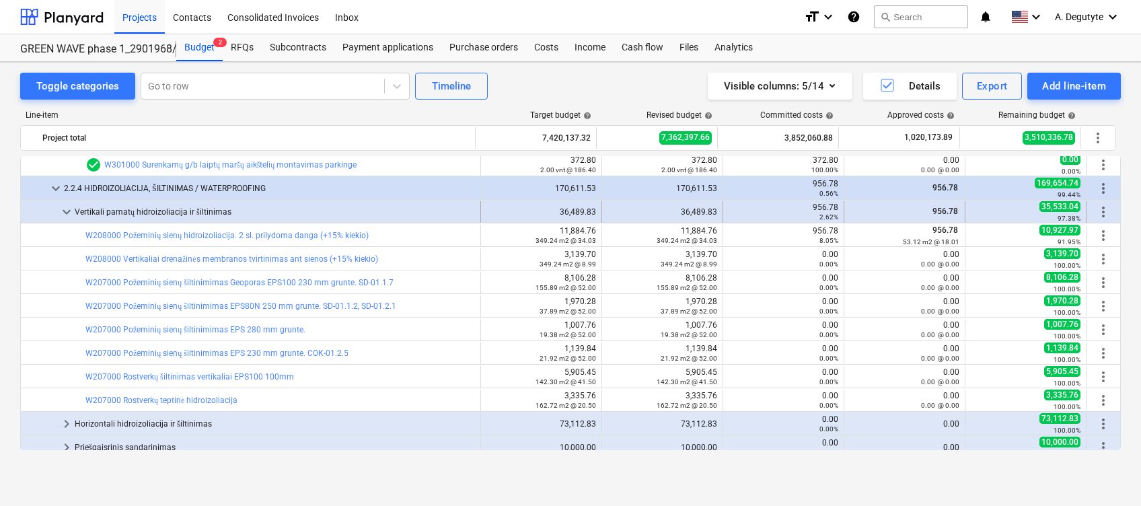
click at [69, 217] on span "keyboard_arrow_down" at bounding box center [67, 212] width 16 height 16
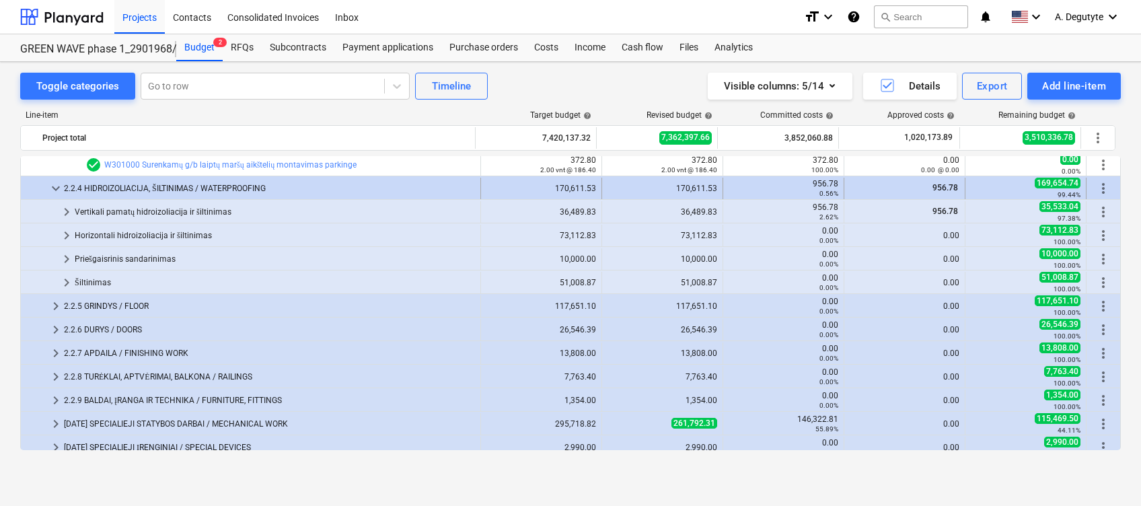
click at [52, 183] on span "keyboard_arrow_down" at bounding box center [56, 188] width 16 height 16
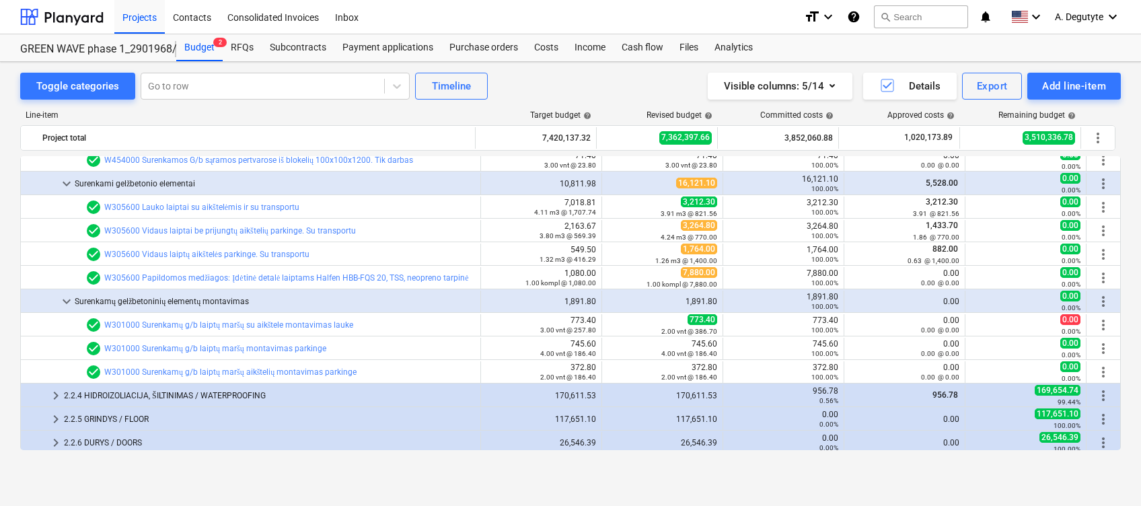
scroll to position [3221, 0]
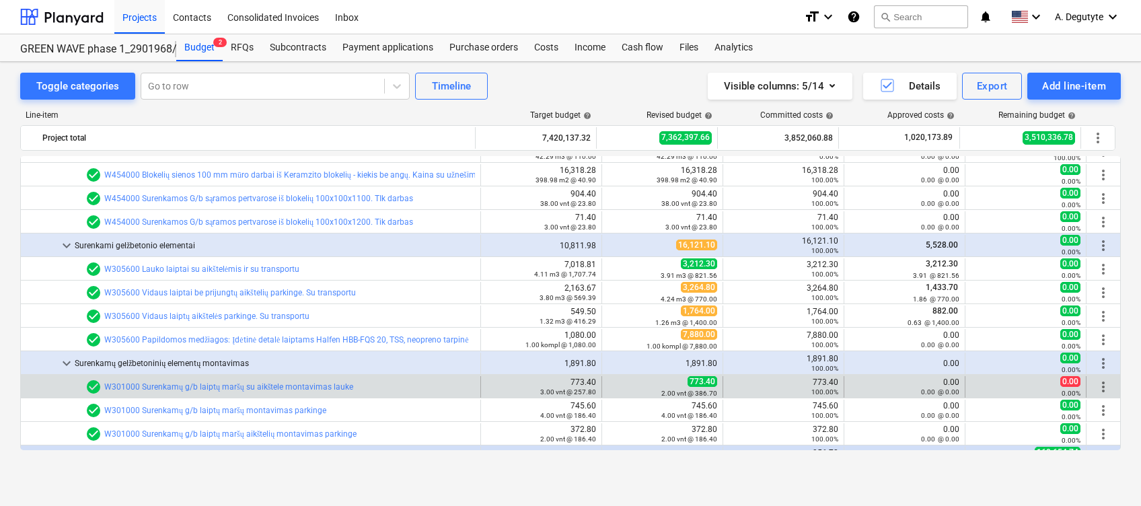
drag, startPoint x: 57, startPoint y: 374, endPoint x: 63, endPoint y: 361, distance: 14.5
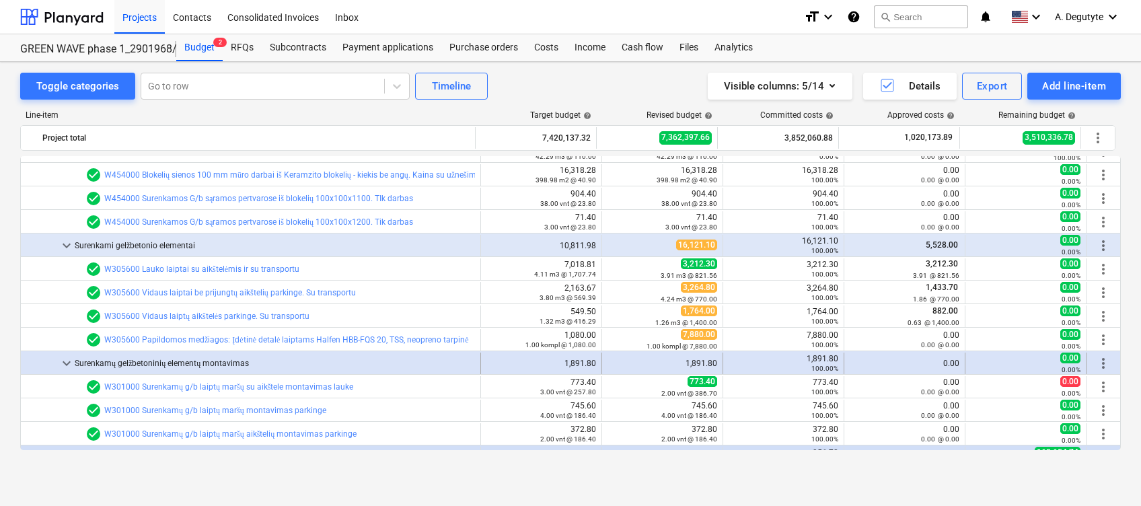
click at [57, 375] on div "bar_chart check_circle W301000 Surenkamų g/b laiptų maršų su aikštele montavima…" at bounding box center [571, 386] width 1100 height 23
click at [65, 355] on span "keyboard_arrow_down" at bounding box center [67, 363] width 16 height 16
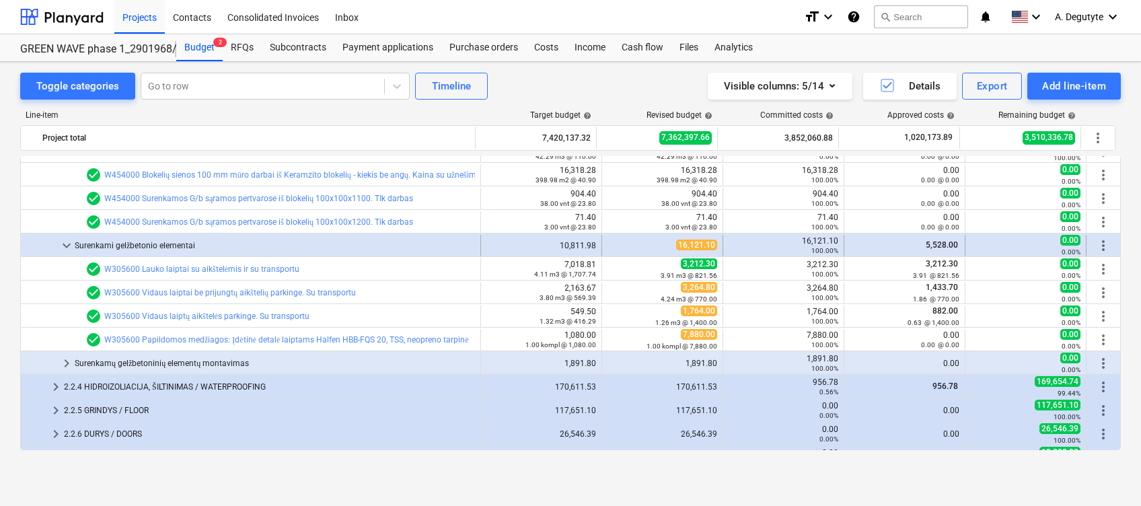
click at [67, 245] on span "keyboard_arrow_down" at bounding box center [67, 246] width 16 height 16
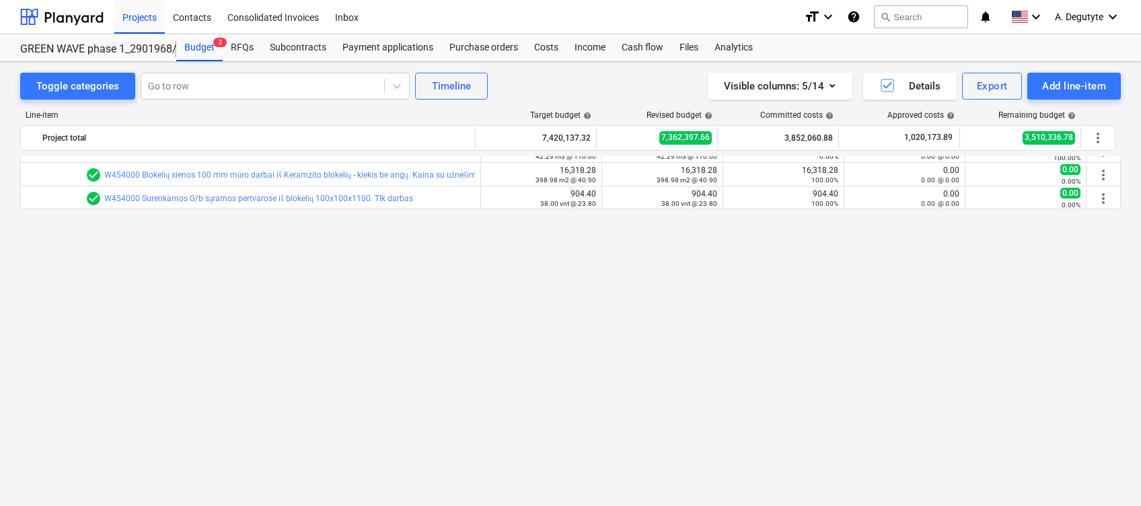
scroll to position [2951, 0]
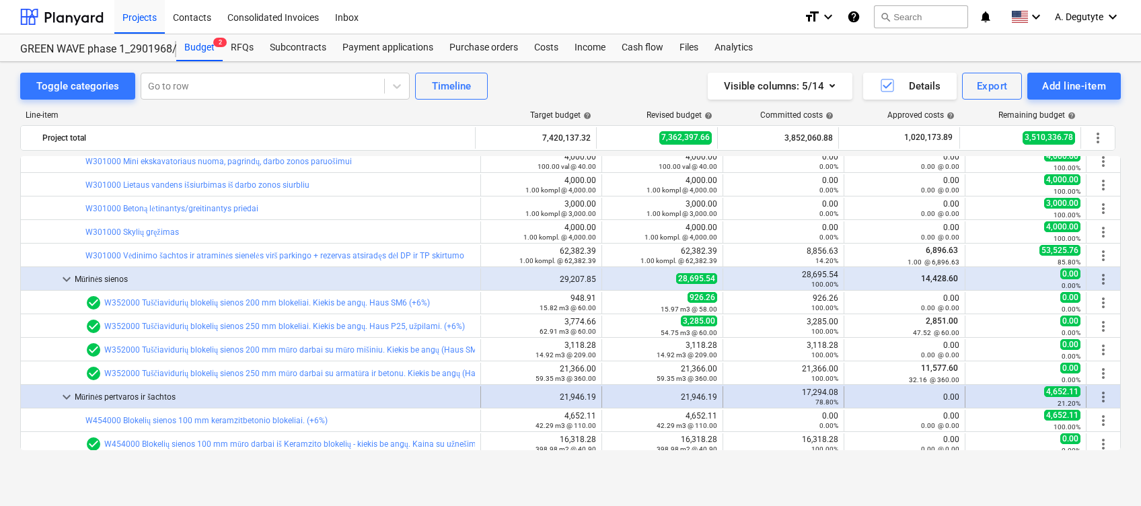
drag, startPoint x: 63, startPoint y: 396, endPoint x: 63, endPoint y: 386, distance: 10.8
click at [63, 386] on div "keyboard_arrow_down" at bounding box center [67, 397] width 16 height 22
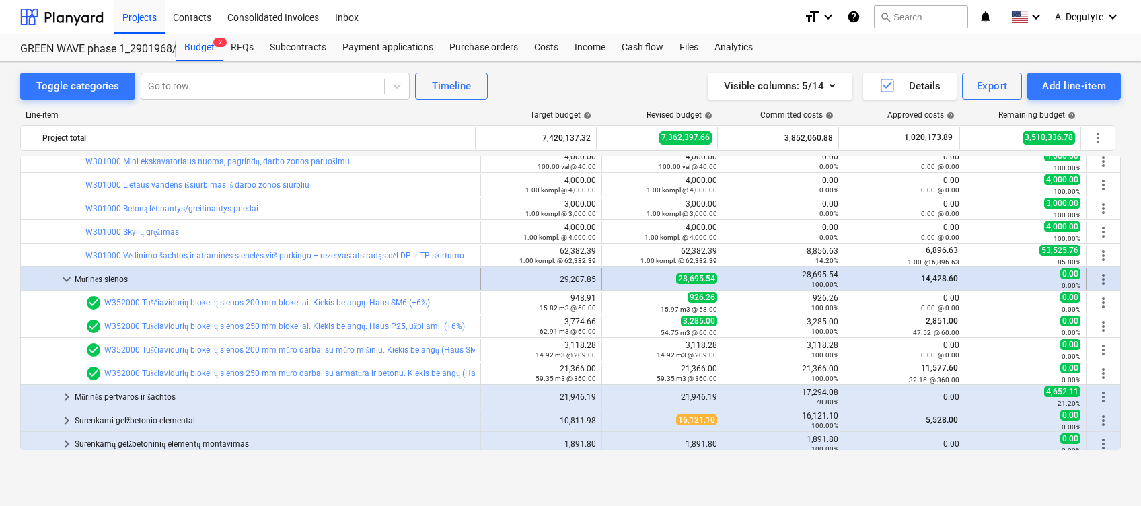
click at [67, 279] on span "keyboard_arrow_down" at bounding box center [67, 279] width 16 height 16
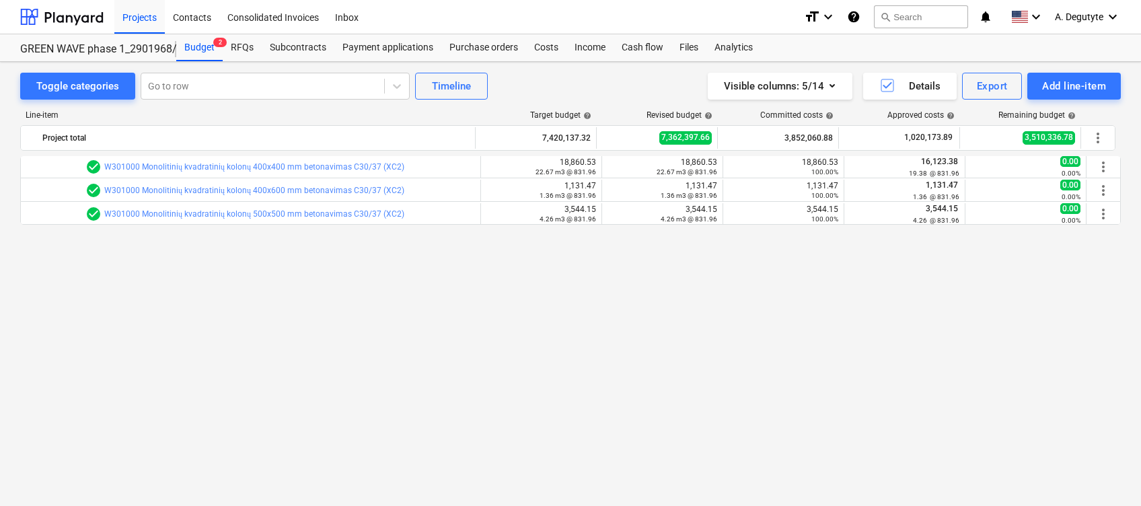
scroll to position [2324, 0]
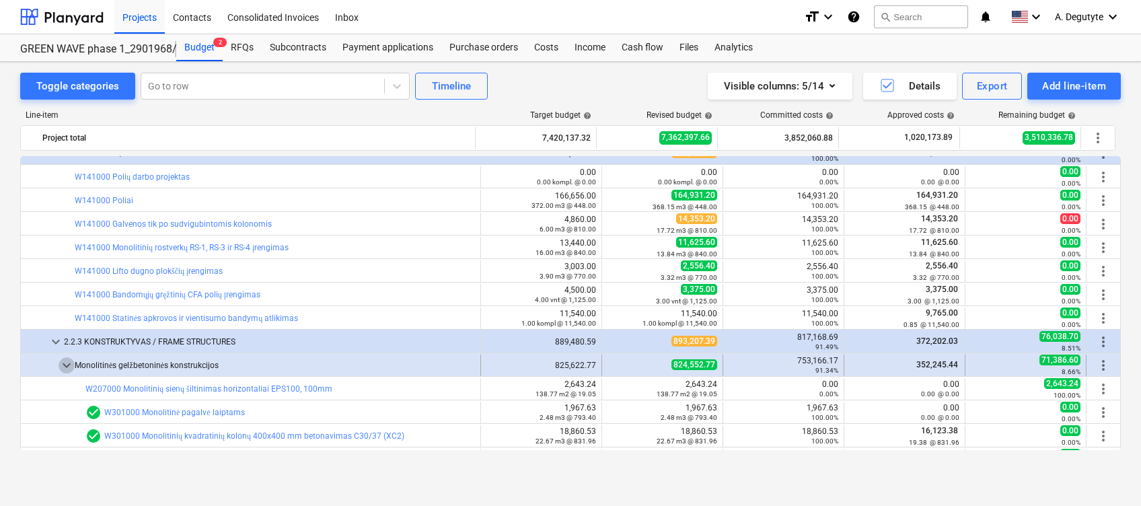
click at [65, 366] on span "keyboard_arrow_down" at bounding box center [67, 365] width 16 height 16
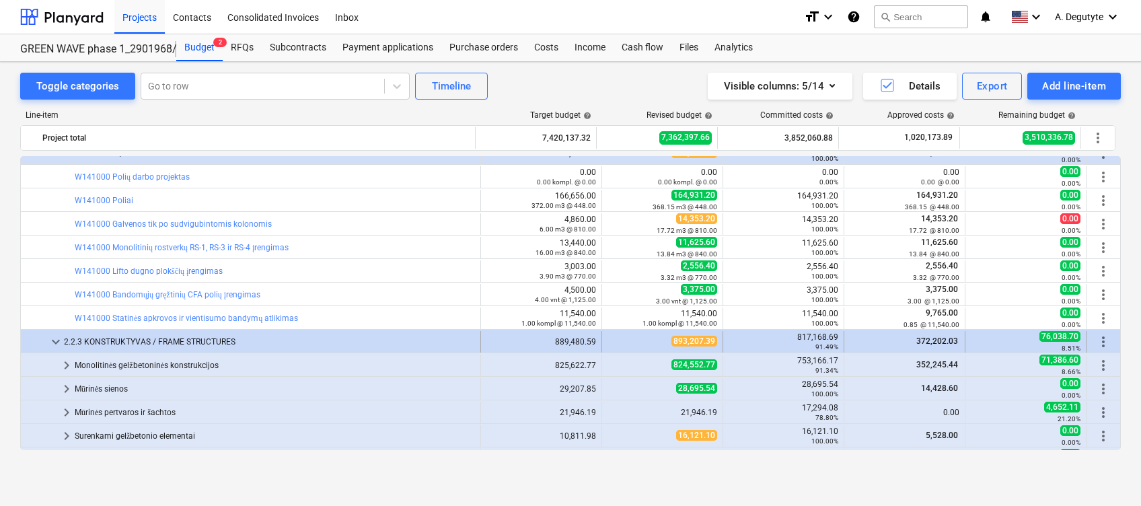
click at [55, 342] on span "keyboard_arrow_down" at bounding box center [56, 342] width 16 height 16
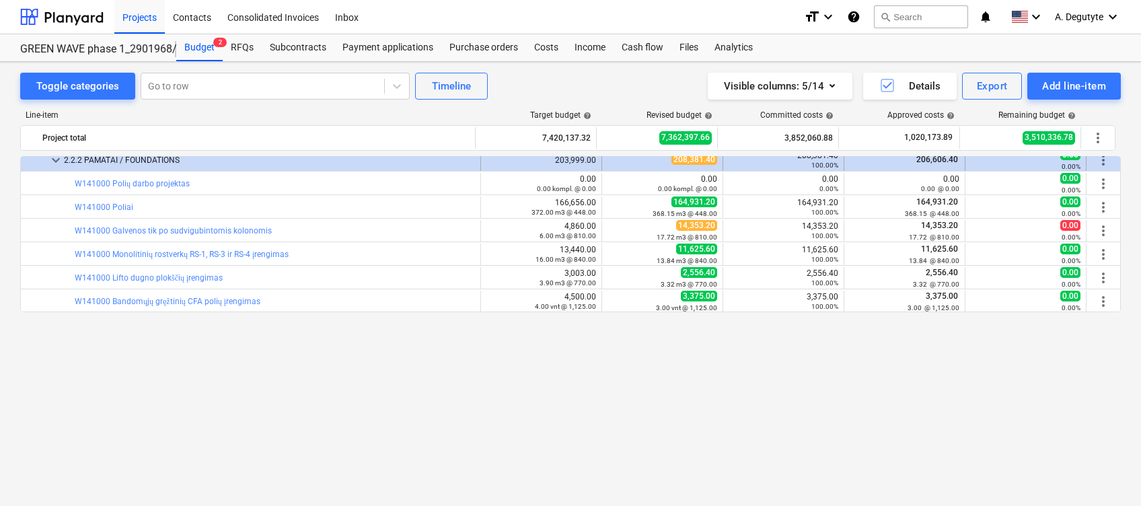
scroll to position [2144, 0]
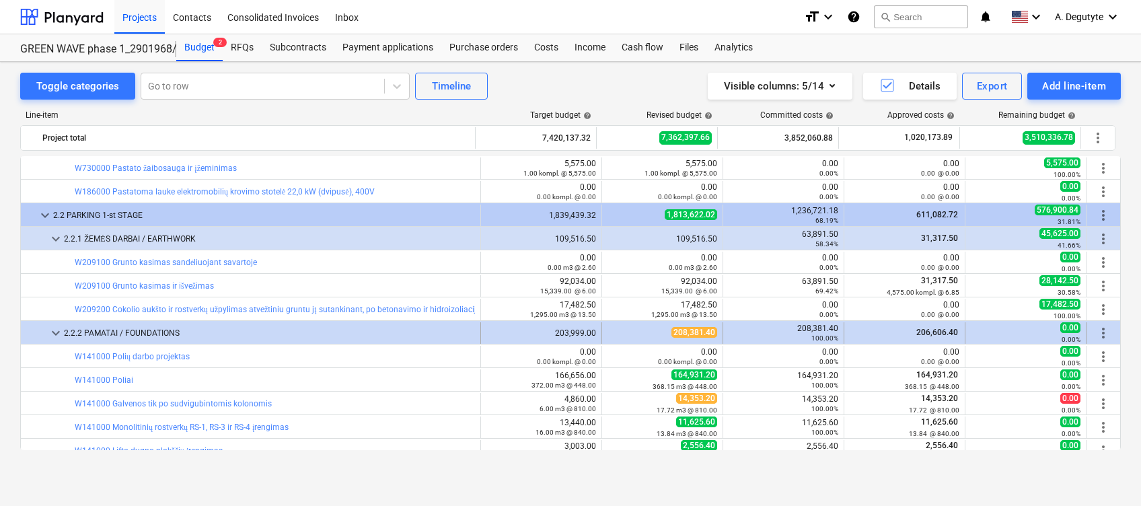
click at [53, 334] on span "keyboard_arrow_down" at bounding box center [56, 333] width 16 height 16
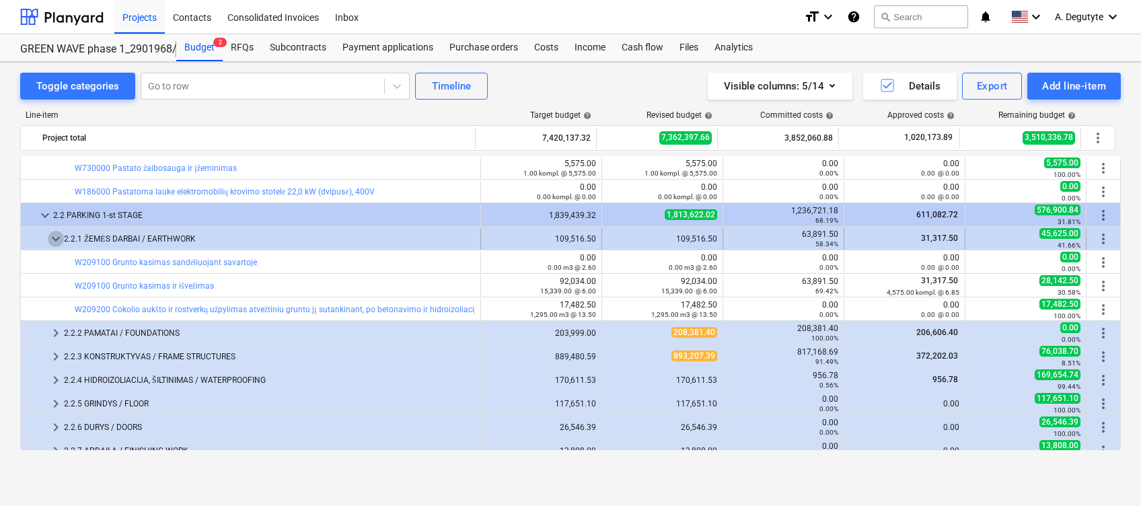
click at [63, 232] on span "keyboard_arrow_down" at bounding box center [56, 239] width 16 height 16
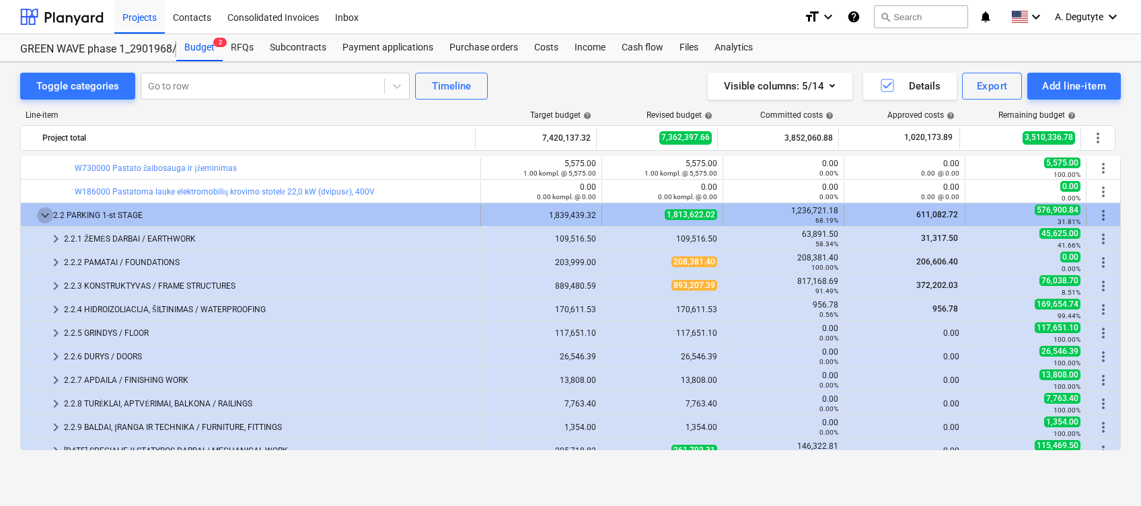
drag, startPoint x: 38, startPoint y: 213, endPoint x: 48, endPoint y: 215, distance: 10.4
click at [48, 215] on span "keyboard_arrow_down" at bounding box center [45, 215] width 16 height 16
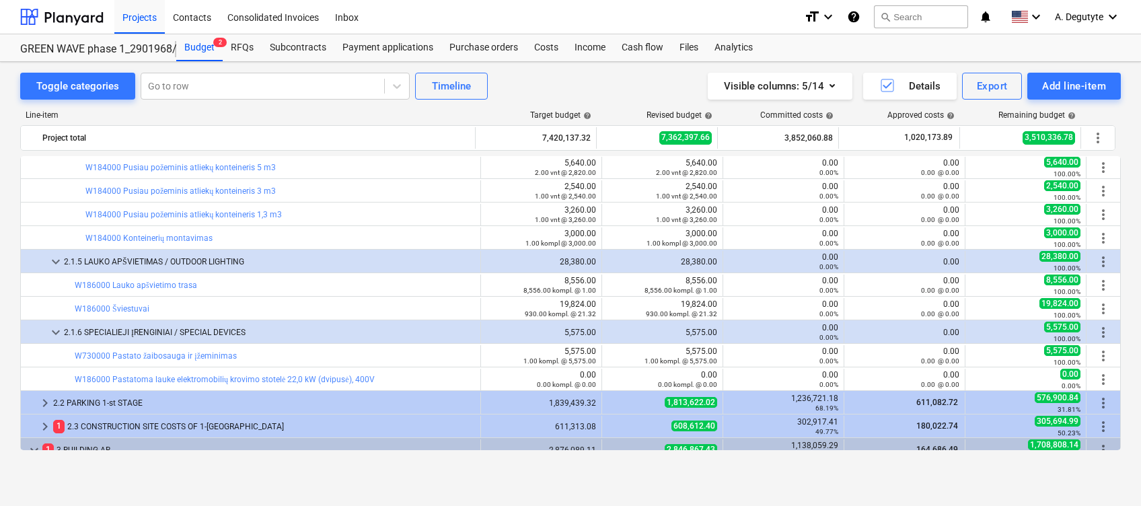
scroll to position [1875, 0]
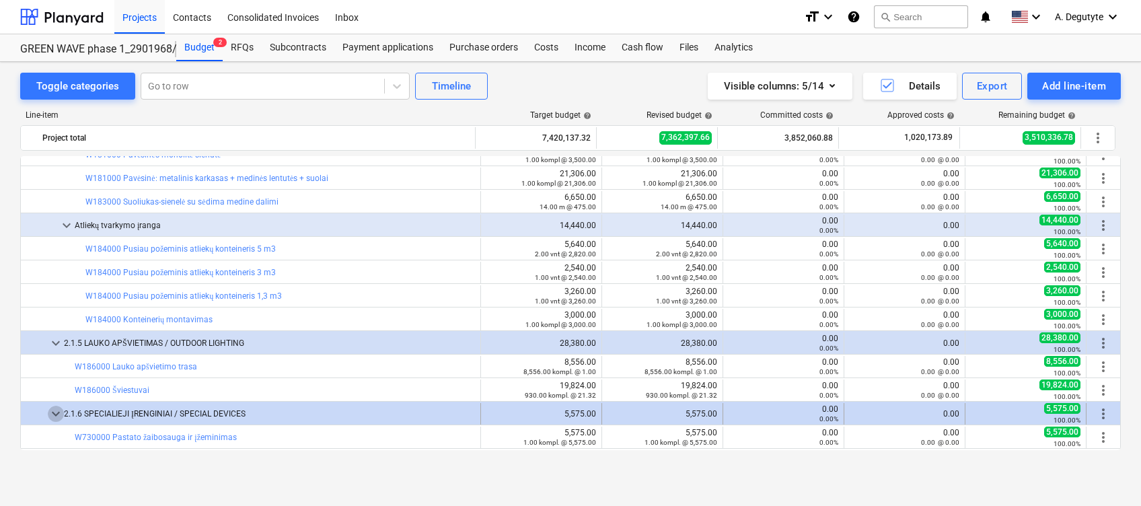
click at [54, 406] on span "keyboard_arrow_down" at bounding box center [56, 414] width 16 height 16
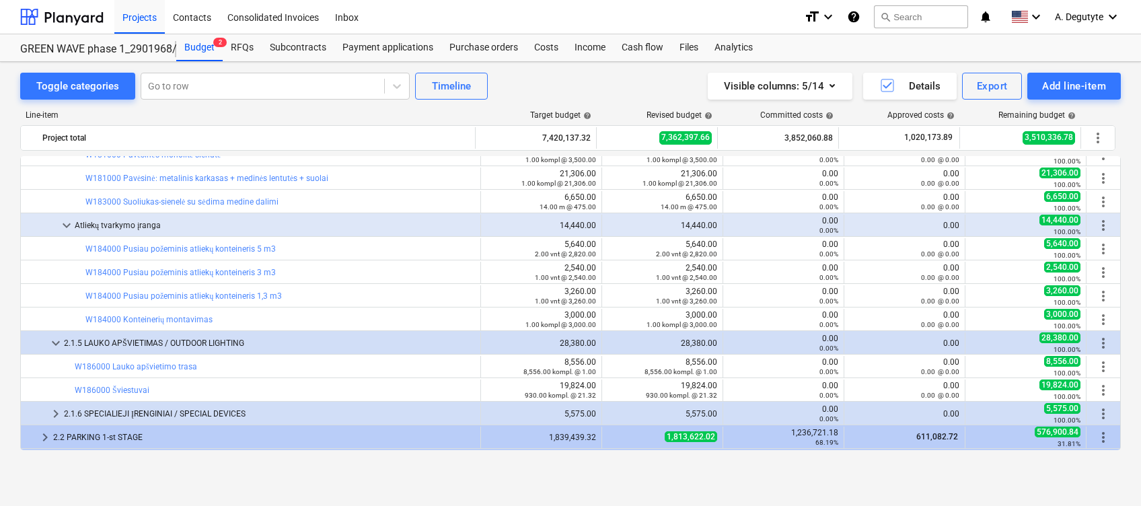
click at [57, 353] on div "keyboard_arrow_down" at bounding box center [56, 343] width 16 height 22
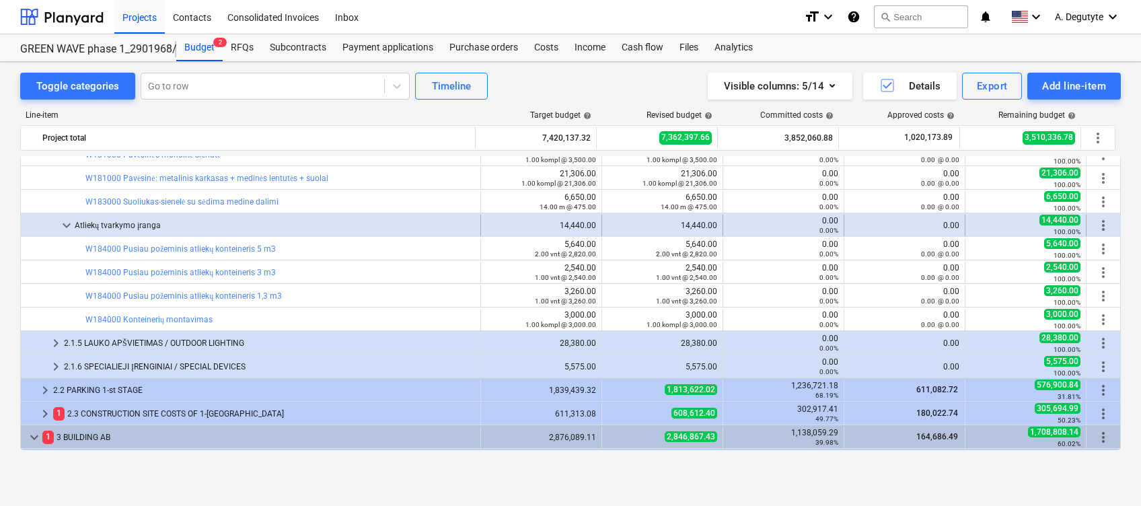
click at [64, 221] on span "keyboard_arrow_down" at bounding box center [67, 225] width 16 height 16
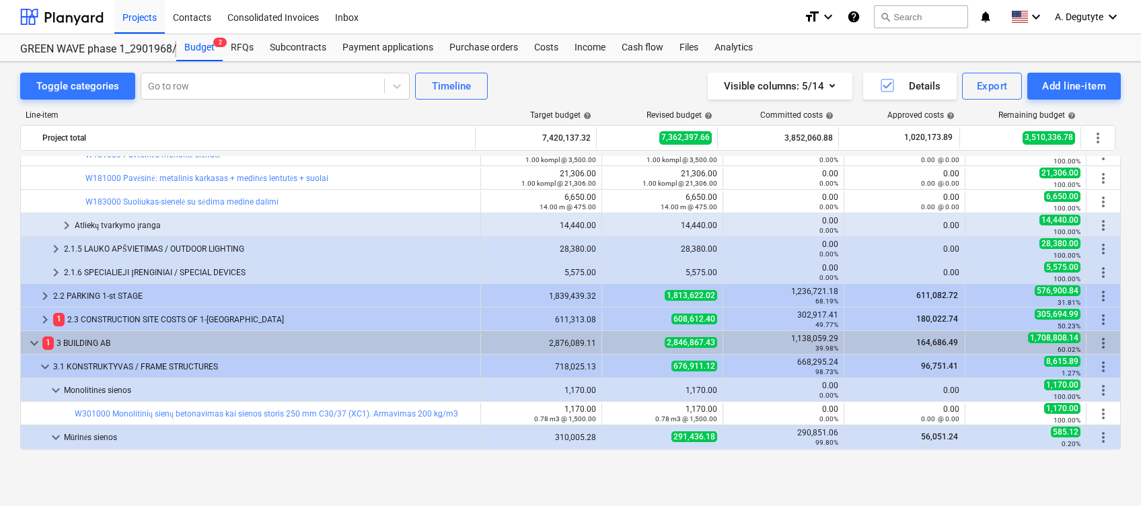
scroll to position [1785, 0]
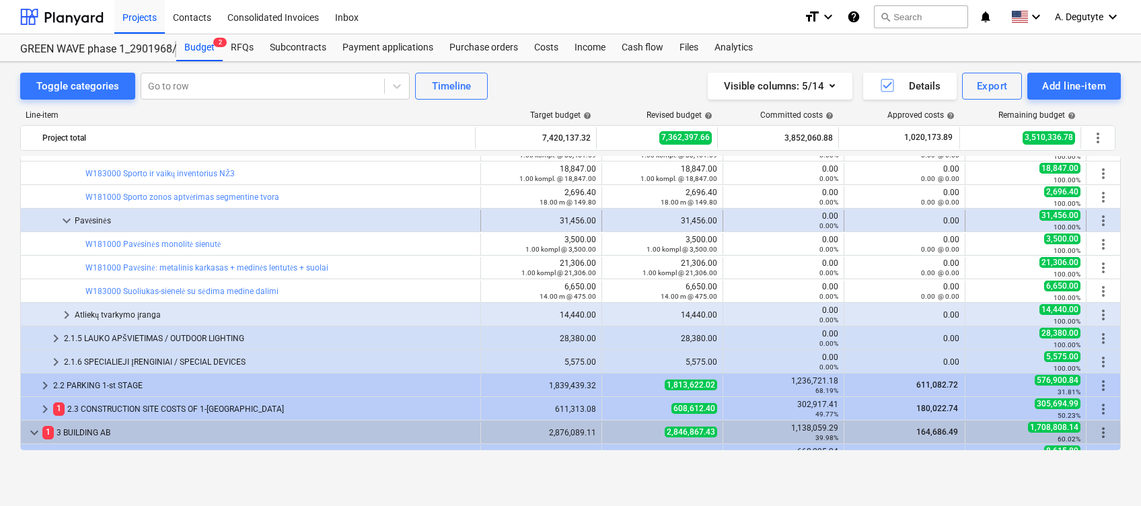
click at [67, 224] on span "keyboard_arrow_down" at bounding box center [67, 221] width 16 height 16
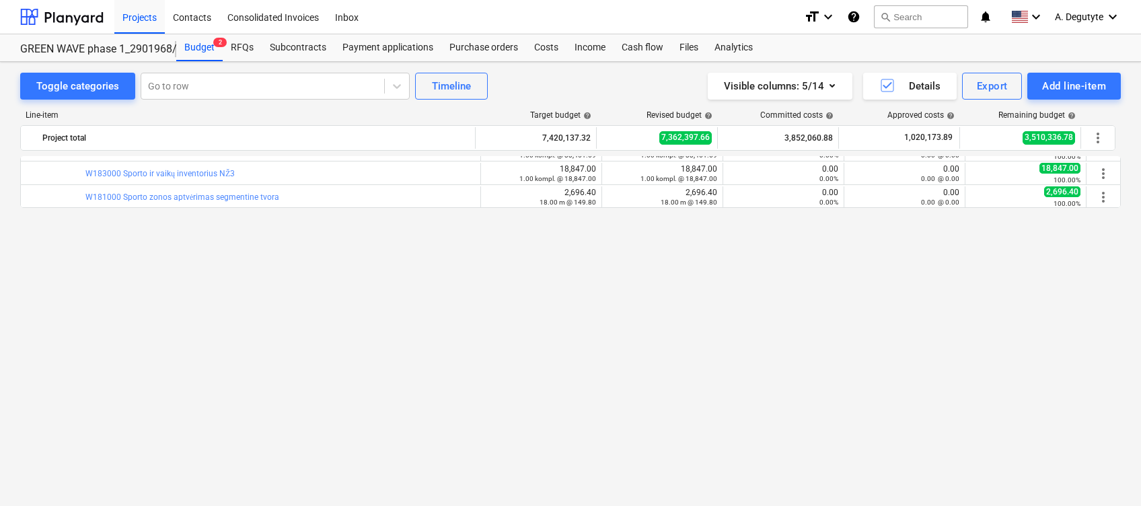
scroll to position [1516, 0]
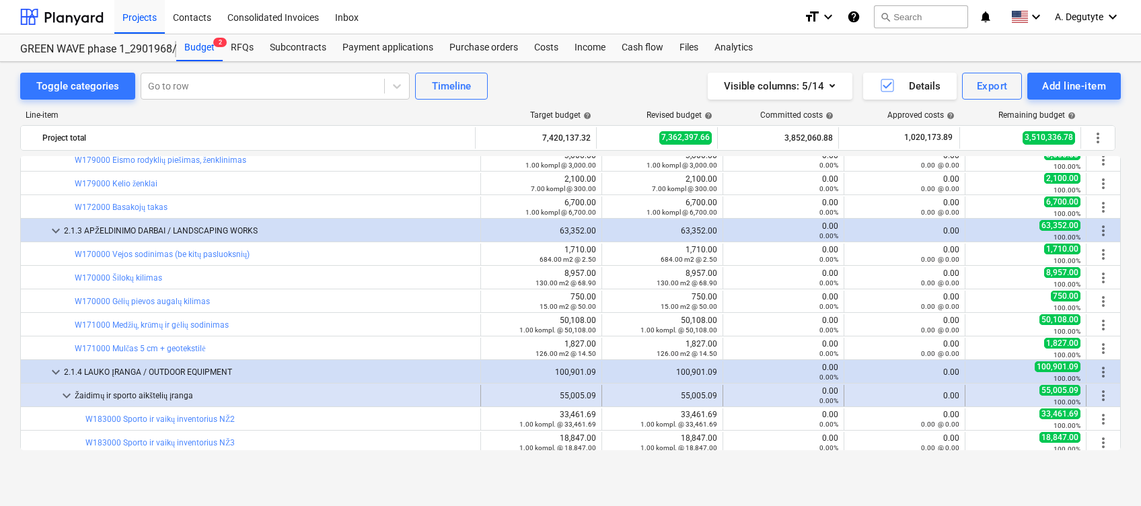
click at [61, 388] on span "keyboard_arrow_down" at bounding box center [67, 396] width 16 height 16
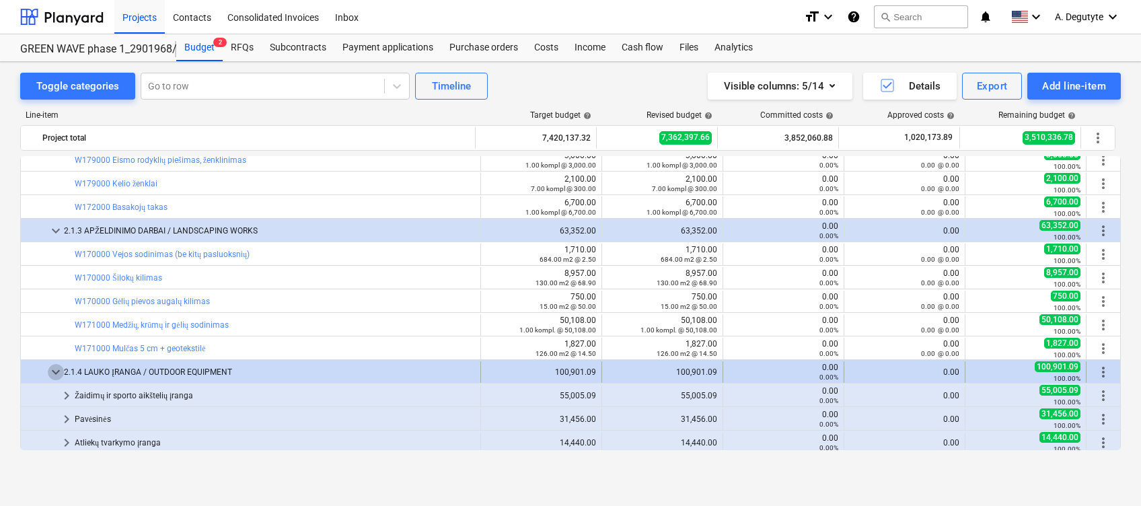
click at [55, 367] on span "keyboard_arrow_down" at bounding box center [56, 372] width 16 height 16
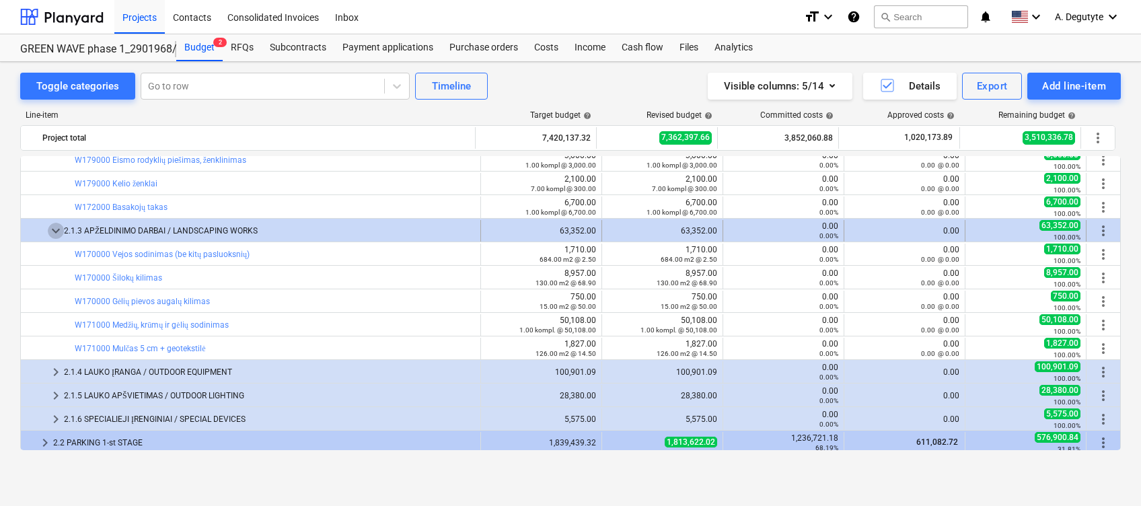
drag, startPoint x: 60, startPoint y: 226, endPoint x: 69, endPoint y: 228, distance: 9.6
click at [69, 228] on div "keyboard_arrow_down 2.1.3 APŽELDINIMO DARBAI / LANDSCAPING WORKS" at bounding box center [251, 231] width 460 height 22
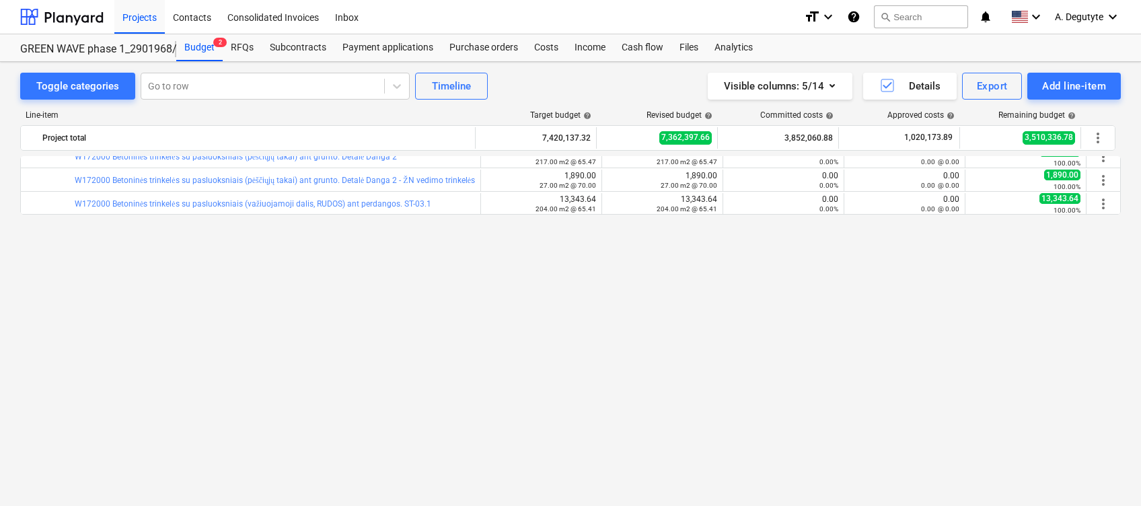
scroll to position [709, 0]
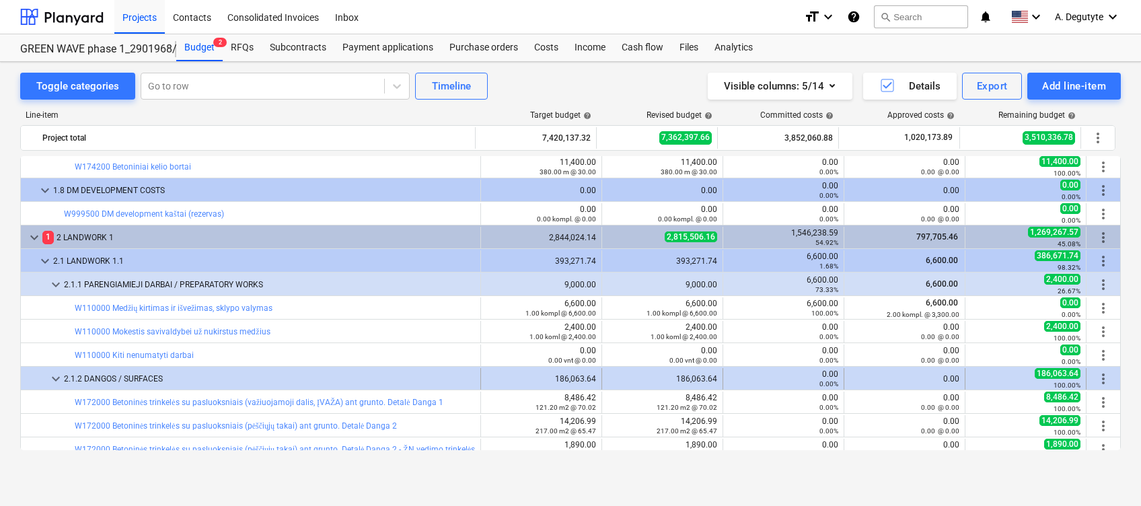
click at [56, 373] on span "keyboard_arrow_down" at bounding box center [56, 379] width 16 height 16
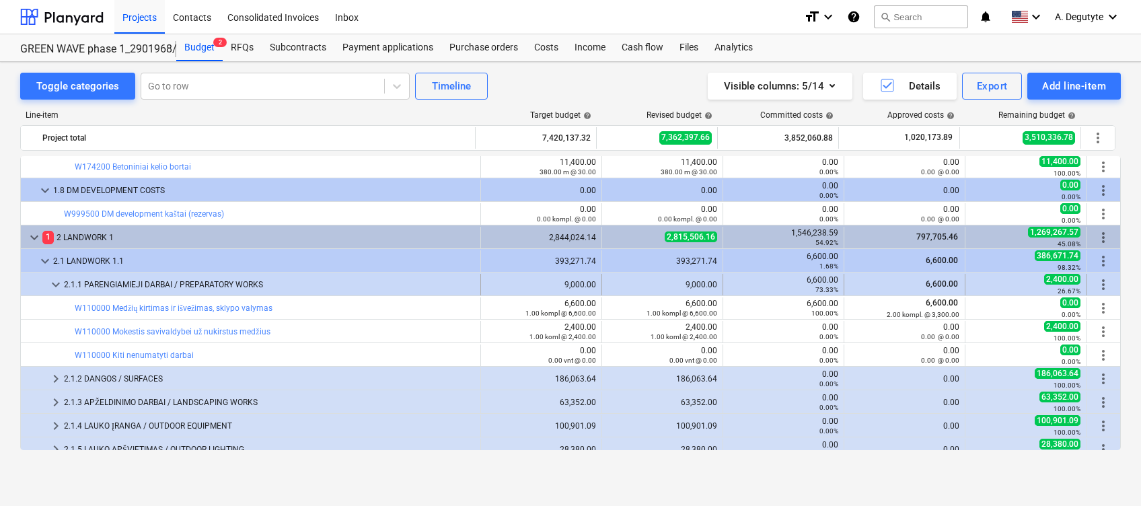
click at [55, 285] on span "keyboard_arrow_down" at bounding box center [56, 285] width 16 height 16
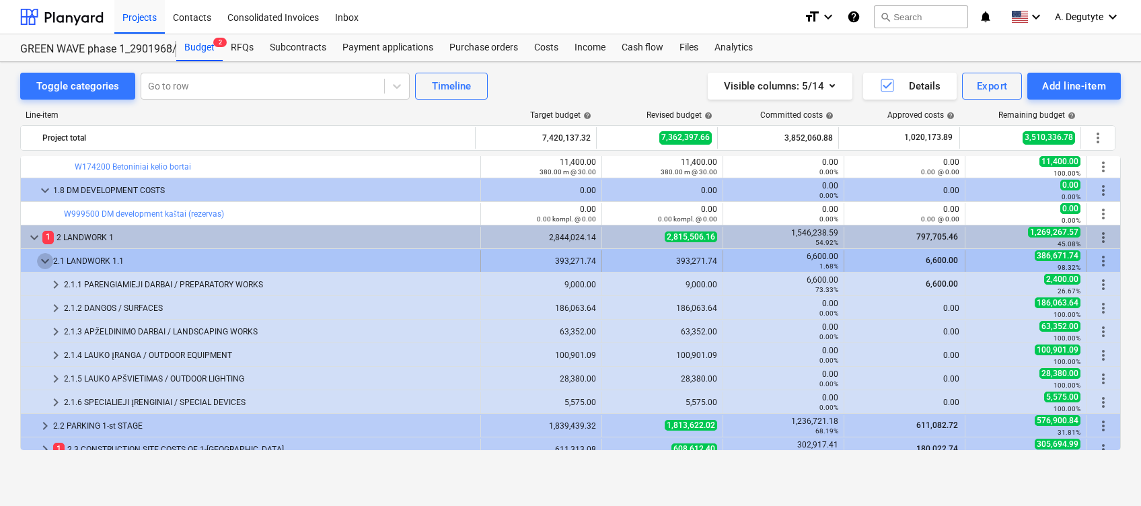
click at [40, 258] on span "keyboard_arrow_down" at bounding box center [45, 261] width 16 height 16
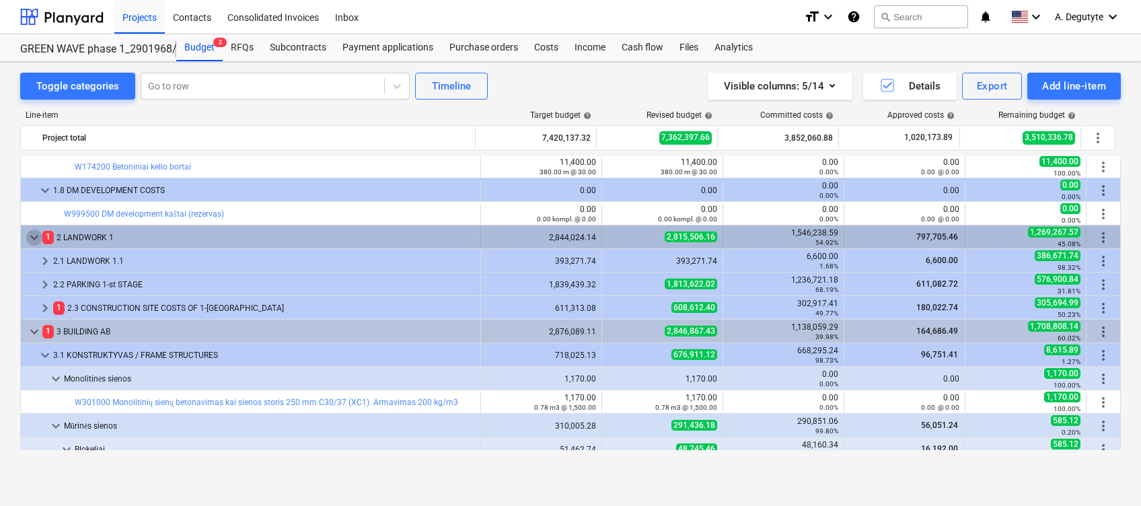
click at [39, 234] on span "keyboard_arrow_down" at bounding box center [34, 237] width 16 height 16
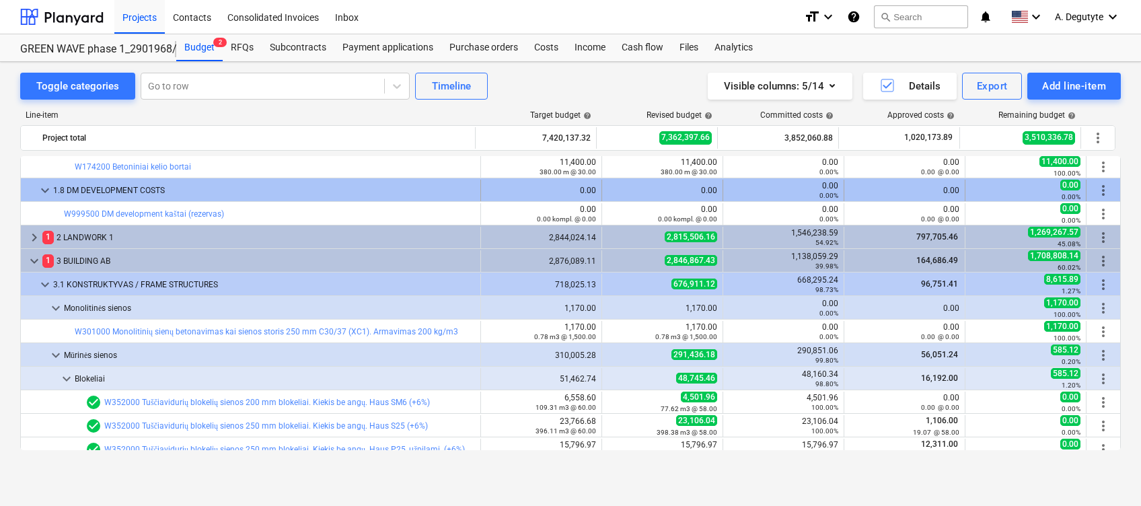
click at [45, 187] on span "keyboard_arrow_down" at bounding box center [45, 190] width 16 height 16
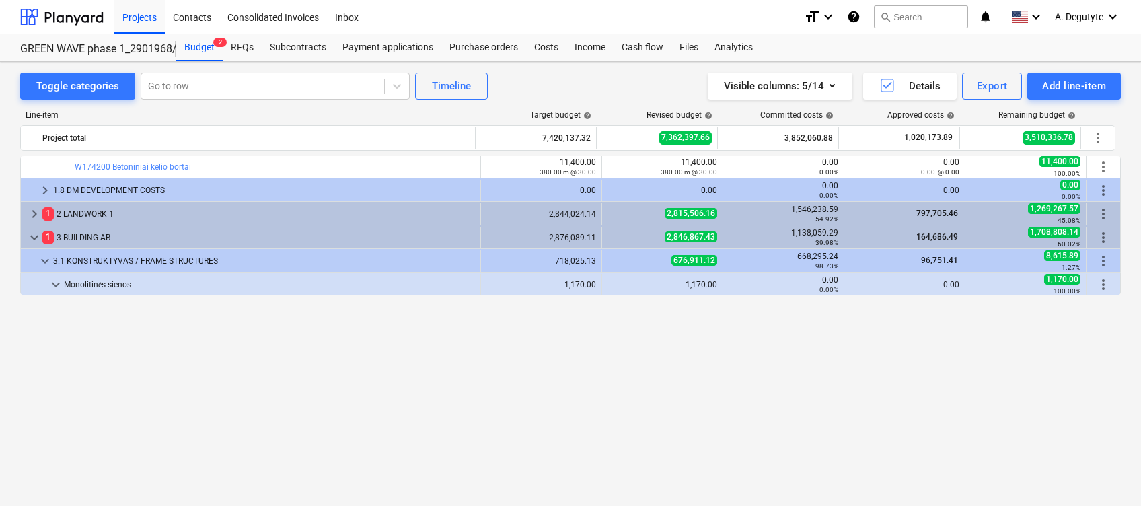
scroll to position [439, 0]
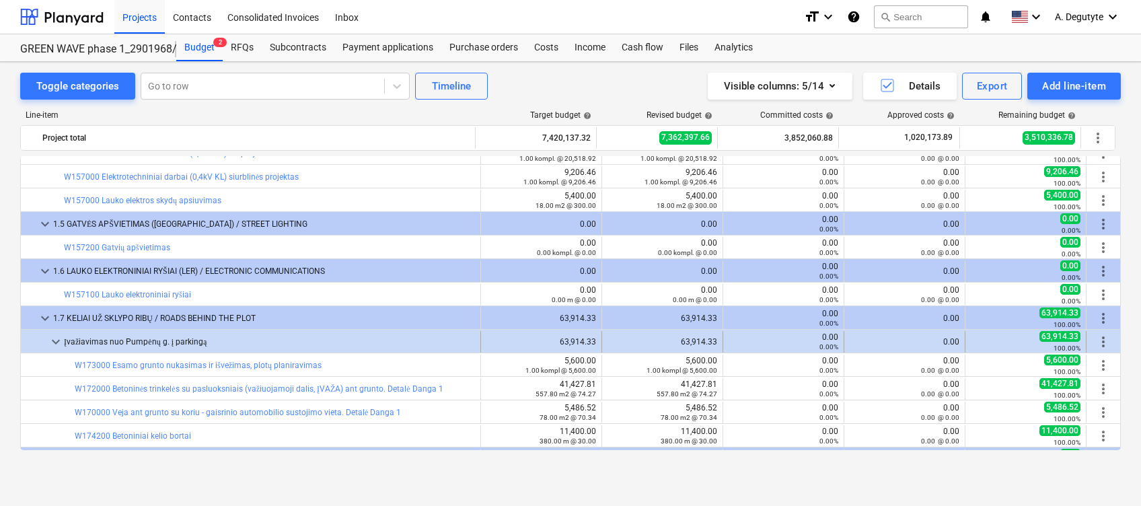
click at [55, 335] on span "keyboard_arrow_down" at bounding box center [56, 342] width 16 height 16
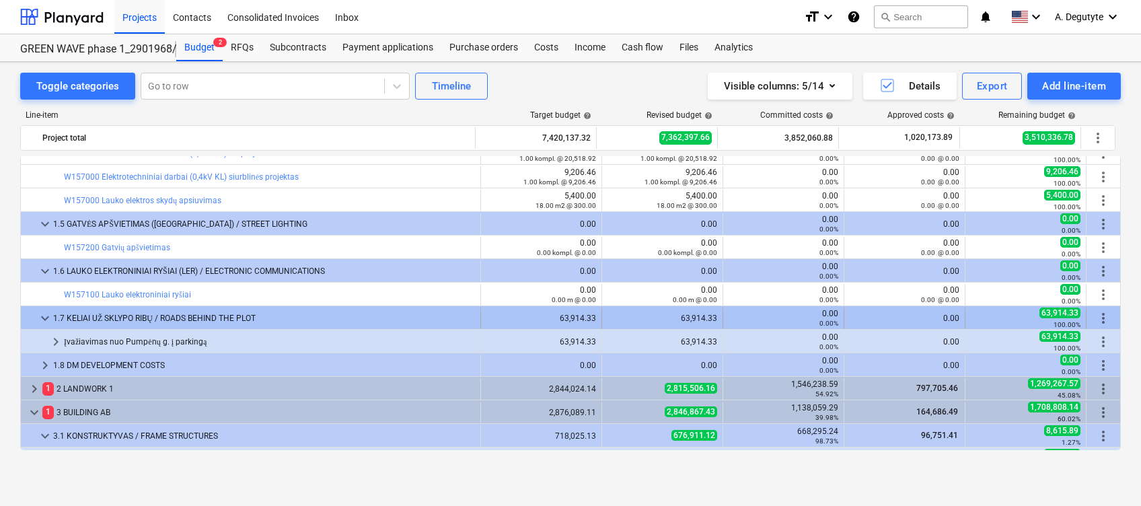
click at [50, 318] on span "keyboard_arrow_down" at bounding box center [45, 318] width 16 height 16
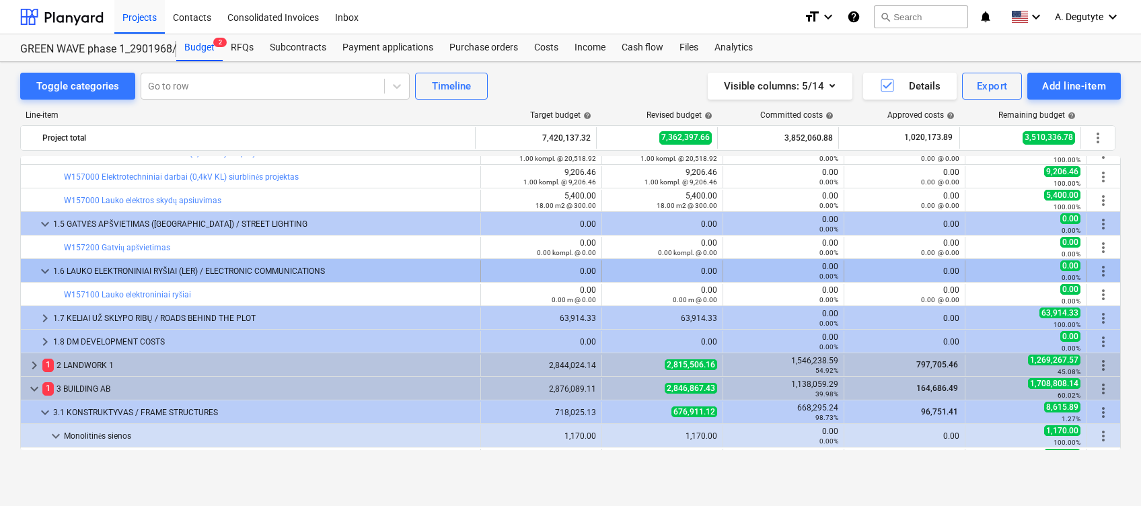
click at [47, 269] on span "keyboard_arrow_down" at bounding box center [45, 271] width 16 height 16
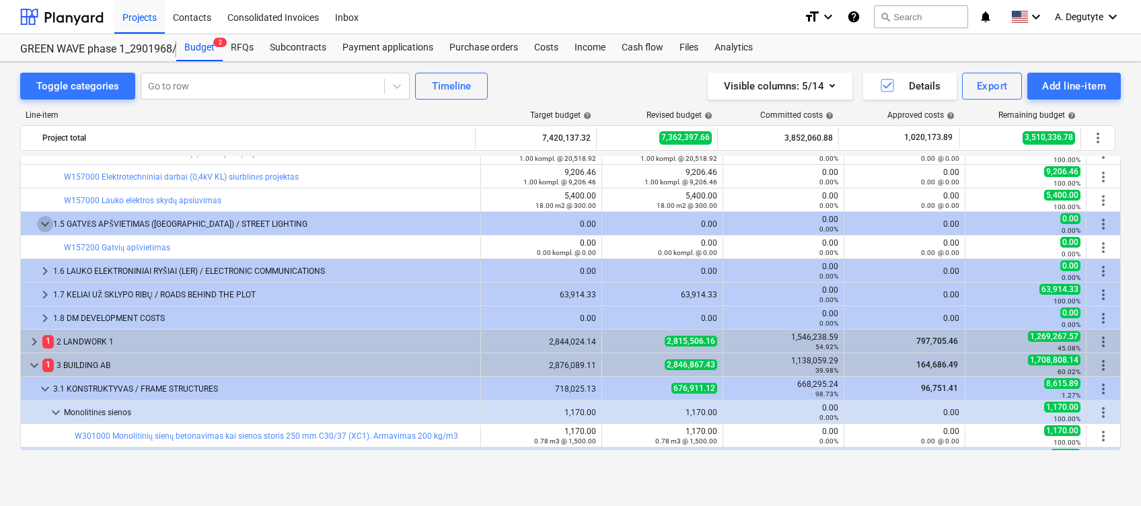
click at [48, 221] on span "keyboard_arrow_down" at bounding box center [45, 224] width 16 height 16
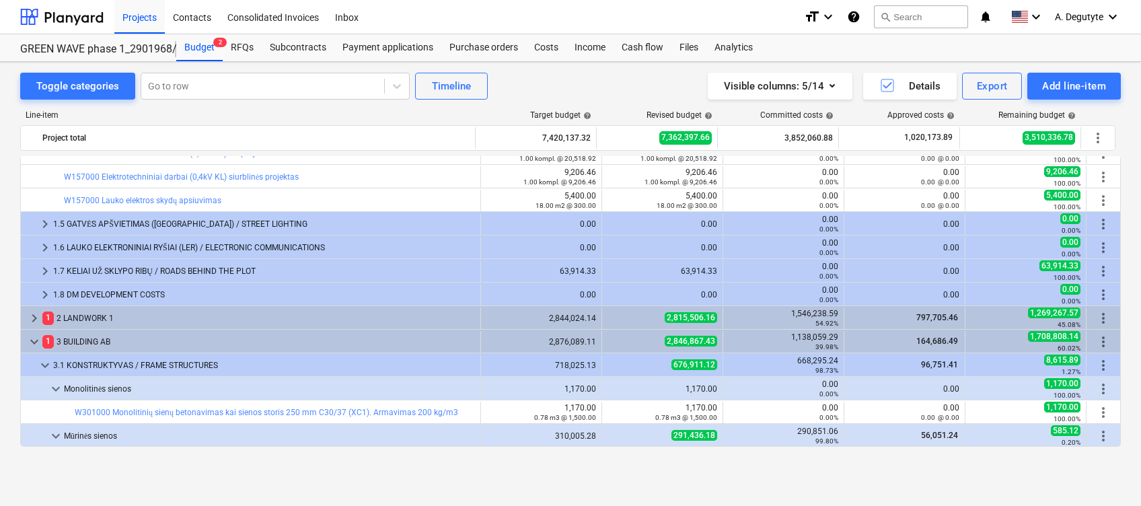
scroll to position [350, 0]
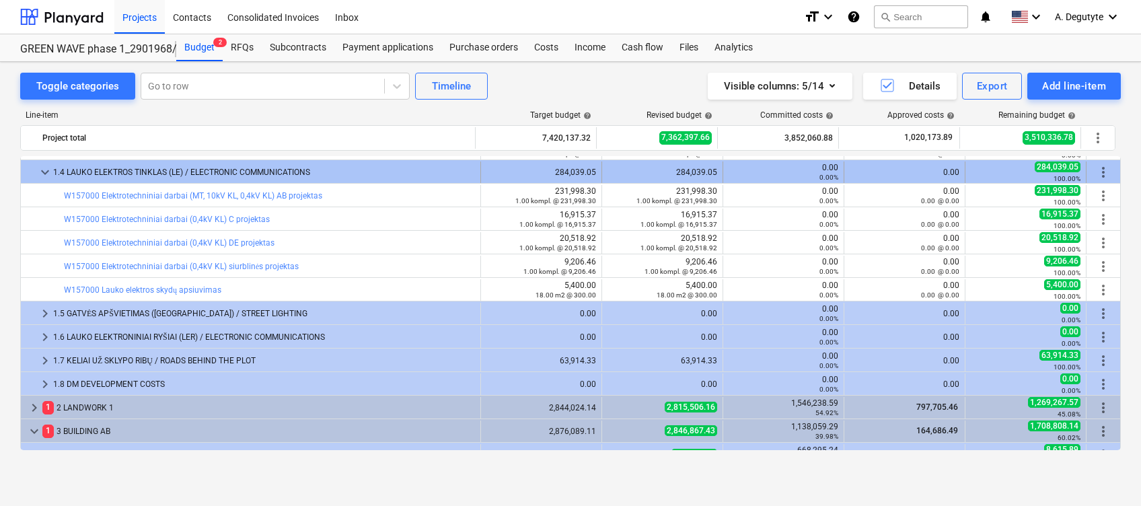
click at [40, 177] on span "keyboard_arrow_down" at bounding box center [45, 172] width 16 height 16
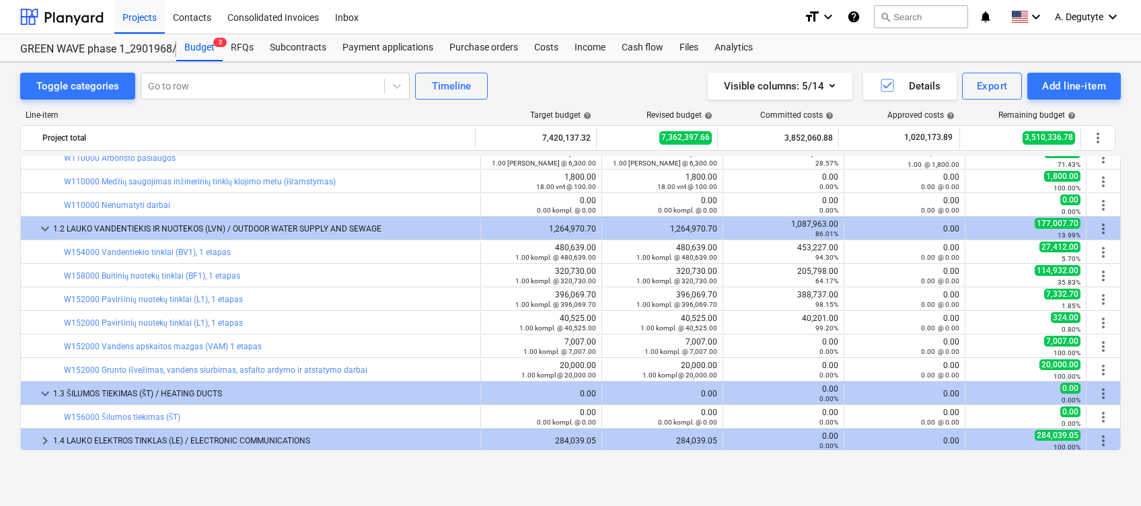
scroll to position [81, 0]
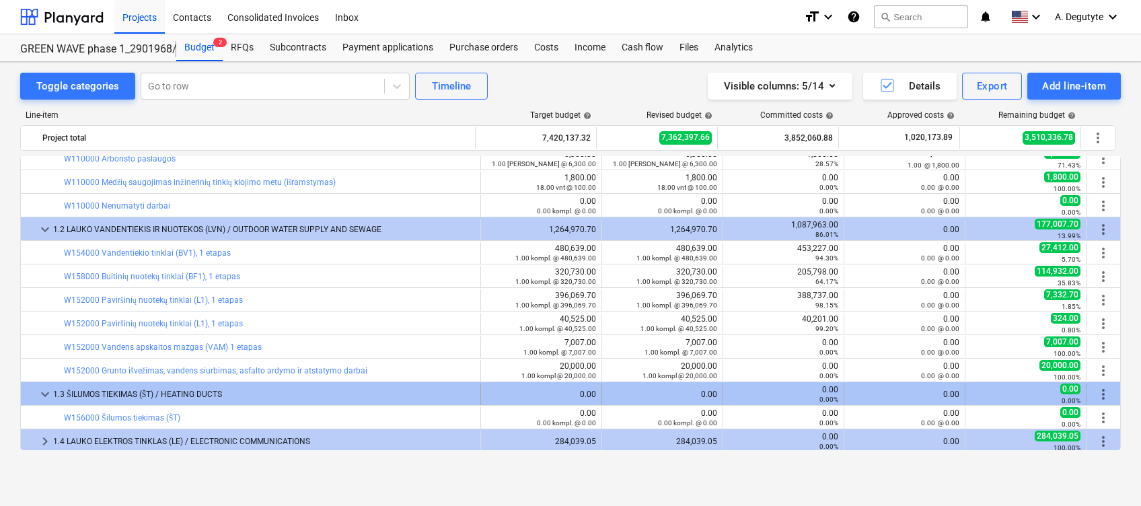
click at [47, 388] on span "keyboard_arrow_down" at bounding box center [45, 394] width 16 height 16
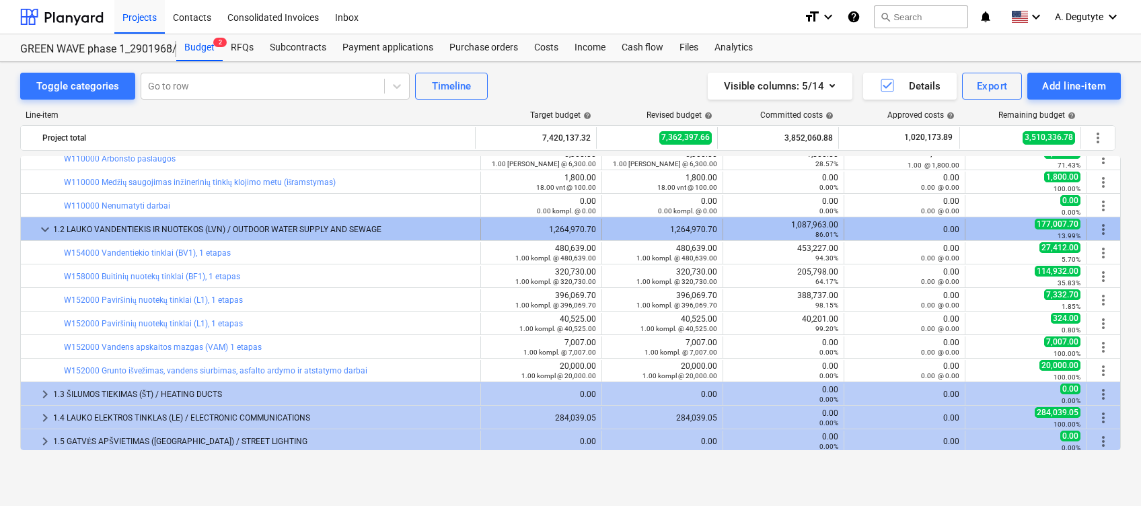
click at [48, 223] on span "keyboard_arrow_down" at bounding box center [45, 229] width 16 height 16
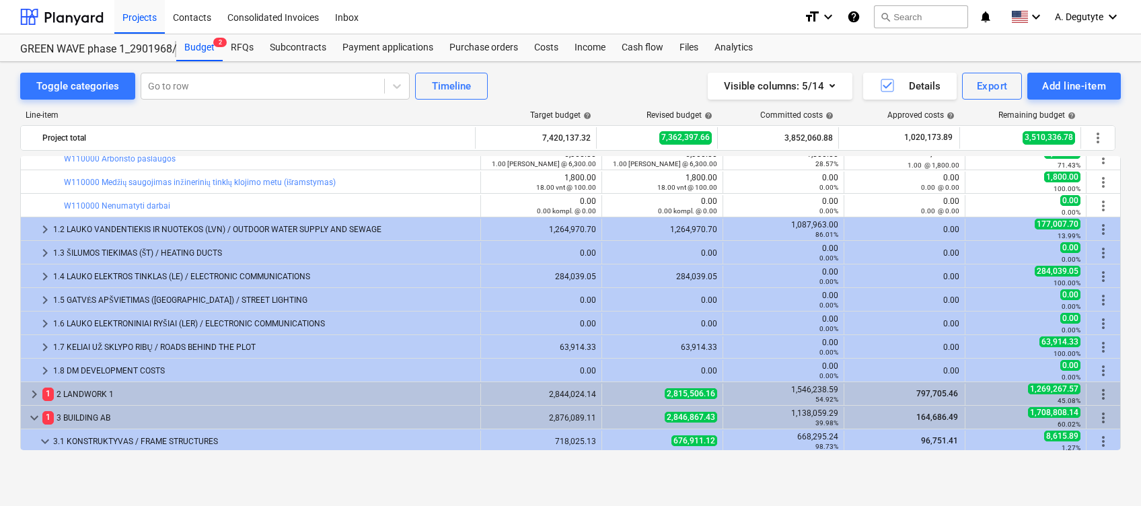
scroll to position [0, 0]
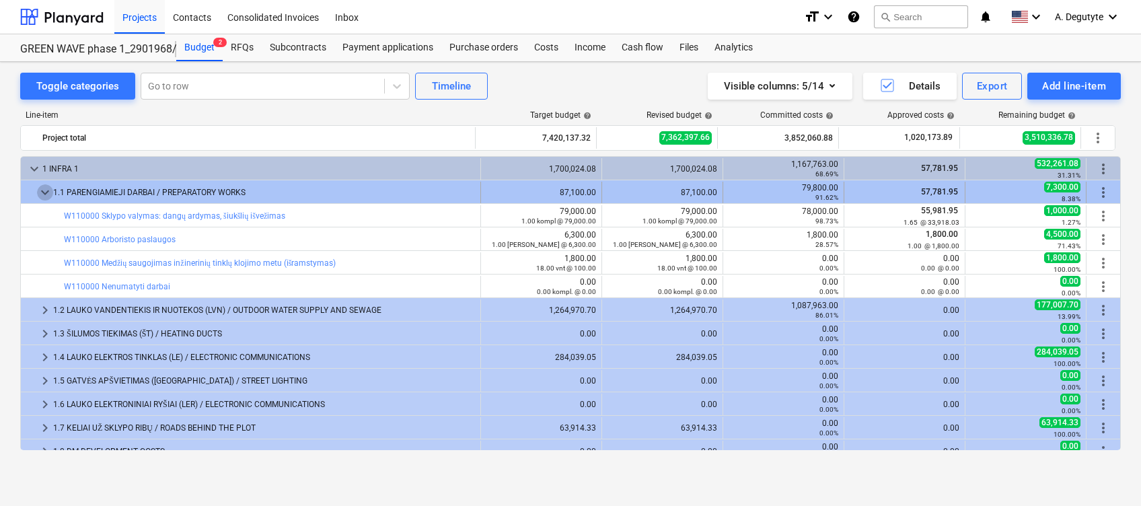
click at [40, 189] on span "keyboard_arrow_down" at bounding box center [45, 192] width 16 height 16
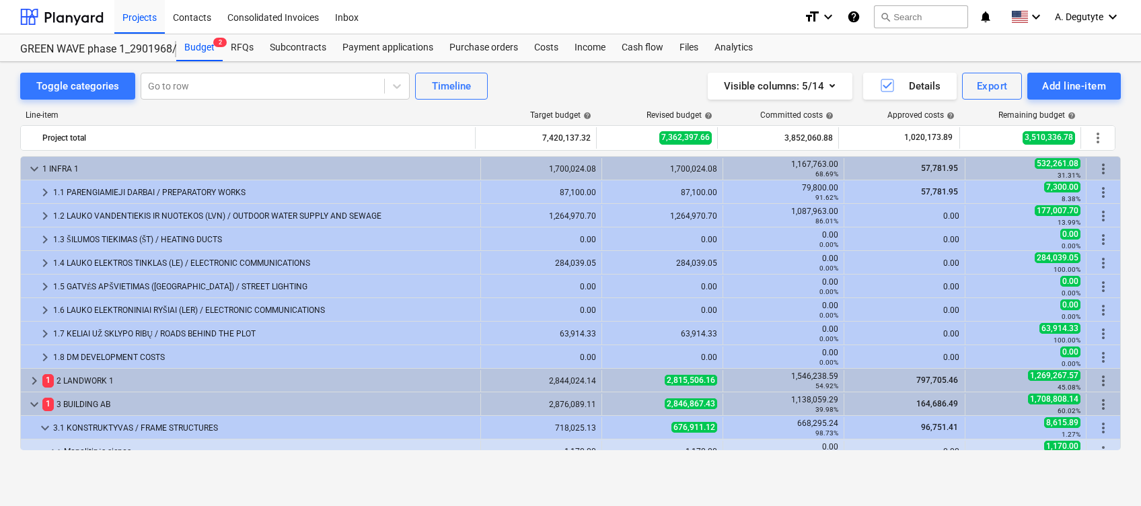
click at [38, 161] on span "keyboard_arrow_down" at bounding box center [34, 169] width 16 height 16
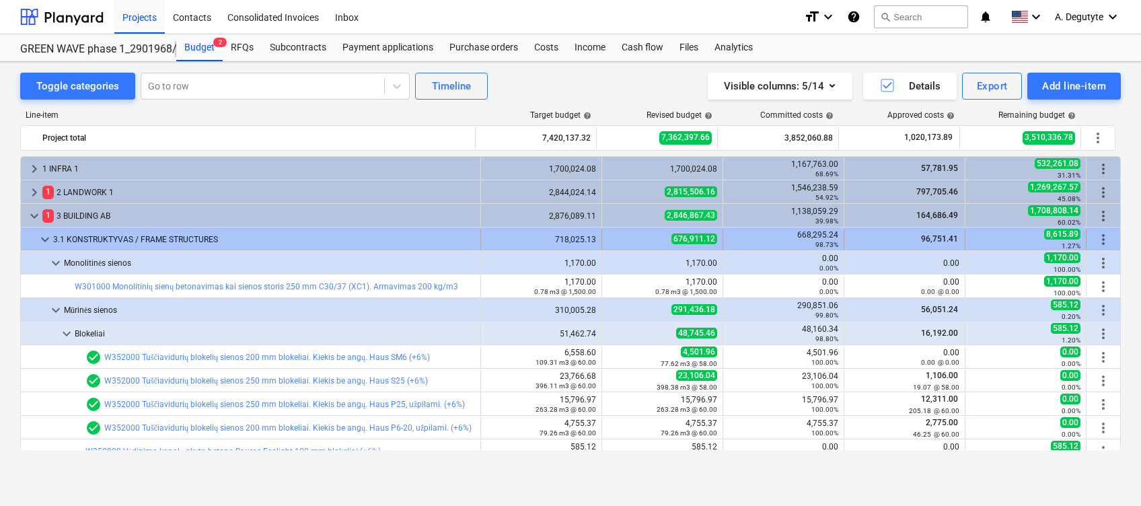
click at [42, 244] on span "keyboard_arrow_down" at bounding box center [45, 239] width 16 height 16
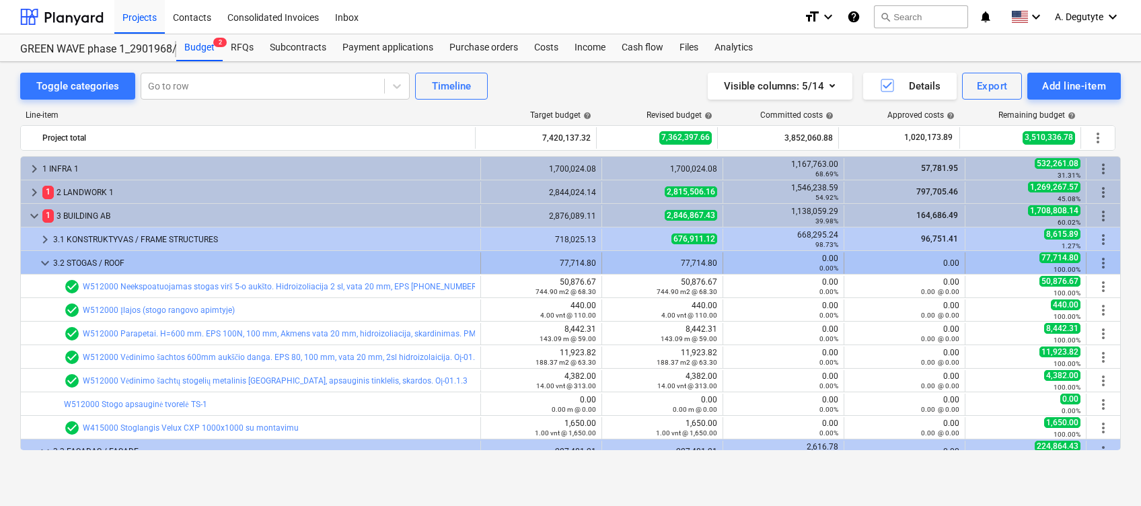
click at [45, 266] on span "keyboard_arrow_down" at bounding box center [45, 263] width 16 height 16
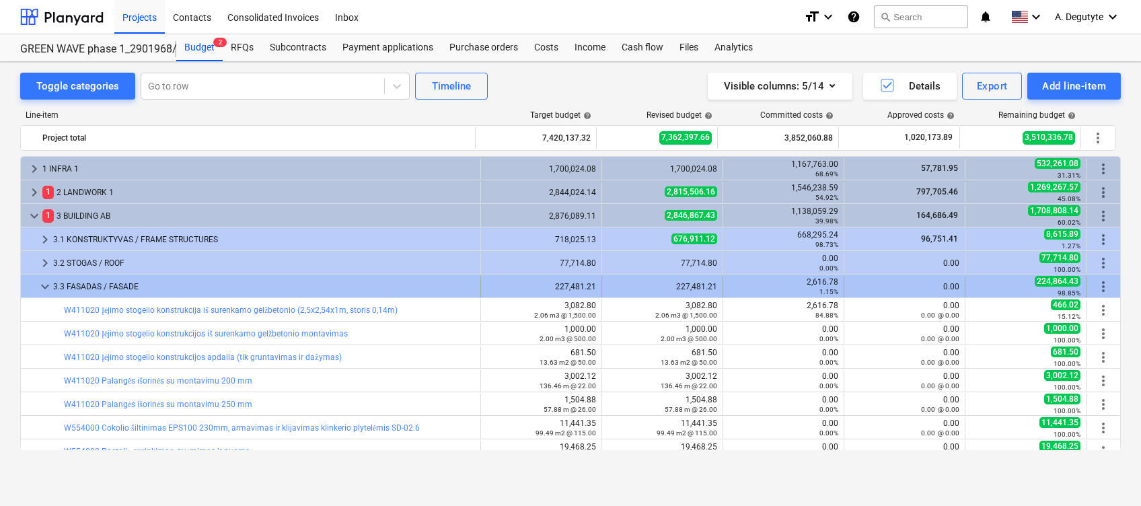
click at [42, 291] on span "keyboard_arrow_down" at bounding box center [45, 287] width 16 height 16
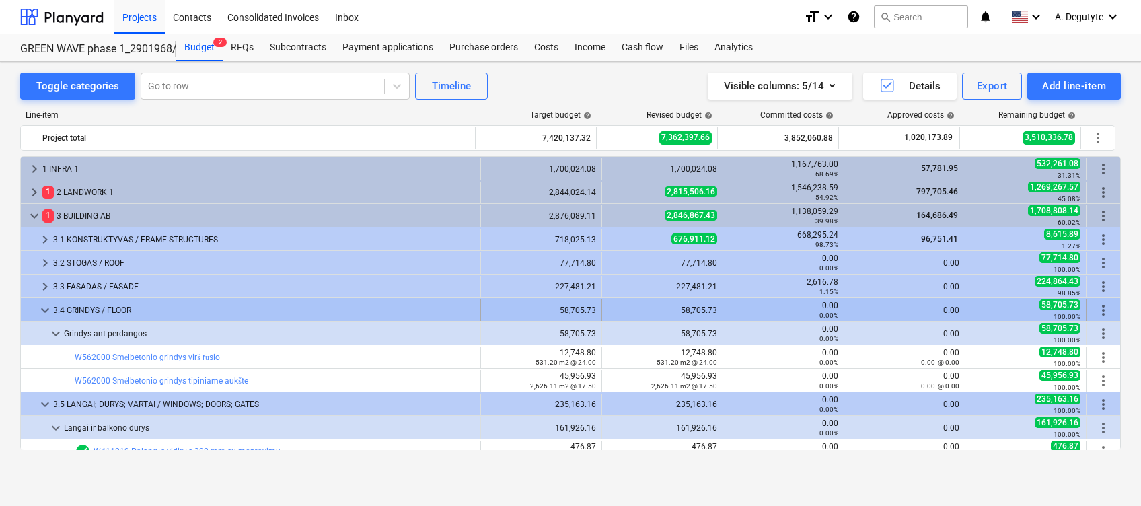
click at [50, 309] on span "keyboard_arrow_down" at bounding box center [45, 310] width 16 height 16
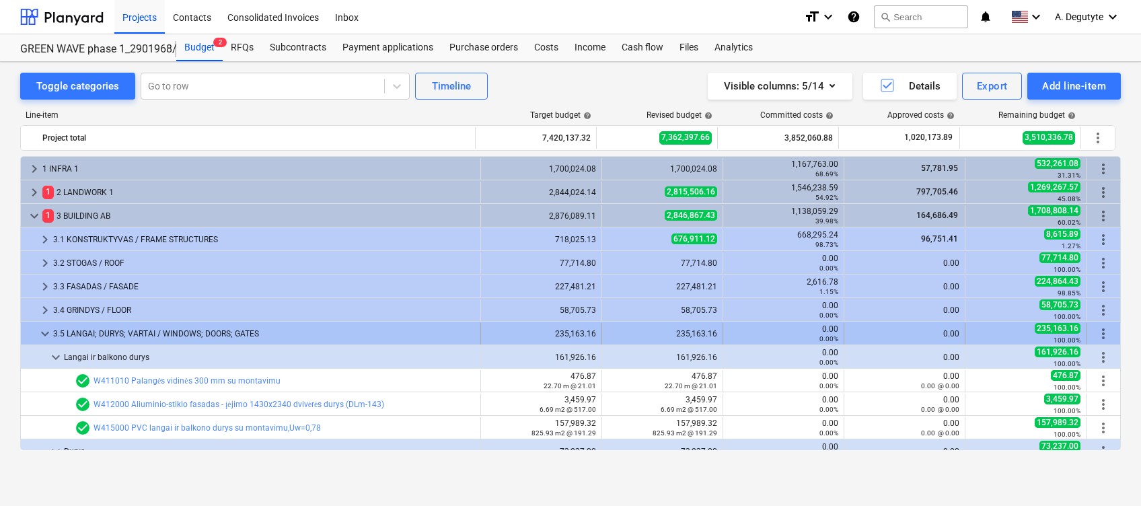
click at [48, 330] on span "keyboard_arrow_down" at bounding box center [45, 334] width 16 height 16
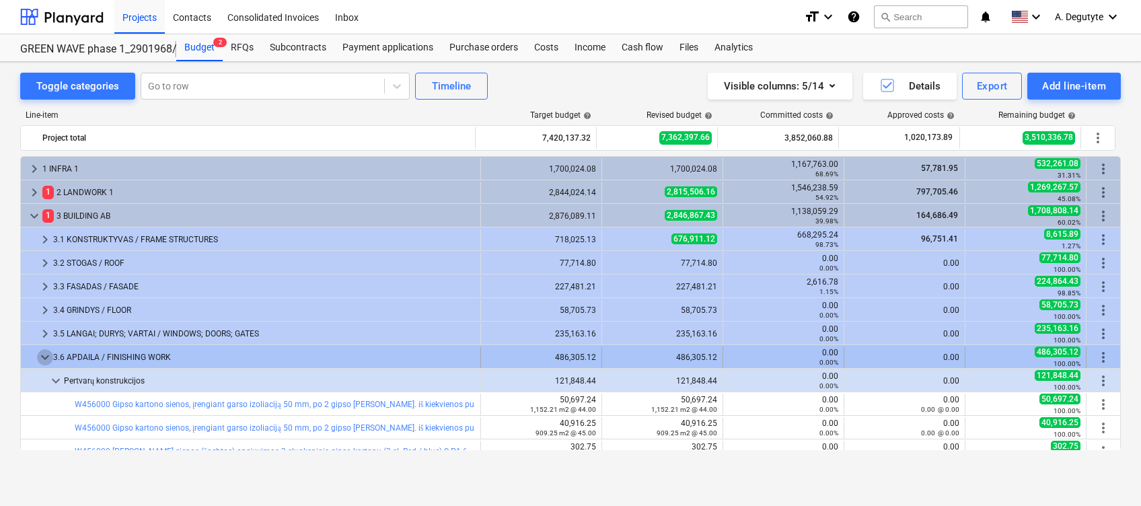
click at [47, 361] on span "keyboard_arrow_down" at bounding box center [45, 357] width 16 height 16
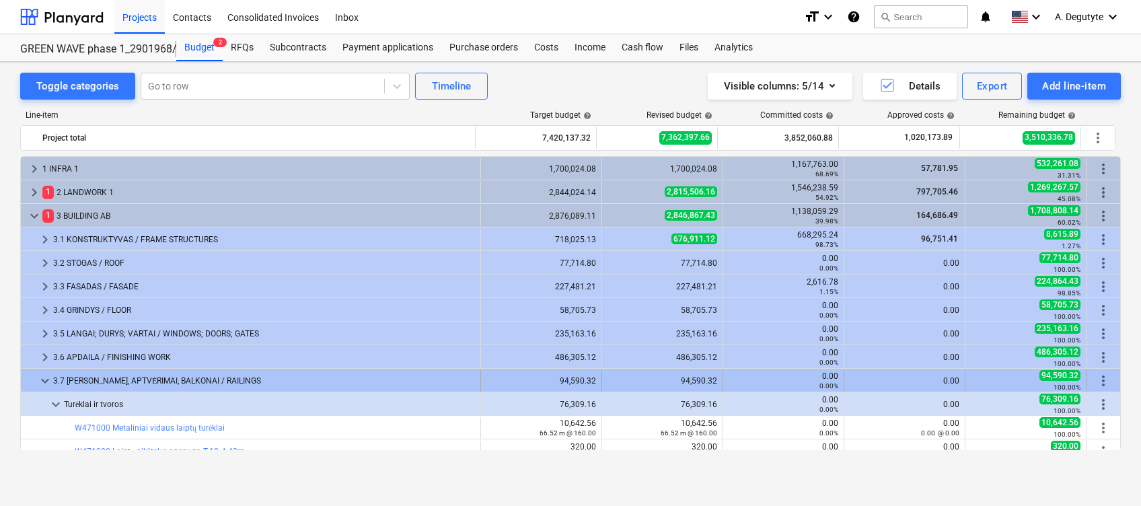
click at [45, 384] on span "keyboard_arrow_down" at bounding box center [45, 381] width 16 height 16
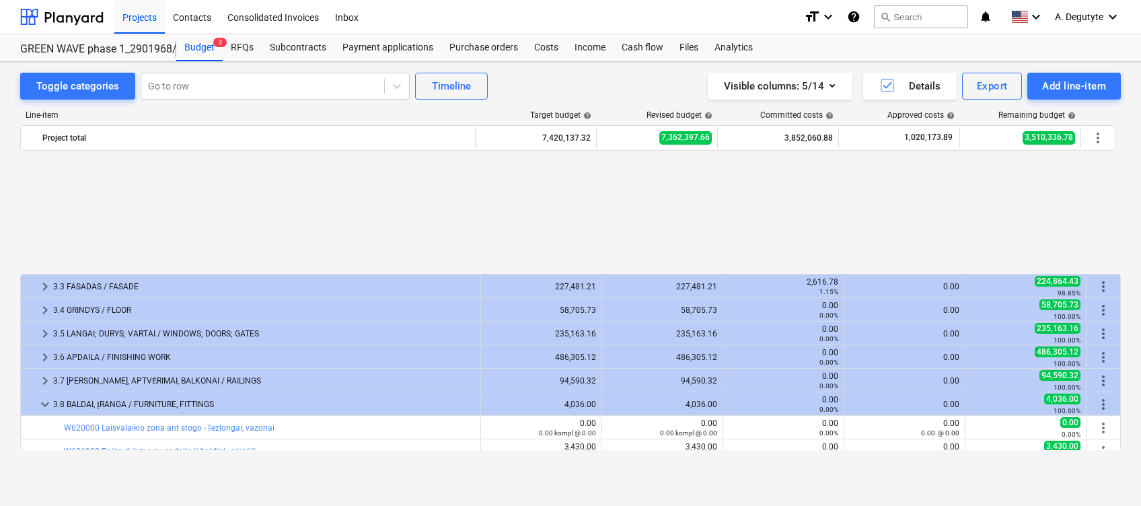
scroll to position [179, 0]
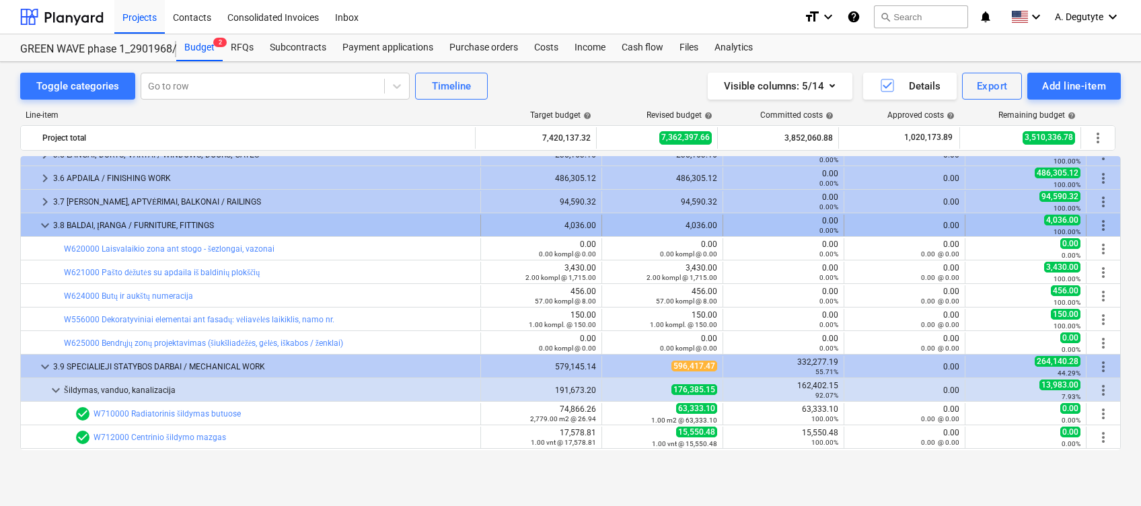
click at [46, 224] on span "keyboard_arrow_down" at bounding box center [45, 225] width 16 height 16
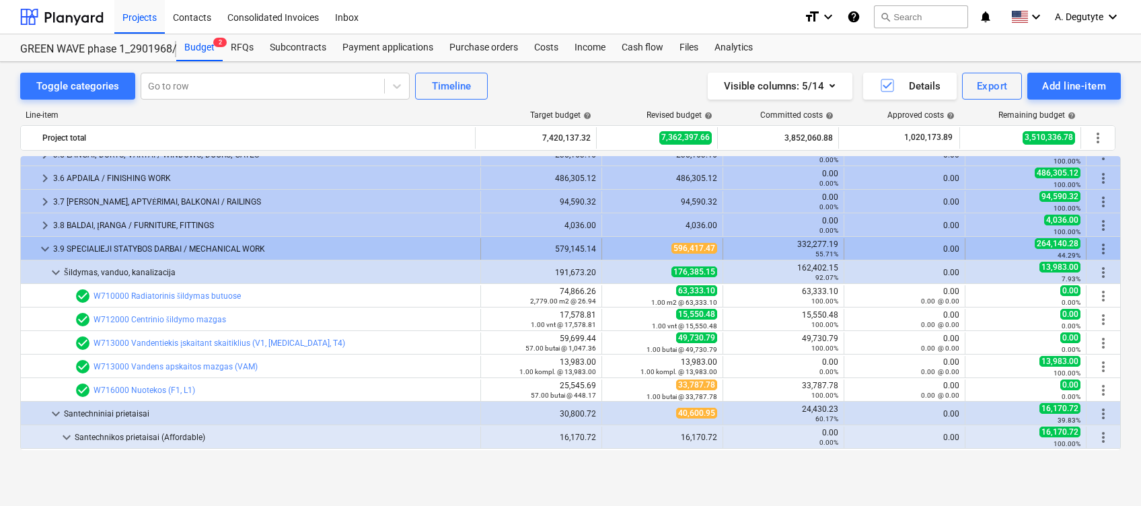
click at [44, 242] on span "keyboard_arrow_down" at bounding box center [45, 249] width 16 height 16
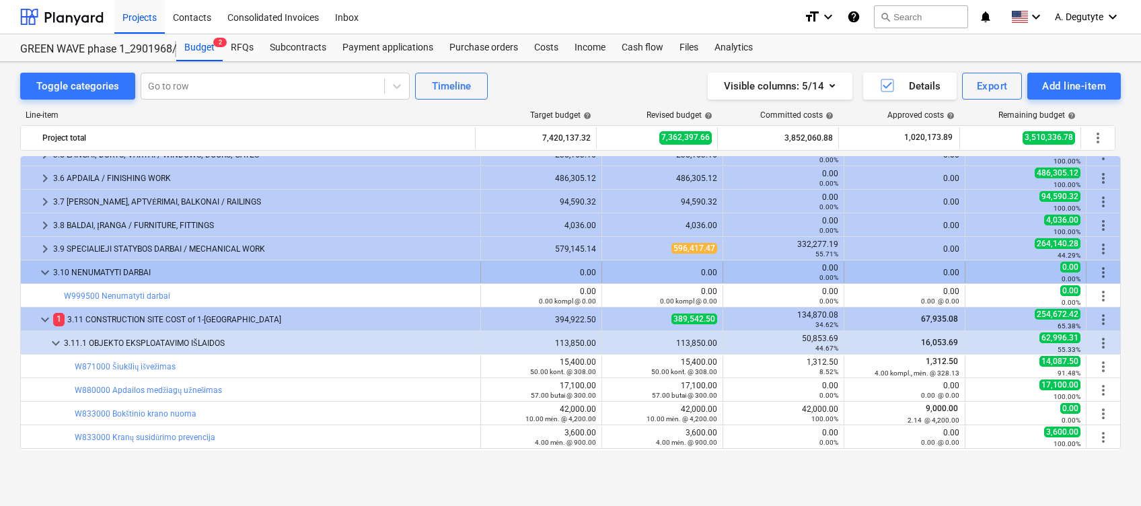
drag, startPoint x: 43, startPoint y: 270, endPoint x: 43, endPoint y: 280, distance: 10.1
click at [43, 280] on span "keyboard_arrow_down" at bounding box center [45, 272] width 16 height 16
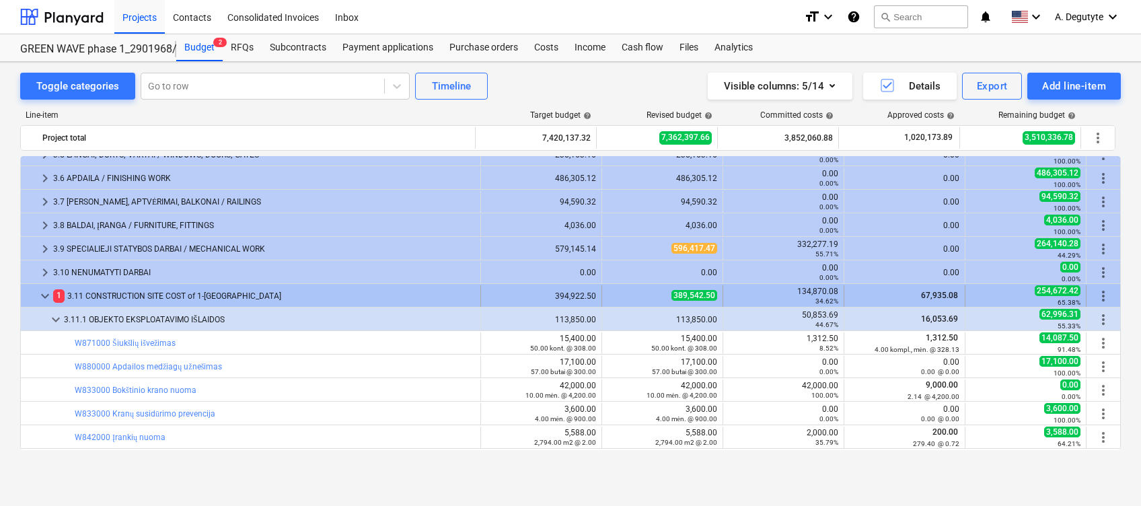
click at [45, 299] on span "keyboard_arrow_down" at bounding box center [45, 296] width 16 height 16
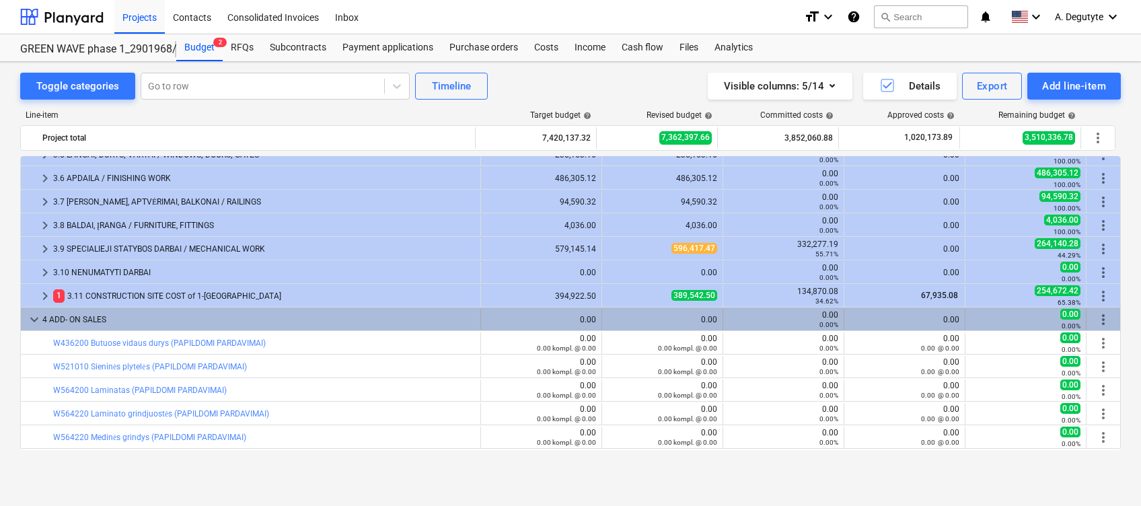
click at [29, 309] on div "keyboard_arrow_down" at bounding box center [34, 320] width 16 height 22
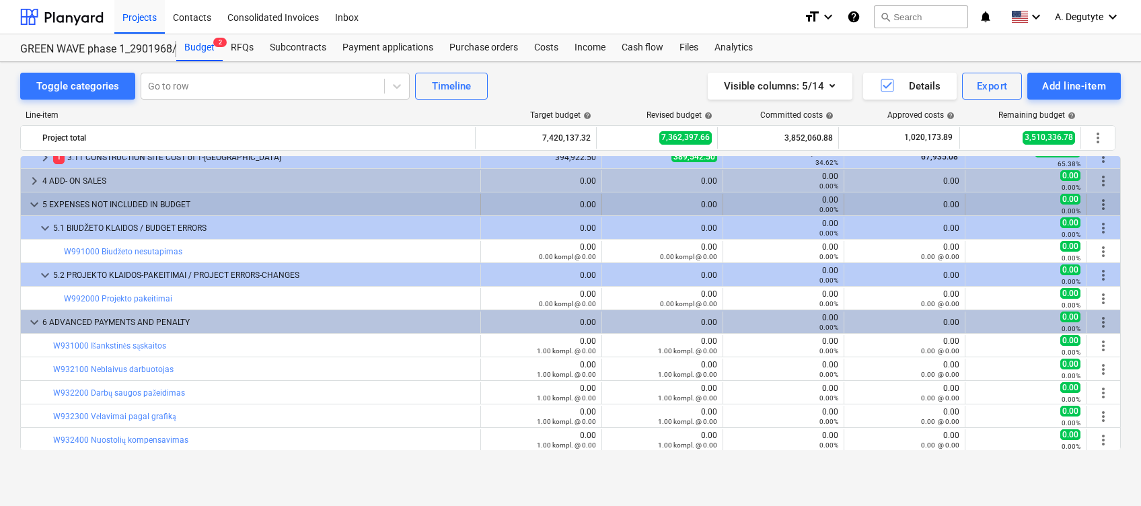
click at [36, 199] on span "keyboard_arrow_down" at bounding box center [34, 204] width 16 height 16
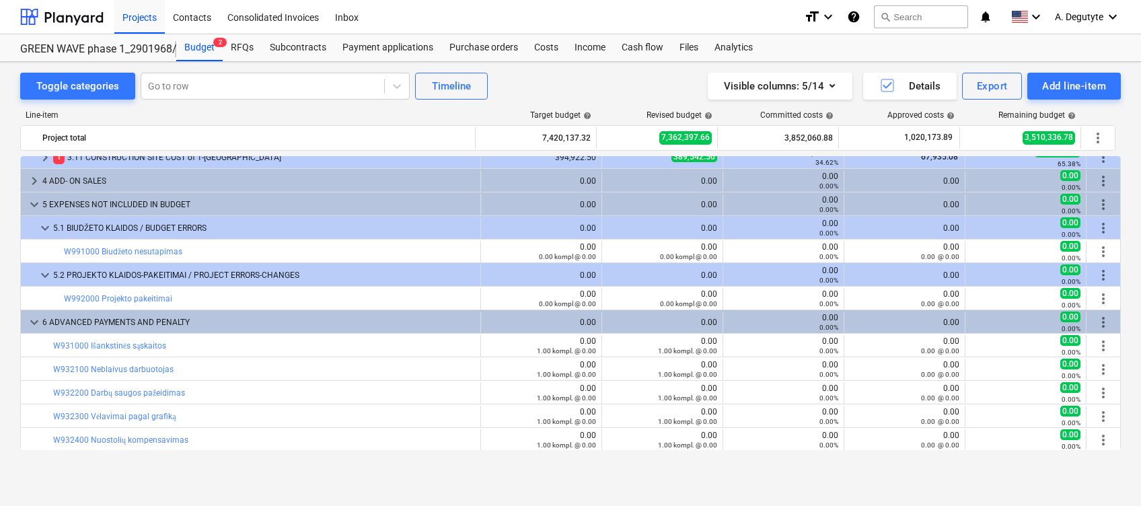
scroll to position [223, 0]
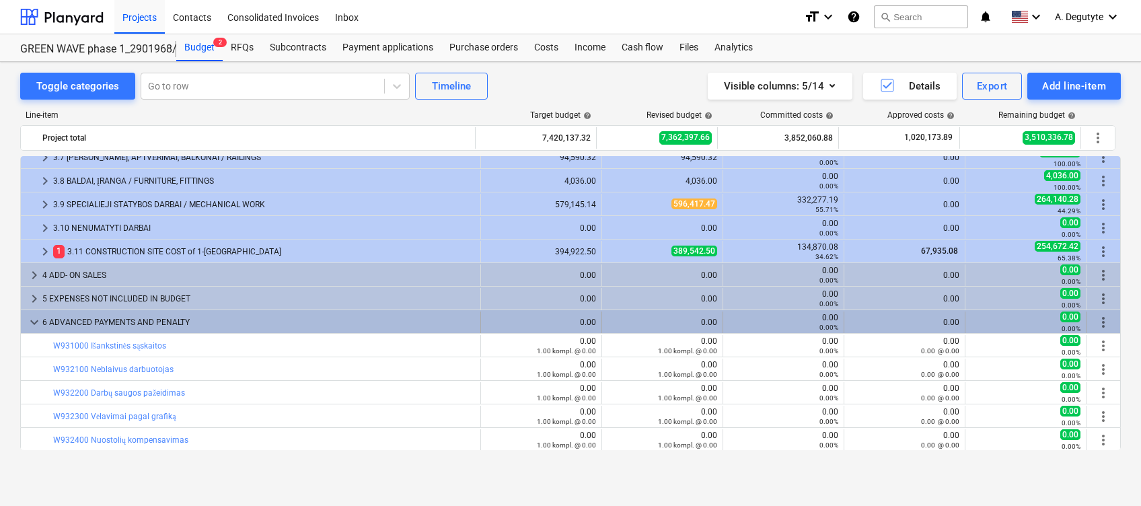
click at [38, 321] on span "keyboard_arrow_down" at bounding box center [34, 322] width 16 height 16
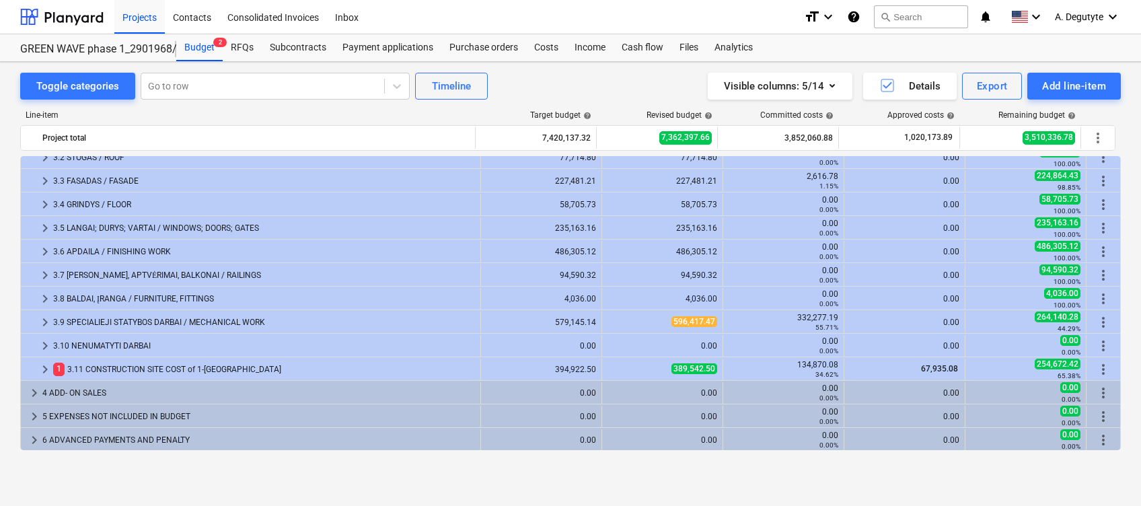
scroll to position [0, 0]
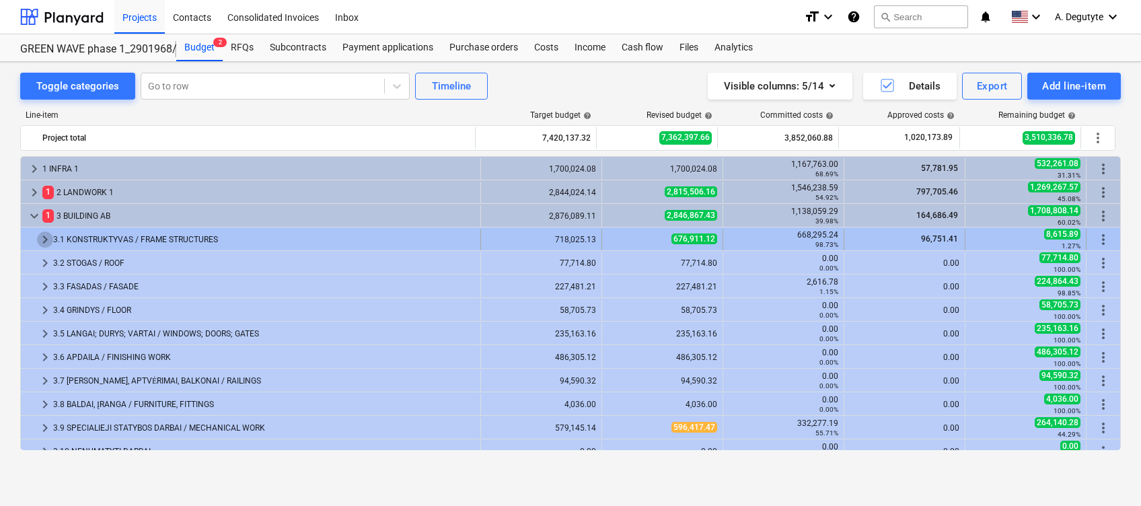
click at [46, 237] on span "keyboard_arrow_right" at bounding box center [45, 239] width 16 height 16
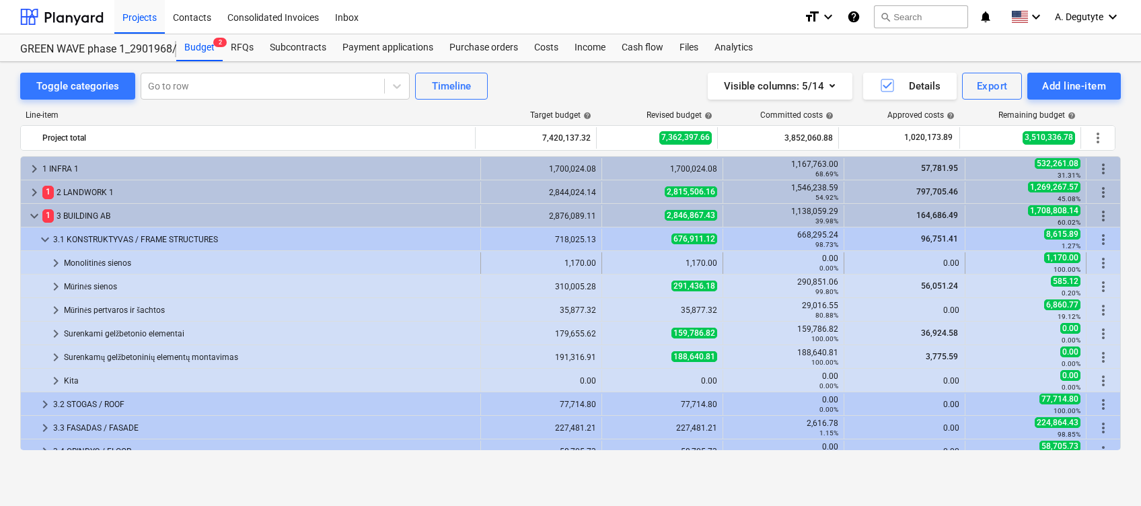
click at [50, 267] on span "keyboard_arrow_right" at bounding box center [56, 263] width 16 height 16
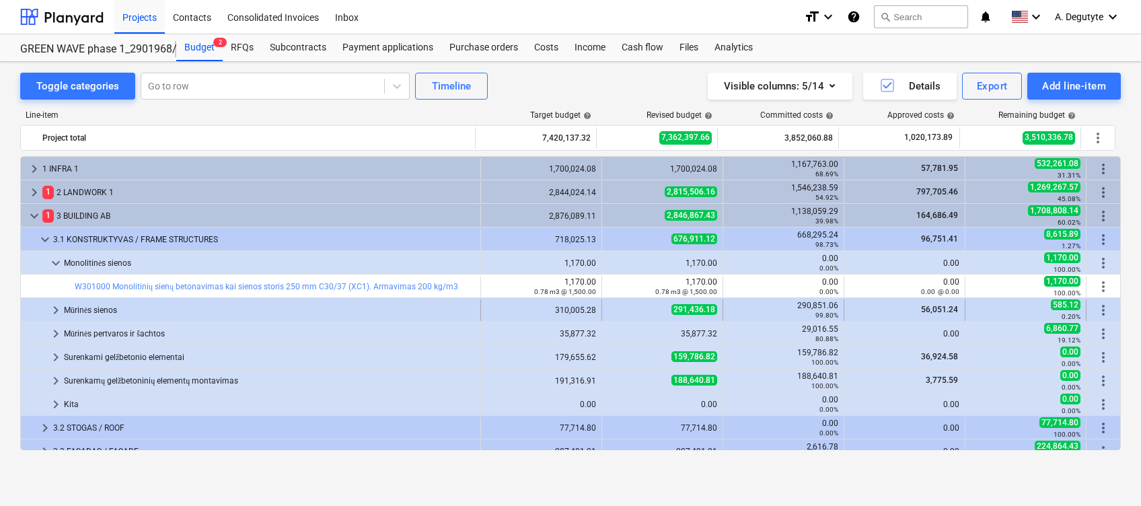
click at [51, 314] on span "keyboard_arrow_right" at bounding box center [56, 310] width 16 height 16
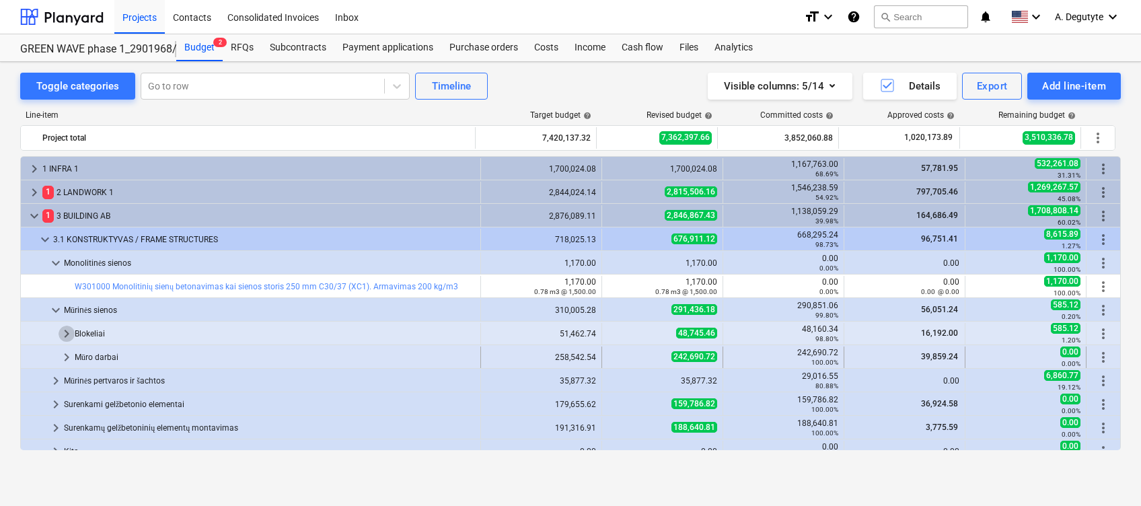
drag, startPoint x: 62, startPoint y: 332, endPoint x: 67, endPoint y: 367, distance: 34.6
click at [66, 349] on div "keyboard_arrow_right 1 INFRA 1 1,700,024.08 1,700,024.08 1,167,763.00 68.69% 57…" at bounding box center [570, 462] width 1101 height 612
click at [67, 351] on span "keyboard_arrow_right" at bounding box center [67, 357] width 16 height 16
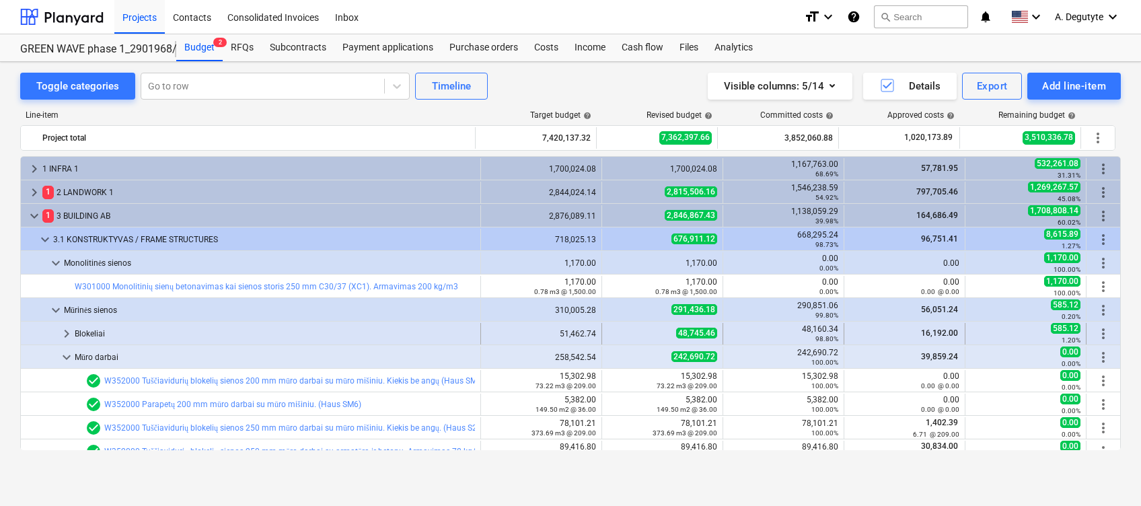
click at [67, 328] on span "keyboard_arrow_right" at bounding box center [67, 334] width 16 height 16
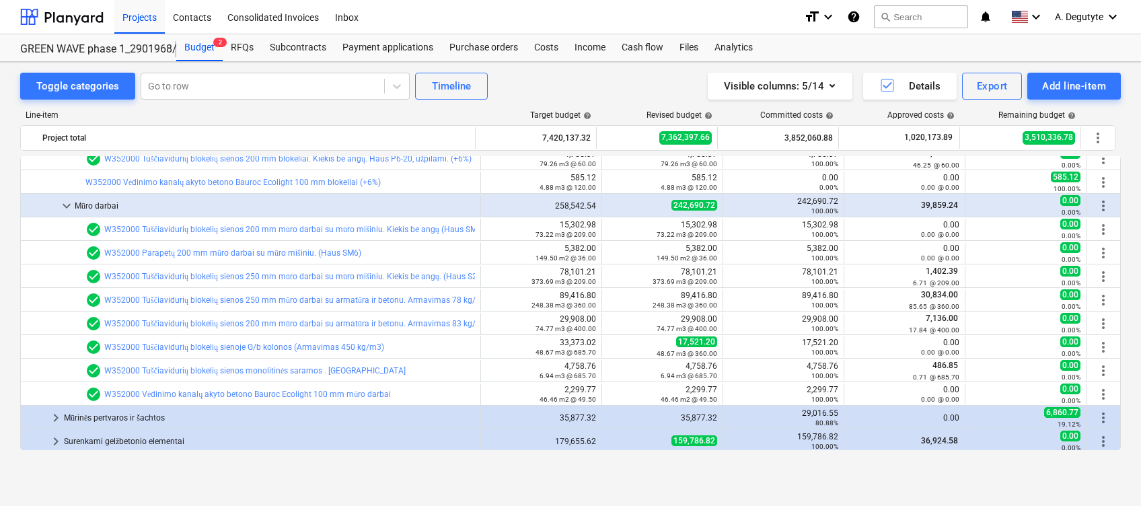
scroll to position [448, 0]
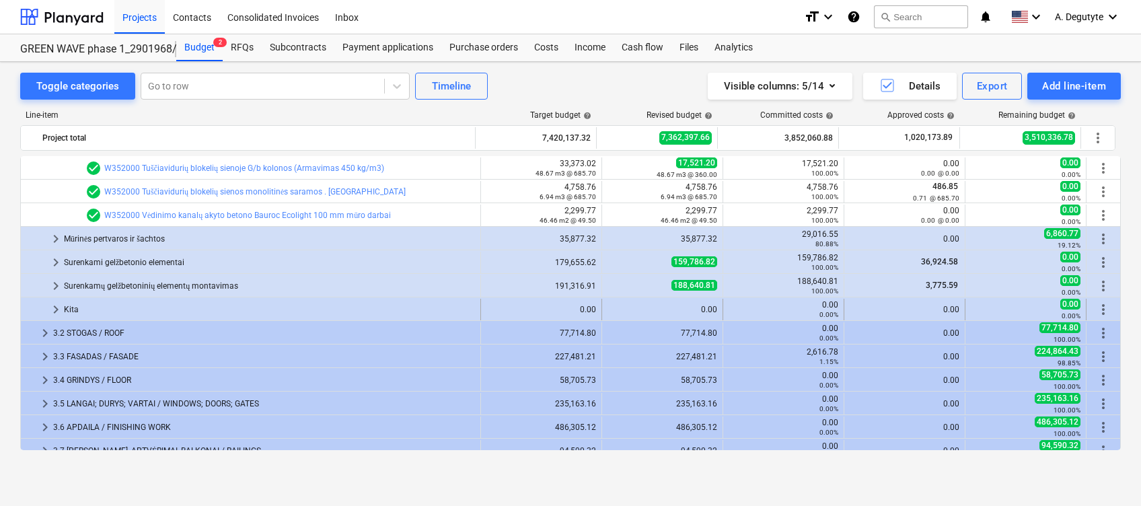
drag, startPoint x: 59, startPoint y: 231, endPoint x: 59, endPoint y: 297, distance: 66.6
click at [59, 251] on div "keyboard_arrow_right 1 INFRA 1 1,700,024.08 1,700,024.08 1,167,763.00 68.69% 57…" at bounding box center [570, 167] width 1101 height 919
click at [58, 241] on span "keyboard_arrow_right" at bounding box center [56, 239] width 16 height 16
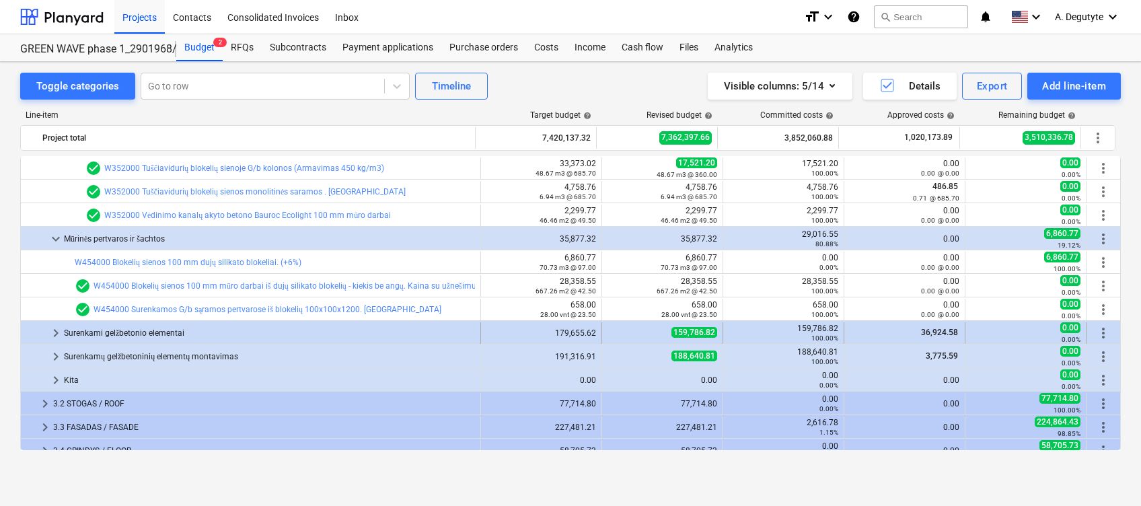
click at [48, 328] on span "keyboard_arrow_right" at bounding box center [56, 333] width 16 height 16
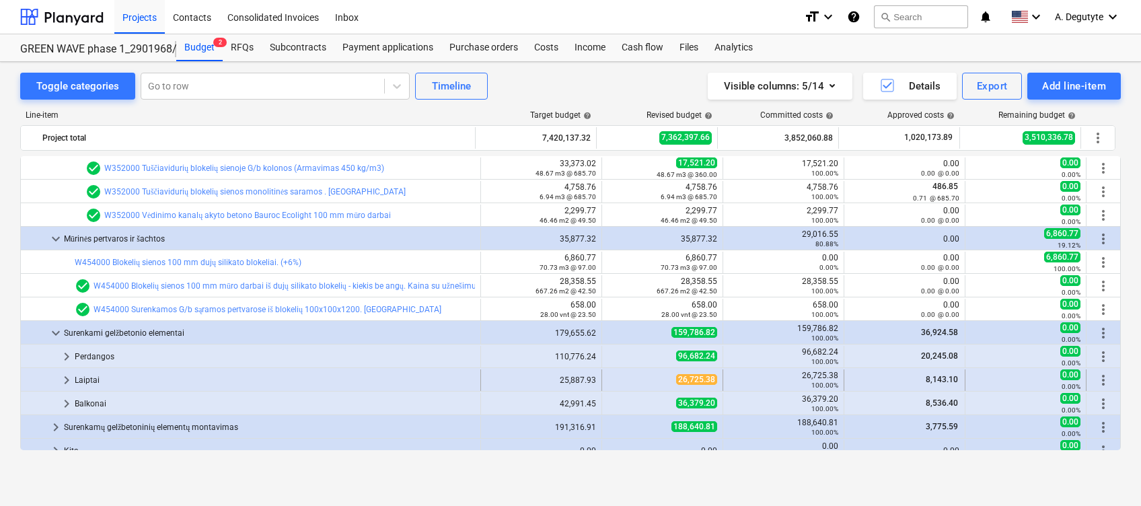
click at [70, 367] on div "keyboard_arrow_right 1 INFRA 1 1,700,024.08 1,700,024.08 1,167,763.00 68.69% 57…" at bounding box center [570, 238] width 1101 height 1060
click at [70, 388] on div "keyboard_arrow_right" at bounding box center [67, 380] width 16 height 22
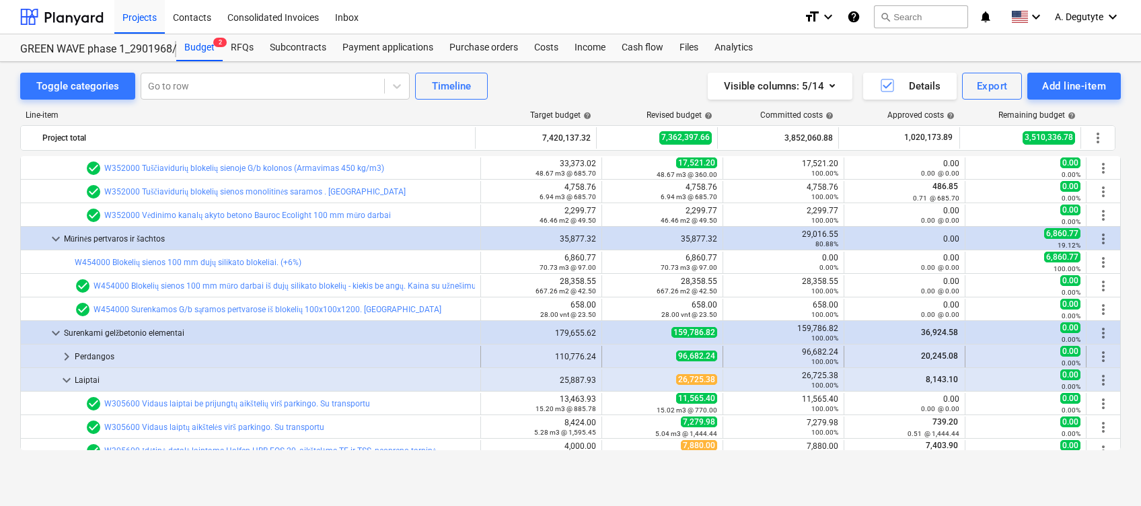
click at [69, 346] on div "keyboard_arrow_right" at bounding box center [67, 357] width 16 height 22
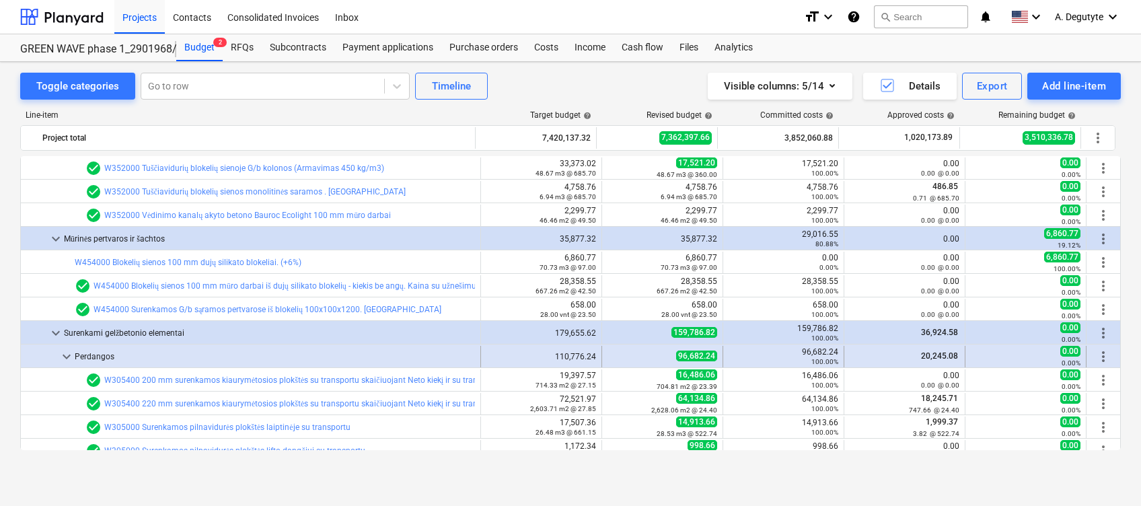
click at [67, 350] on span "keyboard_arrow_down" at bounding box center [67, 357] width 16 height 16
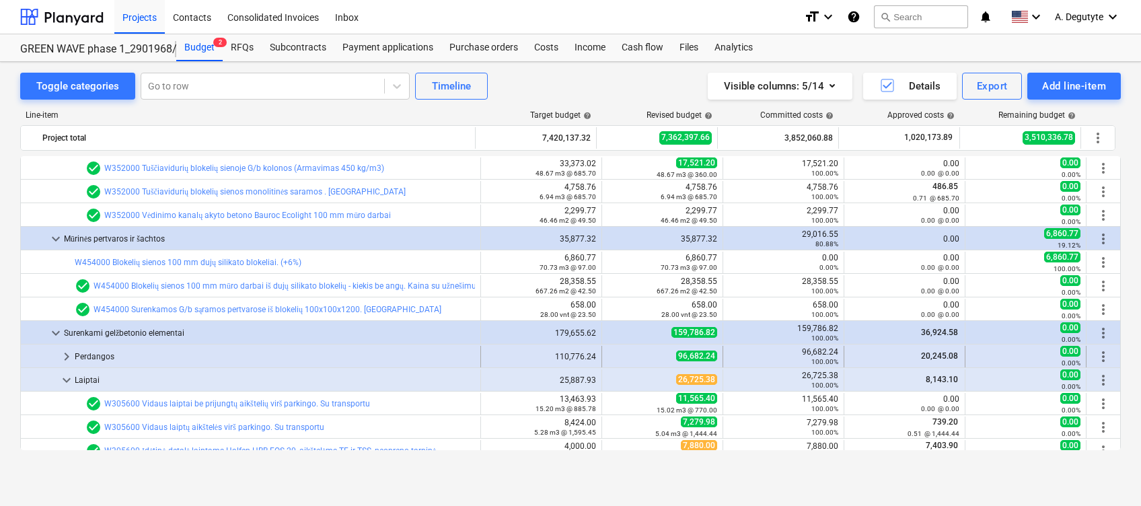
click at [67, 353] on span "keyboard_arrow_right" at bounding box center [67, 357] width 16 height 16
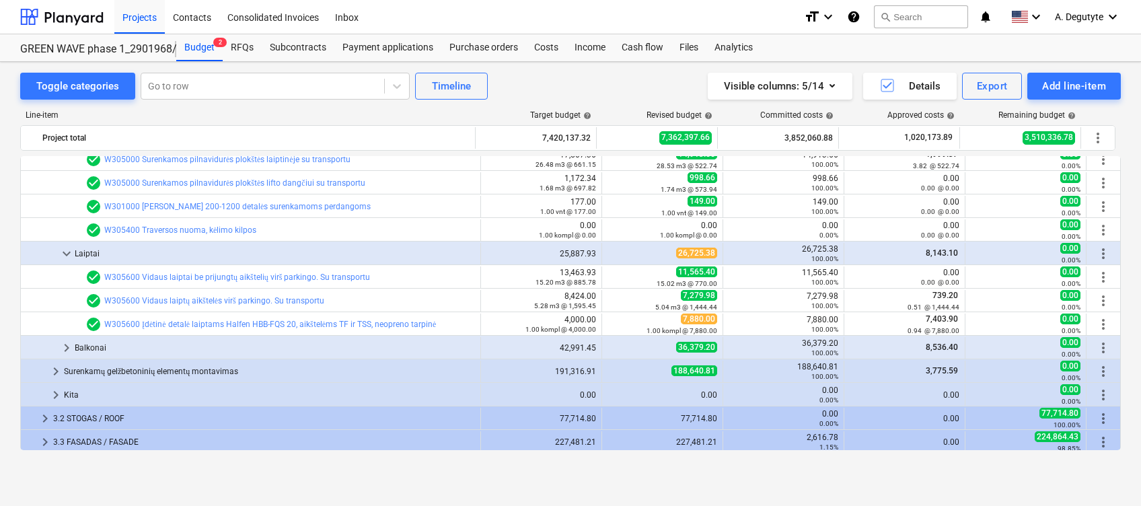
scroll to position [717, 0]
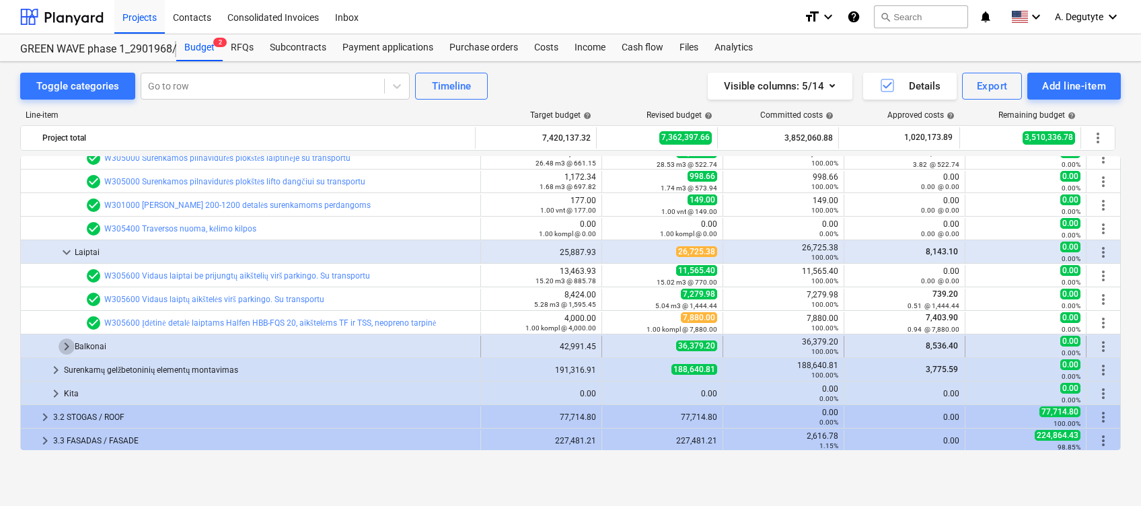
click at [60, 344] on span "keyboard_arrow_right" at bounding box center [67, 346] width 16 height 16
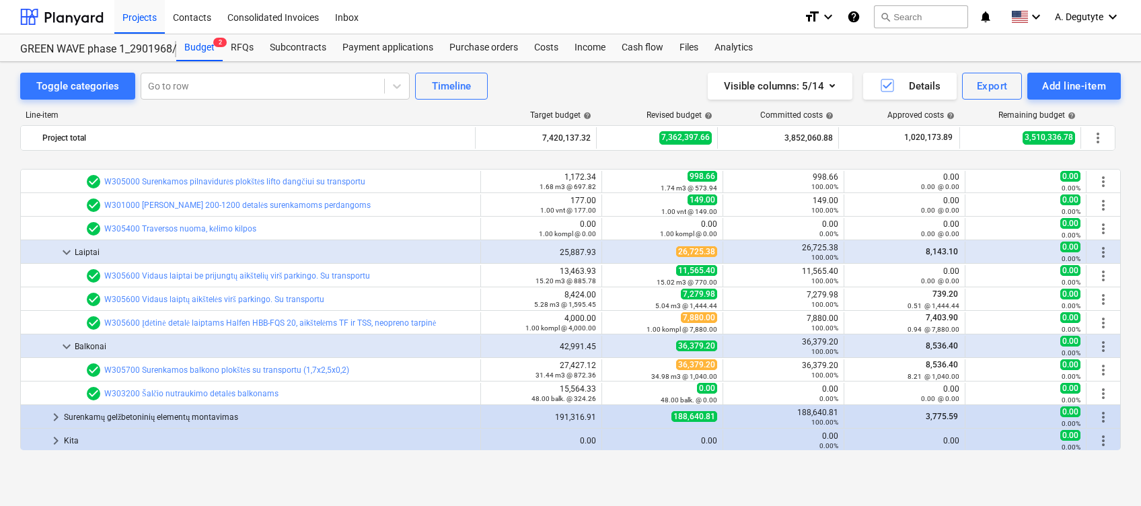
scroll to position [897, 0]
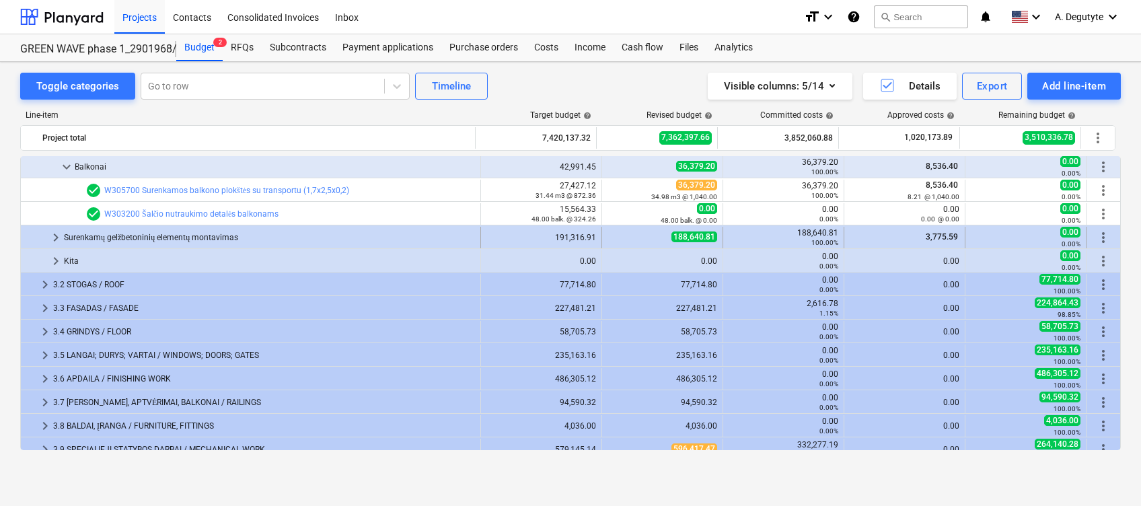
click at [53, 242] on span "keyboard_arrow_right" at bounding box center [56, 237] width 16 height 16
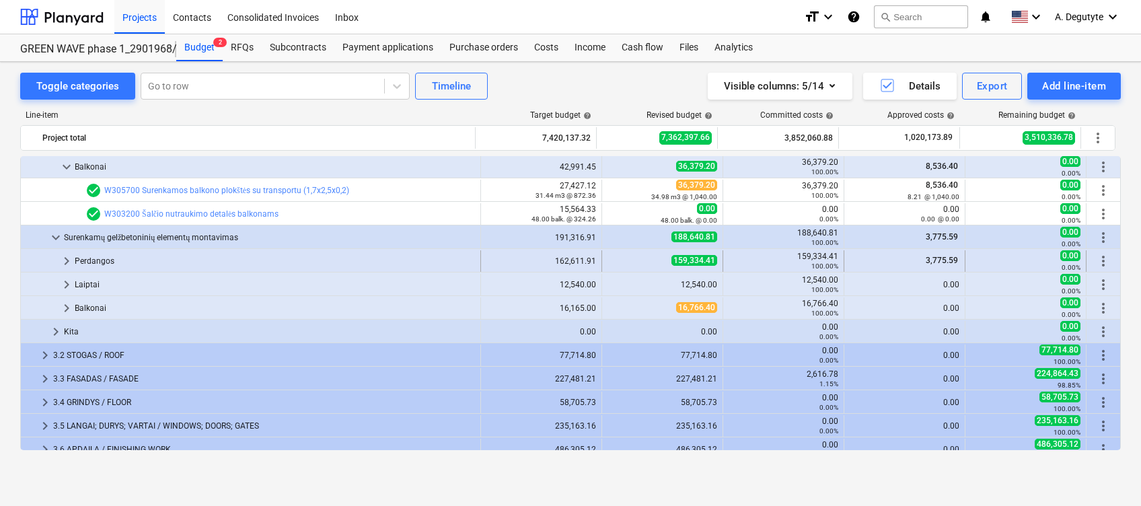
click at [70, 260] on span "keyboard_arrow_right" at bounding box center [67, 261] width 16 height 16
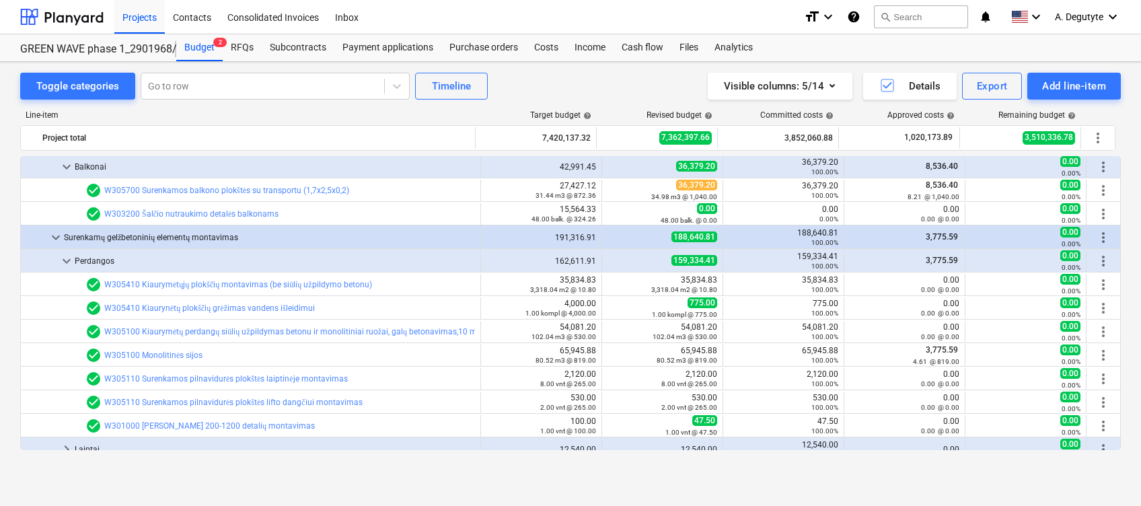
scroll to position [1077, 0]
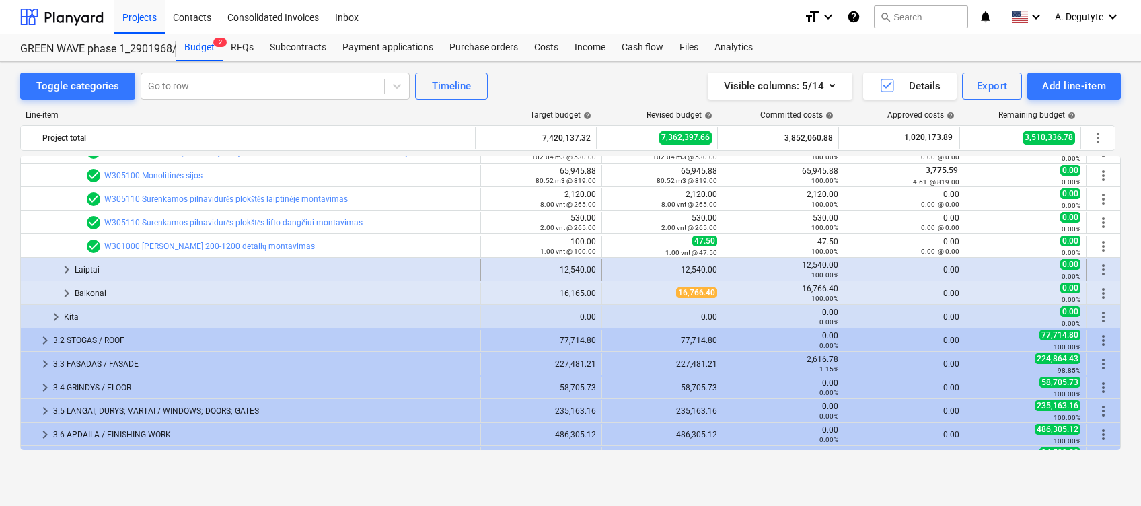
click at [69, 271] on span "keyboard_arrow_right" at bounding box center [67, 270] width 16 height 16
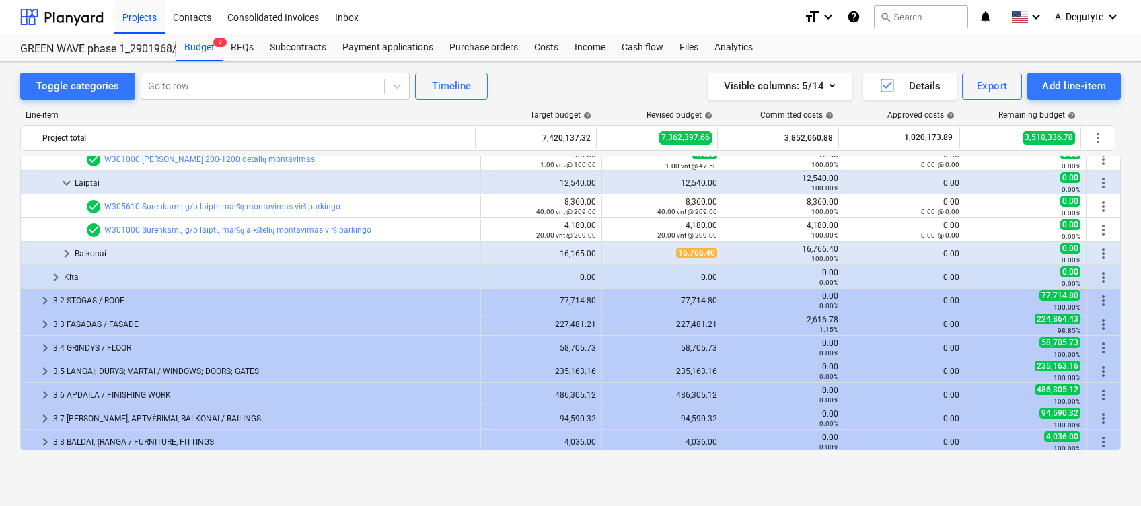
scroll to position [1166, 0]
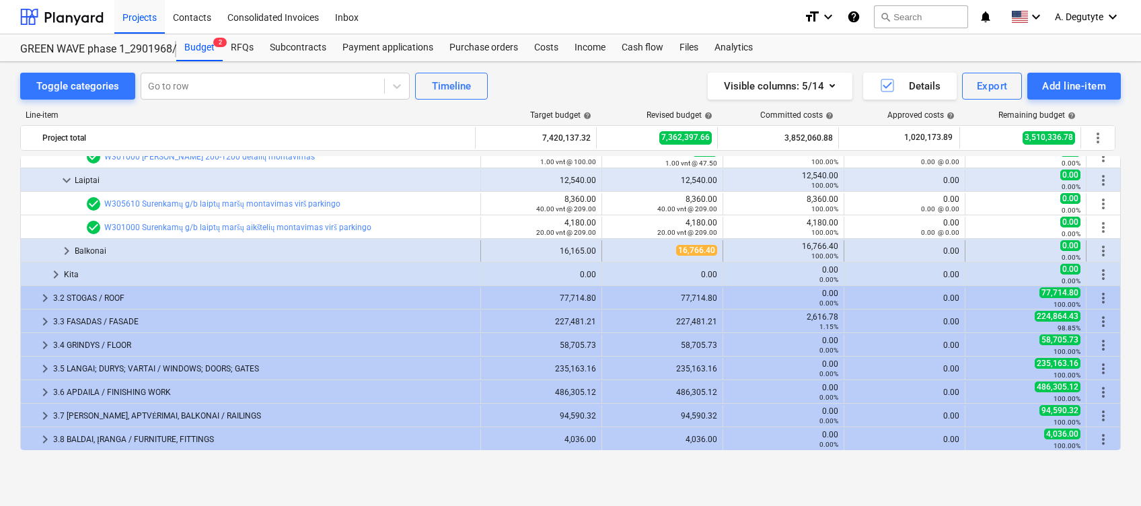
click at [65, 258] on span "keyboard_arrow_right" at bounding box center [67, 251] width 16 height 16
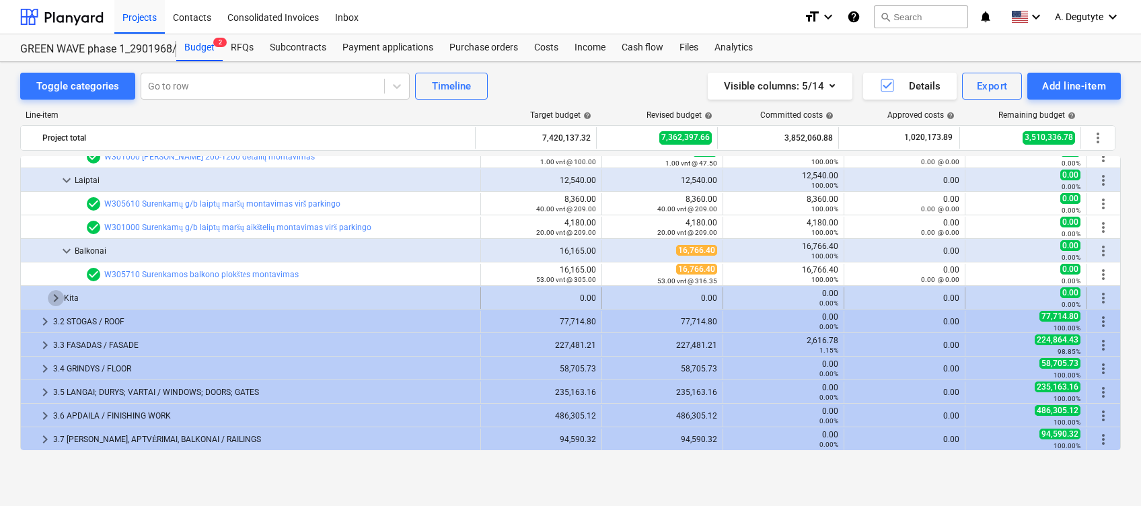
click at [52, 298] on span "keyboard_arrow_right" at bounding box center [56, 298] width 16 height 16
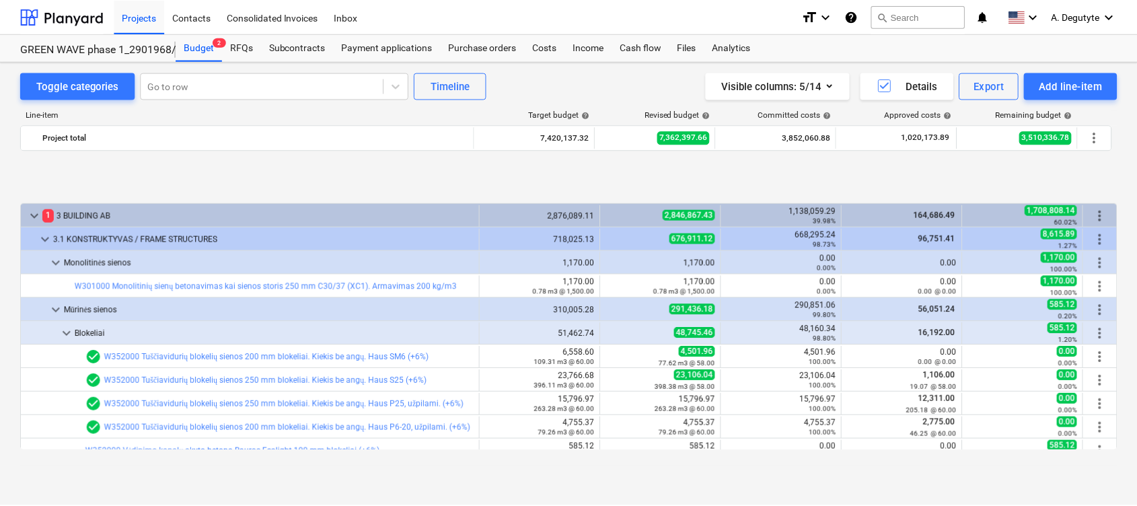
scroll to position [90, 0]
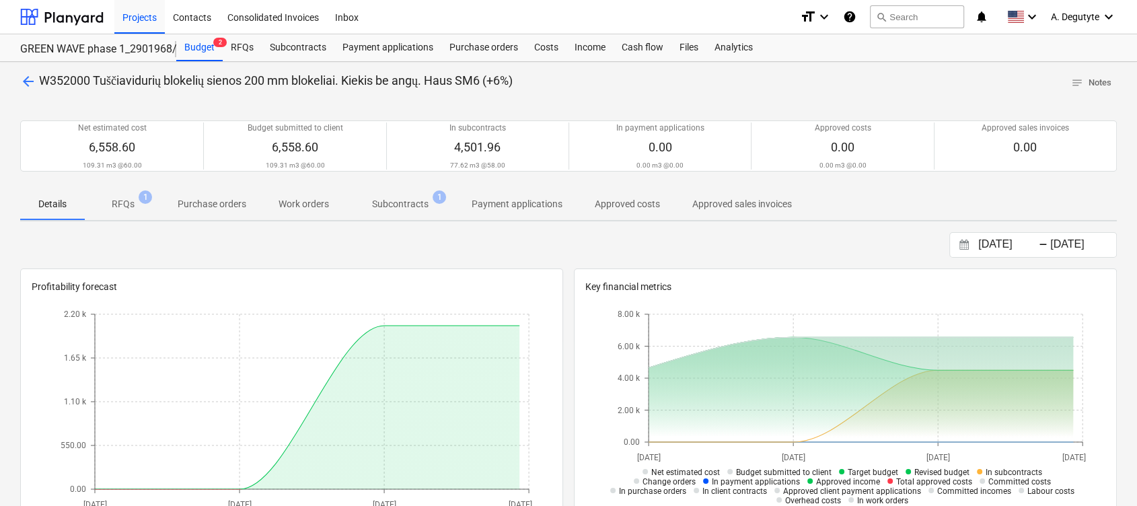
click at [422, 205] on p "Subcontracts" at bounding box center [400, 204] width 57 height 14
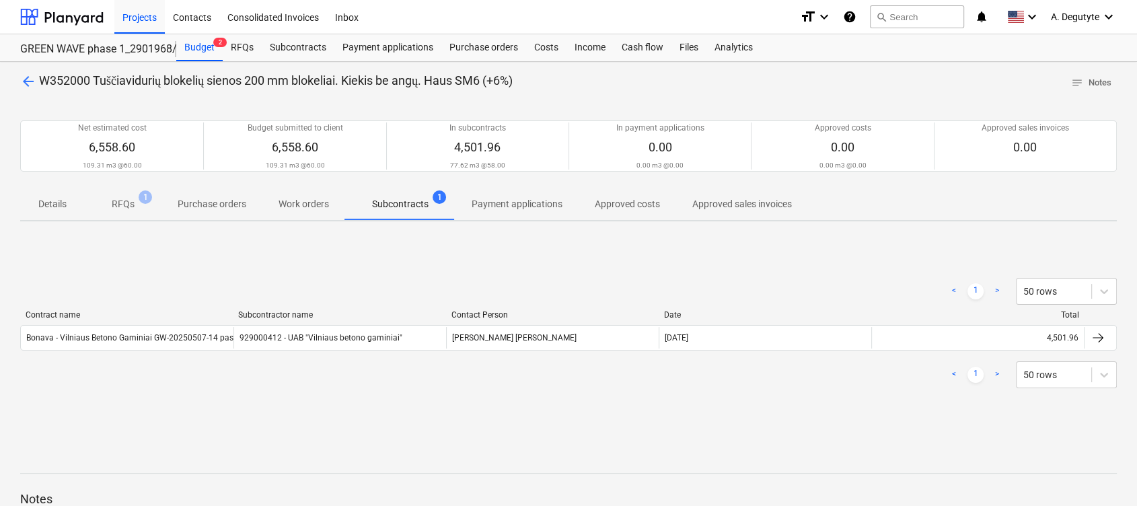
click at [122, 204] on p "RFQs" at bounding box center [123, 204] width 23 height 14
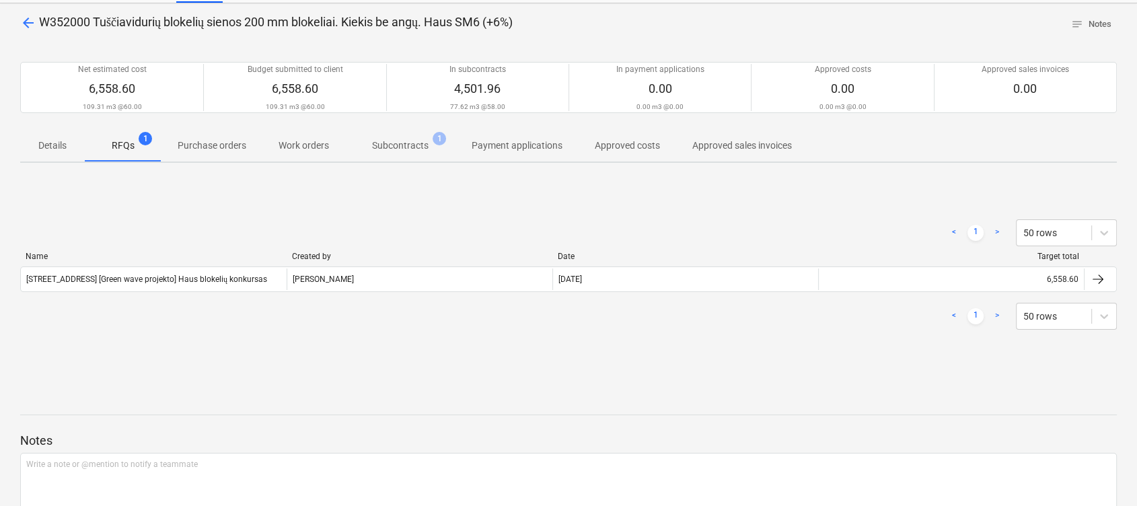
scroll to position [138, 0]
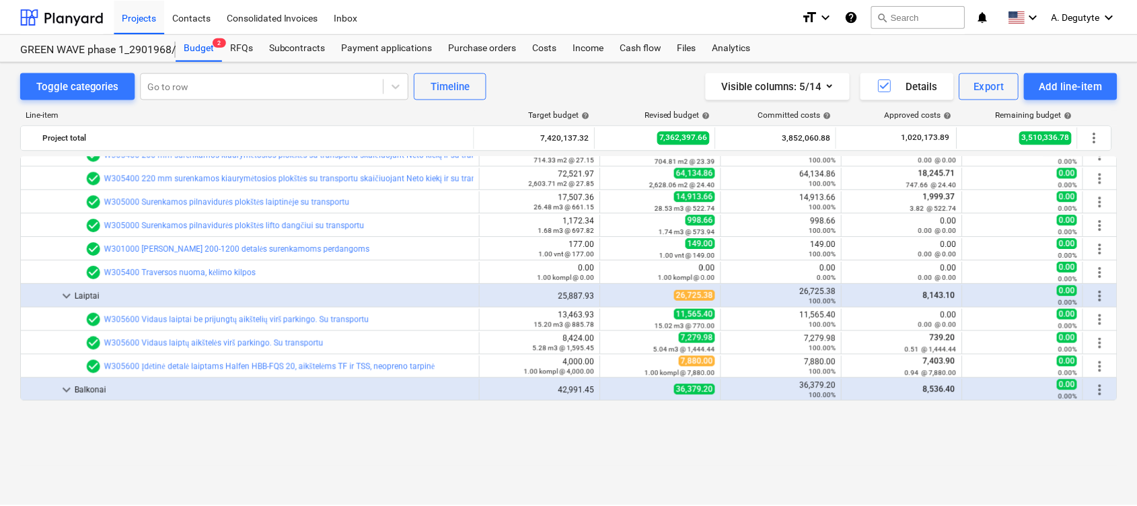
scroll to position [584, 0]
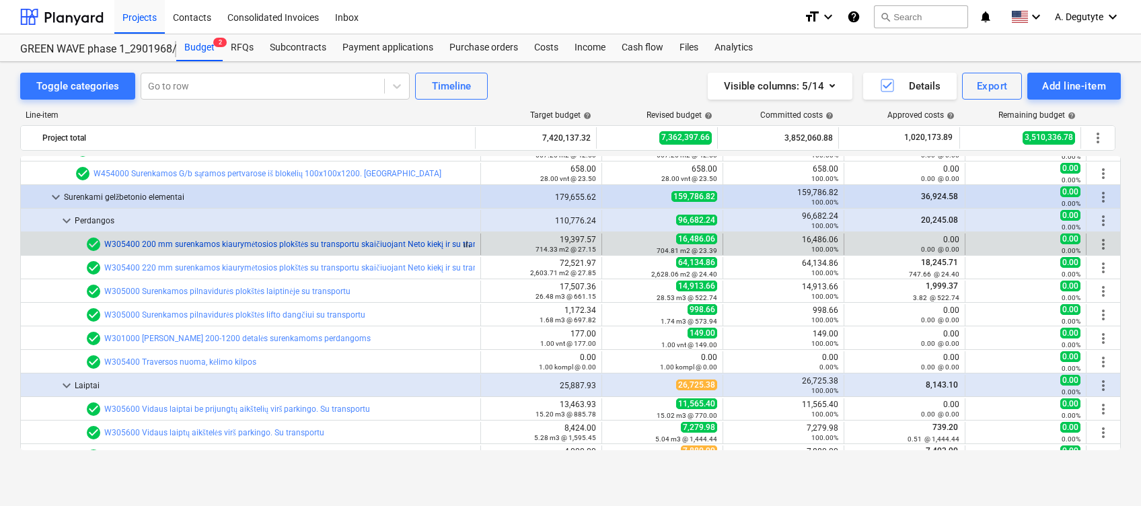
click at [379, 248] on link "W305400 200 mm surenkamos kiaurymėtosios plokštės su transportu skaičiuojant Ne…" at bounding box center [302, 244] width 397 height 9
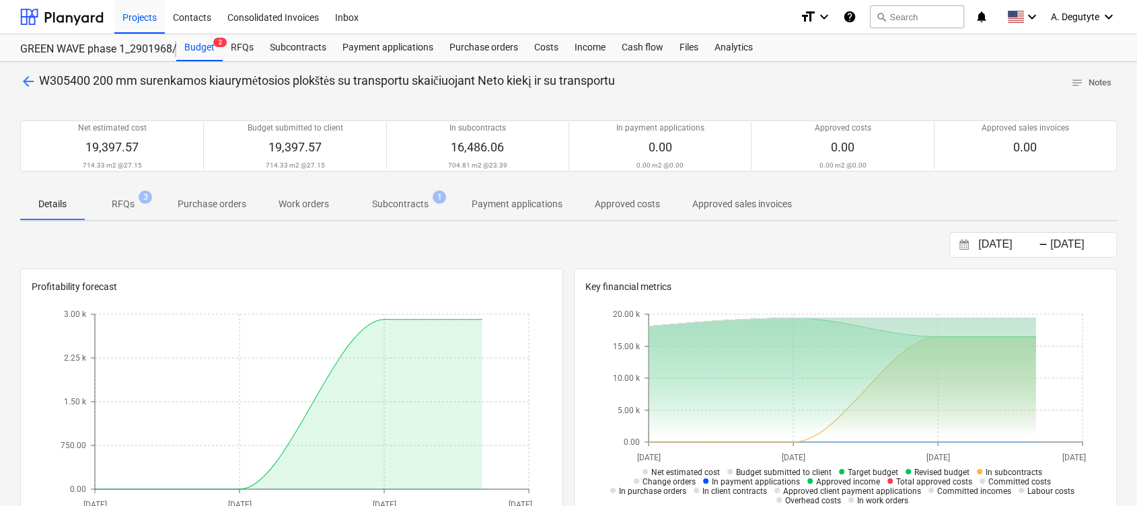
click at [411, 203] on p "Subcontracts" at bounding box center [400, 204] width 57 height 14
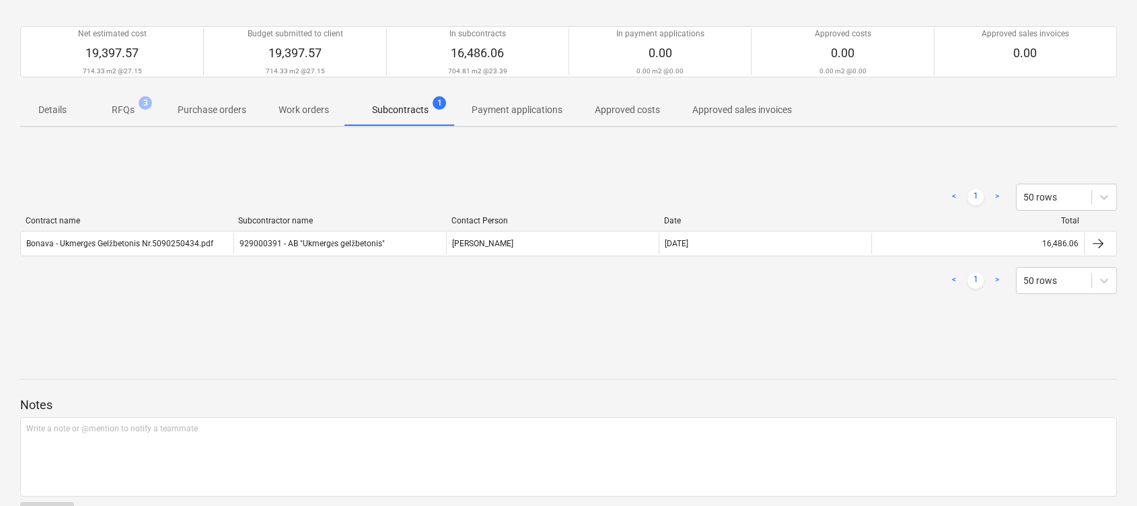
scroll to position [138, 0]
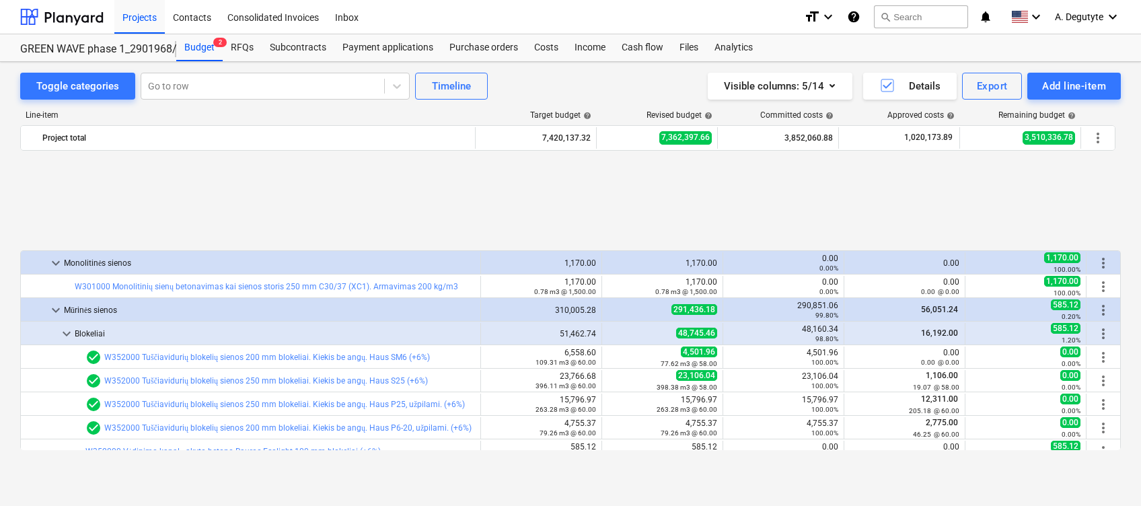
scroll to position [584, 0]
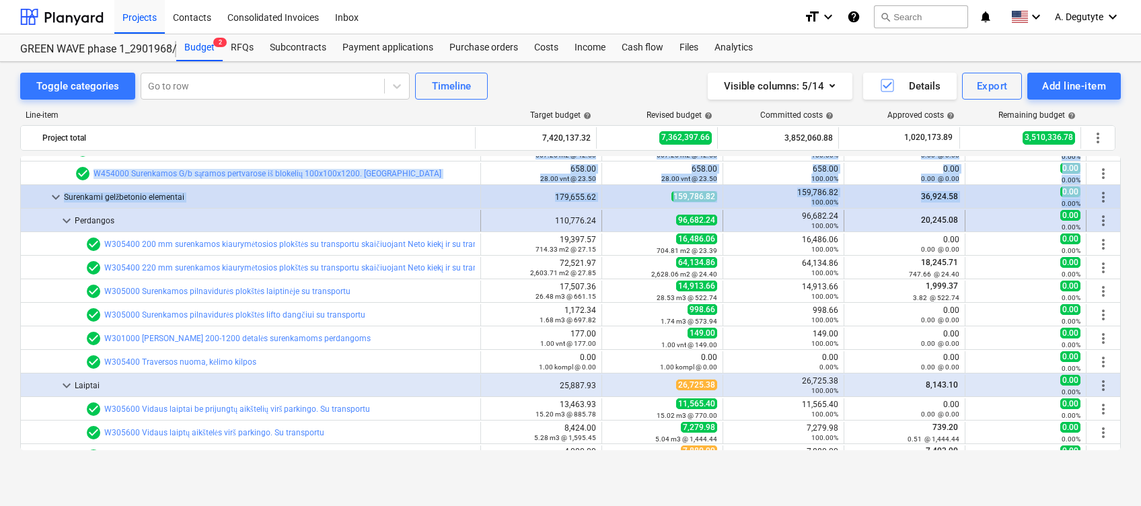
click at [61, 217] on span "keyboard_arrow_down" at bounding box center [67, 221] width 16 height 16
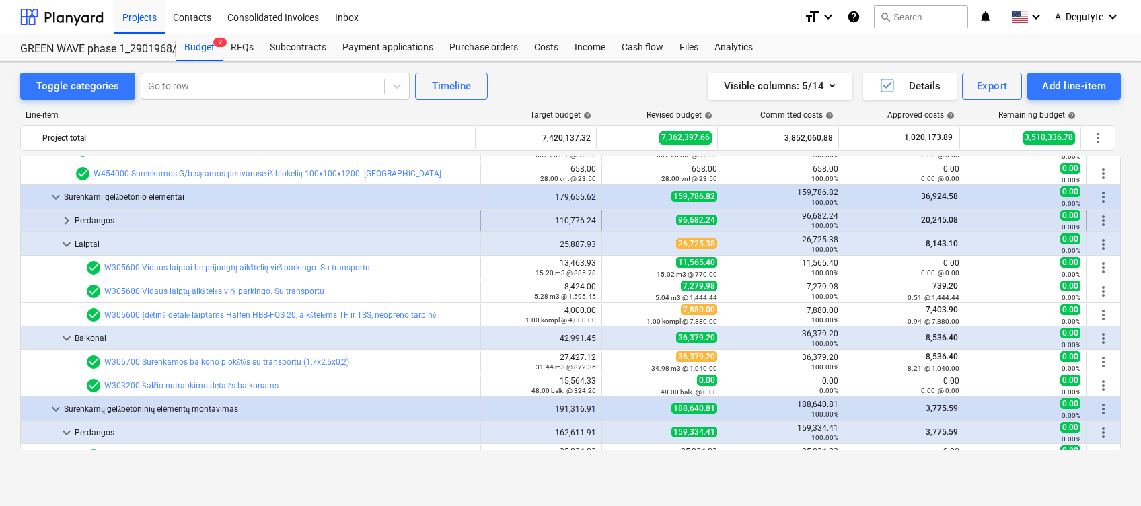
click at [67, 219] on span "keyboard_arrow_right" at bounding box center [67, 221] width 16 height 16
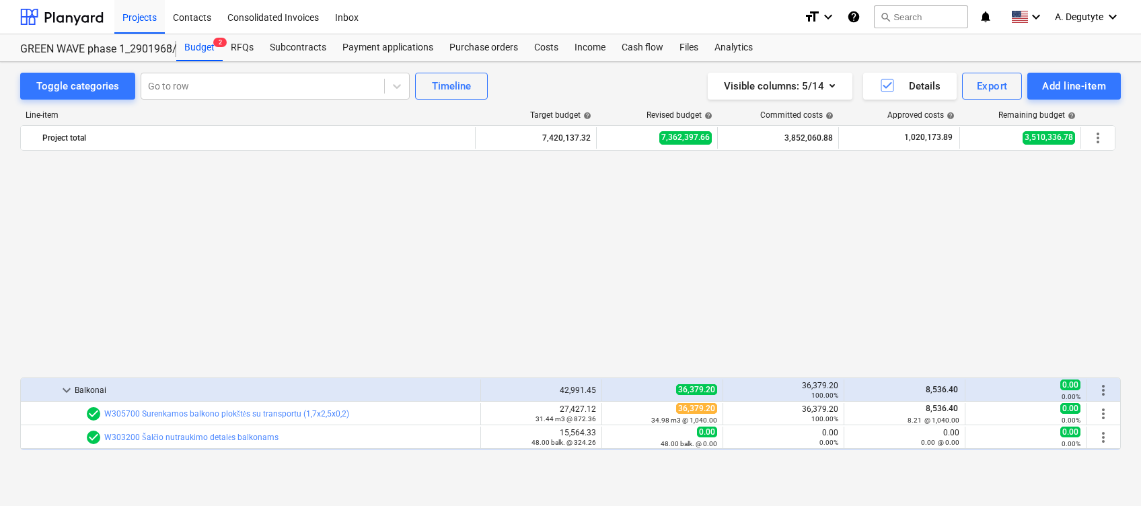
scroll to position [943, 0]
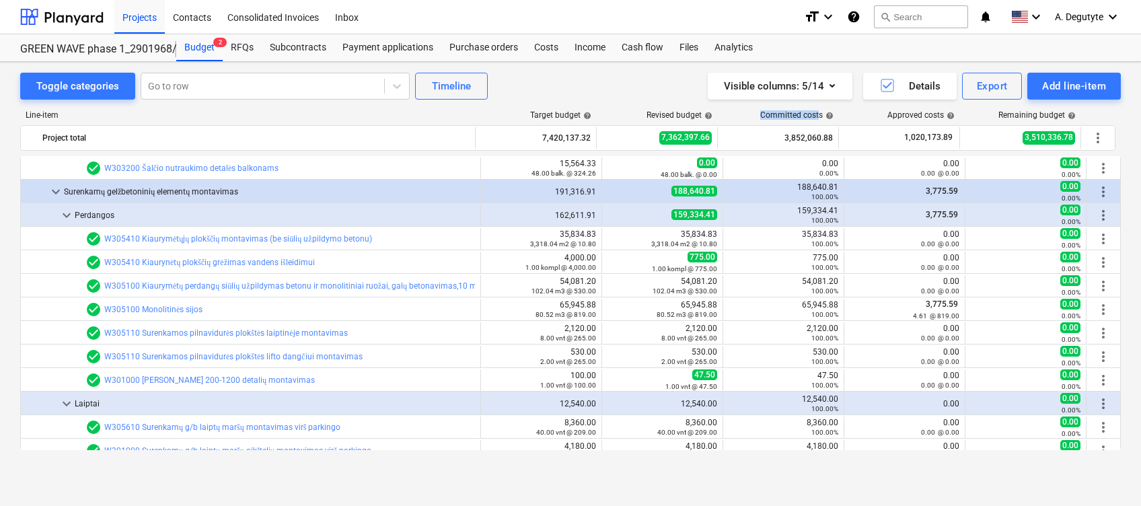
drag, startPoint x: 820, startPoint y: 116, endPoint x: 754, endPoint y: 116, distance: 66.0
click at [754, 116] on div "Committed costs help" at bounding box center [779, 114] width 121 height 9
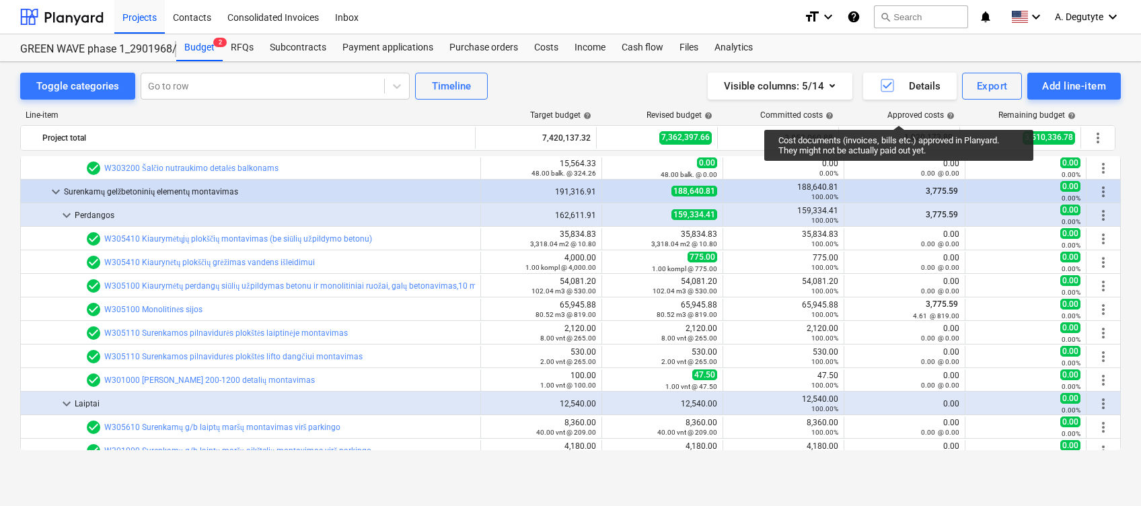
click at [899, 113] on div "Approved costs help" at bounding box center [921, 114] width 67 height 9
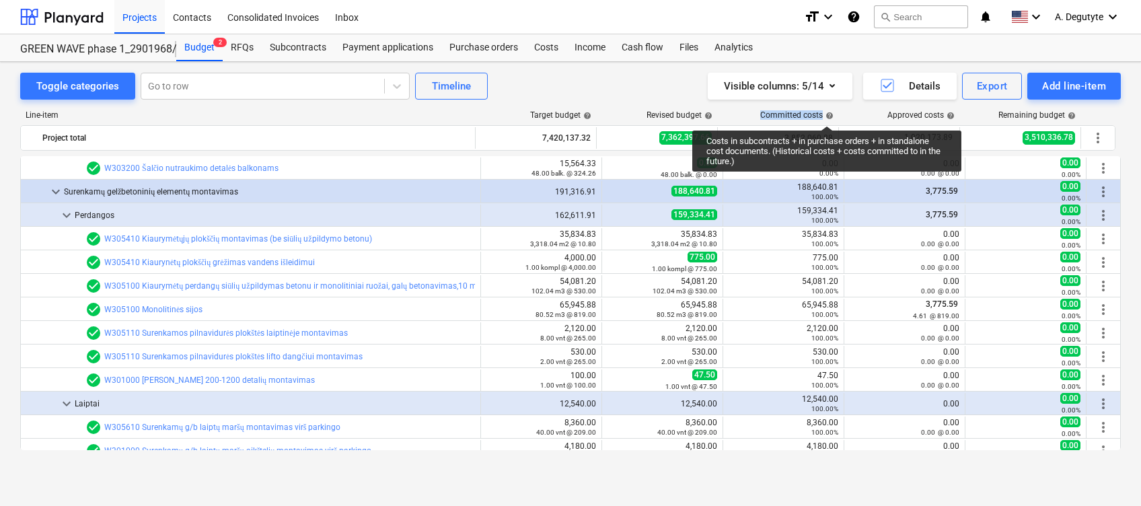
drag, startPoint x: 759, startPoint y: 114, endPoint x: 827, endPoint y: 114, distance: 68.0
click at [827, 114] on div "Committed costs help" at bounding box center [779, 114] width 121 height 9
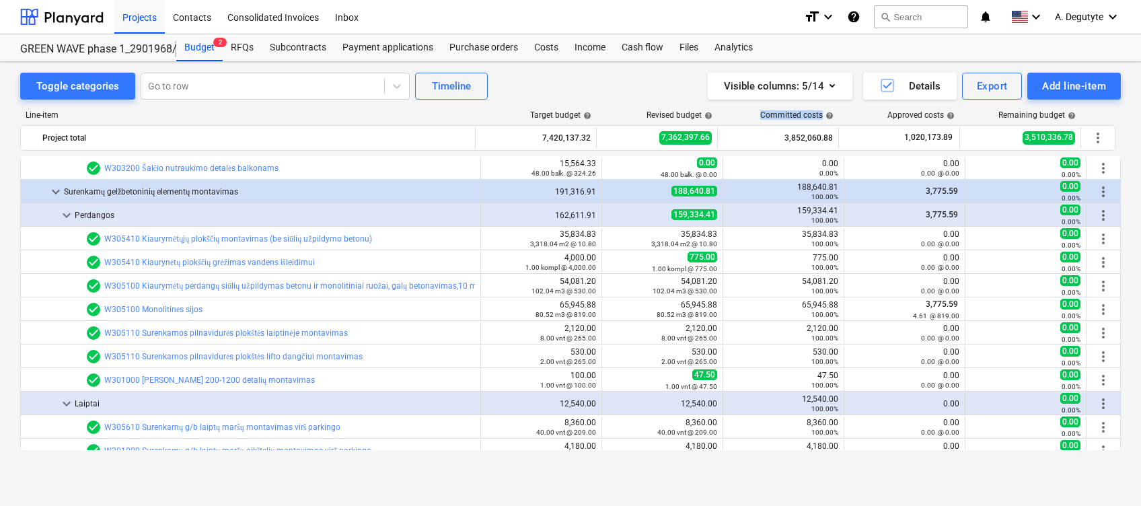
copy div "Committed costs help"
click at [1123, 350] on div "Toggle categories Go to row Timeline Visible columns : 5/14 Details Export Add …" at bounding box center [570, 269] width 1141 height 415
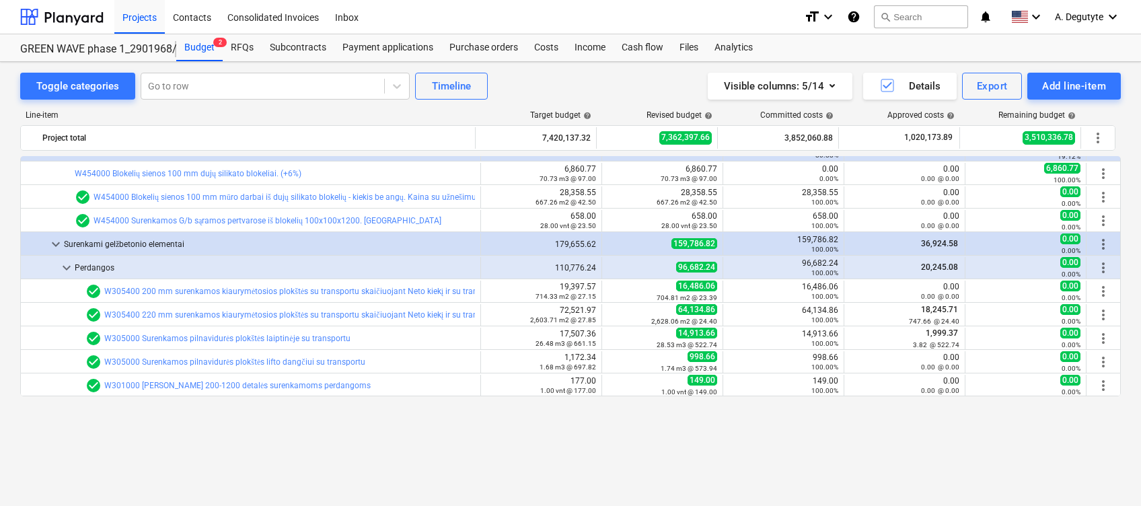
scroll to position [447, 0]
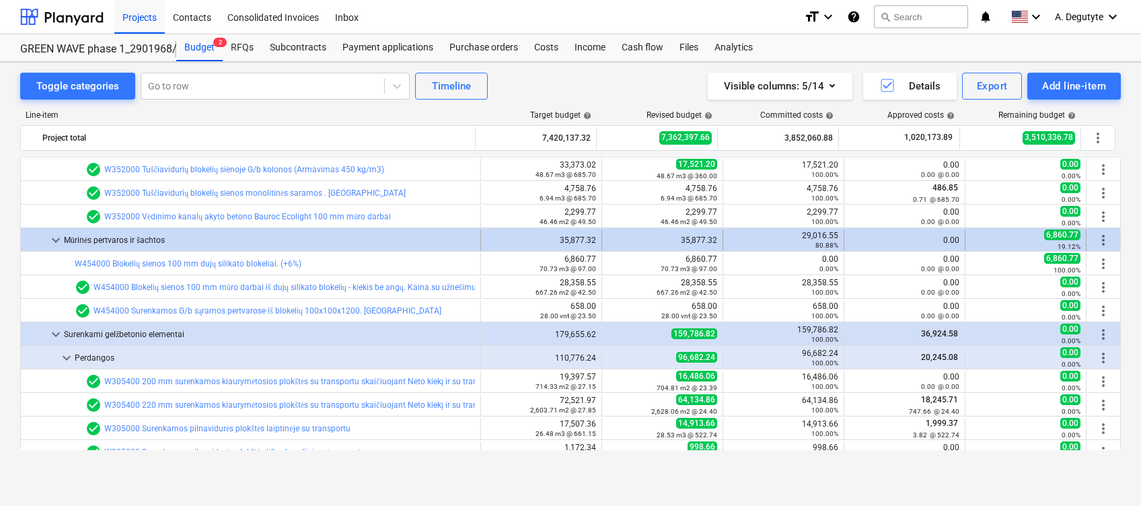
click at [55, 235] on span "keyboard_arrow_down" at bounding box center [56, 240] width 16 height 16
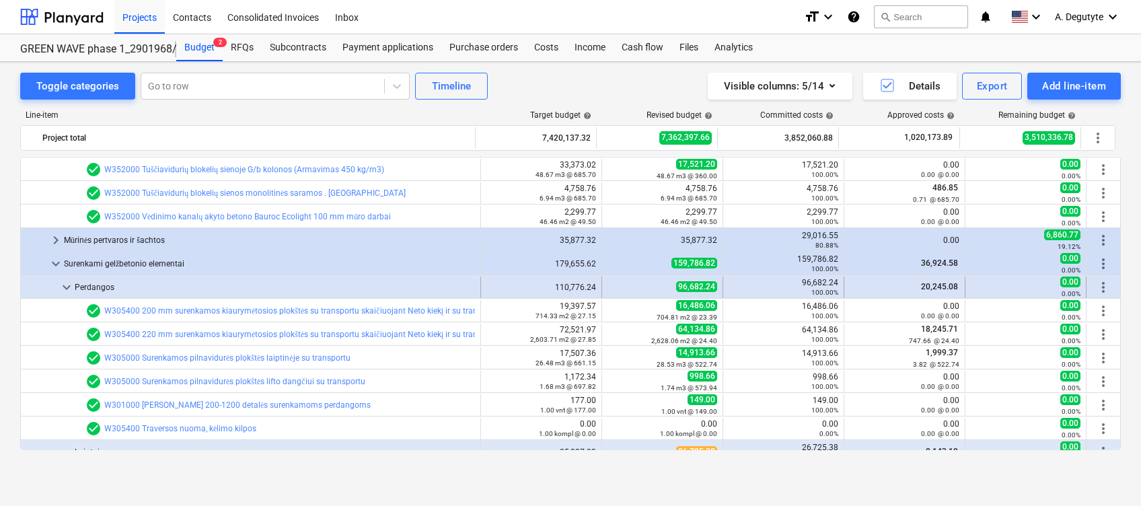
click at [63, 287] on span "keyboard_arrow_down" at bounding box center [67, 287] width 16 height 16
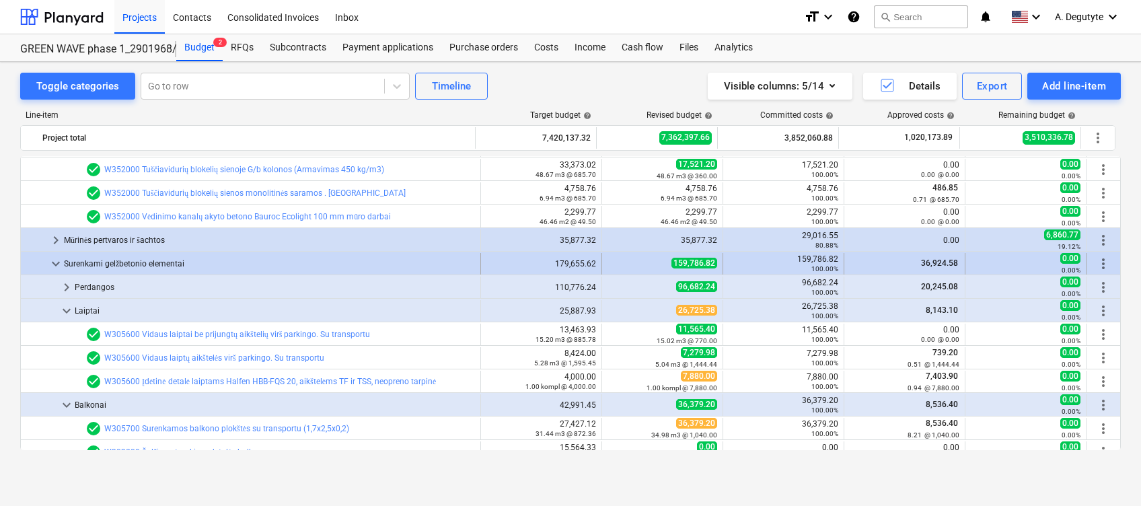
click at [54, 266] on span "keyboard_arrow_down" at bounding box center [56, 264] width 16 height 16
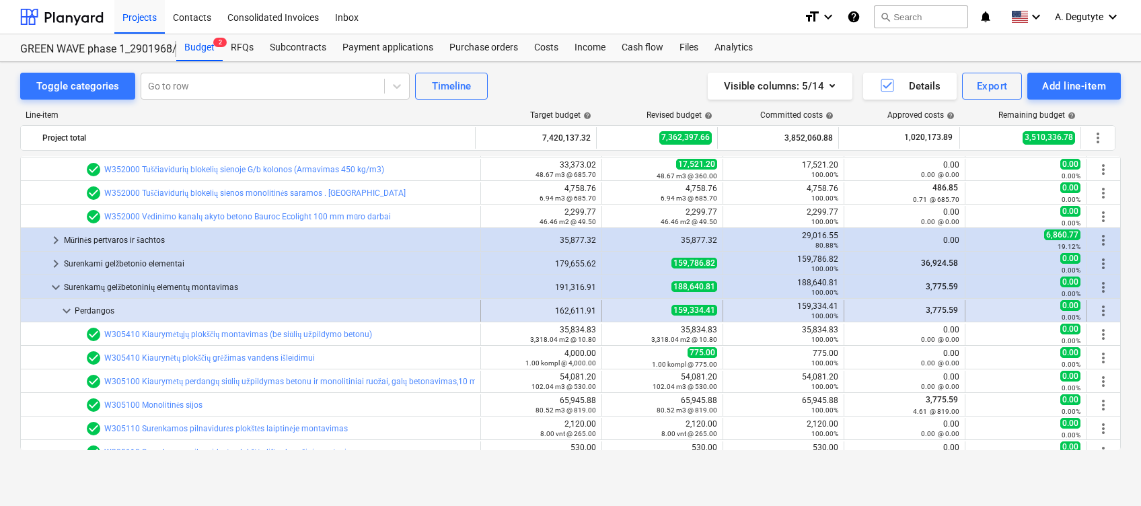
click at [59, 306] on span "keyboard_arrow_down" at bounding box center [67, 311] width 16 height 16
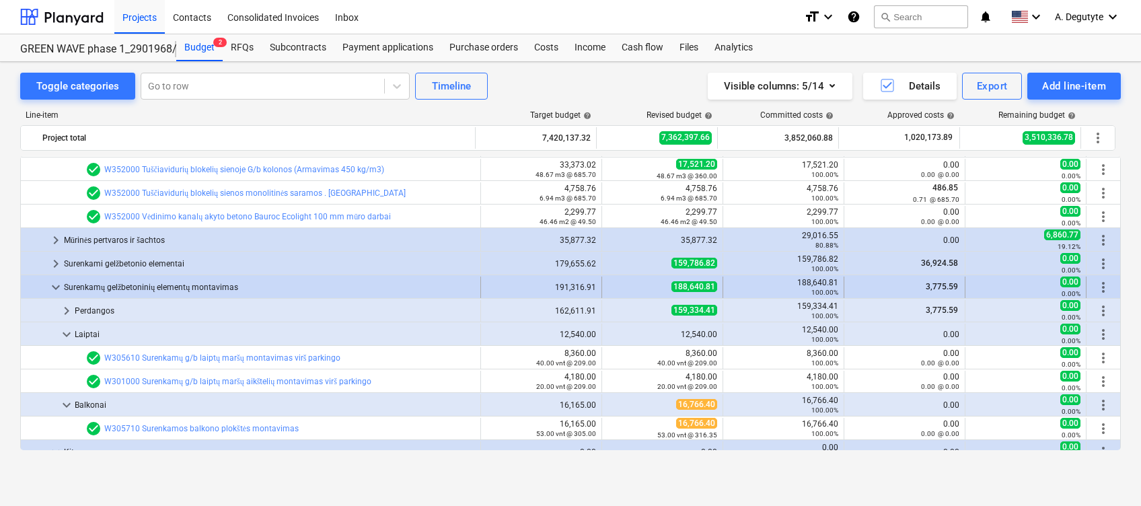
click at [55, 289] on span "keyboard_arrow_down" at bounding box center [56, 287] width 16 height 16
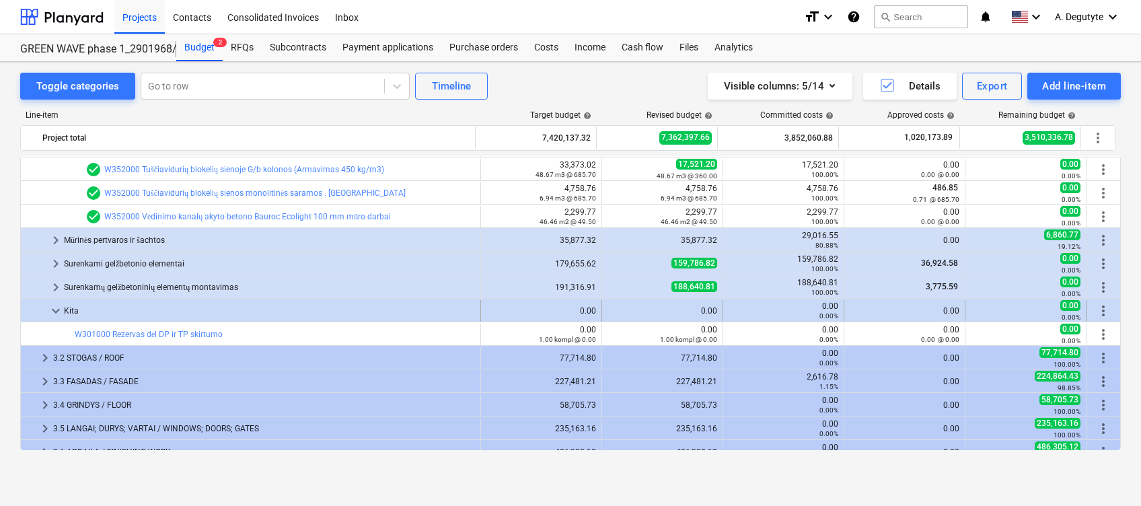
click at [53, 307] on span "keyboard_arrow_down" at bounding box center [56, 311] width 16 height 16
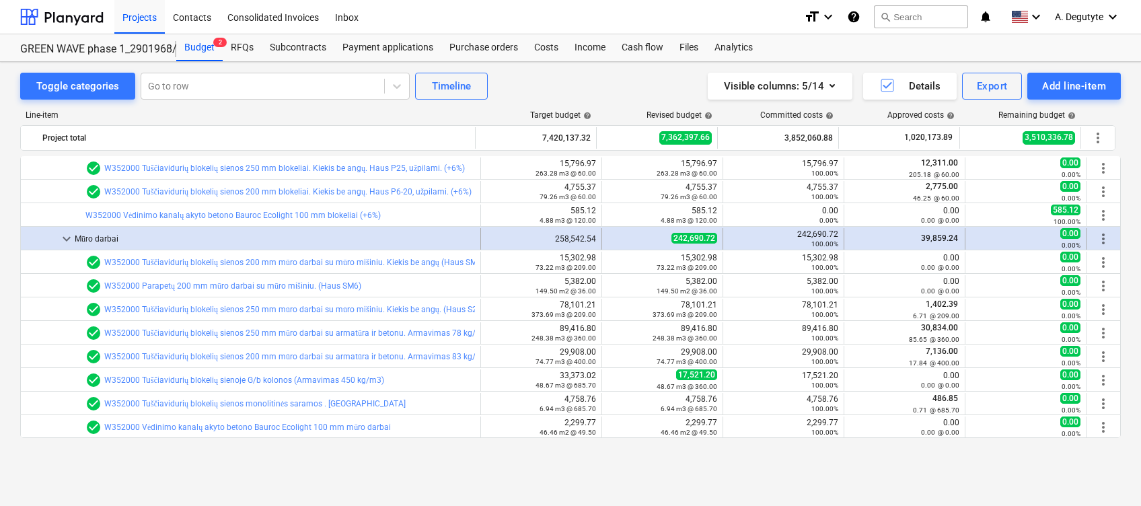
scroll to position [178, 0]
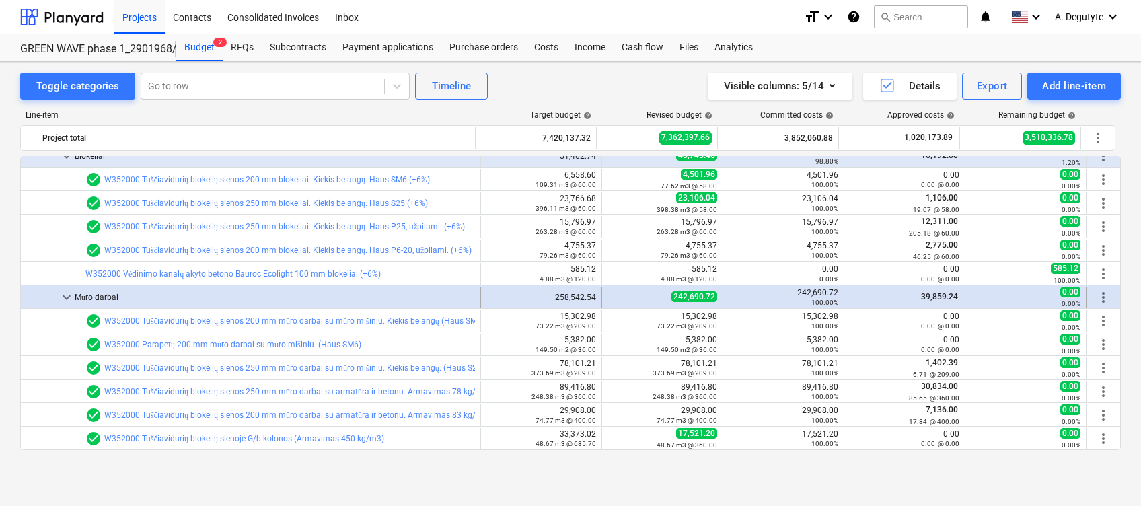
click at [59, 297] on span "keyboard_arrow_down" at bounding box center [67, 297] width 16 height 16
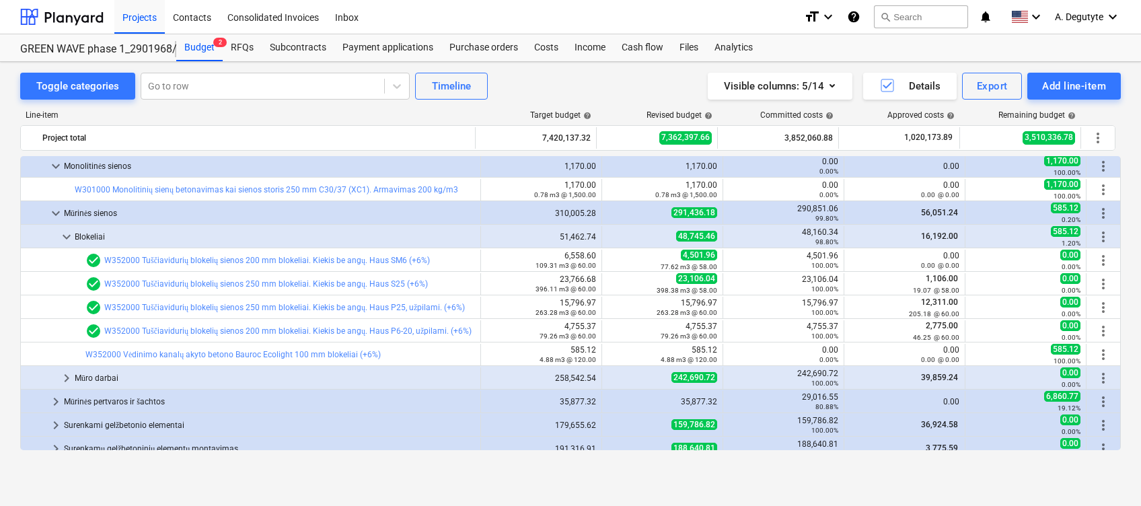
scroll to position [88, 0]
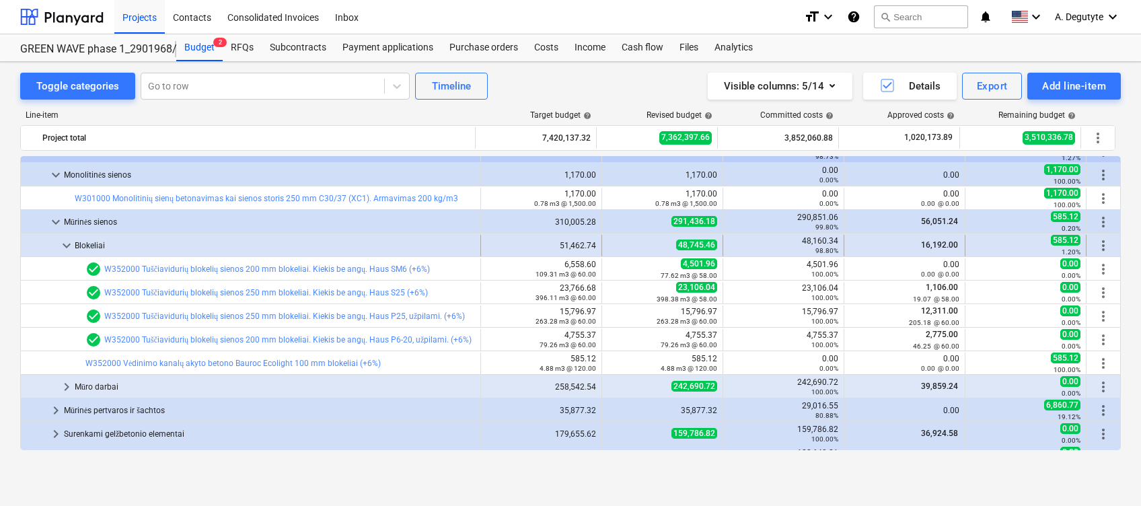
click at [70, 246] on span "keyboard_arrow_down" at bounding box center [67, 246] width 16 height 16
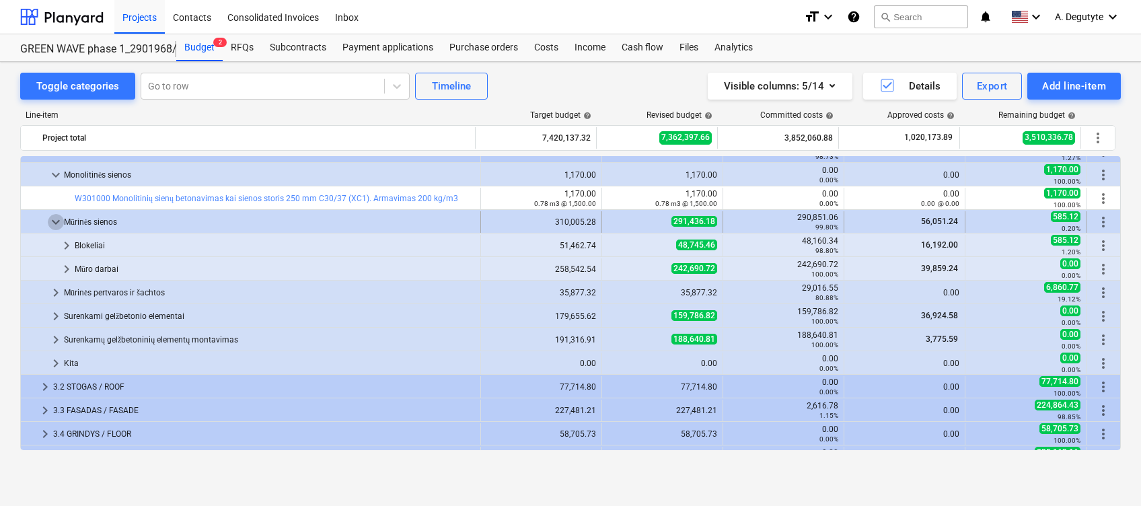
click at [61, 225] on span "keyboard_arrow_down" at bounding box center [56, 222] width 16 height 16
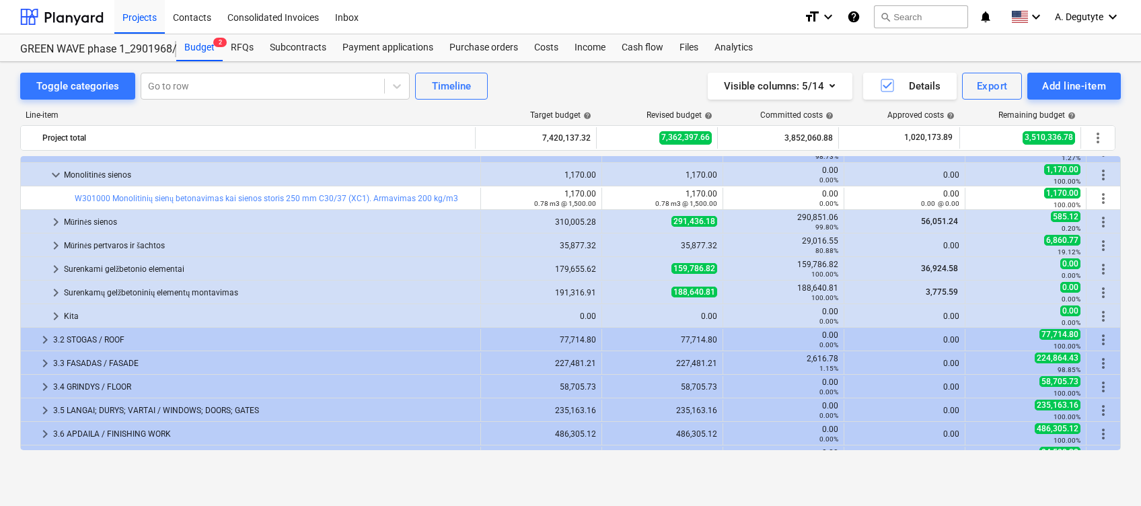
scroll to position [0, 0]
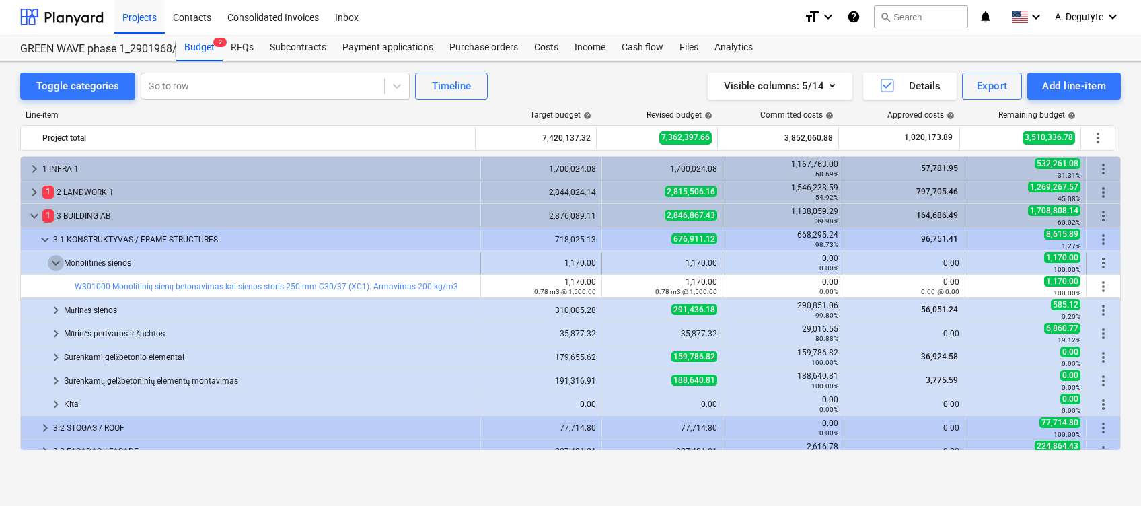
click at [56, 265] on span "keyboard_arrow_down" at bounding box center [56, 263] width 16 height 16
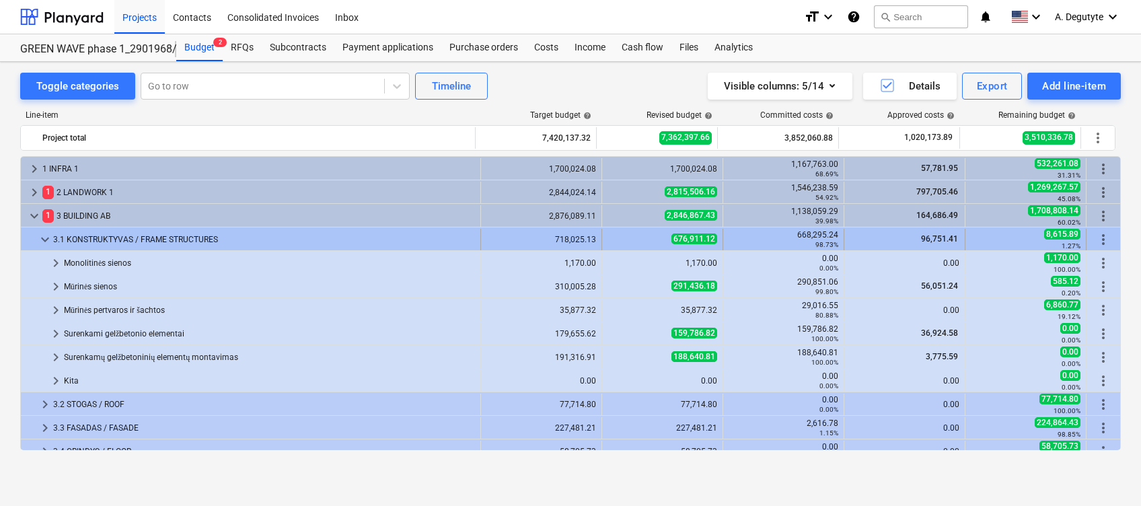
click at [37, 239] on div "keyboard_arrow_down 3.1 KONSTRUKTYVAS / FRAME STRUCTURES" at bounding box center [251, 240] width 460 height 22
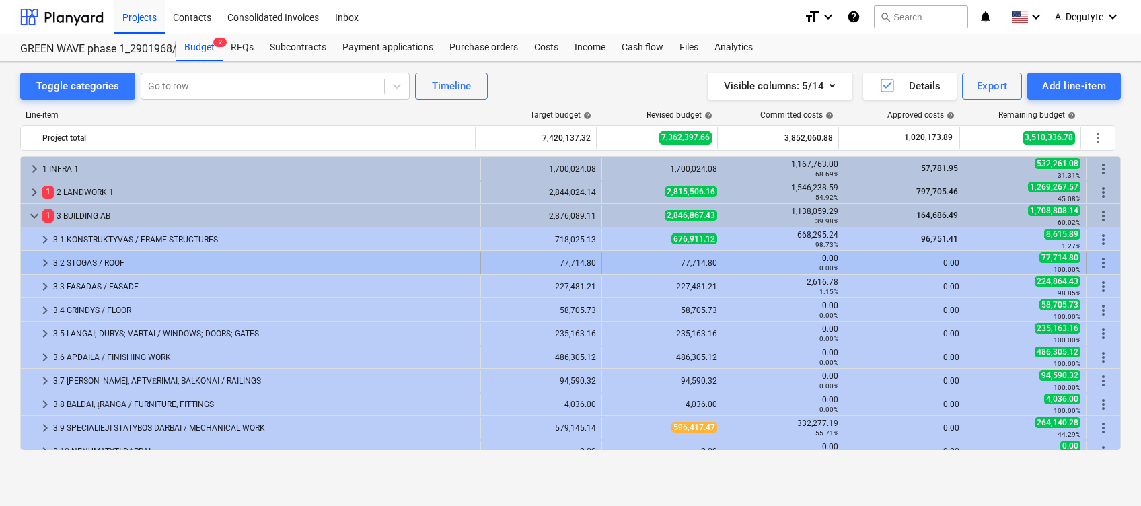
click at [38, 260] on span "keyboard_arrow_right" at bounding box center [45, 263] width 16 height 16
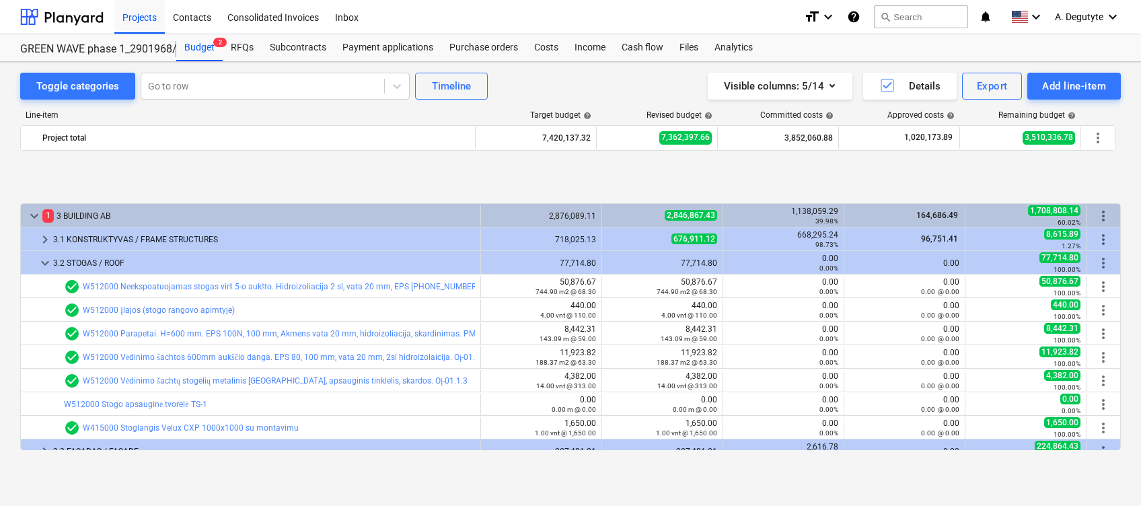
scroll to position [90, 0]
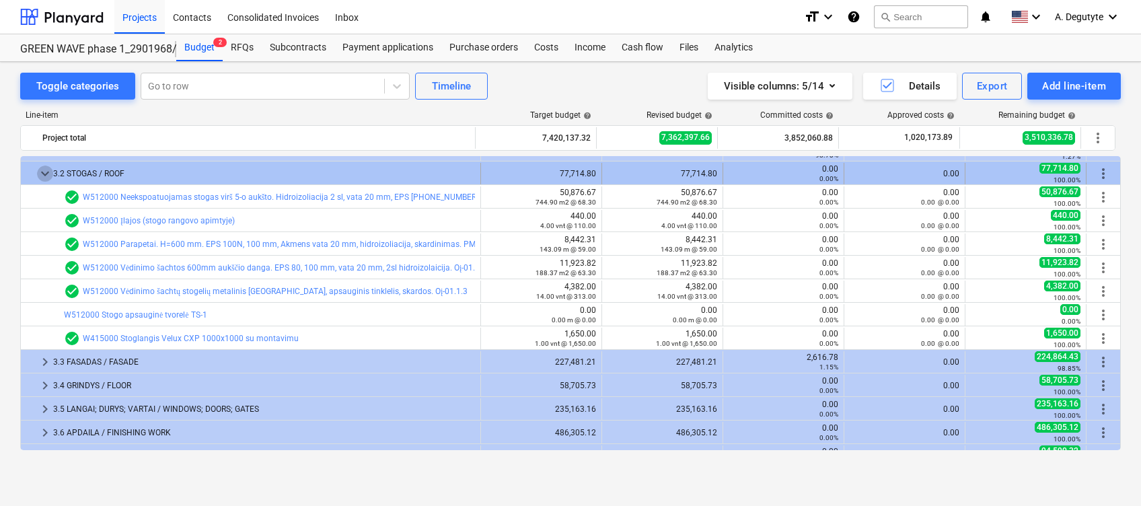
click at [46, 175] on span "keyboard_arrow_down" at bounding box center [45, 174] width 16 height 16
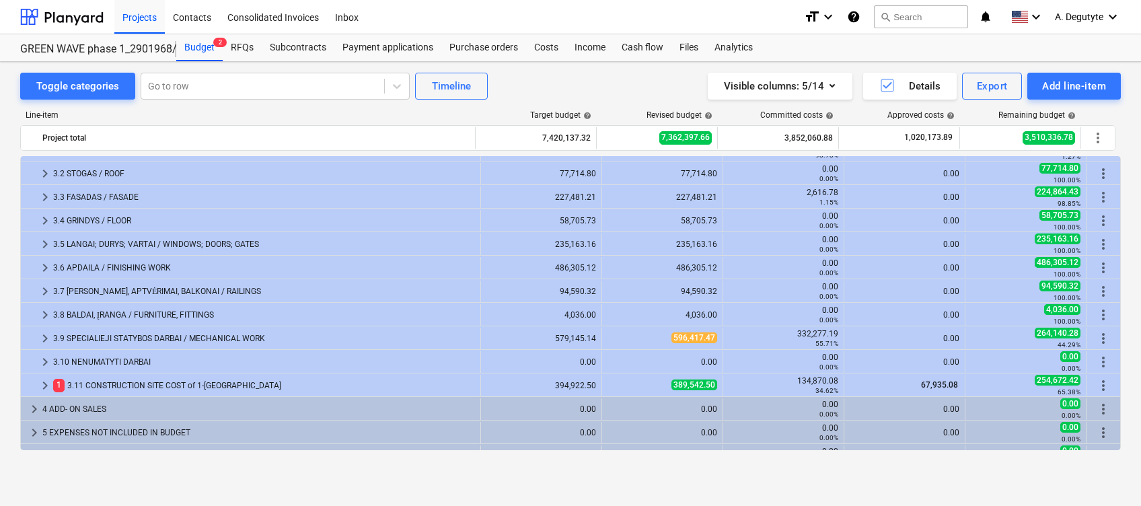
click at [46, 192] on span "keyboard_arrow_right" at bounding box center [45, 197] width 16 height 16
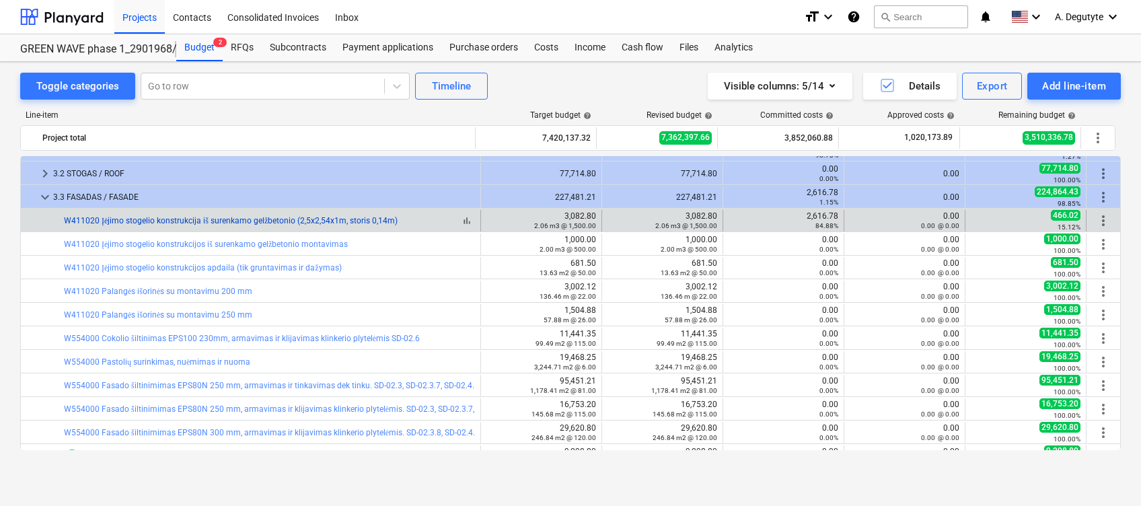
click at [329, 223] on link "W411020 Įėjimo stogelio konstrukcija iš surenkamo gelžbetonio (2,5x2,54x1m, sto…" at bounding box center [231, 220] width 334 height 9
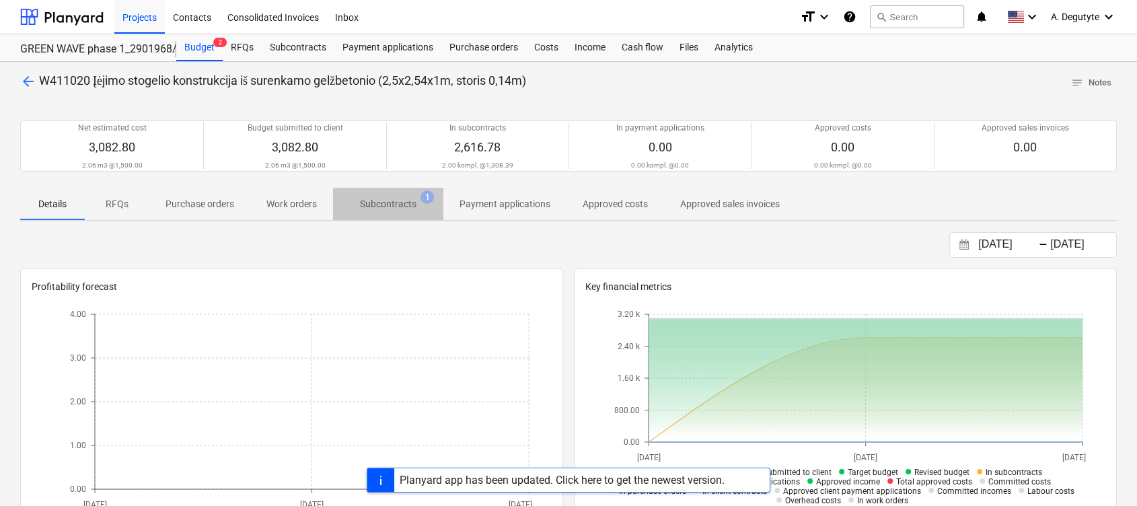
click at [388, 211] on span "Subcontracts 1" at bounding box center [388, 204] width 110 height 24
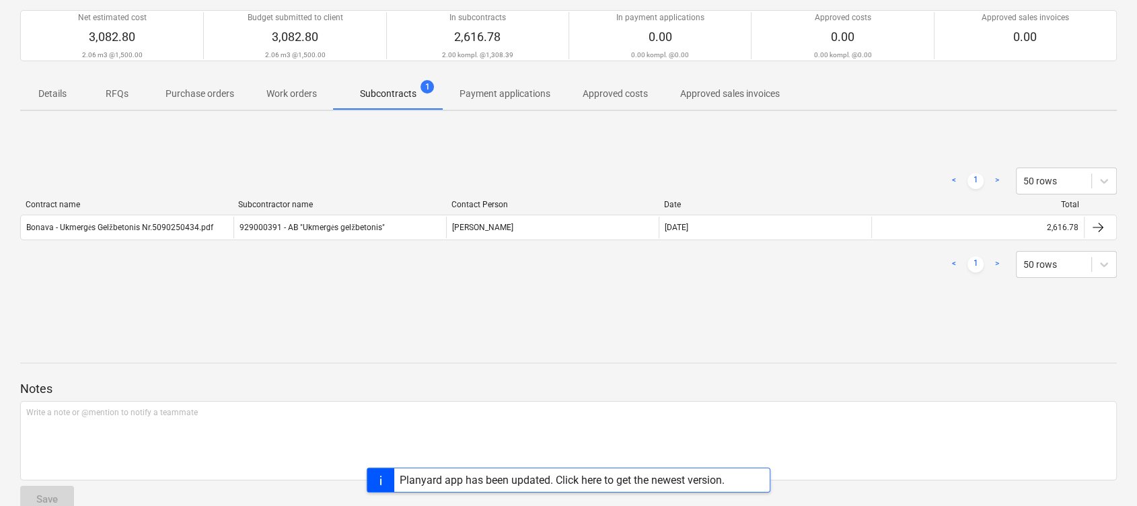
scroll to position [138, 0]
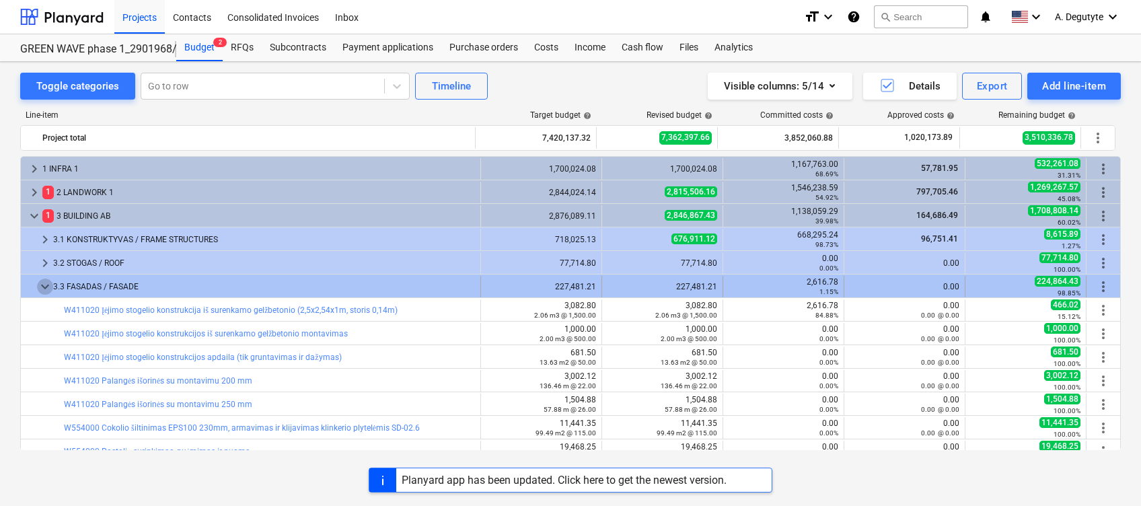
click at [42, 283] on span "keyboard_arrow_down" at bounding box center [45, 287] width 16 height 16
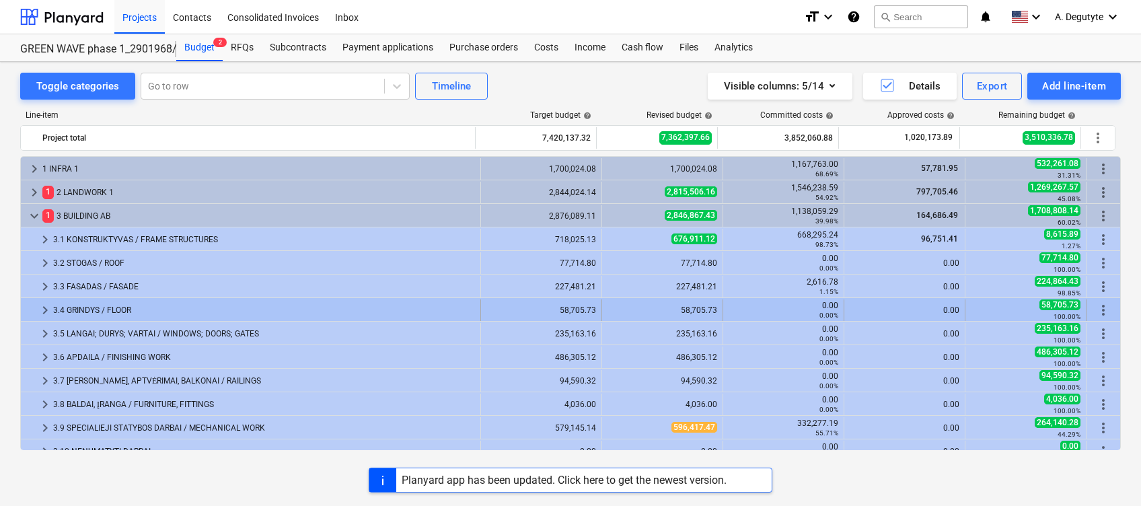
click at [50, 307] on span "keyboard_arrow_right" at bounding box center [45, 310] width 16 height 16
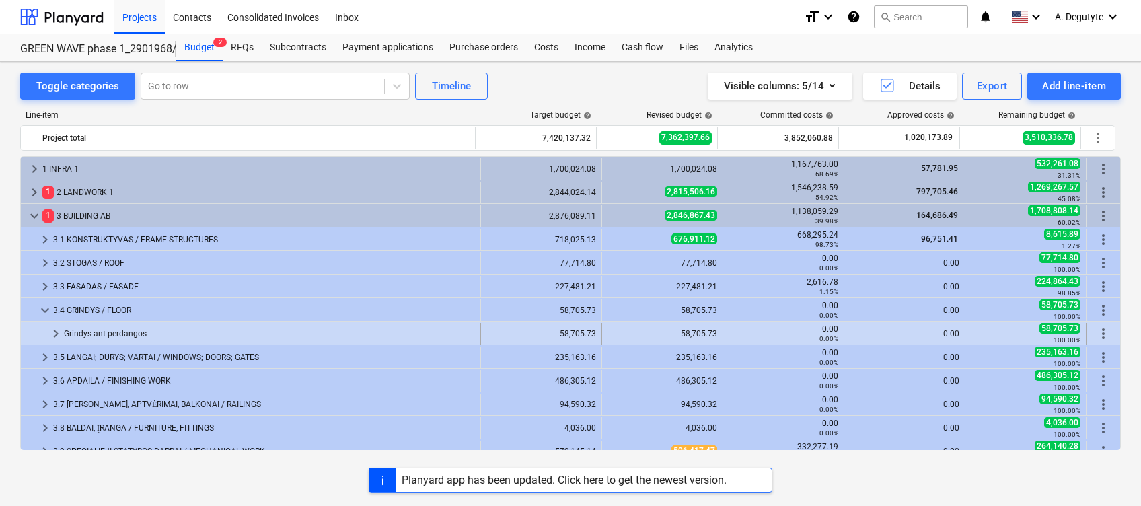
click at [49, 334] on span "keyboard_arrow_right" at bounding box center [56, 334] width 16 height 16
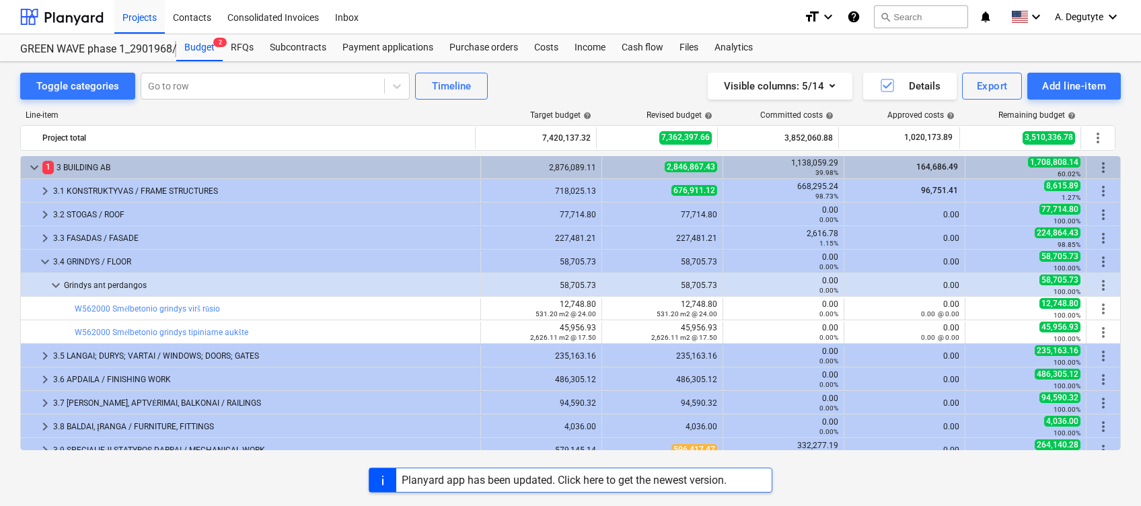
scroll to position [90, 0]
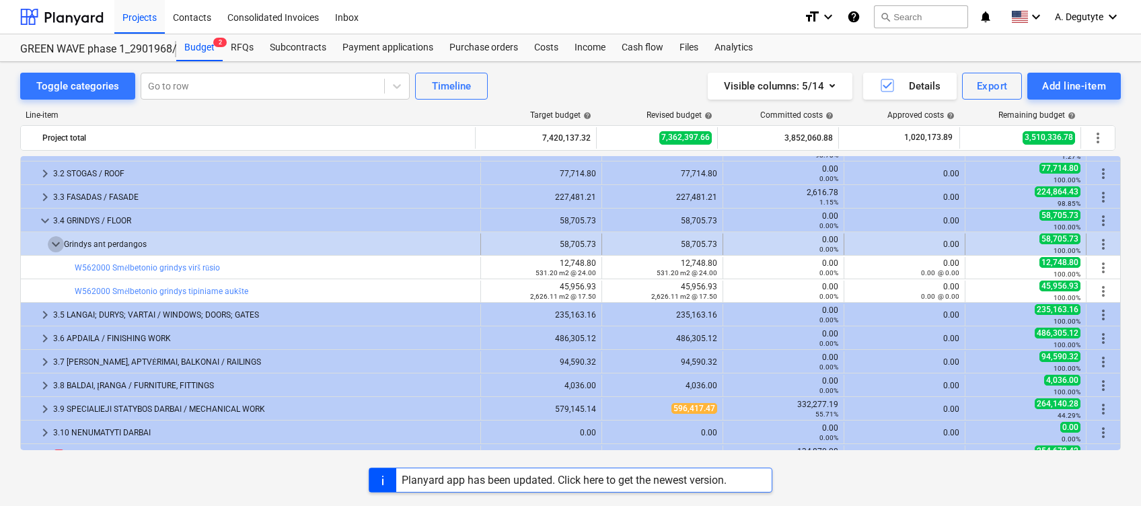
click at [58, 242] on span "keyboard_arrow_down" at bounding box center [56, 244] width 16 height 16
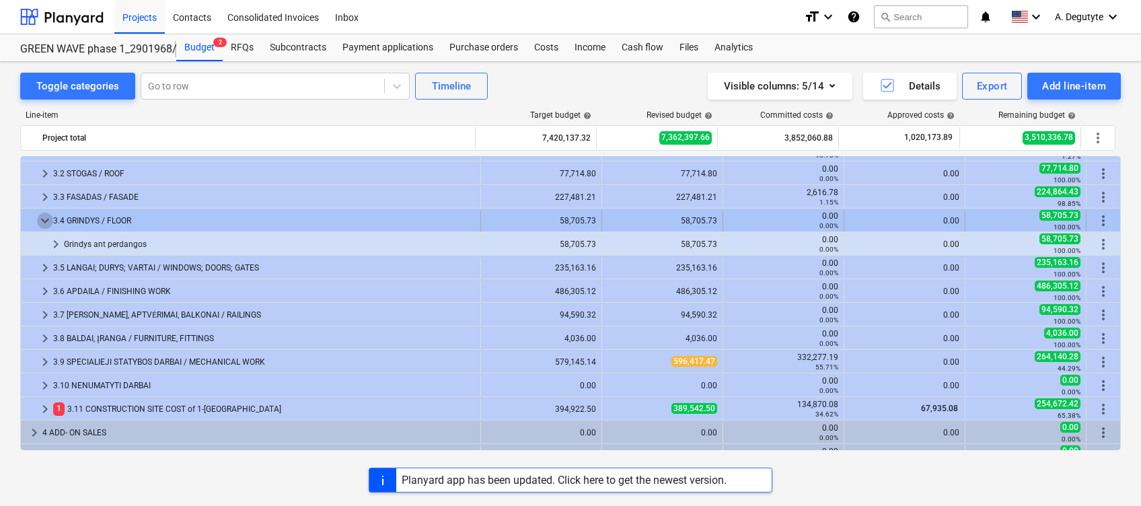
click at [43, 219] on span "keyboard_arrow_down" at bounding box center [45, 221] width 16 height 16
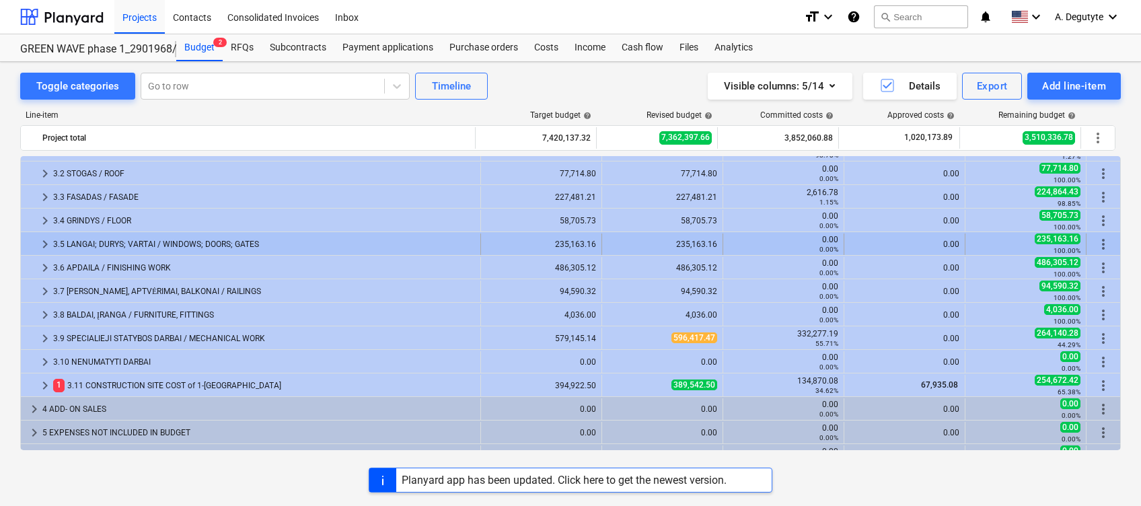
click at [44, 244] on span "keyboard_arrow_right" at bounding box center [45, 244] width 16 height 16
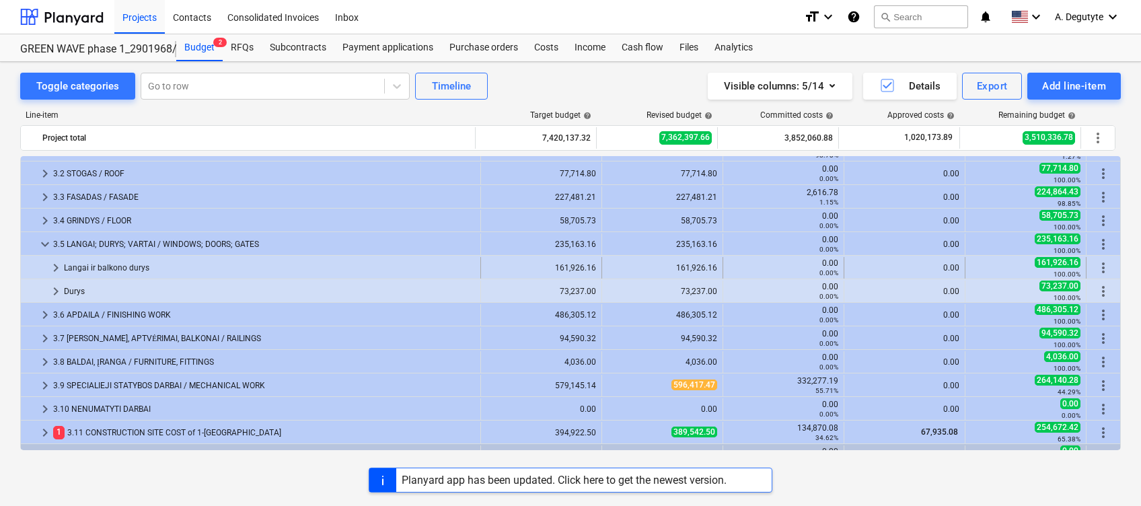
click at [55, 271] on span "keyboard_arrow_right" at bounding box center [56, 268] width 16 height 16
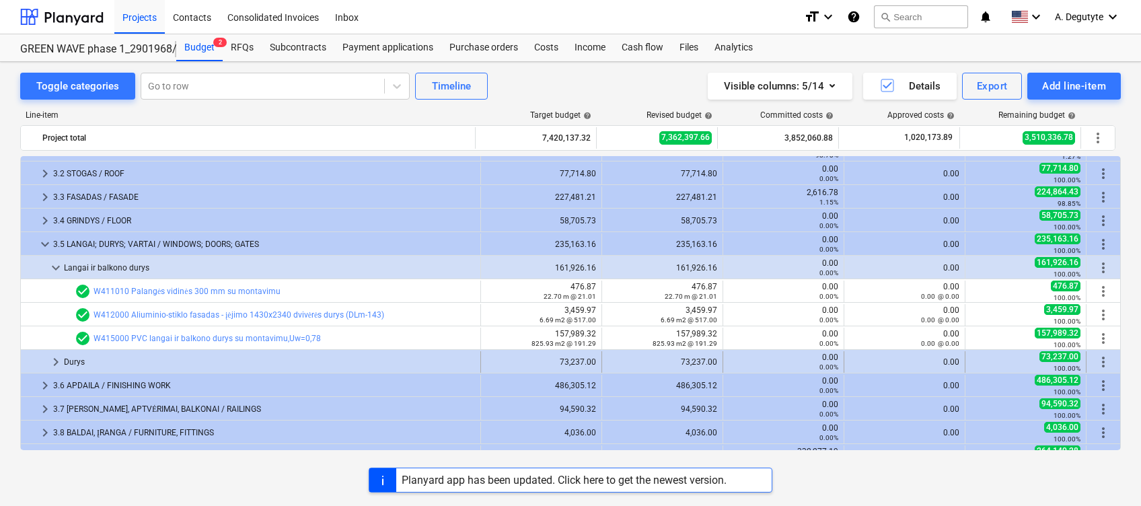
click at [54, 362] on span "keyboard_arrow_right" at bounding box center [56, 362] width 16 height 16
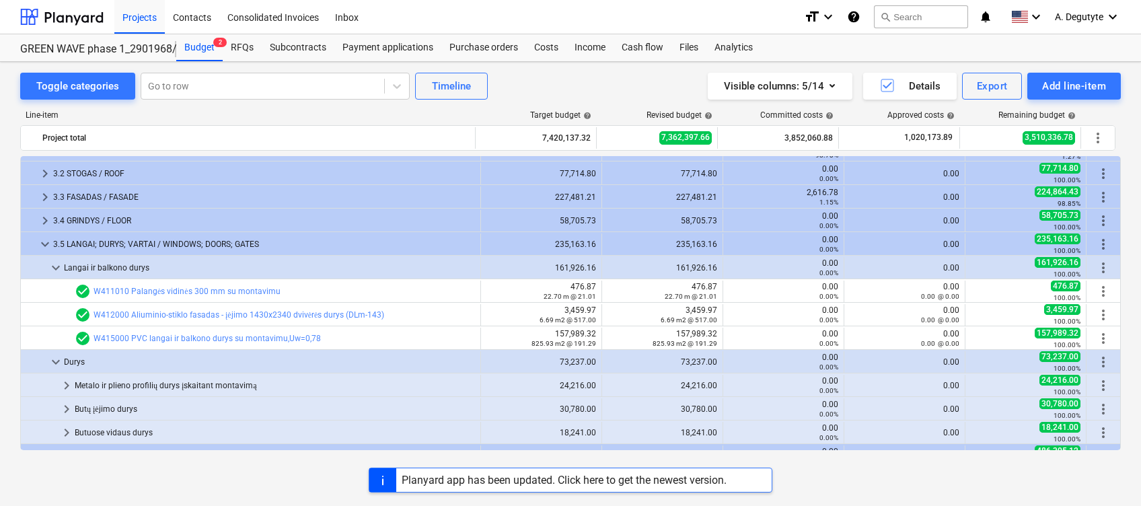
scroll to position [179, 0]
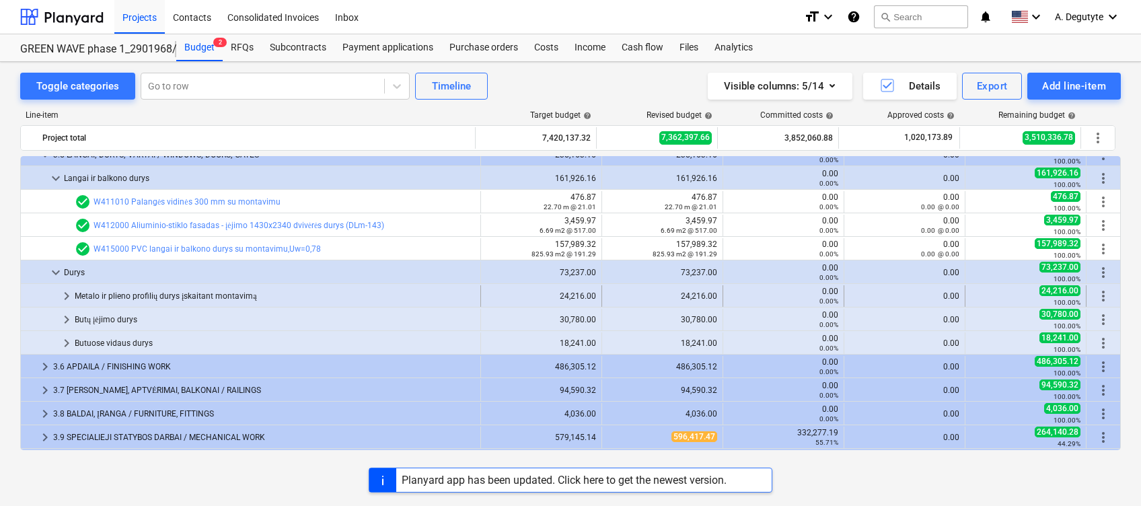
click at [66, 292] on span "keyboard_arrow_right" at bounding box center [67, 296] width 16 height 16
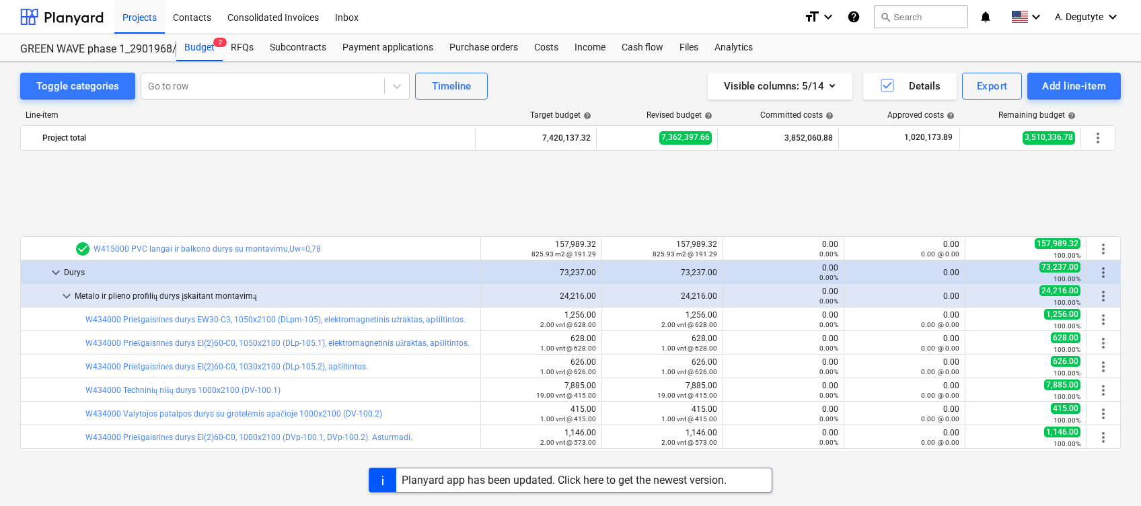
scroll to position [359, 0]
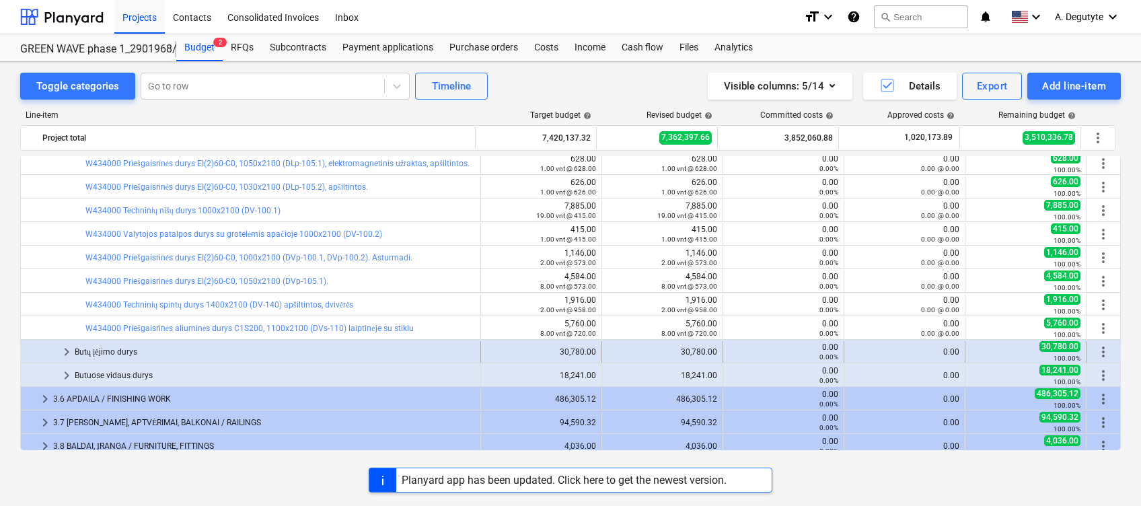
click at [68, 350] on span "keyboard_arrow_right" at bounding box center [67, 352] width 16 height 16
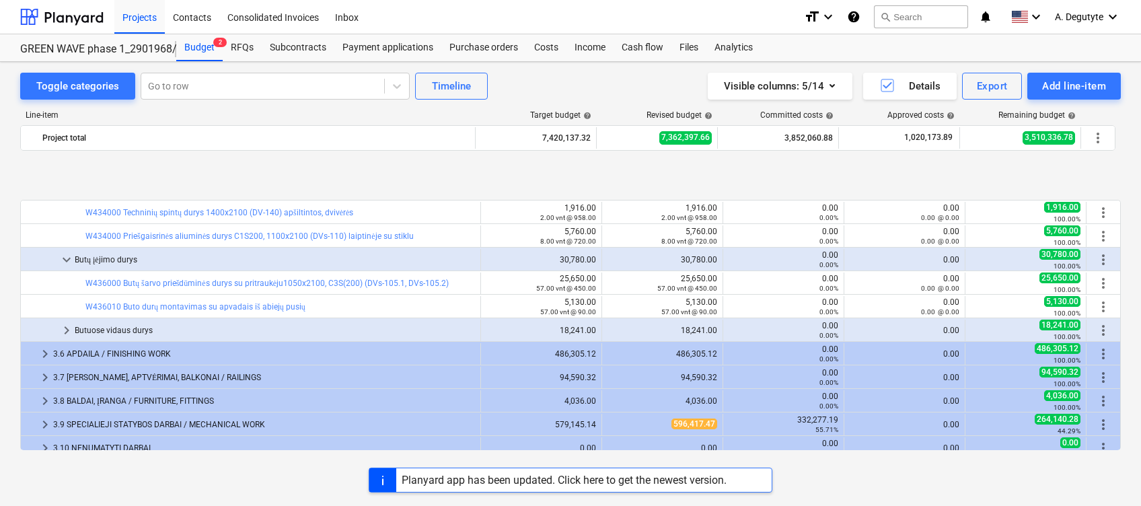
scroll to position [538, 0]
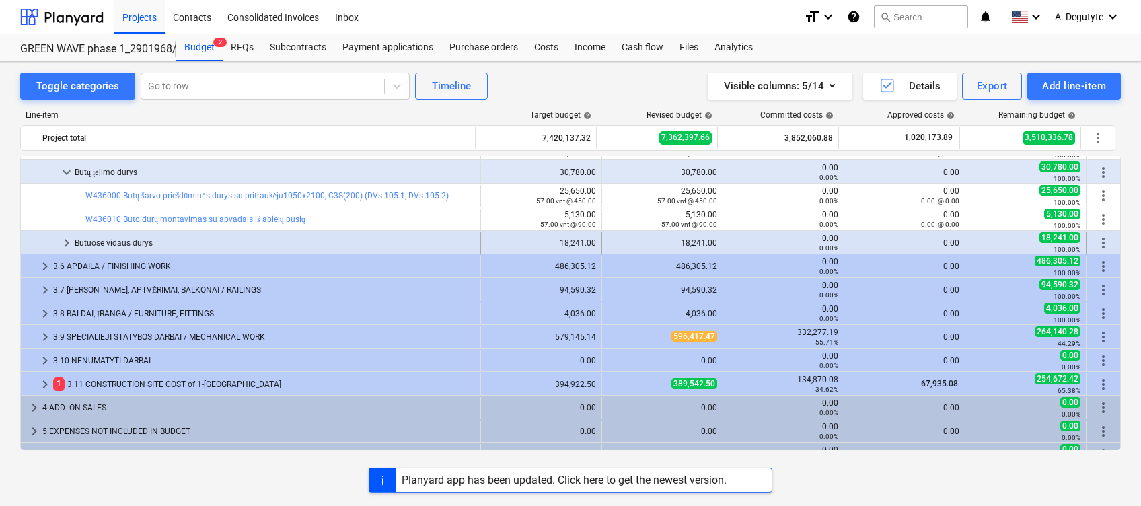
click at [65, 247] on span "keyboard_arrow_right" at bounding box center [67, 243] width 16 height 16
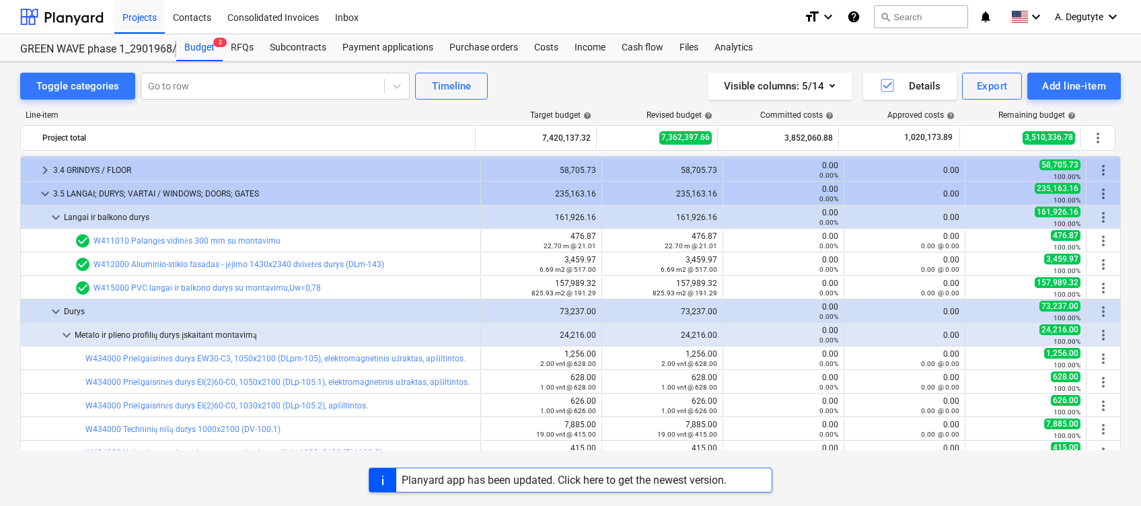
scroll to position [62, 0]
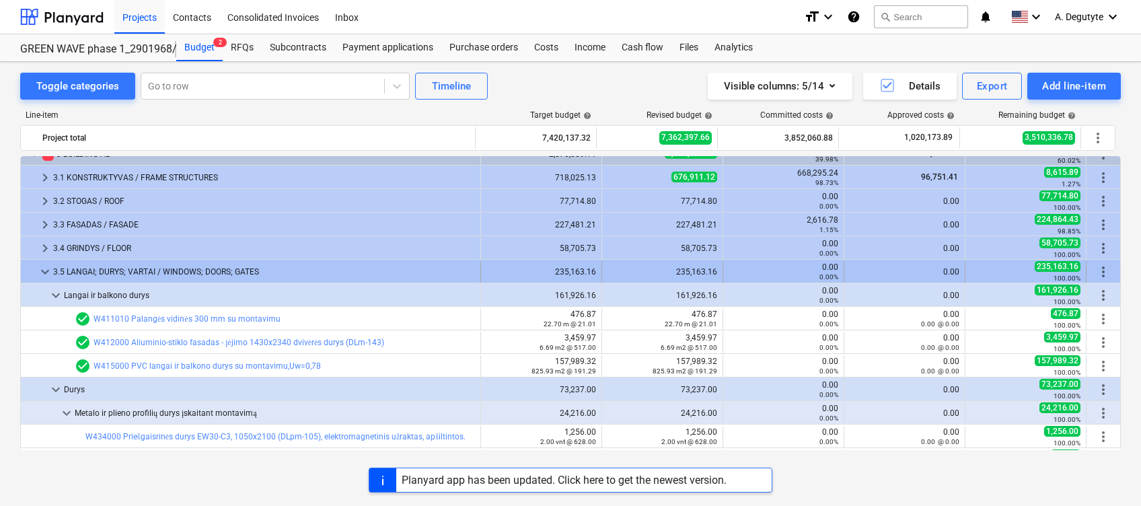
click at [39, 265] on span "keyboard_arrow_down" at bounding box center [45, 272] width 16 height 16
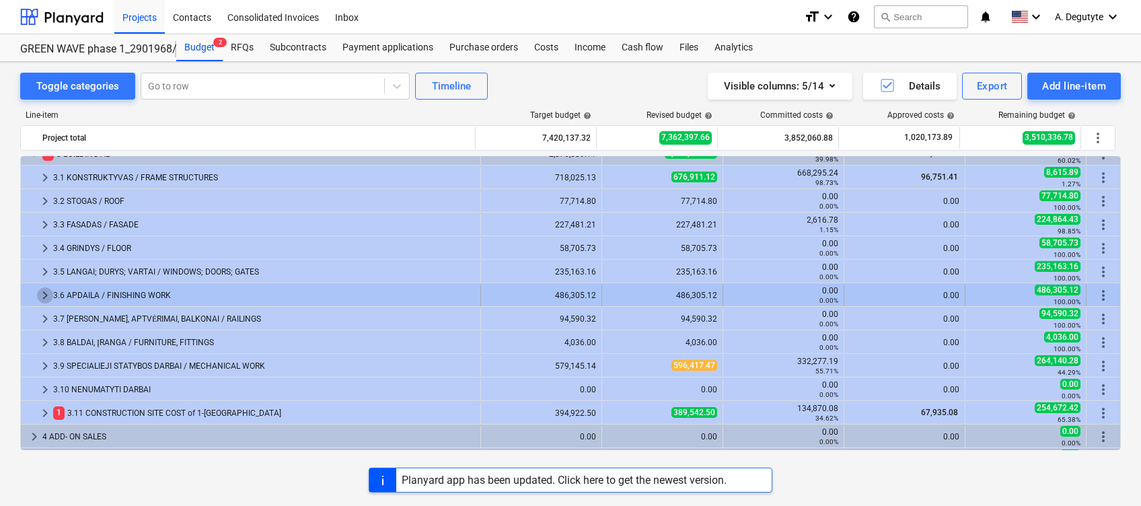
click at [40, 290] on span "keyboard_arrow_right" at bounding box center [45, 295] width 16 height 16
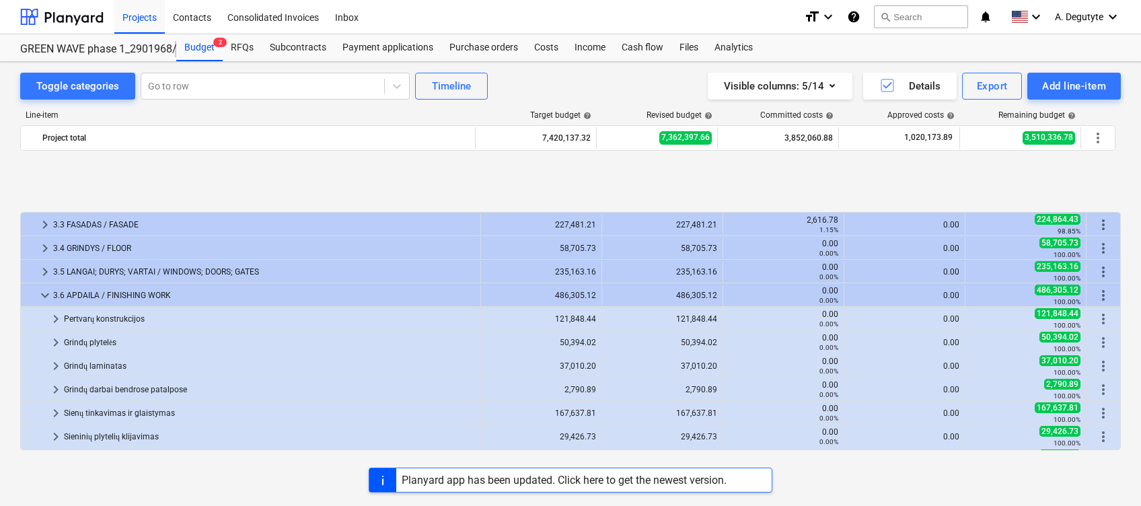
scroll to position [151, 0]
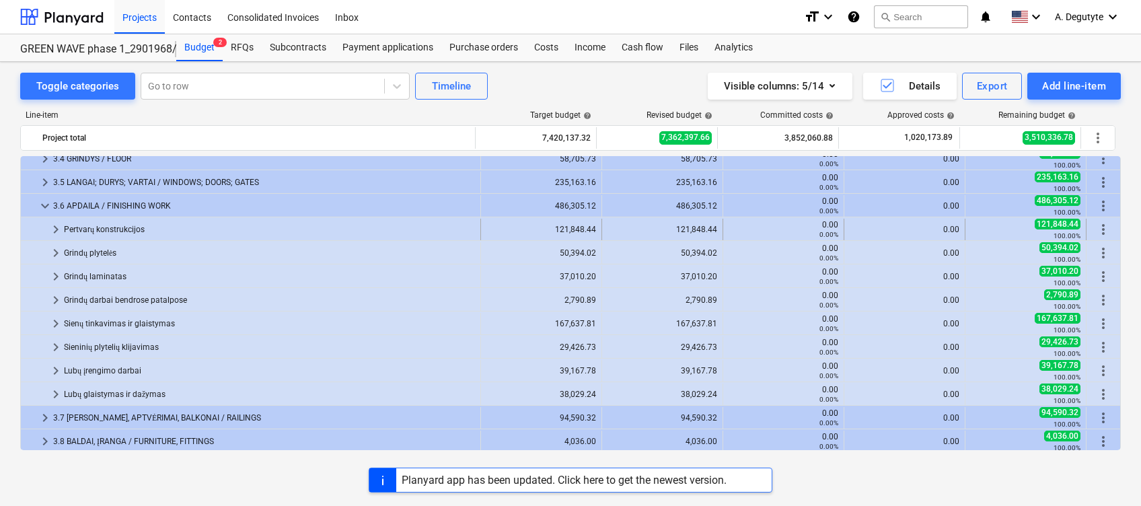
click at [55, 234] on span "keyboard_arrow_right" at bounding box center [56, 229] width 16 height 16
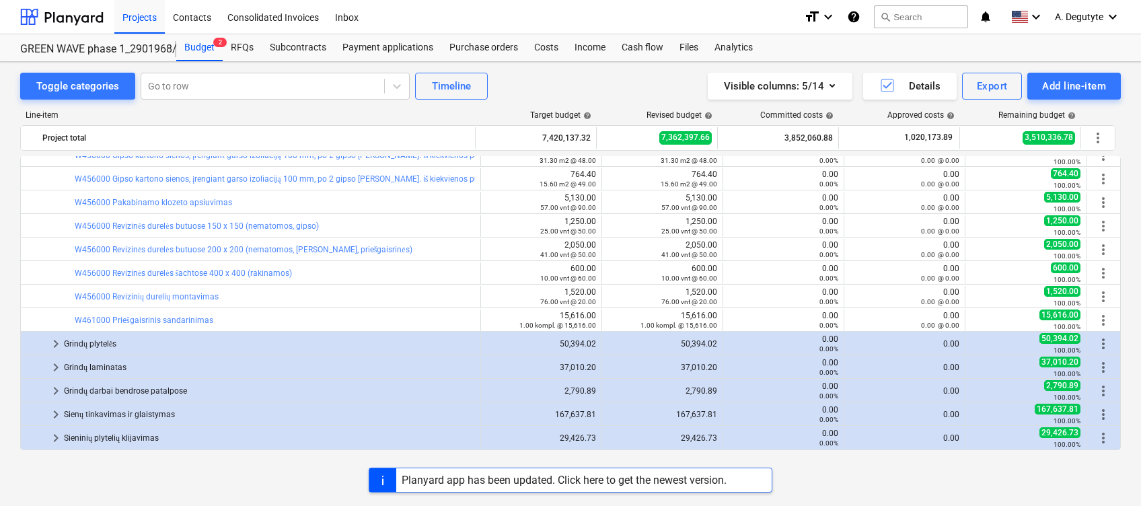
scroll to position [421, 0]
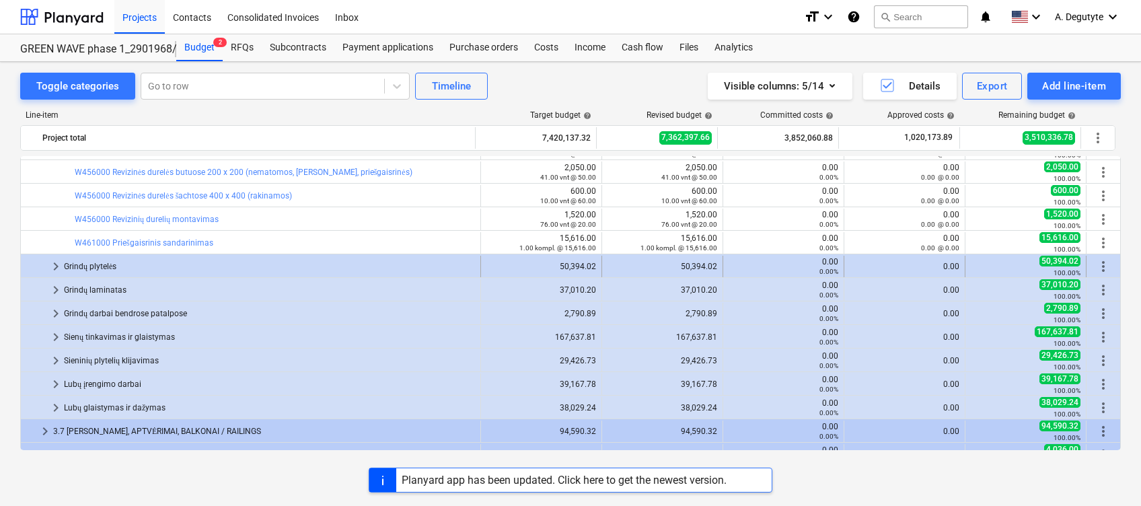
click at [48, 260] on span "keyboard_arrow_right" at bounding box center [56, 266] width 16 height 16
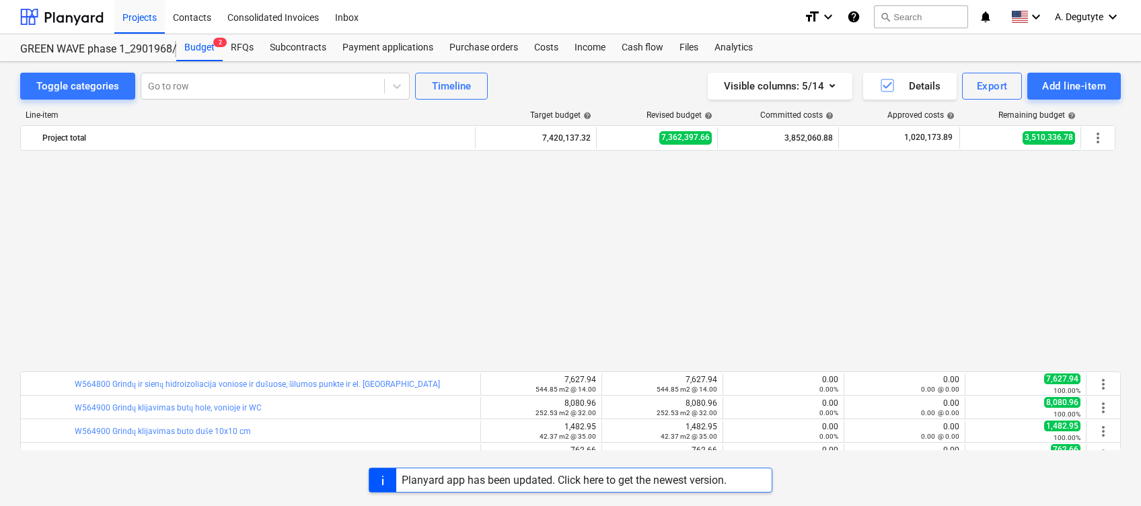
scroll to position [690, 0]
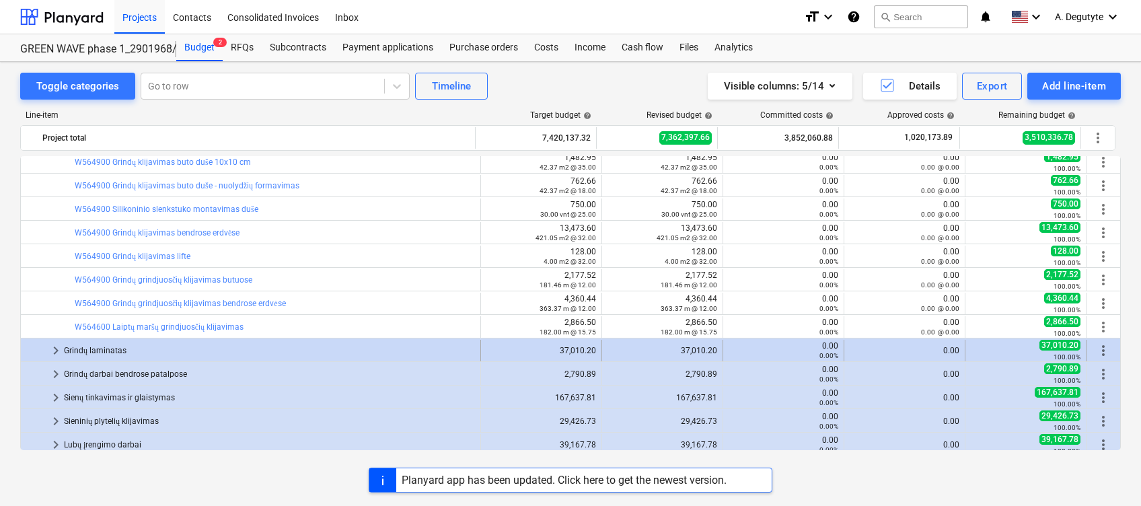
click at [47, 345] on div at bounding box center [37, 351] width 22 height 22
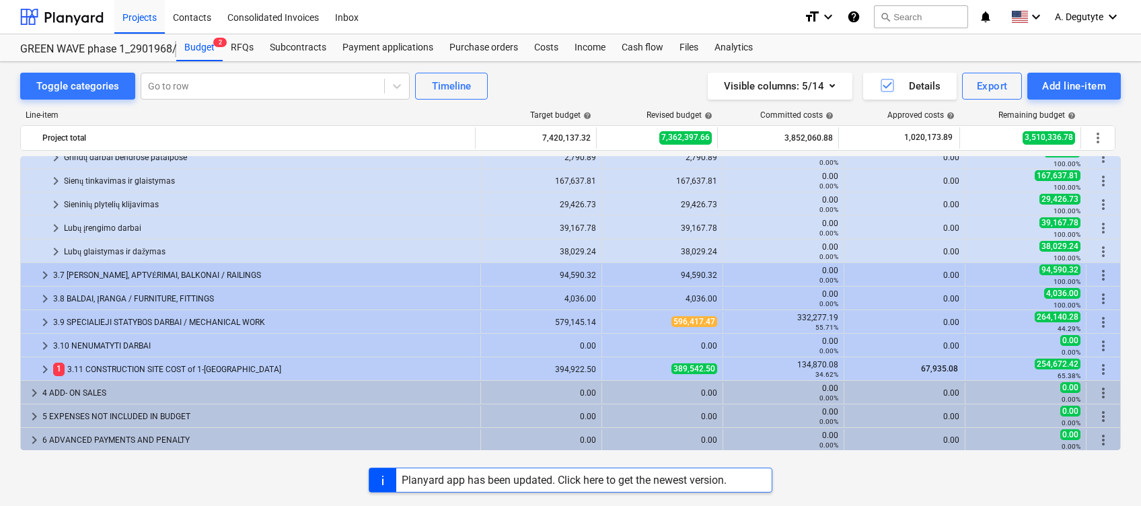
scroll to position [1005, 0]
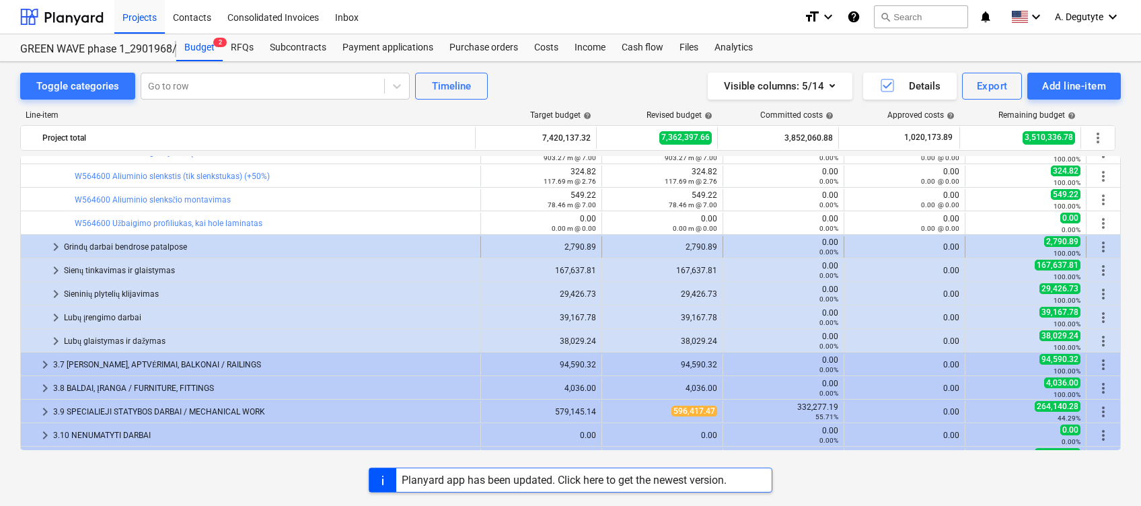
click at [59, 240] on span "keyboard_arrow_right" at bounding box center [56, 247] width 16 height 16
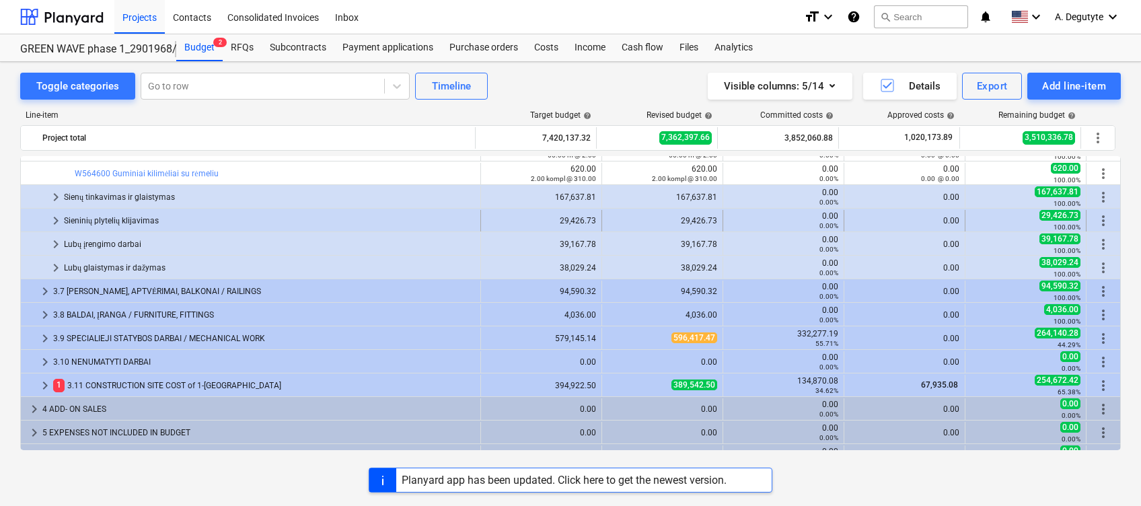
scroll to position [1184, 0]
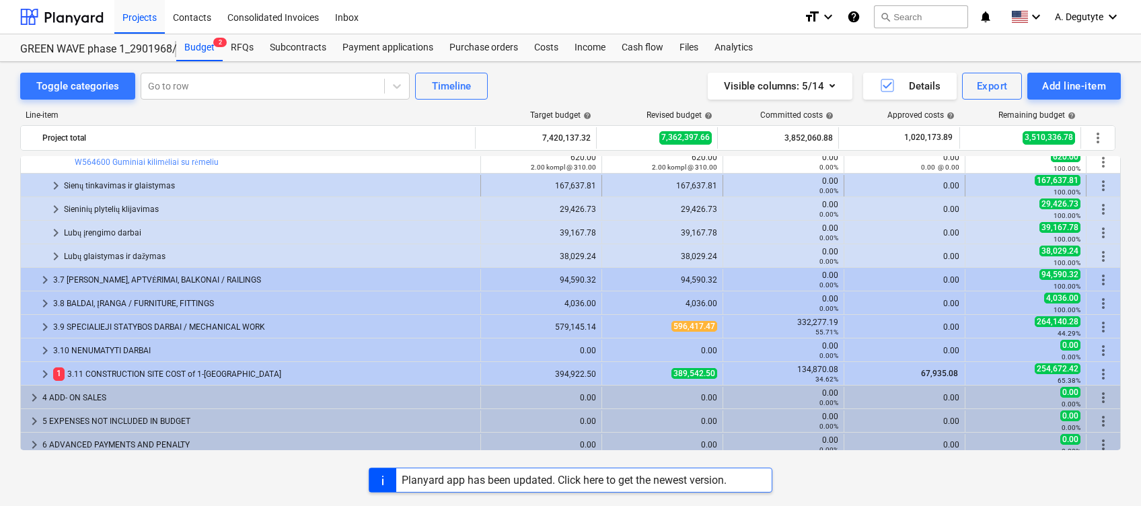
click at [49, 183] on div "keyboard_arrow_right Sienų tinkavimas ir glaistymas" at bounding box center [251, 186] width 460 height 22
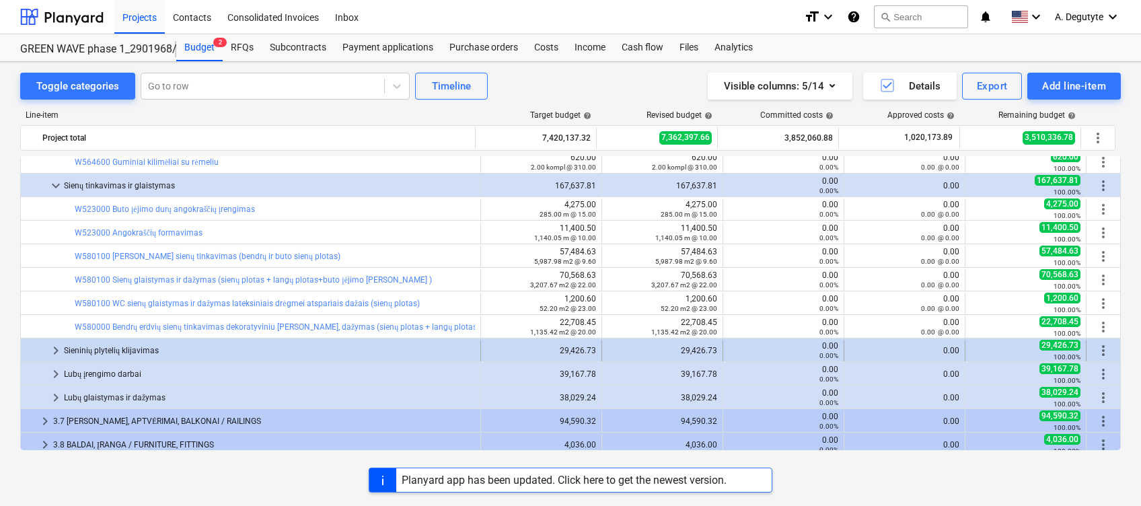
click at [85, 349] on div "Sieninių plytelių klijavimas" at bounding box center [269, 351] width 411 height 22
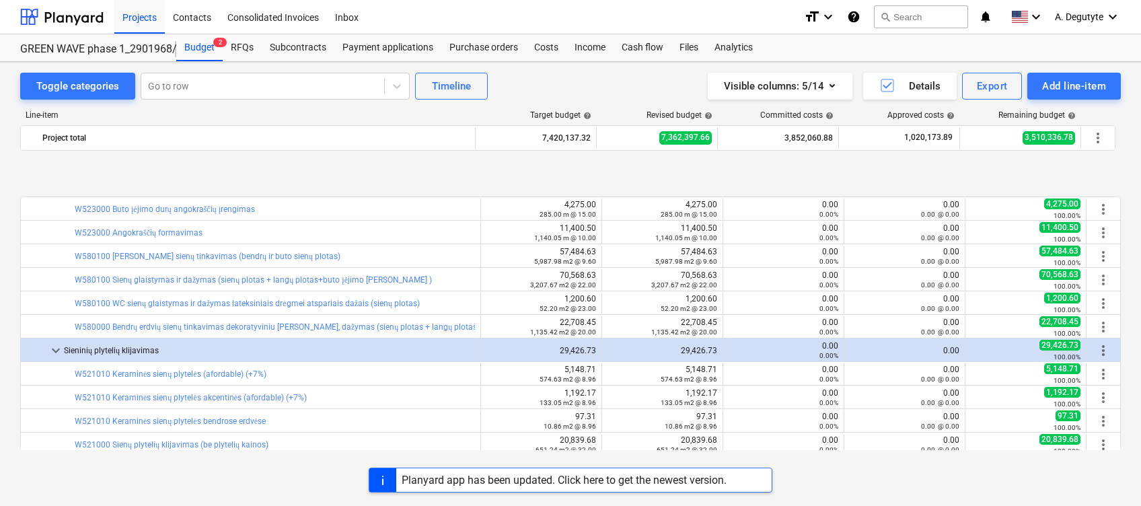
scroll to position [1496, 0]
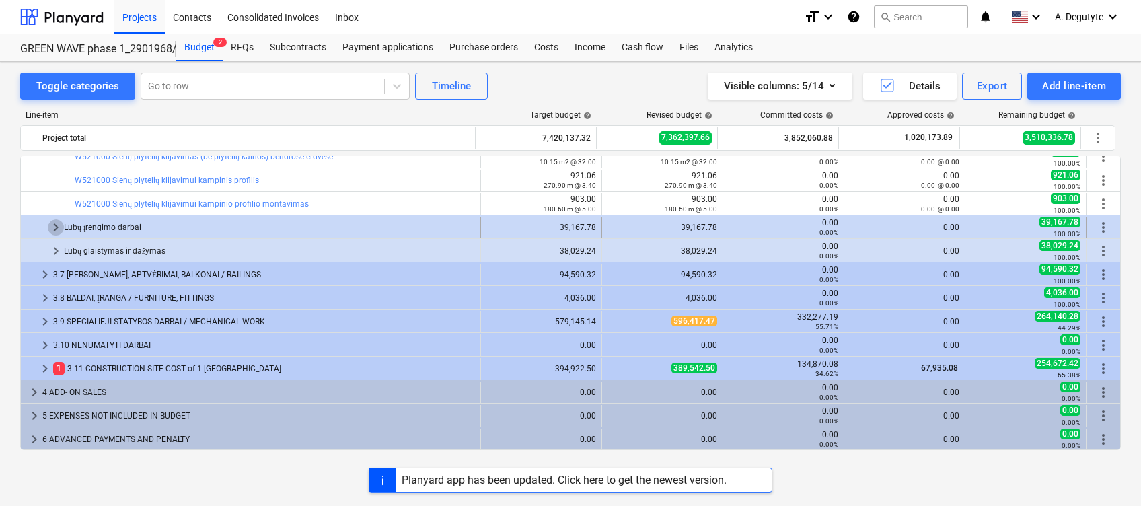
click at [57, 226] on span "keyboard_arrow_right" at bounding box center [56, 227] width 16 height 16
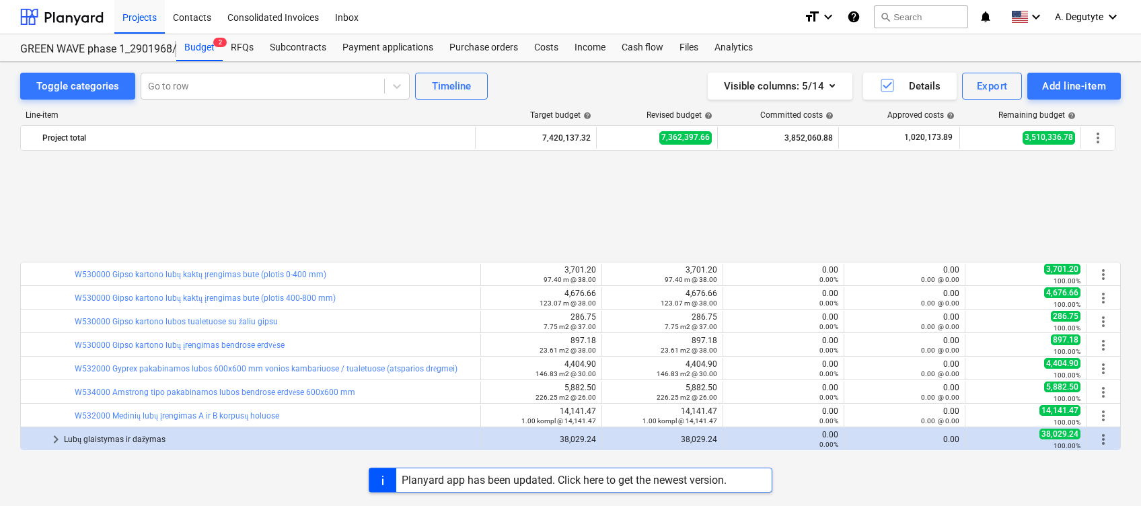
scroll to position [1684, 0]
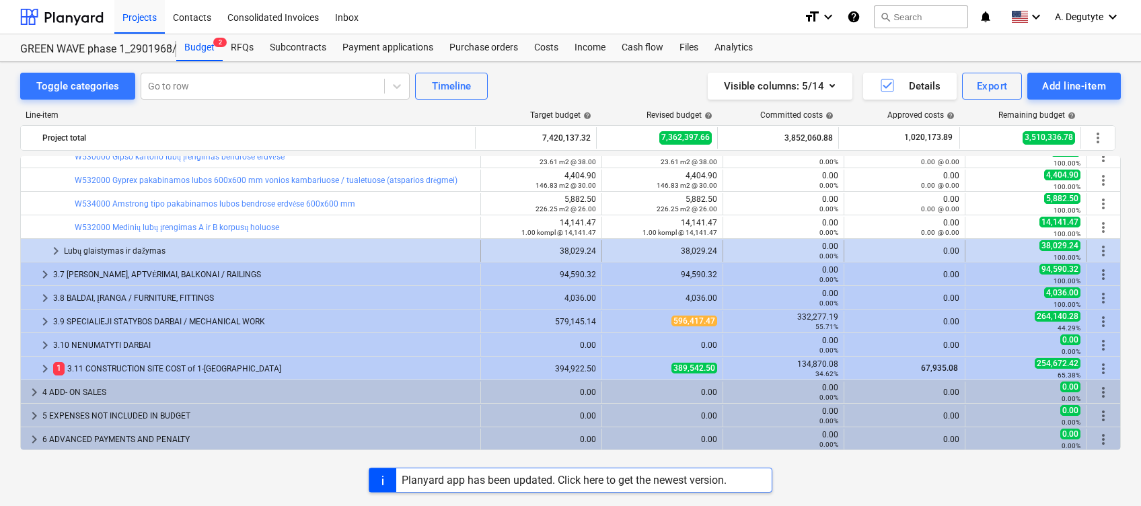
click at [58, 248] on span "keyboard_arrow_right" at bounding box center [56, 251] width 16 height 16
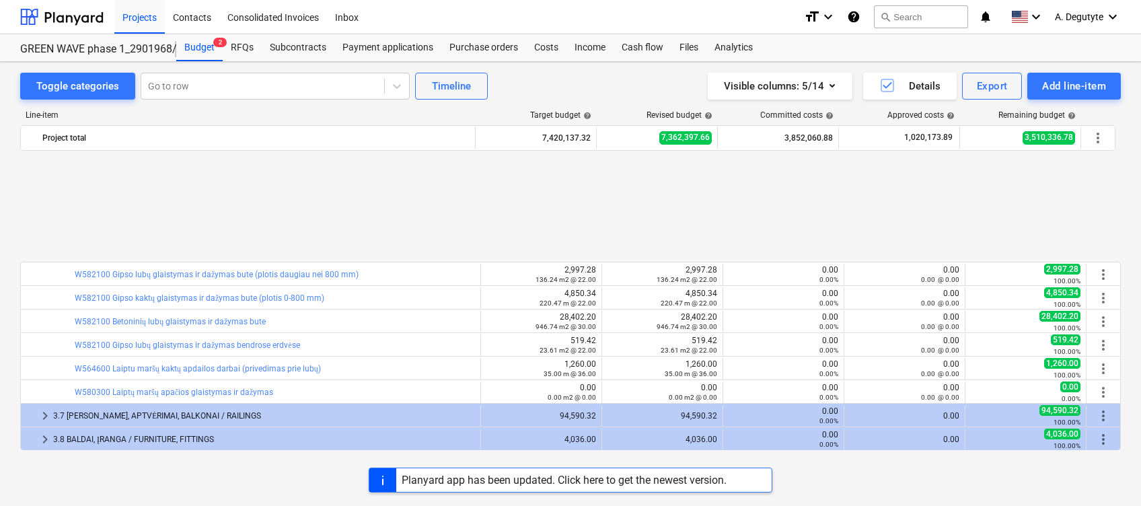
scroll to position [1825, 0]
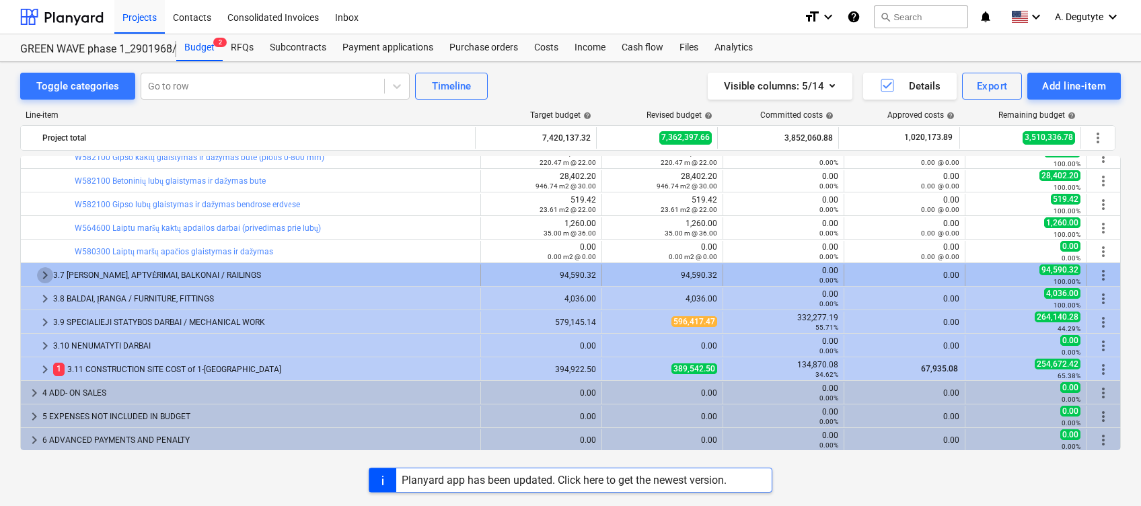
click at [42, 275] on span "keyboard_arrow_right" at bounding box center [45, 275] width 16 height 16
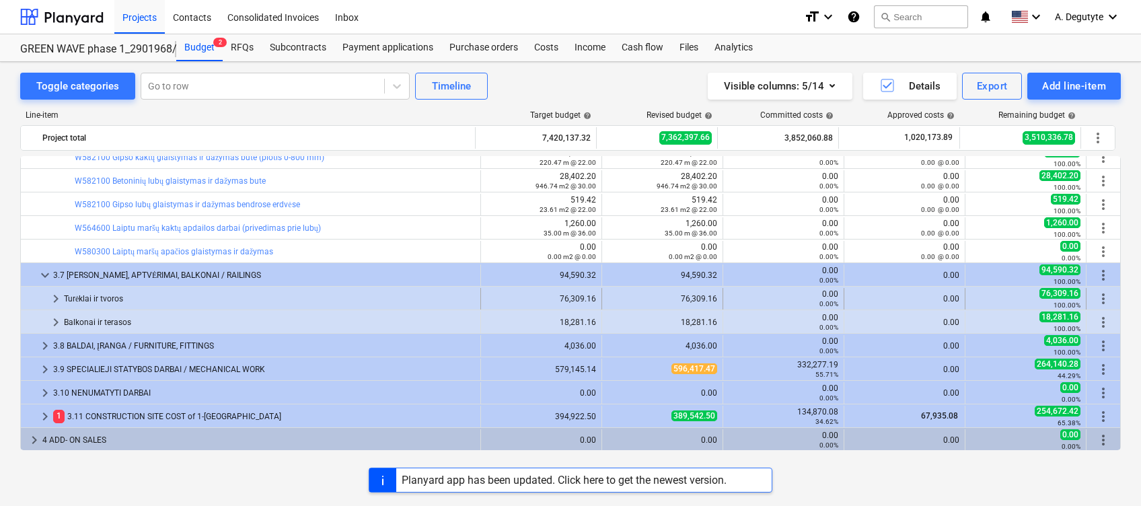
click at [63, 292] on span "keyboard_arrow_right" at bounding box center [56, 299] width 16 height 16
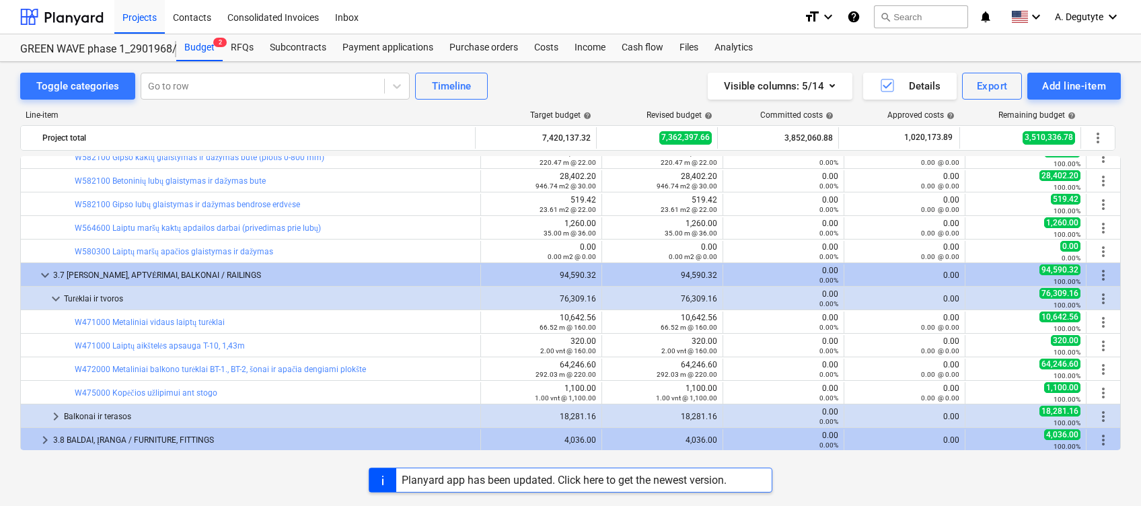
scroll to position [1966, 0]
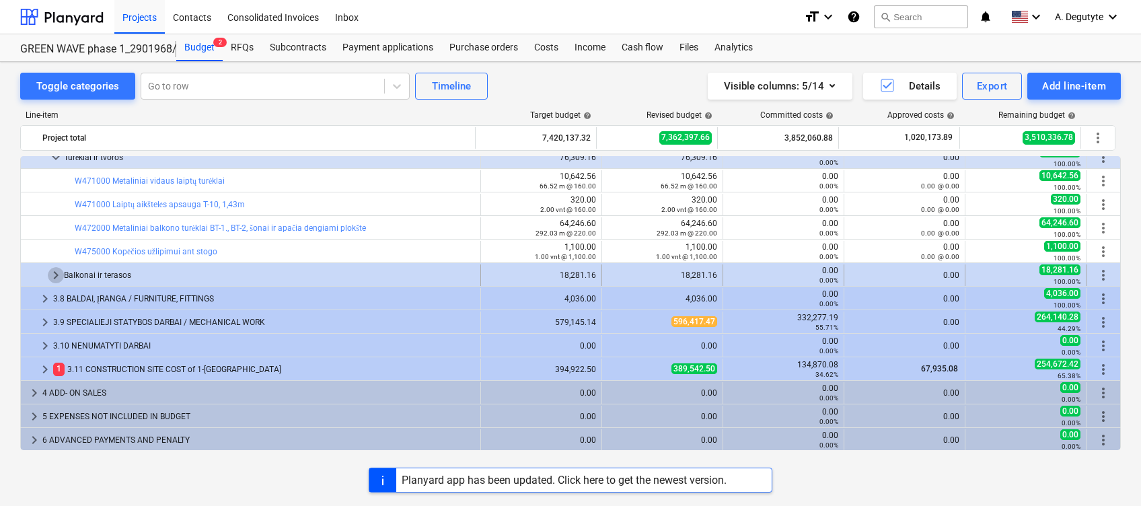
click at [48, 268] on span "keyboard_arrow_right" at bounding box center [56, 275] width 16 height 16
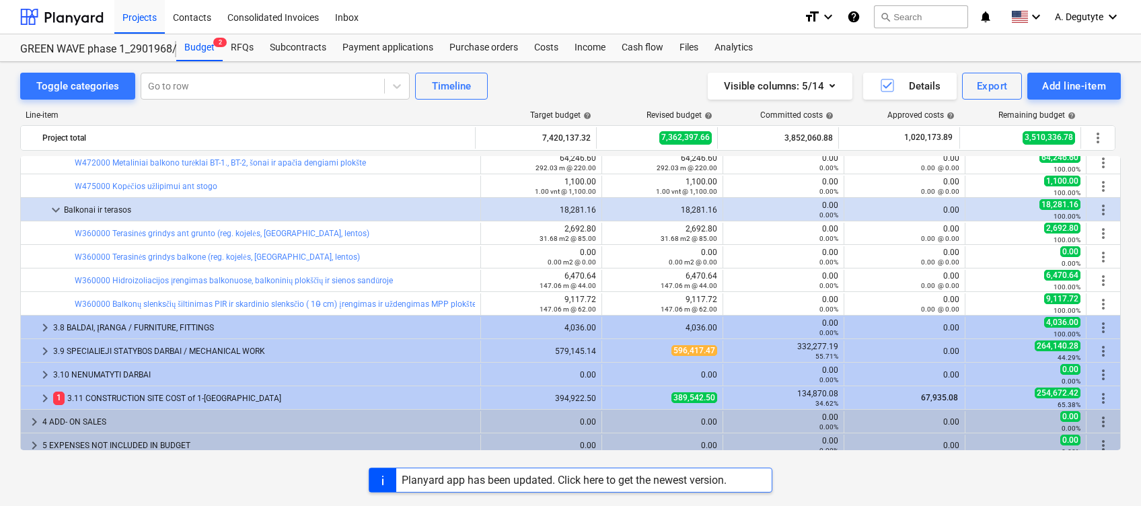
scroll to position [2061, 0]
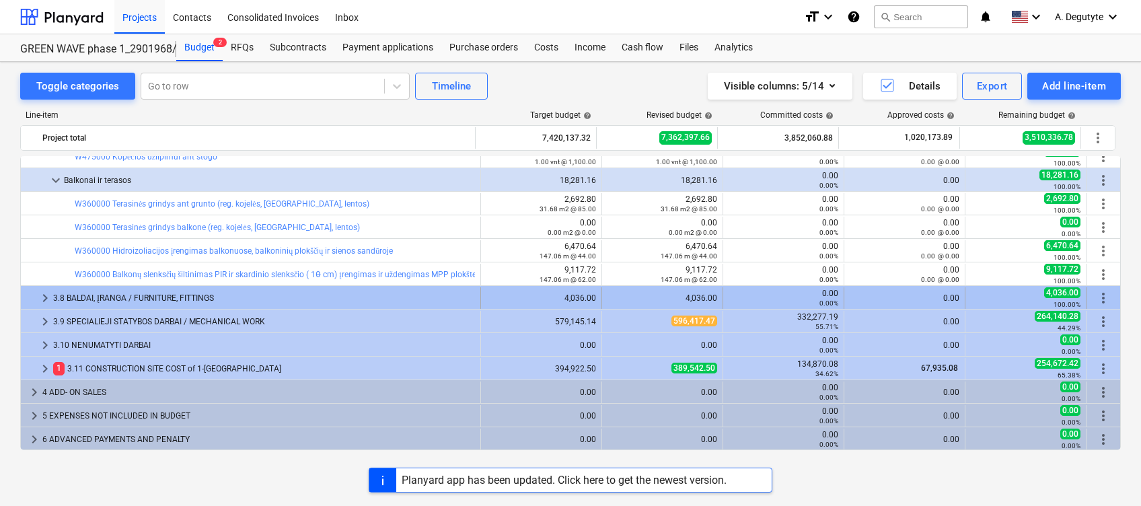
click at [46, 297] on span "keyboard_arrow_right" at bounding box center [45, 298] width 16 height 16
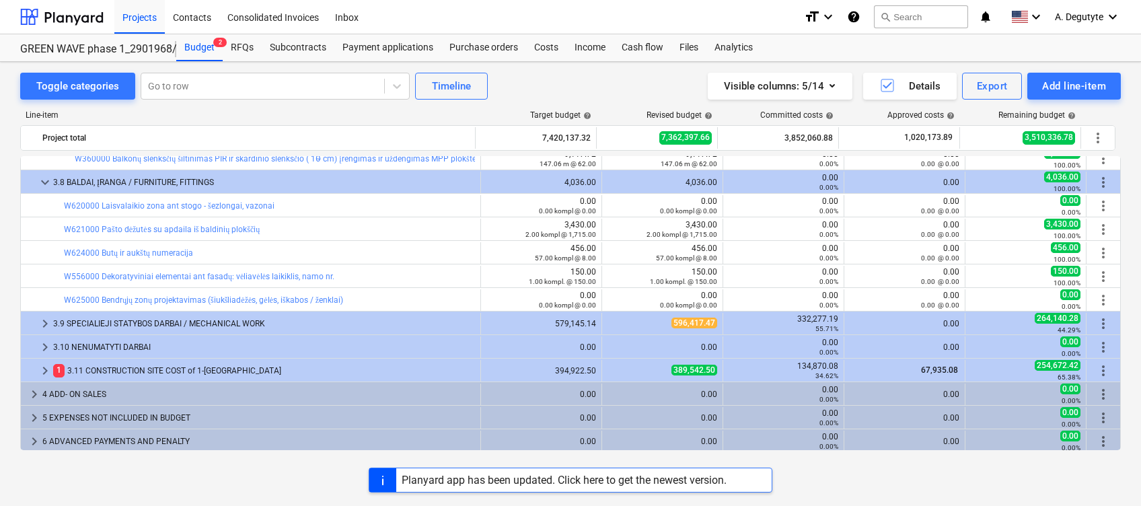
scroll to position [2178, 0]
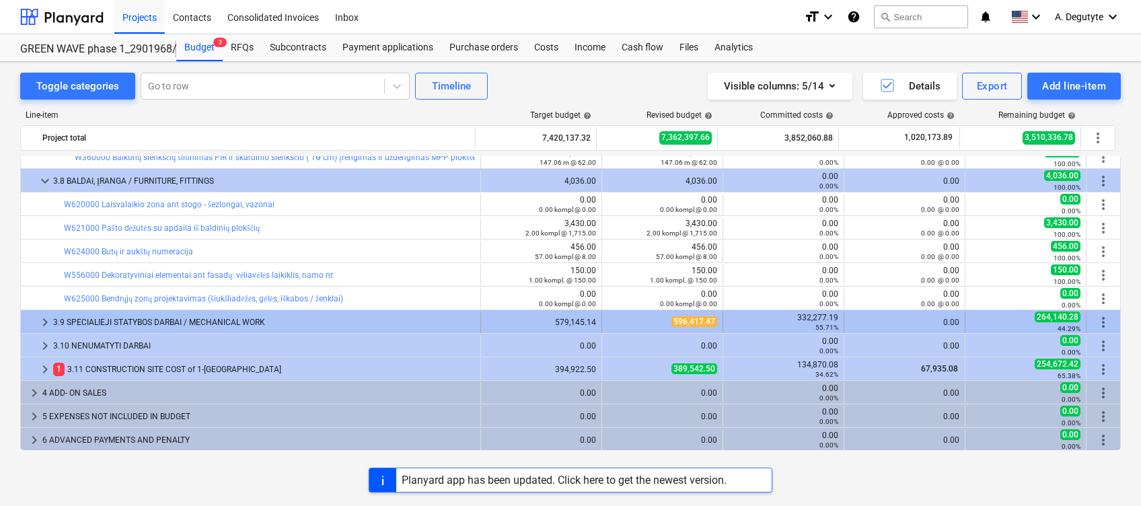
click at [38, 321] on span "keyboard_arrow_right" at bounding box center [45, 322] width 16 height 16
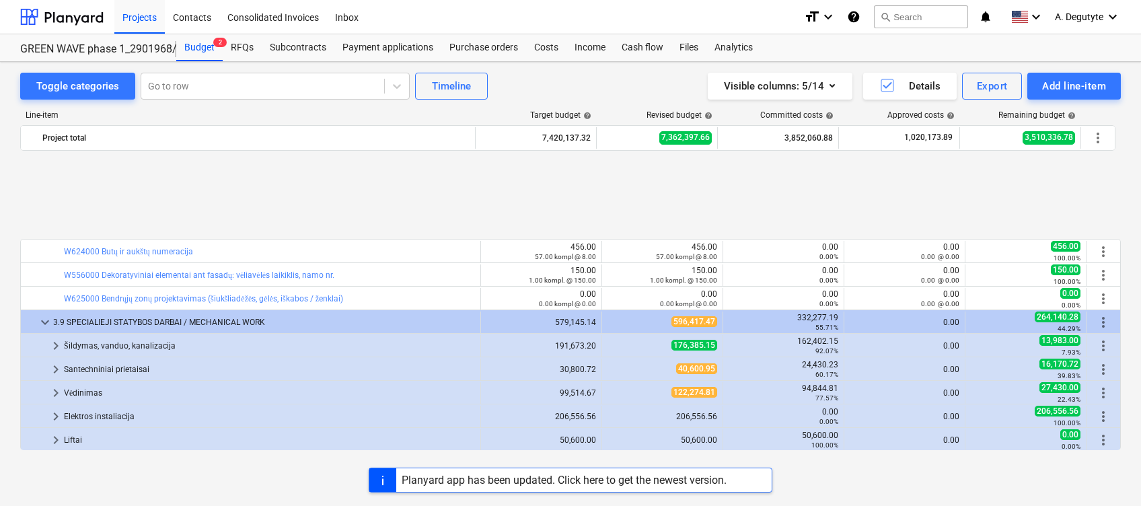
scroll to position [2320, 0]
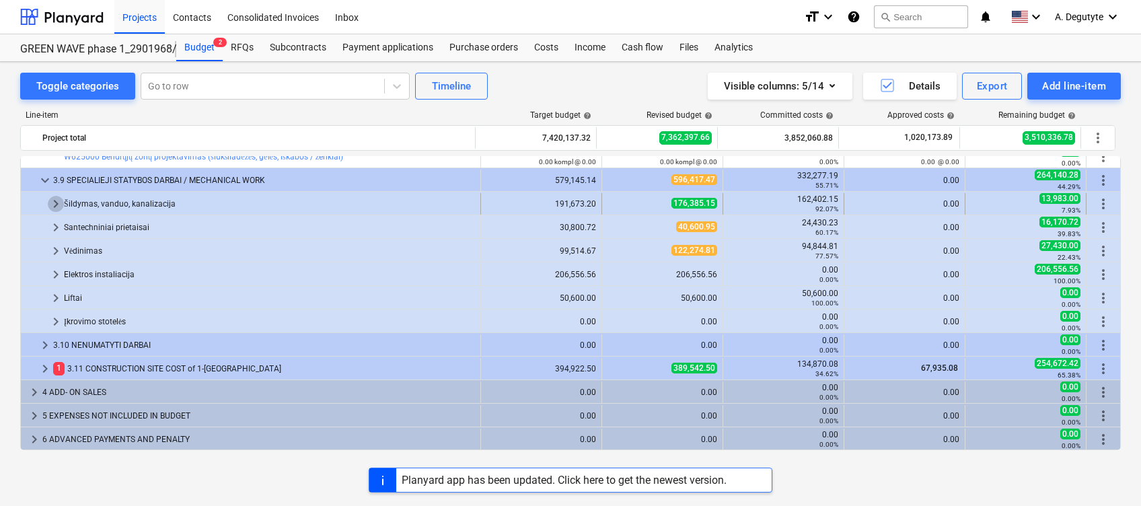
click at [52, 206] on span "keyboard_arrow_right" at bounding box center [56, 204] width 16 height 16
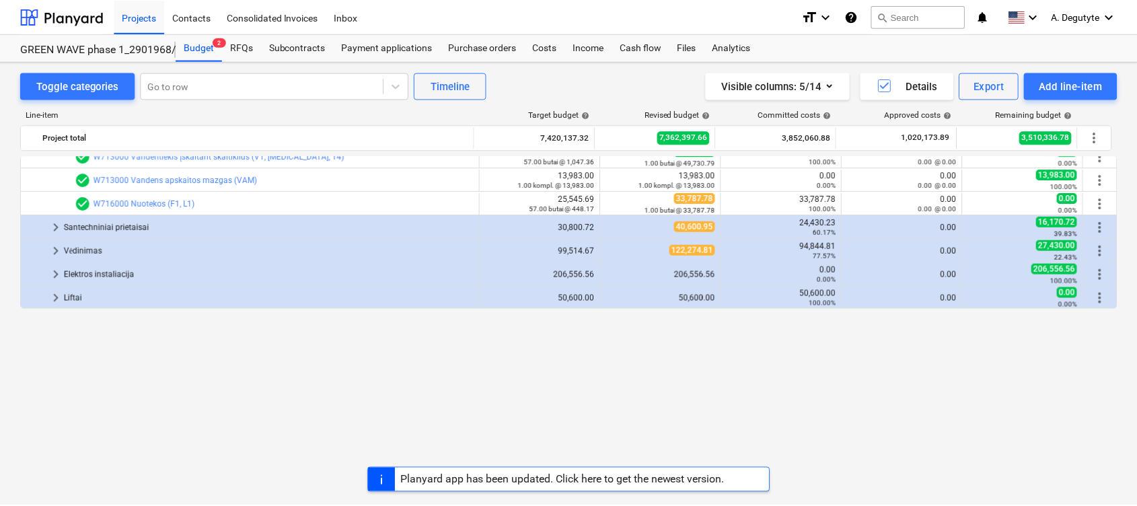
scroll to position [2258, 0]
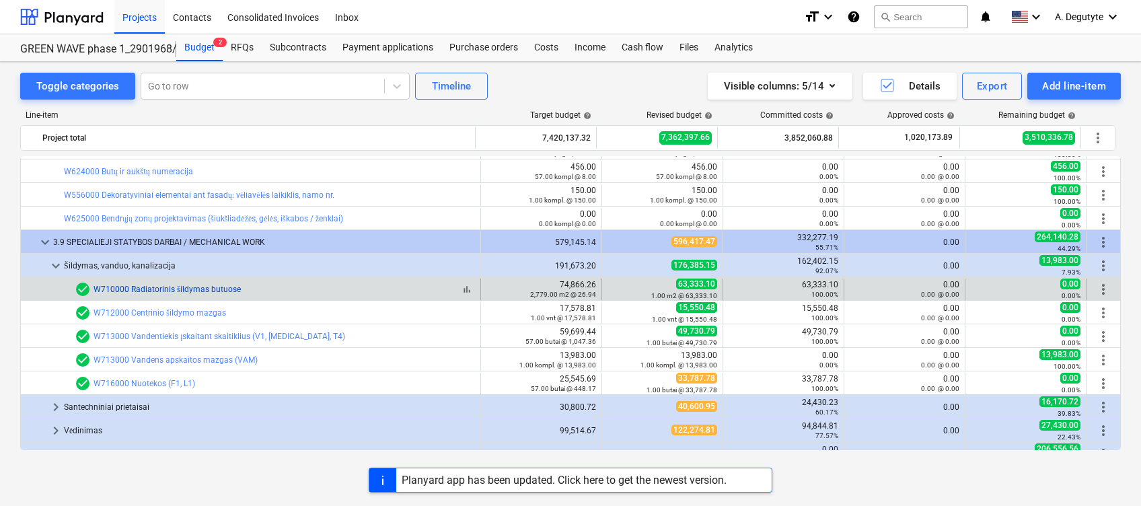
click at [186, 285] on link "W710000 Radiatorinis šildymas butuose" at bounding box center [167, 289] width 147 height 9
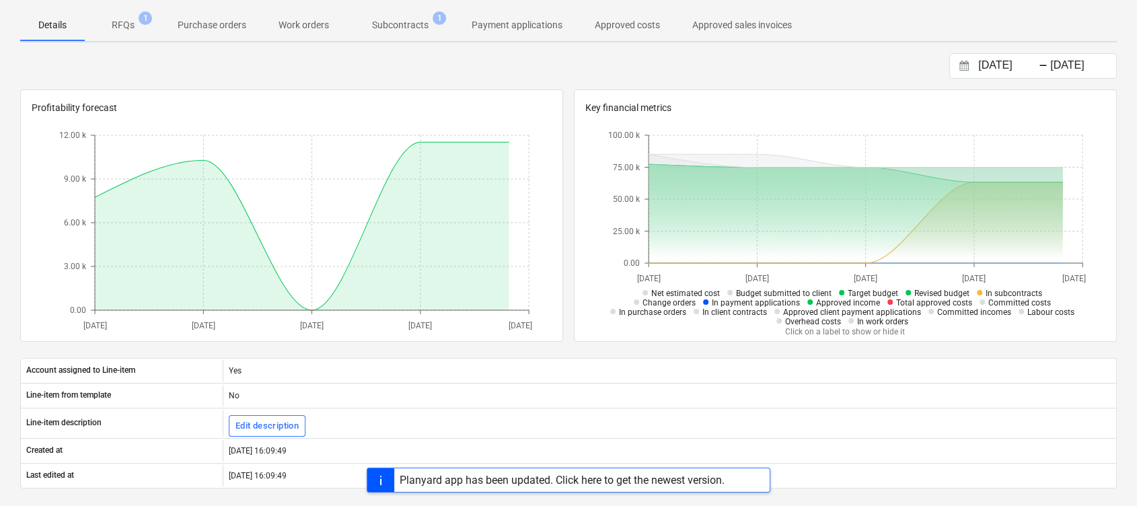
click at [401, 30] on p "Subcontracts" at bounding box center [400, 25] width 57 height 14
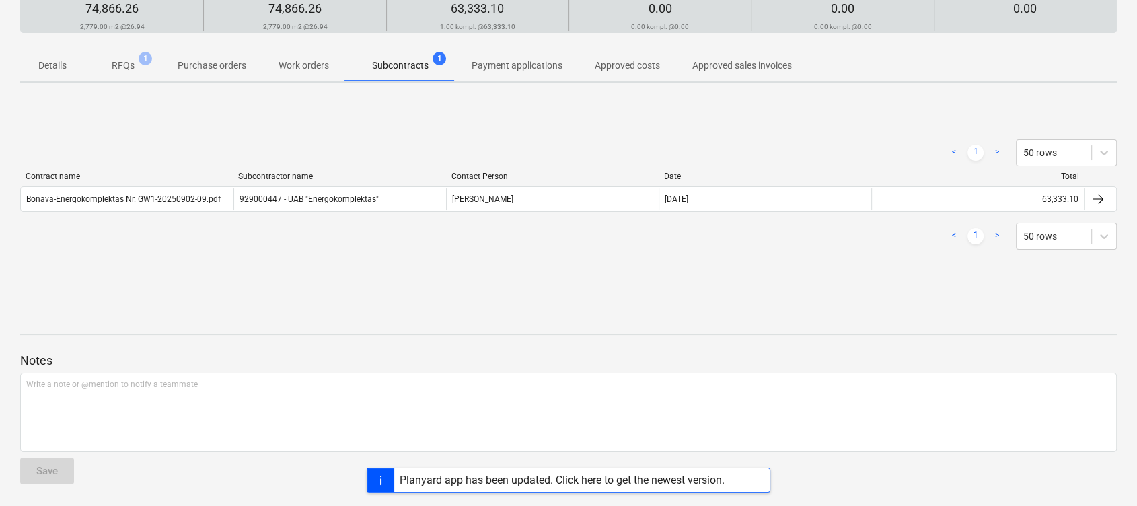
scroll to position [138, 0]
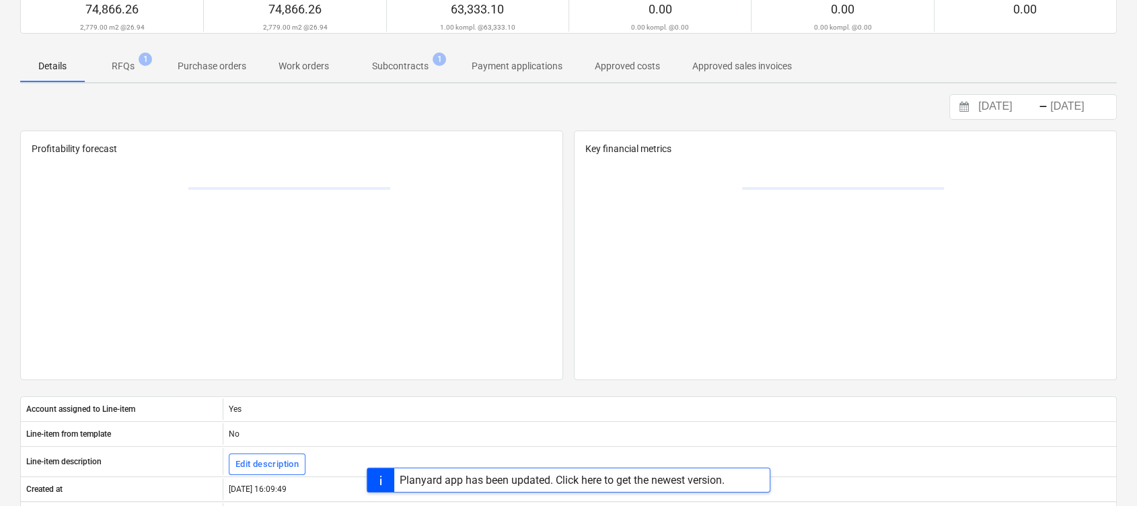
scroll to position [179, 0]
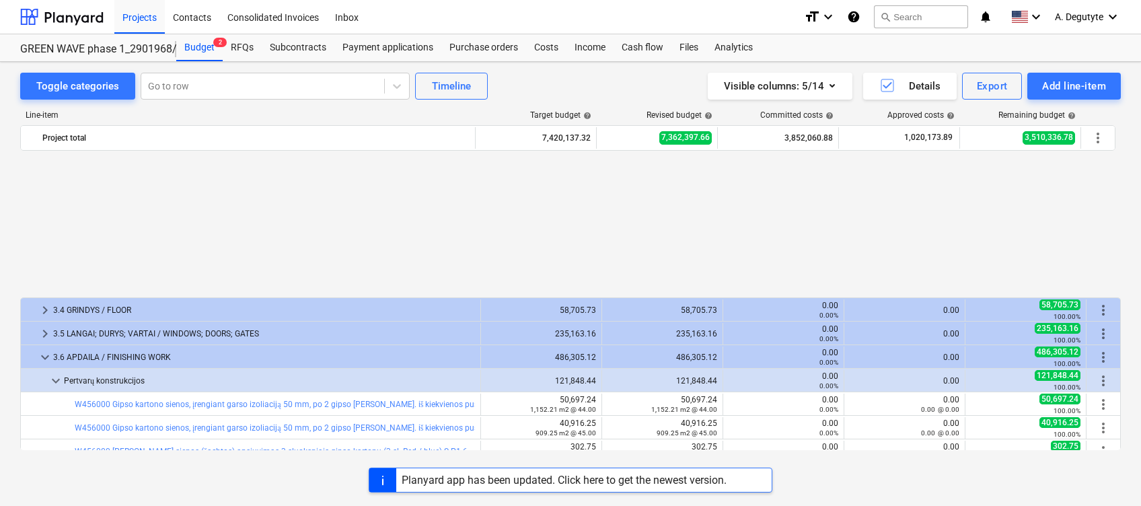
scroll to position [179, 0]
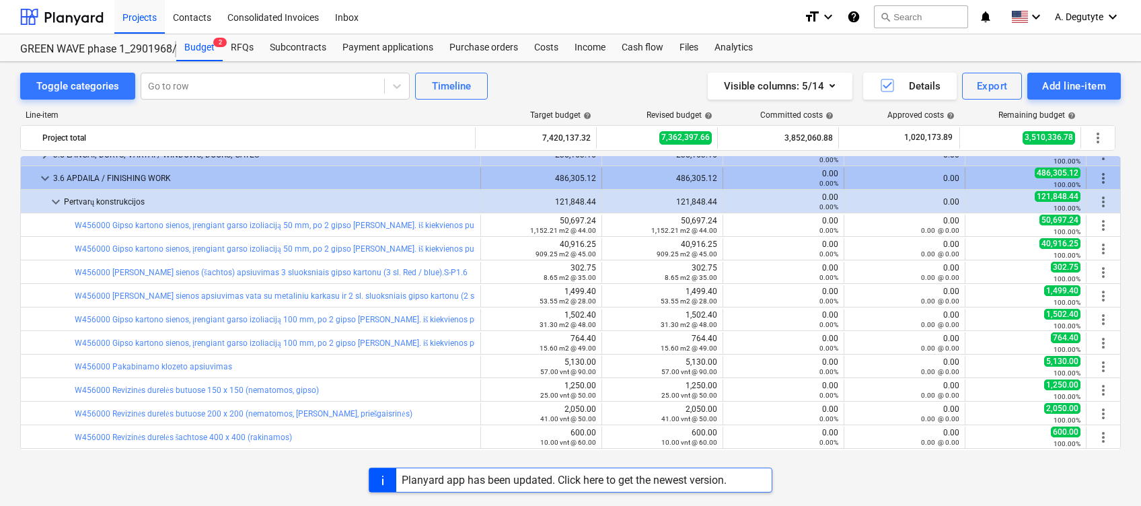
click at [38, 176] on span "keyboard_arrow_down" at bounding box center [45, 178] width 16 height 16
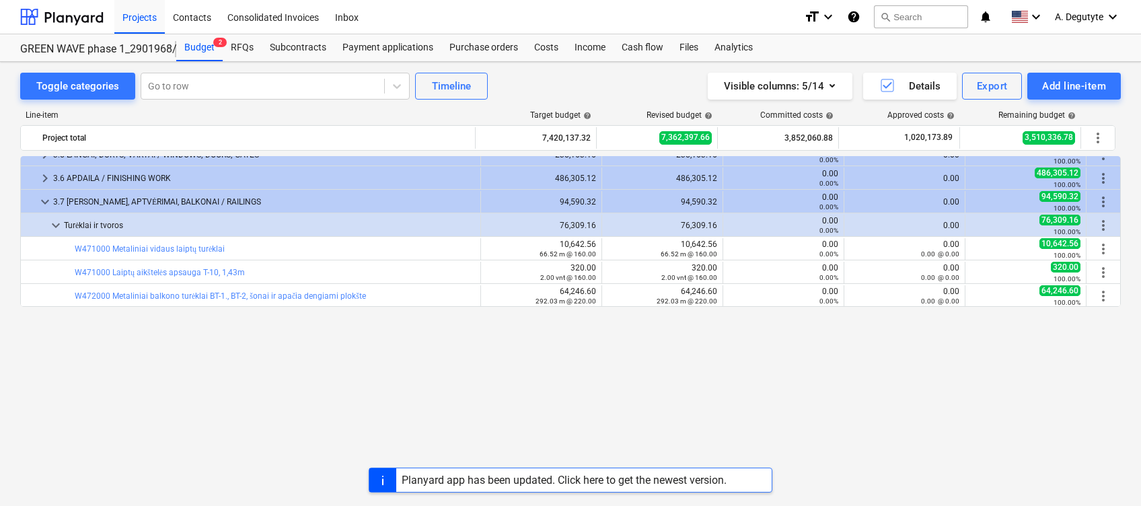
scroll to position [0, 0]
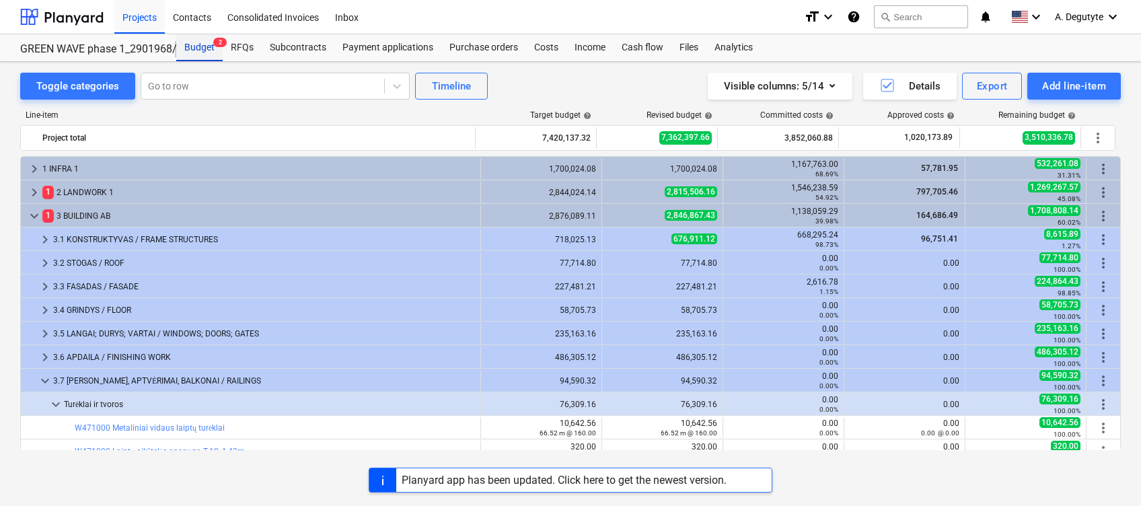
click at [214, 38] on span "2" at bounding box center [219, 42] width 13 height 9
click at [141, 13] on div "Projects" at bounding box center [139, 16] width 50 height 34
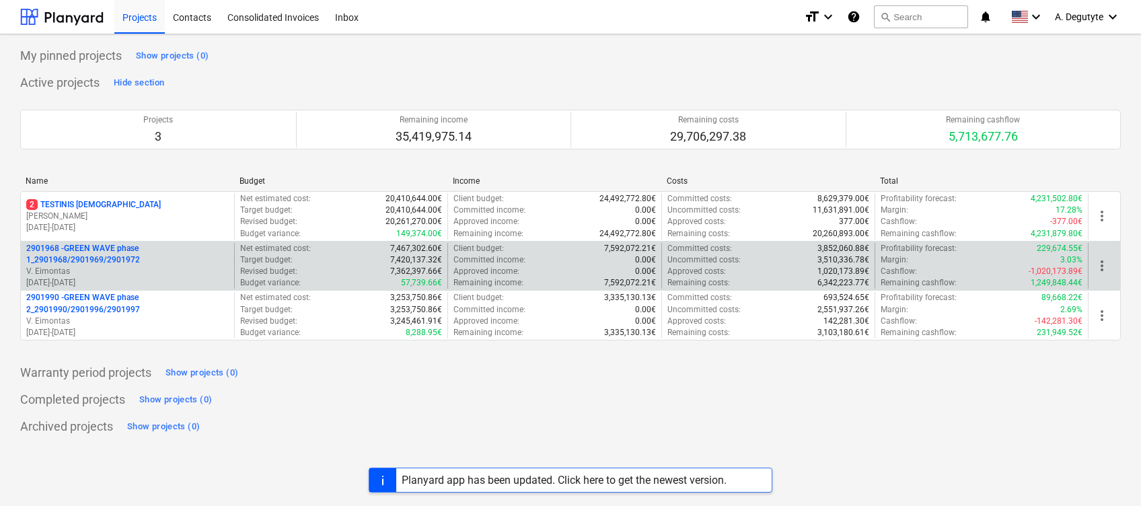
click at [110, 264] on p "2901968 - GREEN WAVE phase 1_2901968/2901969/2901972" at bounding box center [127, 254] width 203 height 23
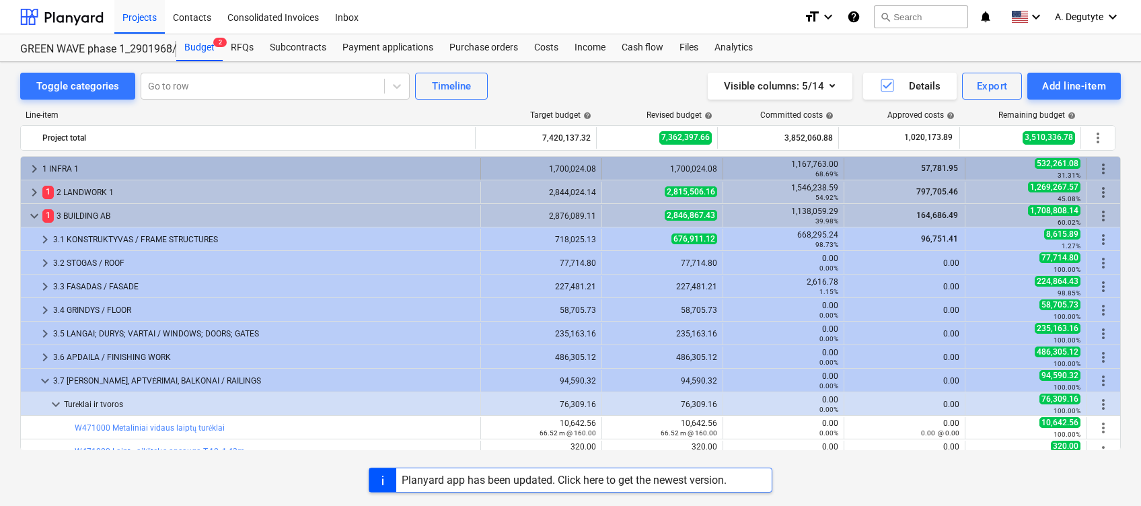
click at [40, 166] on span "keyboard_arrow_right" at bounding box center [34, 169] width 16 height 16
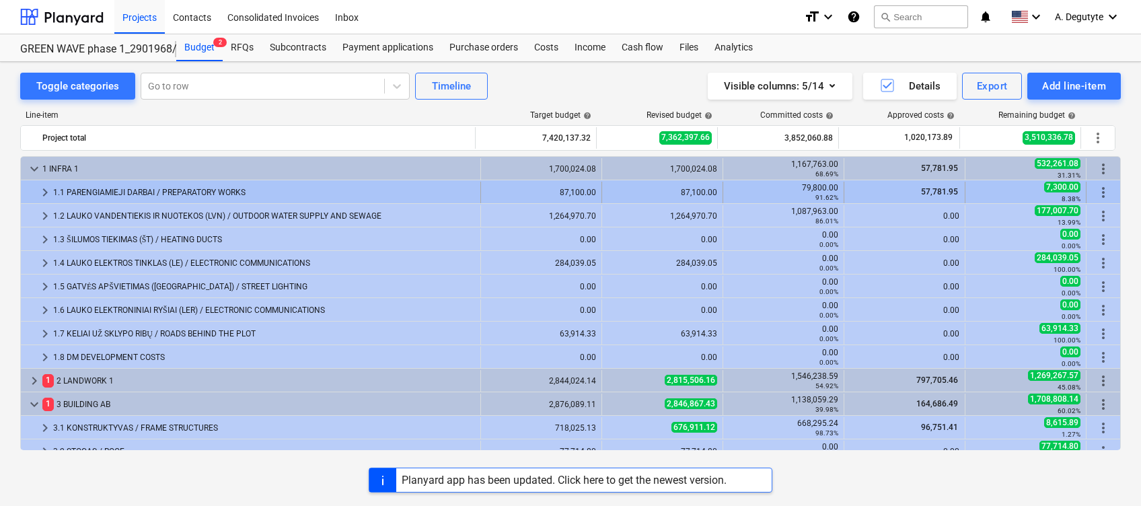
click at [55, 194] on div "1.1 PARENGIAMIEJI DARBAI / PREPARATORY WORKS" at bounding box center [264, 193] width 422 height 22
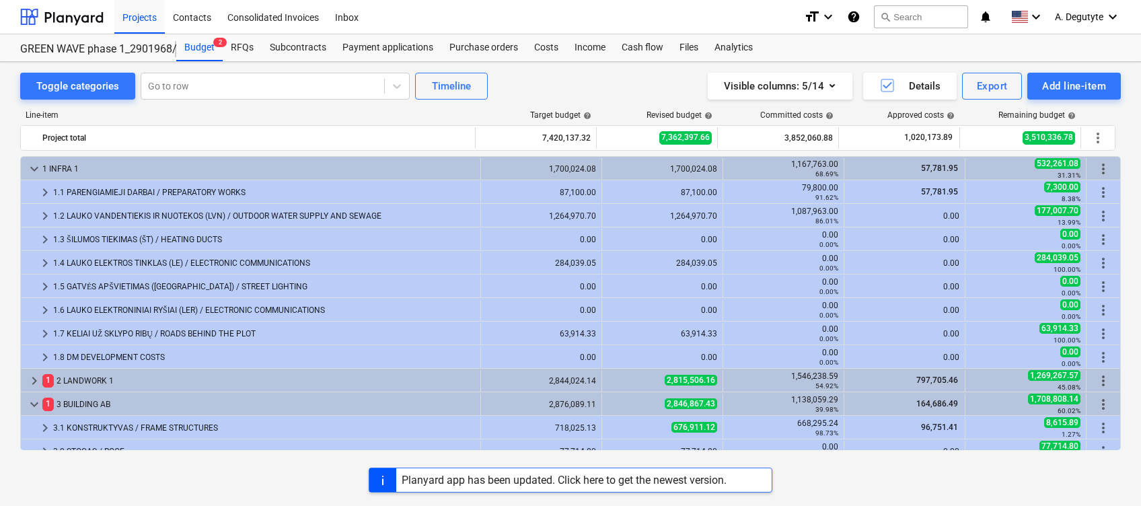
click at [52, 190] on span "keyboard_arrow_right" at bounding box center [45, 192] width 16 height 16
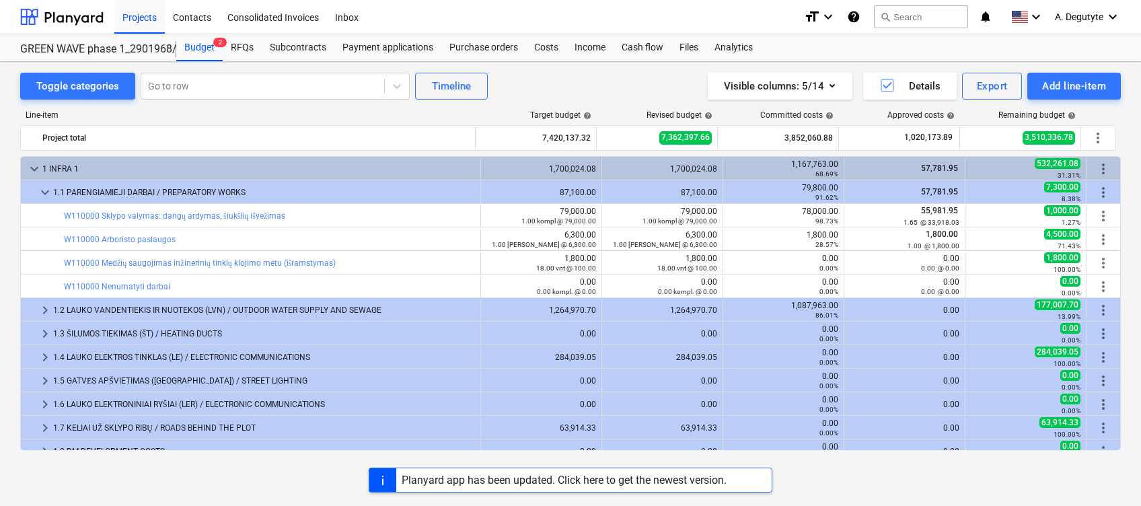
click at [52, 190] on span "keyboard_arrow_down" at bounding box center [45, 192] width 16 height 16
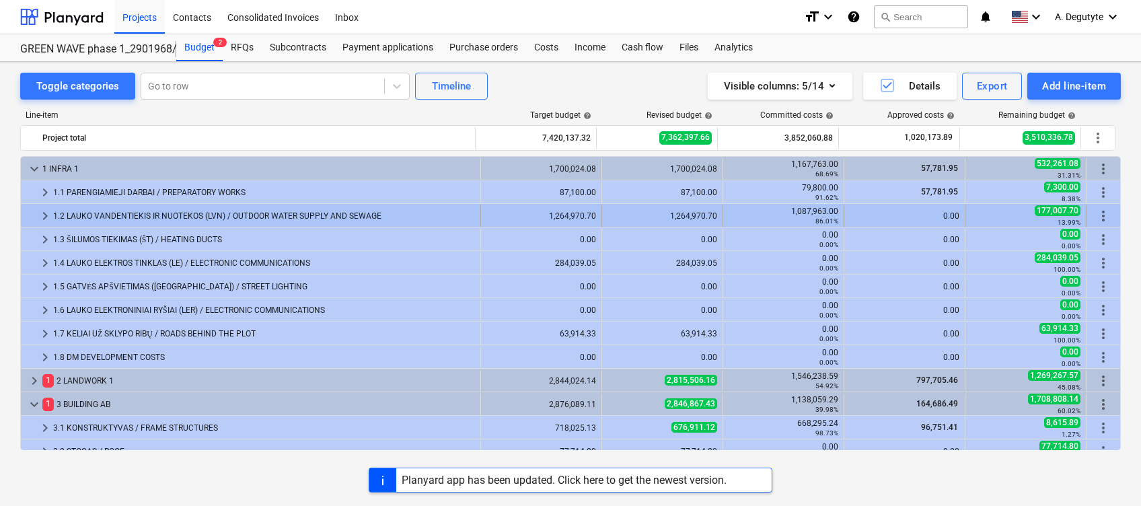
click at [43, 213] on span "keyboard_arrow_right" at bounding box center [45, 216] width 16 height 16
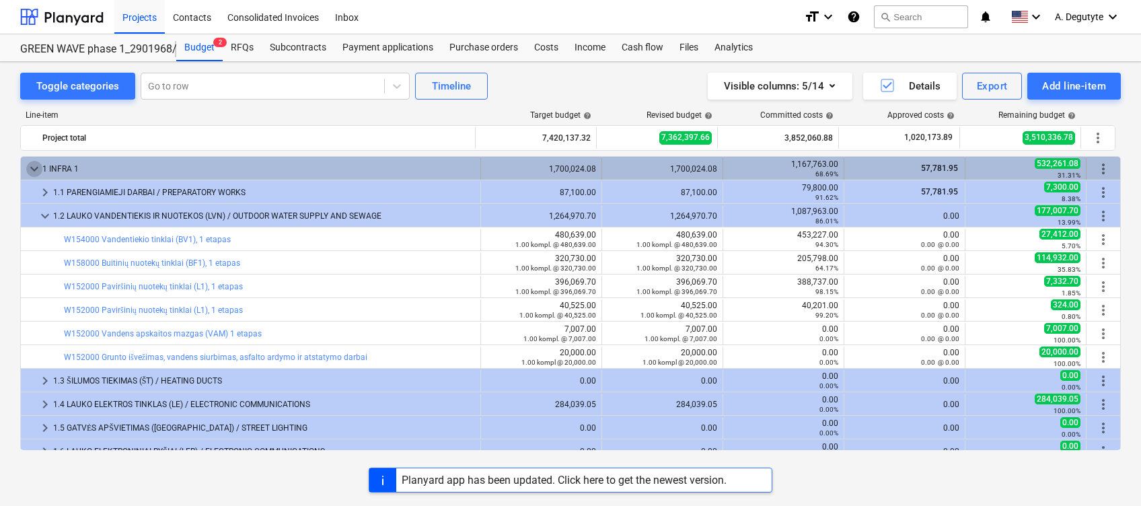
click at [28, 170] on span "keyboard_arrow_down" at bounding box center [34, 169] width 16 height 16
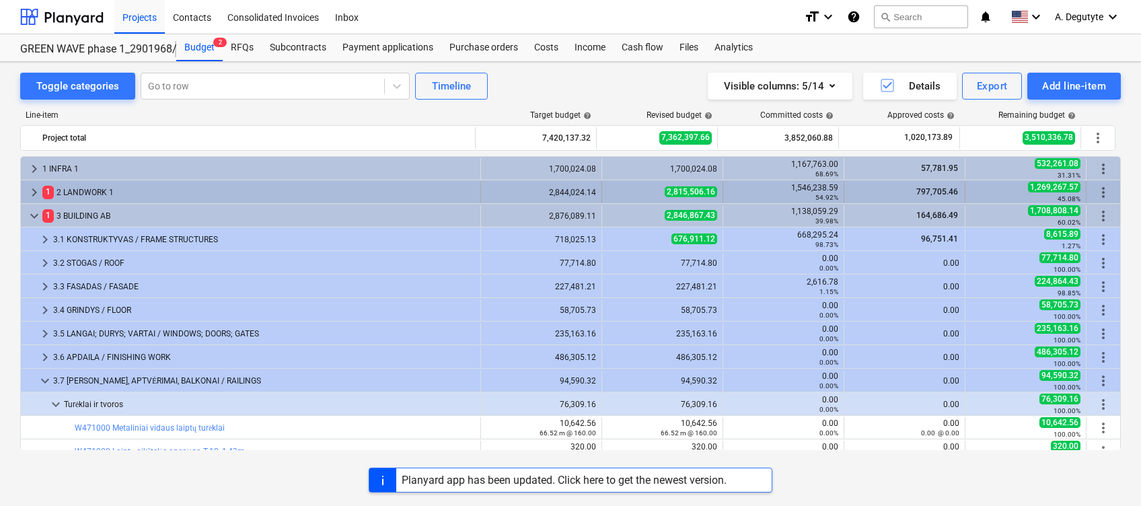
click at [31, 192] on span "keyboard_arrow_right" at bounding box center [34, 192] width 16 height 16
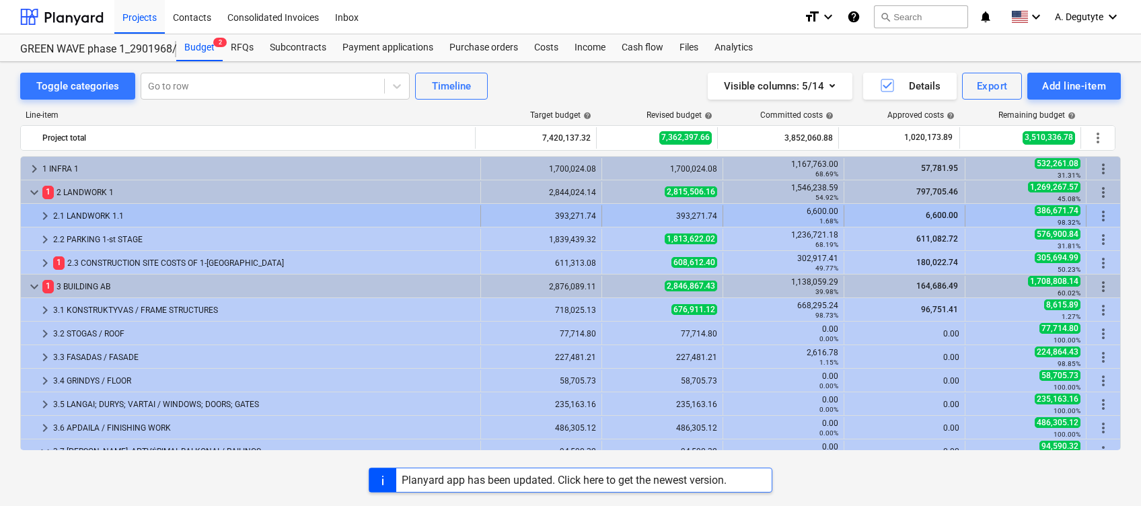
click at [44, 217] on span "keyboard_arrow_right" at bounding box center [45, 216] width 16 height 16
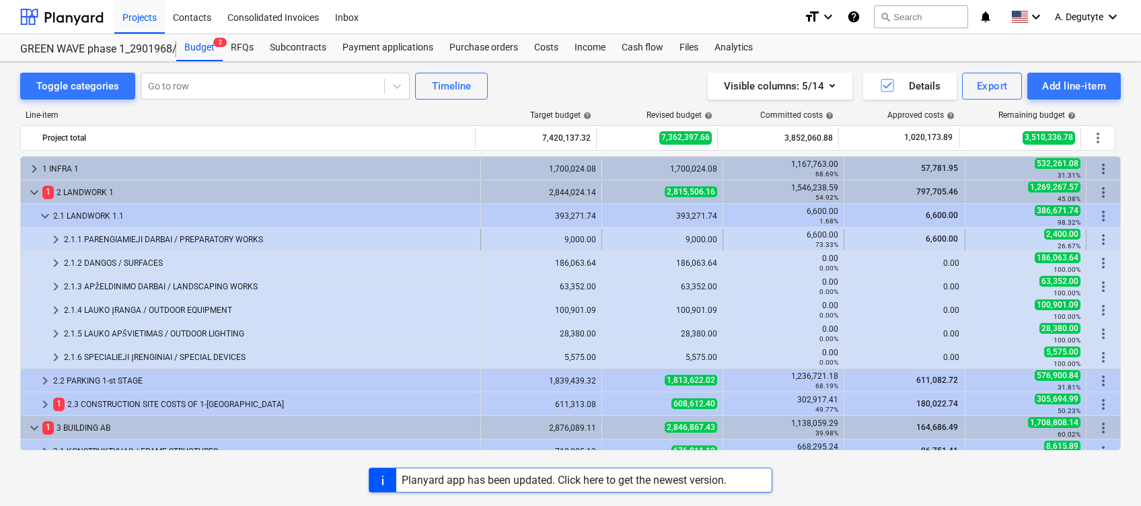
click at [54, 234] on span "keyboard_arrow_right" at bounding box center [56, 239] width 16 height 16
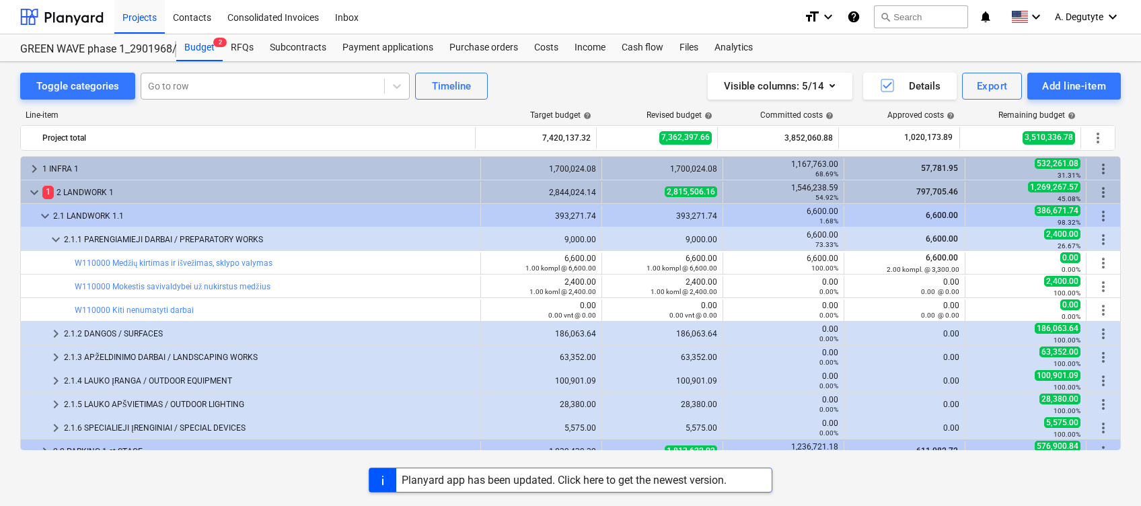
click at [304, 82] on div at bounding box center [262, 85] width 229 height 13
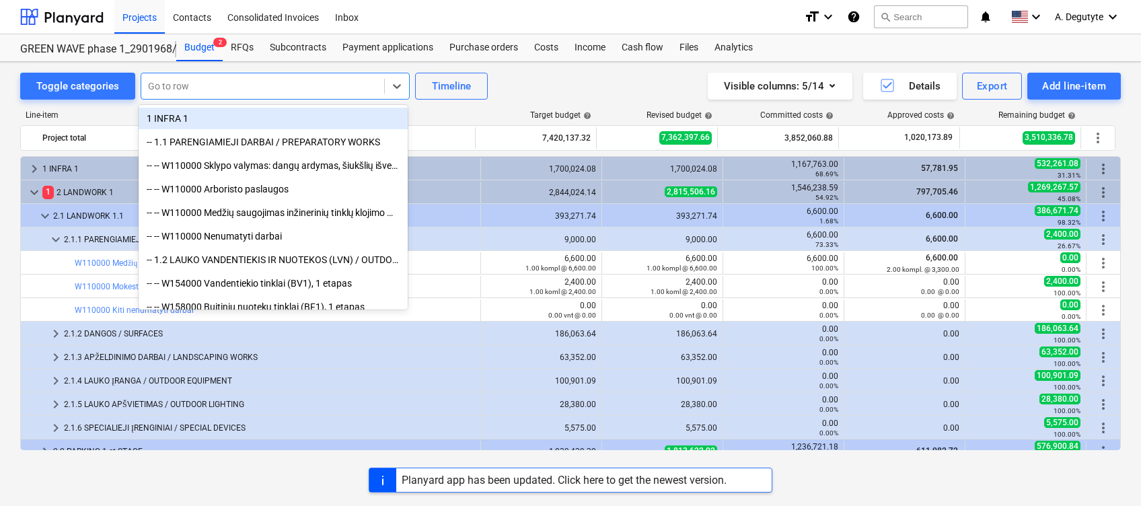
paste input "Grunto kasimas ir išvežimas"
type input "Grunto kasimas ir išvežimas"
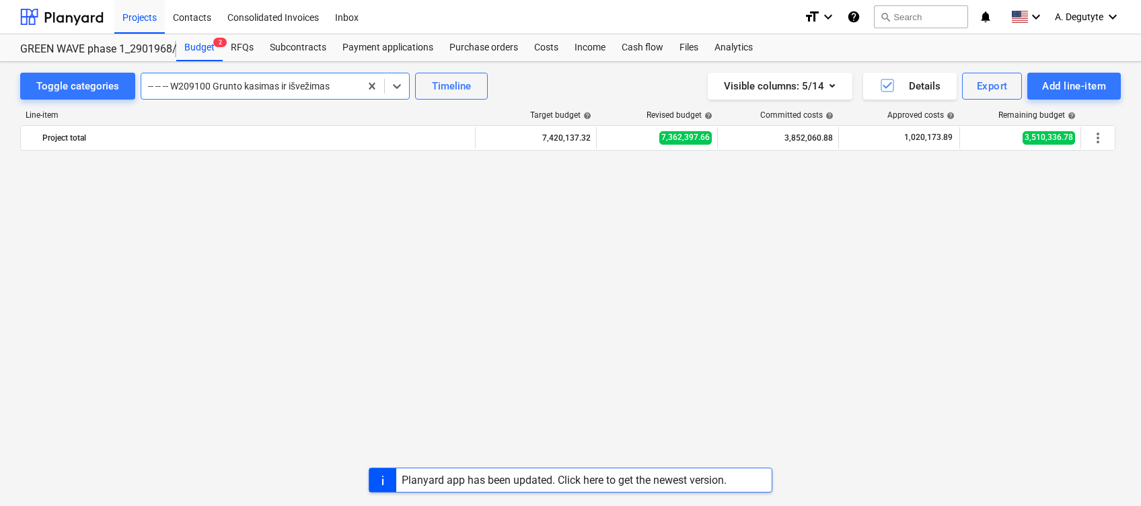
scroll to position [353, 0]
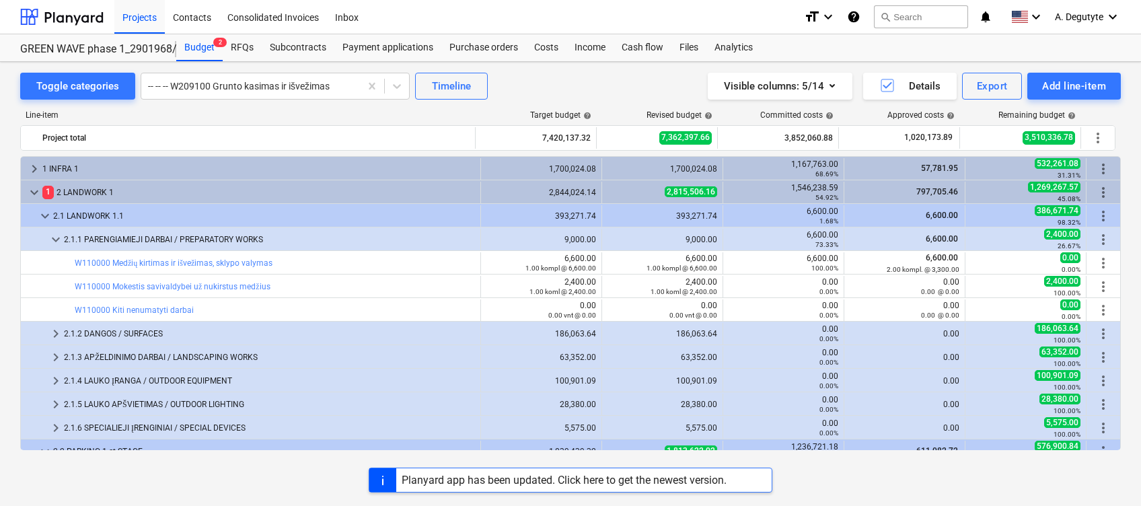
click at [44, 212] on span "keyboard_arrow_down" at bounding box center [45, 216] width 16 height 16
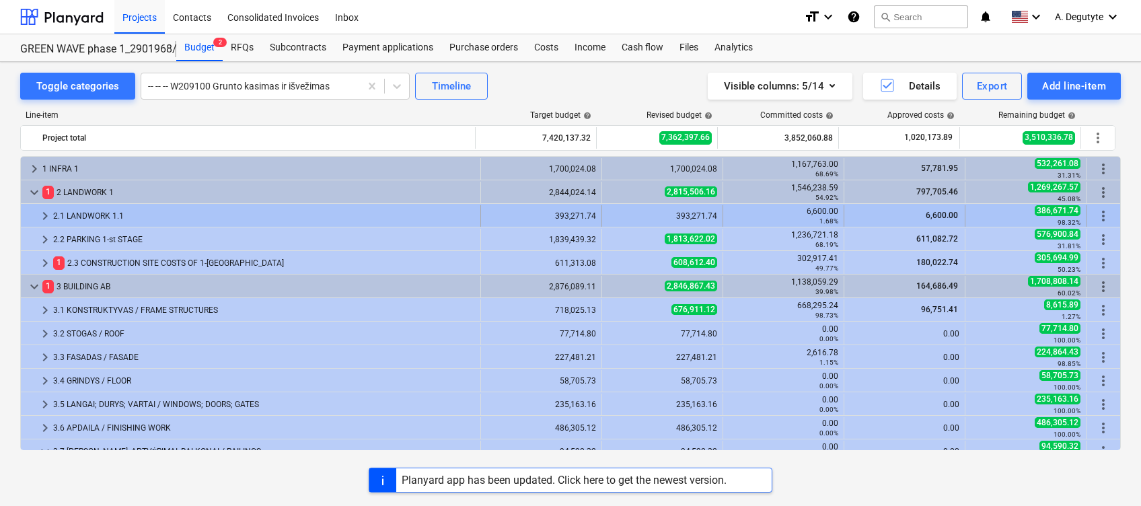
click at [46, 214] on span "keyboard_arrow_right" at bounding box center [45, 216] width 16 height 16
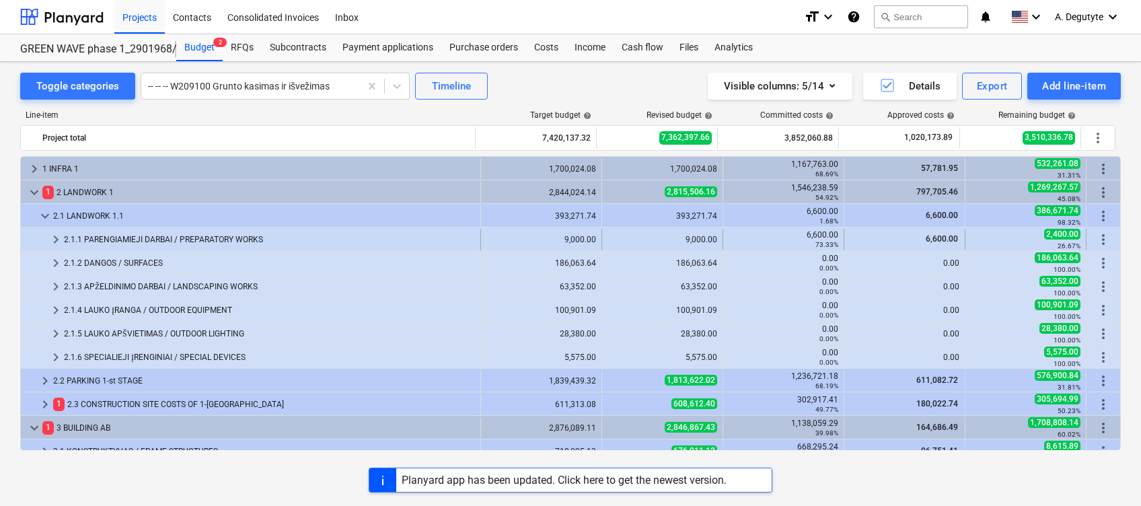
click at [48, 236] on span "keyboard_arrow_right" at bounding box center [56, 239] width 16 height 16
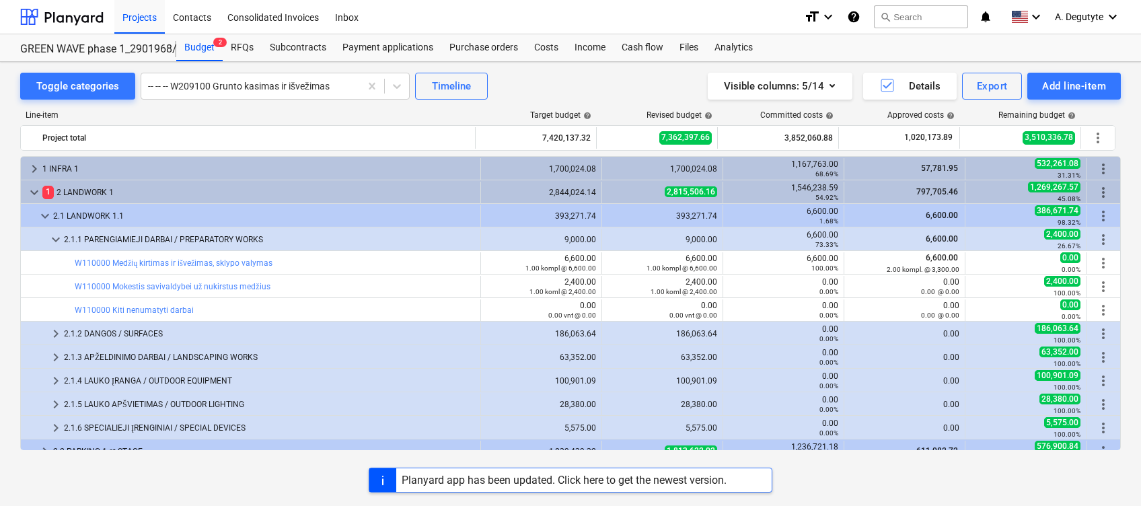
click at [48, 236] on span "keyboard_arrow_down" at bounding box center [56, 239] width 16 height 16
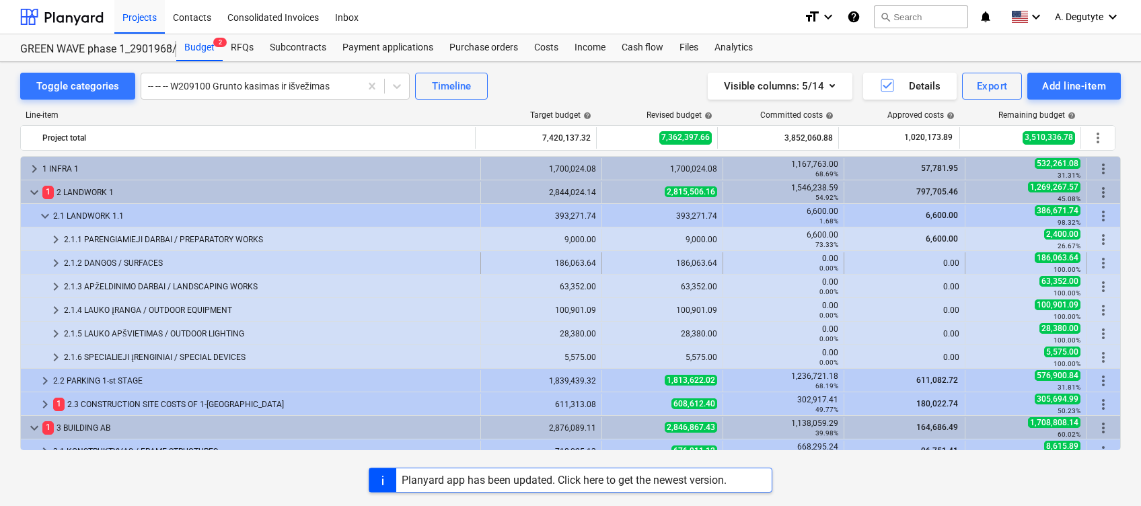
click at [54, 267] on span "keyboard_arrow_right" at bounding box center [56, 263] width 16 height 16
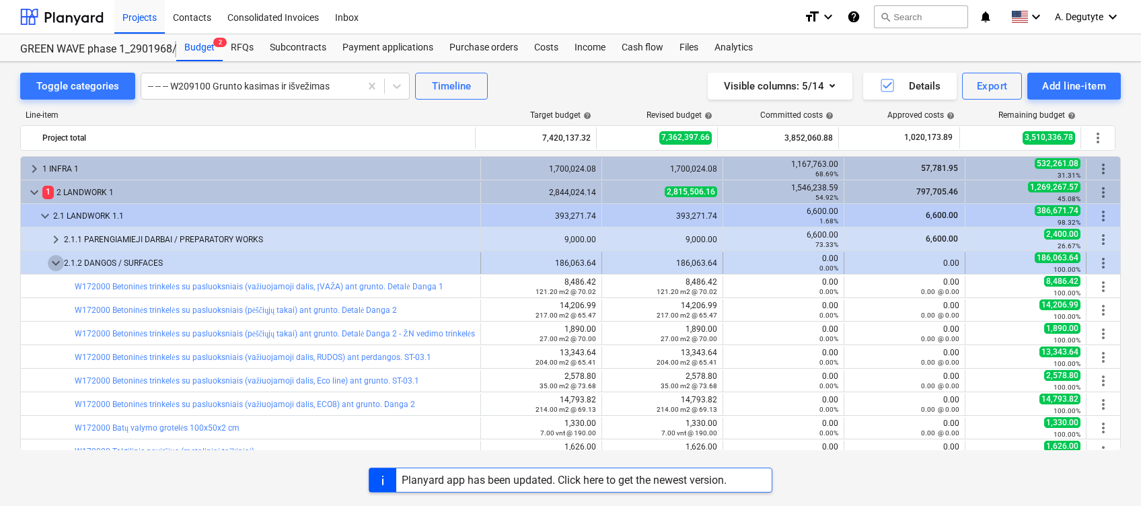
click at [49, 264] on span "keyboard_arrow_down" at bounding box center [56, 263] width 16 height 16
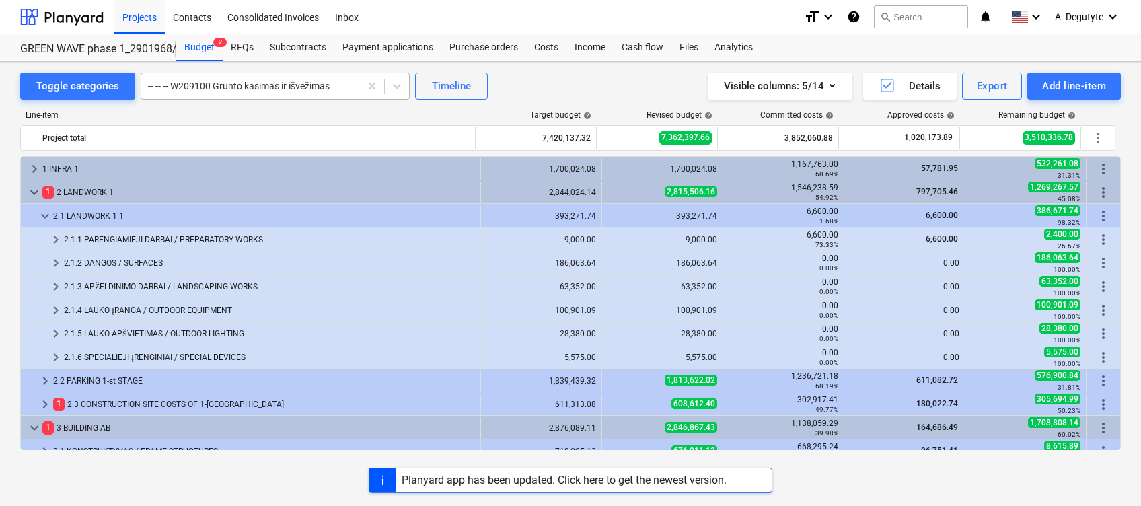
drag, startPoint x: 372, startPoint y: 87, endPoint x: 249, endPoint y: 97, distance: 123.5
paste input "Poliai"
type input "Poliai"
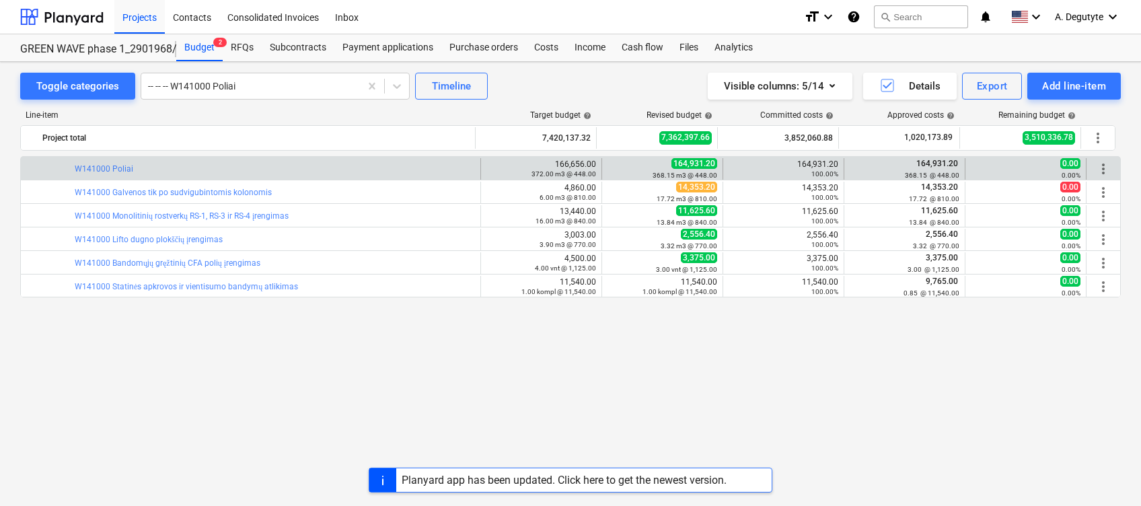
scroll to position [127, 0]
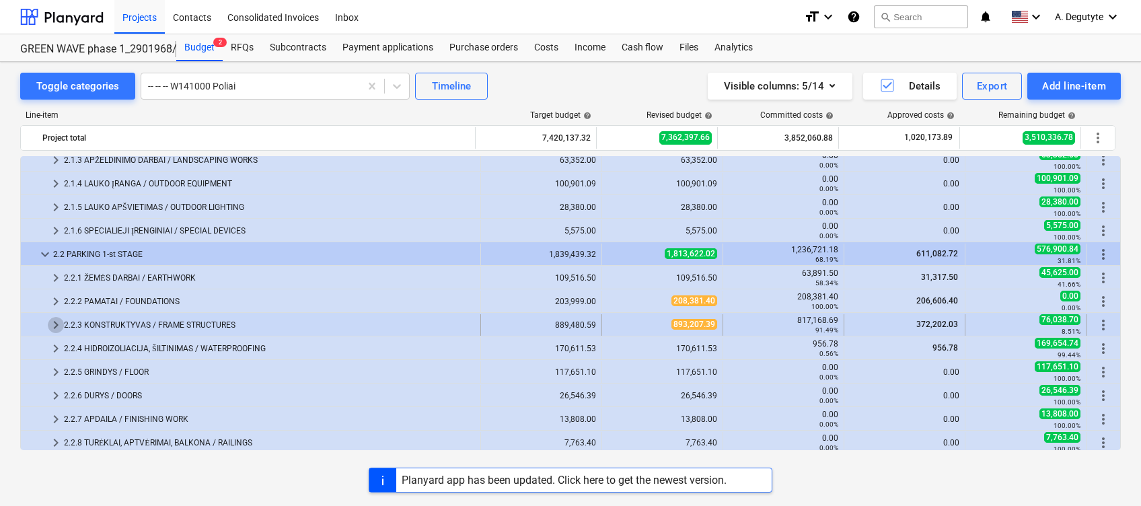
click at [54, 326] on span "keyboard_arrow_right" at bounding box center [56, 325] width 16 height 16
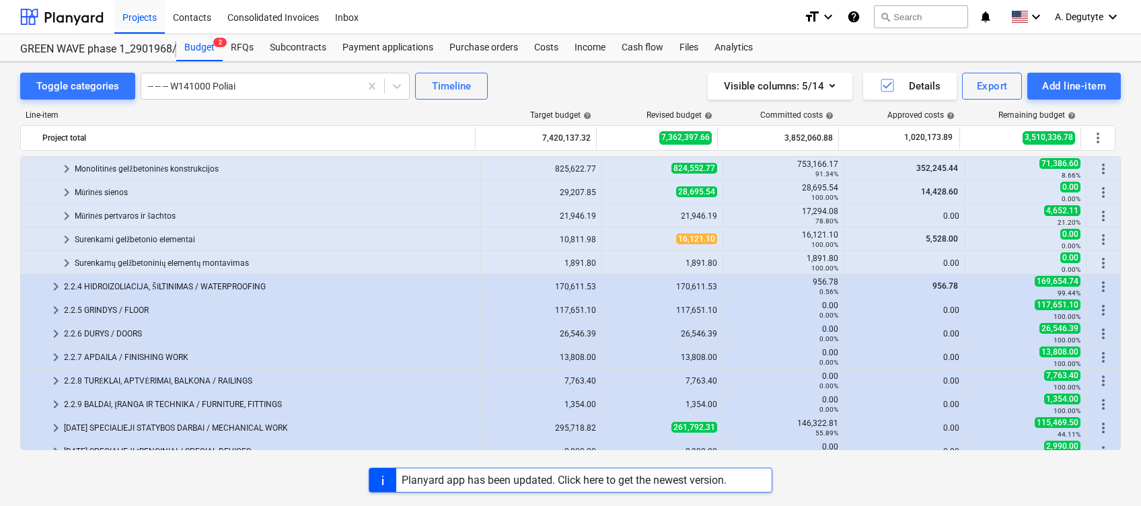
scroll to position [216, 0]
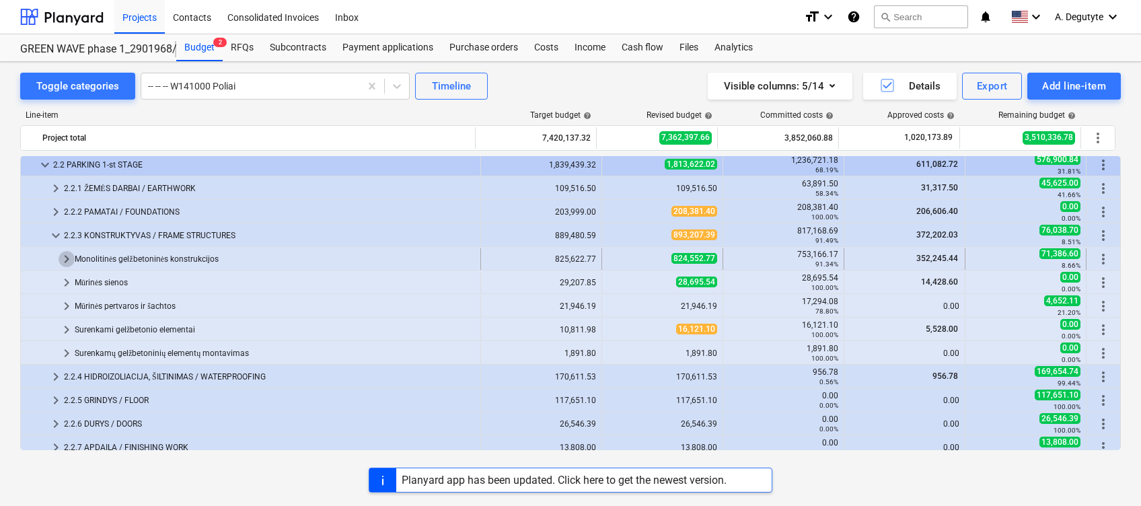
click at [61, 254] on span "keyboard_arrow_right" at bounding box center [67, 259] width 16 height 16
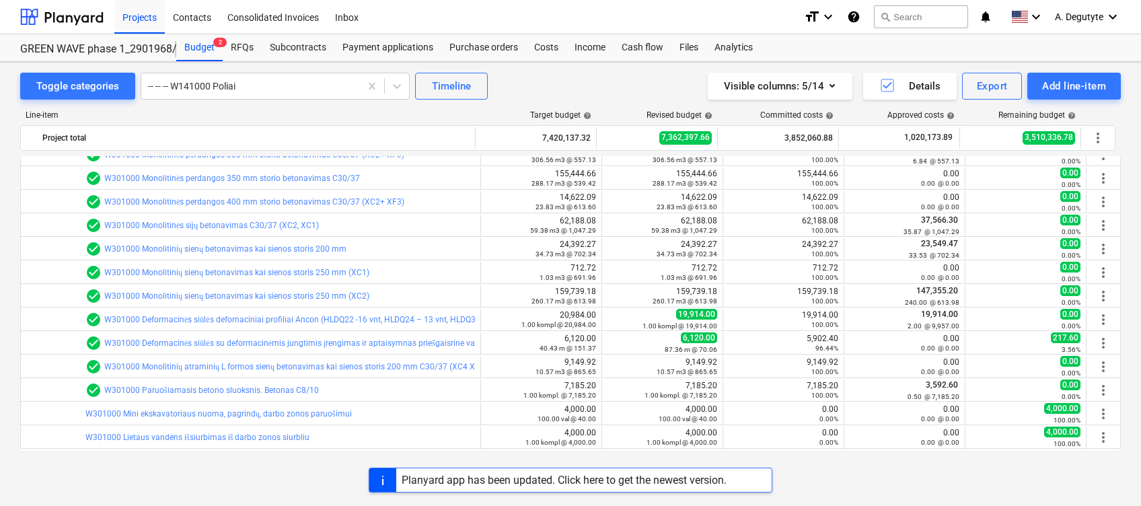
scroll to position [665, 0]
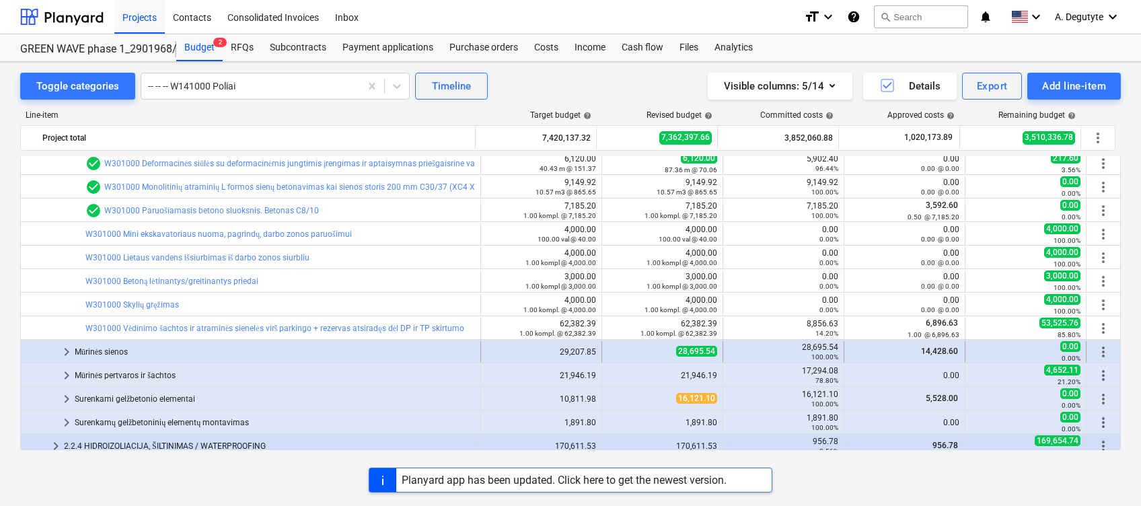
click at [66, 345] on span "keyboard_arrow_right" at bounding box center [67, 352] width 16 height 16
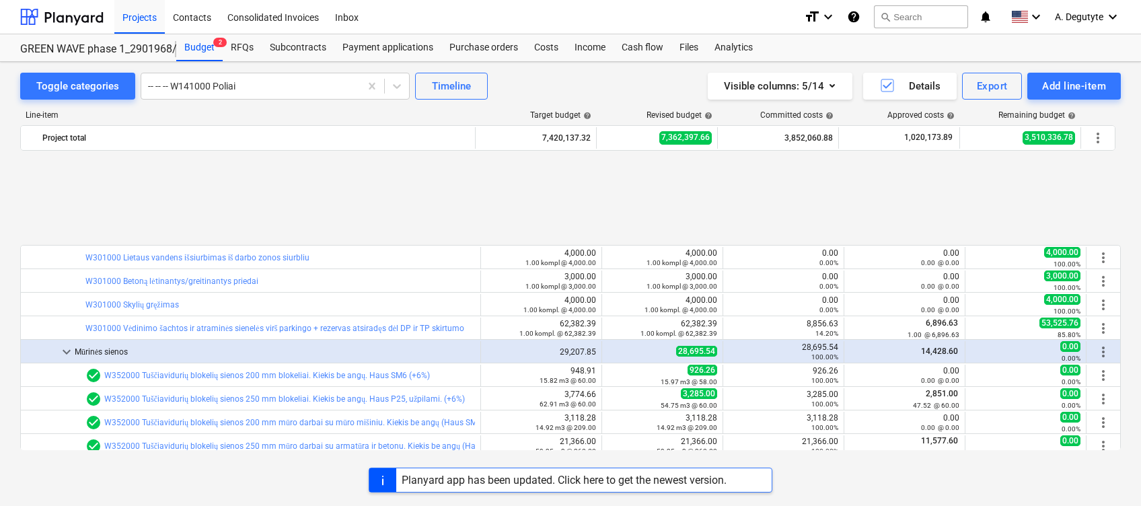
scroll to position [845, 0]
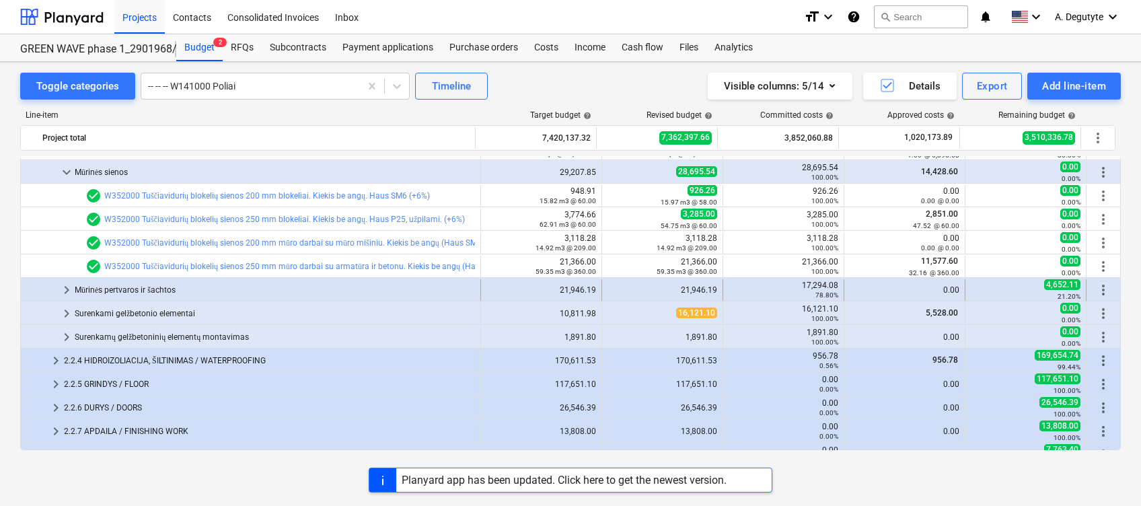
click at [65, 296] on span "keyboard_arrow_right" at bounding box center [67, 290] width 16 height 16
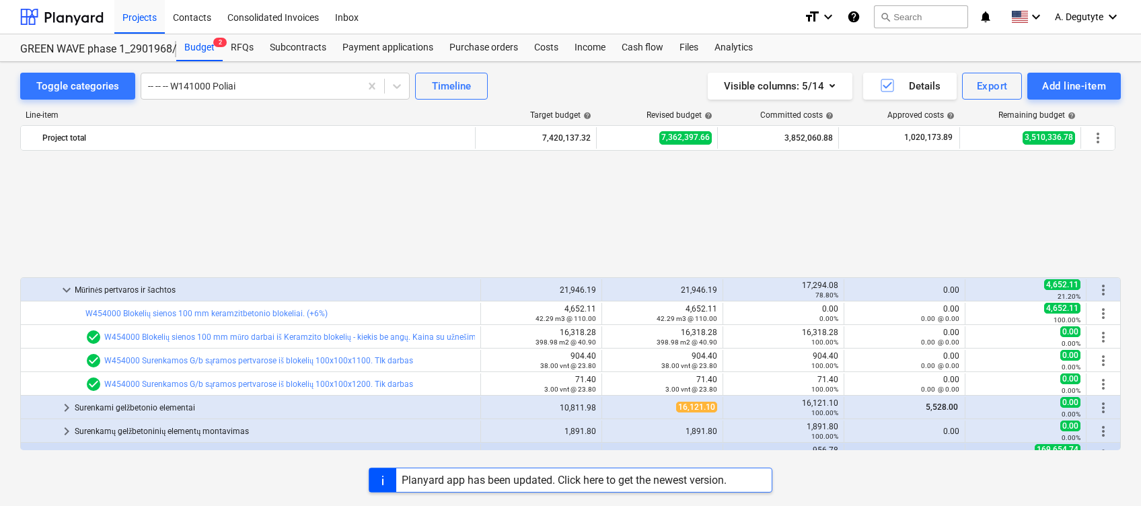
scroll to position [1024, 0]
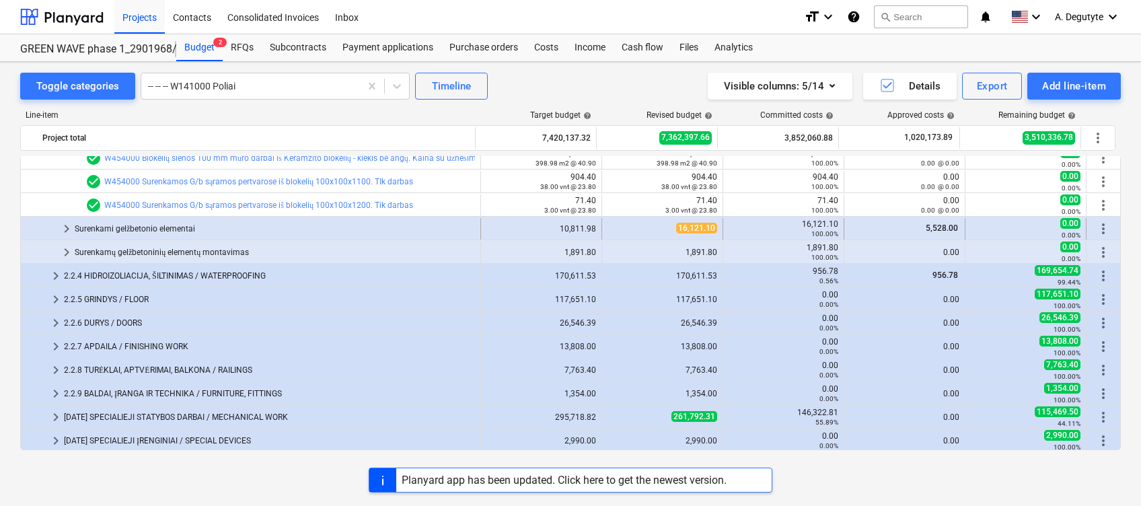
click at [60, 225] on span "keyboard_arrow_right" at bounding box center [67, 229] width 16 height 16
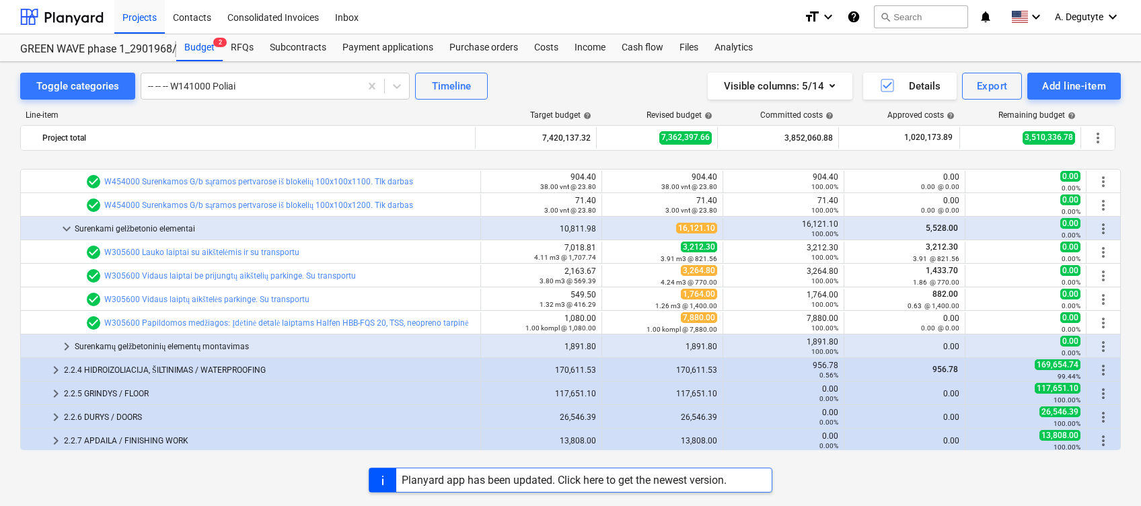
scroll to position [1114, 0]
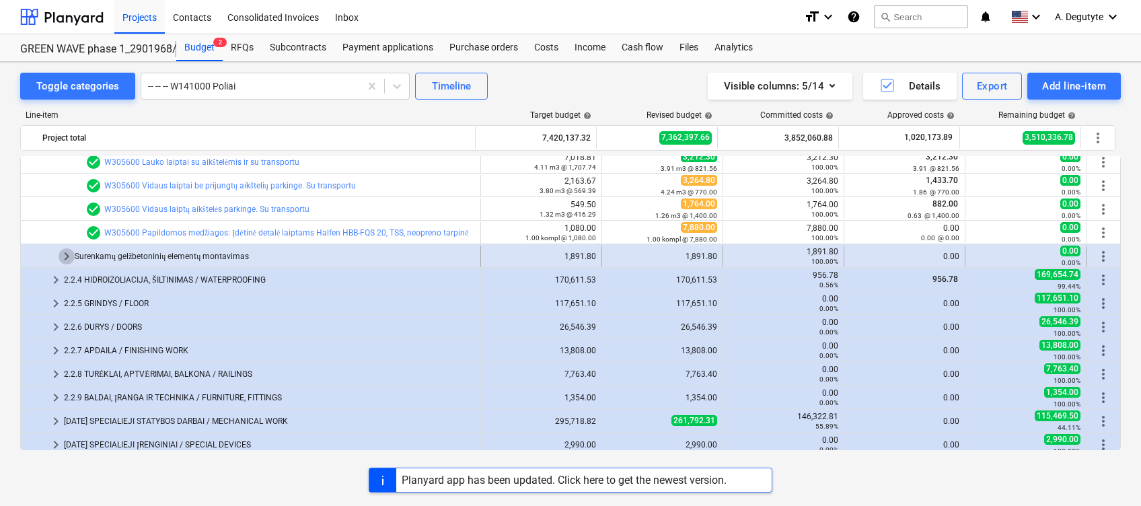
click at [66, 253] on span "keyboard_arrow_right" at bounding box center [67, 256] width 16 height 16
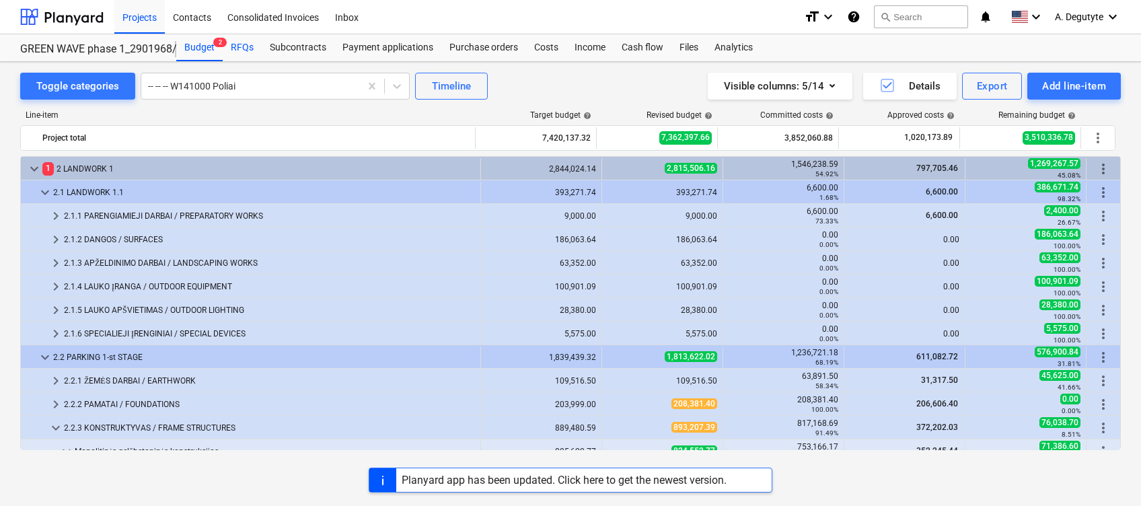
scroll to position [0, 0]
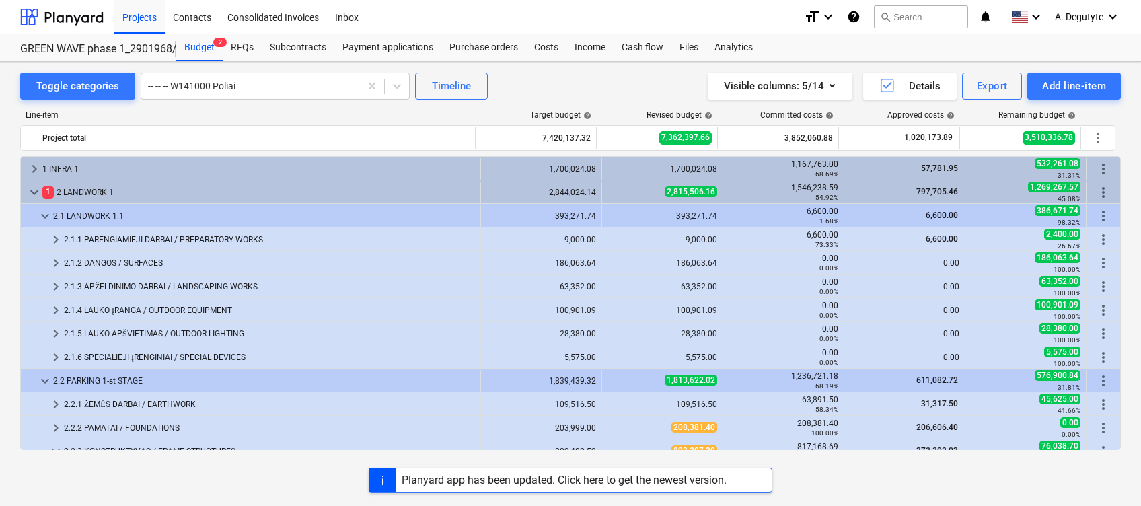
drag, startPoint x: 139, startPoint y: 17, endPoint x: 328, endPoint y: 44, distance: 191.0
click at [138, 17] on div "Projects" at bounding box center [139, 16] width 50 height 34
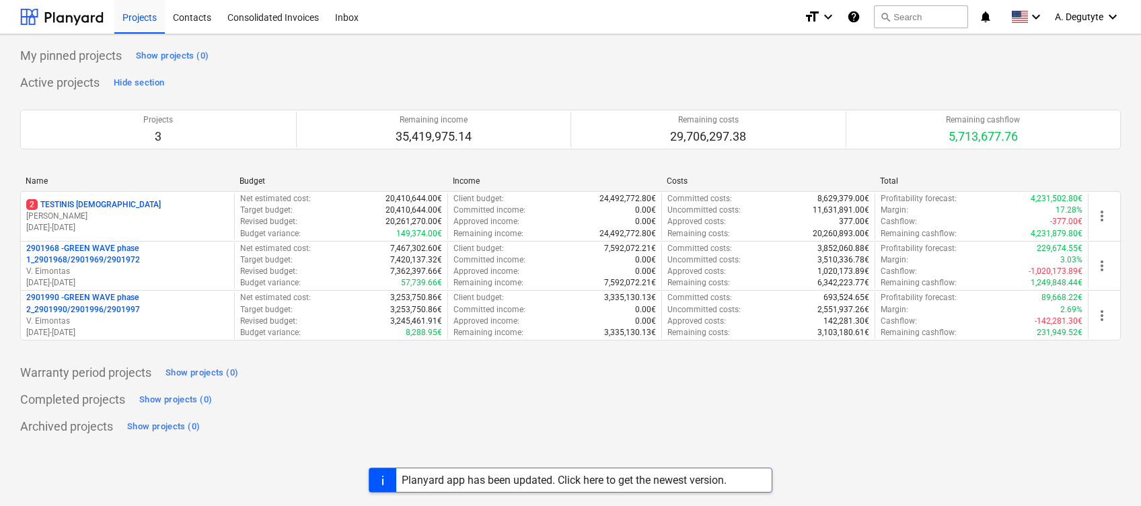
click at [139, 306] on p "2901990 - GREEN WAVE phase 2_2901990/2901996/2901997" at bounding box center [127, 303] width 203 height 23
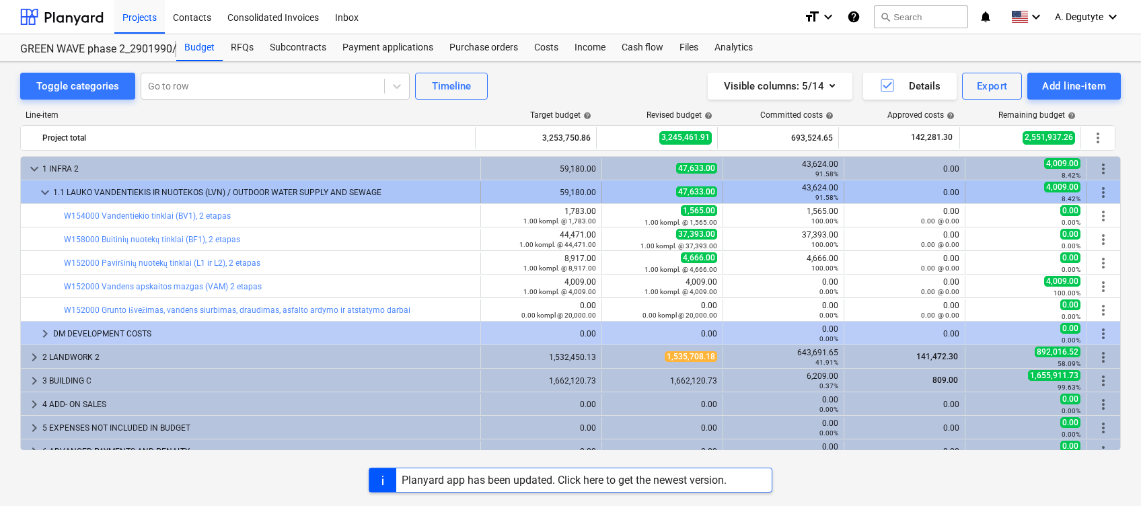
click at [44, 188] on span "keyboard_arrow_down" at bounding box center [45, 192] width 16 height 16
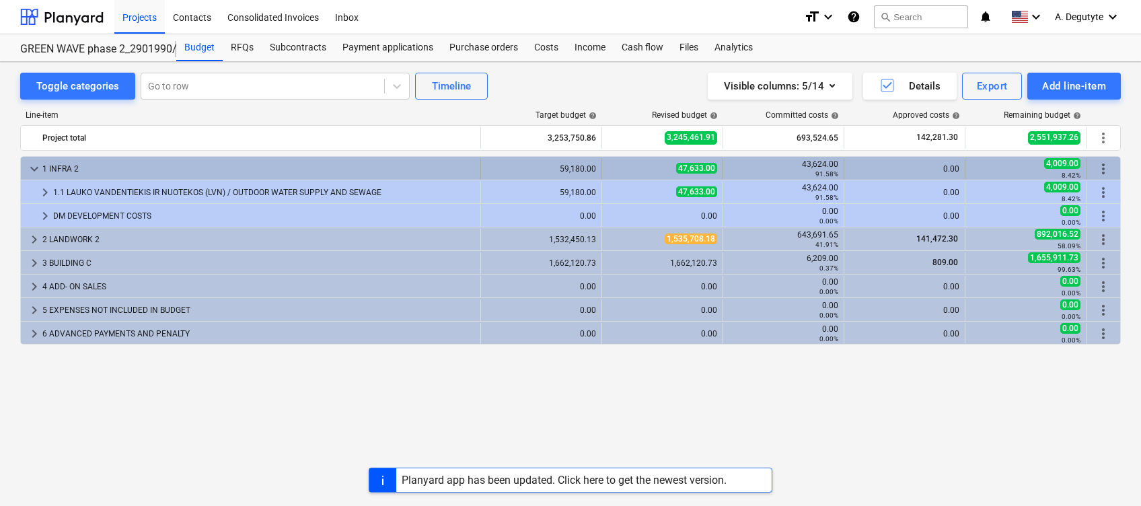
click at [27, 166] on span "keyboard_arrow_down" at bounding box center [34, 169] width 16 height 16
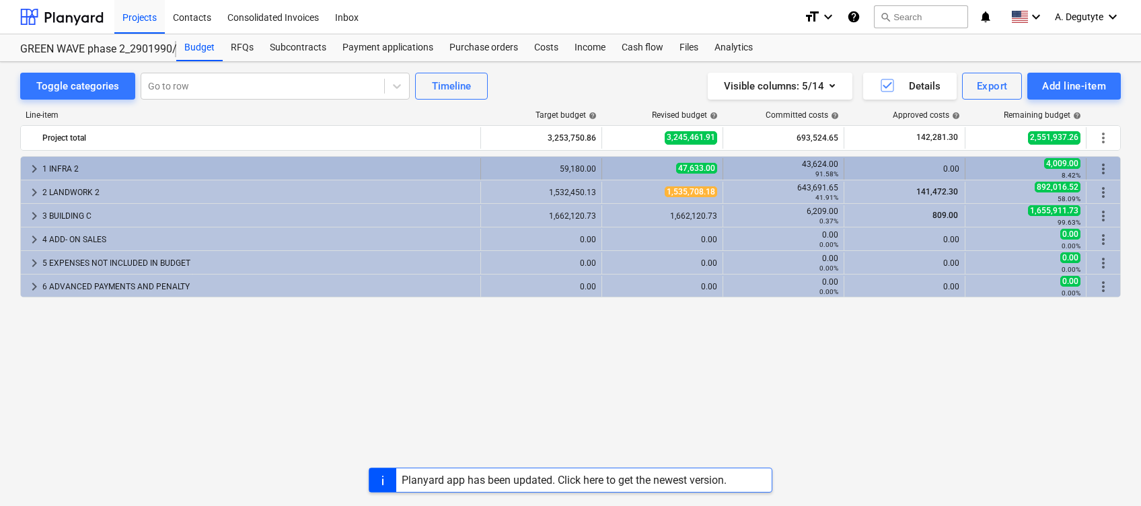
click at [27, 167] on span "keyboard_arrow_right" at bounding box center [34, 169] width 16 height 16
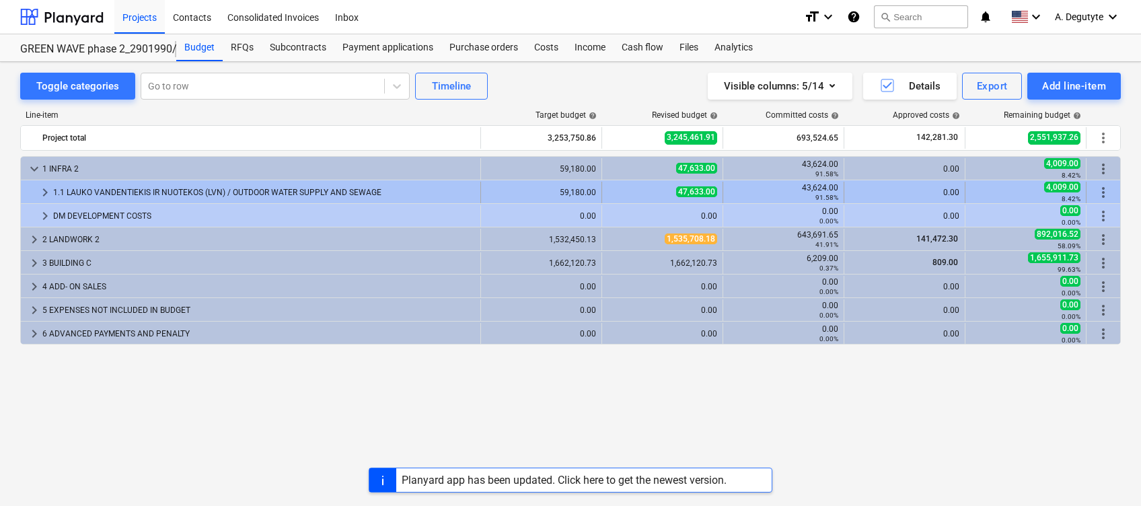
click at [43, 190] on span "keyboard_arrow_right" at bounding box center [45, 192] width 16 height 16
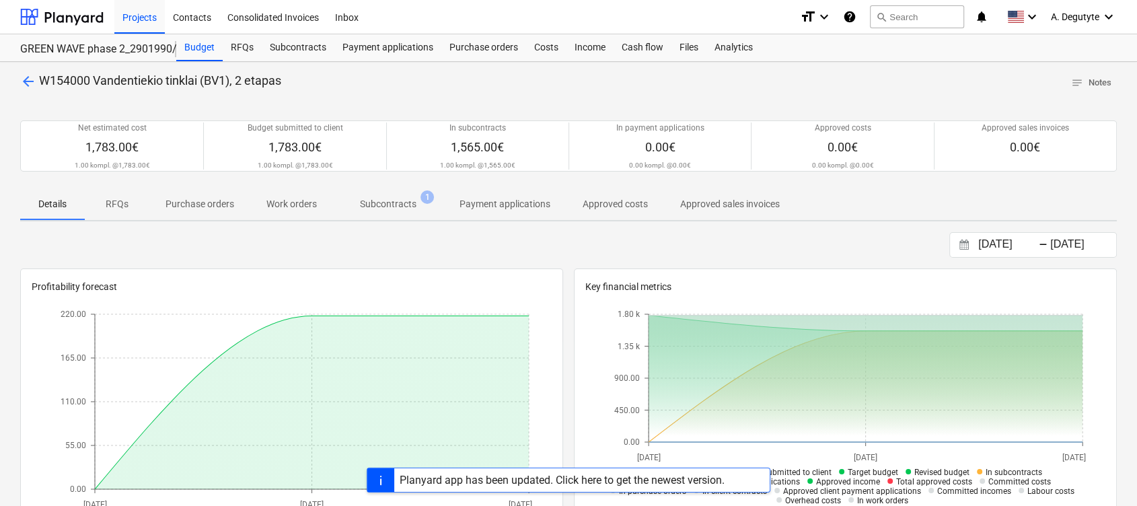
drag, startPoint x: 398, startPoint y: 192, endPoint x: 417, endPoint y: 207, distance: 24.5
click at [403, 197] on span "Subcontracts 1" at bounding box center [388, 204] width 110 height 24
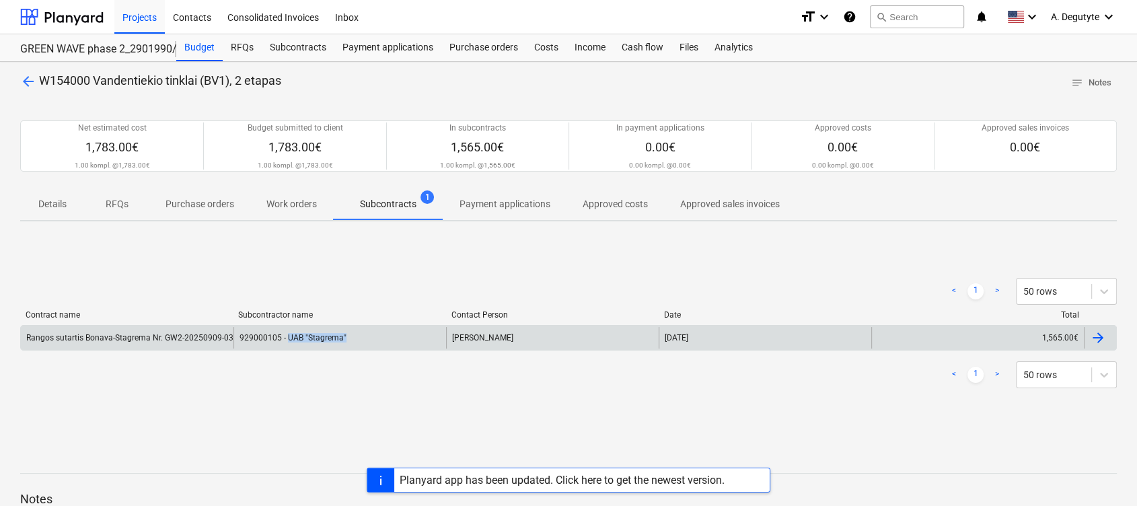
copy div "UAB "Stagrema""
drag, startPoint x: 366, startPoint y: 338, endPoint x: 287, endPoint y: 341, distance: 79.5
click at [287, 341] on div "929000105 - UAB "Stagrema"" at bounding box center [340, 338] width 213 height 22
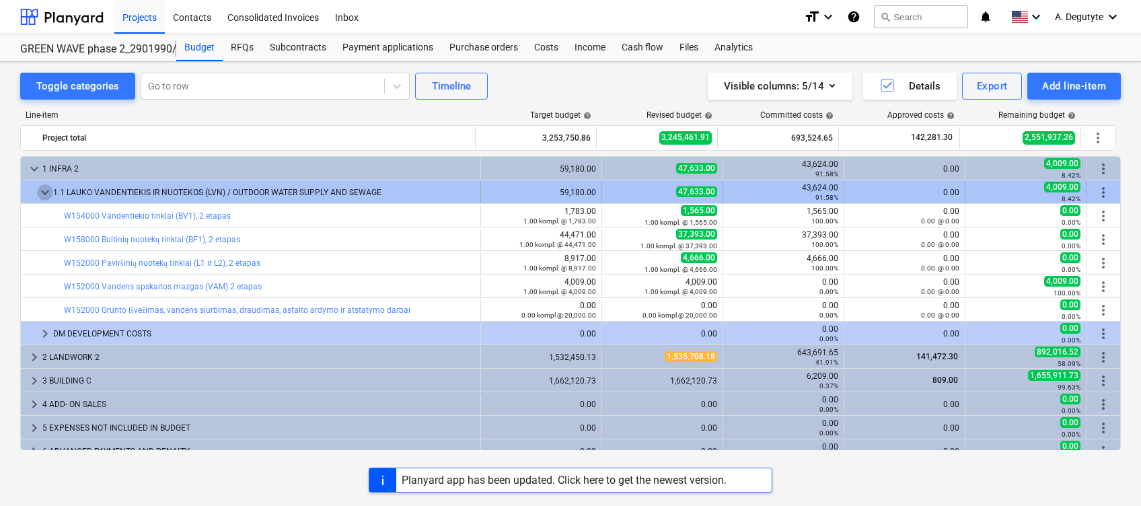
click at [43, 194] on span "keyboard_arrow_down" at bounding box center [45, 192] width 16 height 16
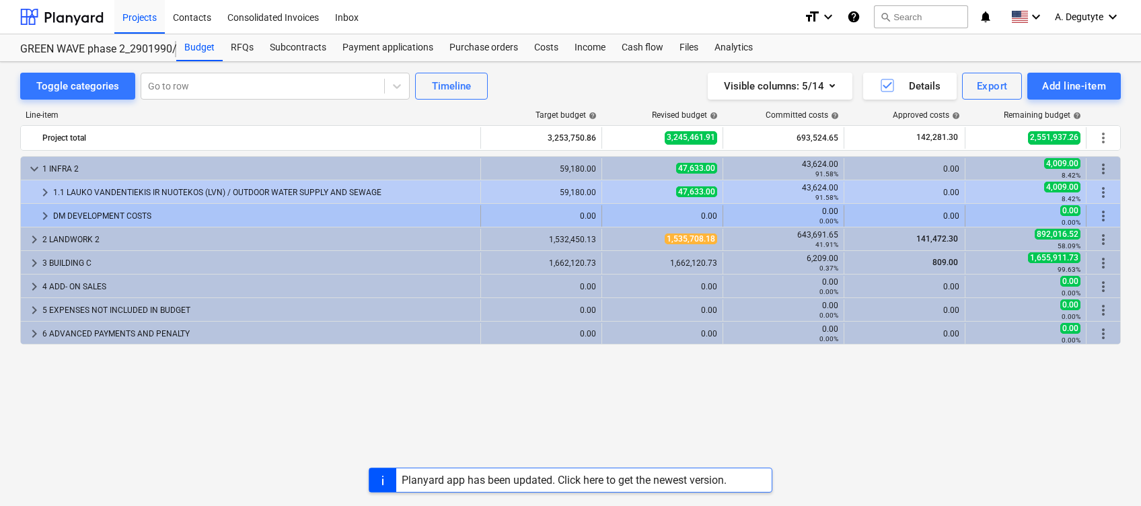
click at [39, 220] on span "keyboard_arrow_right" at bounding box center [45, 216] width 16 height 16
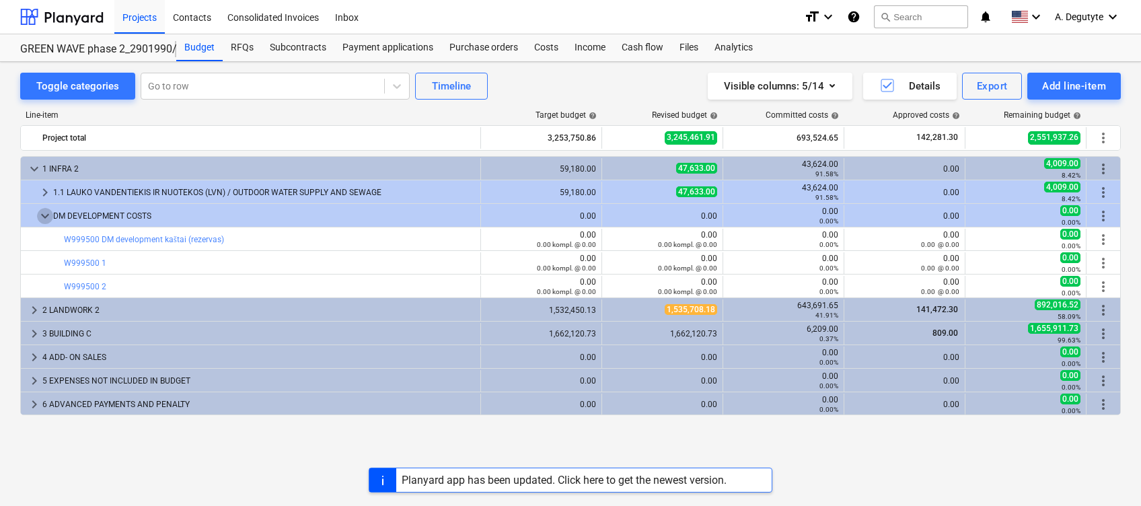
click at [39, 220] on span "keyboard_arrow_down" at bounding box center [45, 216] width 16 height 16
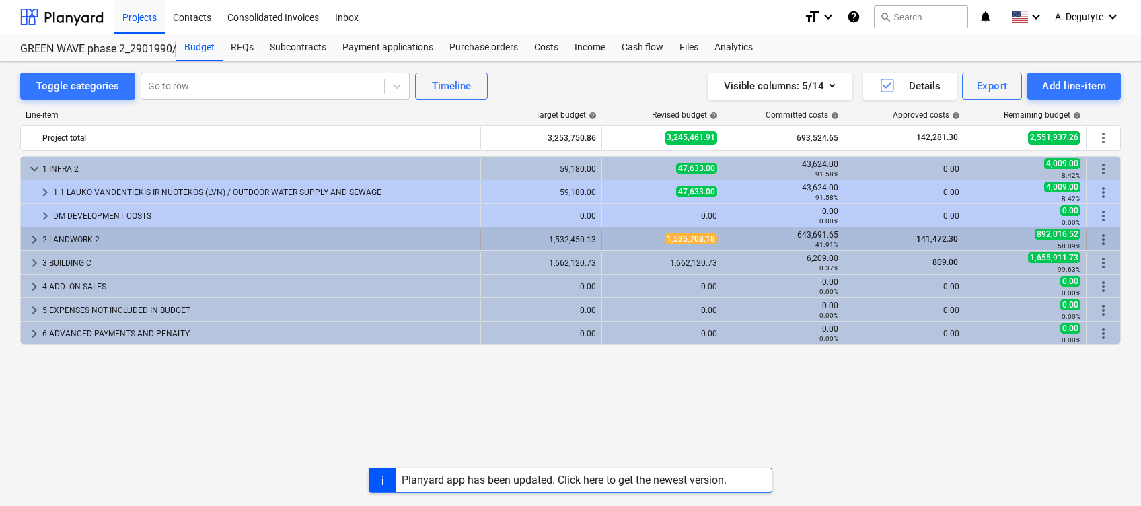
click at [28, 232] on span "keyboard_arrow_right" at bounding box center [34, 239] width 16 height 16
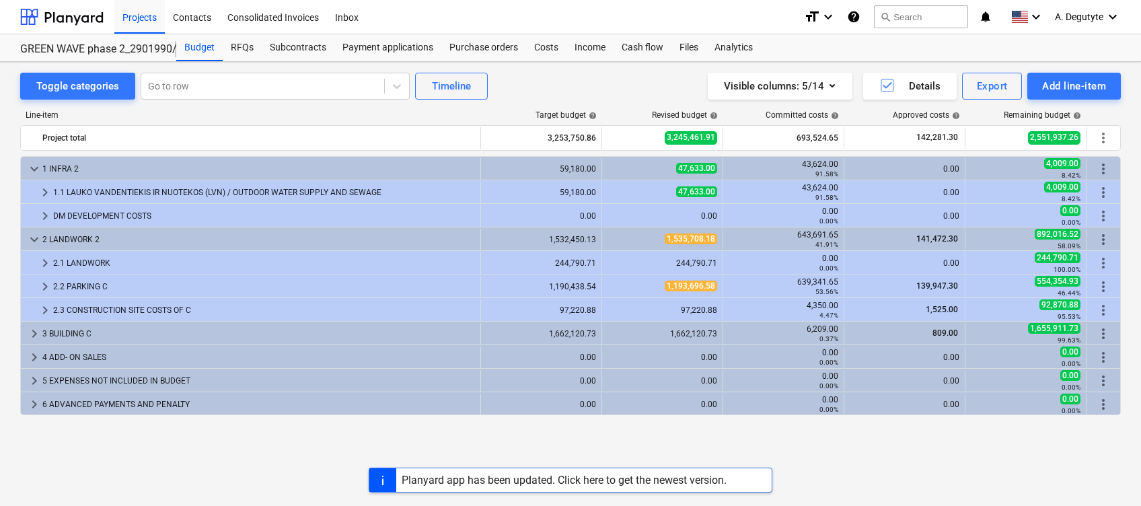
click at [28, 232] on span "keyboard_arrow_down" at bounding box center [34, 239] width 16 height 16
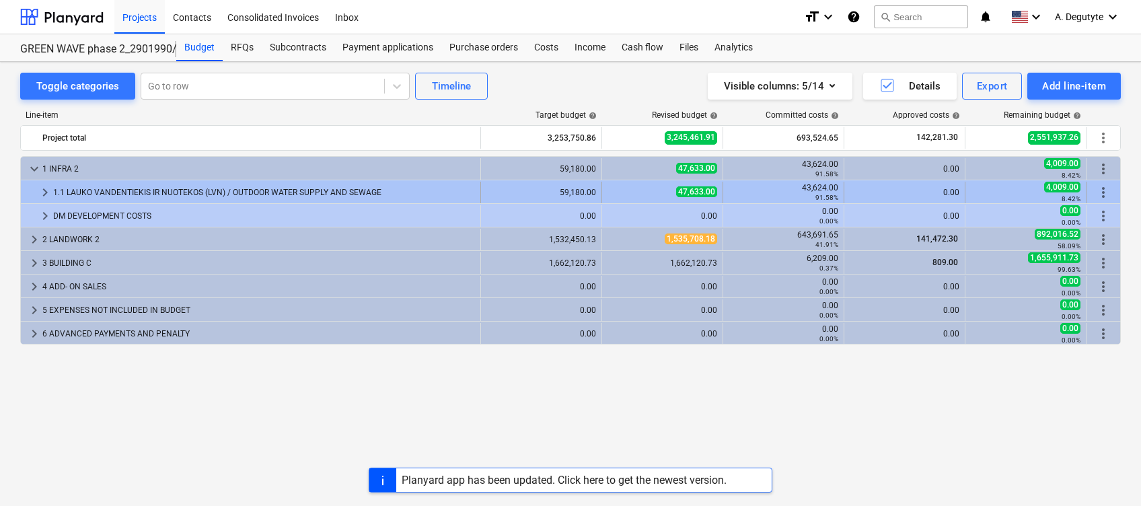
click at [48, 190] on span "keyboard_arrow_right" at bounding box center [45, 192] width 16 height 16
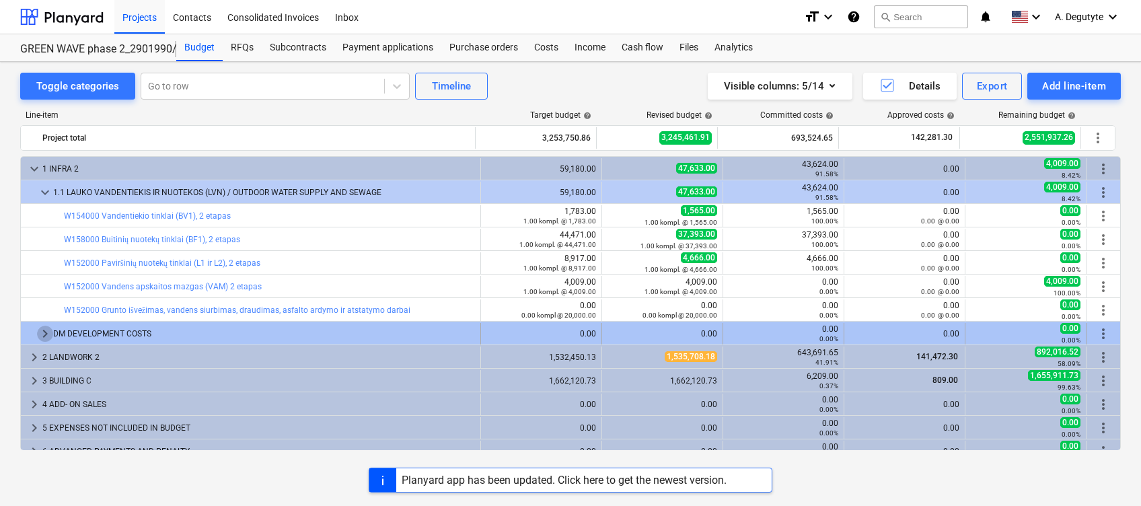
click at [54, 331] on div "keyboard_arrow_right DM DEVELOPMENT COSTS" at bounding box center [251, 334] width 460 height 22
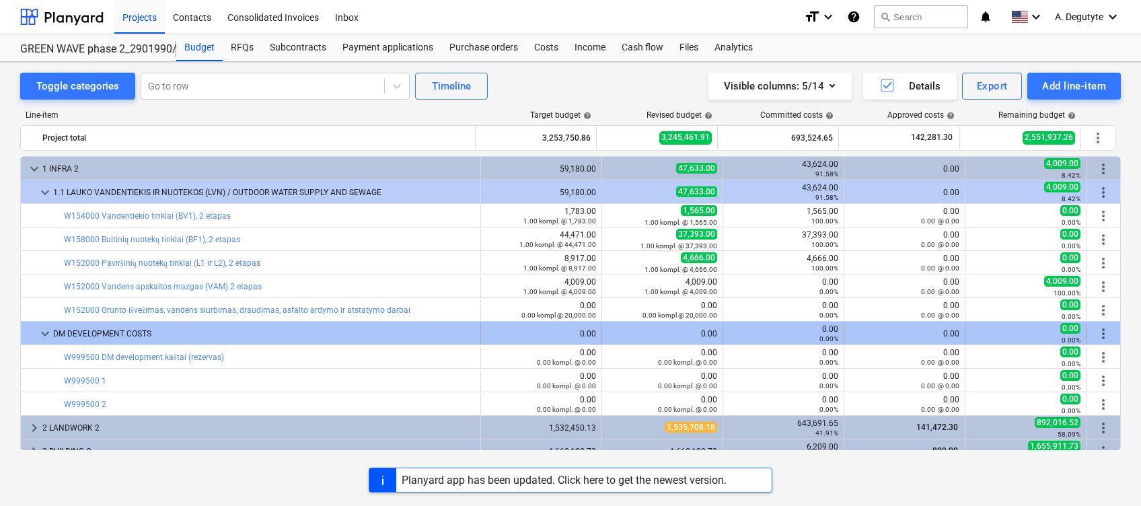
click at [52, 343] on div "keyboard_arrow_down" at bounding box center [45, 334] width 16 height 22
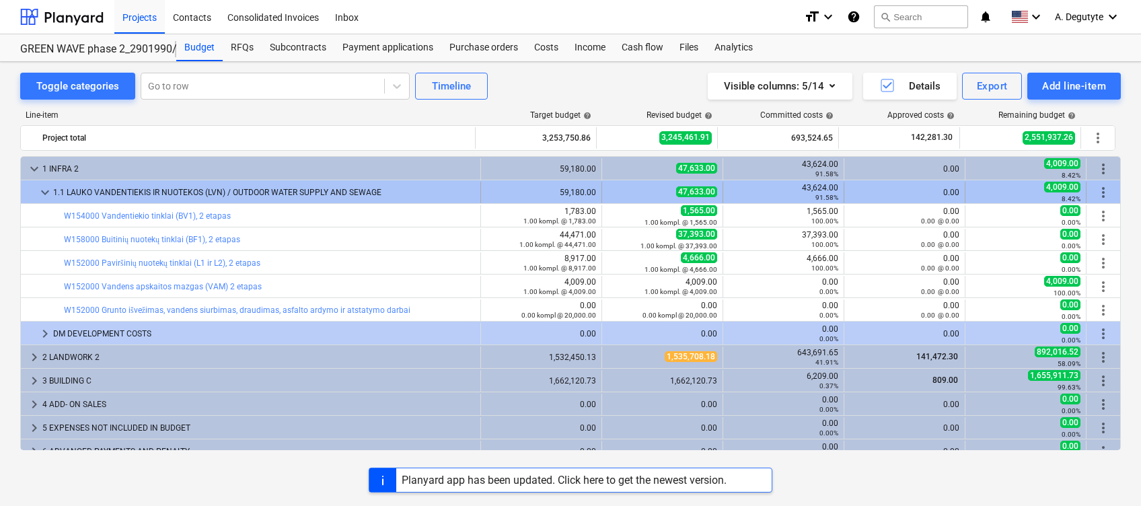
click at [44, 189] on span "keyboard_arrow_down" at bounding box center [45, 192] width 16 height 16
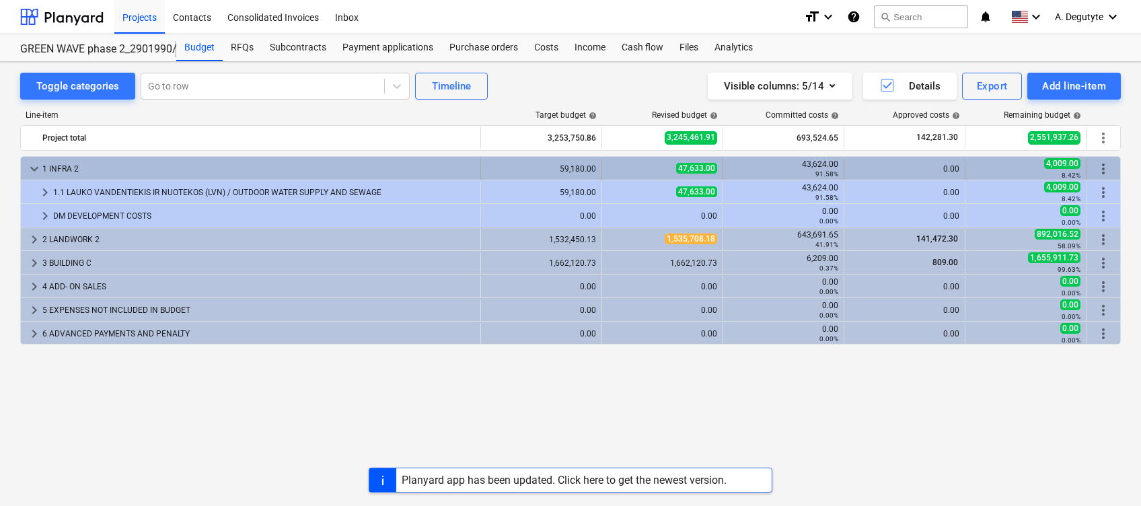
click at [38, 168] on span "keyboard_arrow_down" at bounding box center [34, 169] width 16 height 16
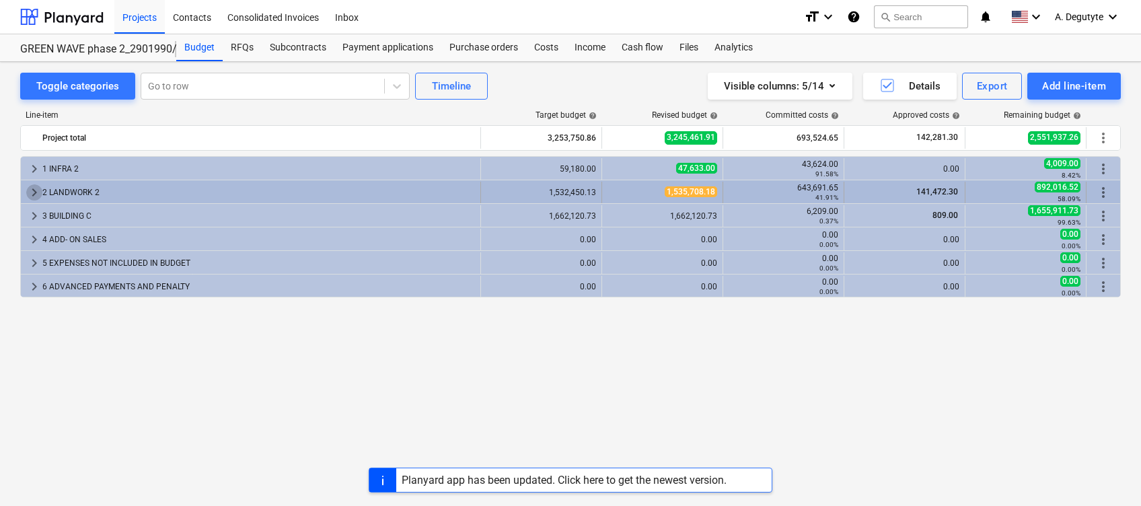
click at [30, 193] on span "keyboard_arrow_right" at bounding box center [34, 192] width 16 height 16
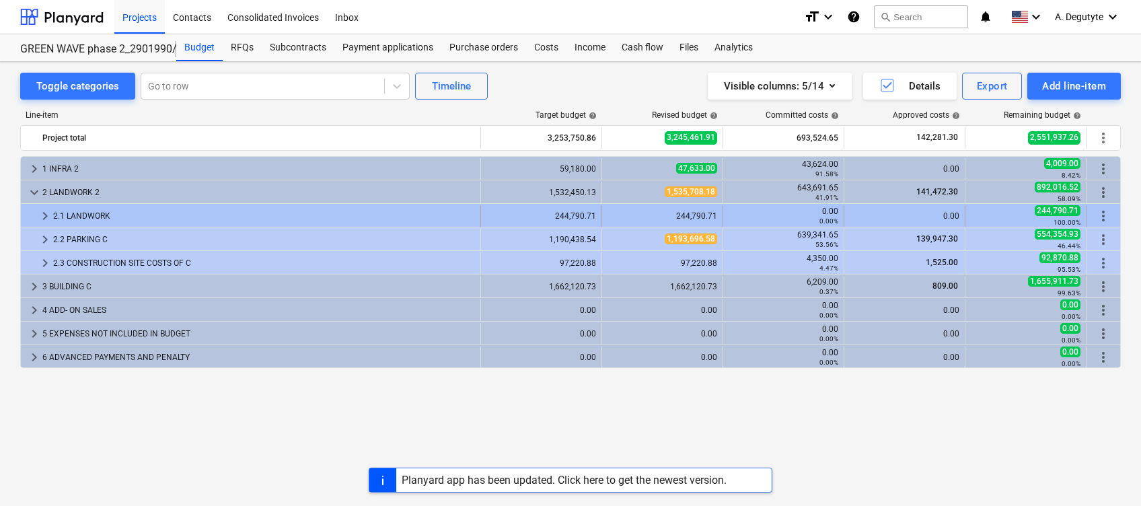
click at [47, 213] on span "keyboard_arrow_right" at bounding box center [45, 216] width 16 height 16
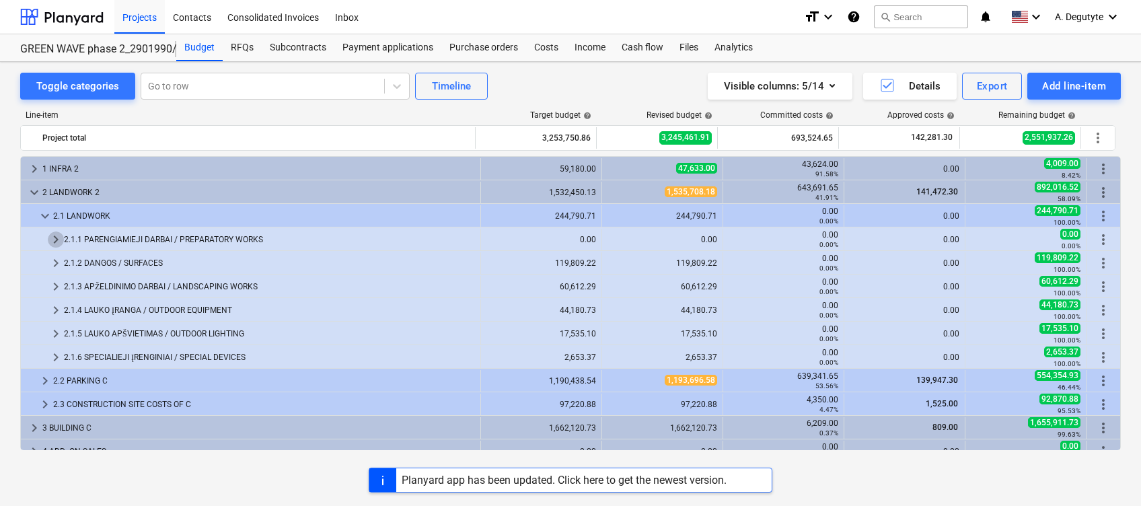
click at [57, 235] on span "keyboard_arrow_right" at bounding box center [56, 239] width 16 height 16
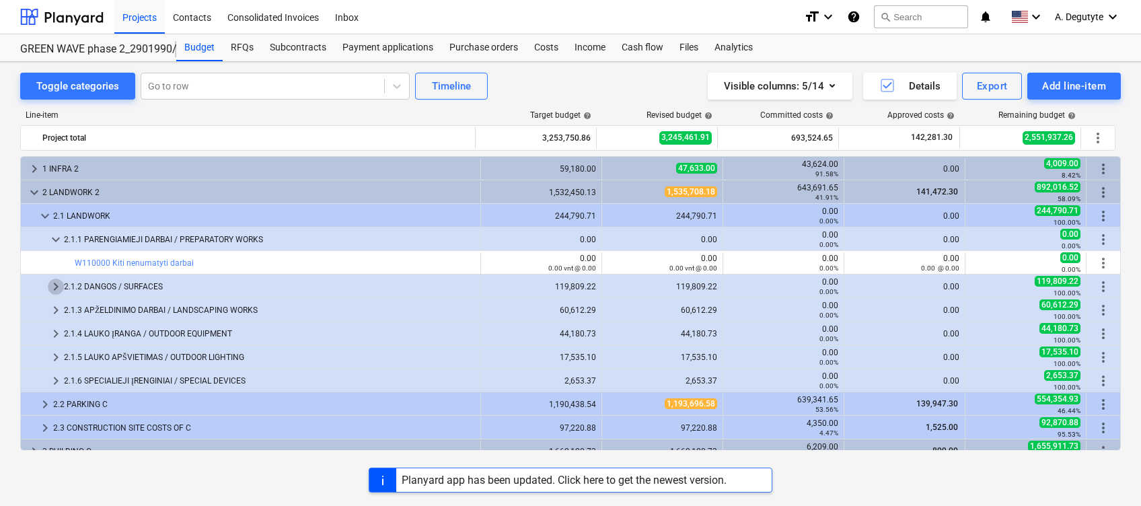
click at [52, 285] on span "keyboard_arrow_right" at bounding box center [56, 287] width 16 height 16
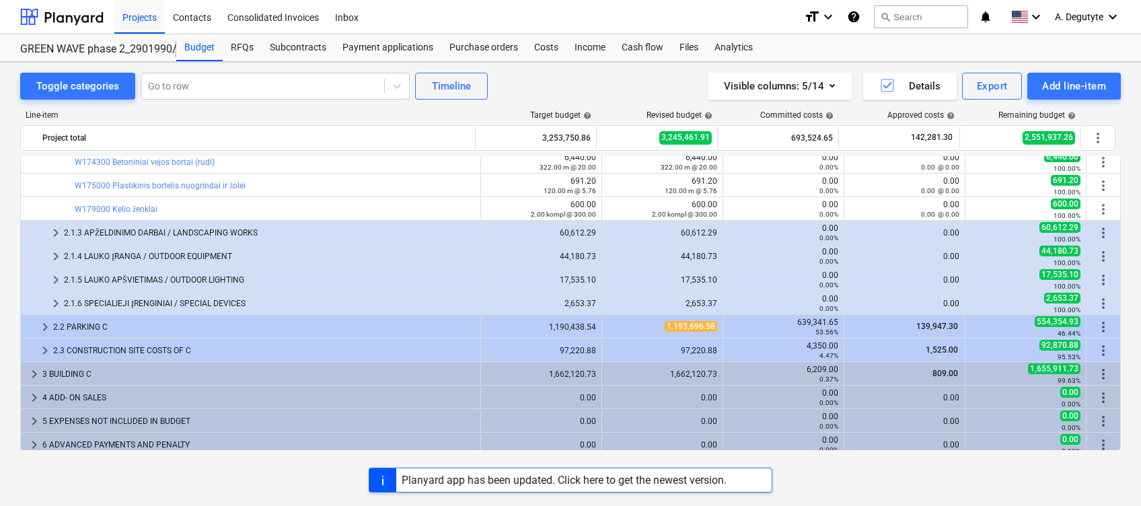
scroll to position [577, 0]
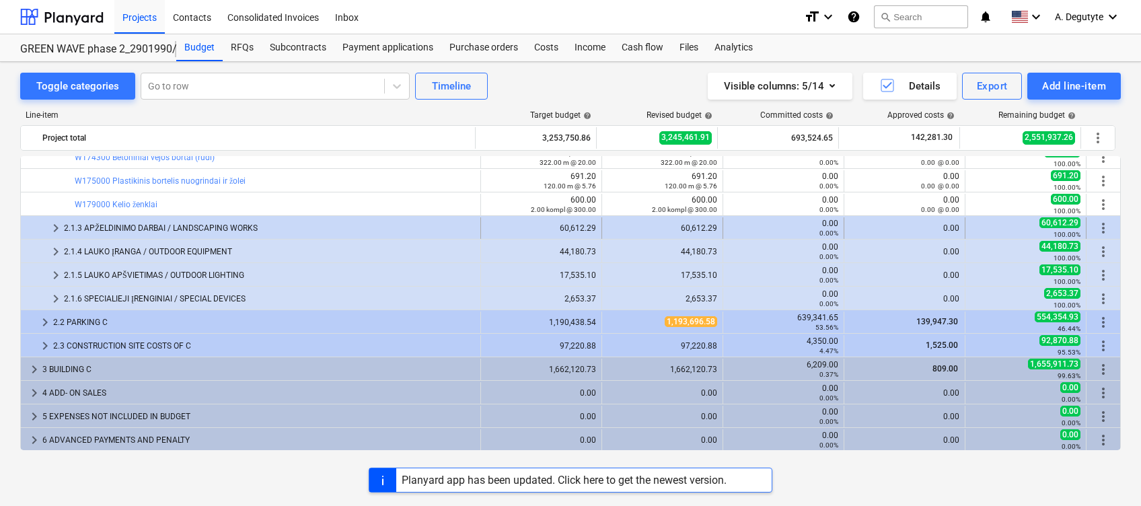
click at [54, 223] on span "keyboard_arrow_right" at bounding box center [56, 228] width 16 height 16
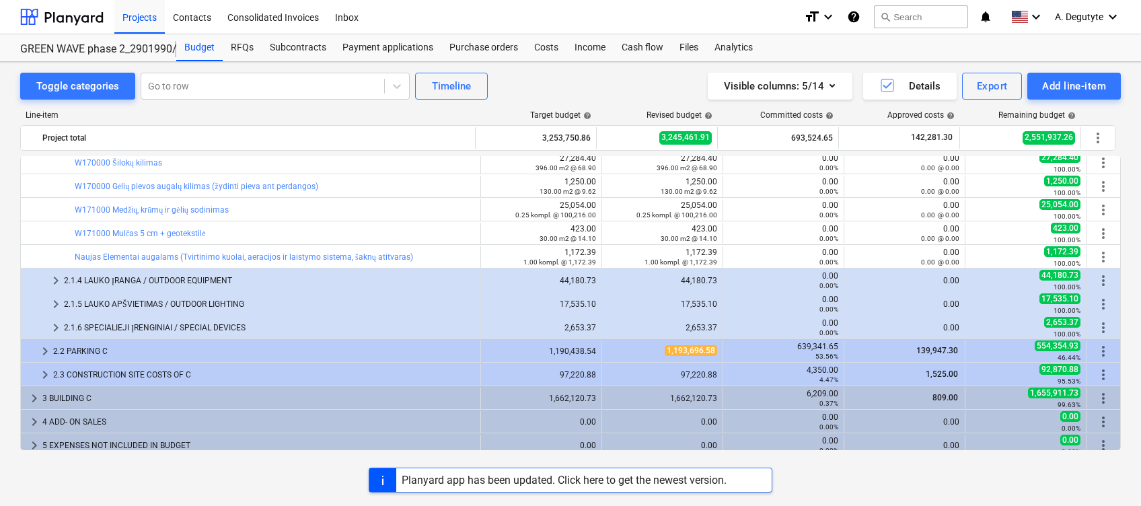
scroll to position [718, 0]
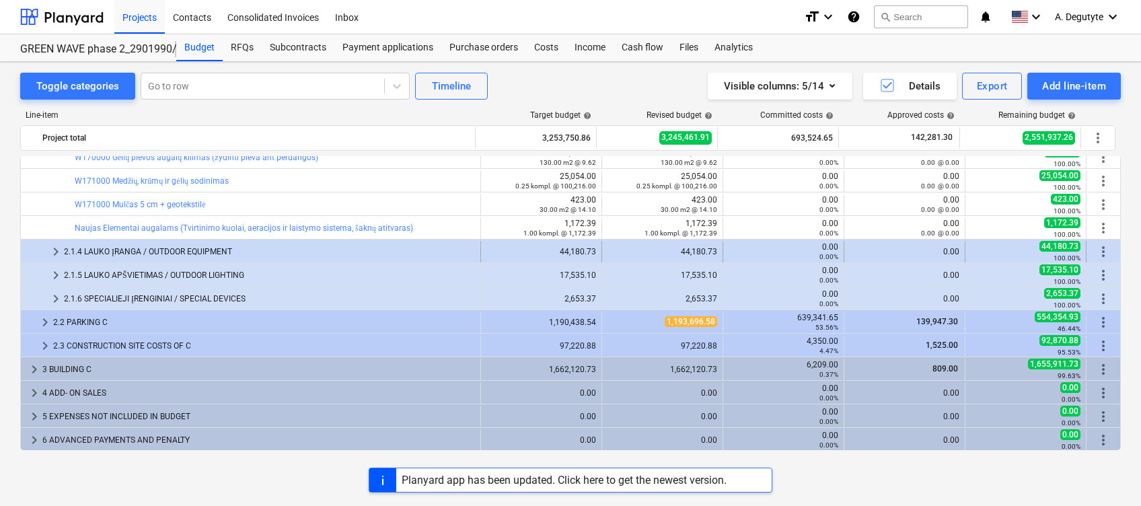
click at [55, 252] on span "keyboard_arrow_right" at bounding box center [56, 252] width 16 height 16
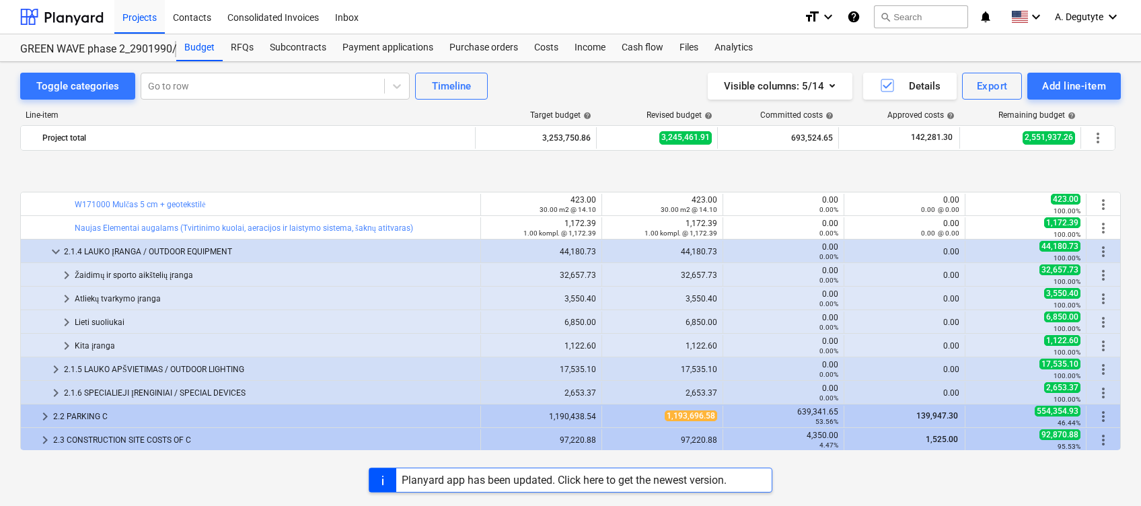
scroll to position [813, 0]
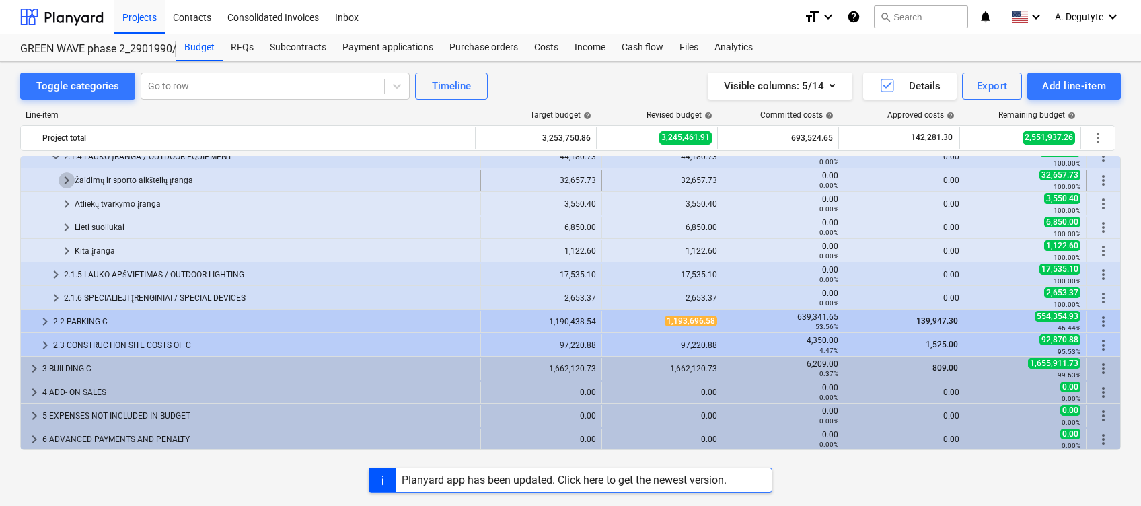
drag, startPoint x: 70, startPoint y: 178, endPoint x: 75, endPoint y: 183, distance: 7.6
click at [75, 183] on div "keyboard_arrow_right Žaidimų ir sporto aikštelių įranga" at bounding box center [251, 181] width 460 height 22
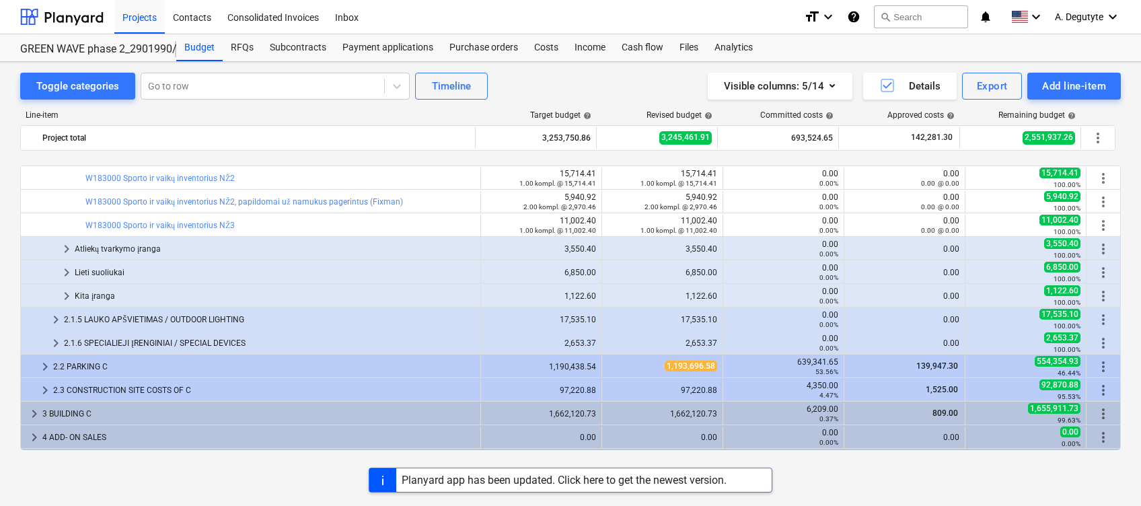
scroll to position [883, 0]
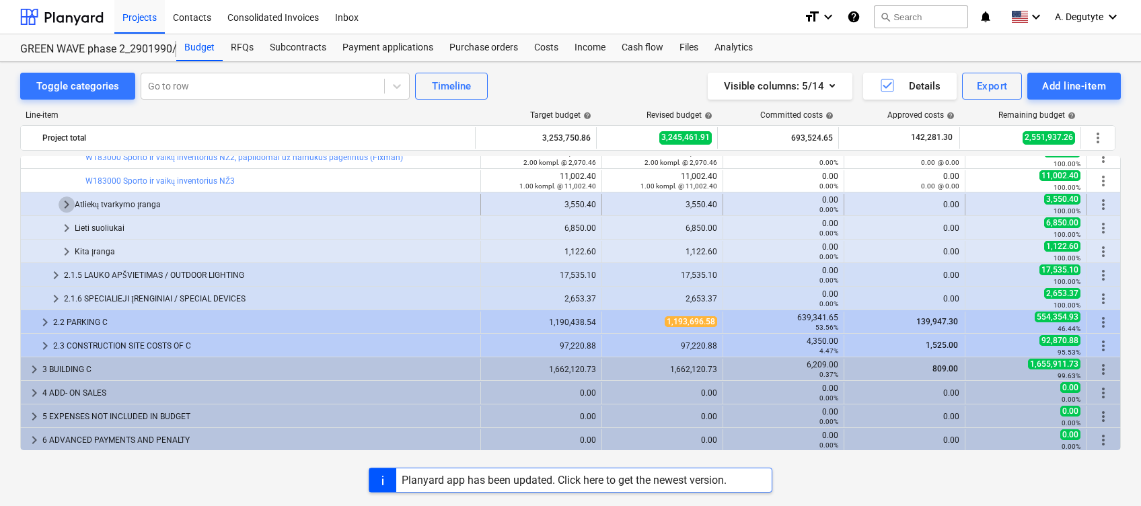
click at [72, 203] on span "keyboard_arrow_right" at bounding box center [67, 204] width 16 height 16
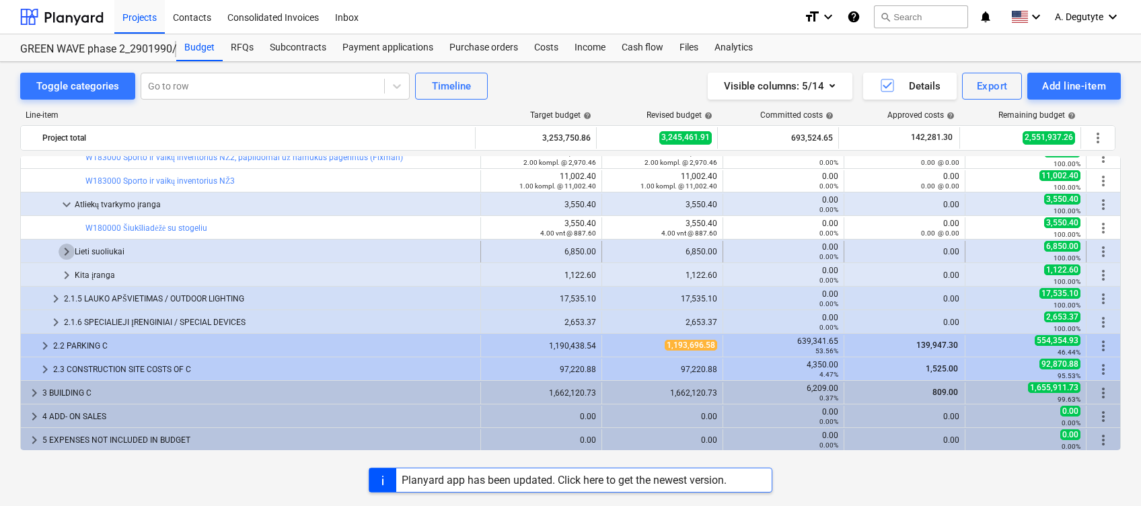
click at [61, 251] on span "keyboard_arrow_right" at bounding box center [67, 252] width 16 height 16
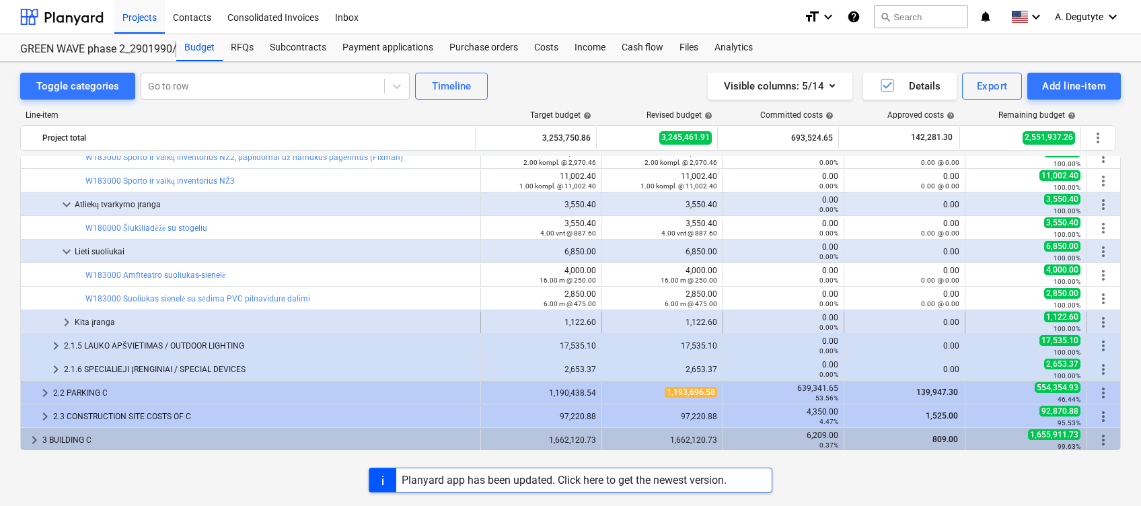
click at [60, 323] on span "keyboard_arrow_right" at bounding box center [67, 322] width 16 height 16
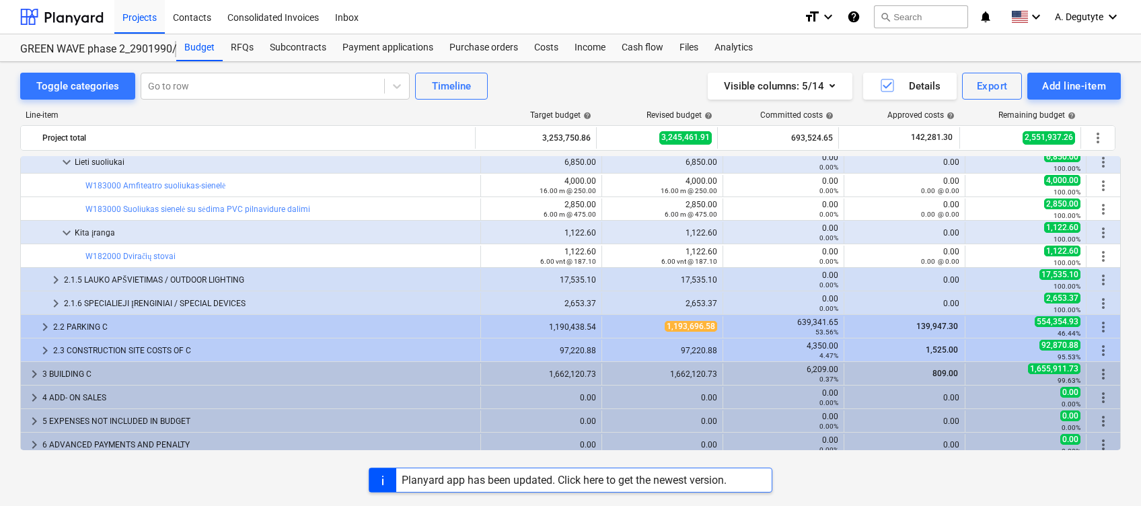
scroll to position [977, 0]
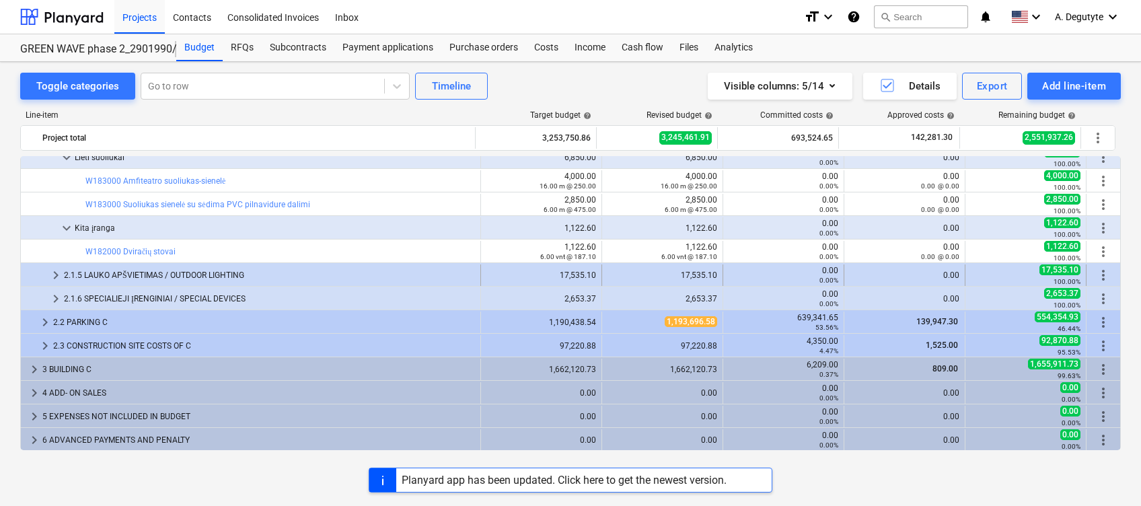
click at [63, 271] on span "keyboard_arrow_right" at bounding box center [56, 275] width 16 height 16
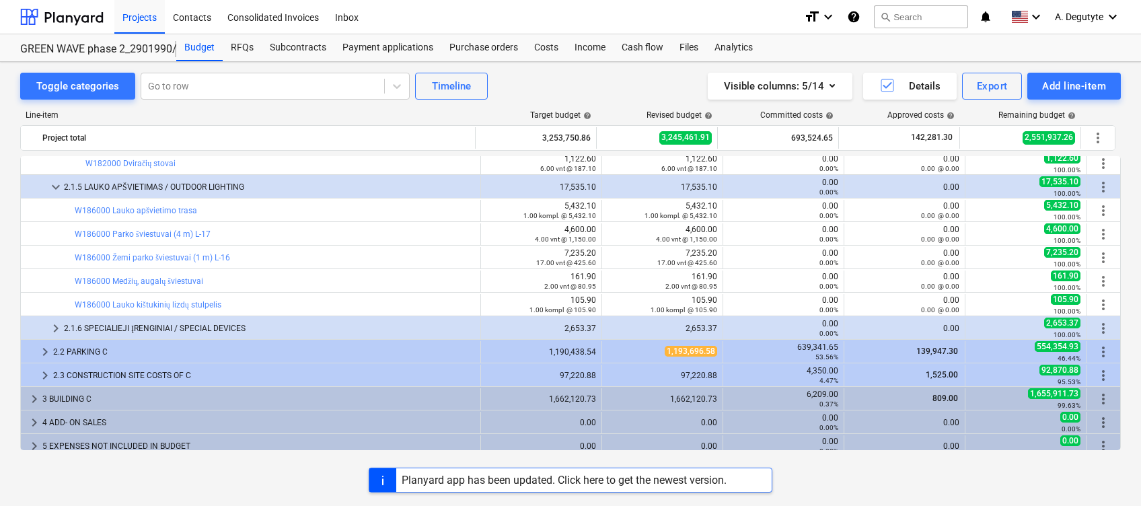
scroll to position [1067, 0]
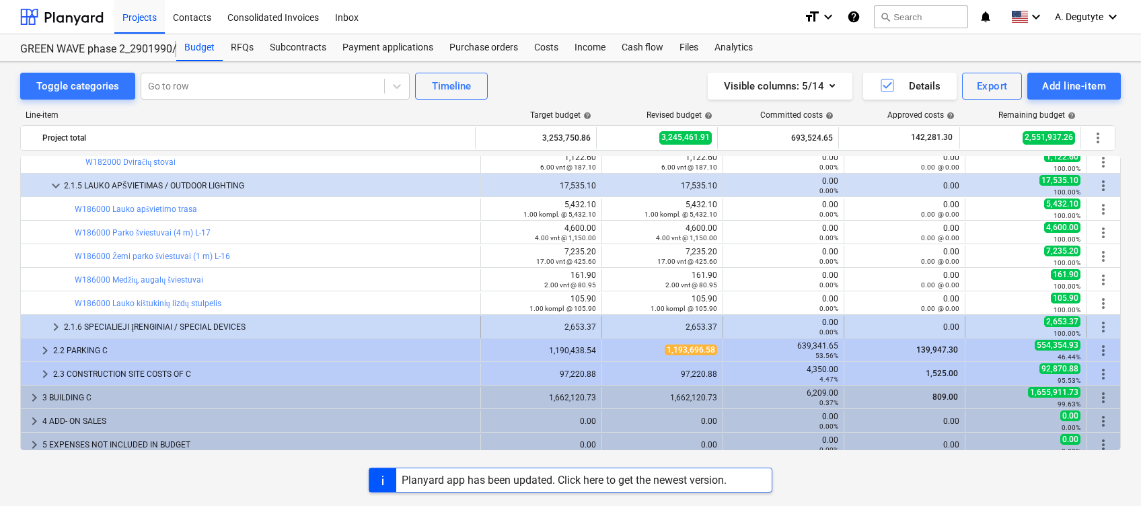
click at [57, 328] on span "keyboard_arrow_right" at bounding box center [56, 327] width 16 height 16
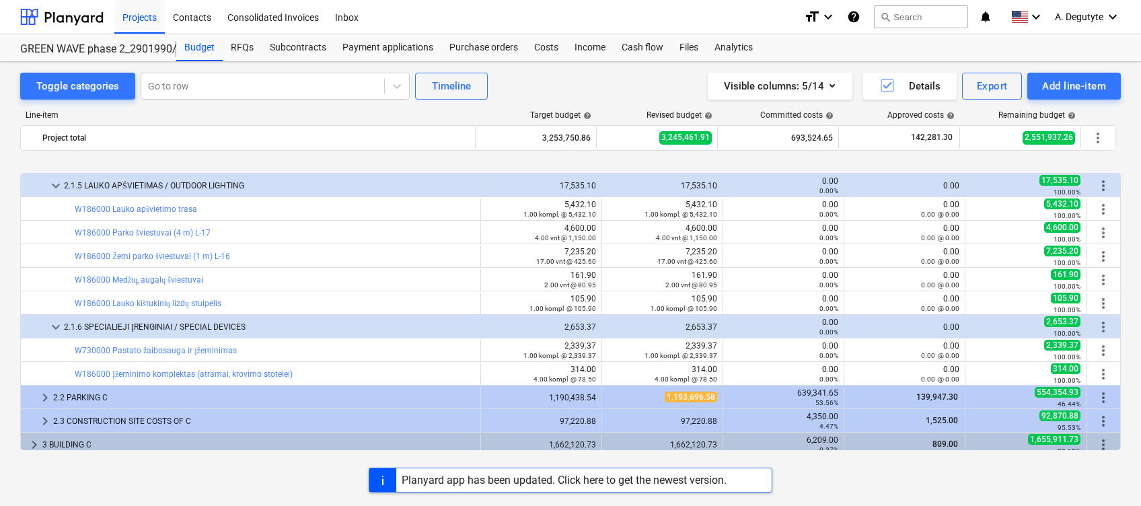
scroll to position [1142, 0]
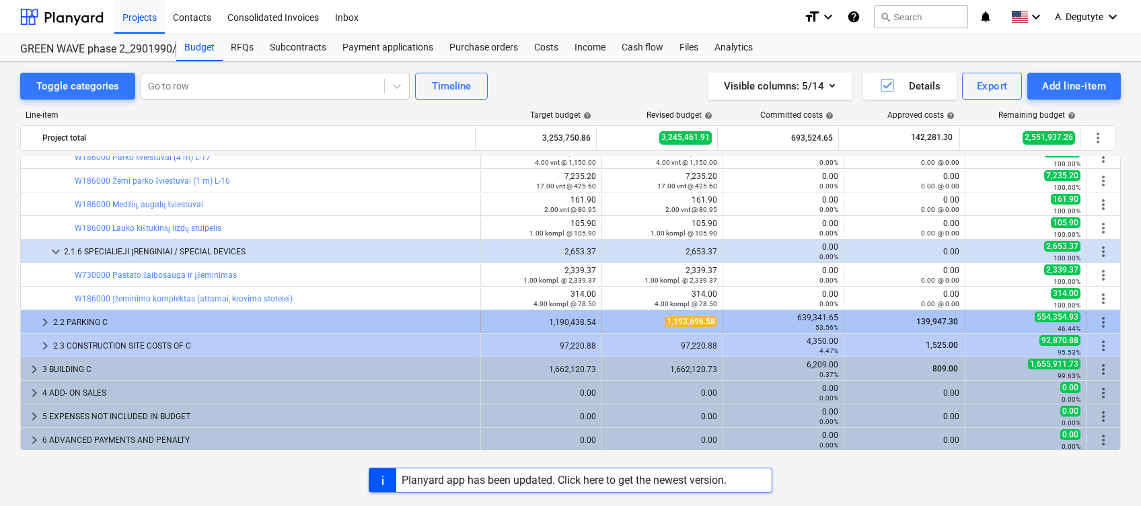
click at [40, 320] on span "keyboard_arrow_right" at bounding box center [45, 322] width 16 height 16
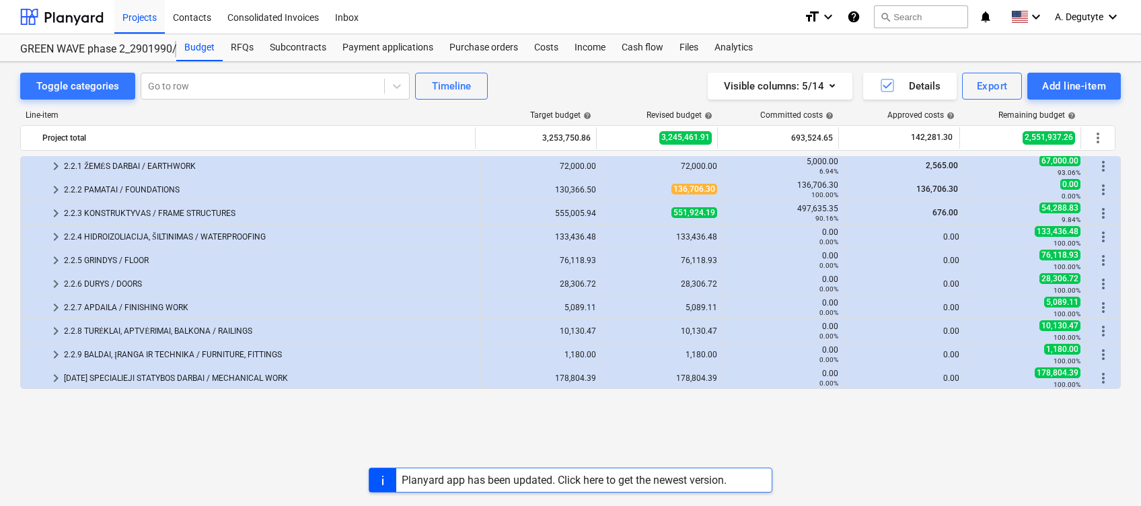
scroll to position [1232, 0]
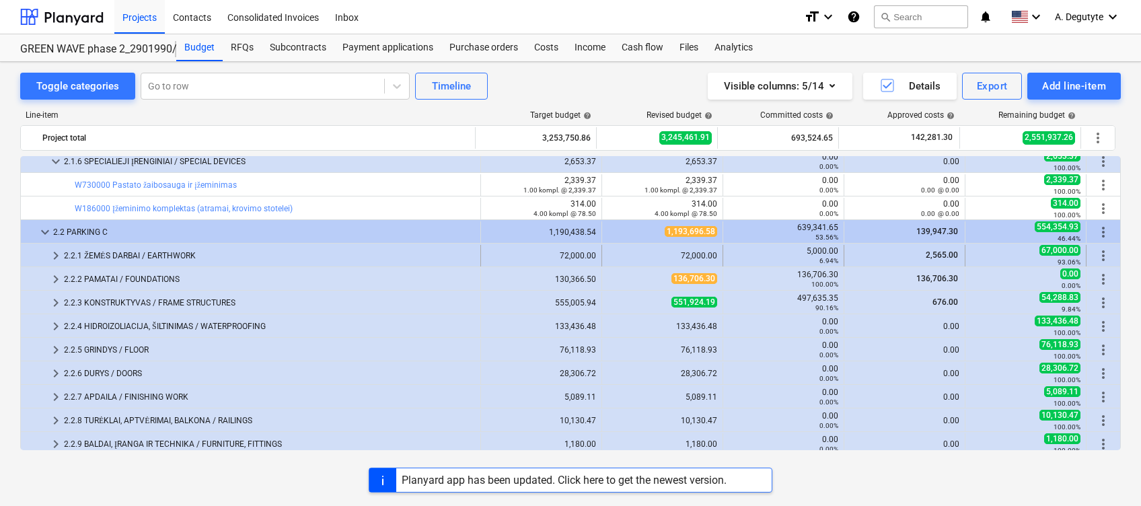
click at [48, 254] on span "keyboard_arrow_right" at bounding box center [56, 256] width 16 height 16
